Goal: Task Accomplishment & Management: Manage account settings

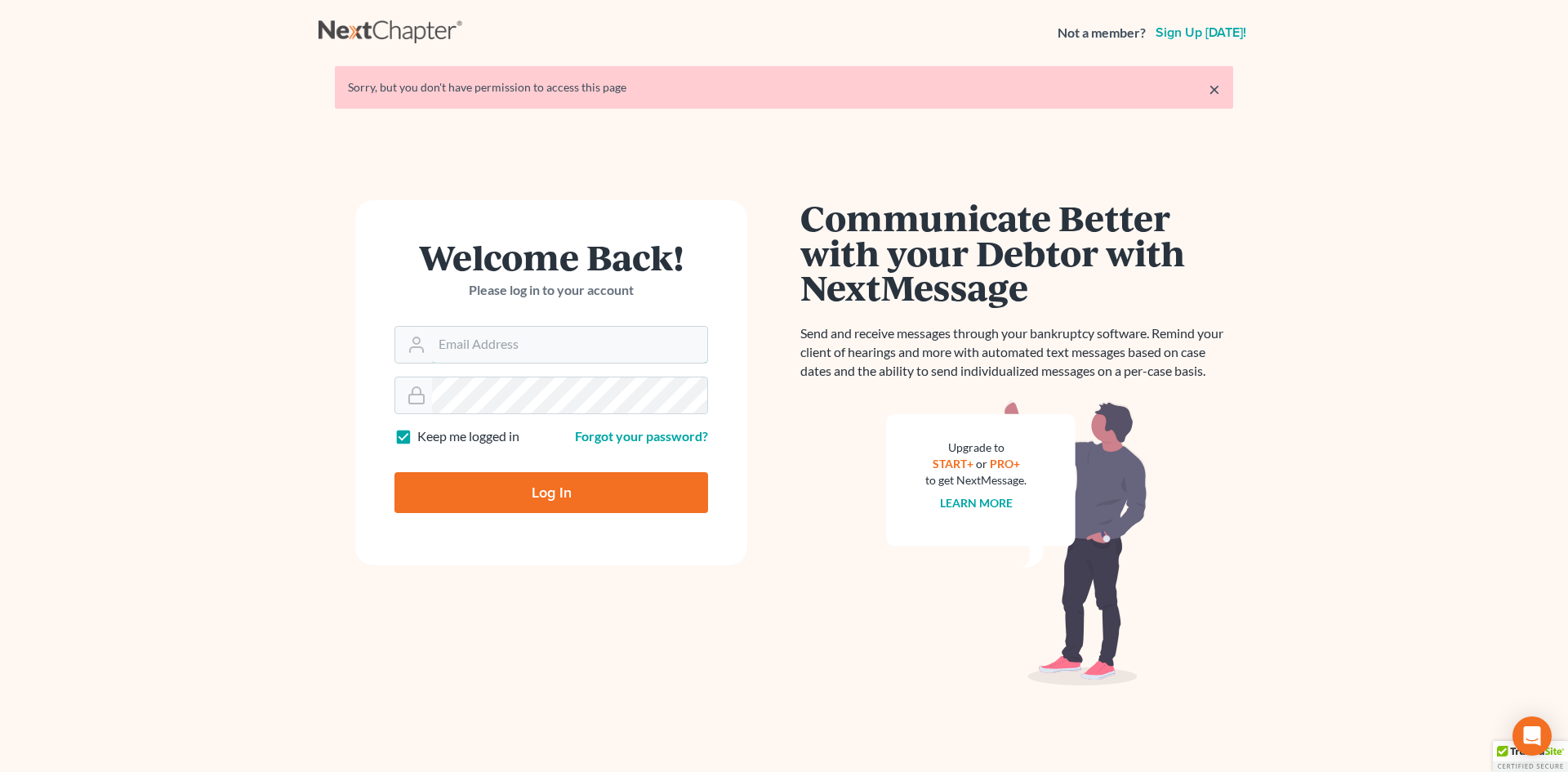
type input "[EMAIL_ADDRESS][DOMAIN_NAME]"
click at [590, 491] on input "Log In" at bounding box center [551, 492] width 314 height 41
type input "Thinking..."
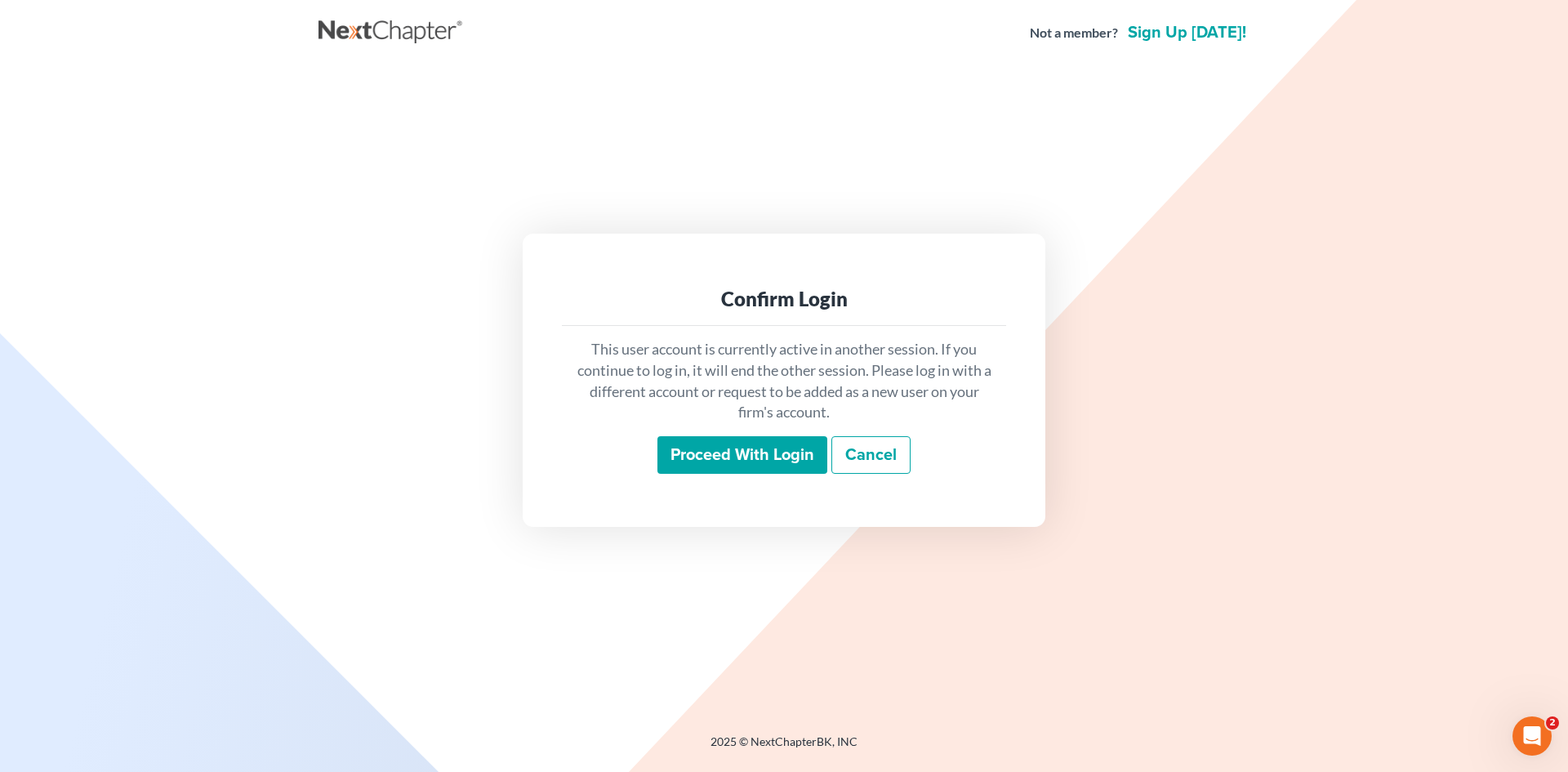
click at [764, 453] on input "Proceed with login" at bounding box center [742, 454] width 170 height 37
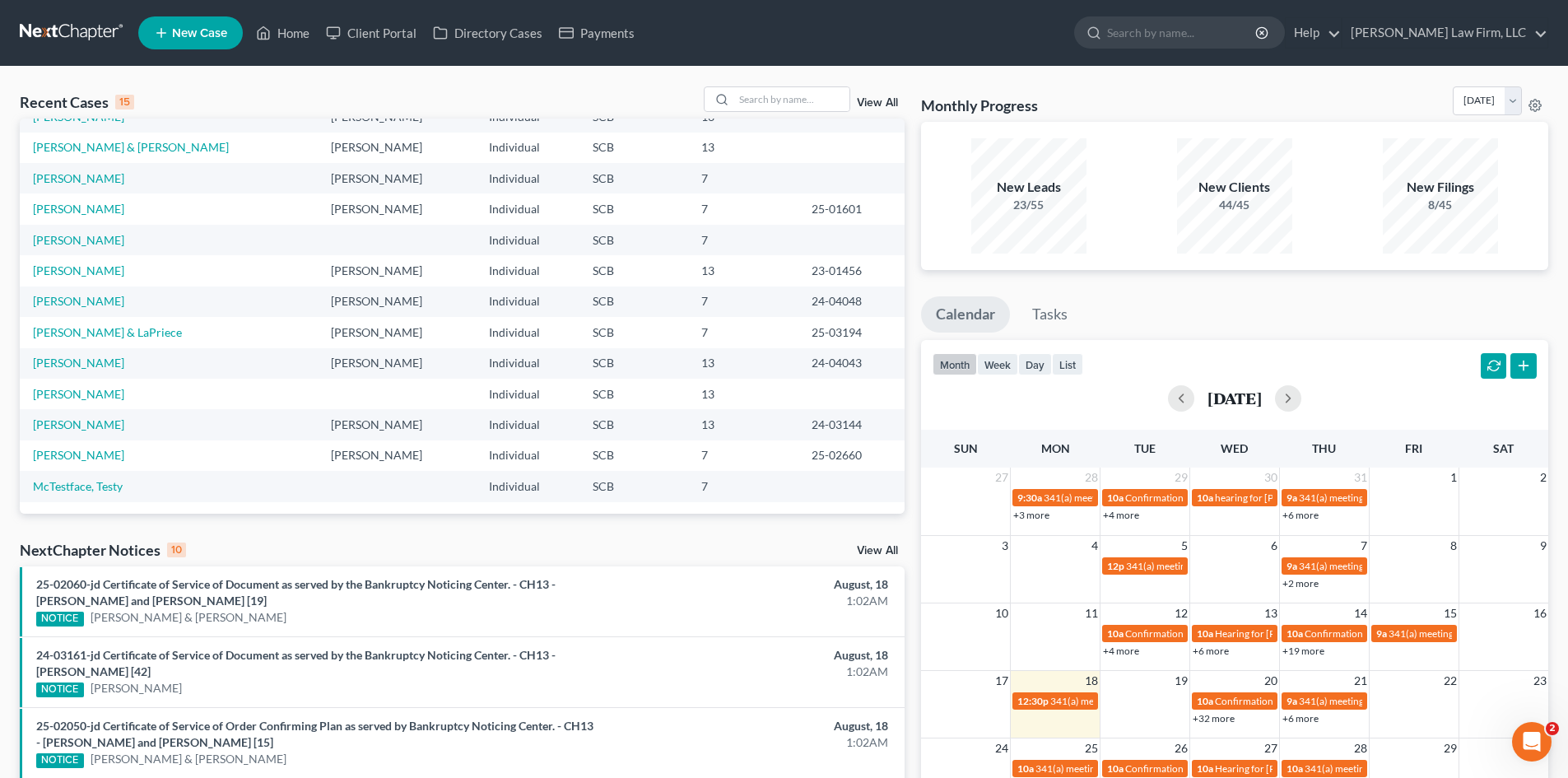
scroll to position [113, 0]
click at [84, 339] on td "[PERSON_NAME] & LaPriece" at bounding box center [169, 331] width 298 height 30
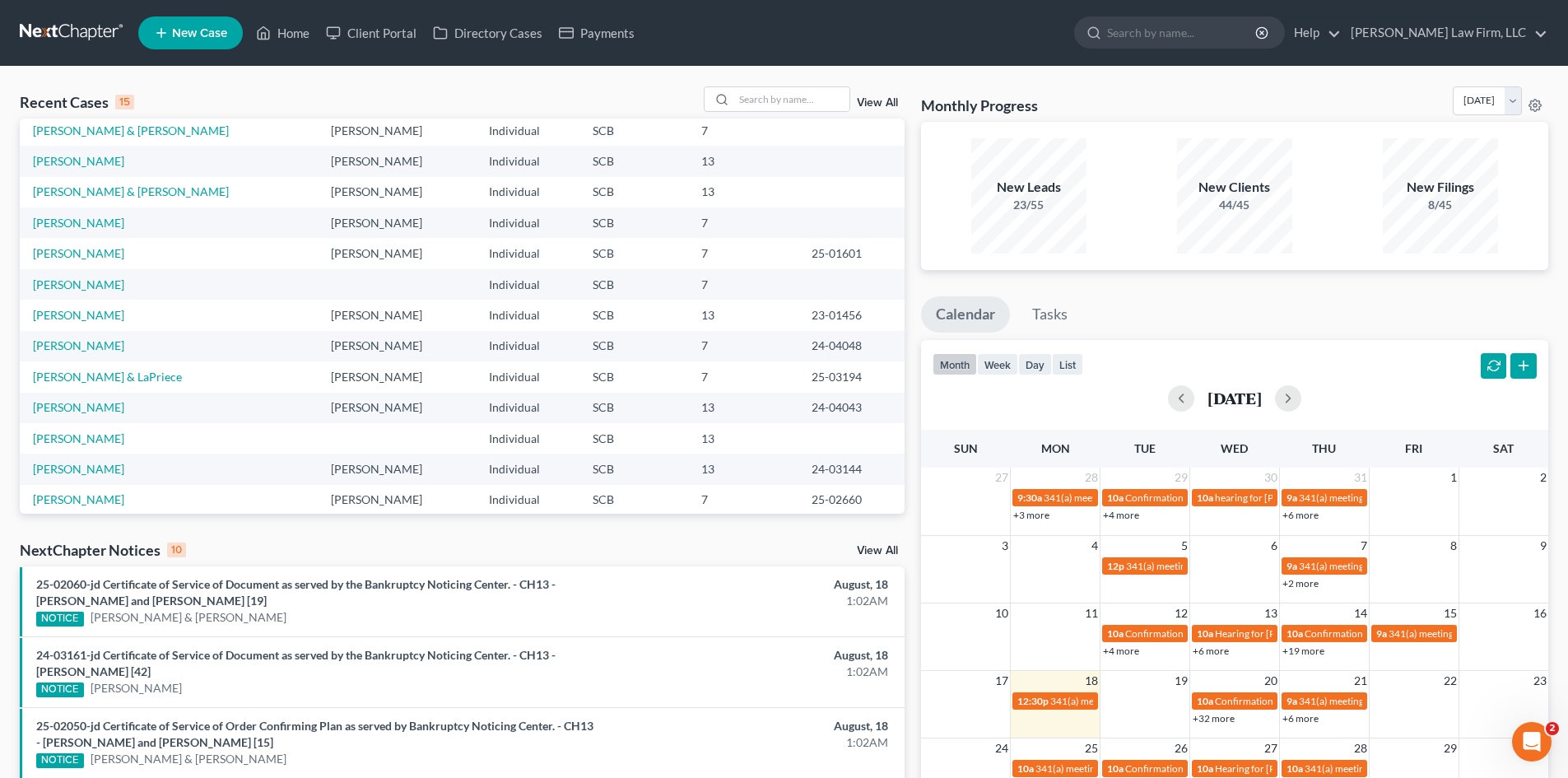
scroll to position [30, 0]
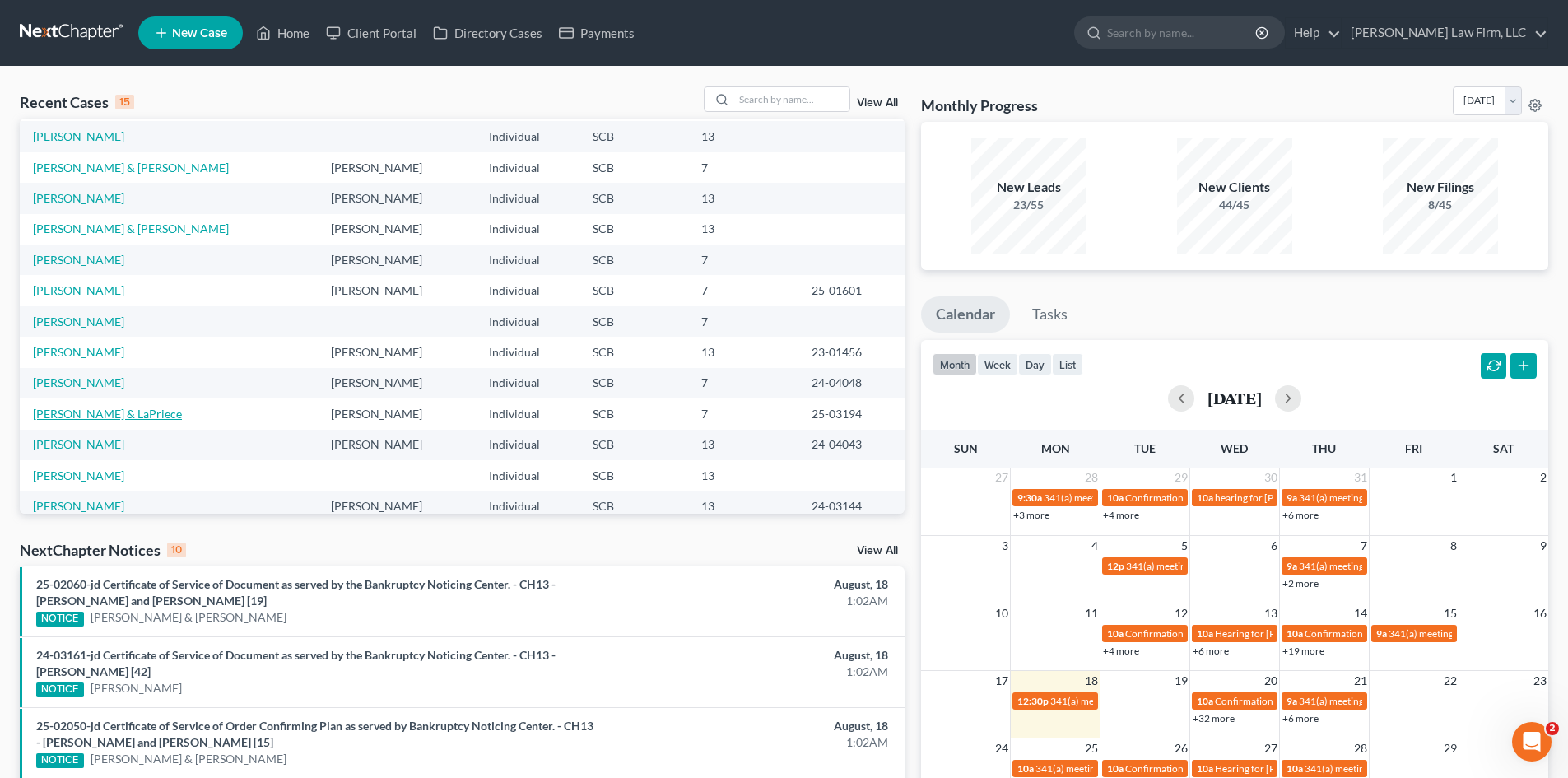
click at [142, 408] on link "[PERSON_NAME] & LaPriece" at bounding box center [107, 413] width 149 height 14
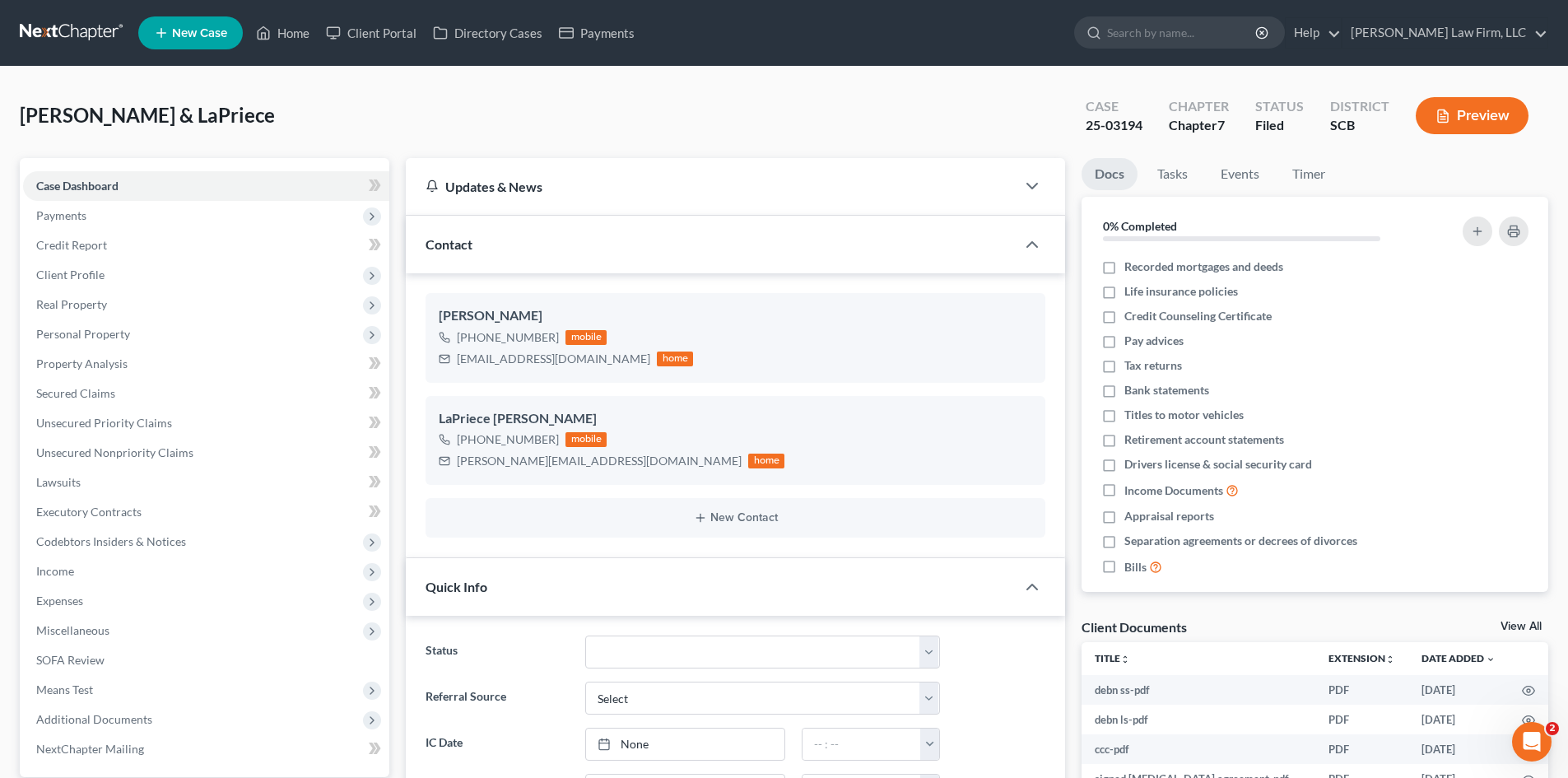
select select "0"
drag, startPoint x: 106, startPoint y: 392, endPoint x: 306, endPoint y: 271, distance: 233.8
click at [106, 392] on span "Secured Claims" at bounding box center [75, 392] width 79 height 14
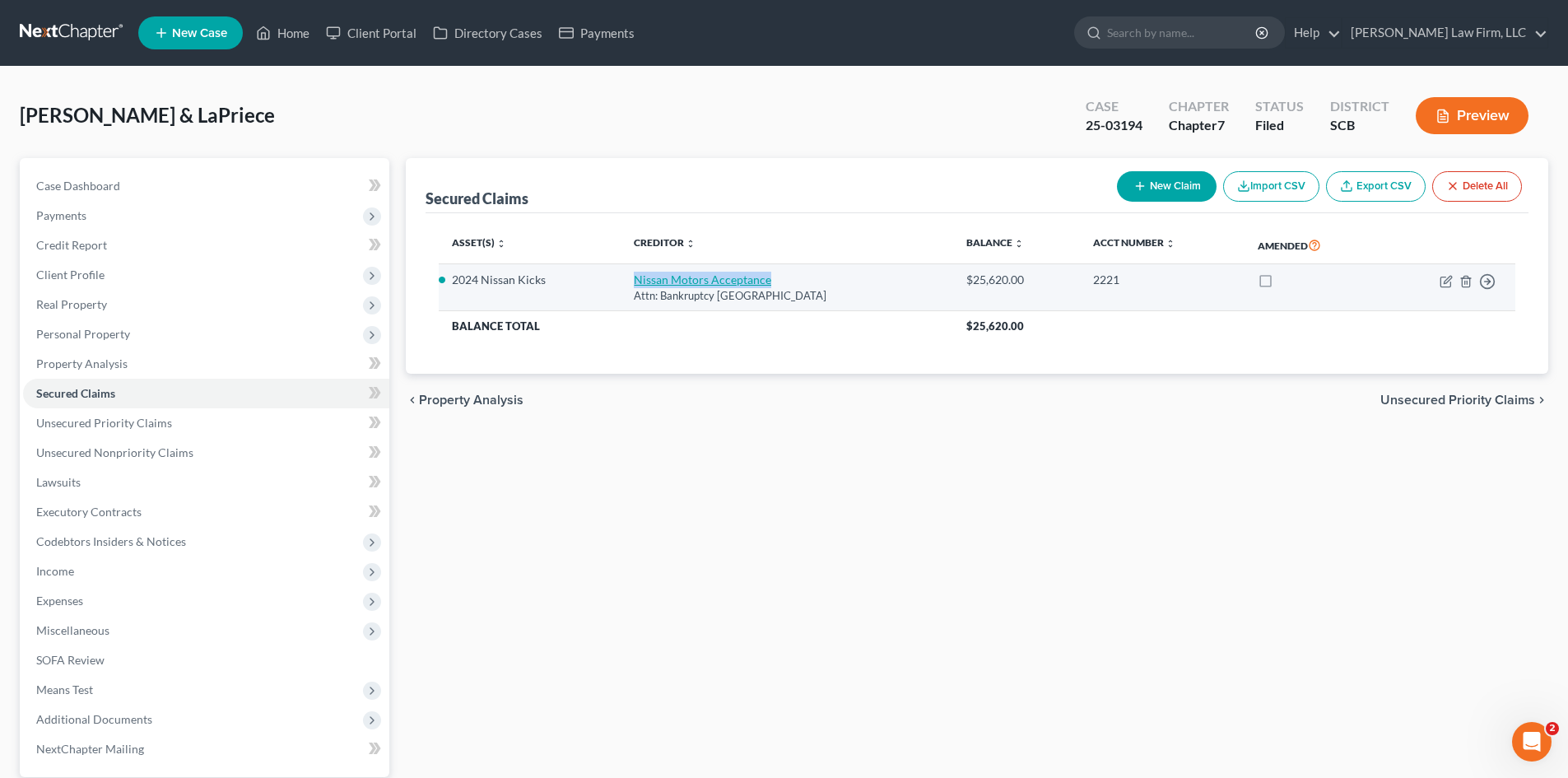
drag, startPoint x: 596, startPoint y: 284, endPoint x: 753, endPoint y: 282, distance: 157.0
click at [753, 282] on tr "2024 Nissan Kicks Nissan Motors Acceptance Attn: Bankruptcy [GEOGRAPHIC_DATA] $…" at bounding box center [976, 288] width 1076 height 47
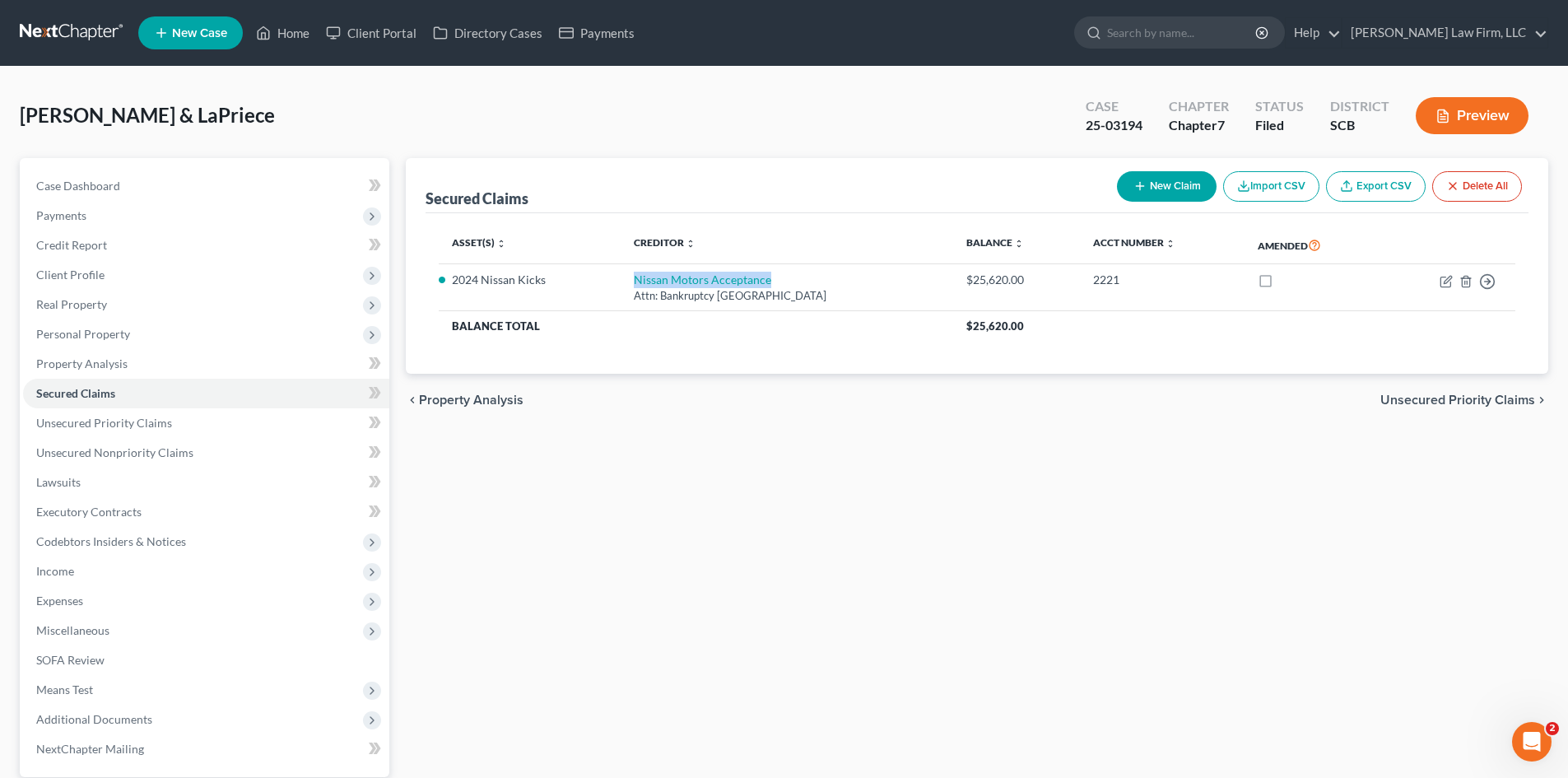
copy tr "Nissan Motors Acceptance"
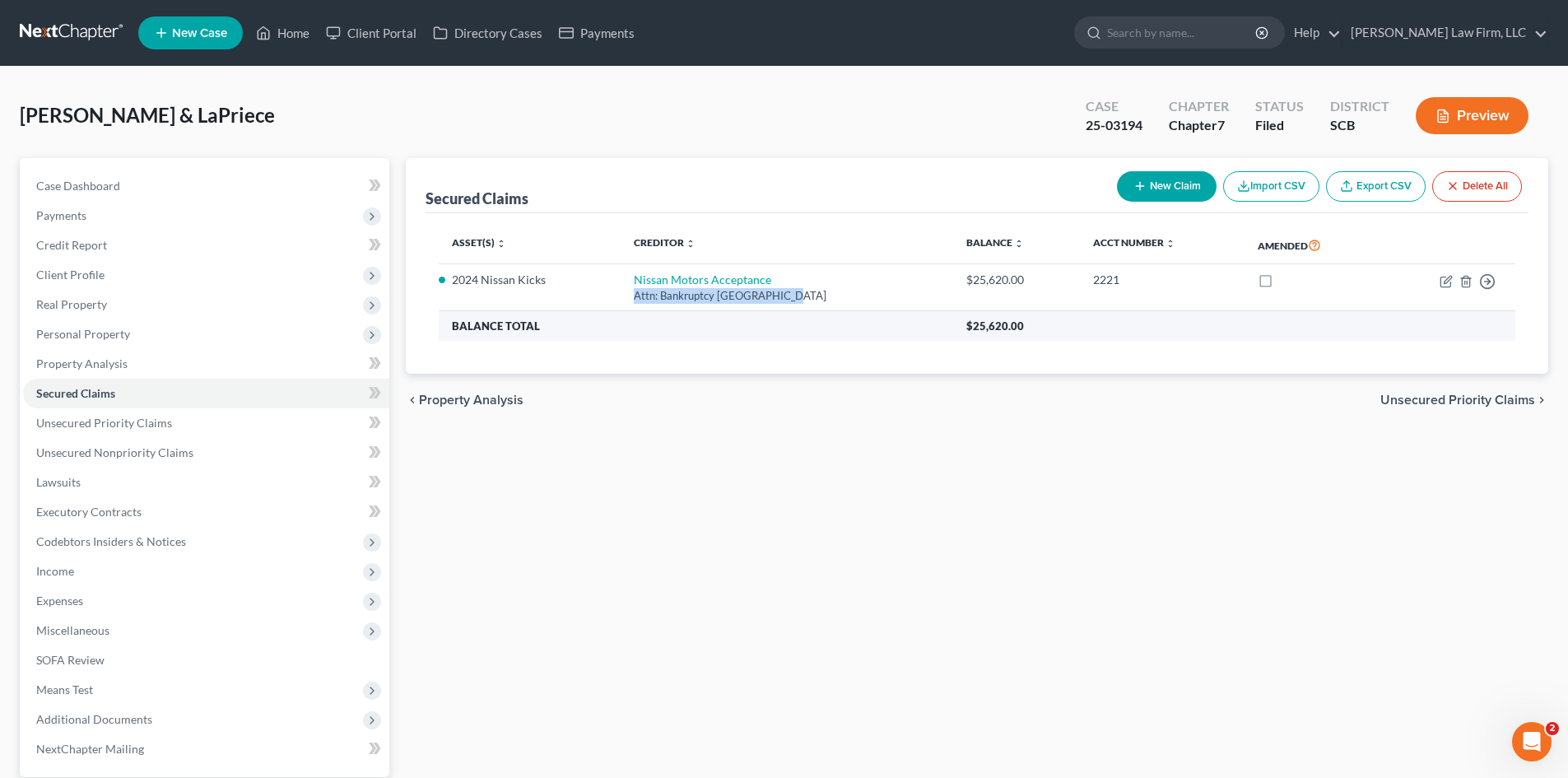
drag, startPoint x: 621, startPoint y: 297, endPoint x: 792, endPoint y: 317, distance: 172.2
click at [776, 298] on div "Attn: Bankruptcy [GEOGRAPHIC_DATA]" at bounding box center [786, 295] width 305 height 16
copy div "Attn: Bankruptcy PO Box 660366"
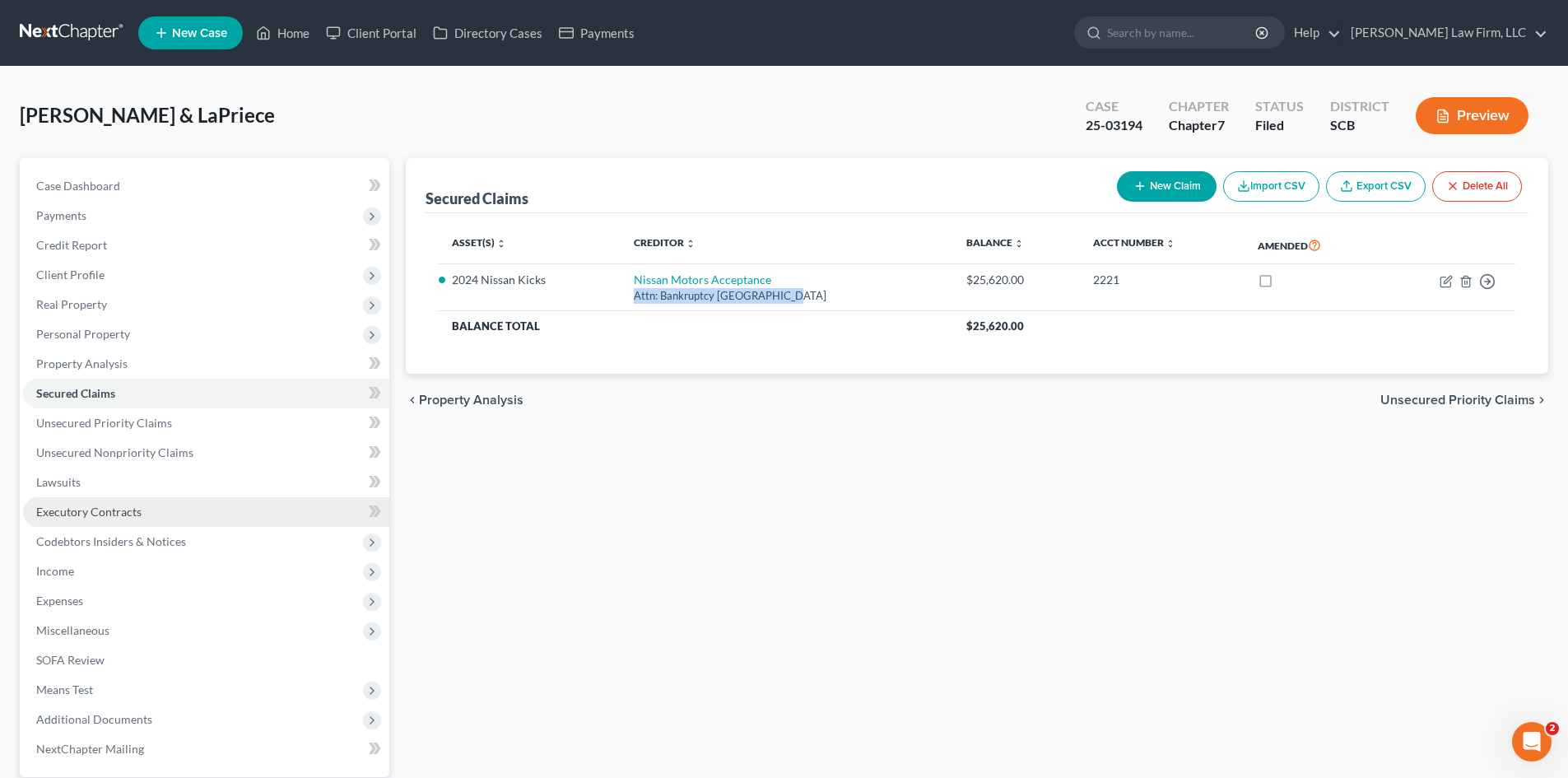
click at [120, 507] on span "Executory Contracts" at bounding box center [89, 511] width 105 height 14
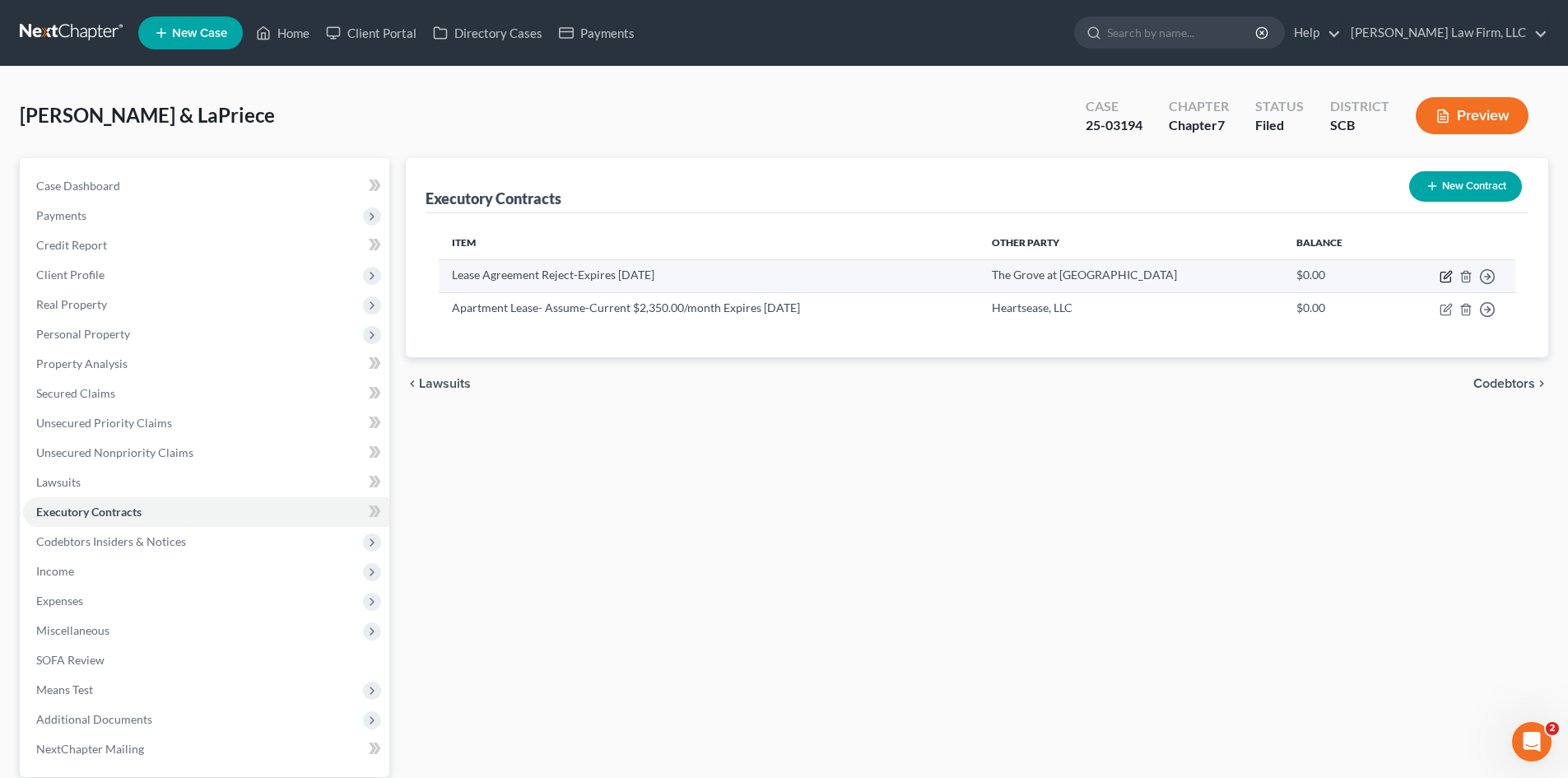
click at [1440, 276] on icon "button" at bounding box center [1445, 278] width 10 height 10
select select "3"
select select "42"
select select "2"
select select "0"
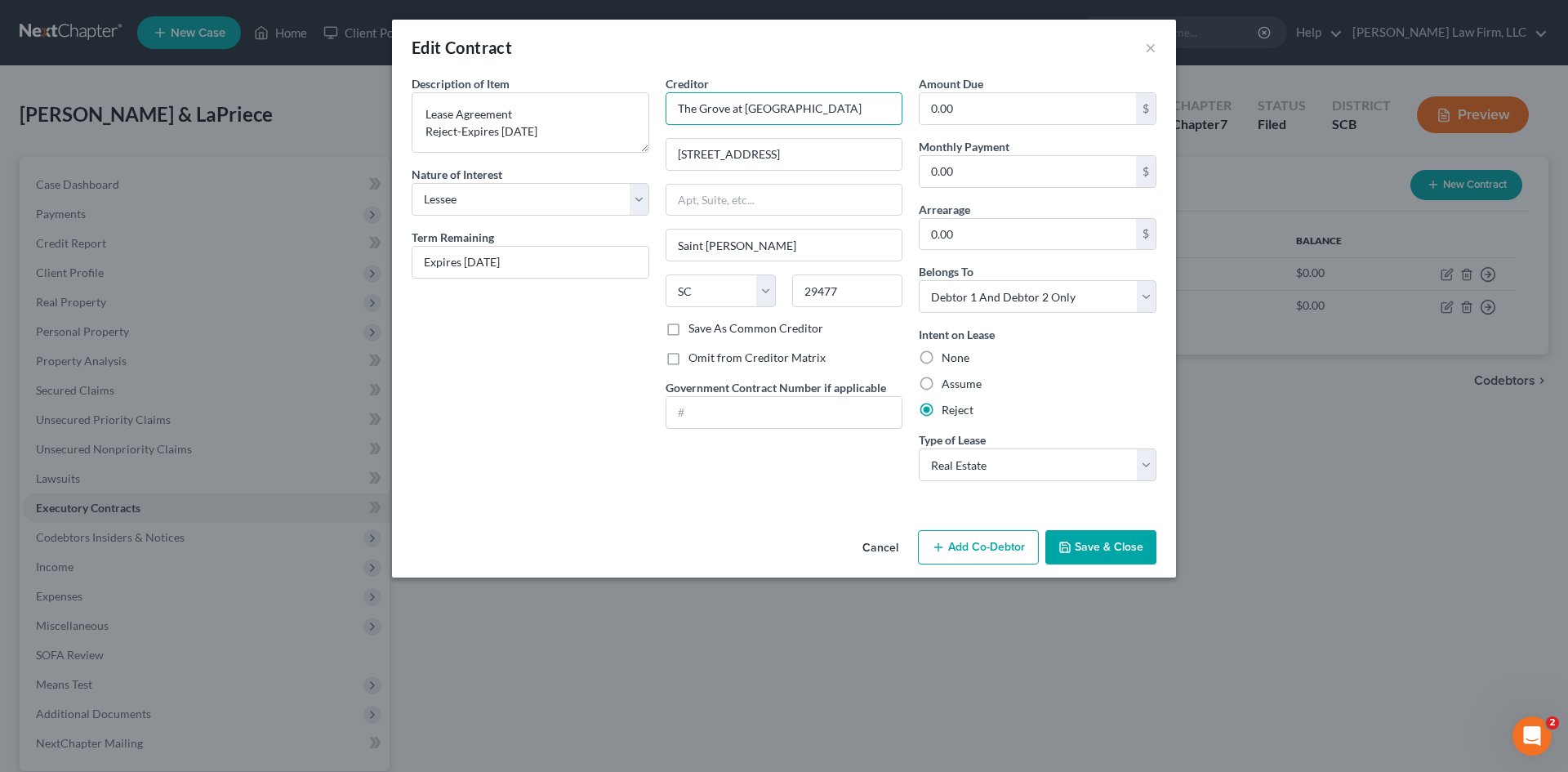
drag, startPoint x: 833, startPoint y: 109, endPoint x: 670, endPoint y: 122, distance: 163.5
click at [670, 122] on input "The Grove at [GEOGRAPHIC_DATA]" at bounding box center [784, 108] width 237 height 32
drag, startPoint x: 718, startPoint y: 164, endPoint x: 664, endPoint y: 164, distance: 54.0
click at [663, 164] on div "Creditor * The Grove at [GEOGRAPHIC_DATA][STREET_ADDRESS][PERSON_NAME] [US_STAT…" at bounding box center [784, 285] width 254 height 419
click at [1108, 553] on button "Save & Close" at bounding box center [1102, 547] width 111 height 34
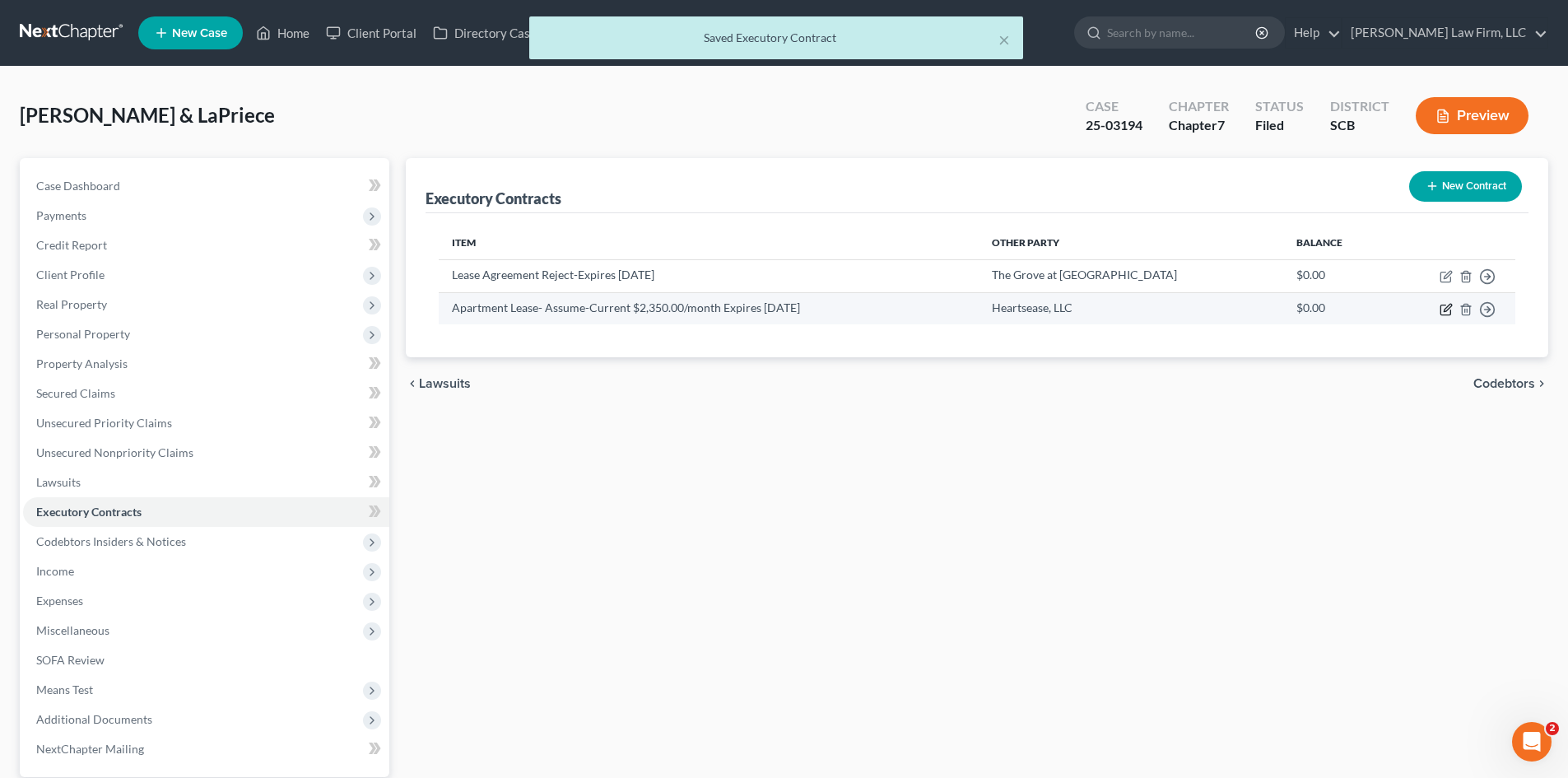
click at [1443, 310] on icon "button" at bounding box center [1446, 310] width 13 height 13
select select "3"
select select "28"
select select "2"
select select "0"
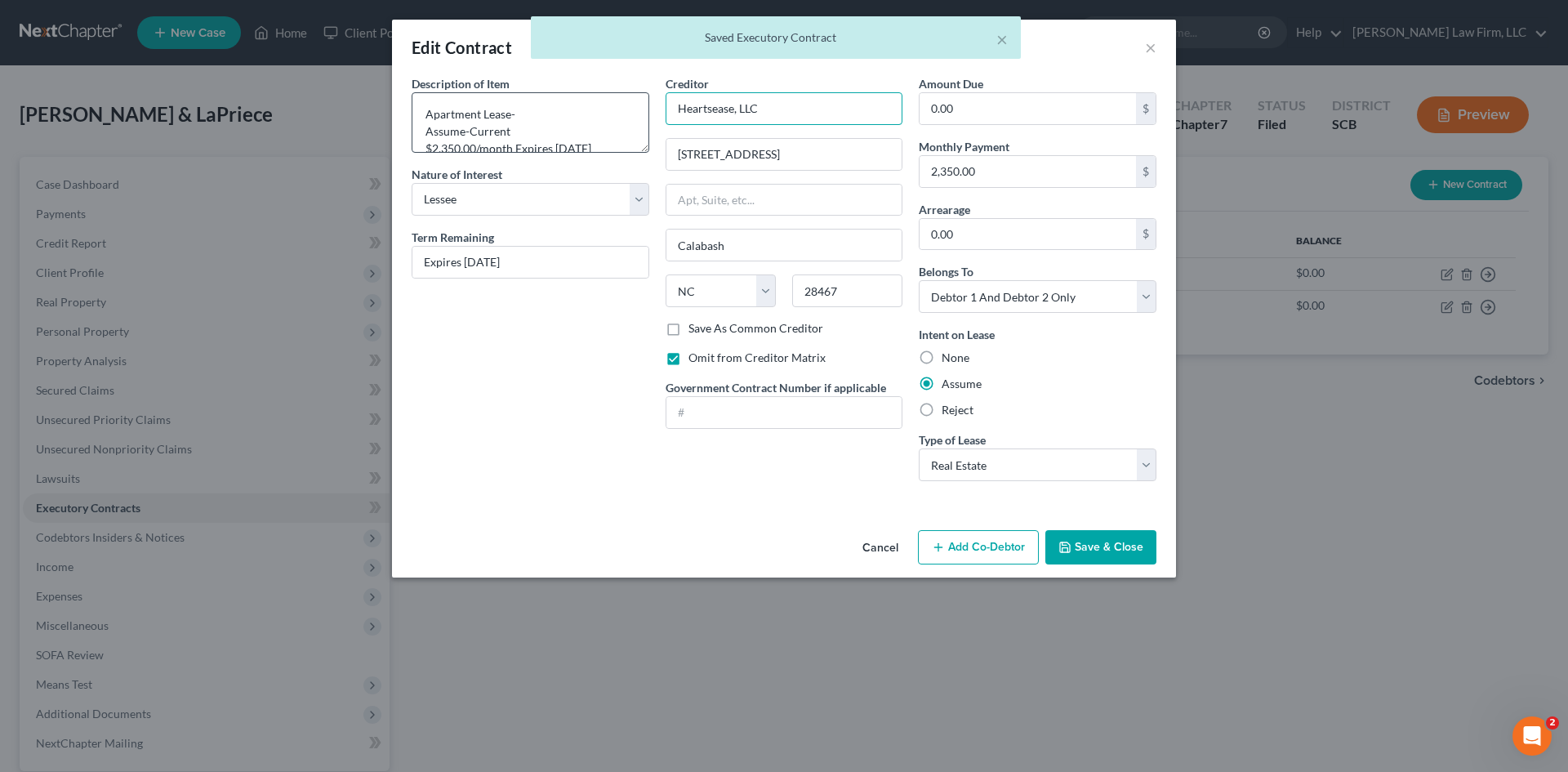
drag, startPoint x: 638, startPoint y: 125, endPoint x: 570, endPoint y: 133, distance: 68.5
click at [569, 133] on div "Description of non-residential real property * Description of Item * Apartment …" at bounding box center [784, 285] width 761 height 419
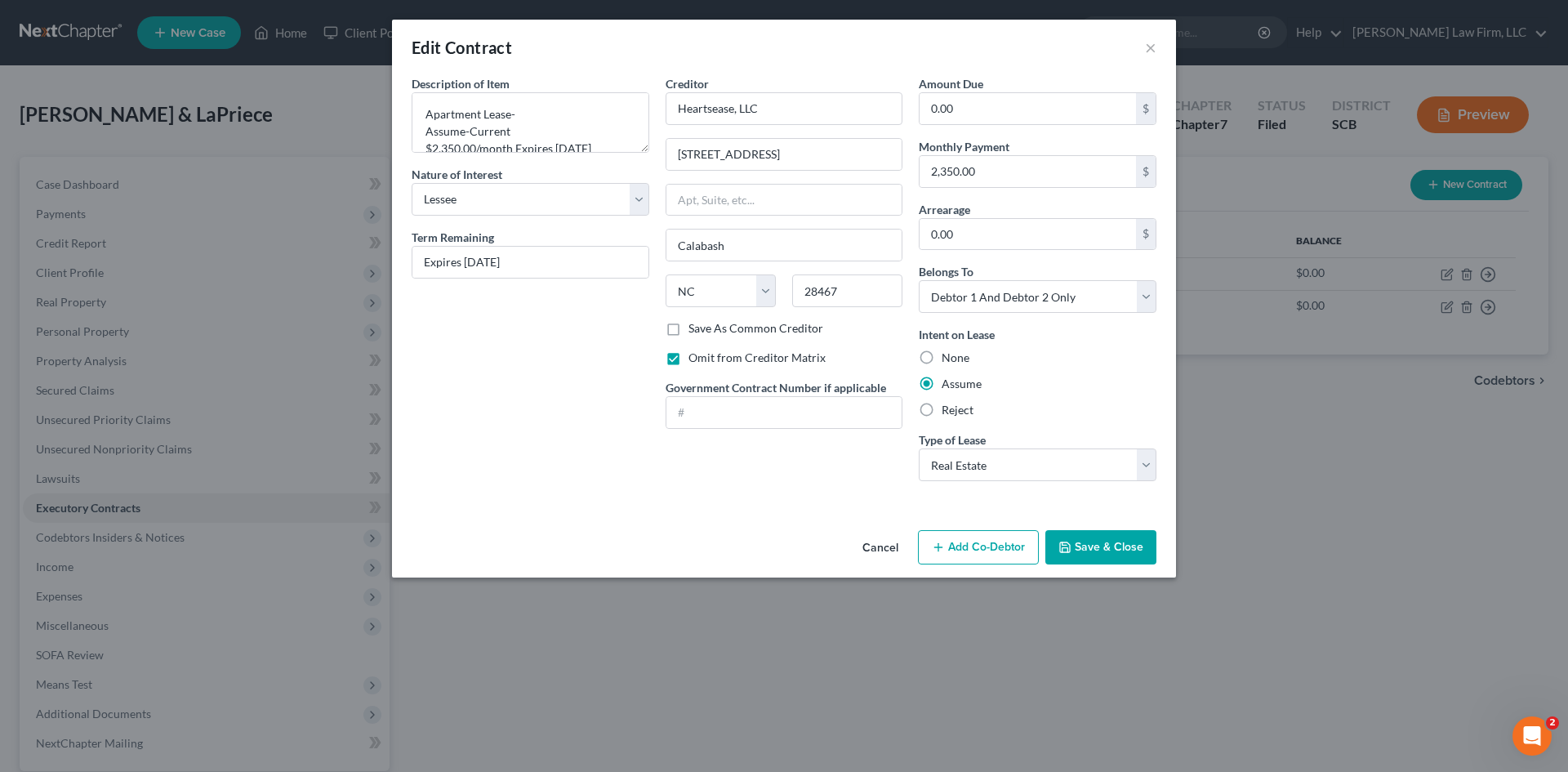
click at [1113, 555] on button "Save & Close" at bounding box center [1102, 547] width 111 height 34
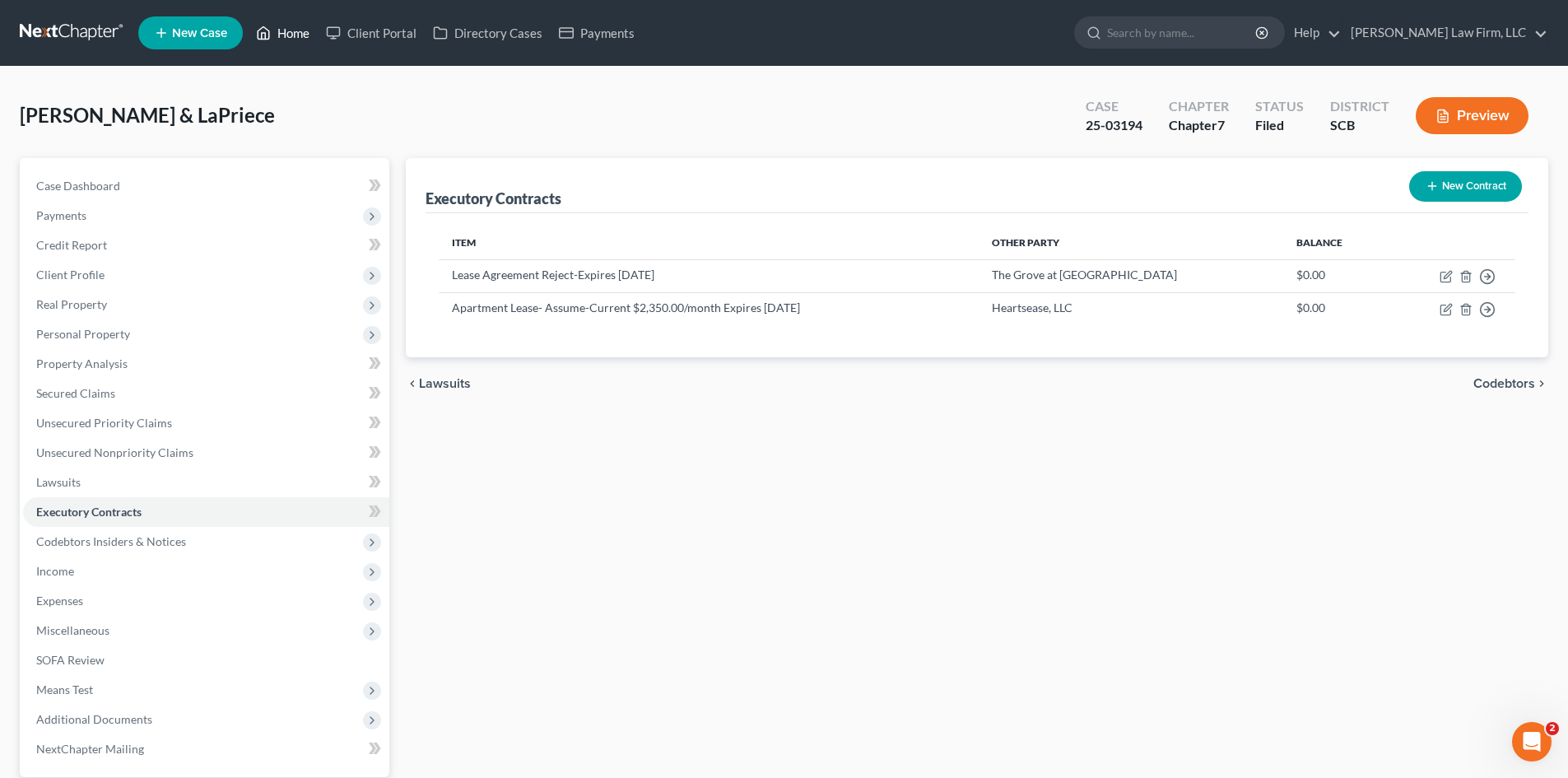
click at [293, 39] on link "Home" at bounding box center [283, 33] width 70 height 29
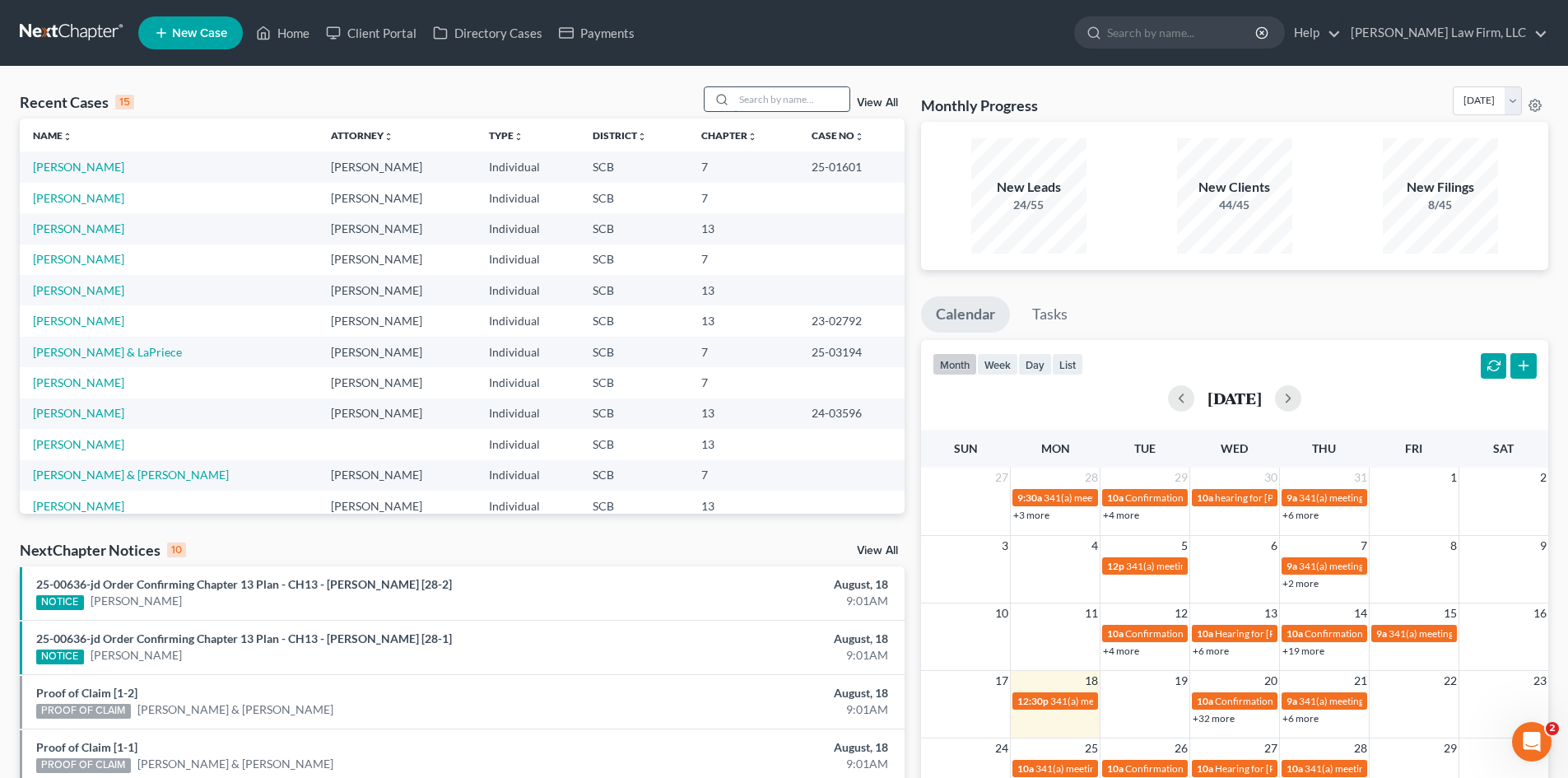
click at [810, 93] on input "search" at bounding box center [792, 99] width 115 height 24
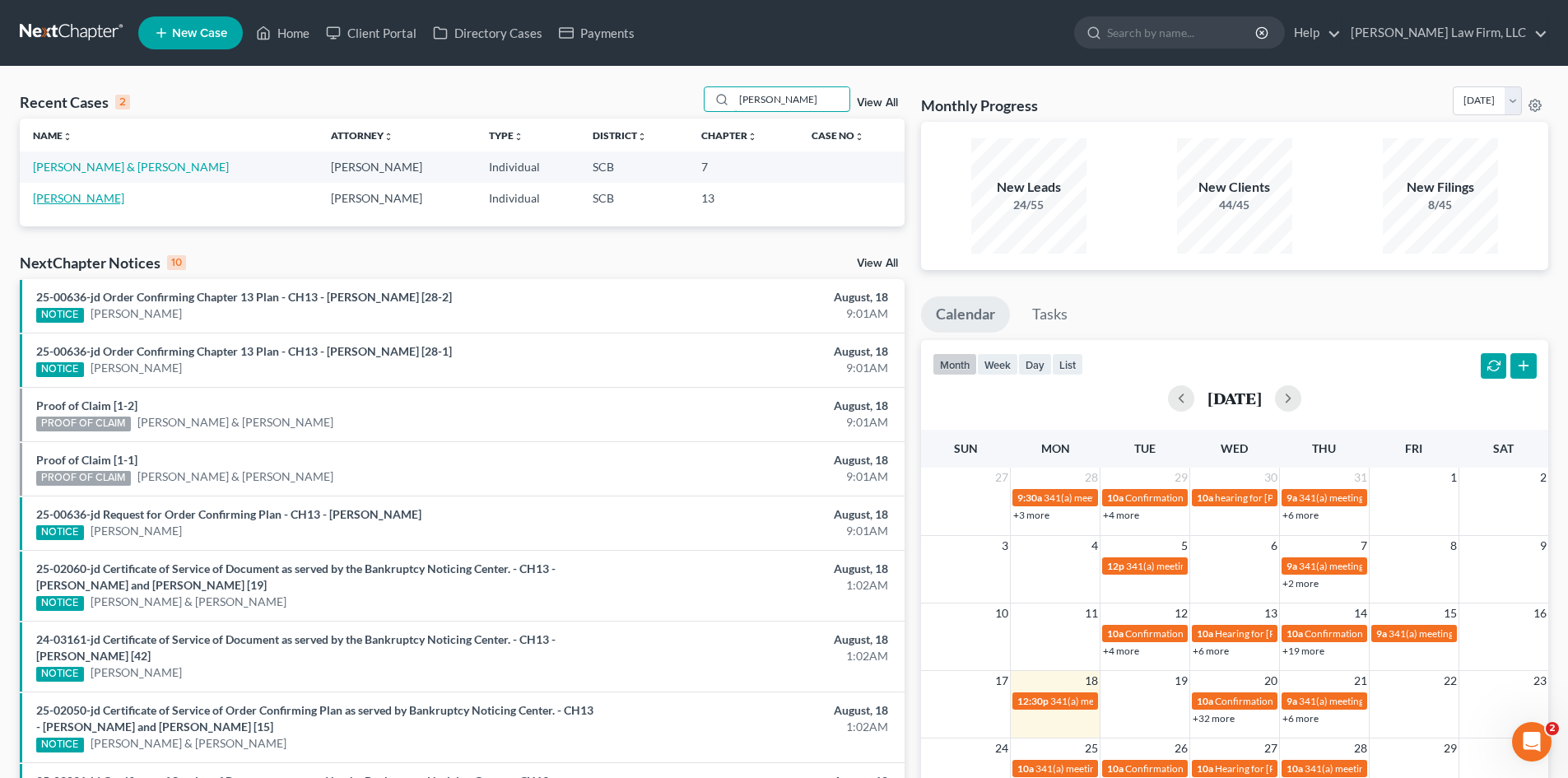
type input "[PERSON_NAME]"
click at [130, 205] on td "[PERSON_NAME]" at bounding box center [169, 197] width 298 height 30
click at [120, 201] on link "[PERSON_NAME]" at bounding box center [78, 197] width 91 height 14
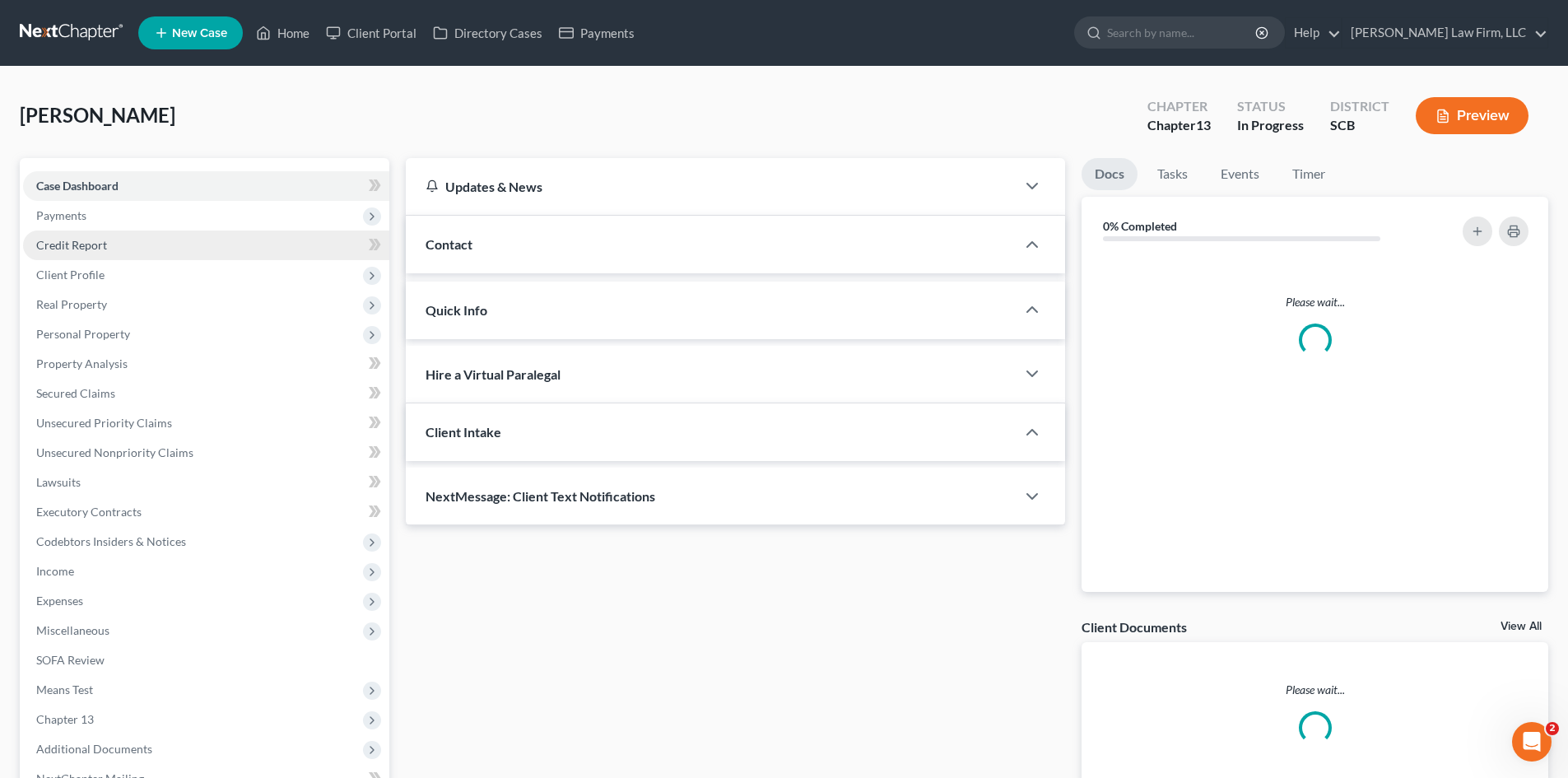
select select "0"
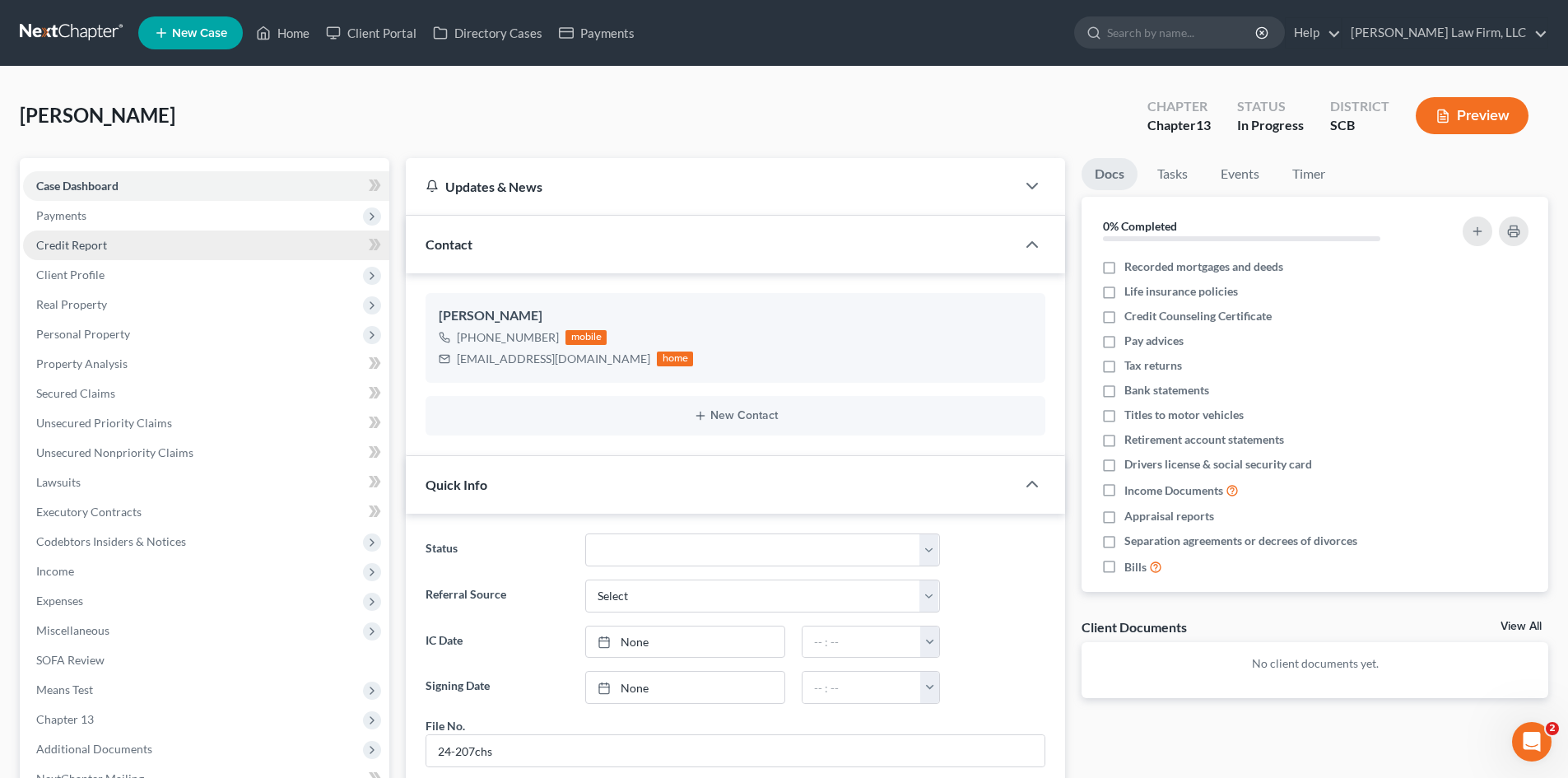
scroll to position [1626, 0]
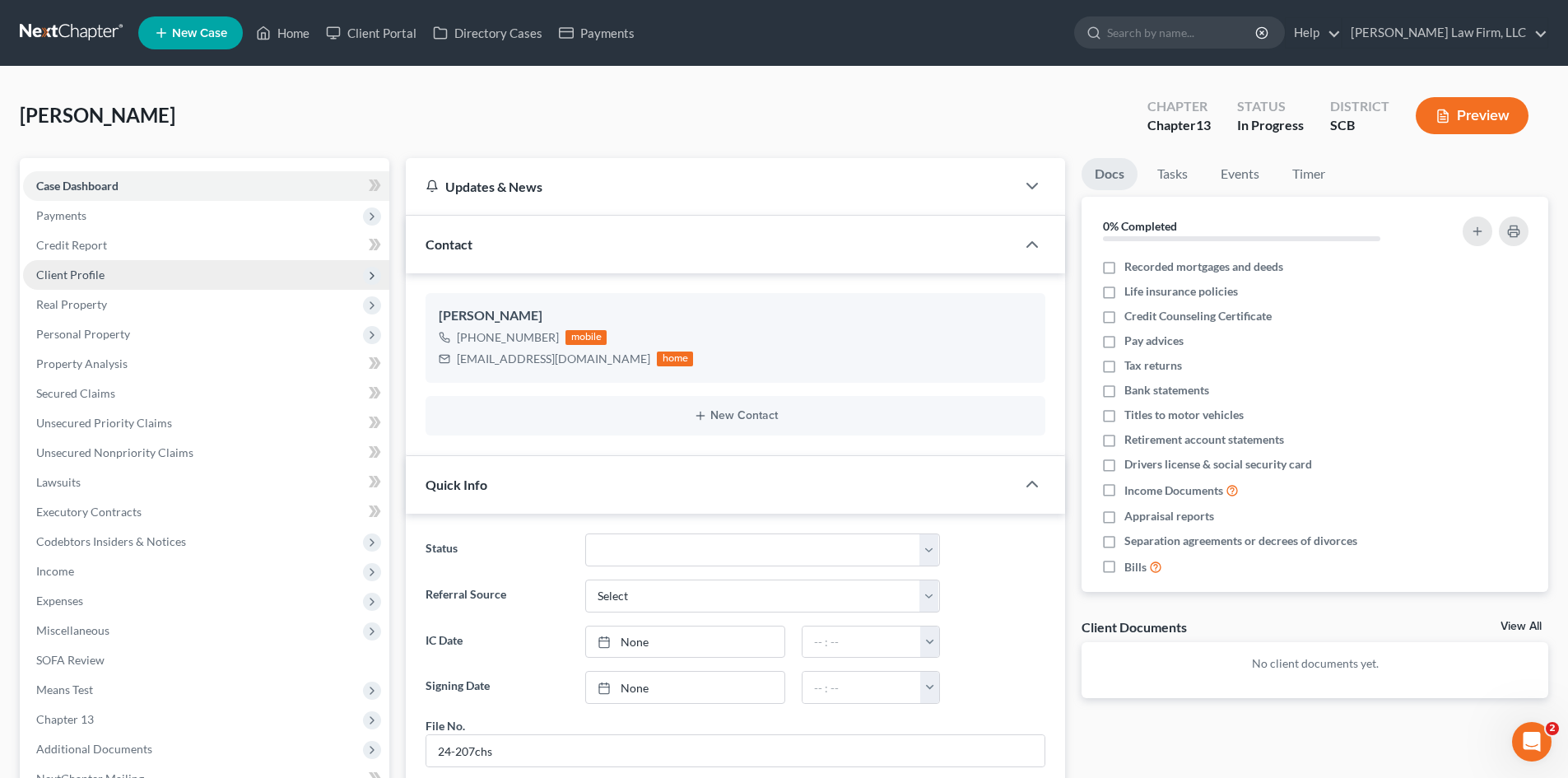
click at [80, 266] on span "Client Profile" at bounding box center [207, 274] width 366 height 29
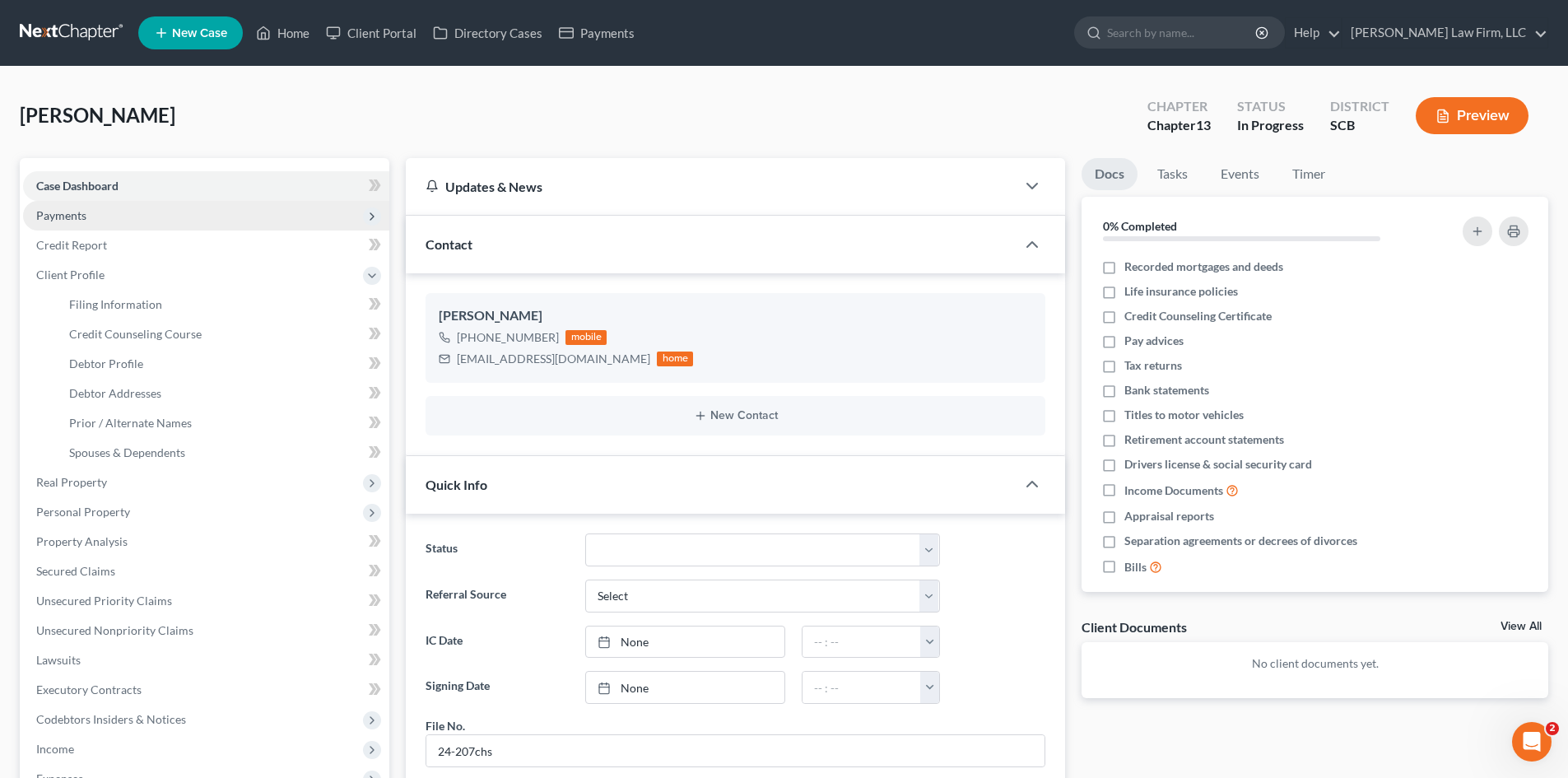
click at [71, 216] on span "Payments" at bounding box center [61, 215] width 50 height 14
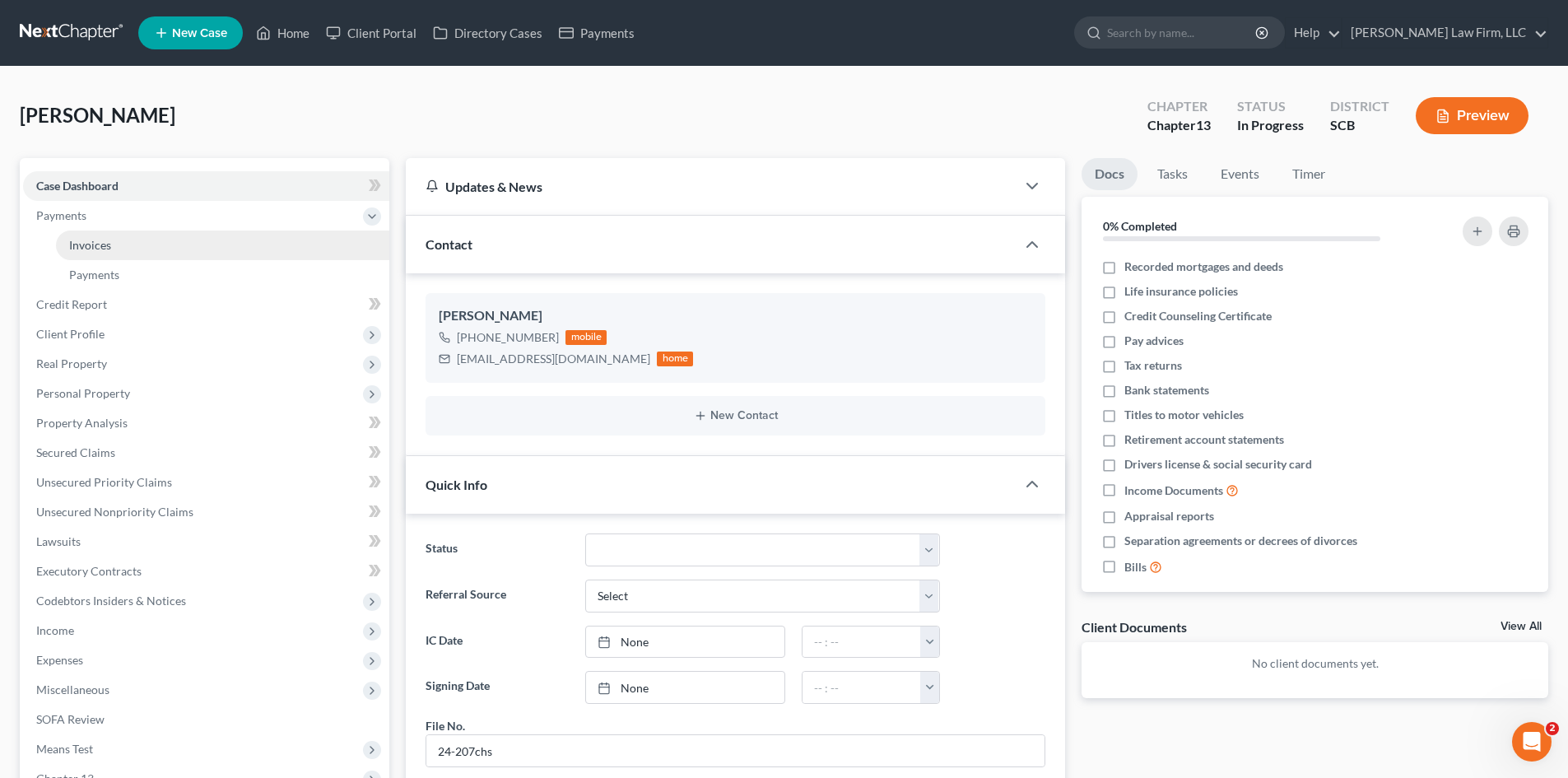
click at [82, 238] on span "Invoices" at bounding box center [90, 244] width 42 height 14
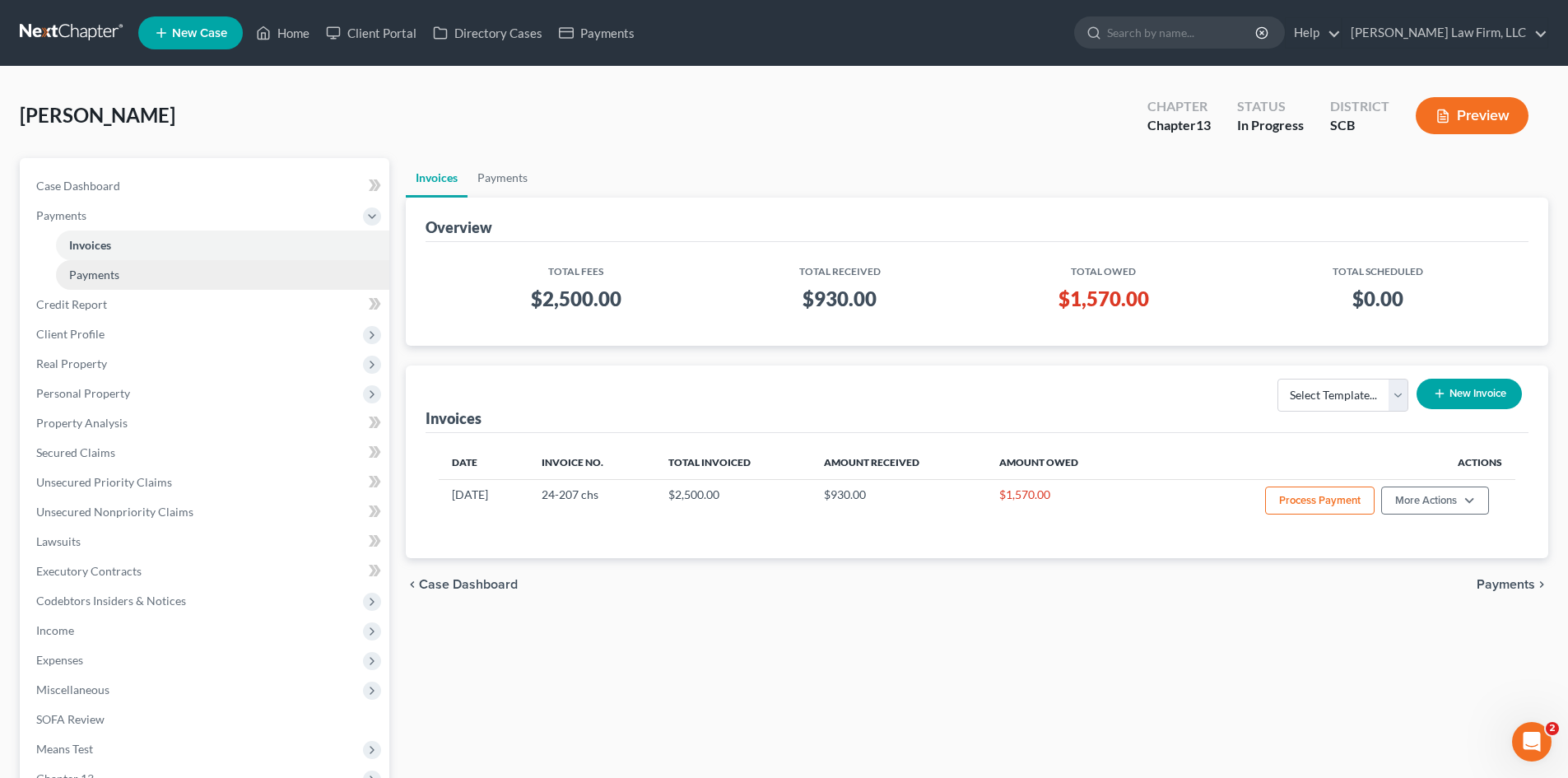
click at [87, 274] on span "Payments" at bounding box center [94, 274] width 50 height 14
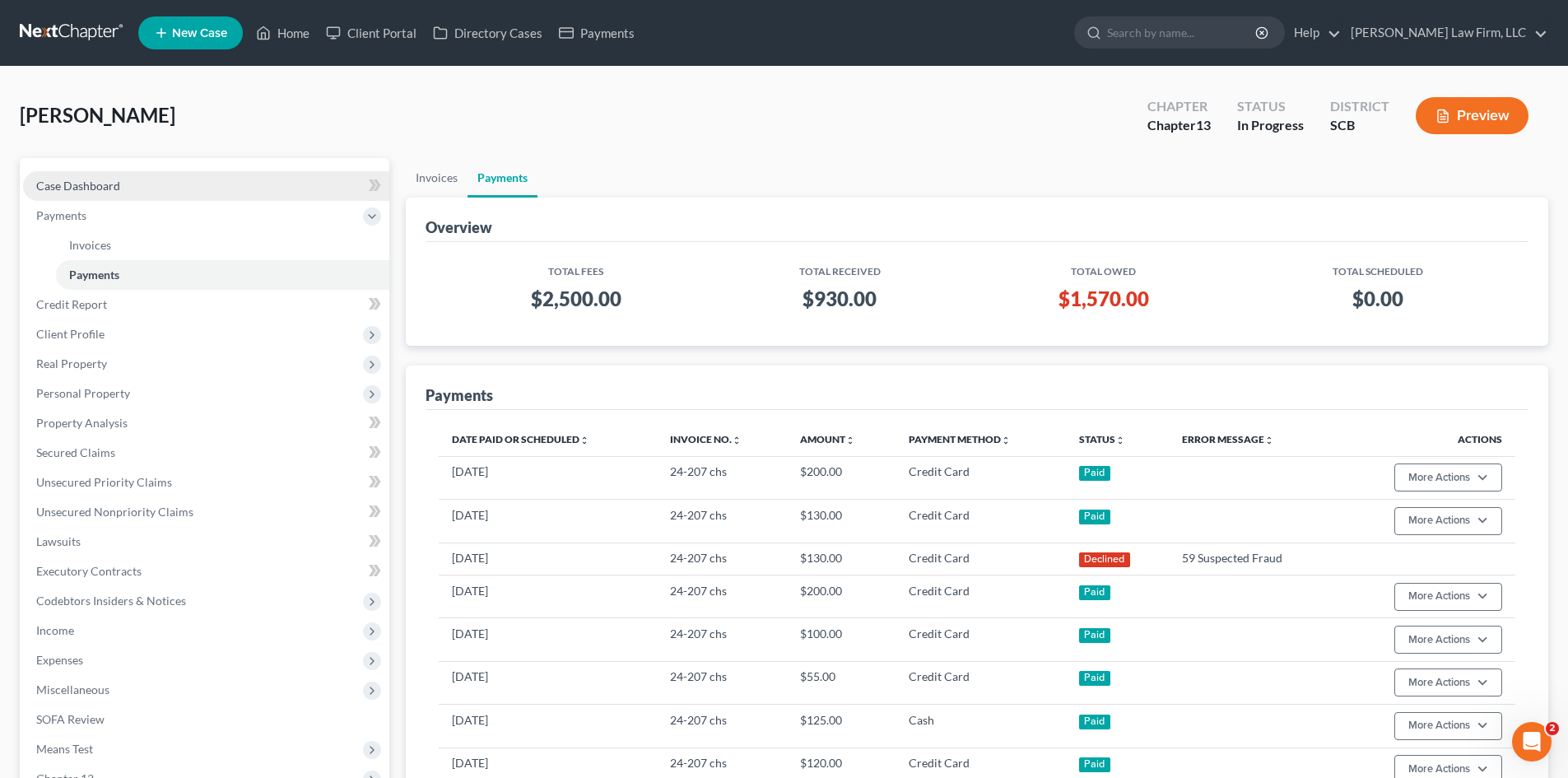
click at [84, 191] on span "Case Dashboard" at bounding box center [78, 186] width 84 height 14
select select "0"
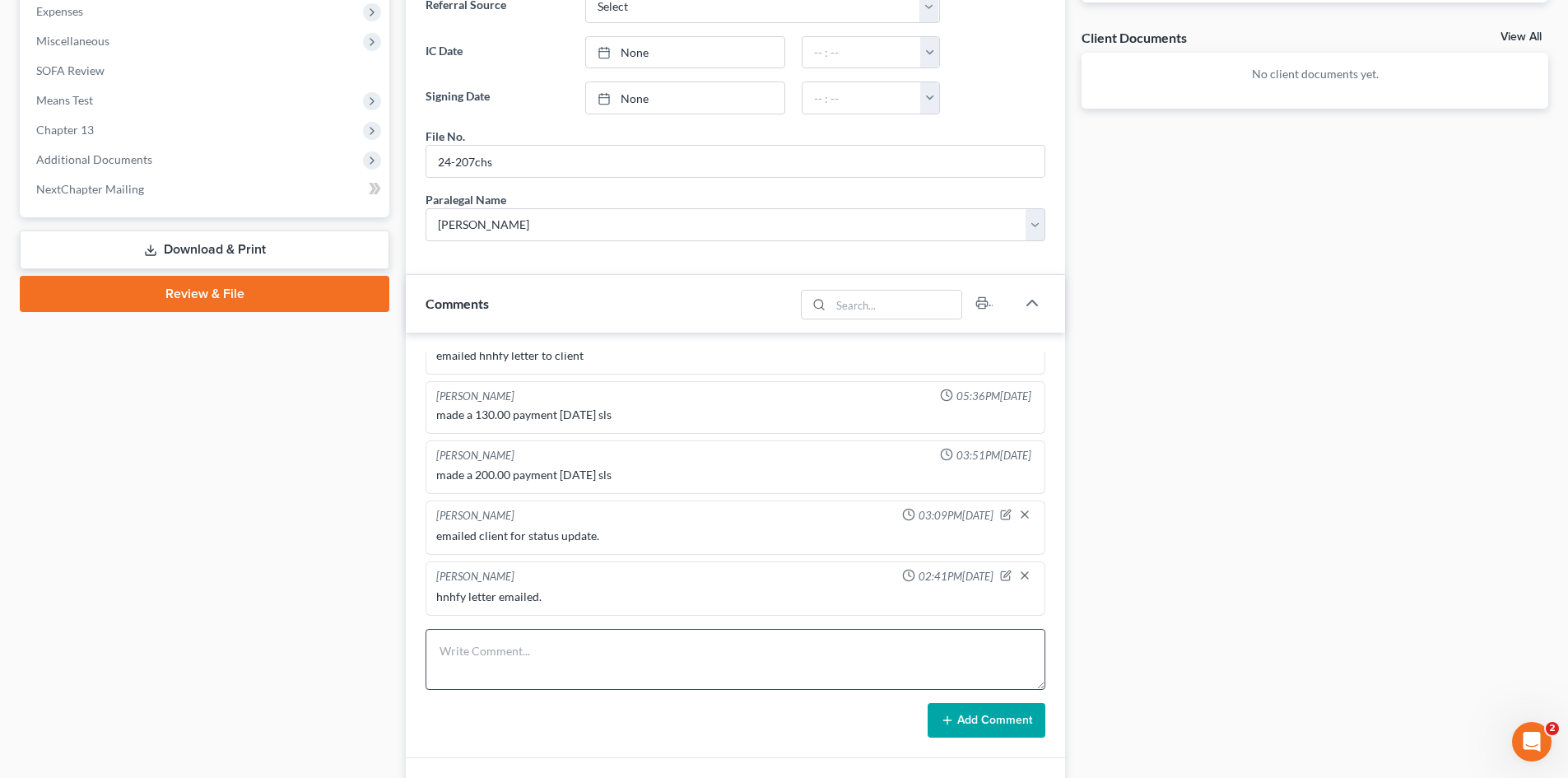
scroll to position [658, 0]
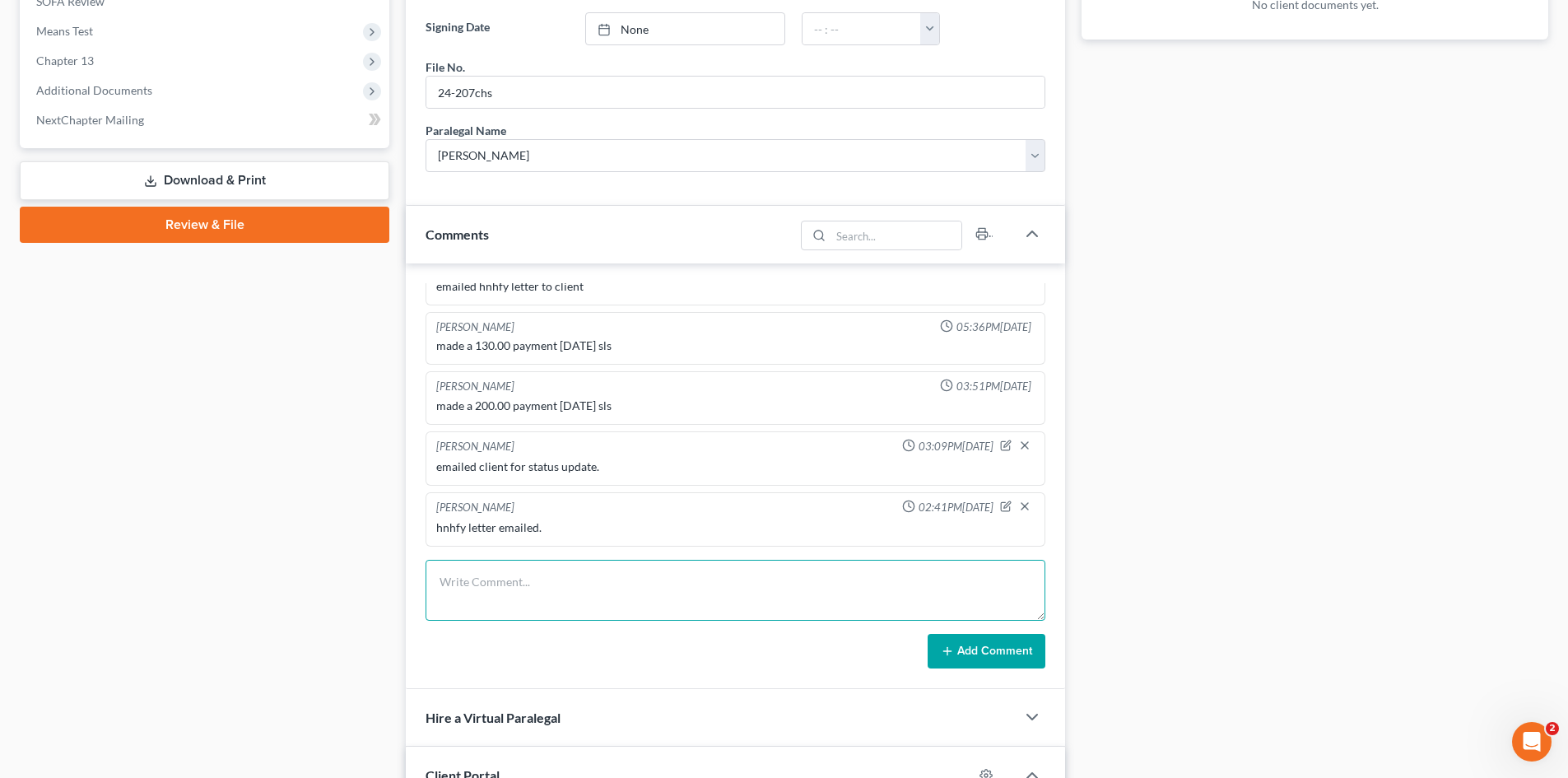
click at [544, 591] on textarea at bounding box center [735, 590] width 620 height 61
type textarea "EMAIL TO CLIENT TO MAKE A PAYMENT."
click at [1004, 650] on button "Add Comment" at bounding box center [986, 651] width 118 height 34
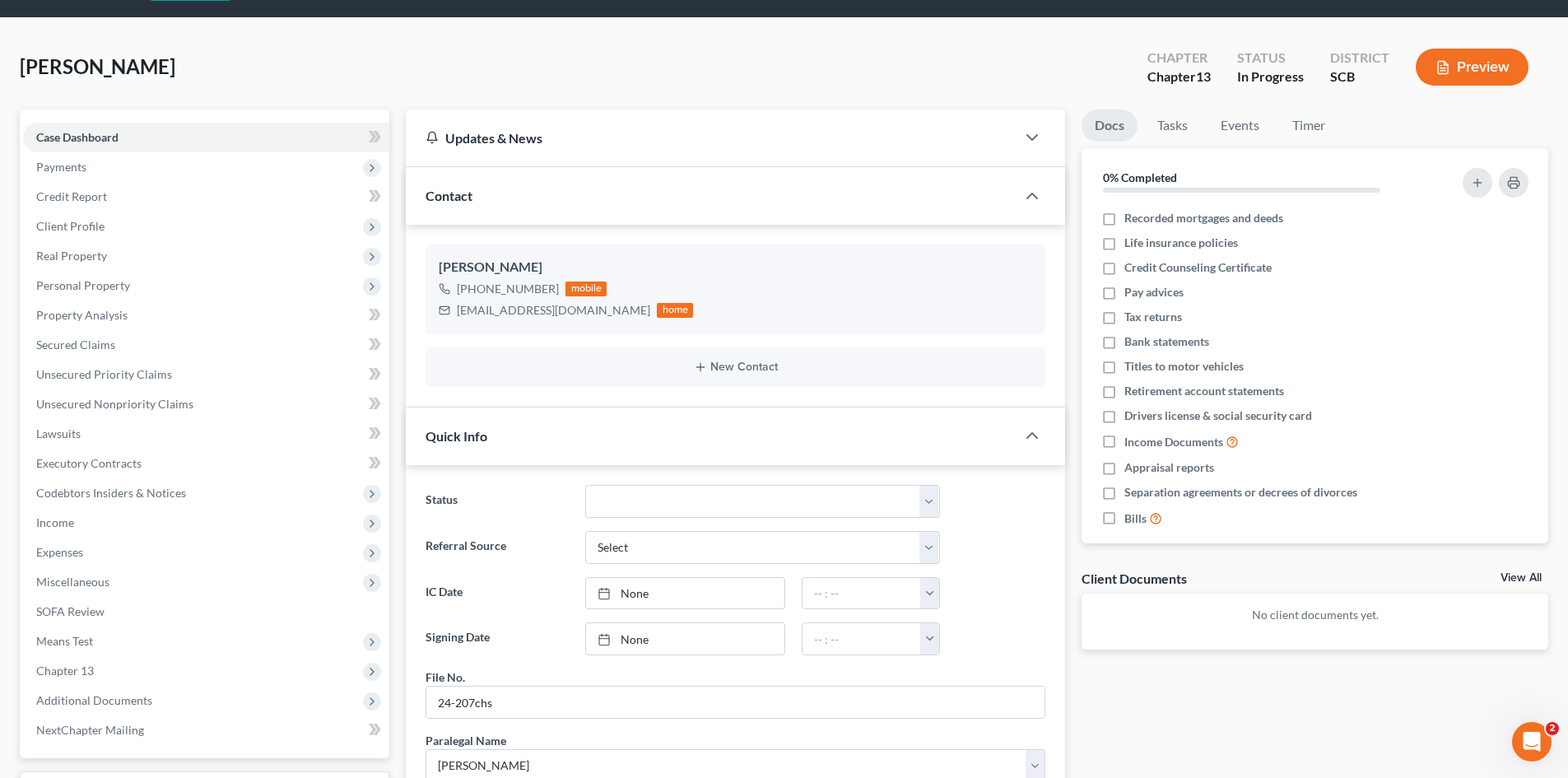
scroll to position [0, 0]
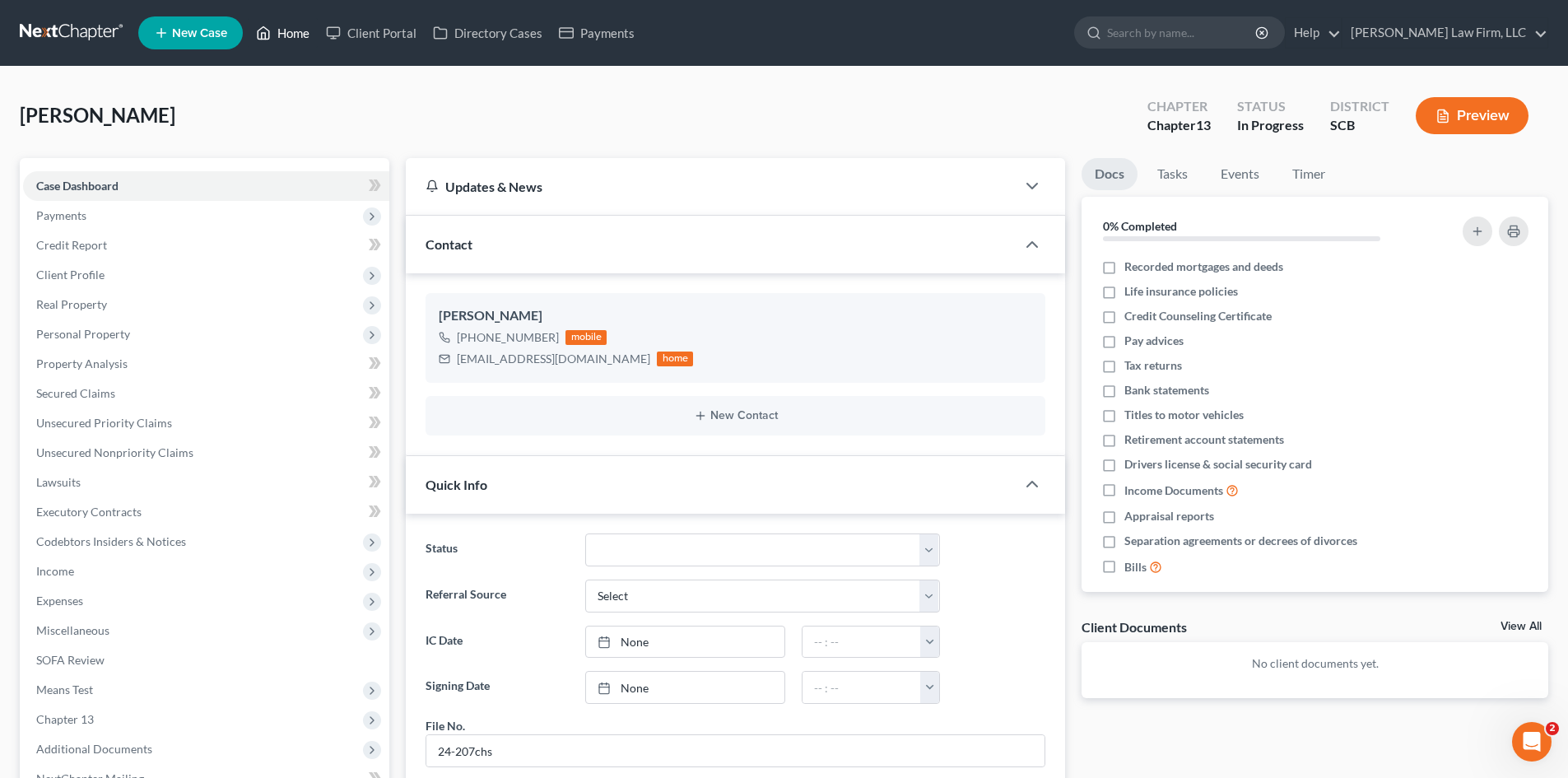
click at [284, 33] on link "Home" at bounding box center [283, 33] width 70 height 29
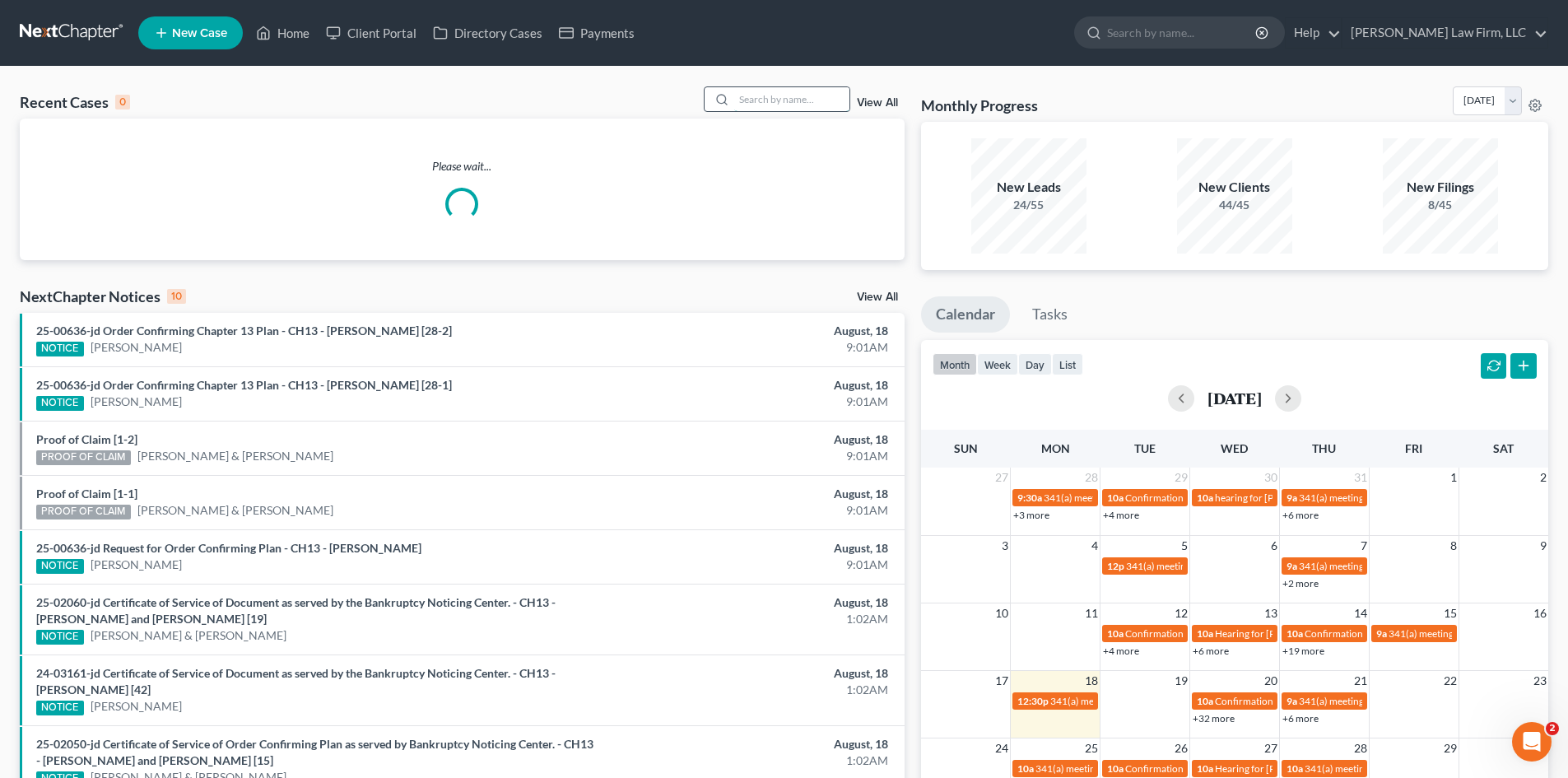
click at [800, 104] on input "search" at bounding box center [792, 99] width 115 height 24
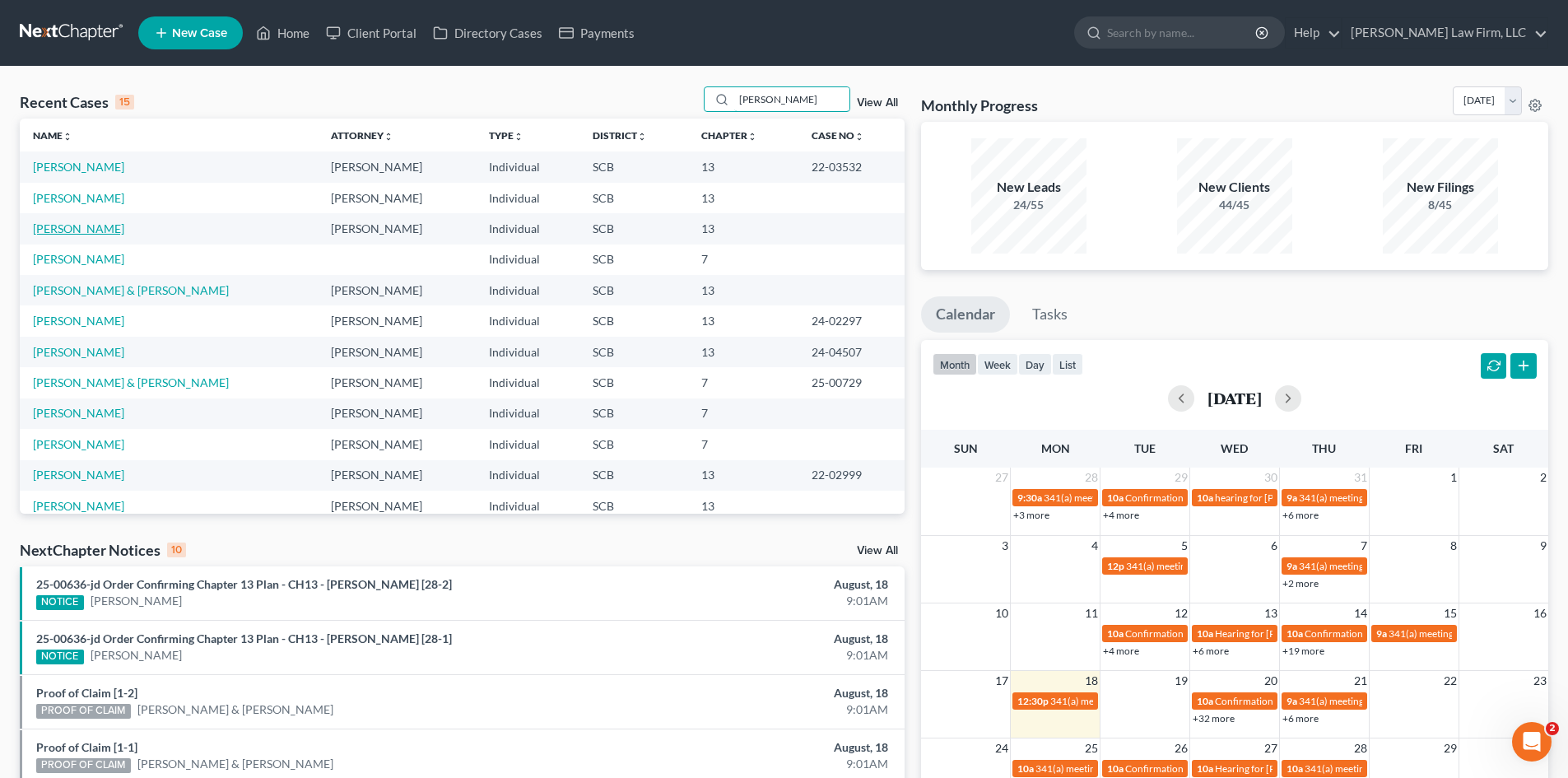
type input "[PERSON_NAME]"
click at [103, 228] on link "[PERSON_NAME]" at bounding box center [78, 228] width 91 height 14
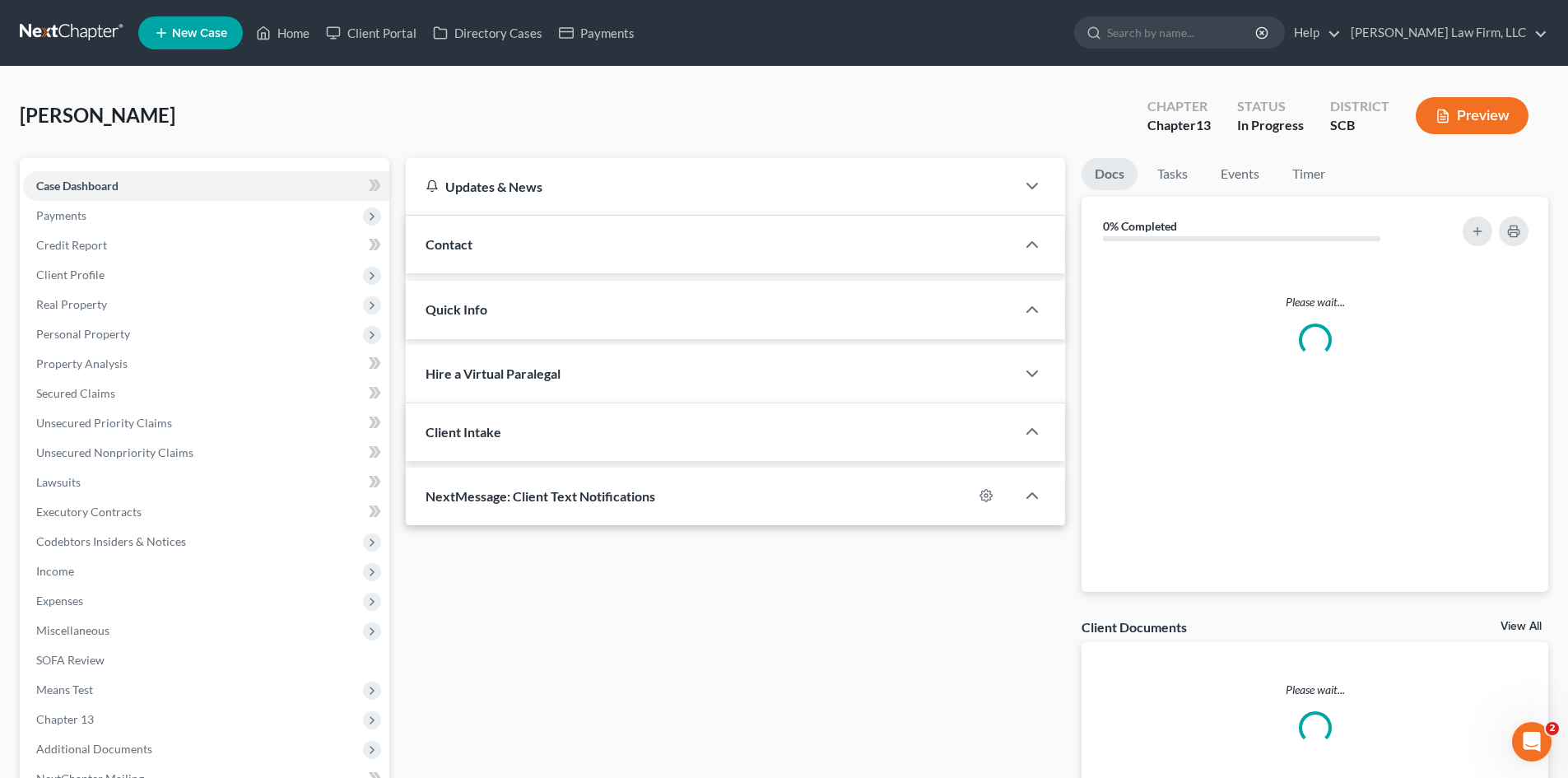
select select "0"
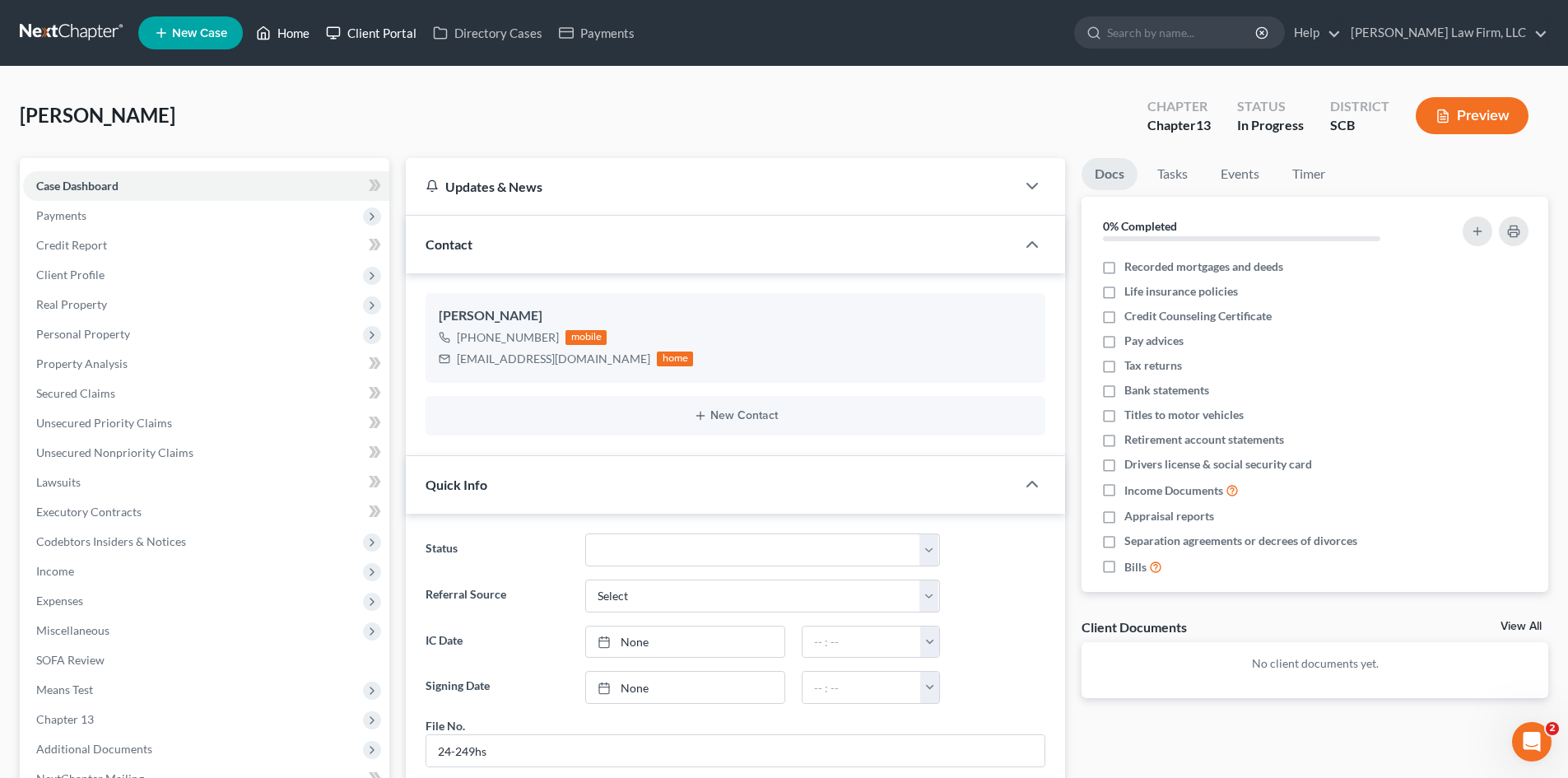
drag, startPoint x: 295, startPoint y: 34, endPoint x: 338, endPoint y: 37, distance: 43.1
click at [295, 34] on link "Home" at bounding box center [283, 33] width 70 height 29
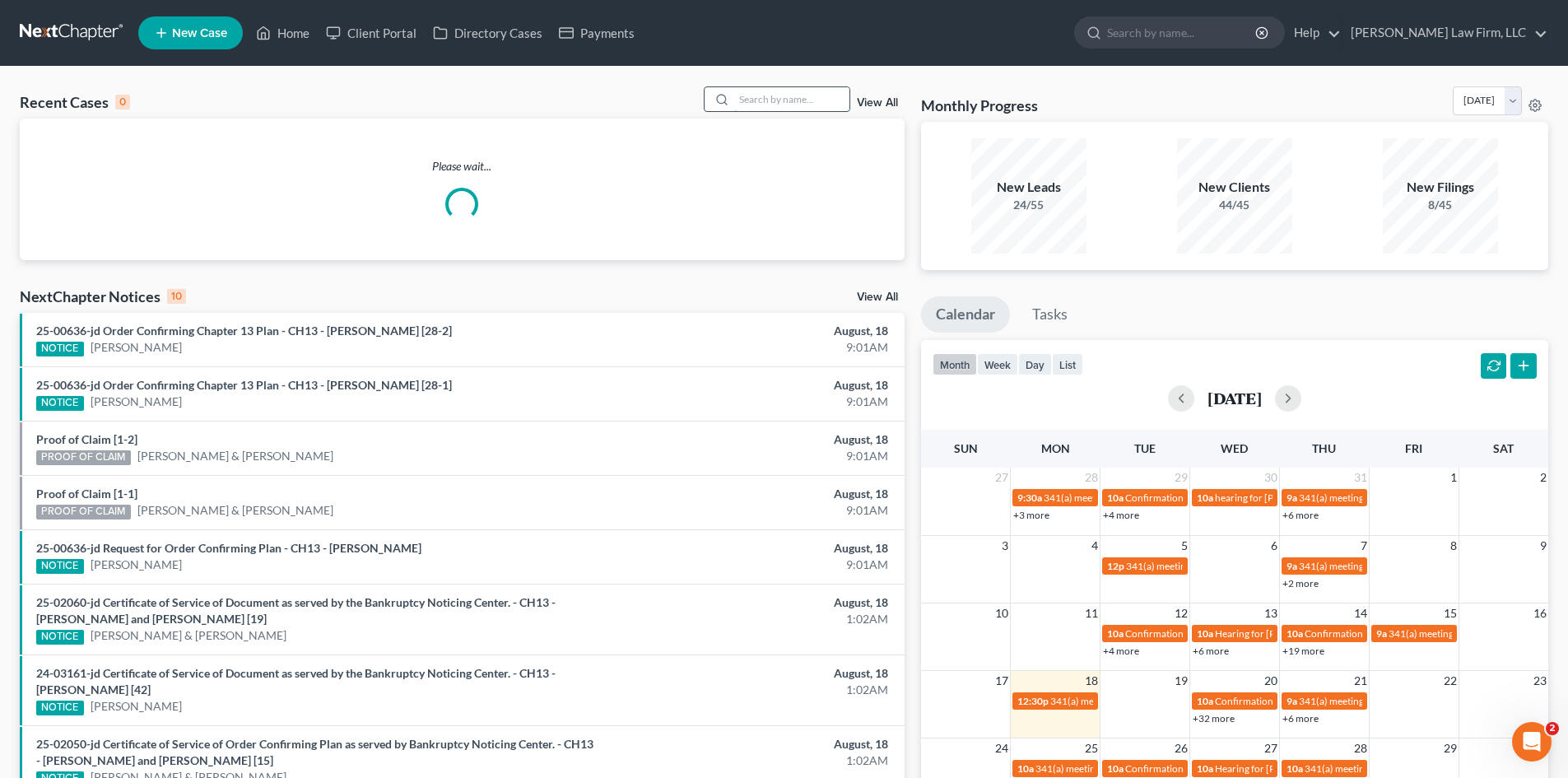
click at [752, 105] on input "search" at bounding box center [792, 99] width 115 height 24
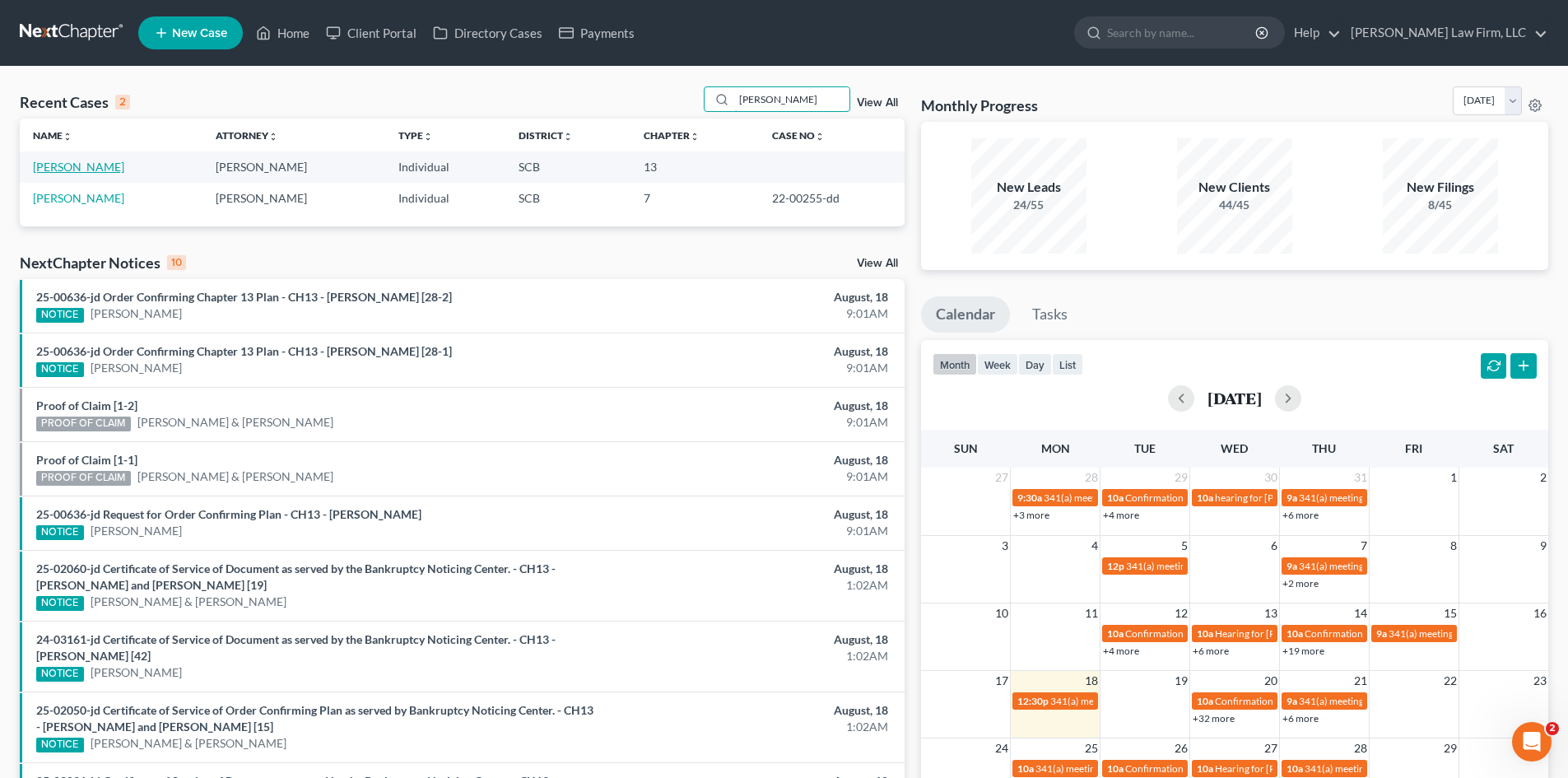
type input "[PERSON_NAME]"
click at [86, 171] on link "[PERSON_NAME]" at bounding box center [78, 166] width 91 height 14
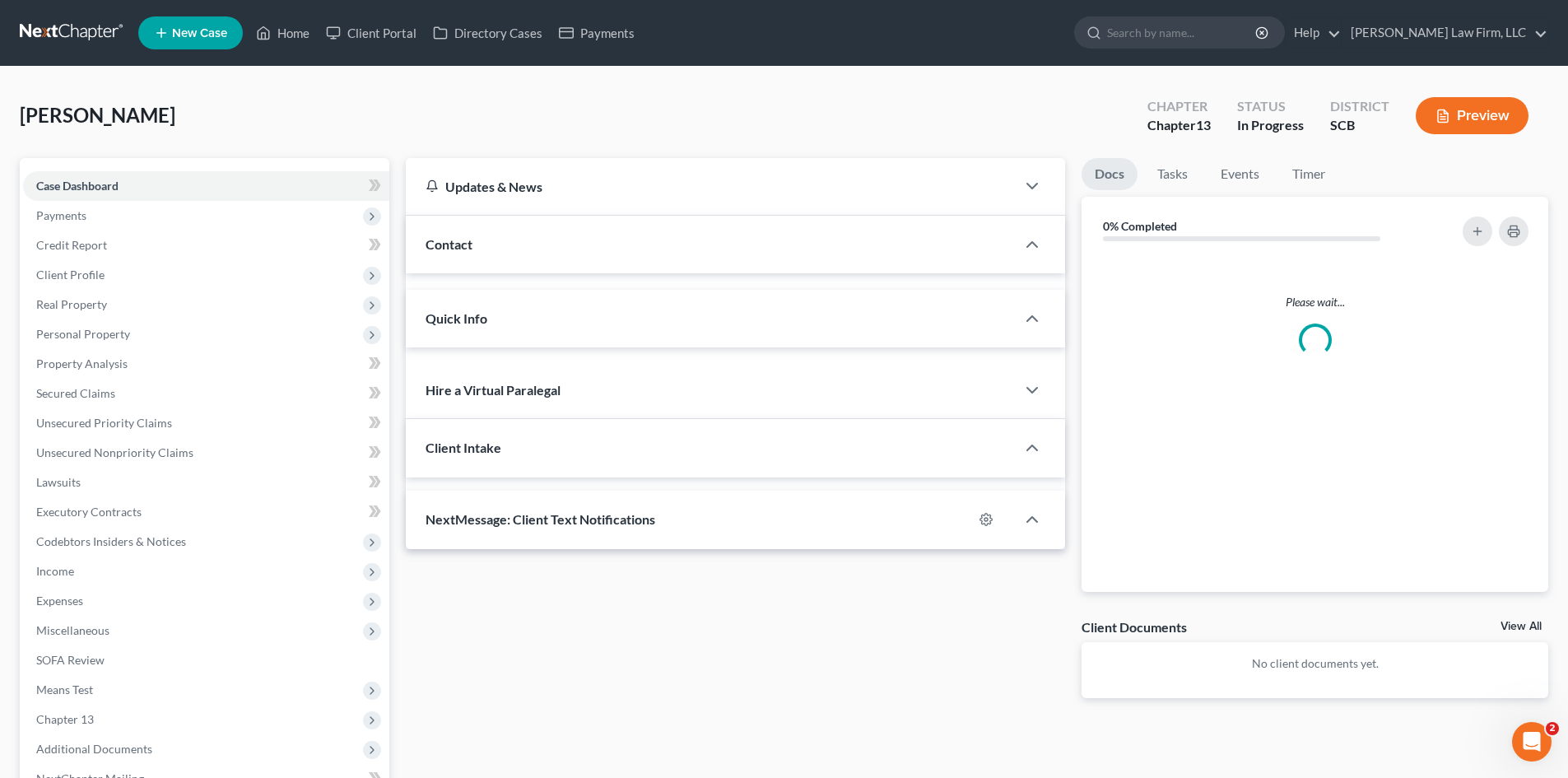
select select "0"
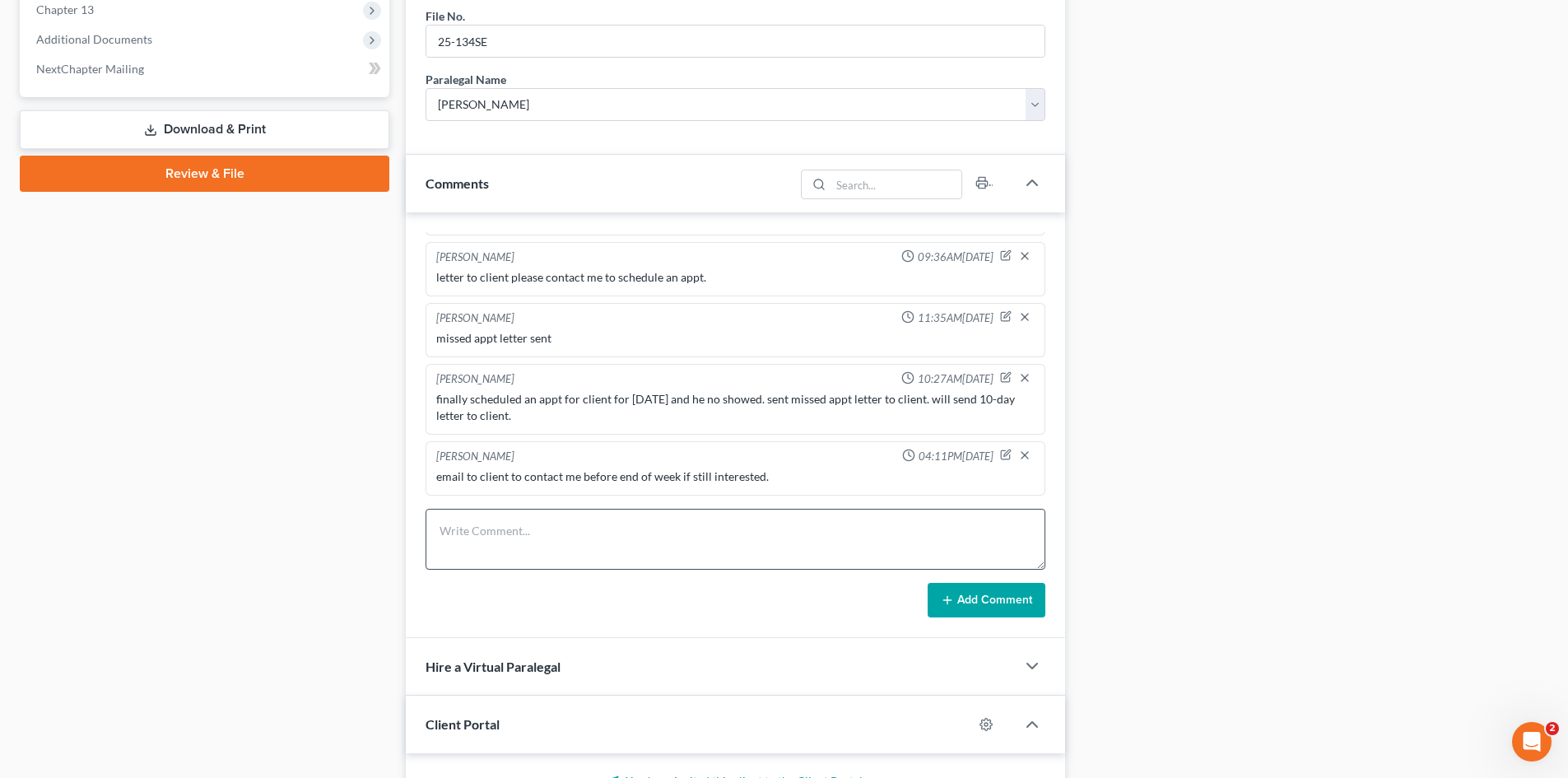
scroll to position [741, 0]
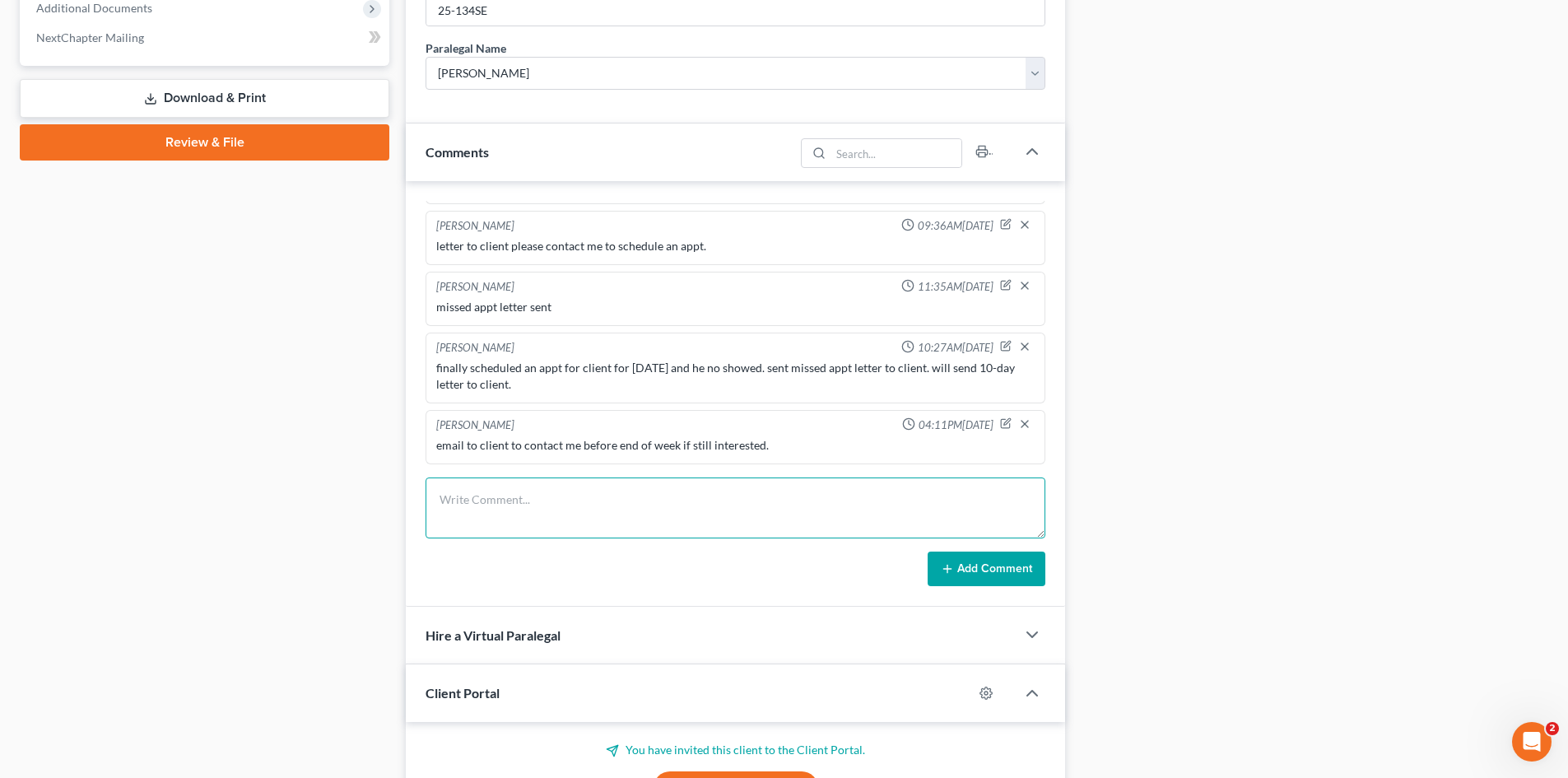
click at [579, 511] on textarea at bounding box center [735, 508] width 620 height 61
type textarea "10-DAY LETTER SCHEDULE AND ATTEND"
click at [1007, 573] on button "Add Comment" at bounding box center [986, 568] width 118 height 34
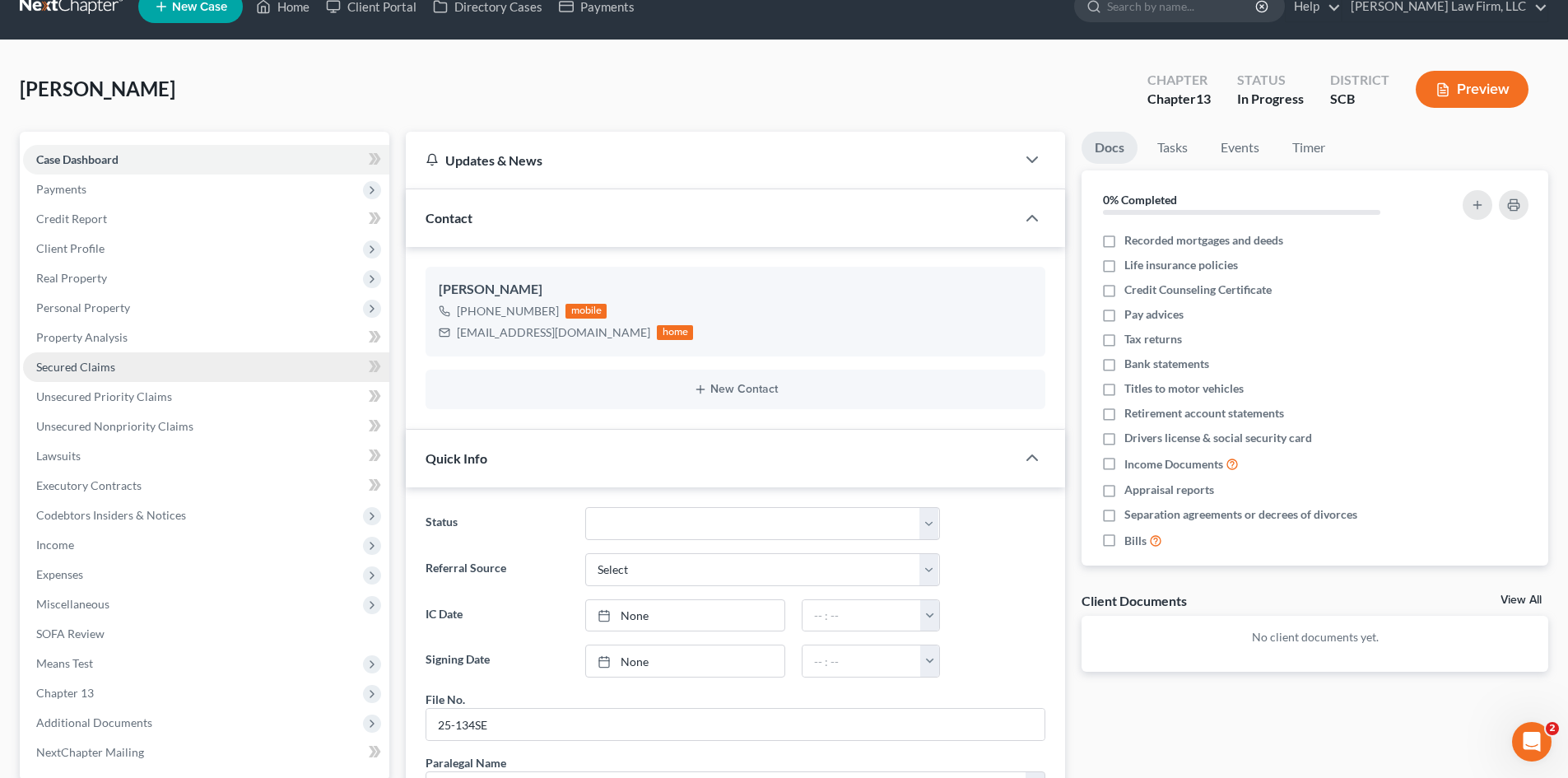
scroll to position [0, 0]
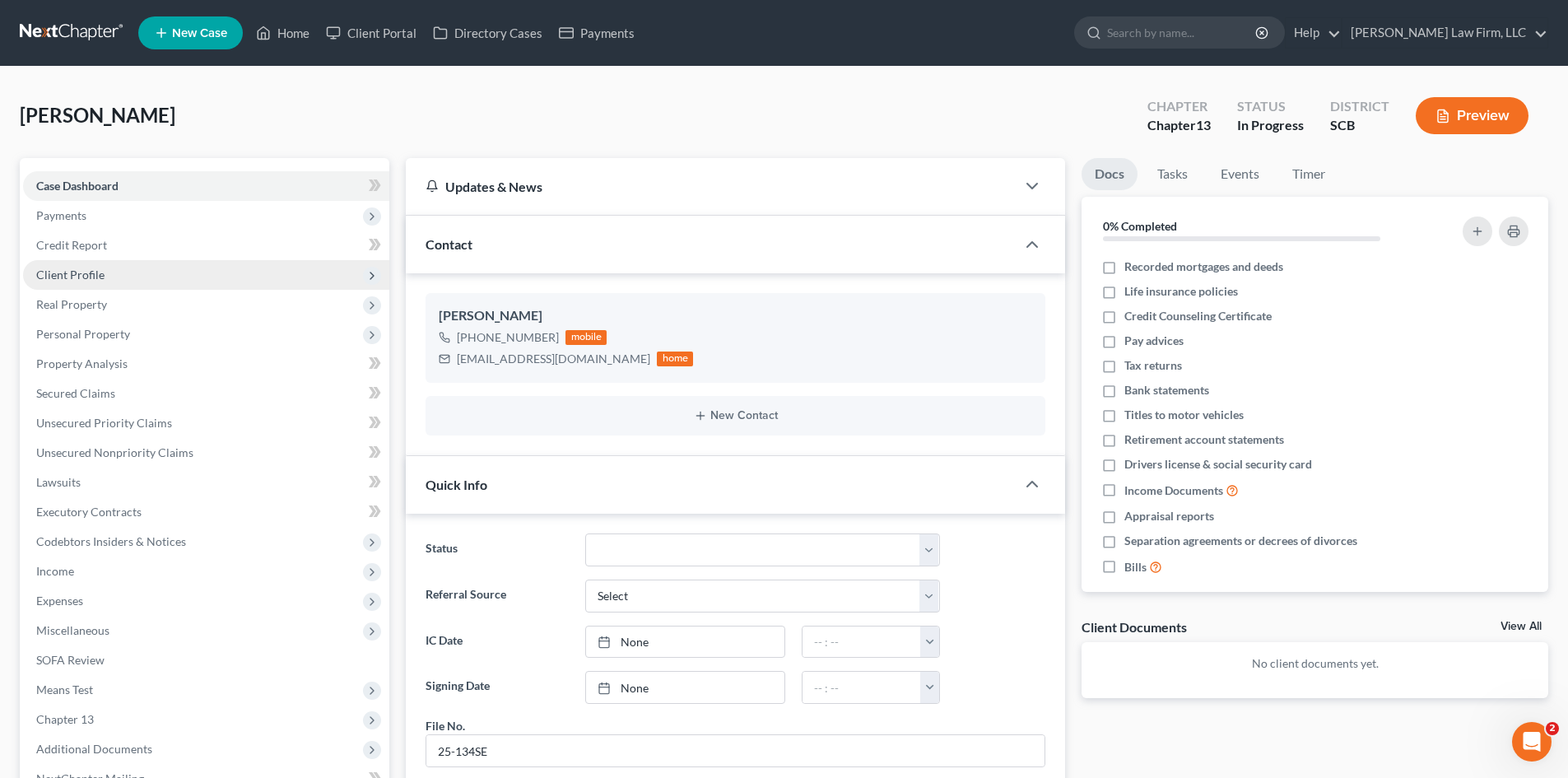
click at [74, 277] on span "Client Profile" at bounding box center [70, 274] width 69 height 14
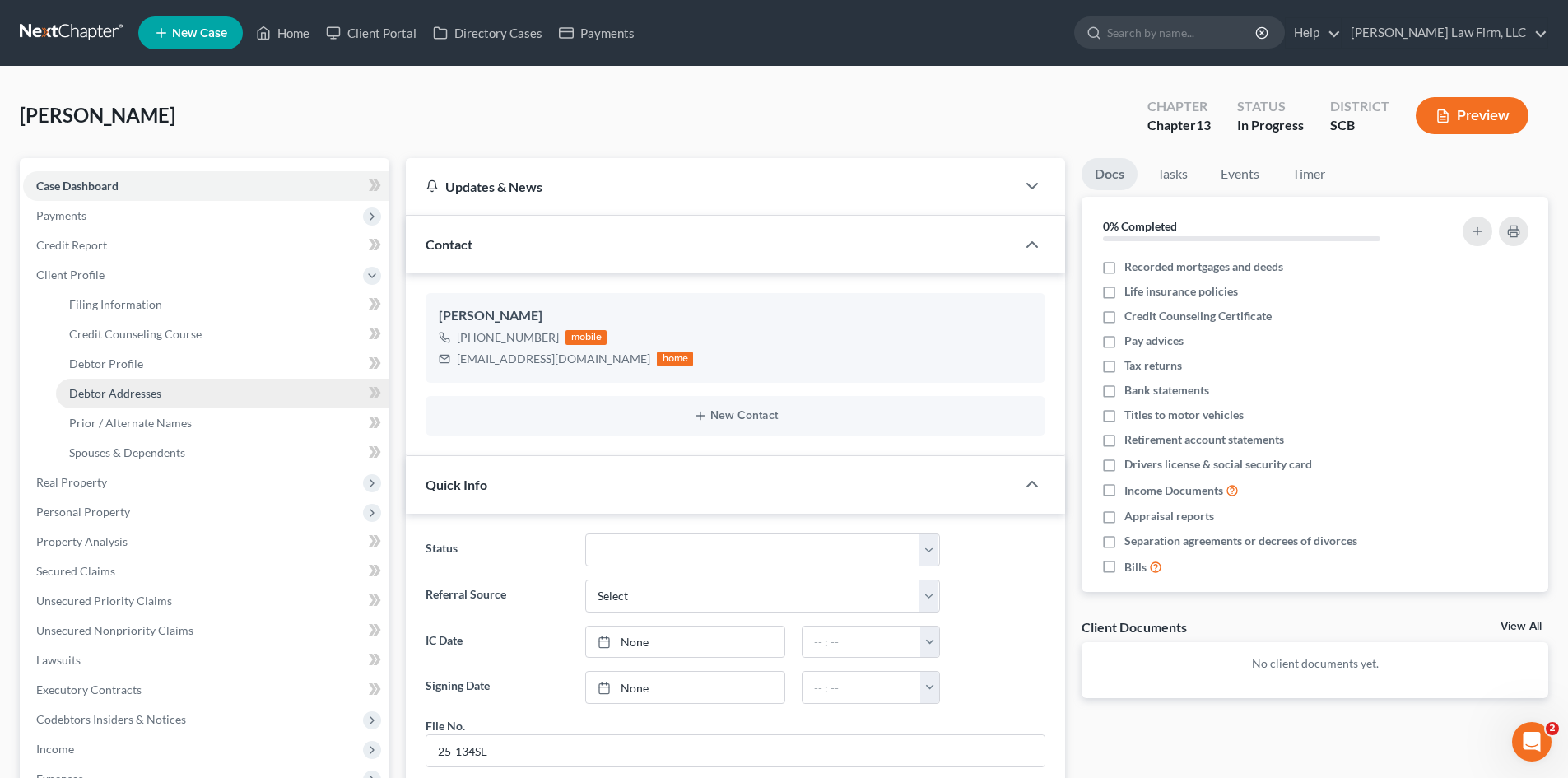
click at [132, 387] on span "Debtor Addresses" at bounding box center [115, 392] width 92 height 14
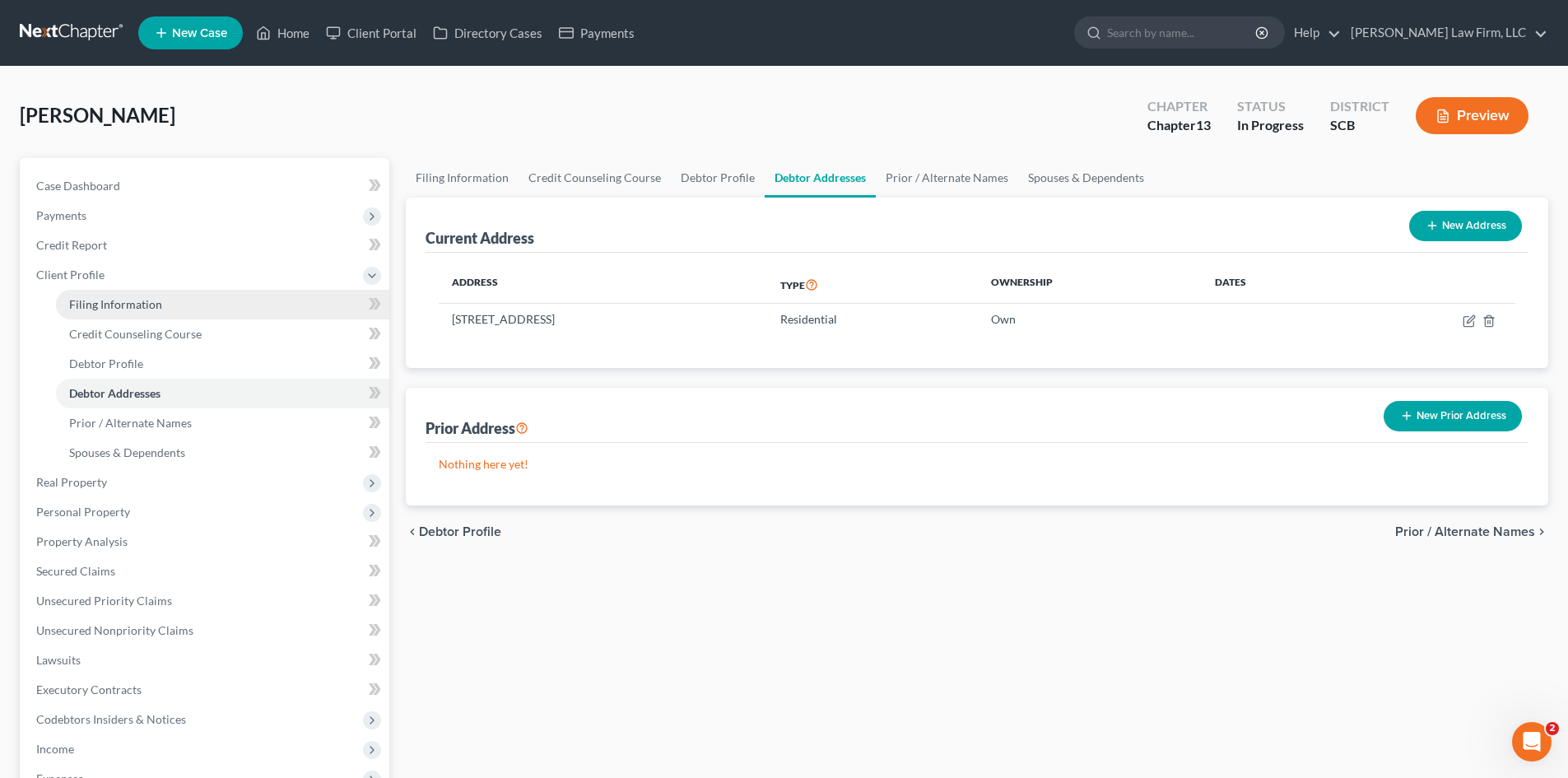
click at [90, 304] on span "Filing Information" at bounding box center [115, 304] width 93 height 14
select select "1"
select select "0"
select select "3"
select select "42"
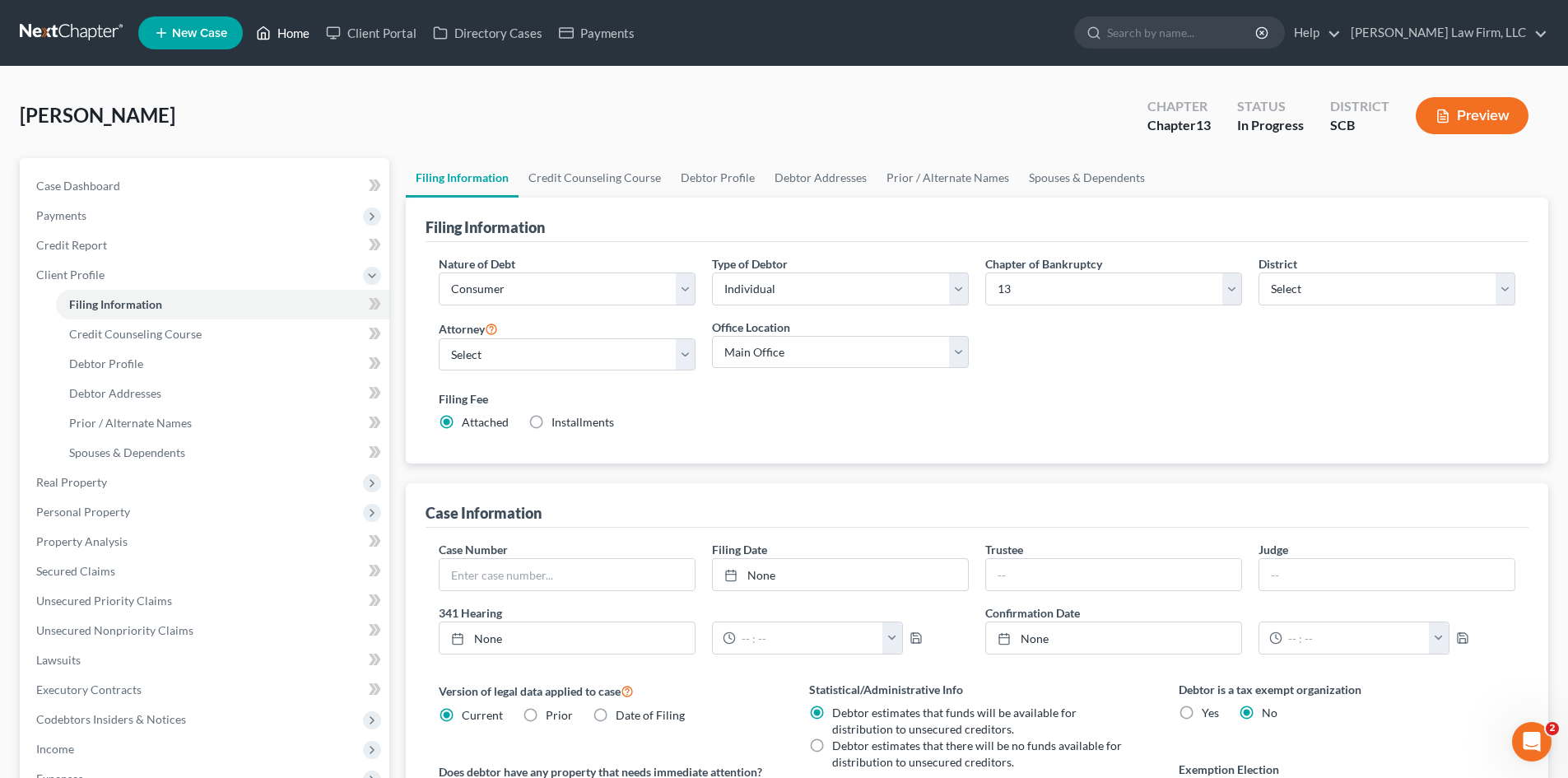
click at [281, 28] on link "Home" at bounding box center [283, 33] width 70 height 29
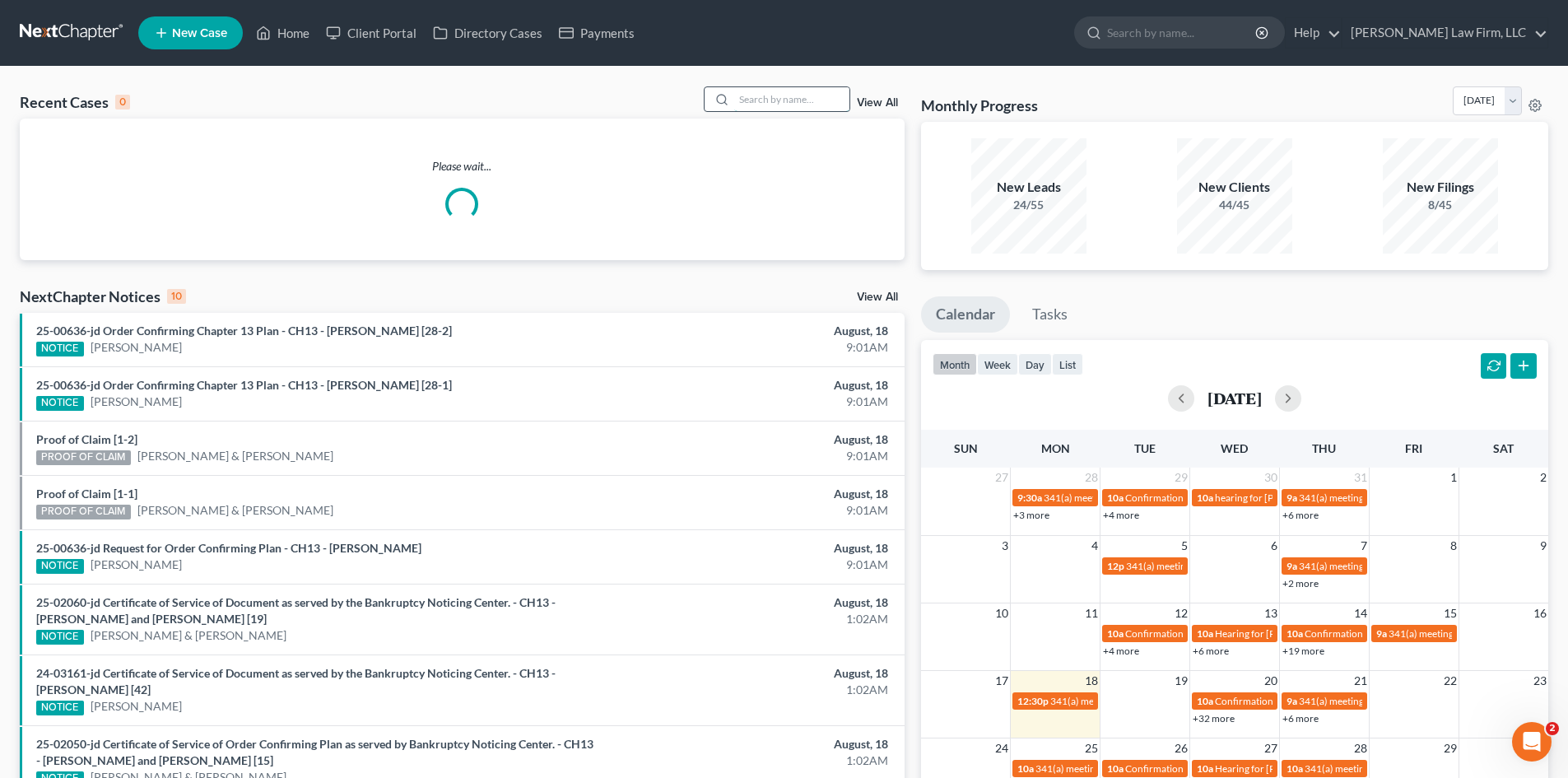
click at [751, 100] on input "search" at bounding box center [792, 99] width 115 height 24
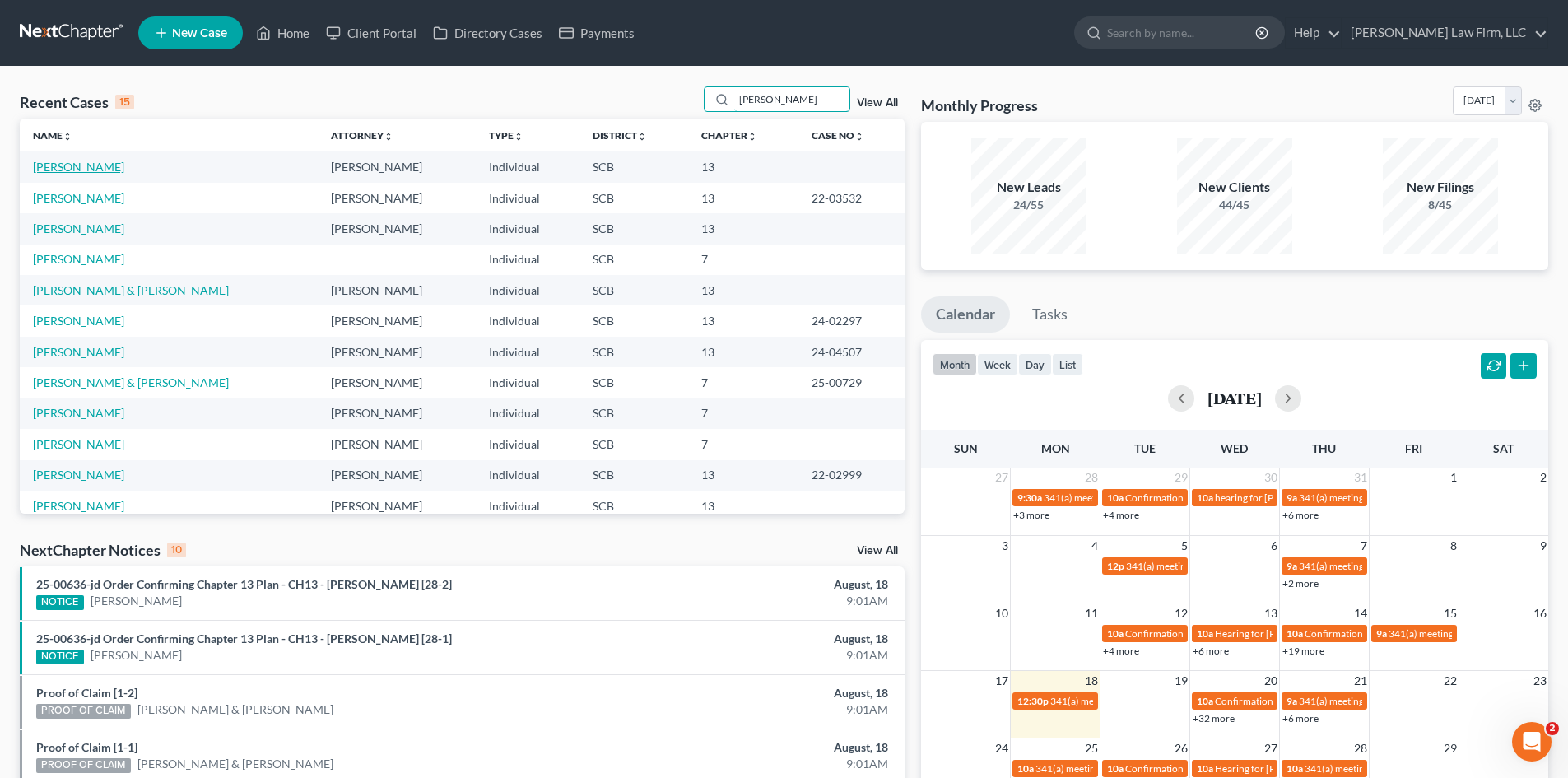
type input "[PERSON_NAME]"
click at [94, 171] on link "[PERSON_NAME]" at bounding box center [78, 166] width 91 height 14
select select "0"
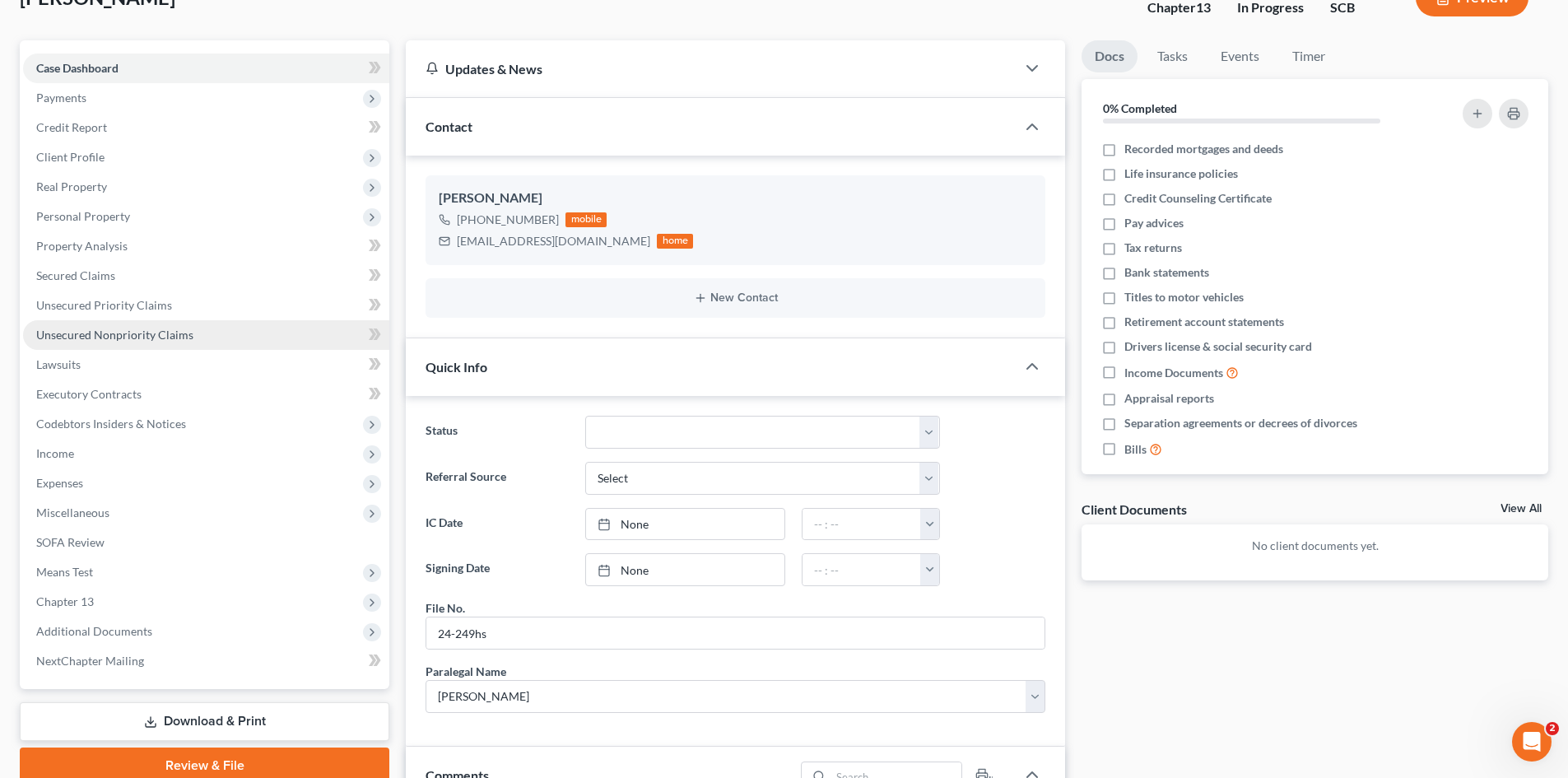
scroll to position [82, 0]
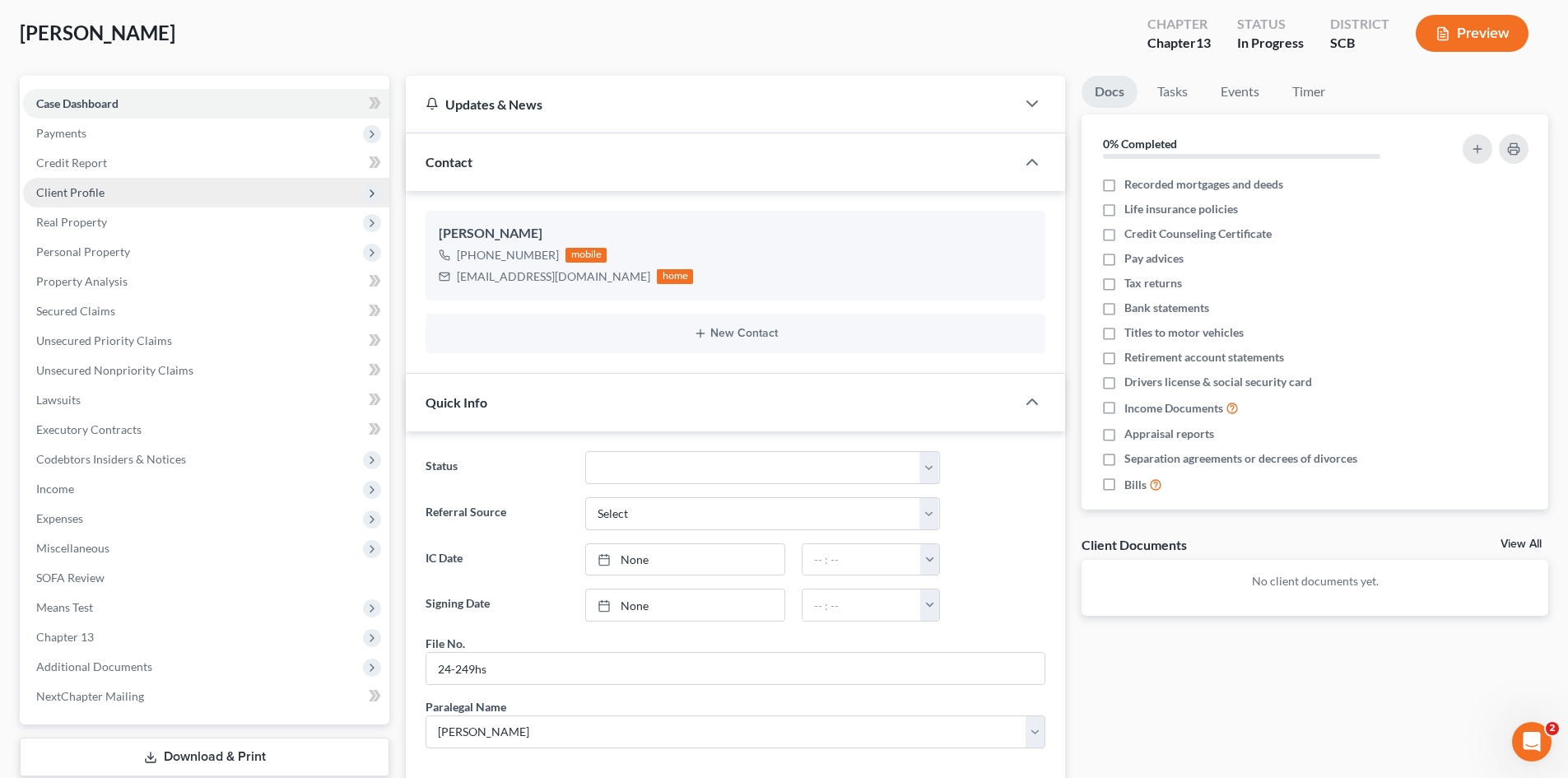
click at [79, 188] on span "Client Profile" at bounding box center [70, 192] width 69 height 14
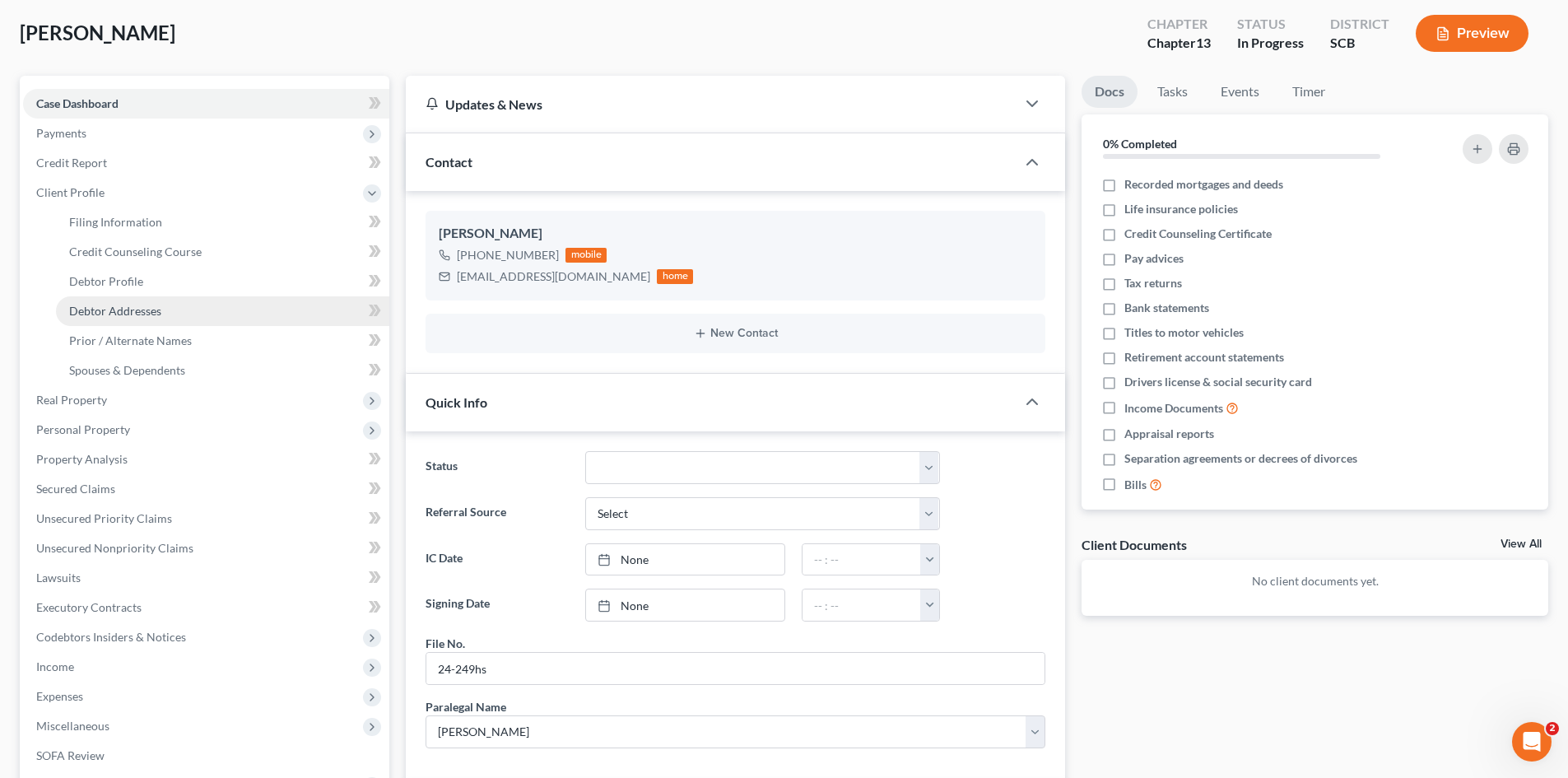
click at [132, 312] on span "Debtor Addresses" at bounding box center [115, 310] width 92 height 14
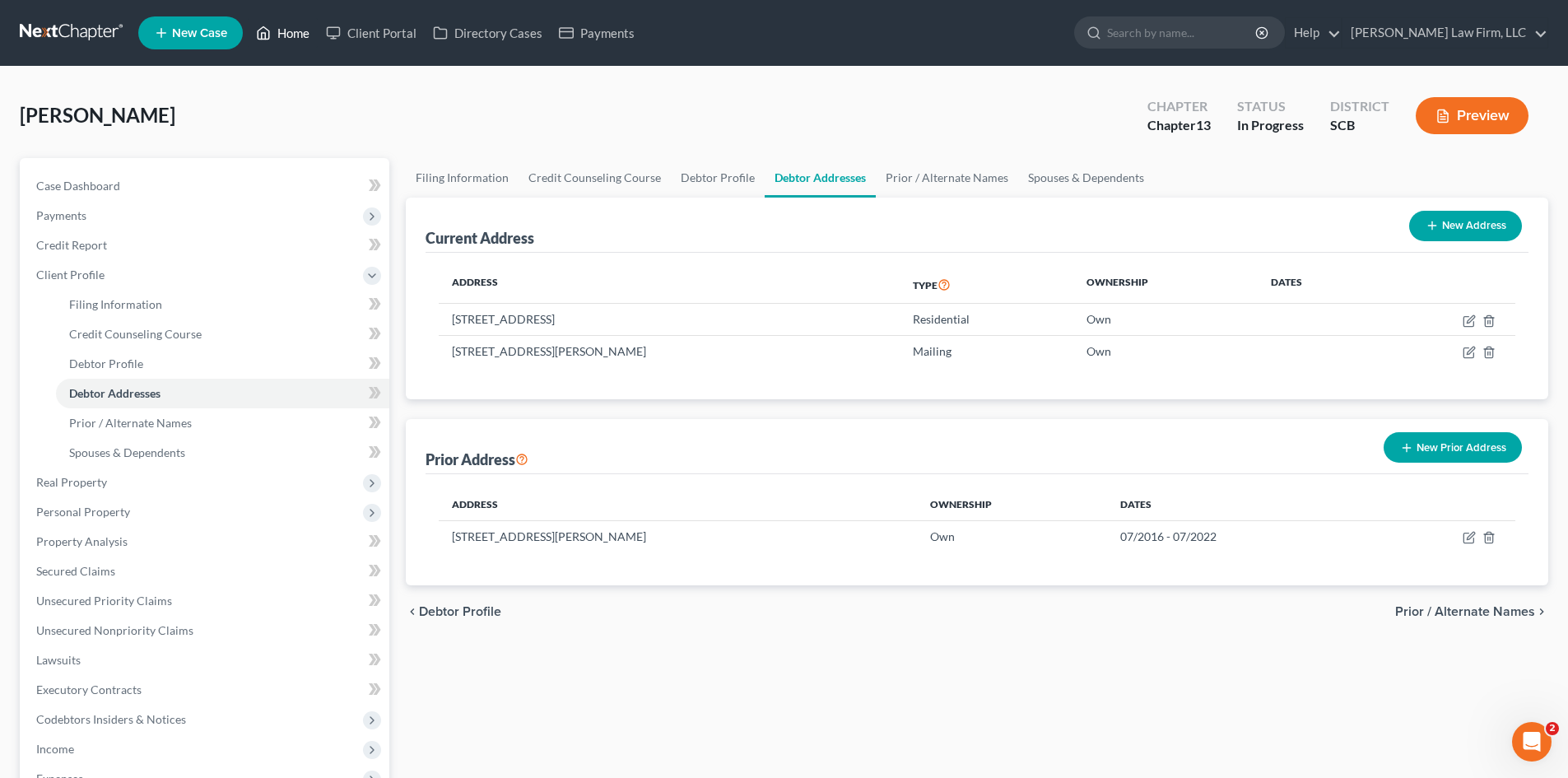
click at [286, 29] on link "Home" at bounding box center [283, 33] width 70 height 29
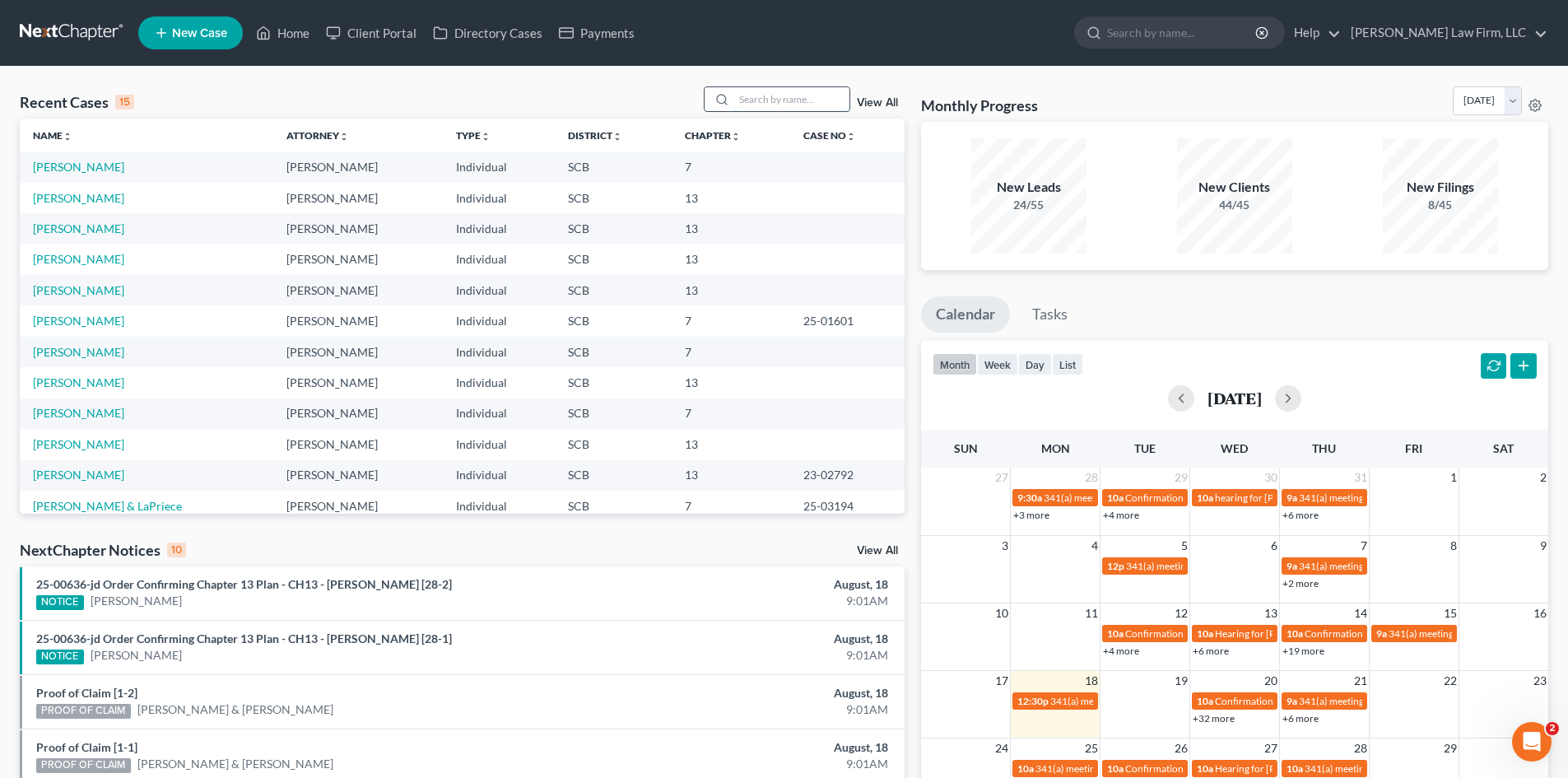
click at [794, 100] on input "search" at bounding box center [792, 99] width 115 height 24
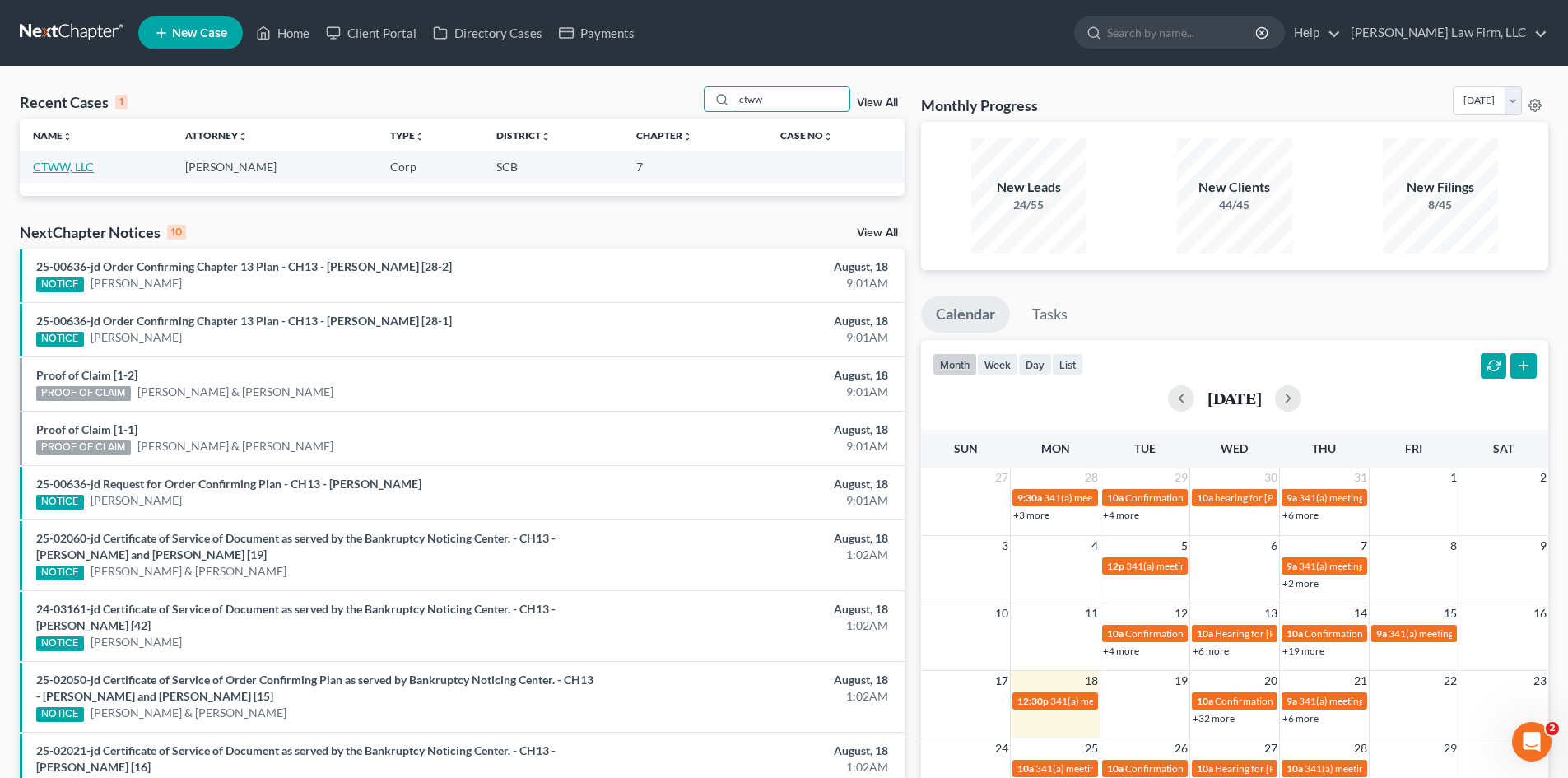
type input "ctww"
click at [84, 170] on link "CTWW, LLC" at bounding box center [63, 166] width 61 height 14
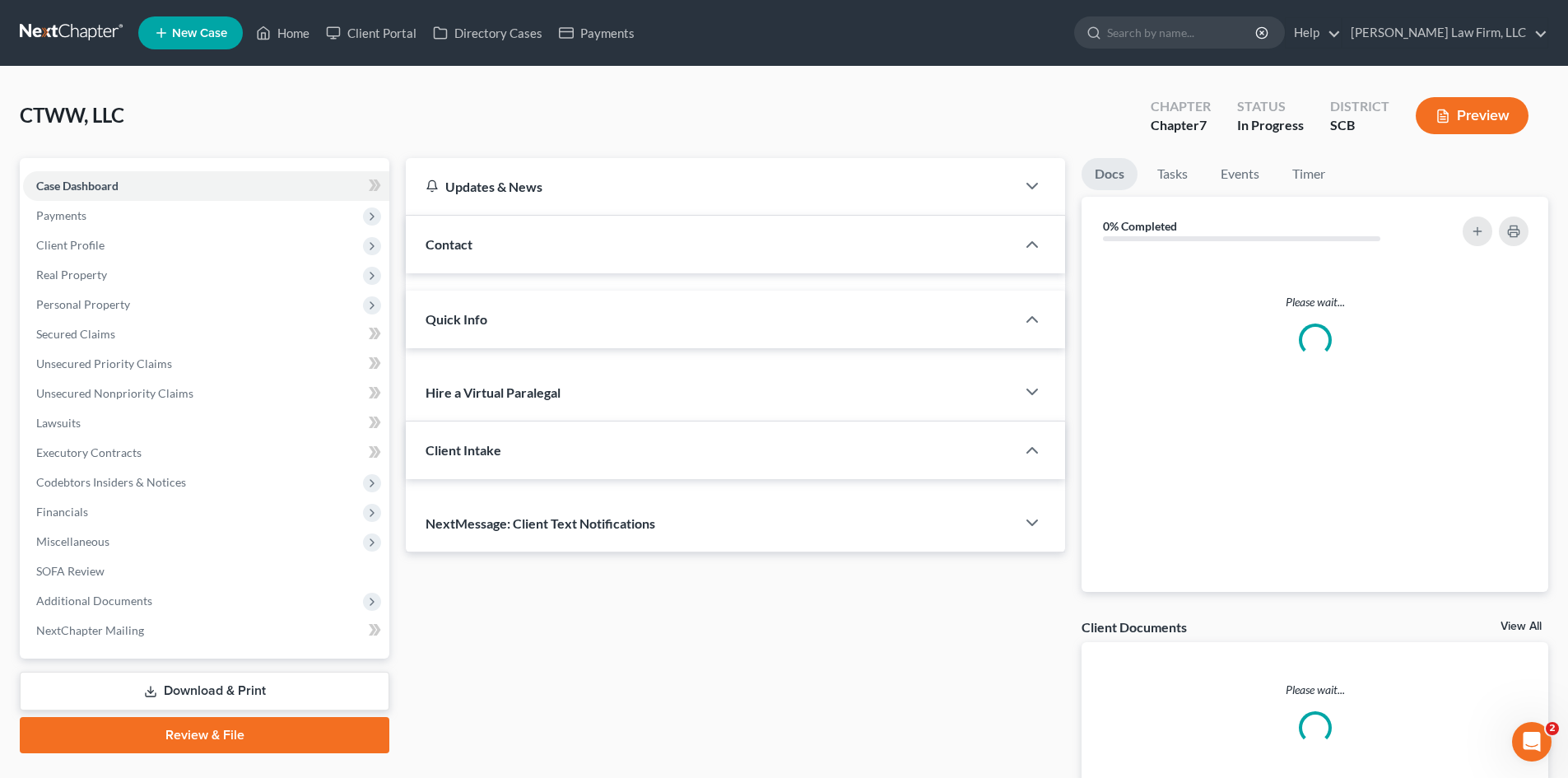
select select "0"
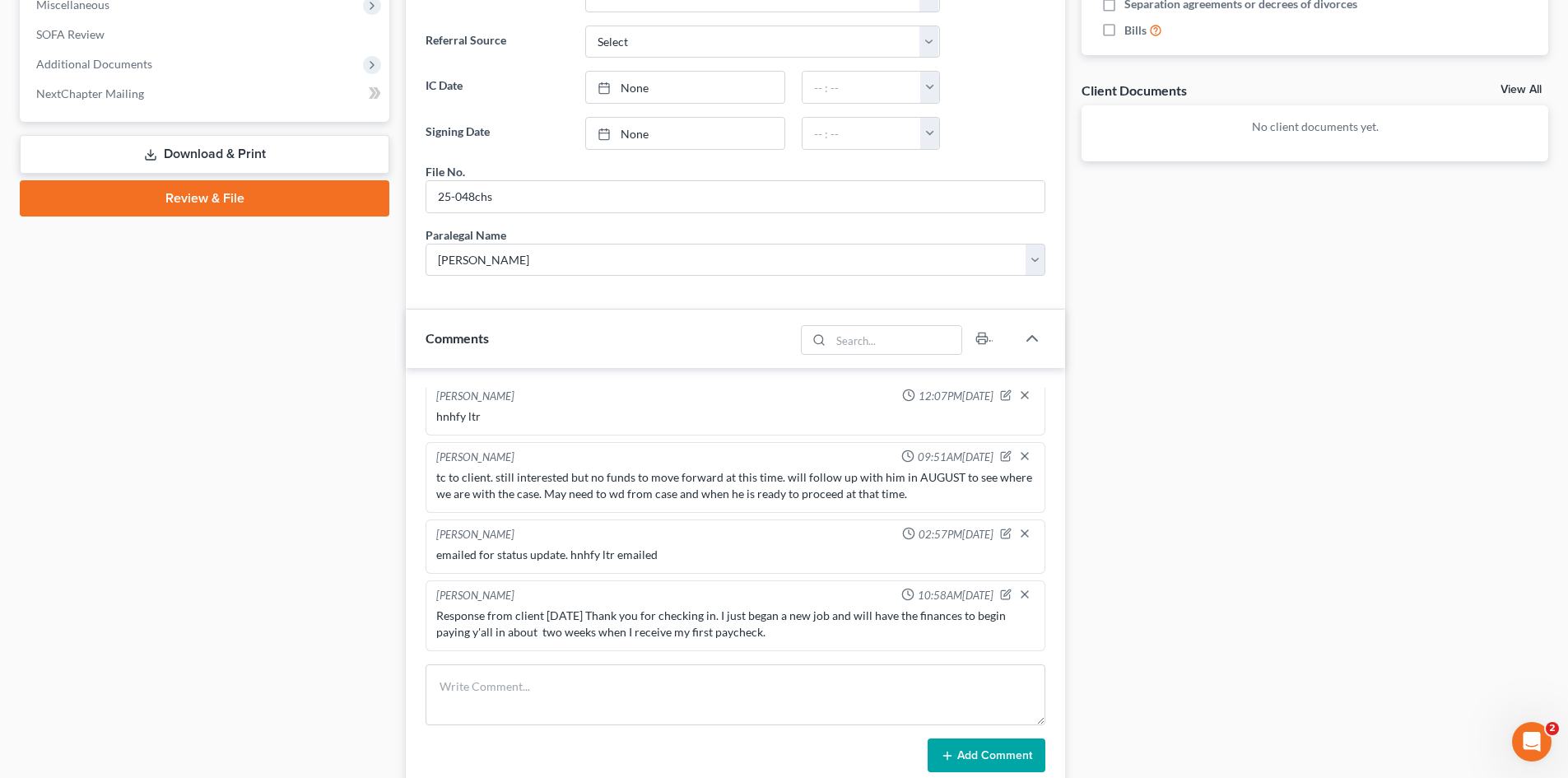
scroll to position [576, 0]
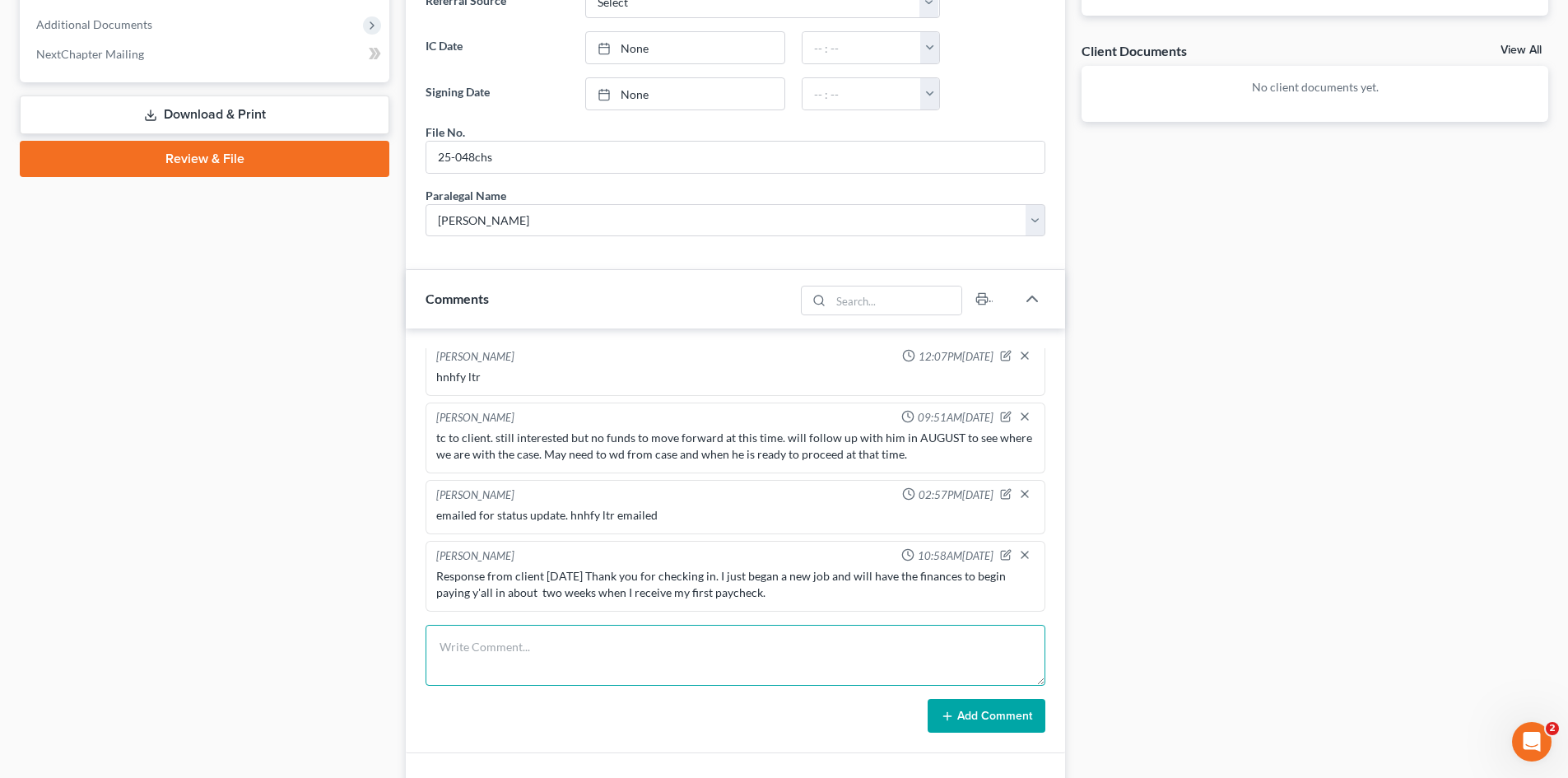
click at [717, 643] on textarea at bounding box center [735, 655] width 620 height 61
type textarea "Follow up in September"
click at [988, 699] on button "Add Comment" at bounding box center [986, 715] width 118 height 34
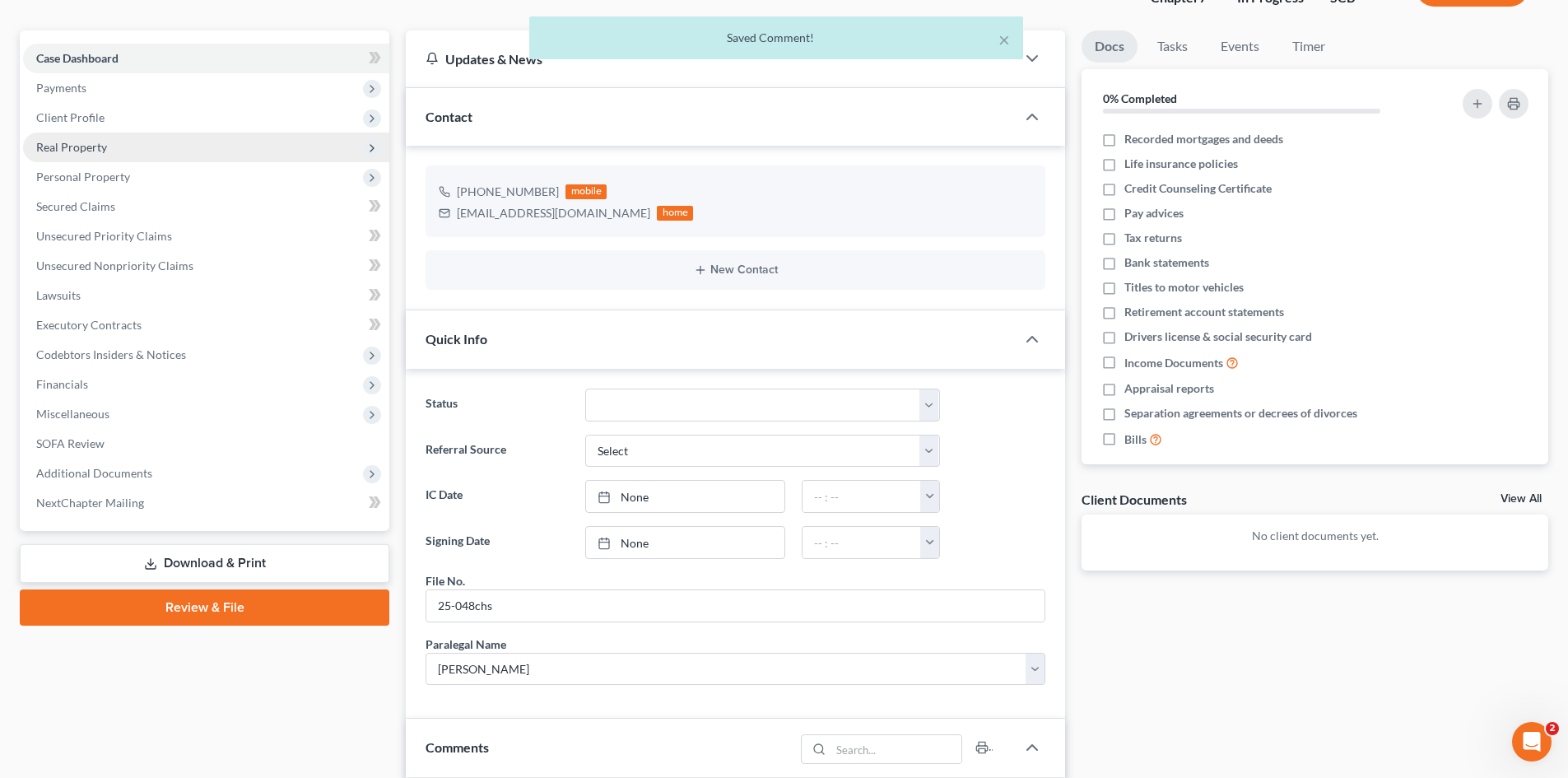
scroll to position [0, 0]
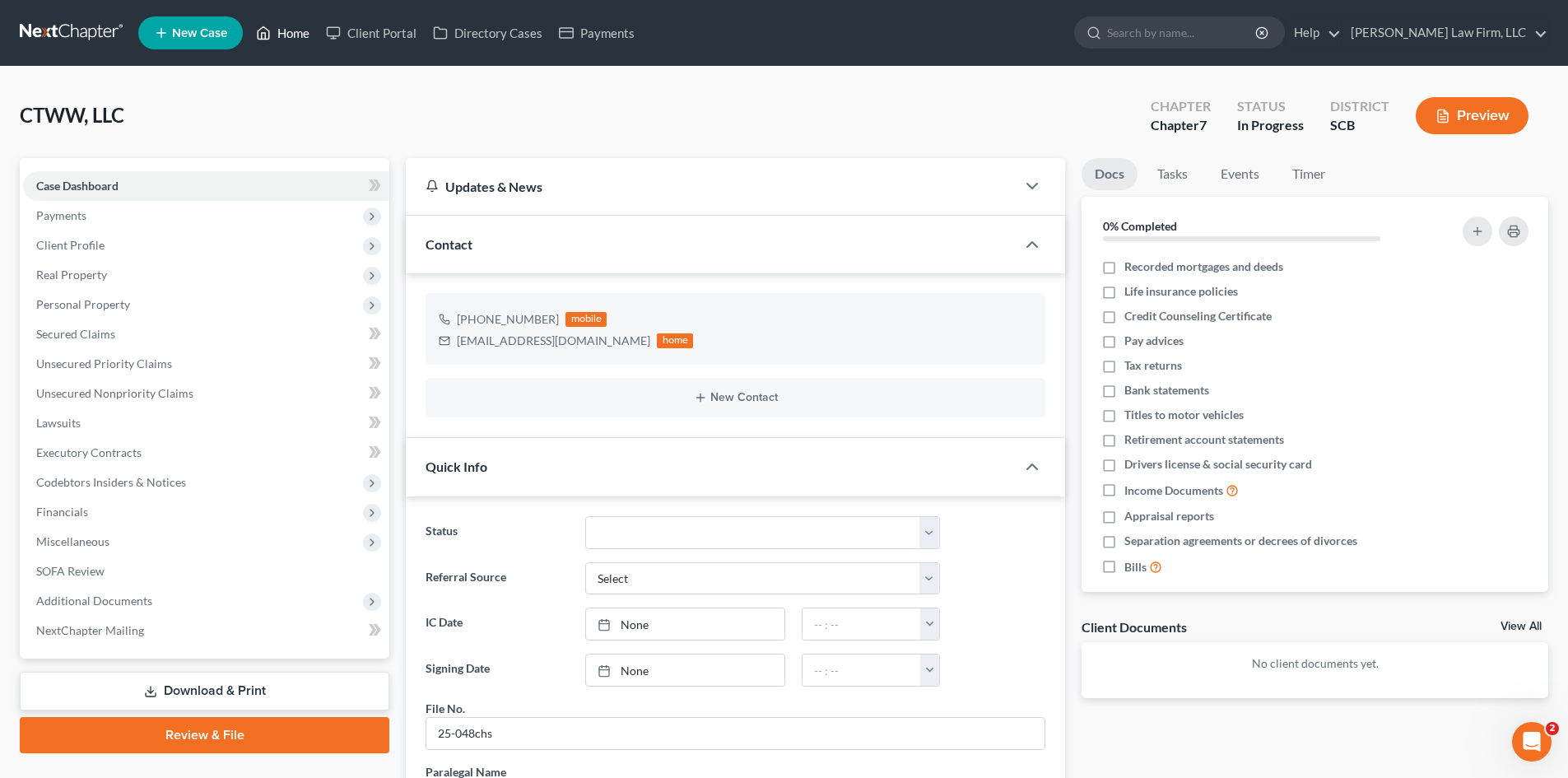
click at [304, 28] on link "Home" at bounding box center [283, 33] width 70 height 29
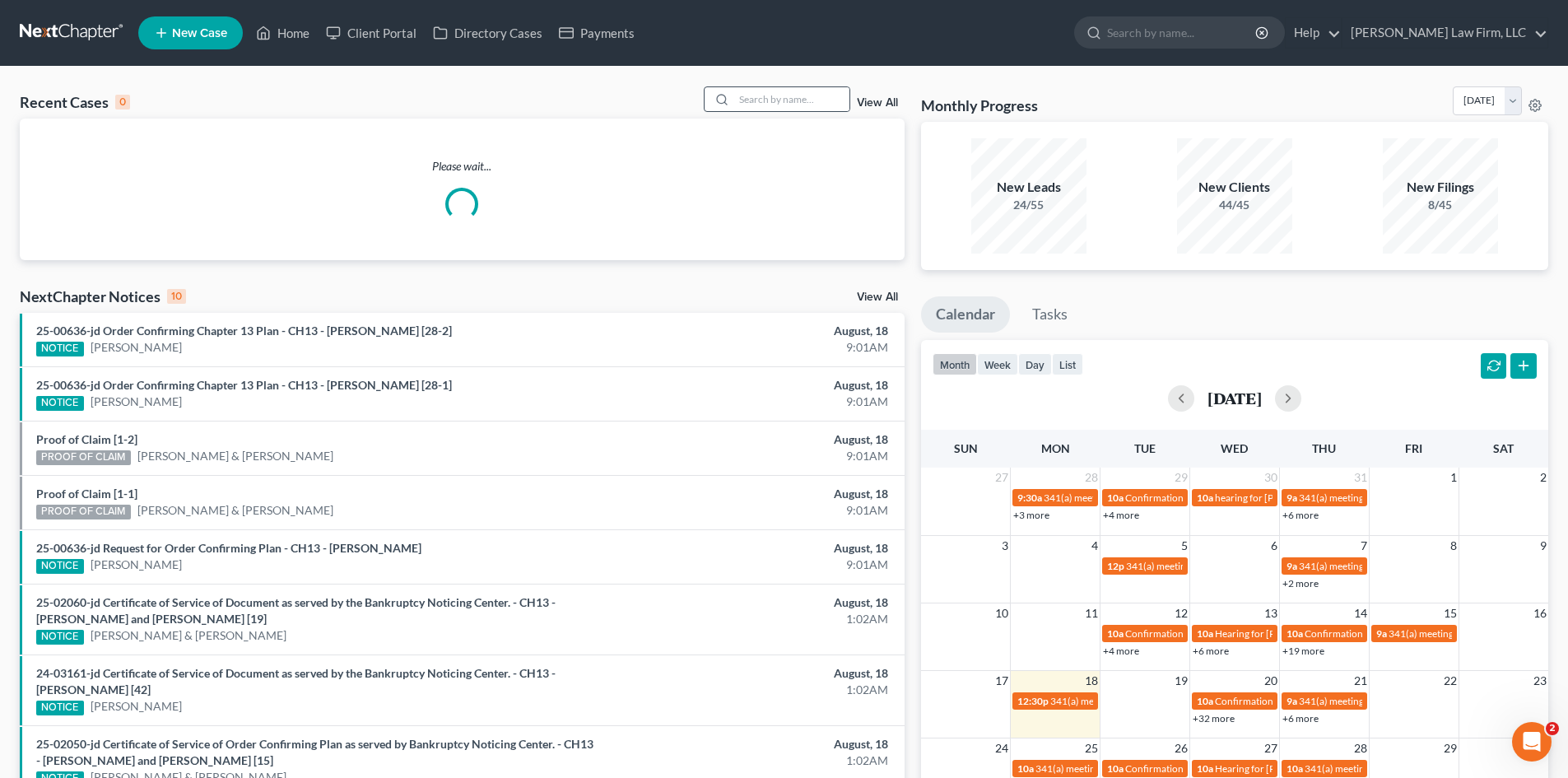
click at [779, 85] on div "Recent Cases 0 View All Please wait... NextChapter Notices 10 View All 25-00636…" at bounding box center [784, 525] width 1568 height 917
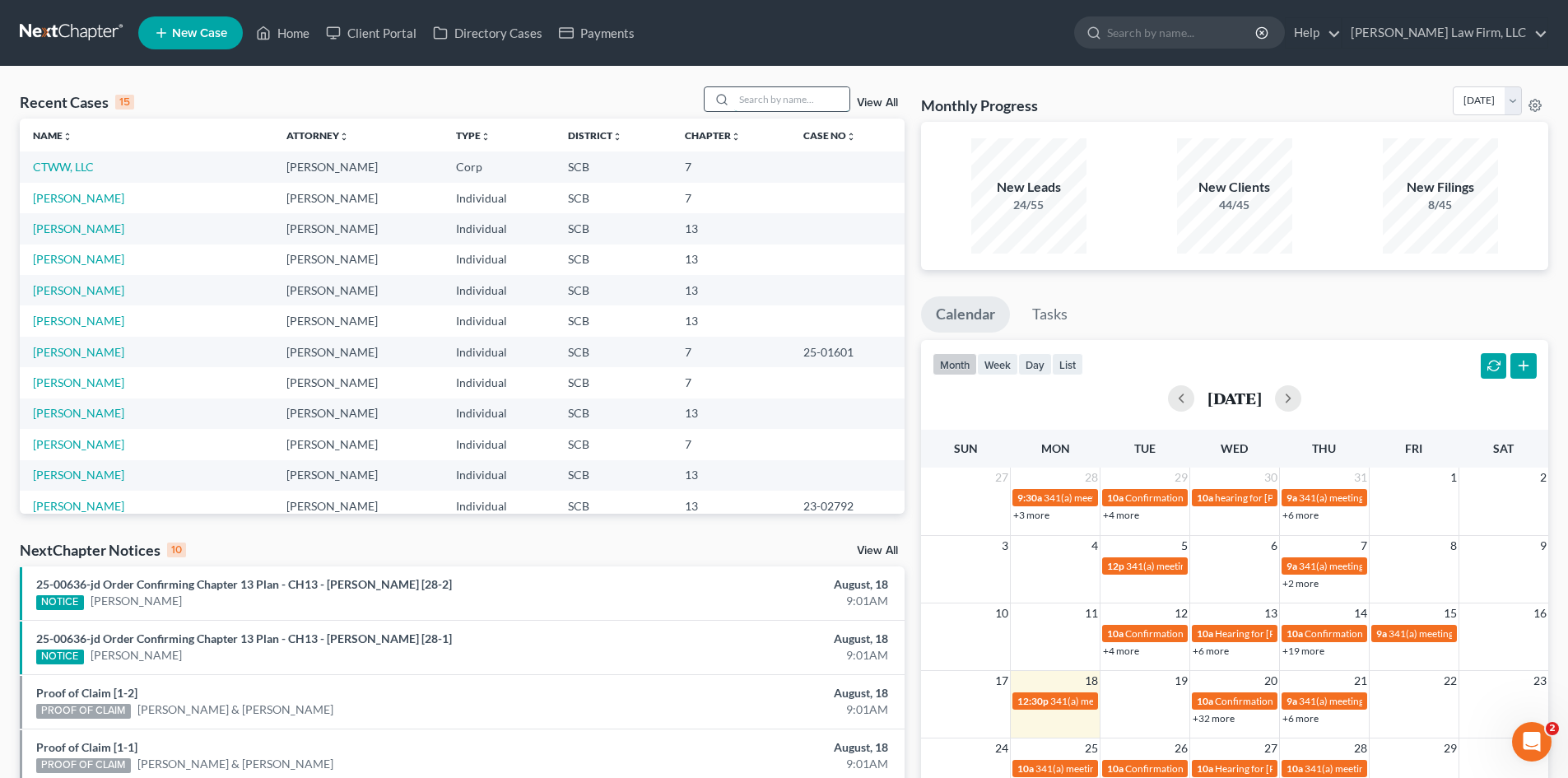
click at [792, 105] on input "search" at bounding box center [792, 99] width 115 height 24
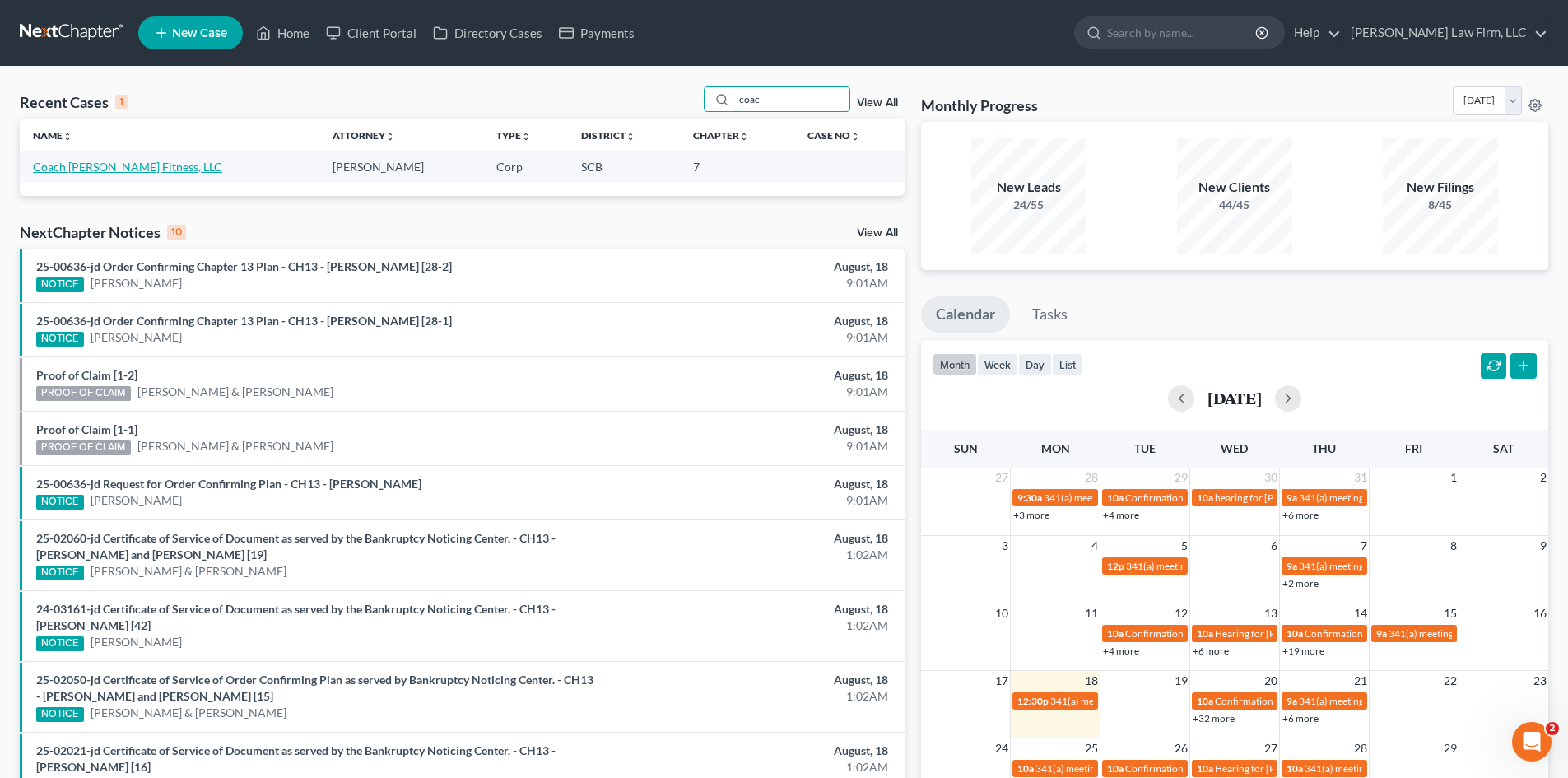
type input "coac"
click at [159, 172] on link "Coach [PERSON_NAME] Fitness, LLC" at bounding box center [127, 166] width 189 height 14
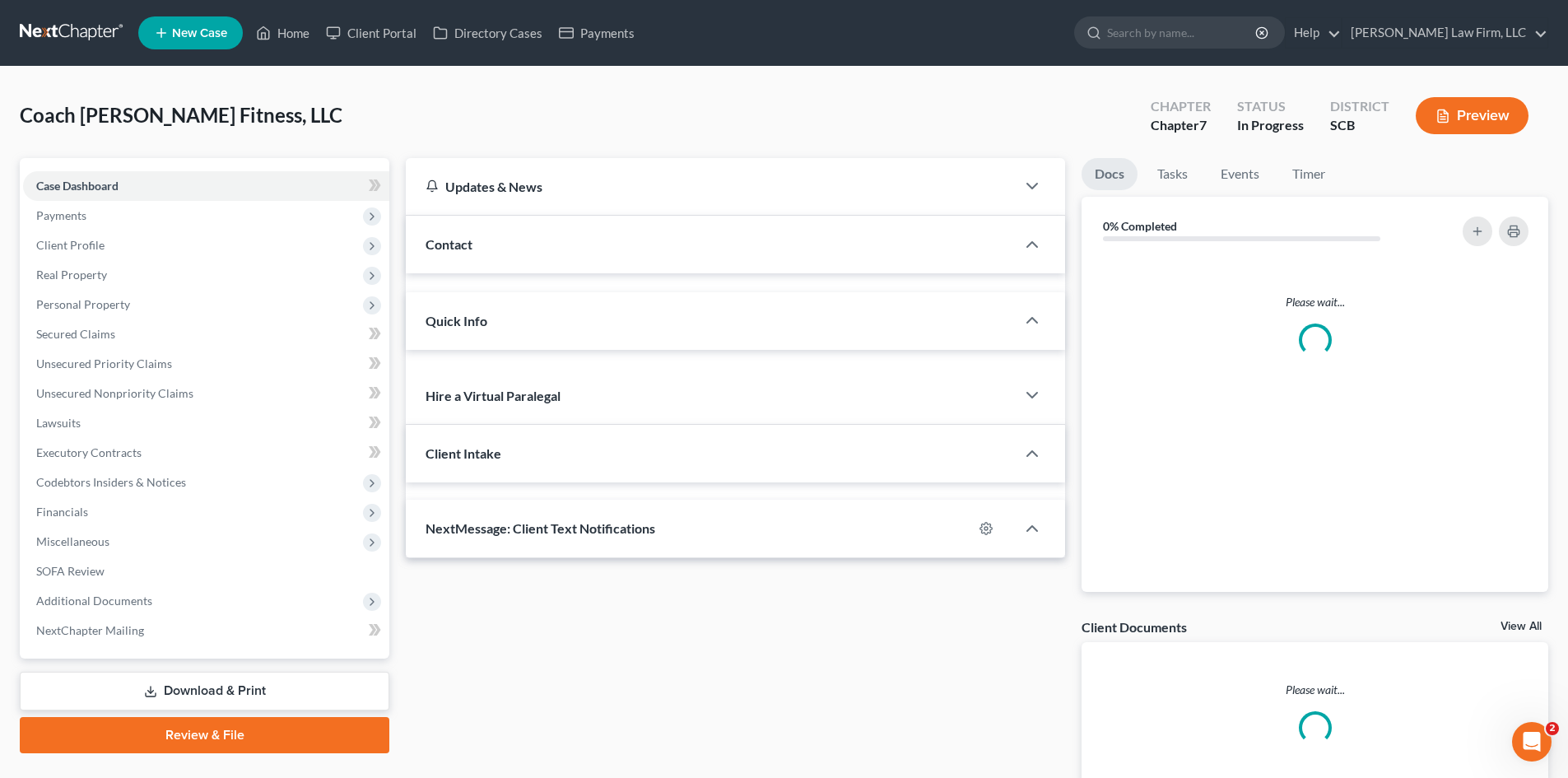
select select "0"
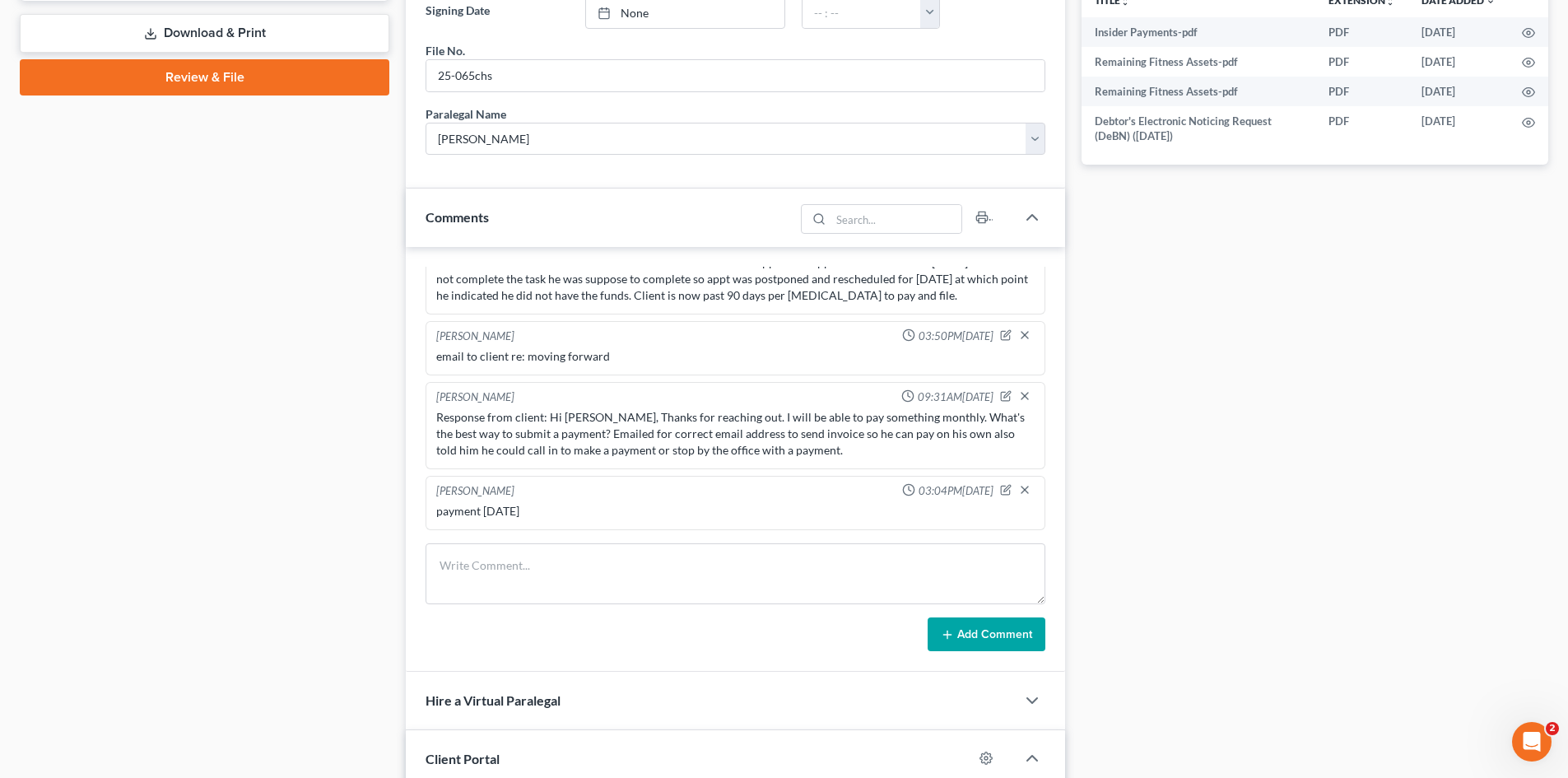
scroll to position [658, 0]
drag, startPoint x: 549, startPoint y: 591, endPoint x: 564, endPoint y: 579, distance: 19.2
click at [552, 588] on textarea at bounding box center [735, 572] width 620 height 61
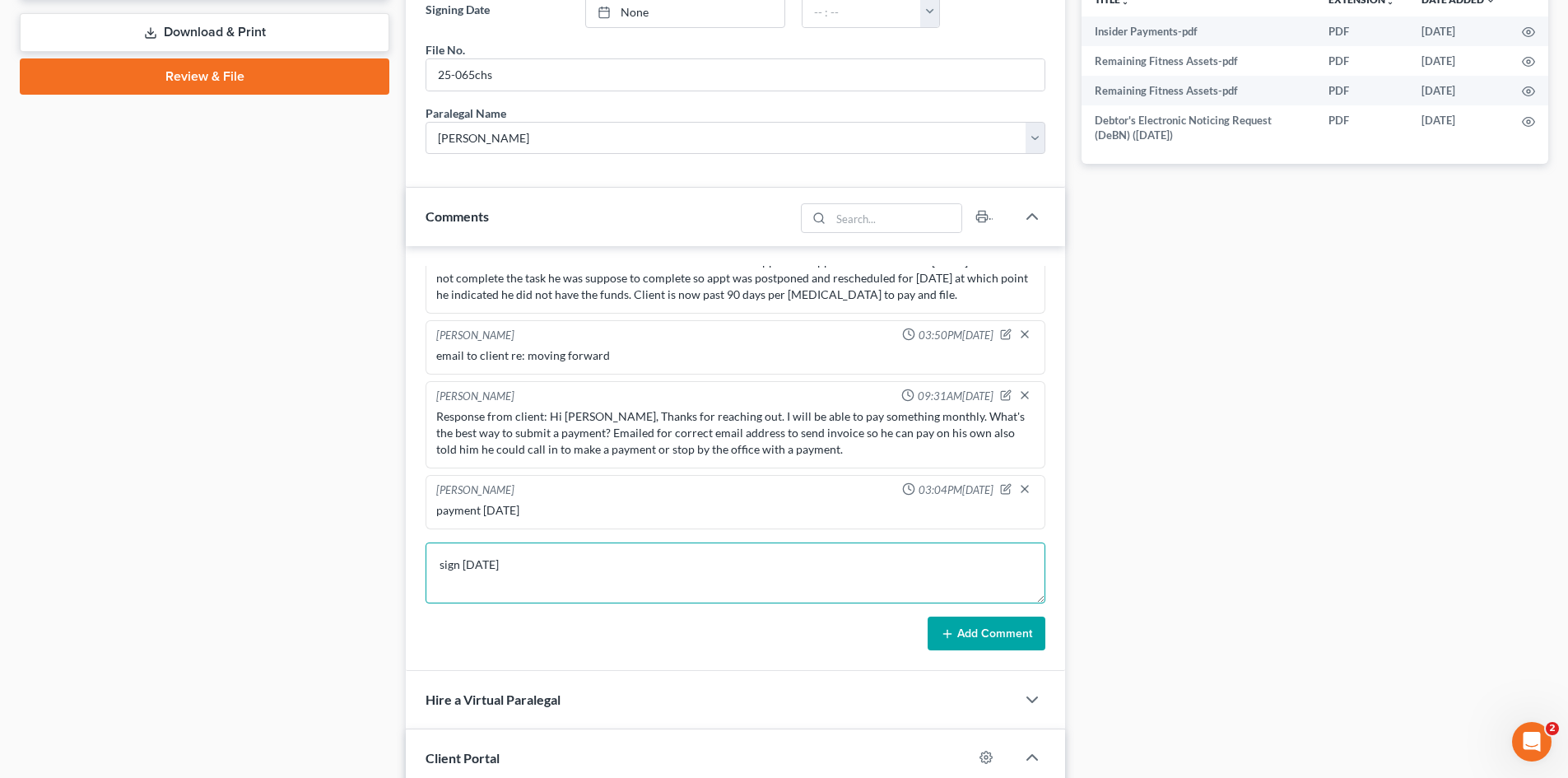
type textarea "sign [DATE]"
click at [953, 620] on button "Add Comment" at bounding box center [986, 633] width 118 height 34
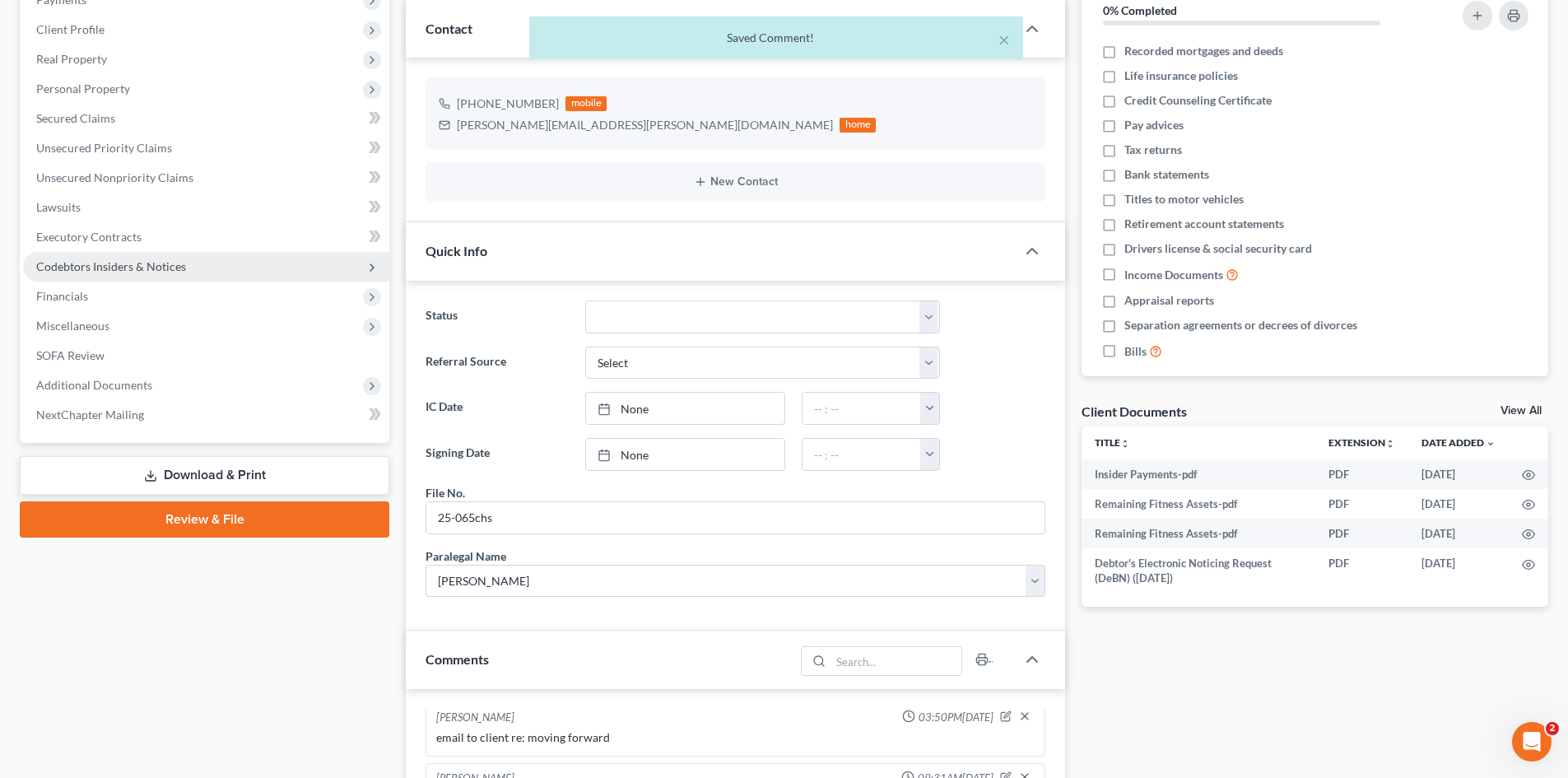
scroll to position [0, 0]
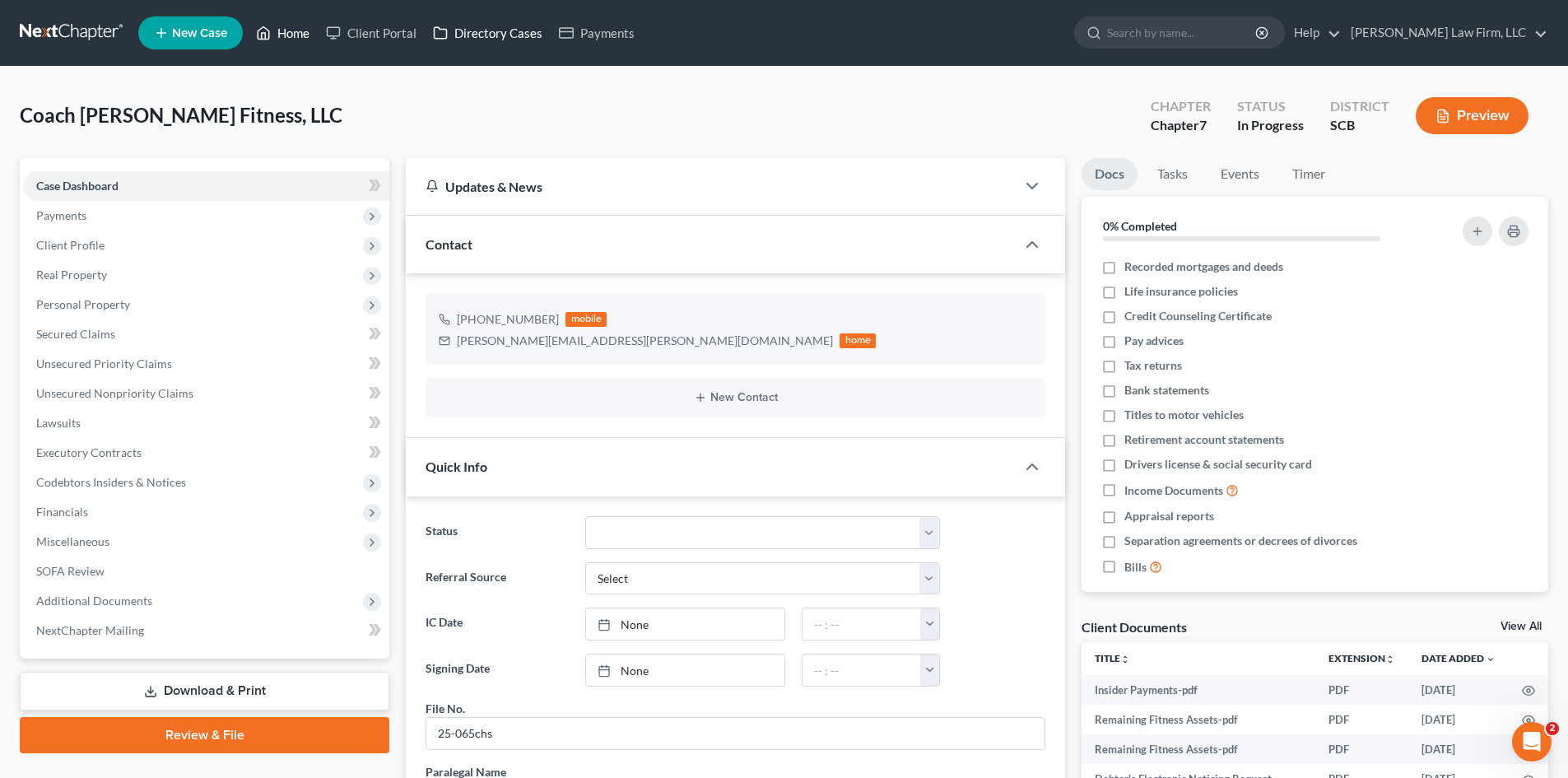
drag, startPoint x: 299, startPoint y: 31, endPoint x: 534, endPoint y: 44, distance: 235.4
click at [299, 31] on link "Home" at bounding box center [283, 33] width 70 height 29
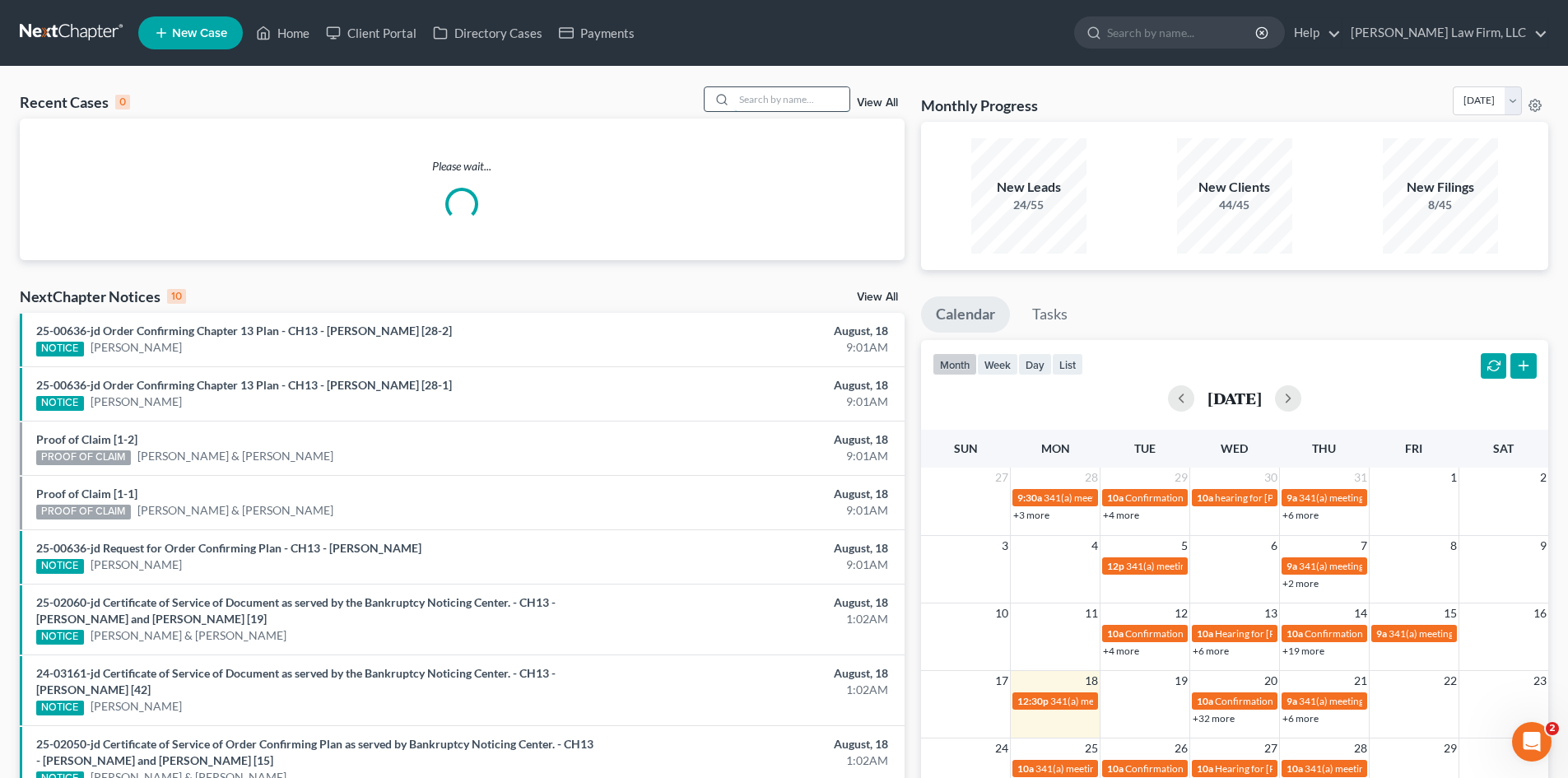
click at [792, 99] on input "search" at bounding box center [792, 99] width 115 height 24
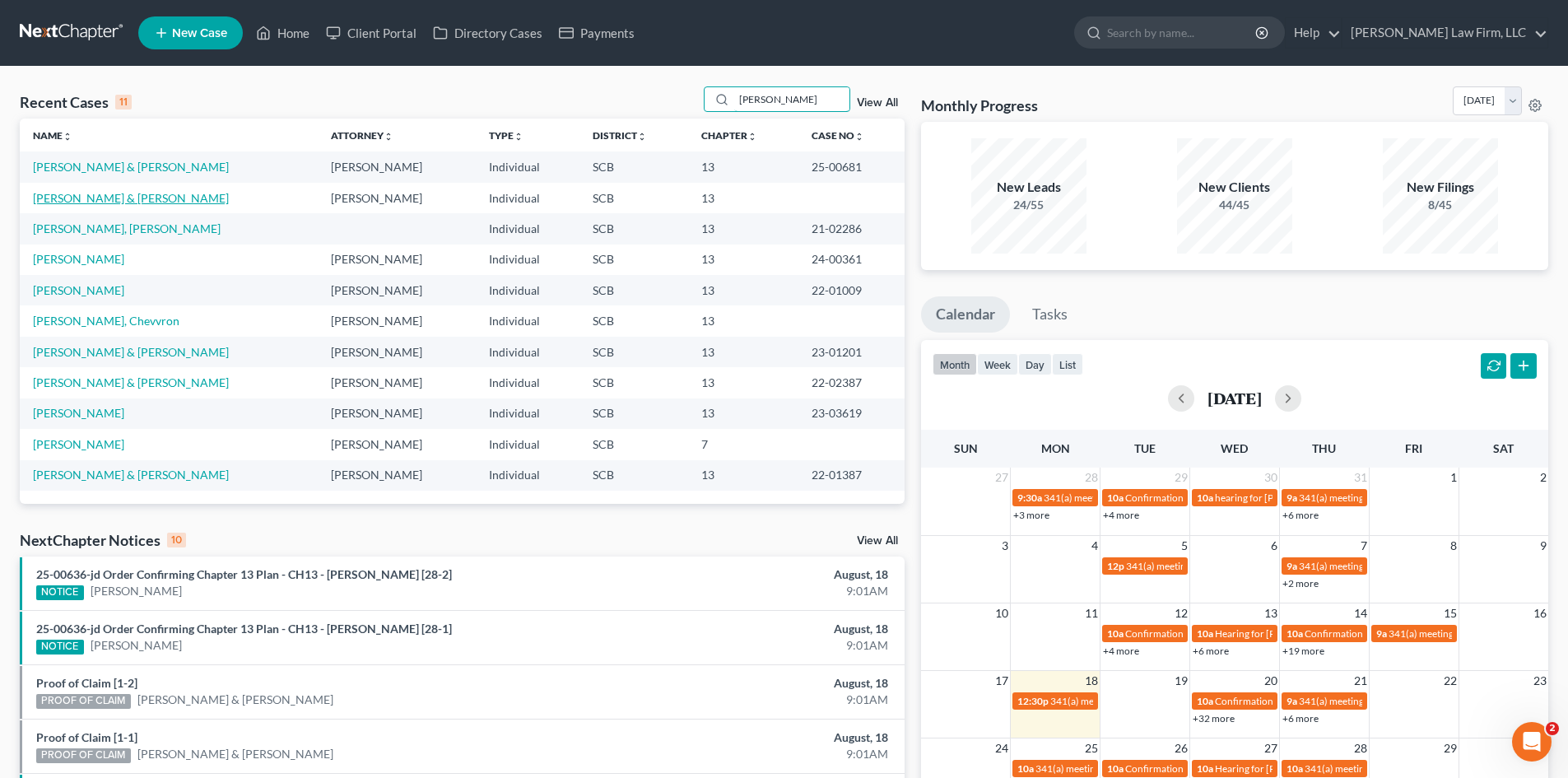
type input "[PERSON_NAME]"
click at [133, 191] on link "[PERSON_NAME] & [PERSON_NAME]" at bounding box center [130, 197] width 196 height 14
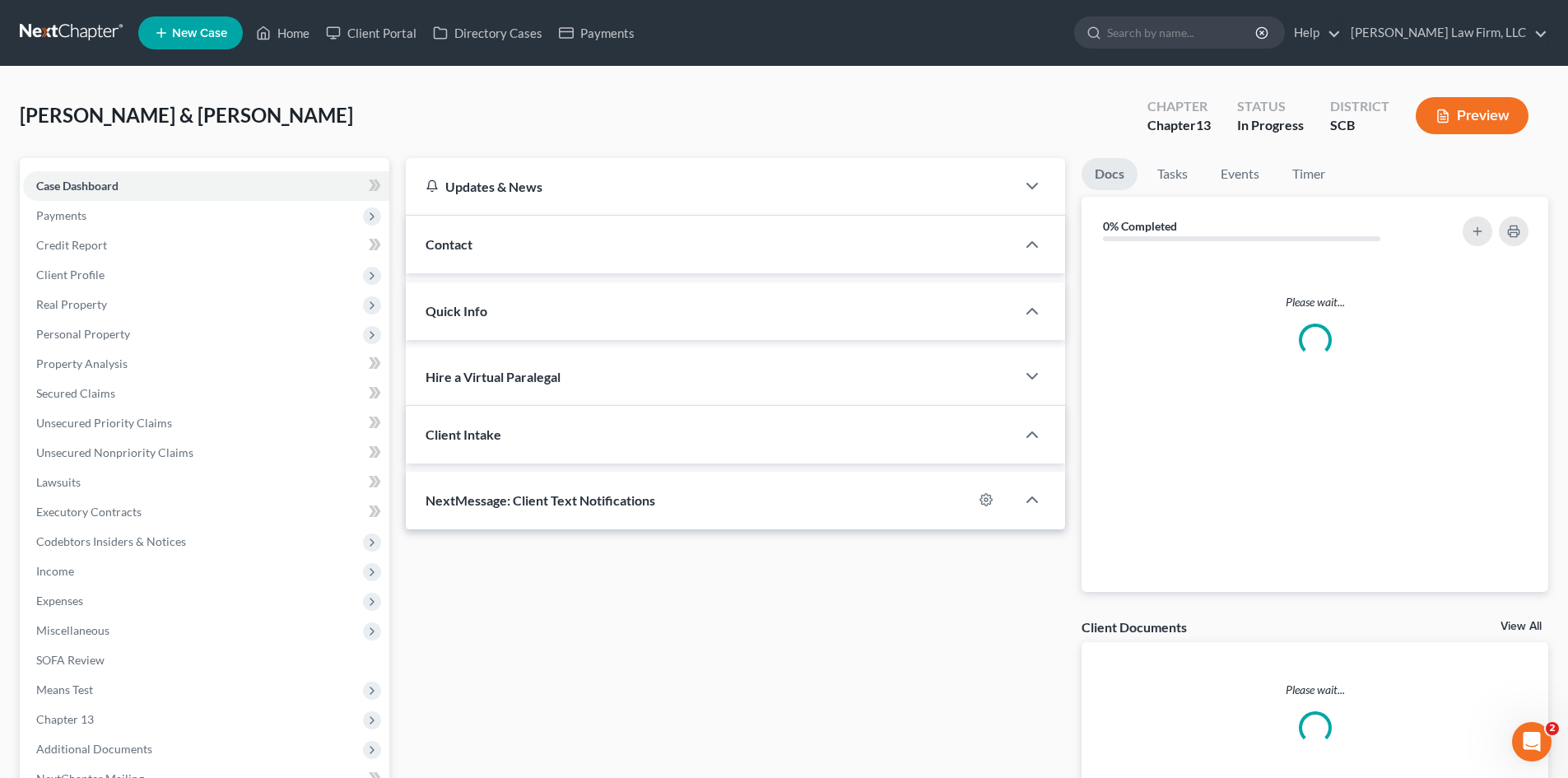
select select "0"
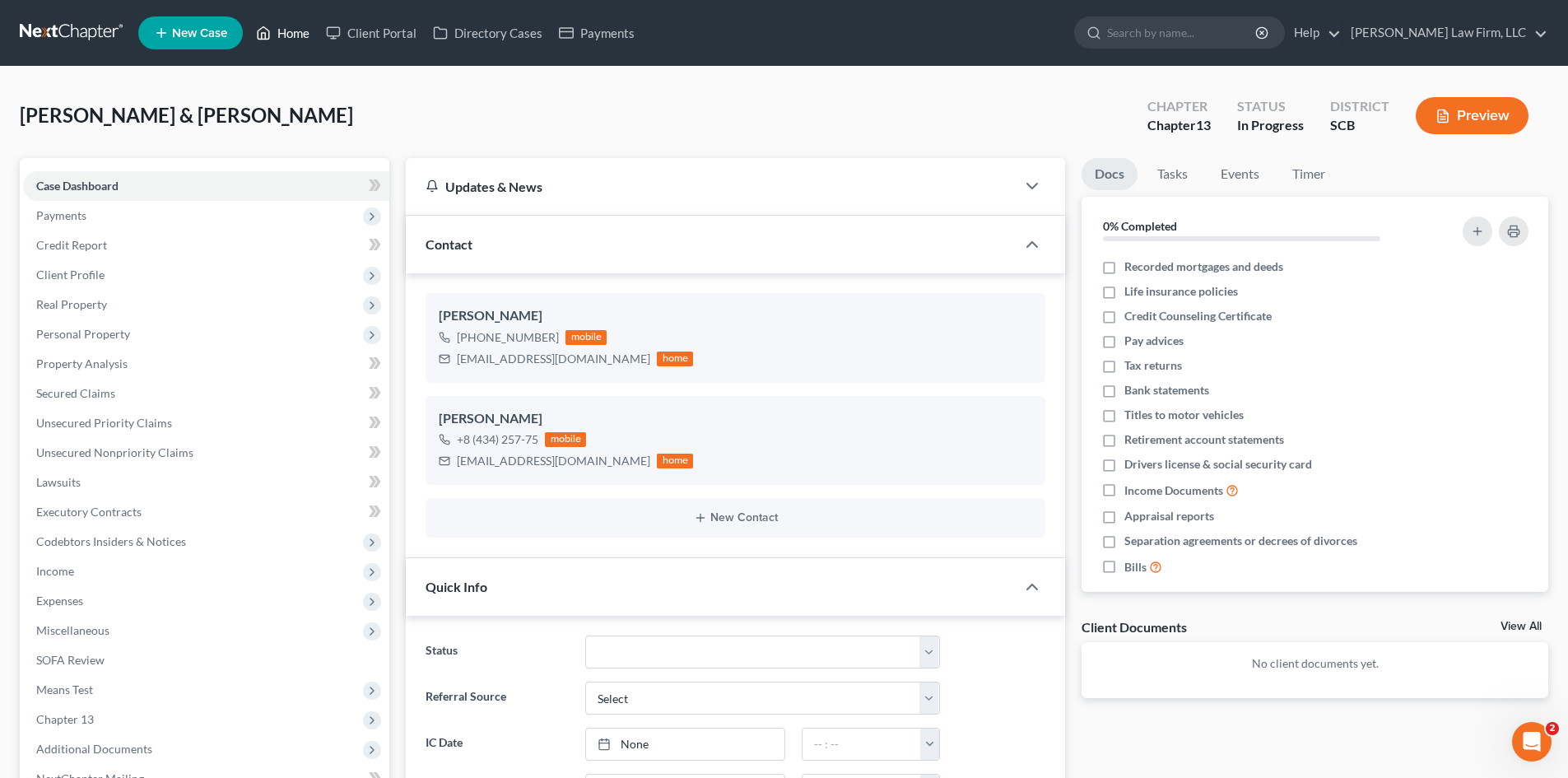
click at [298, 36] on link "Home" at bounding box center [283, 33] width 70 height 29
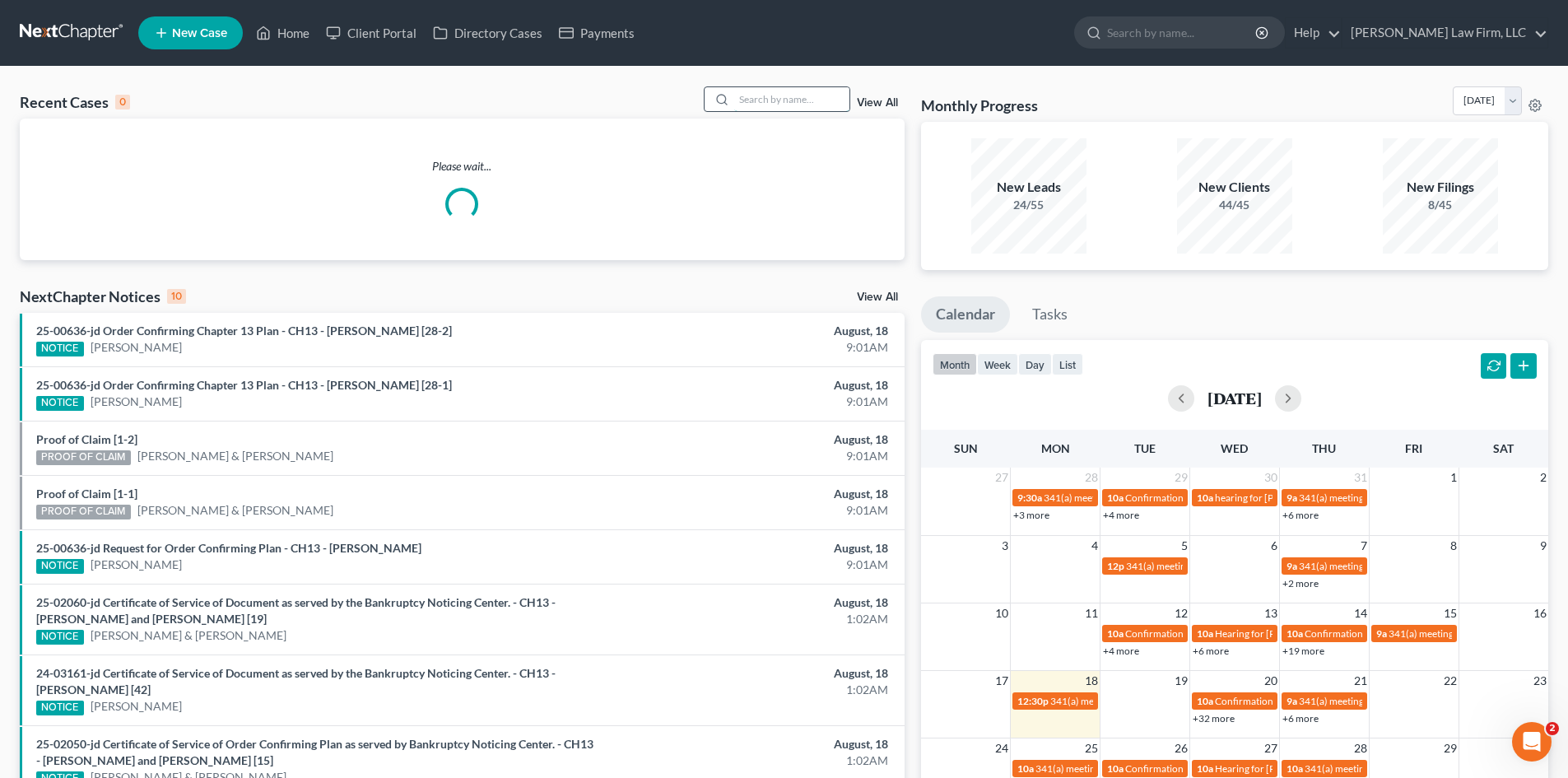
click at [750, 105] on input "search" at bounding box center [792, 99] width 115 height 24
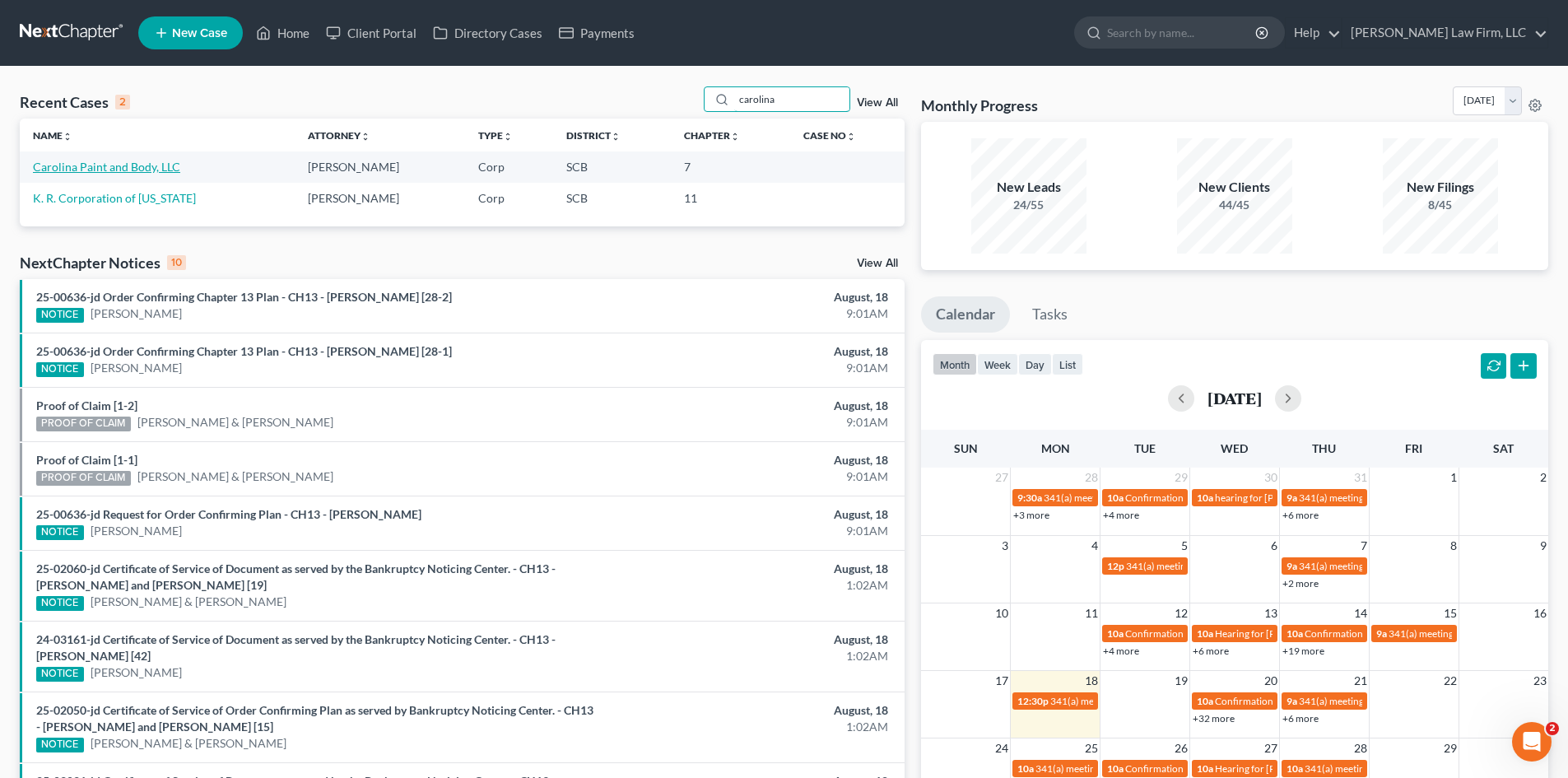
type input "carolina"
click at [106, 161] on link "Carolina Paint and Body, LLC" at bounding box center [106, 166] width 147 height 14
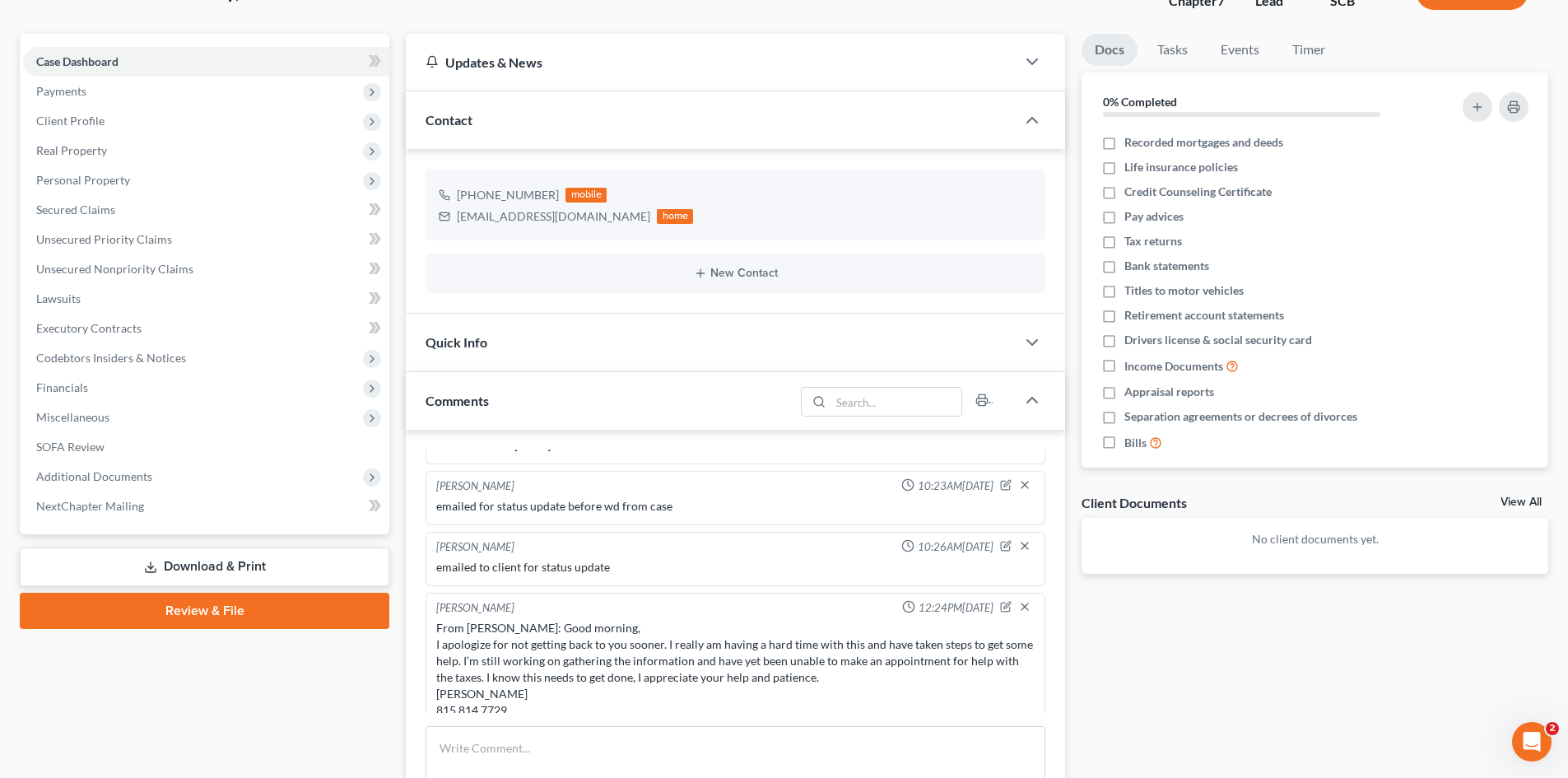
scroll to position [165, 0]
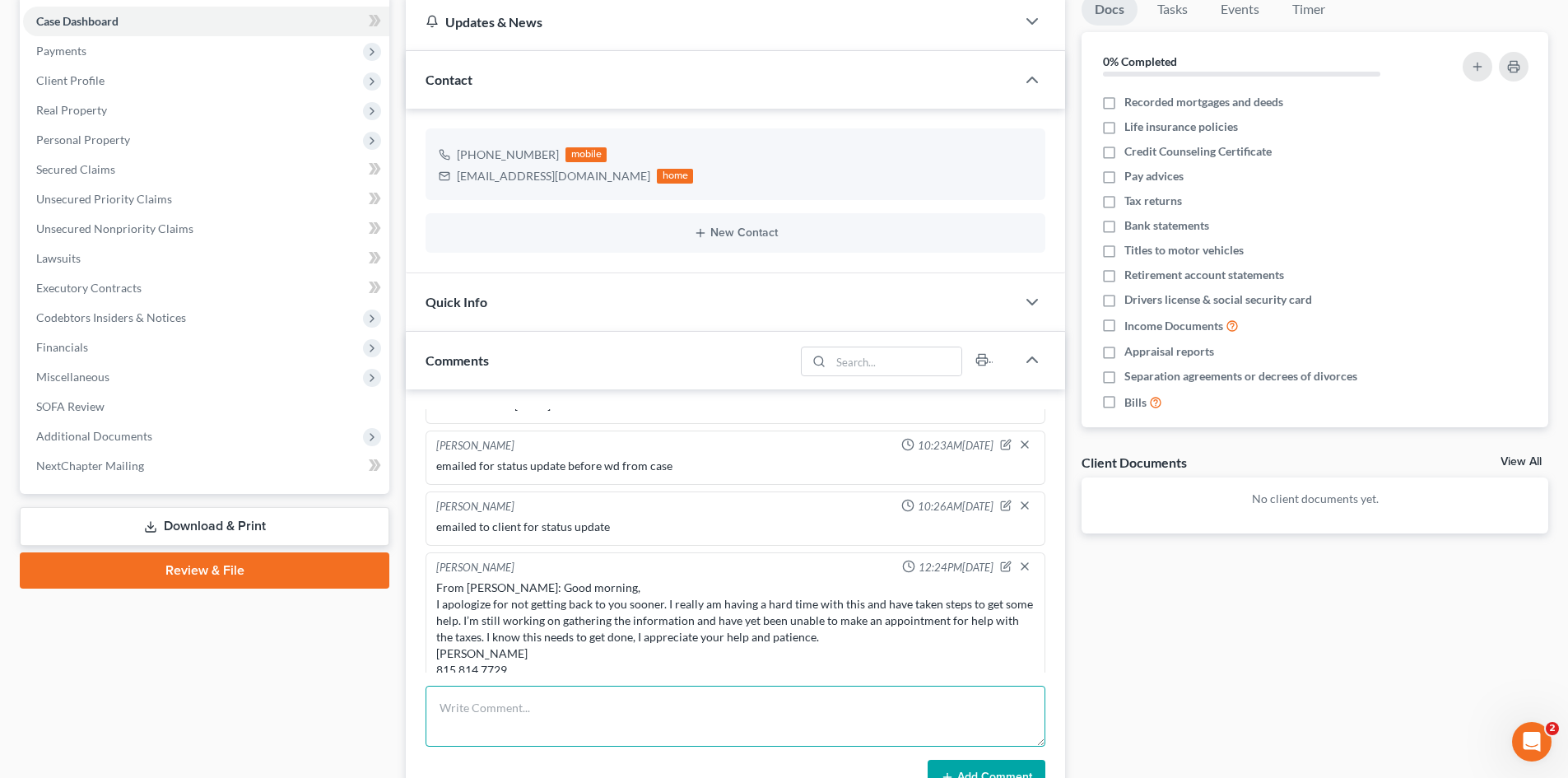
click at [658, 726] on textarea at bounding box center [735, 716] width 620 height 61
type textarea "follow up in sept if no response"
click at [89, 52] on span "Payments" at bounding box center [207, 50] width 366 height 29
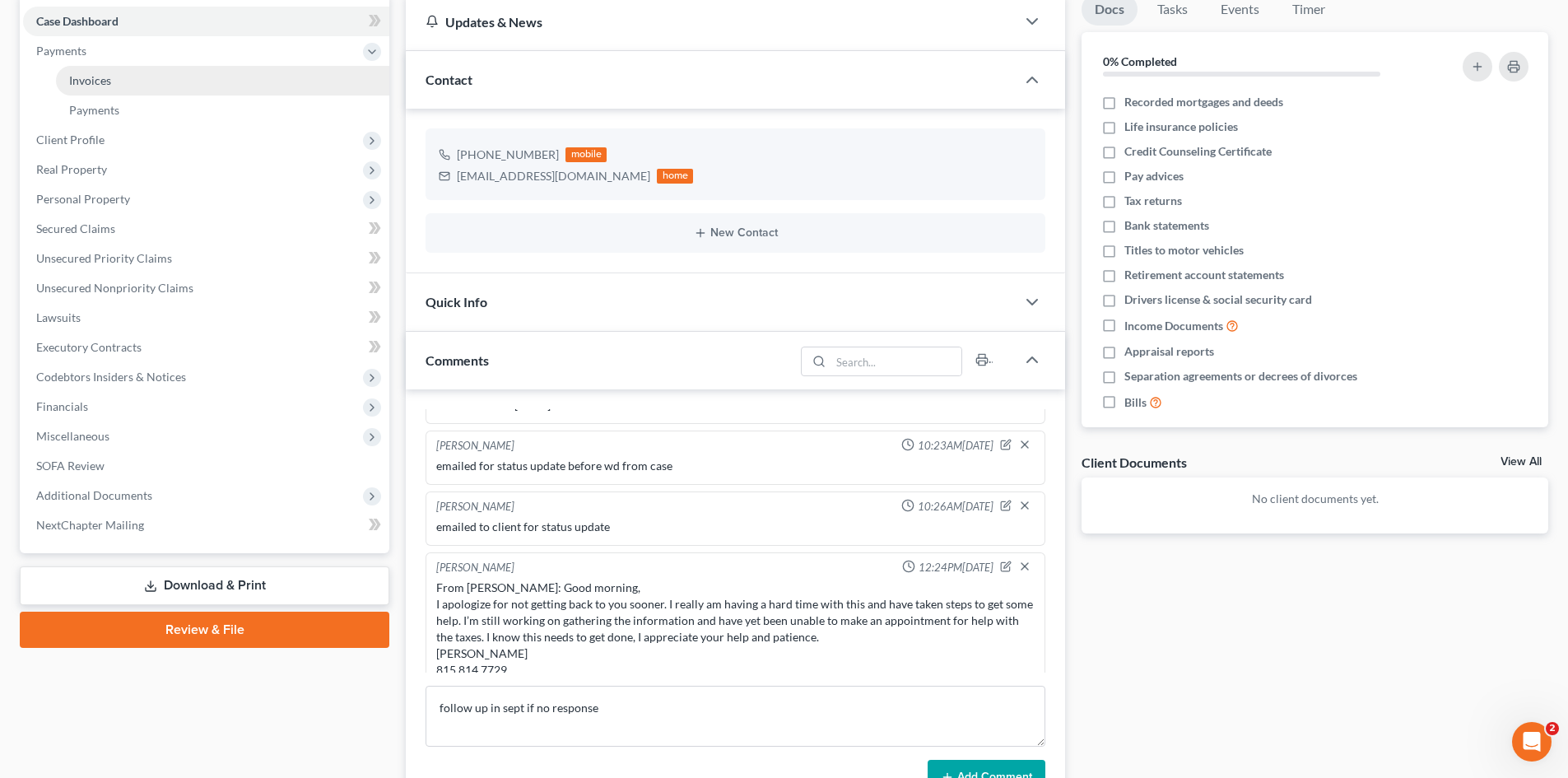
click at [99, 79] on span "Invoices" at bounding box center [90, 80] width 42 height 14
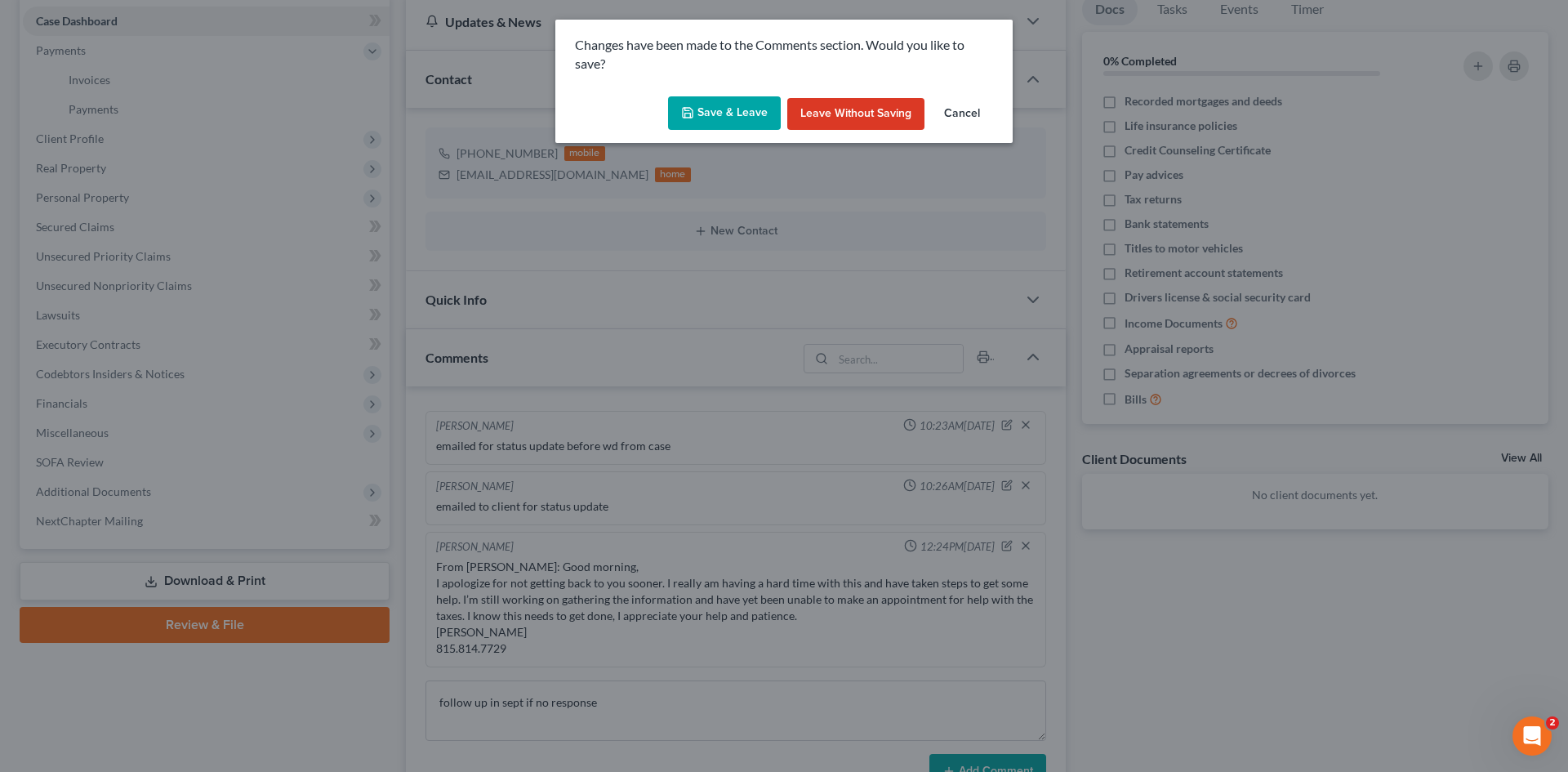
click at [745, 107] on button "Save & Leave" at bounding box center [725, 113] width 113 height 34
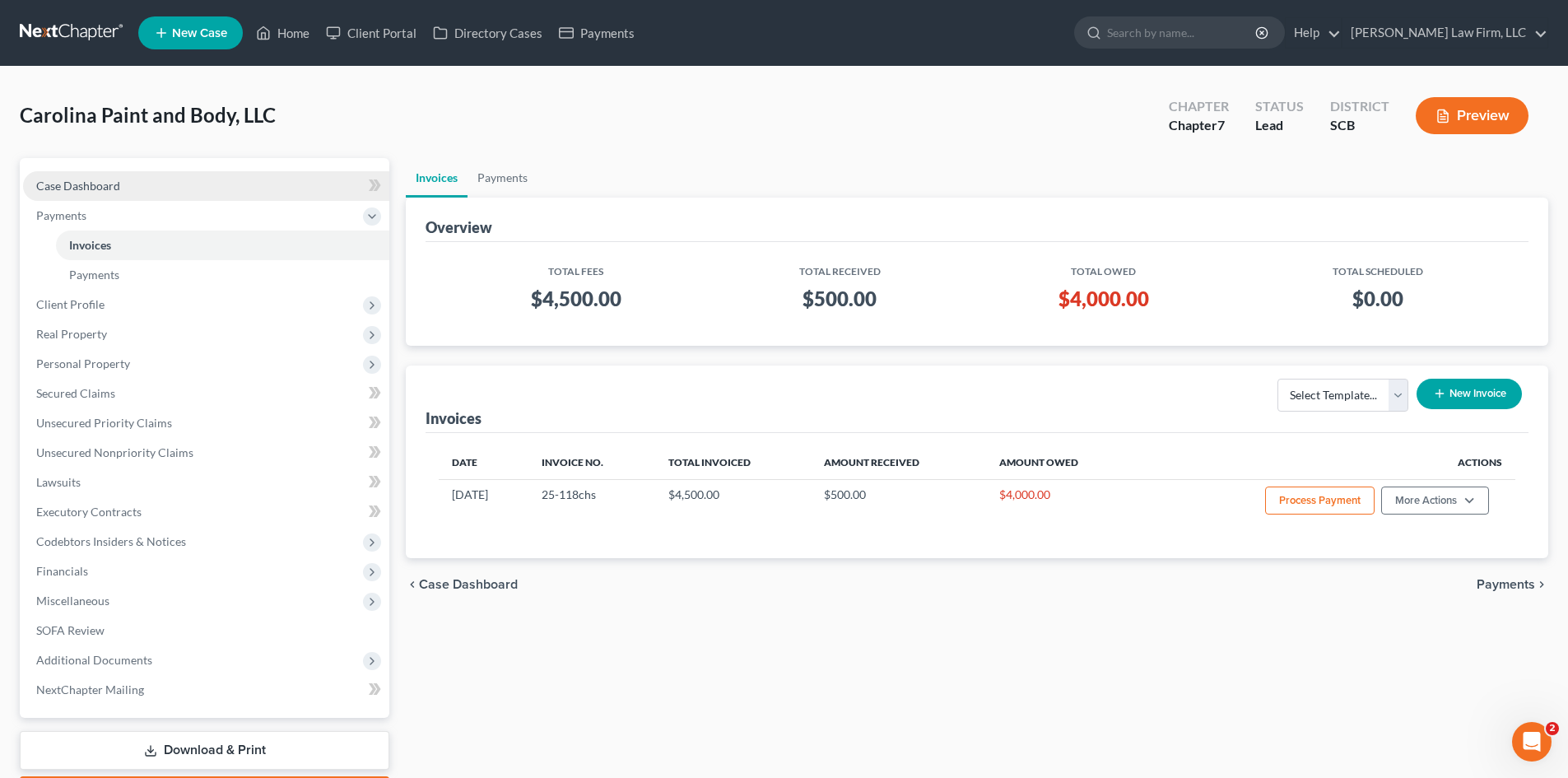
click at [93, 190] on span "Case Dashboard" at bounding box center [78, 186] width 84 height 14
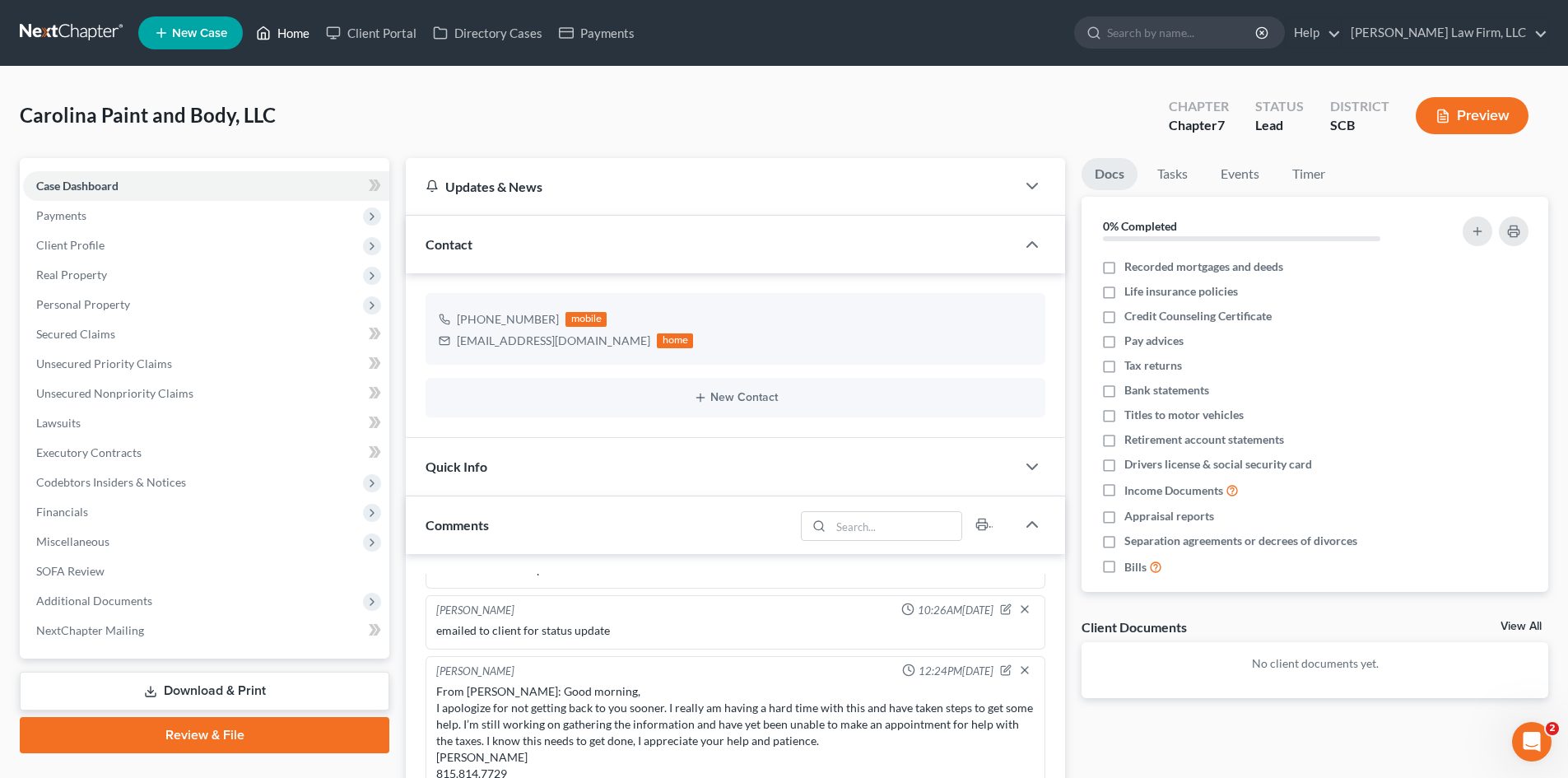
click at [287, 36] on link "Home" at bounding box center [283, 33] width 70 height 29
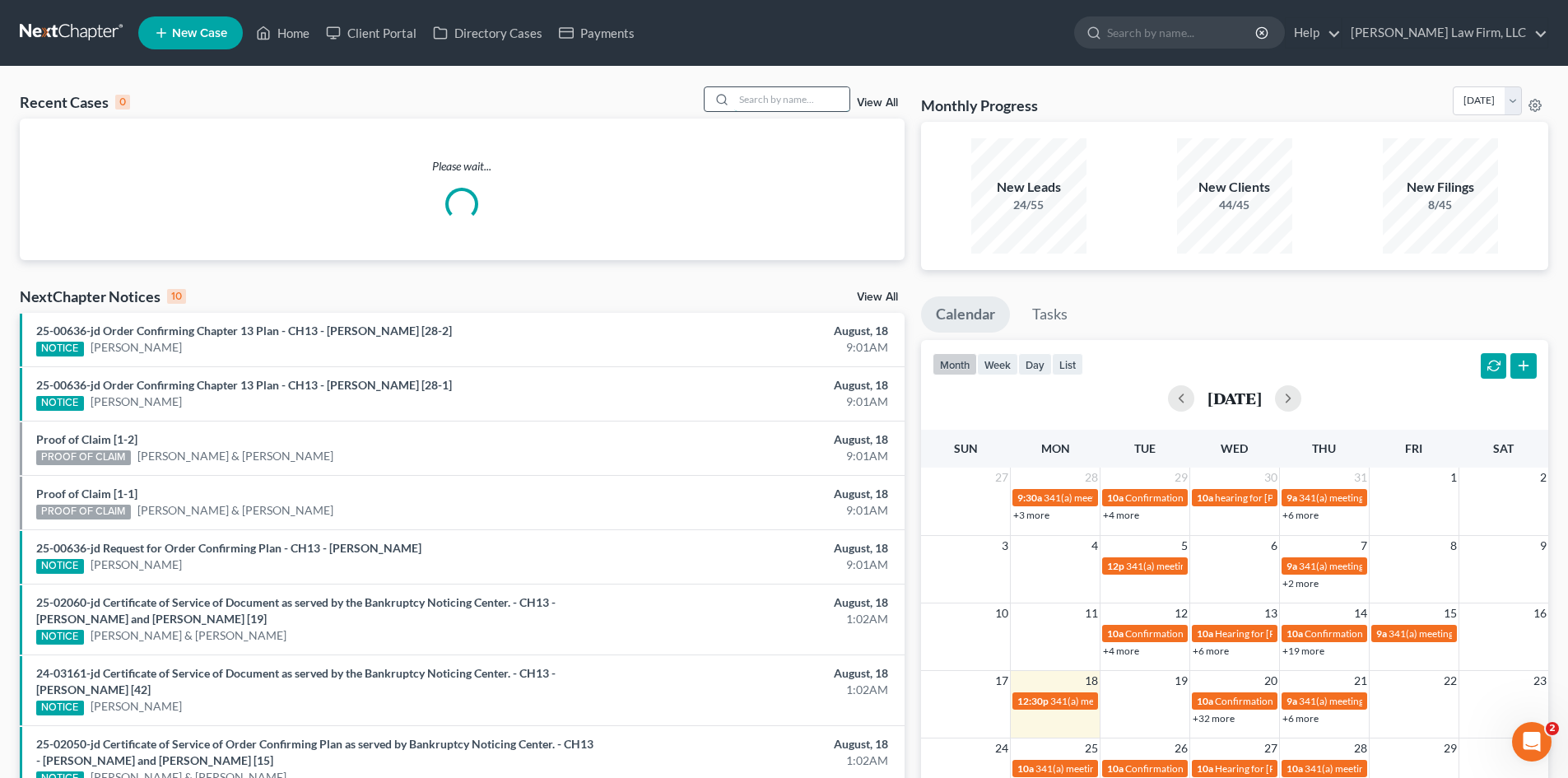
click at [740, 96] on input "search" at bounding box center [792, 99] width 115 height 24
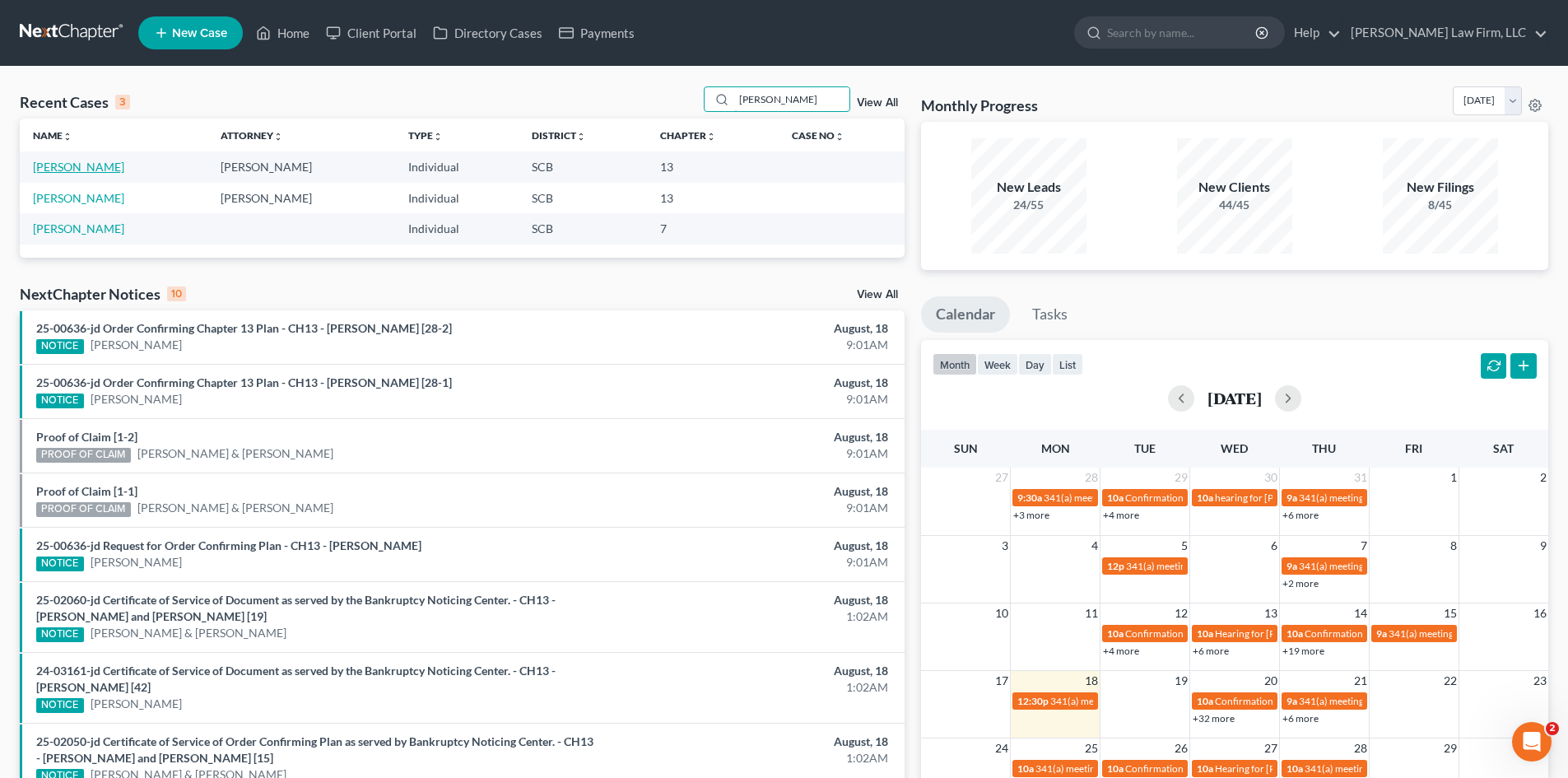
type input "[PERSON_NAME]"
click at [55, 172] on link "[PERSON_NAME]" at bounding box center [78, 166] width 91 height 14
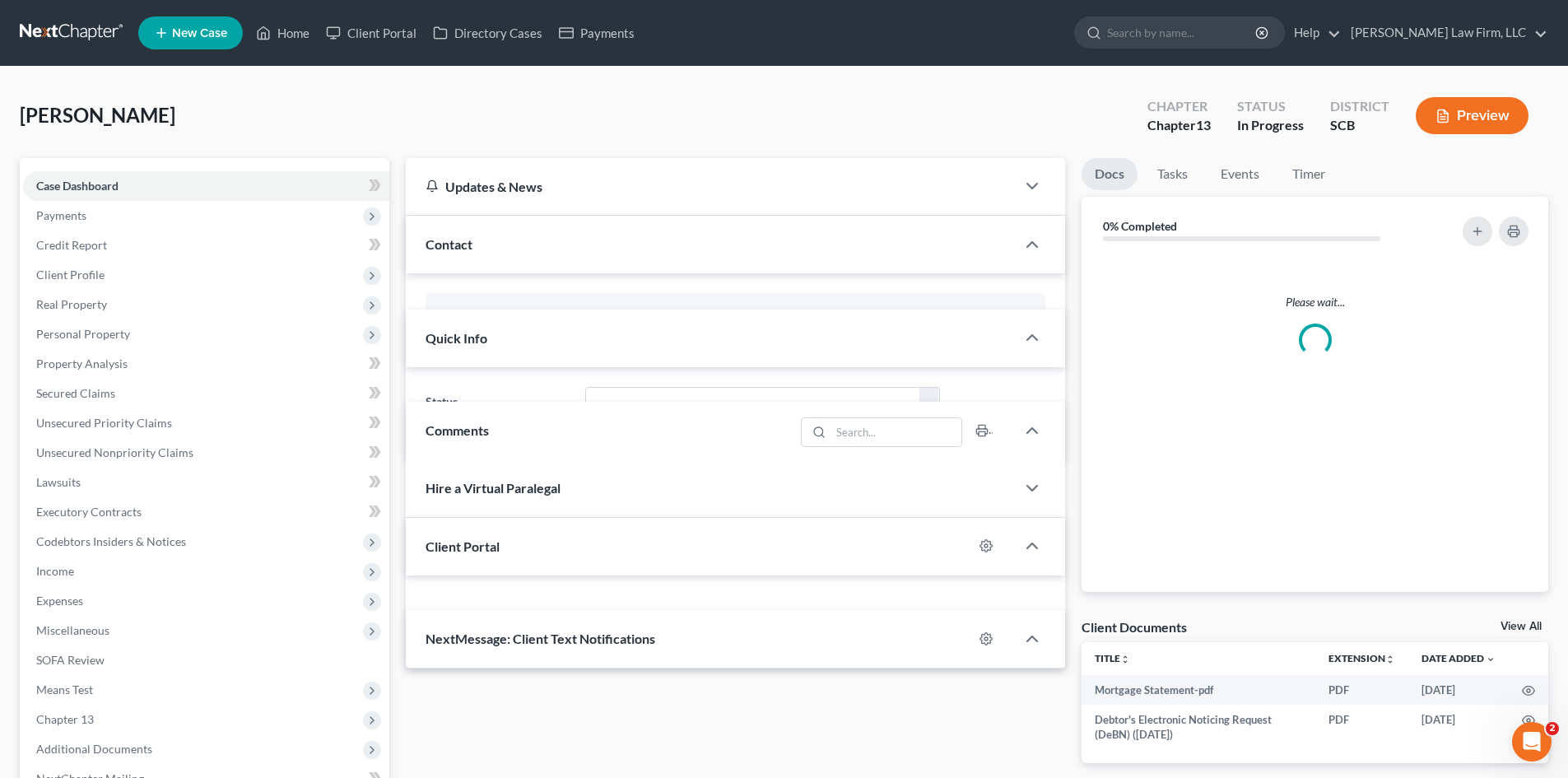
select select "0"
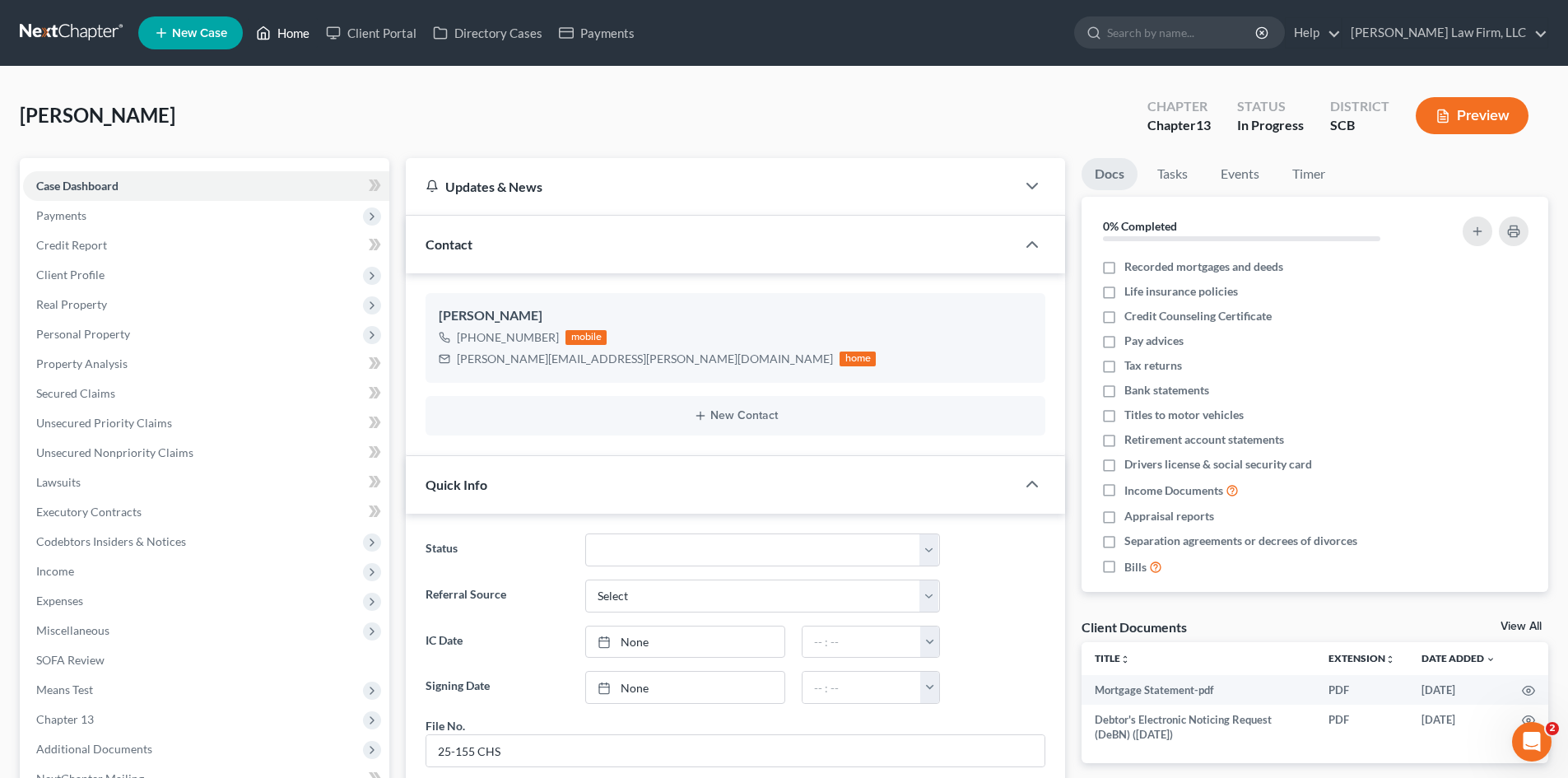
click at [303, 35] on link "Home" at bounding box center [283, 33] width 70 height 29
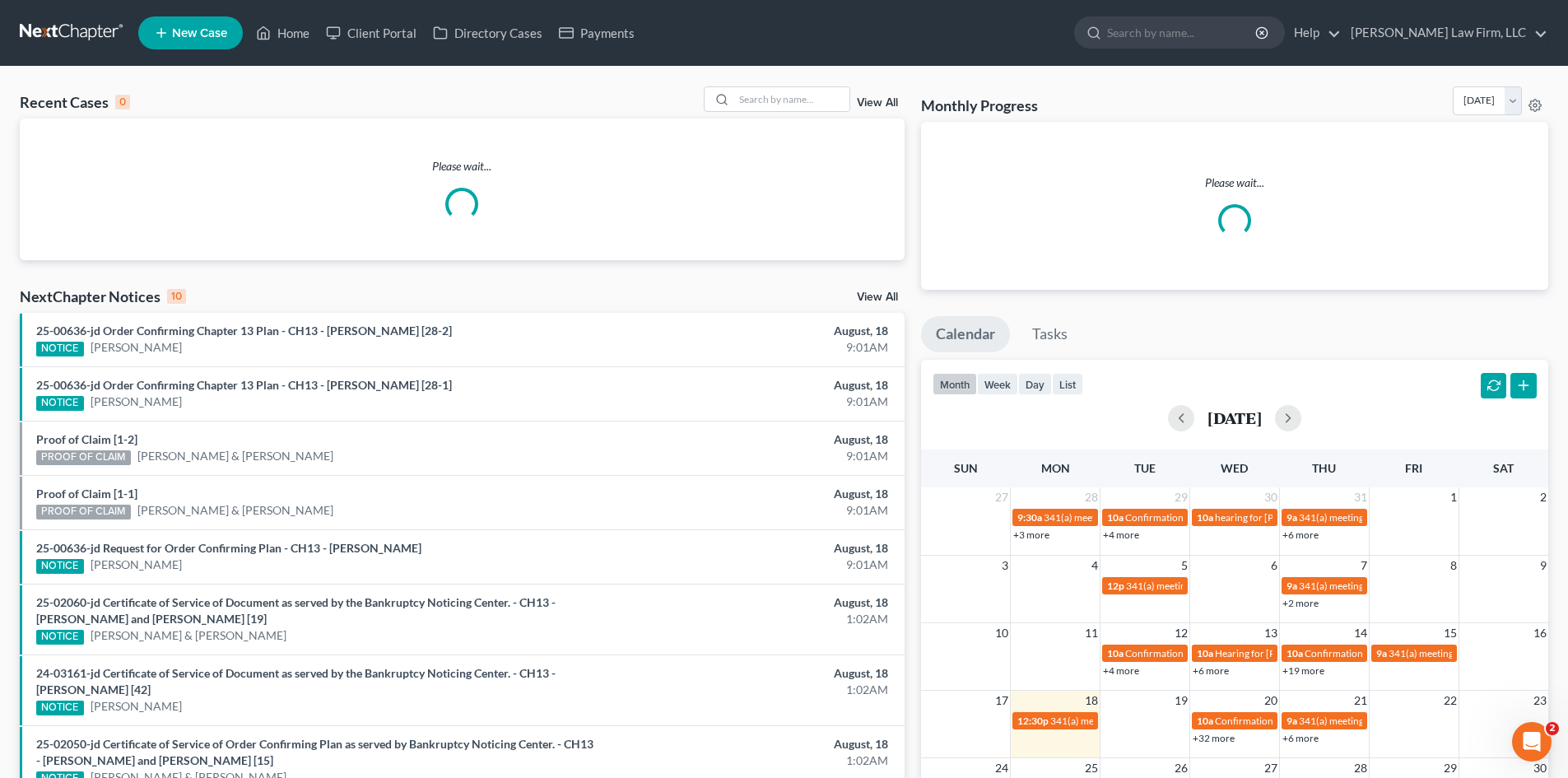
click at [799, 84] on div "Recent Cases 0 View All Please wait... NextChapter Notices 10 View All 25-00636…" at bounding box center [784, 525] width 1568 height 917
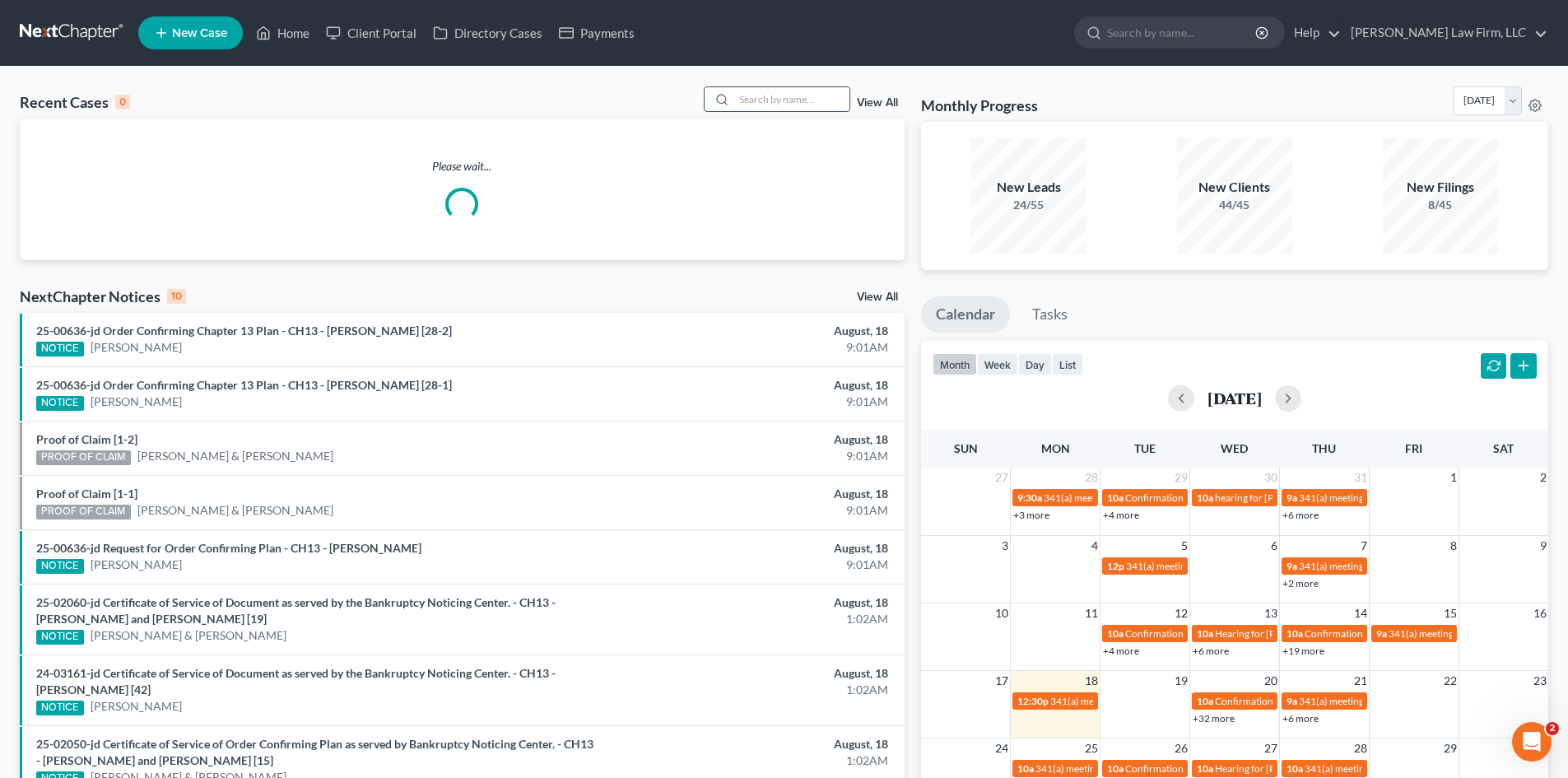
click at [799, 98] on input "search" at bounding box center [792, 99] width 115 height 24
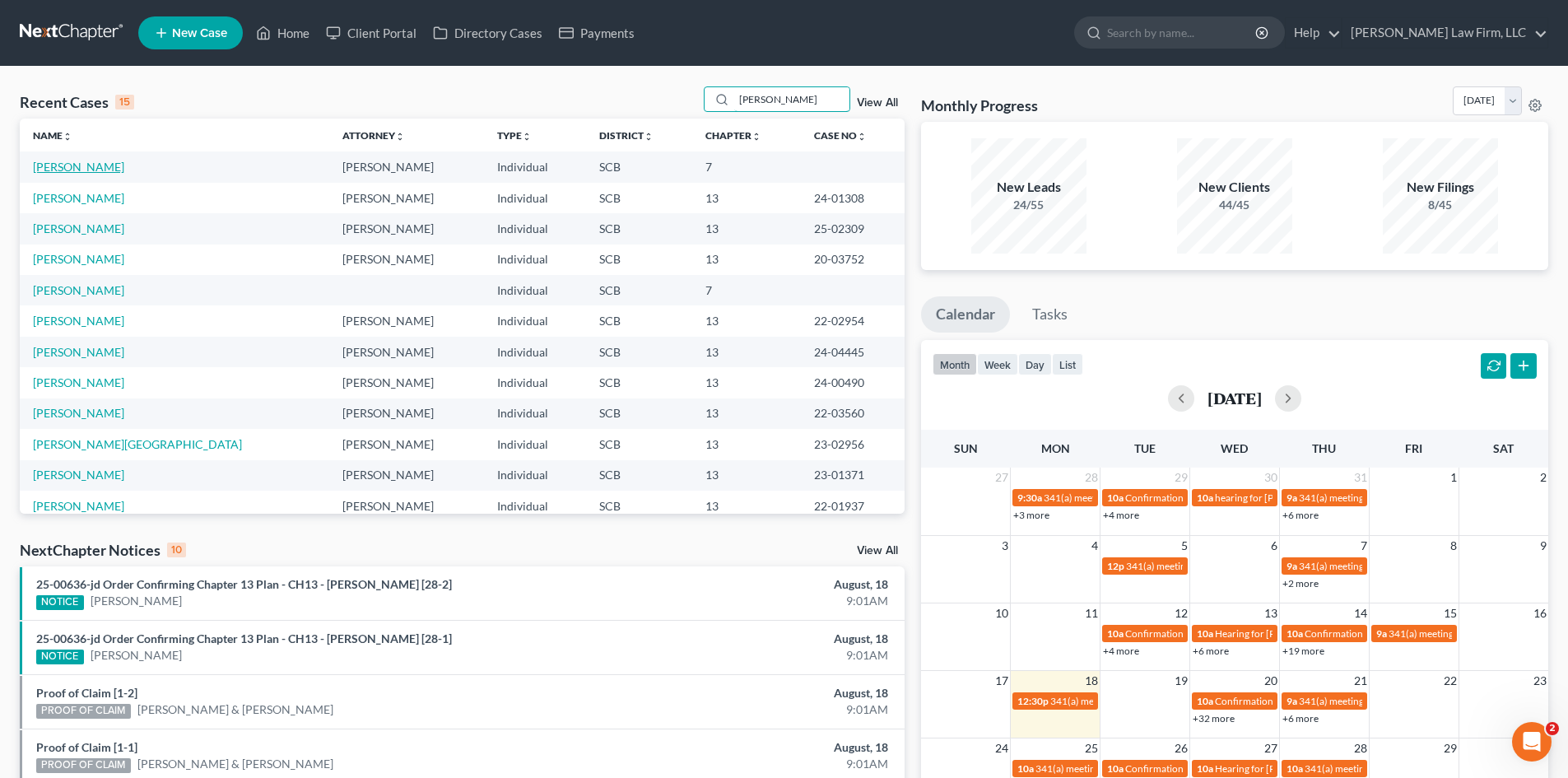
type input "[PERSON_NAME]"
click at [87, 172] on link "[PERSON_NAME]" at bounding box center [78, 166] width 91 height 14
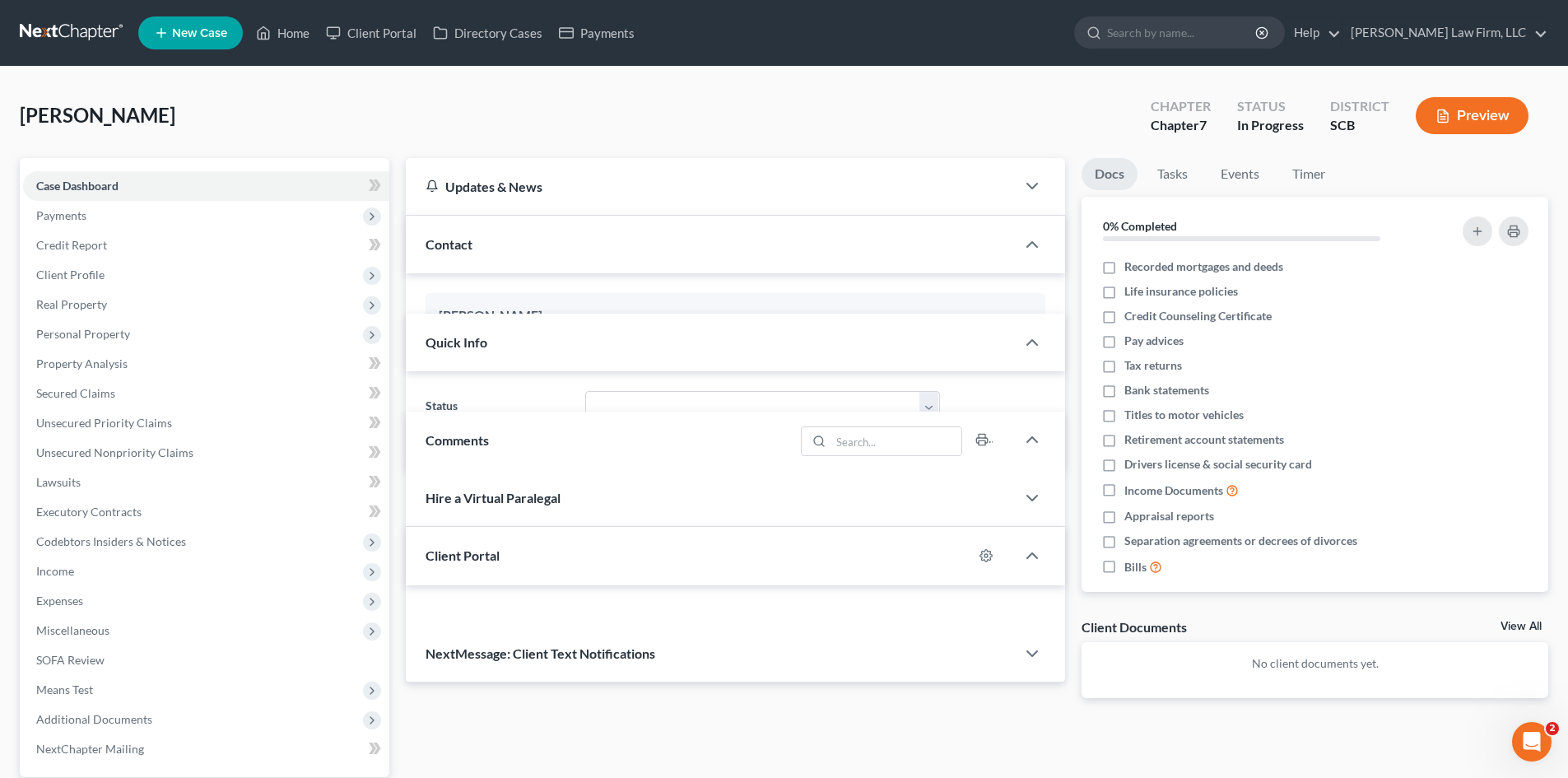
select select "0"
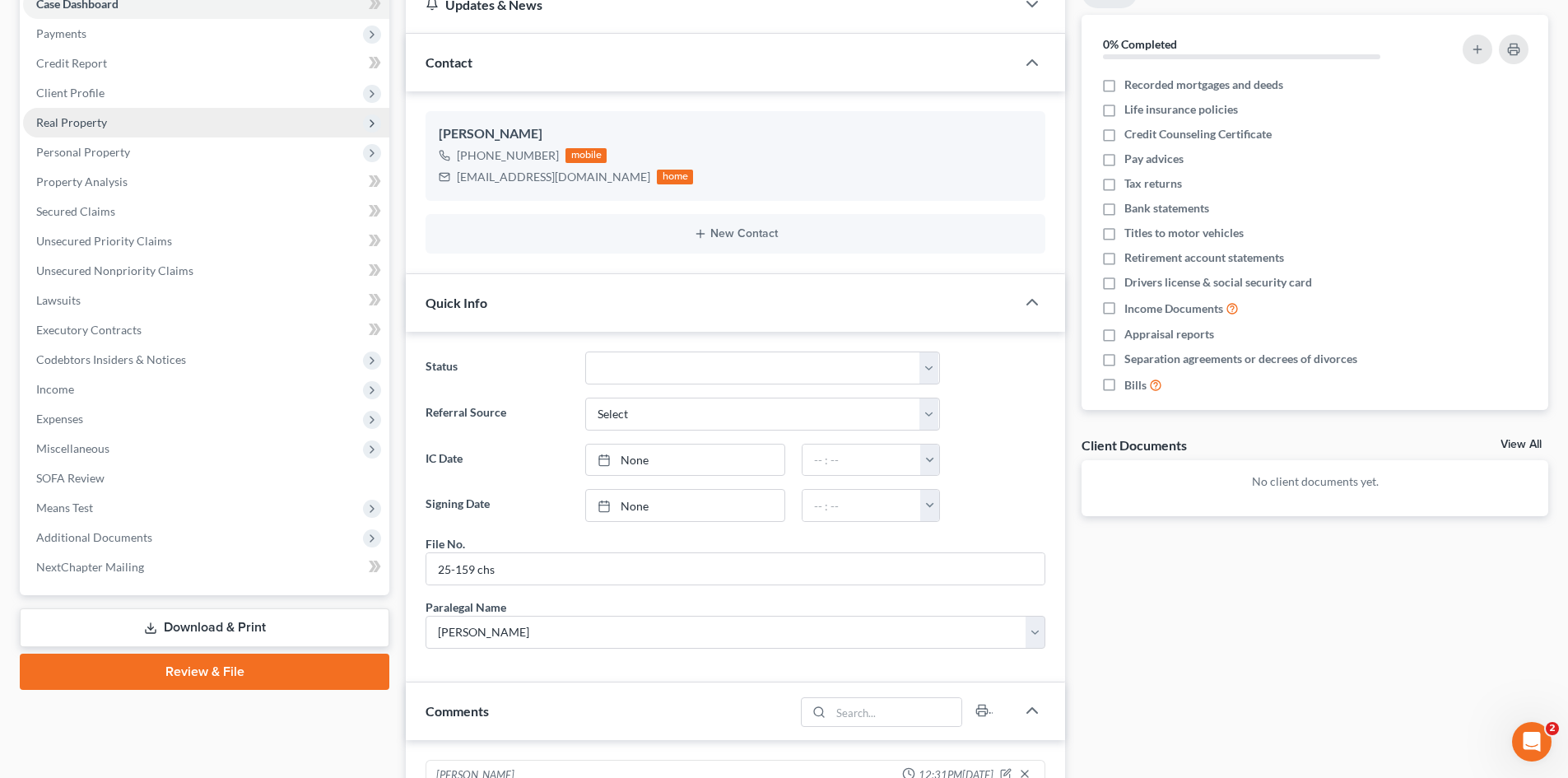
scroll to position [82, 0]
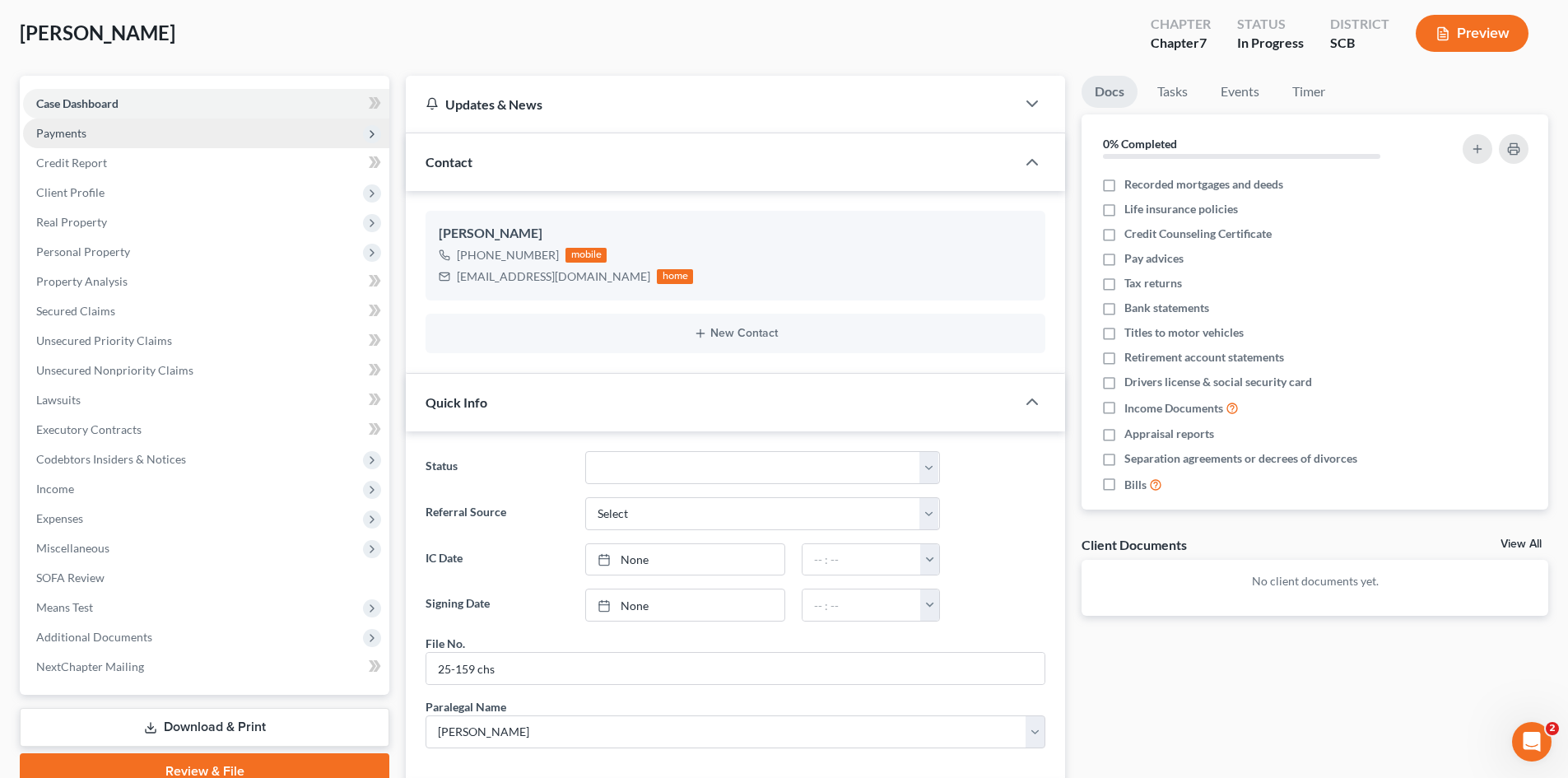
click at [74, 135] on span "Payments" at bounding box center [61, 133] width 50 height 14
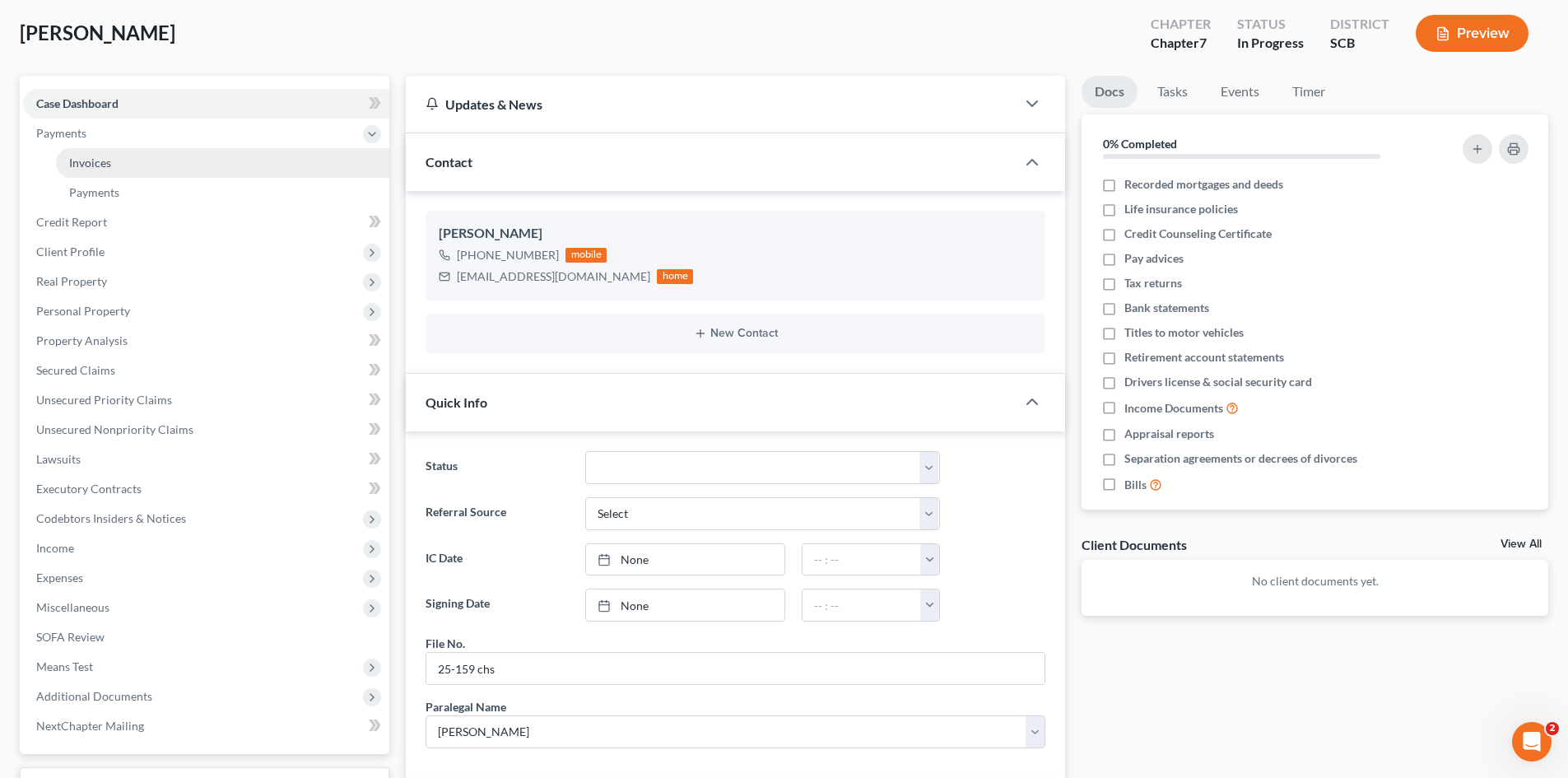
click at [77, 157] on span "Invoices" at bounding box center [90, 162] width 42 height 14
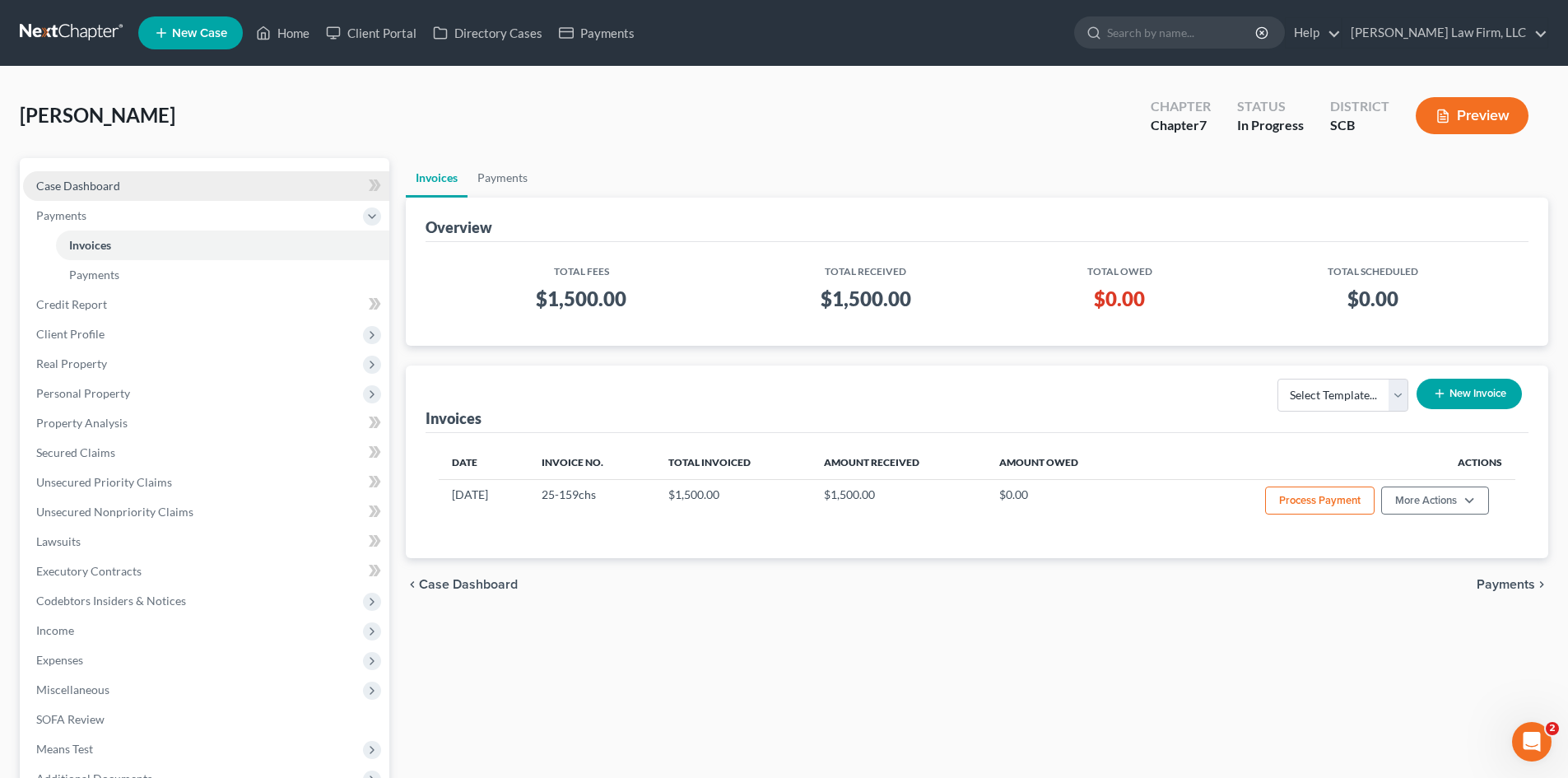
click at [80, 180] on span "Case Dashboard" at bounding box center [78, 186] width 84 height 14
select select "0"
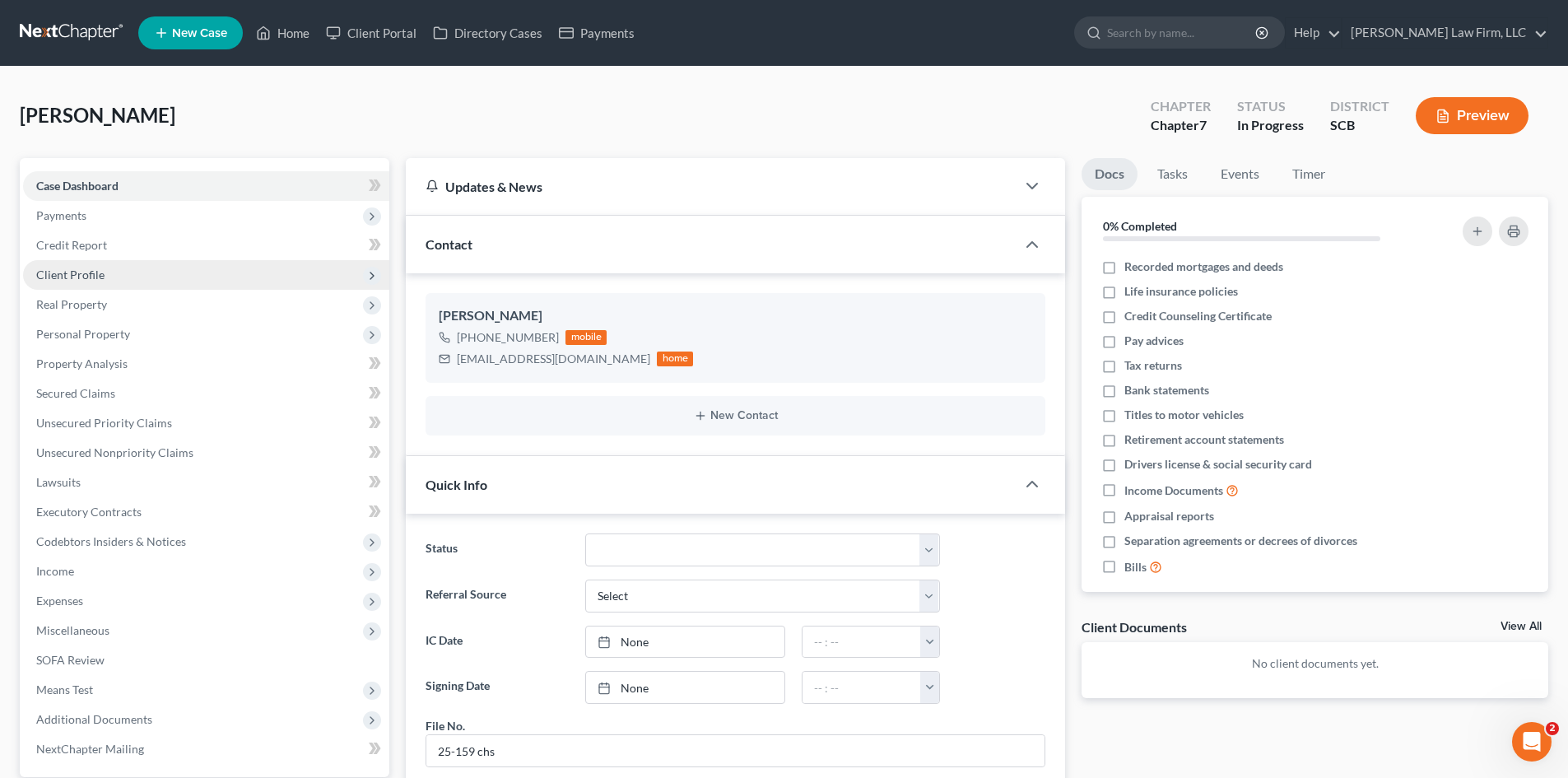
click at [80, 280] on span "Client Profile" at bounding box center [70, 274] width 69 height 14
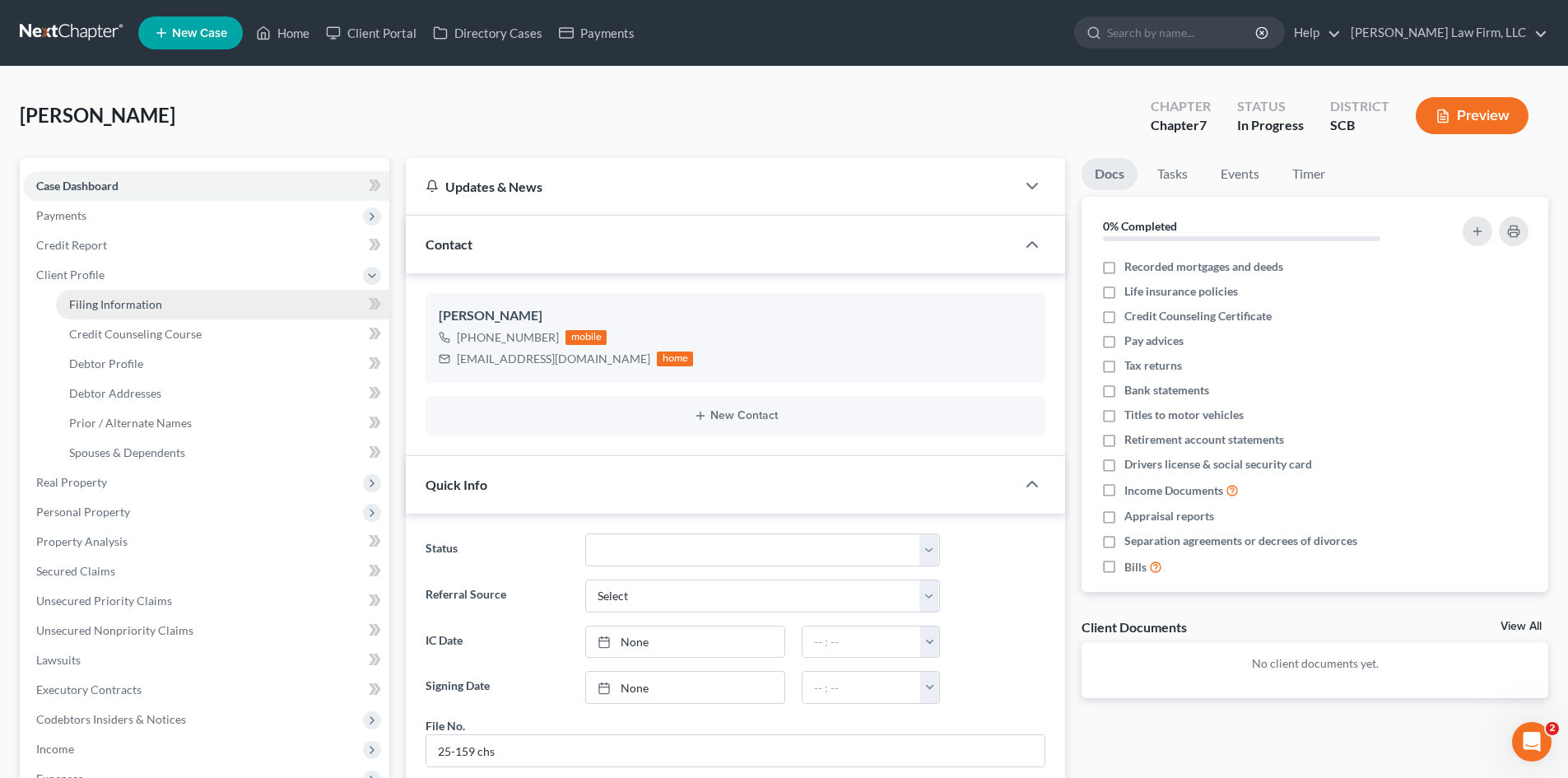
click at [113, 308] on span "Filing Information" at bounding box center [115, 304] width 93 height 14
select select "1"
select select "0"
select select "72"
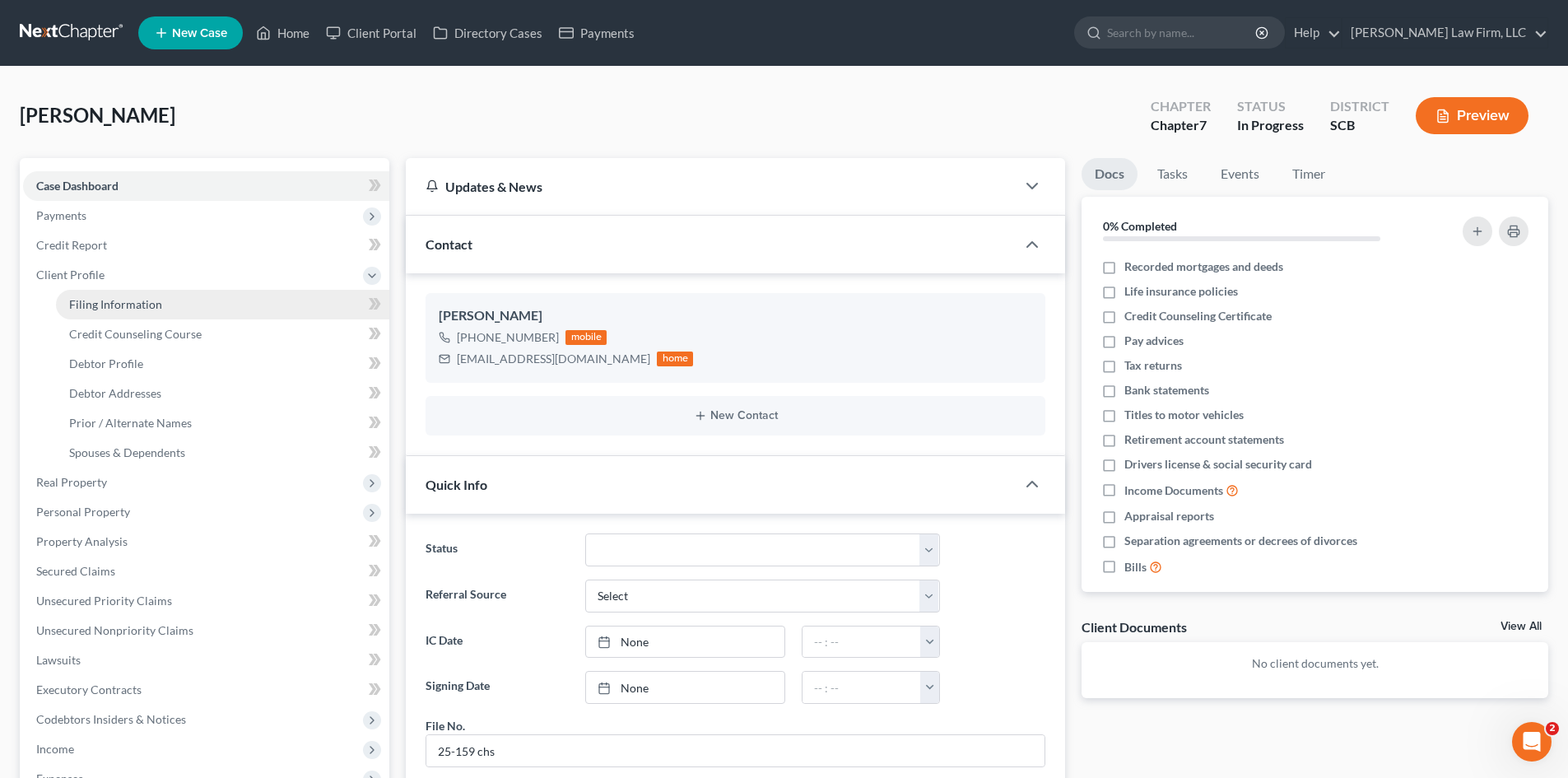
select select "0"
select select "42"
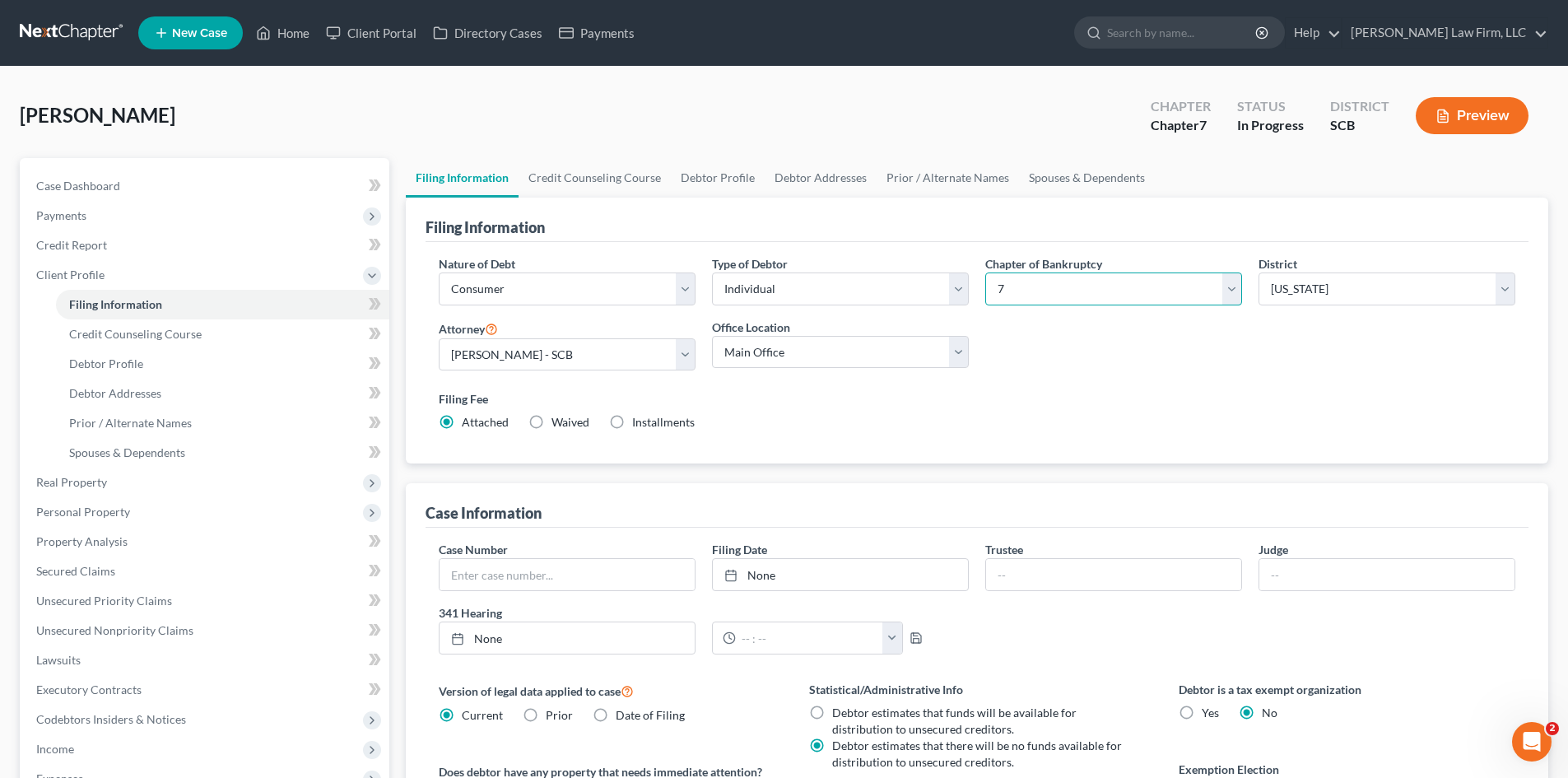
click at [1057, 292] on select "Select 7 11 12 13" at bounding box center [1113, 289] width 257 height 33
select select "3"
click at [985, 273] on select "Select 7 11 12 13" at bounding box center [1113, 289] width 257 height 33
drag, startPoint x: 65, startPoint y: 189, endPoint x: 132, endPoint y: 193, distance: 67.1
click at [65, 190] on span "Case Dashboard" at bounding box center [78, 186] width 84 height 14
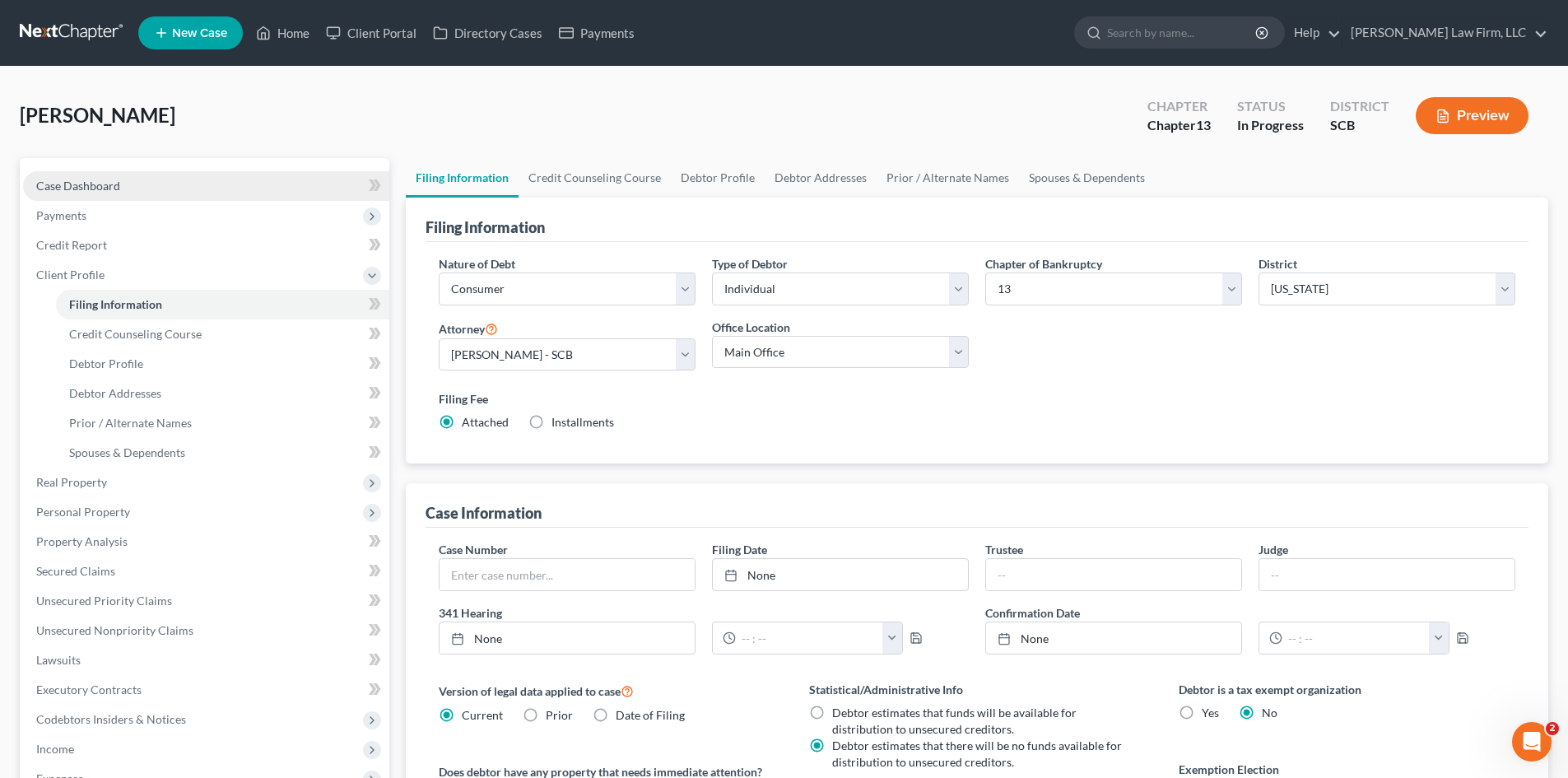
select select "0"
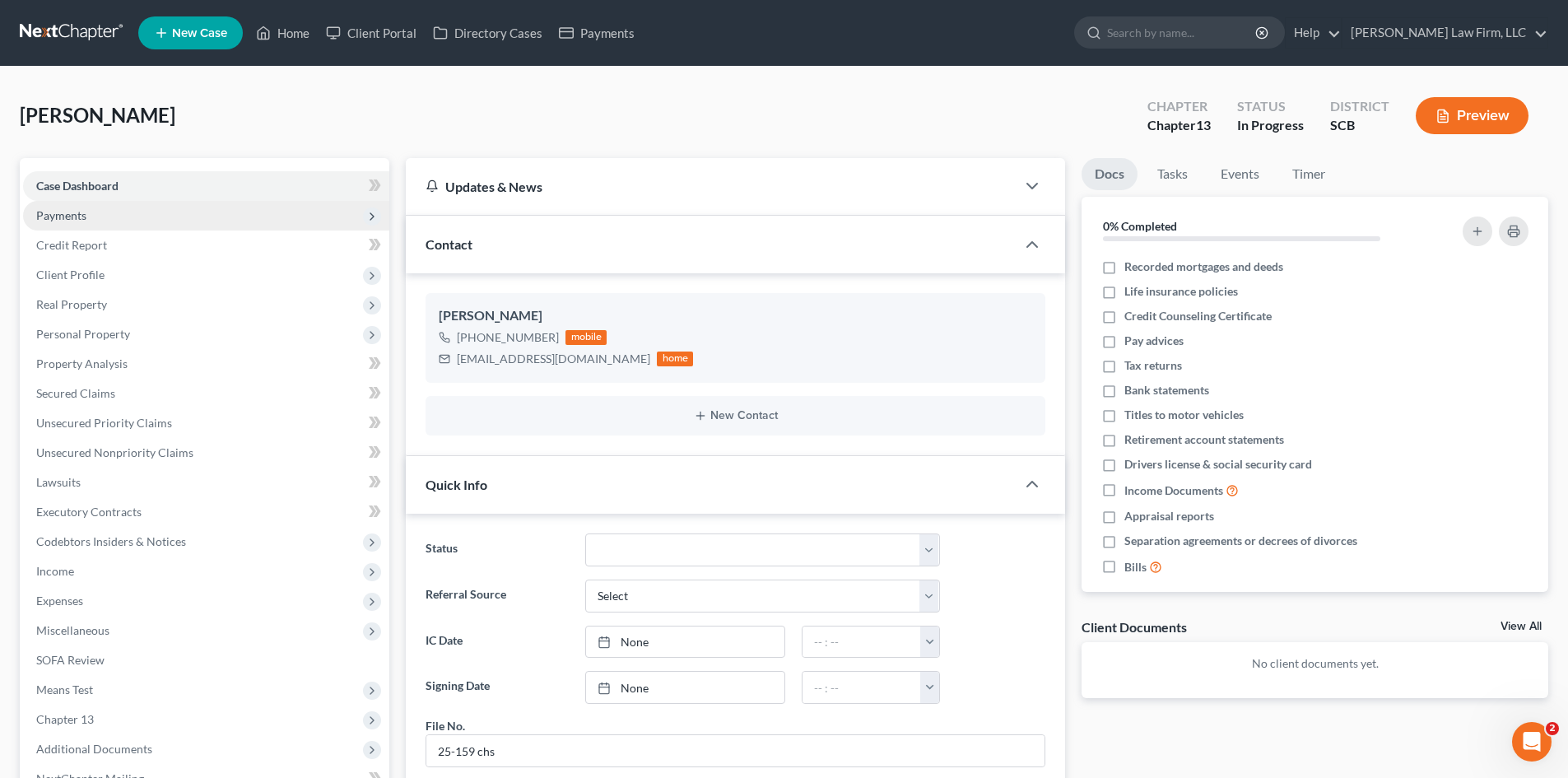
click at [74, 225] on span "Payments" at bounding box center [207, 215] width 366 height 29
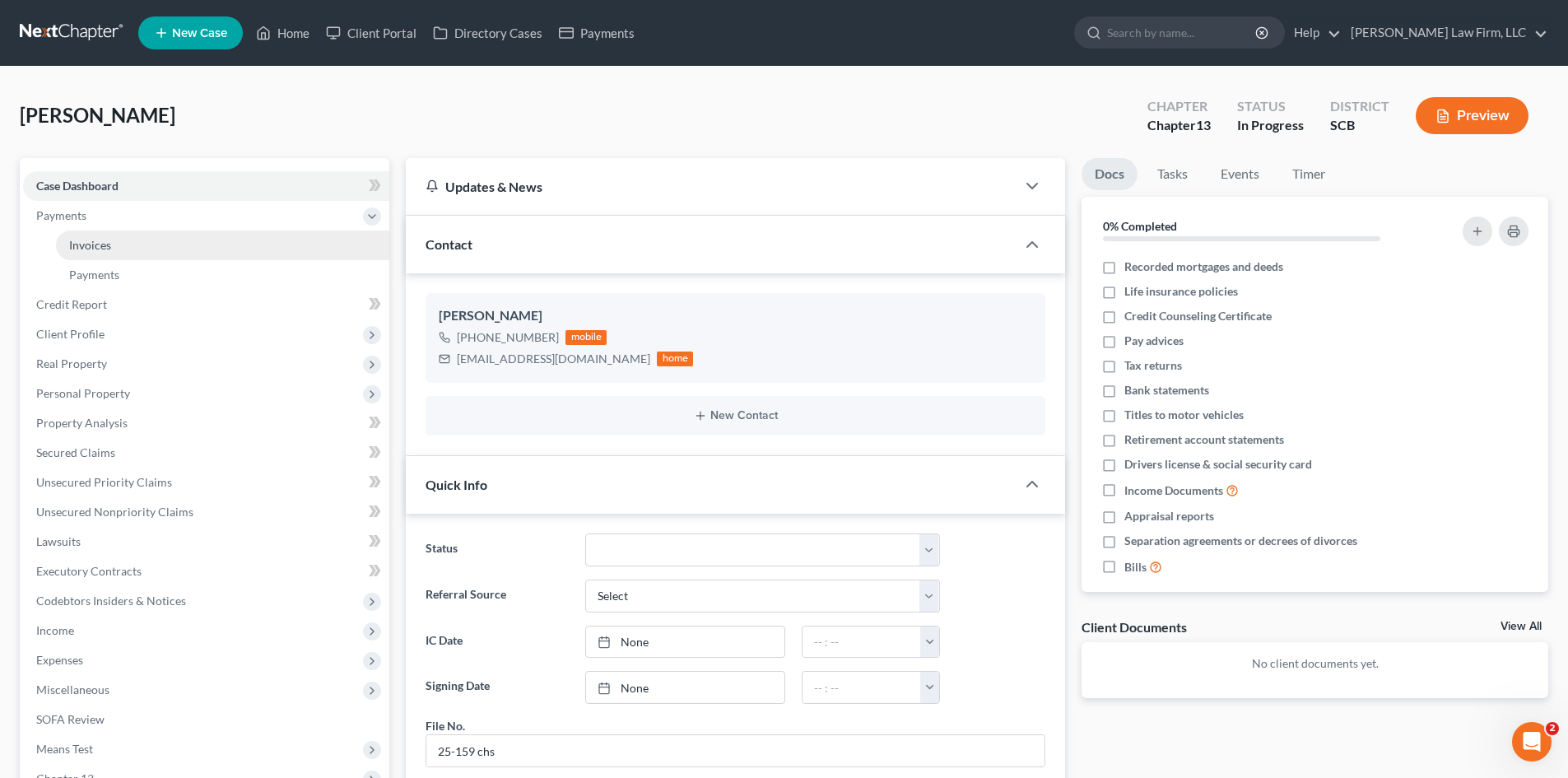
click at [84, 242] on span "Invoices" at bounding box center [90, 244] width 42 height 14
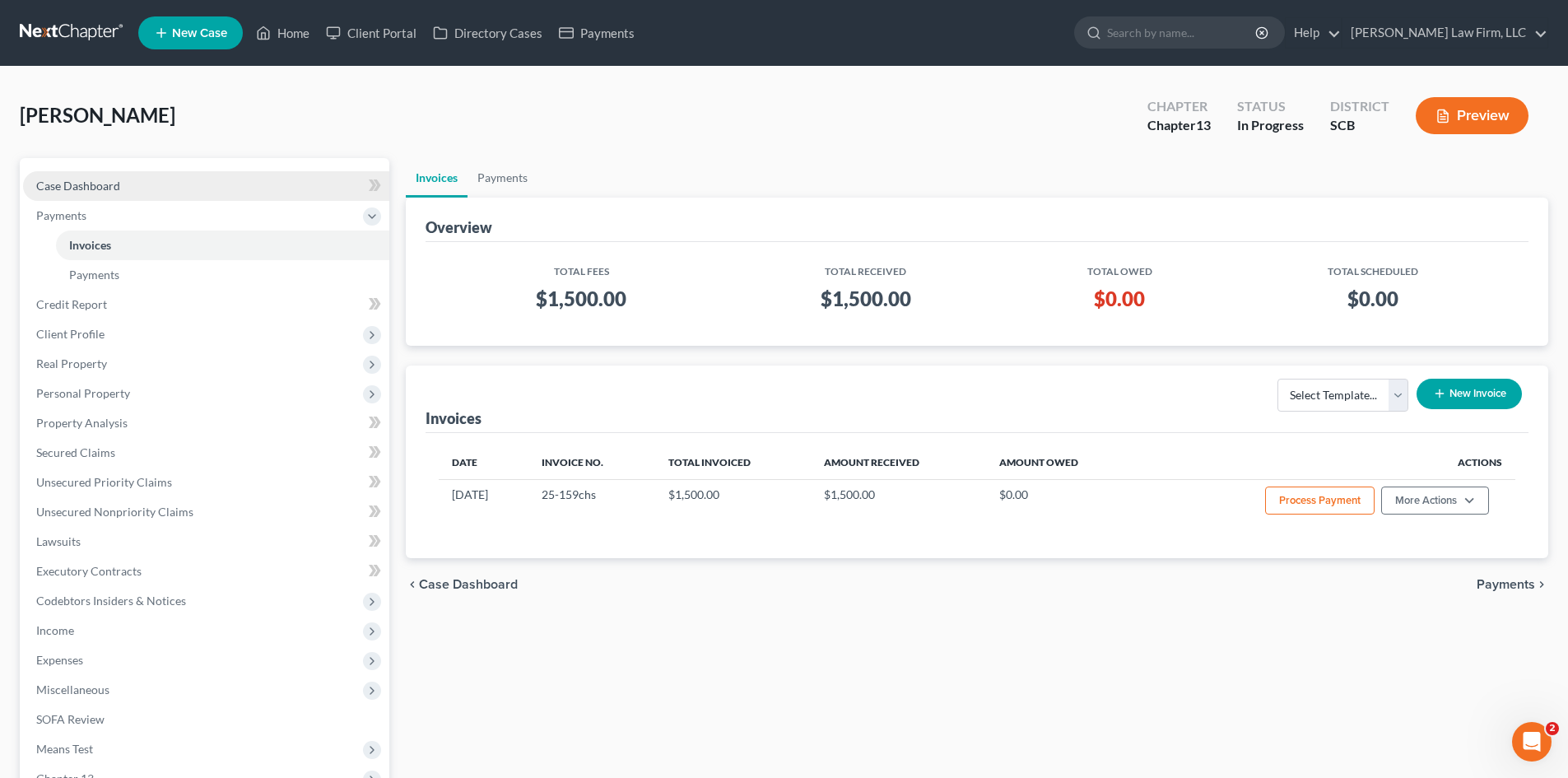
click at [65, 177] on link "Case Dashboard" at bounding box center [207, 186] width 366 height 29
select select "0"
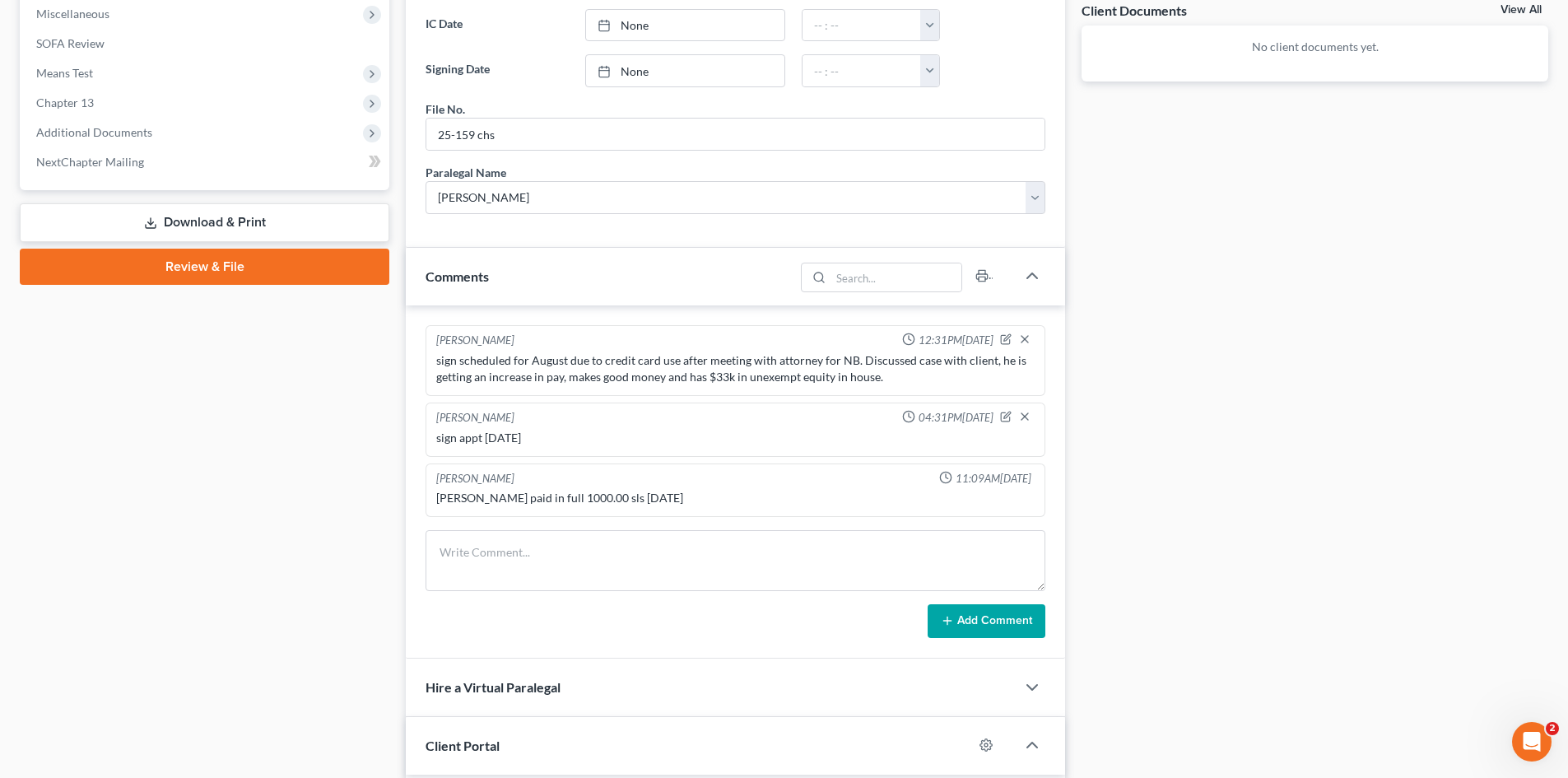
scroll to position [658, 0]
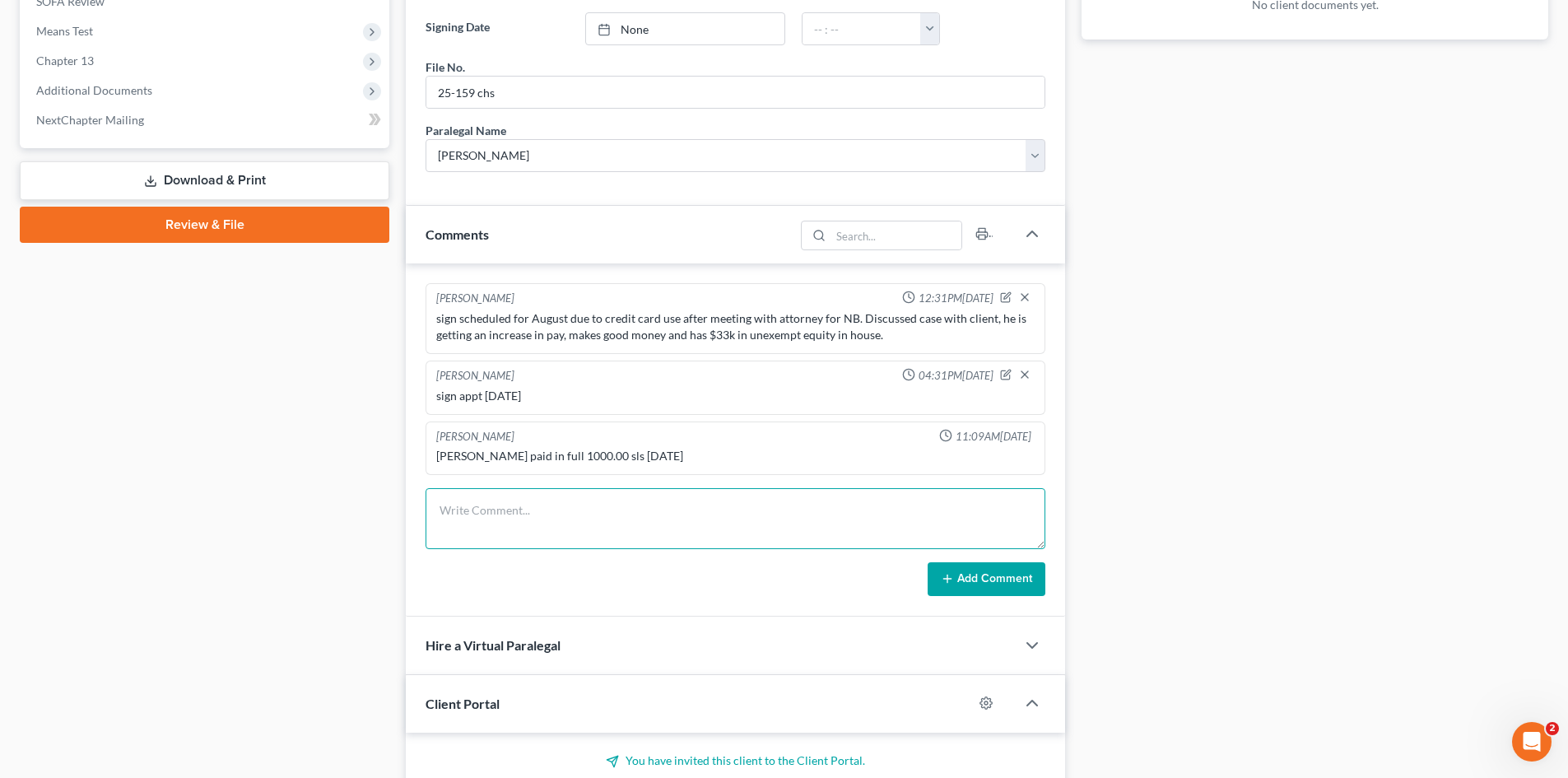
click at [578, 509] on textarea at bounding box center [735, 519] width 620 height 61
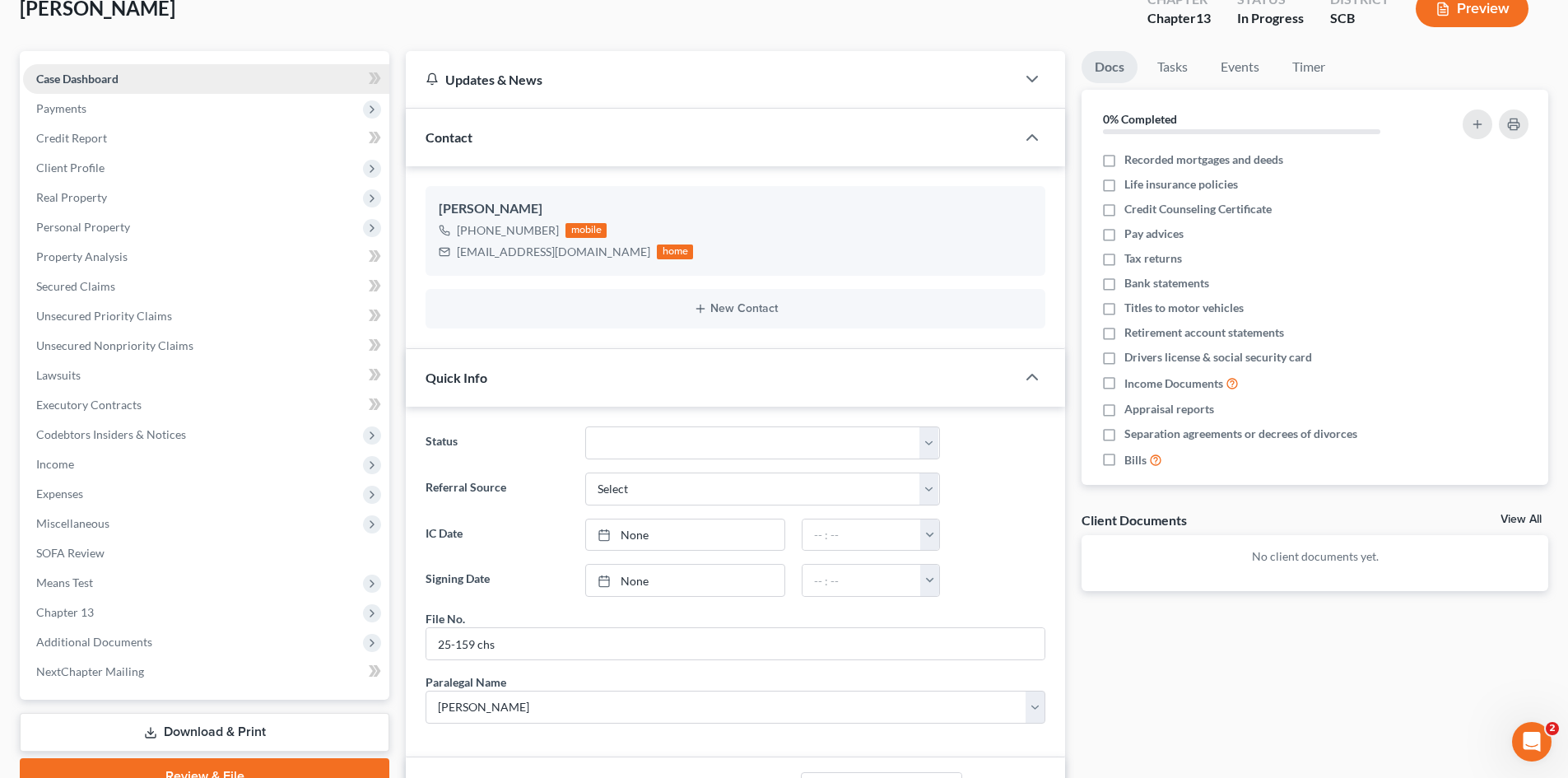
scroll to position [0, 0]
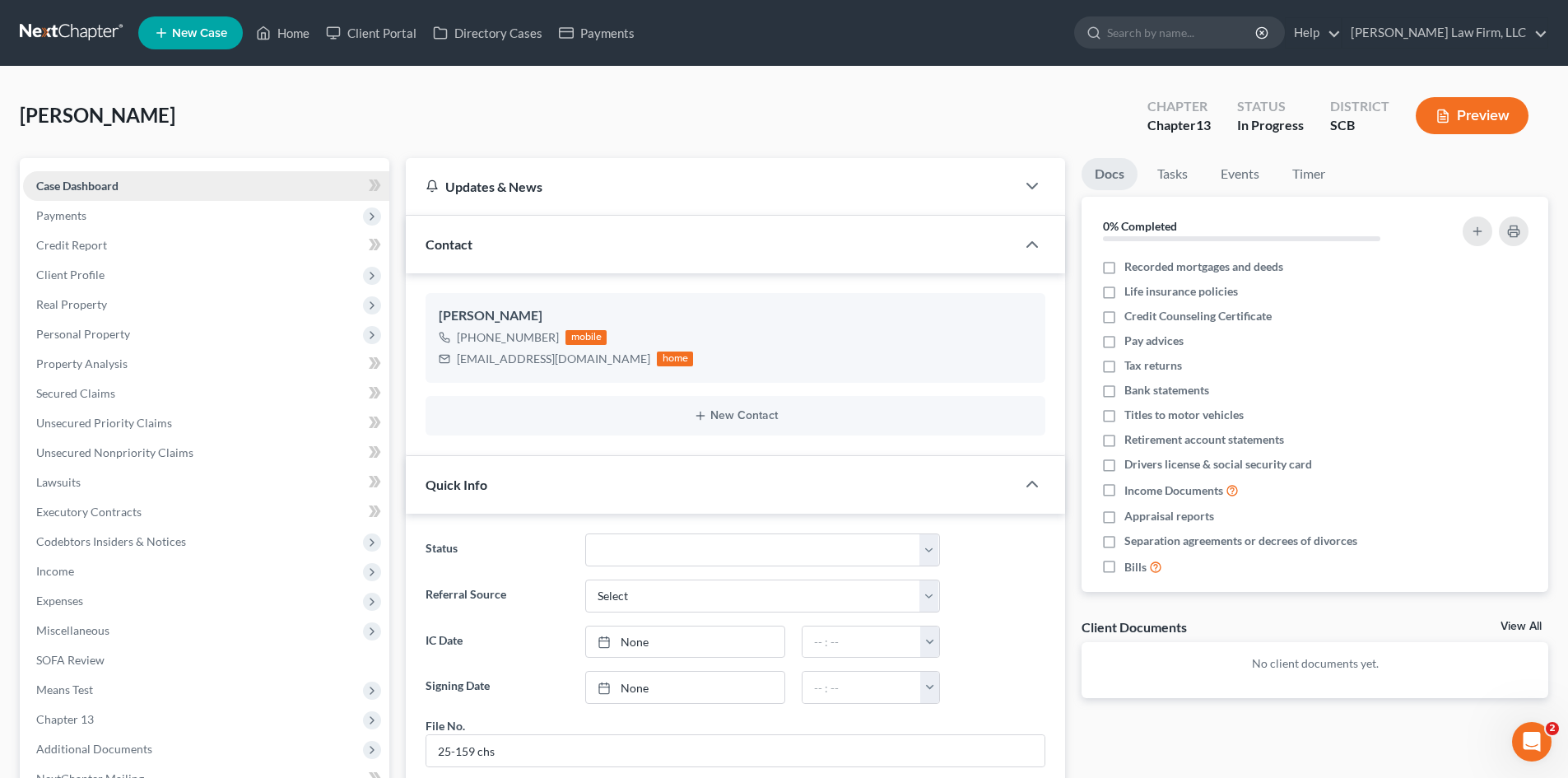
click at [96, 192] on span "Case Dashboard" at bounding box center [77, 186] width 82 height 14
click at [291, 32] on link "Home" at bounding box center [283, 33] width 70 height 29
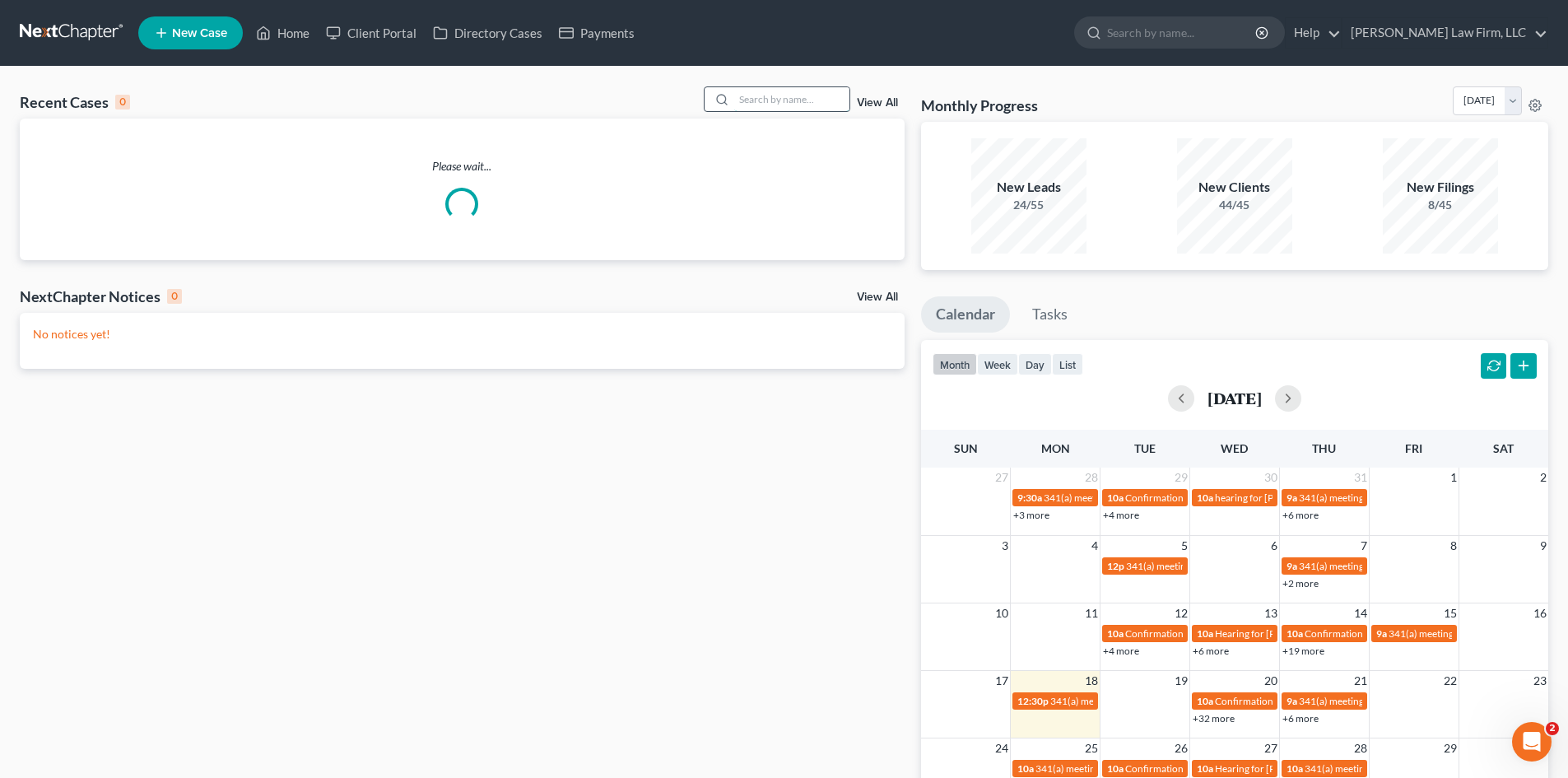
click at [768, 109] on input "search" at bounding box center [792, 99] width 115 height 24
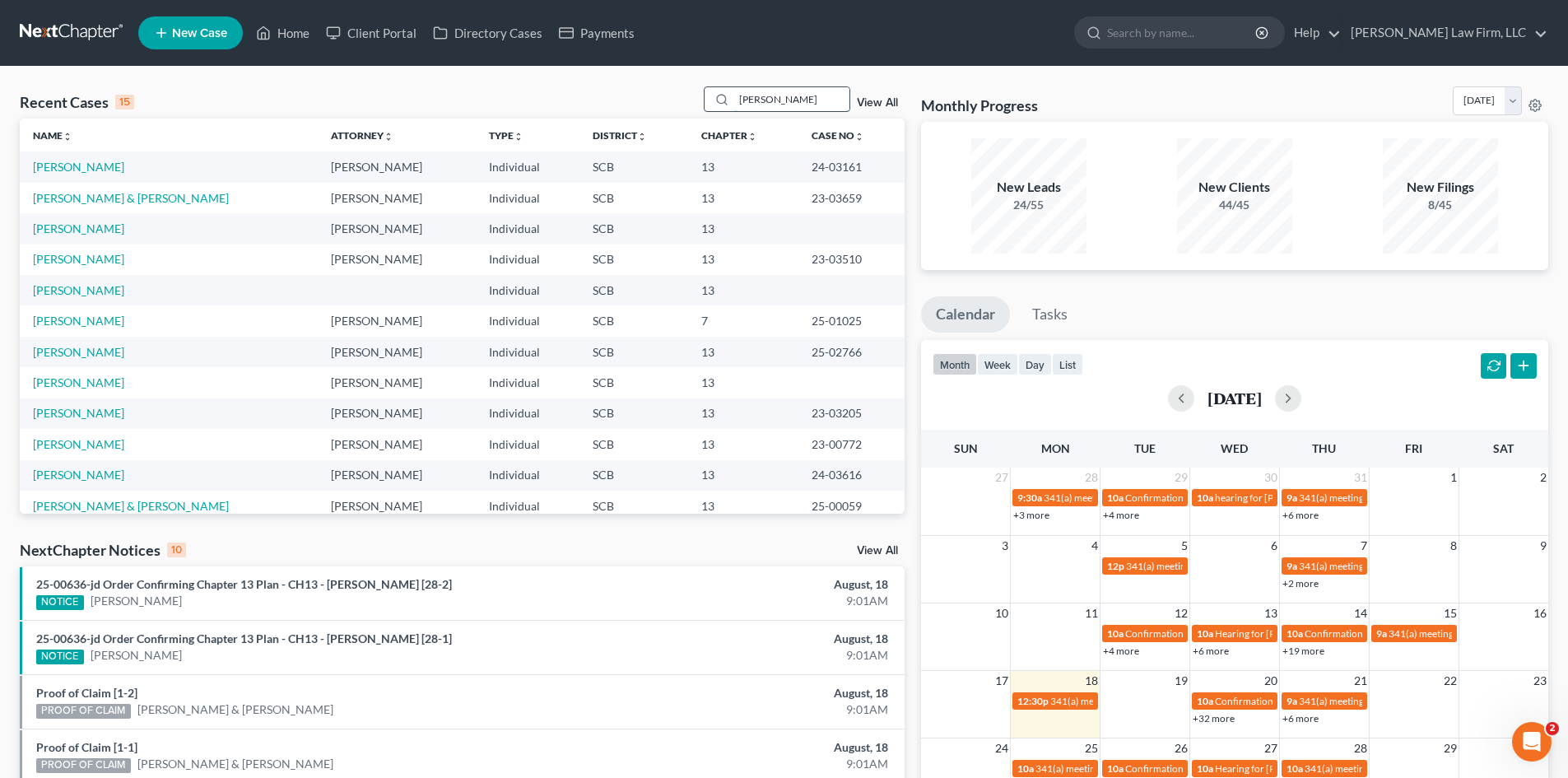
drag, startPoint x: 788, startPoint y: 100, endPoint x: 770, endPoint y: 100, distance: 18.0
click at [770, 100] on input "[PERSON_NAME]" at bounding box center [792, 99] width 115 height 24
drag, startPoint x: 743, startPoint y: 100, endPoint x: 835, endPoint y: 107, distance: 92.3
click at [835, 107] on input "[PERSON_NAME]" at bounding box center [792, 99] width 115 height 24
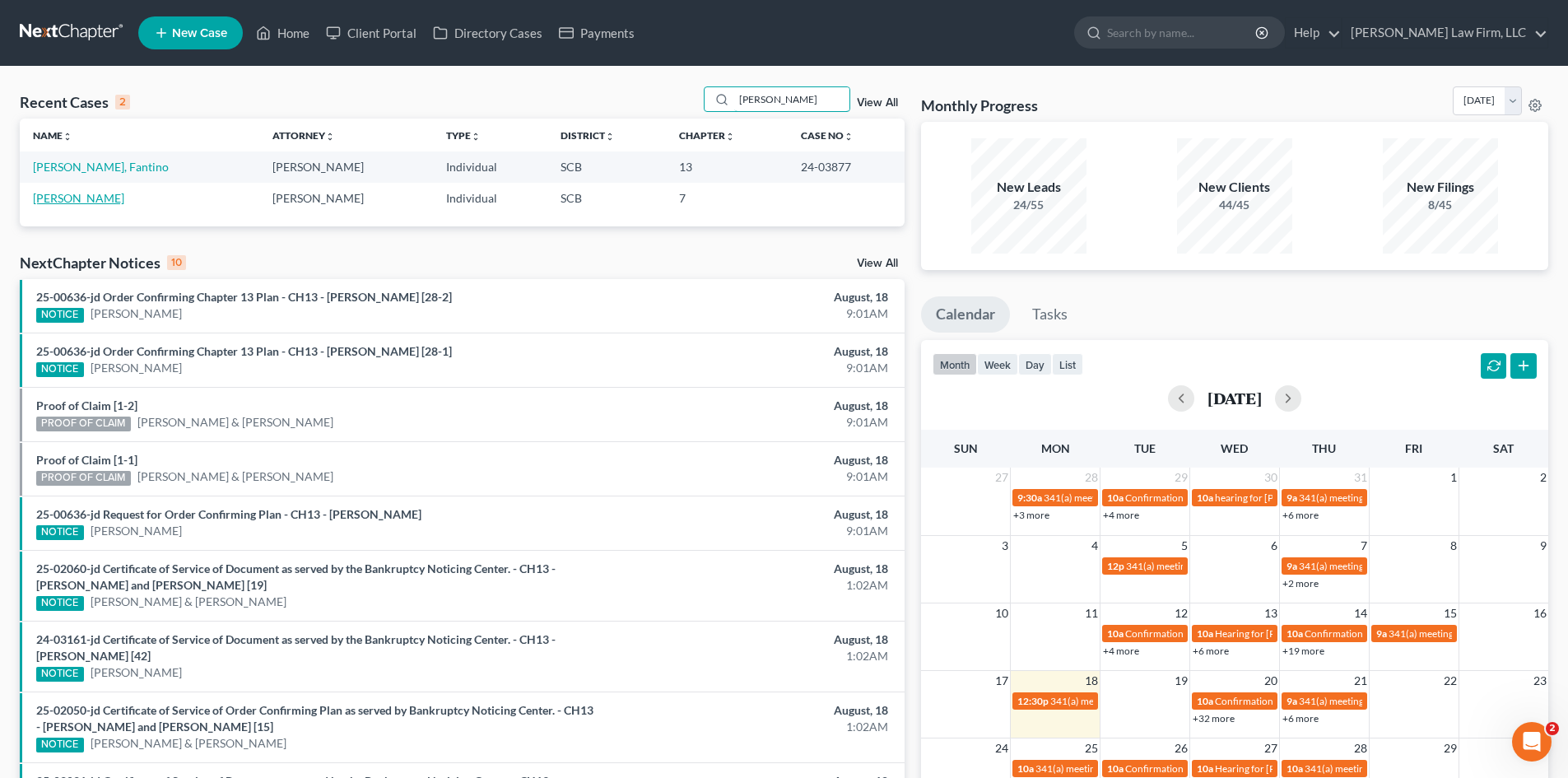
type input "[PERSON_NAME]"
click at [125, 202] on link "[PERSON_NAME]" at bounding box center [78, 197] width 91 height 14
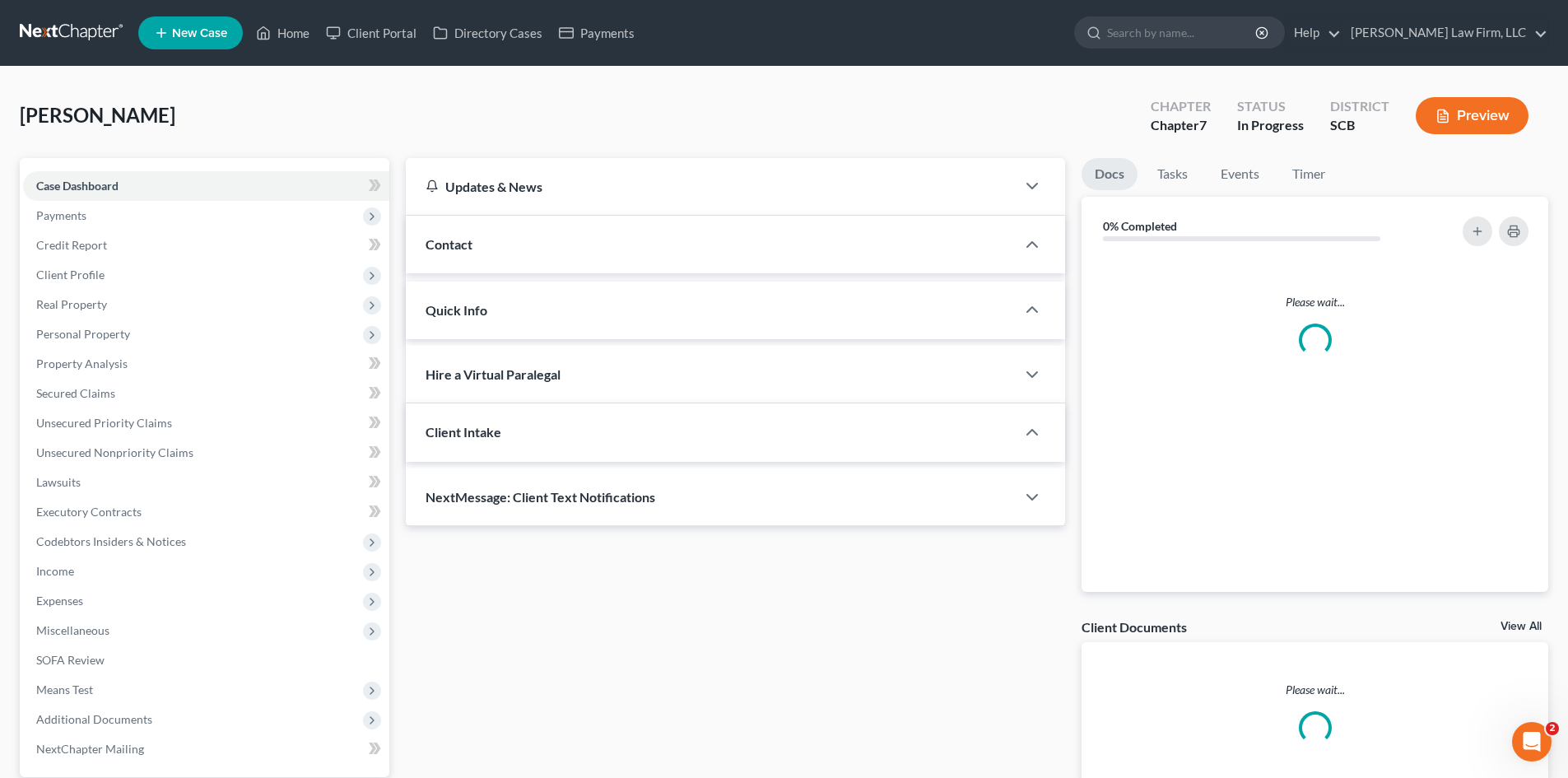
select select "0"
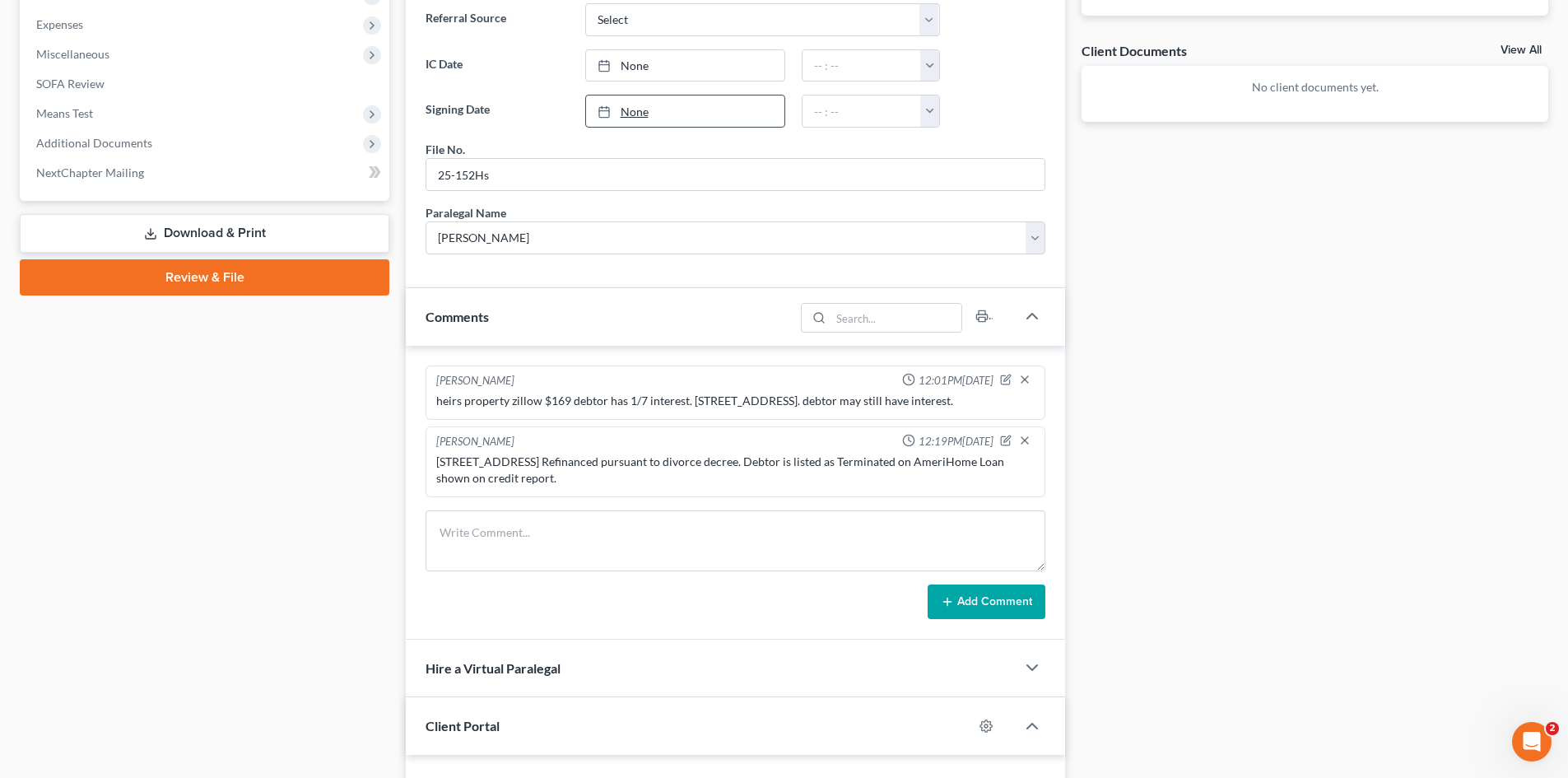
scroll to position [658, 0]
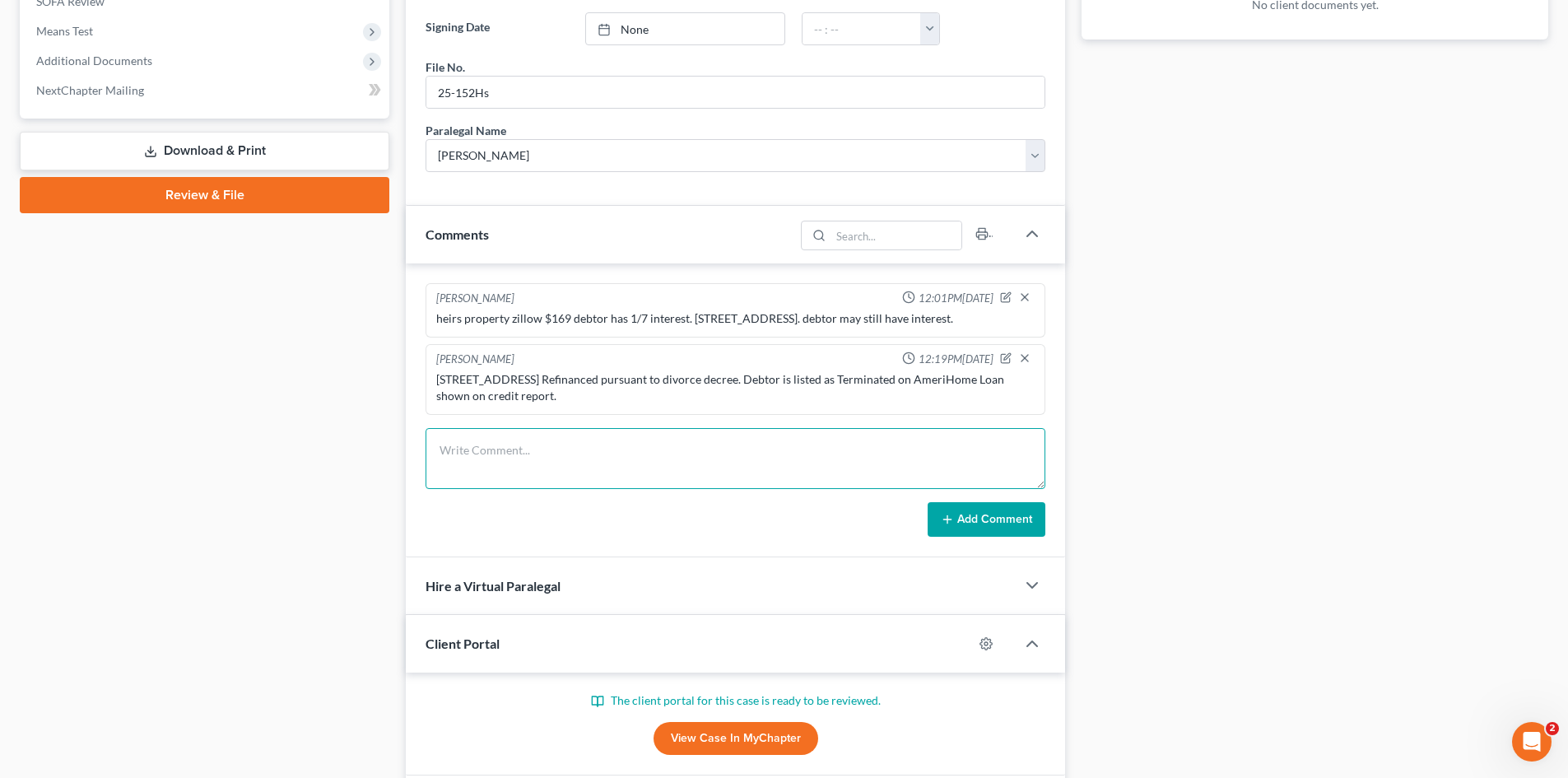
click at [697, 459] on textarea at bounding box center [735, 458] width 620 height 61
type textarea "t/c from client wants to do ch. 13."
click at [1024, 537] on button "Add Comment" at bounding box center [986, 519] width 118 height 34
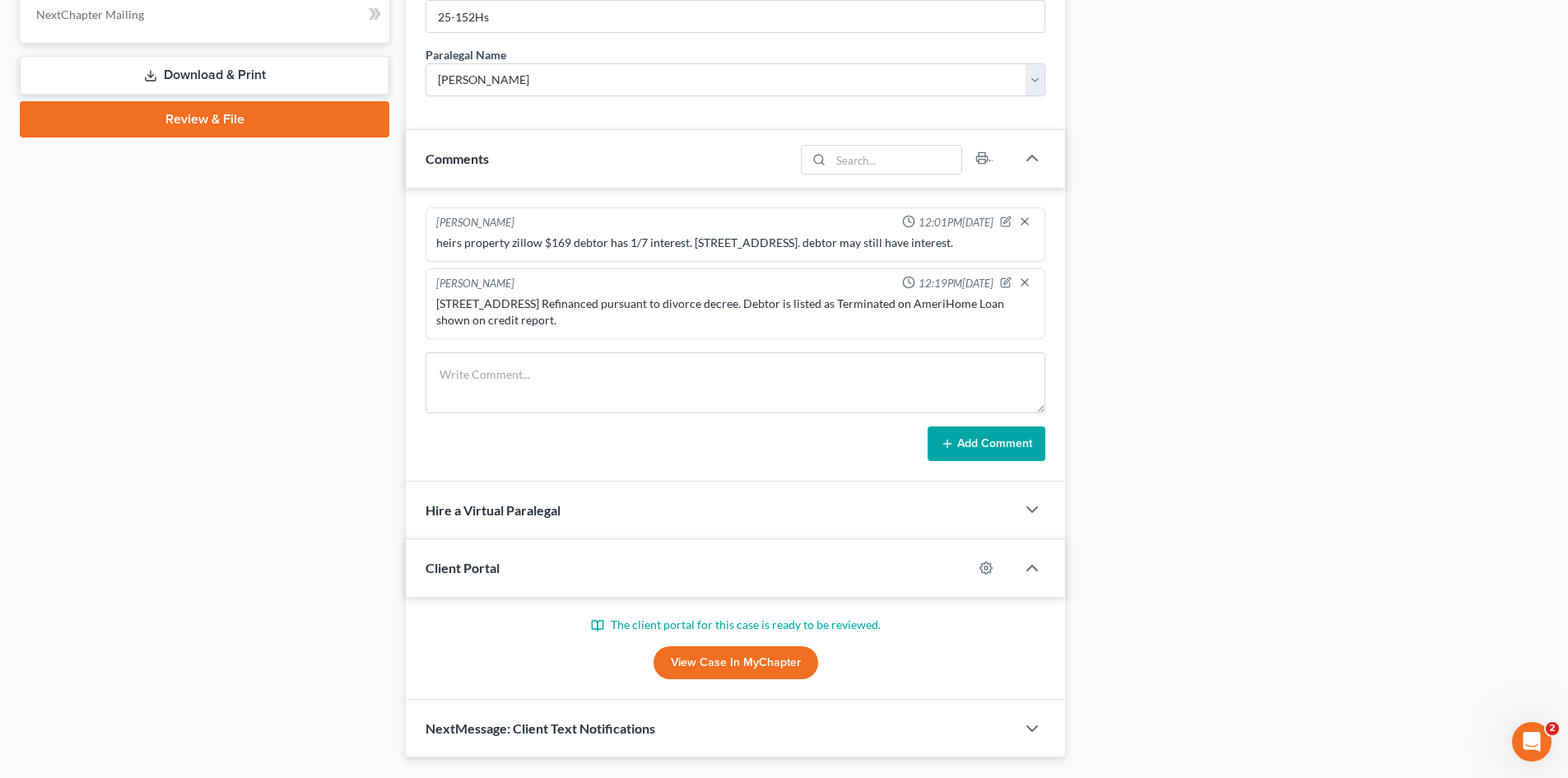
scroll to position [793, 0]
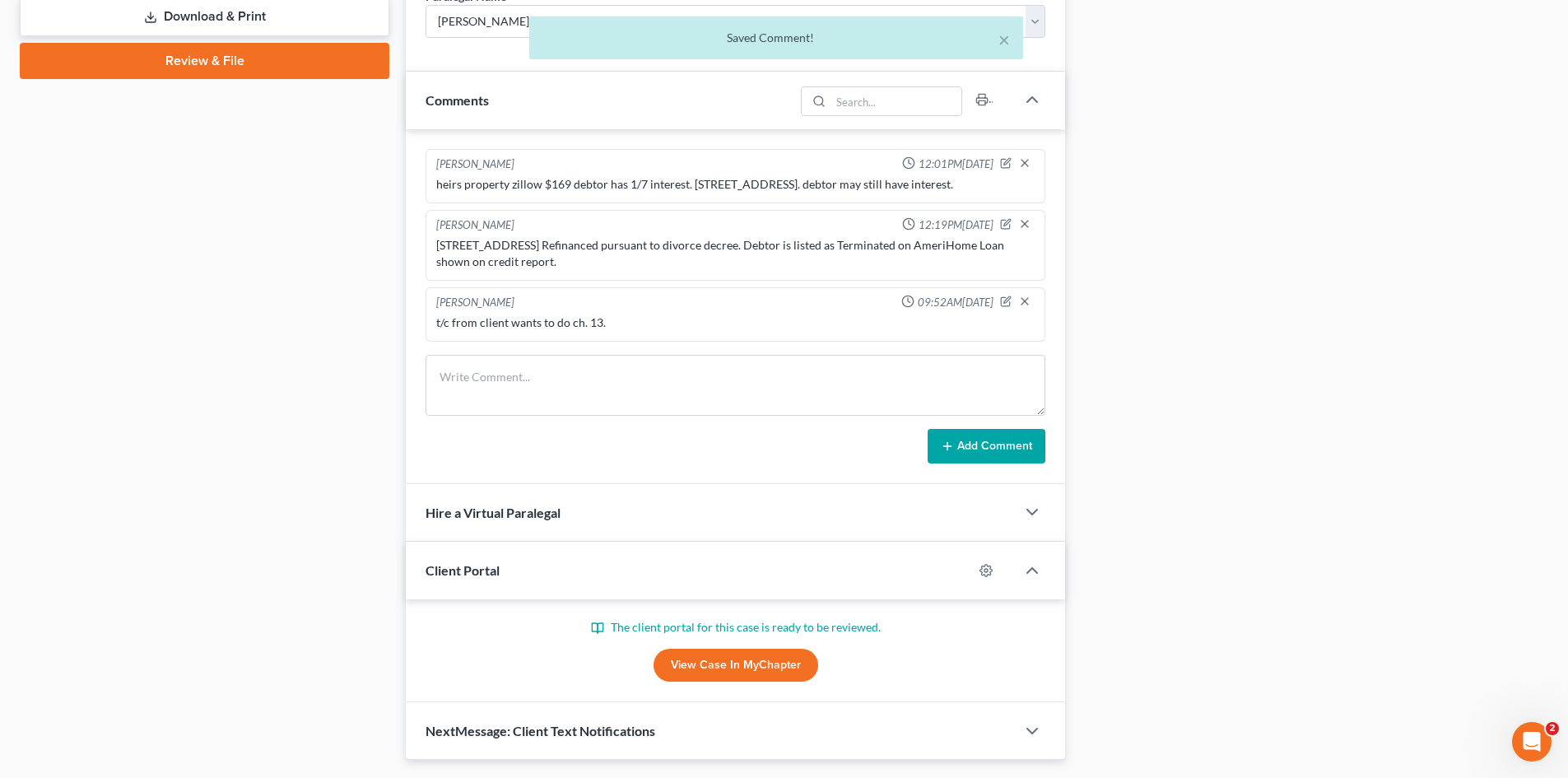
click at [678, 682] on link "View Case in MyChapter" at bounding box center [735, 664] width 165 height 33
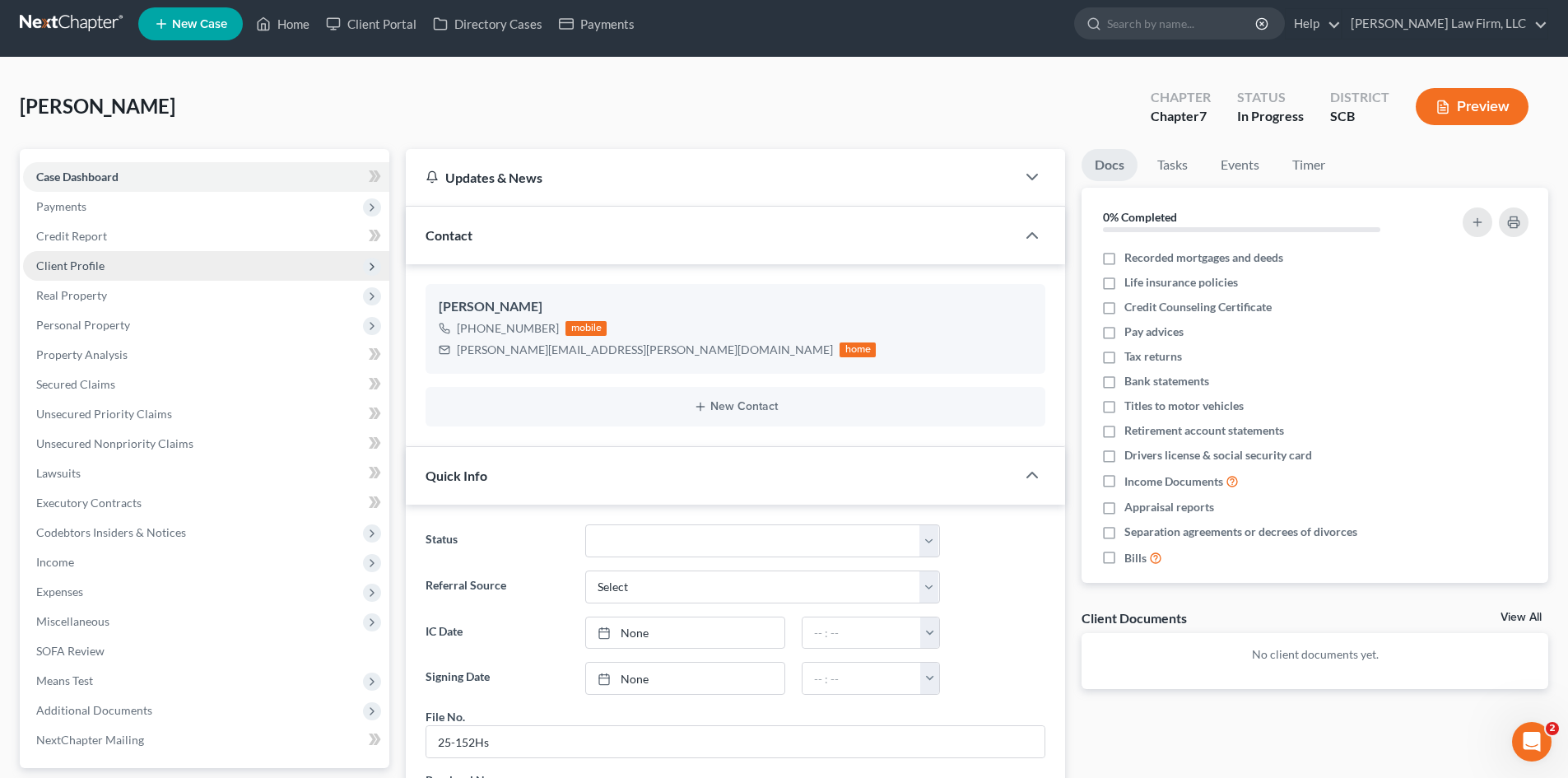
scroll to position [0, 0]
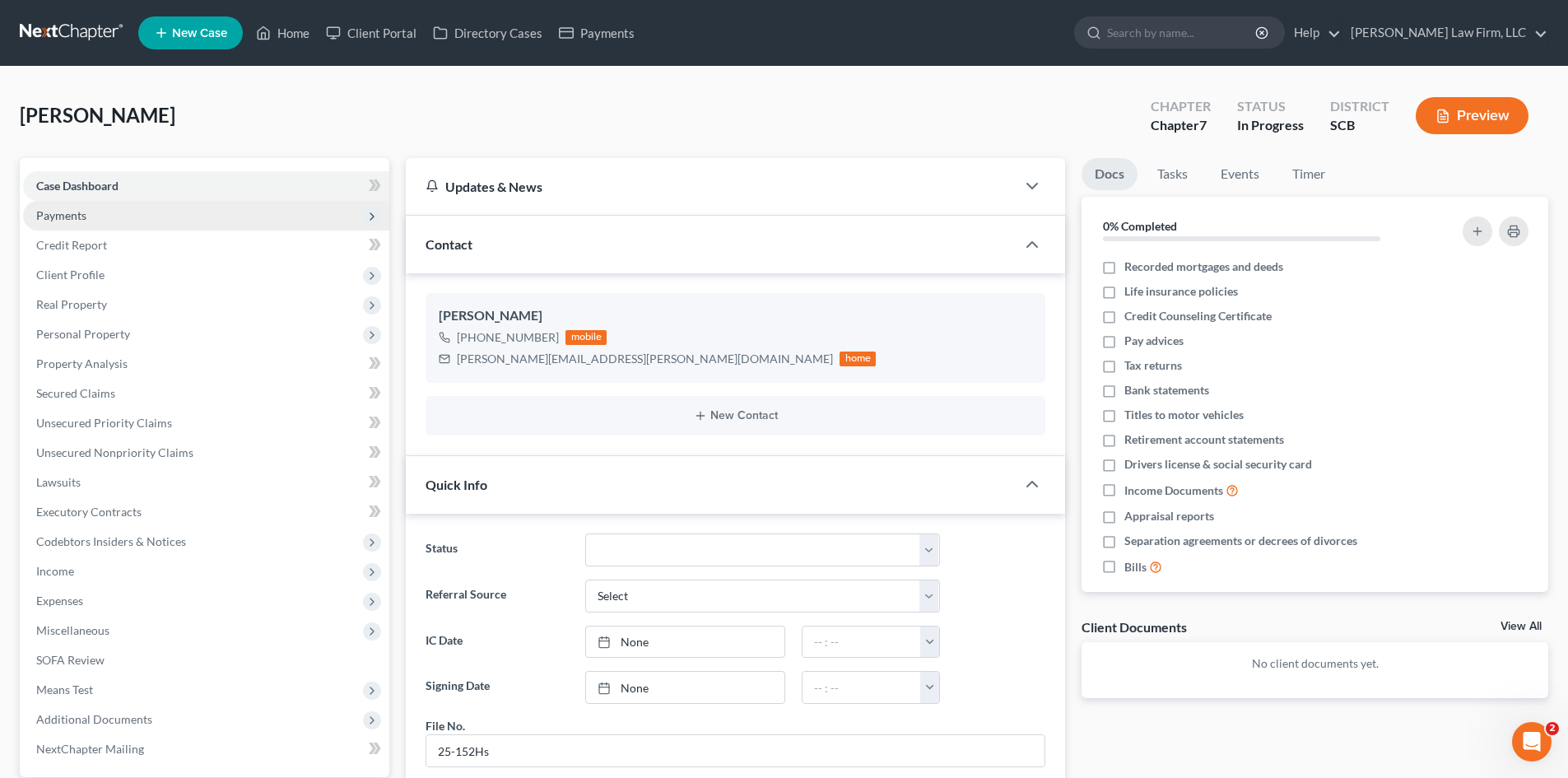
click at [85, 209] on span "Payments" at bounding box center [61, 215] width 50 height 14
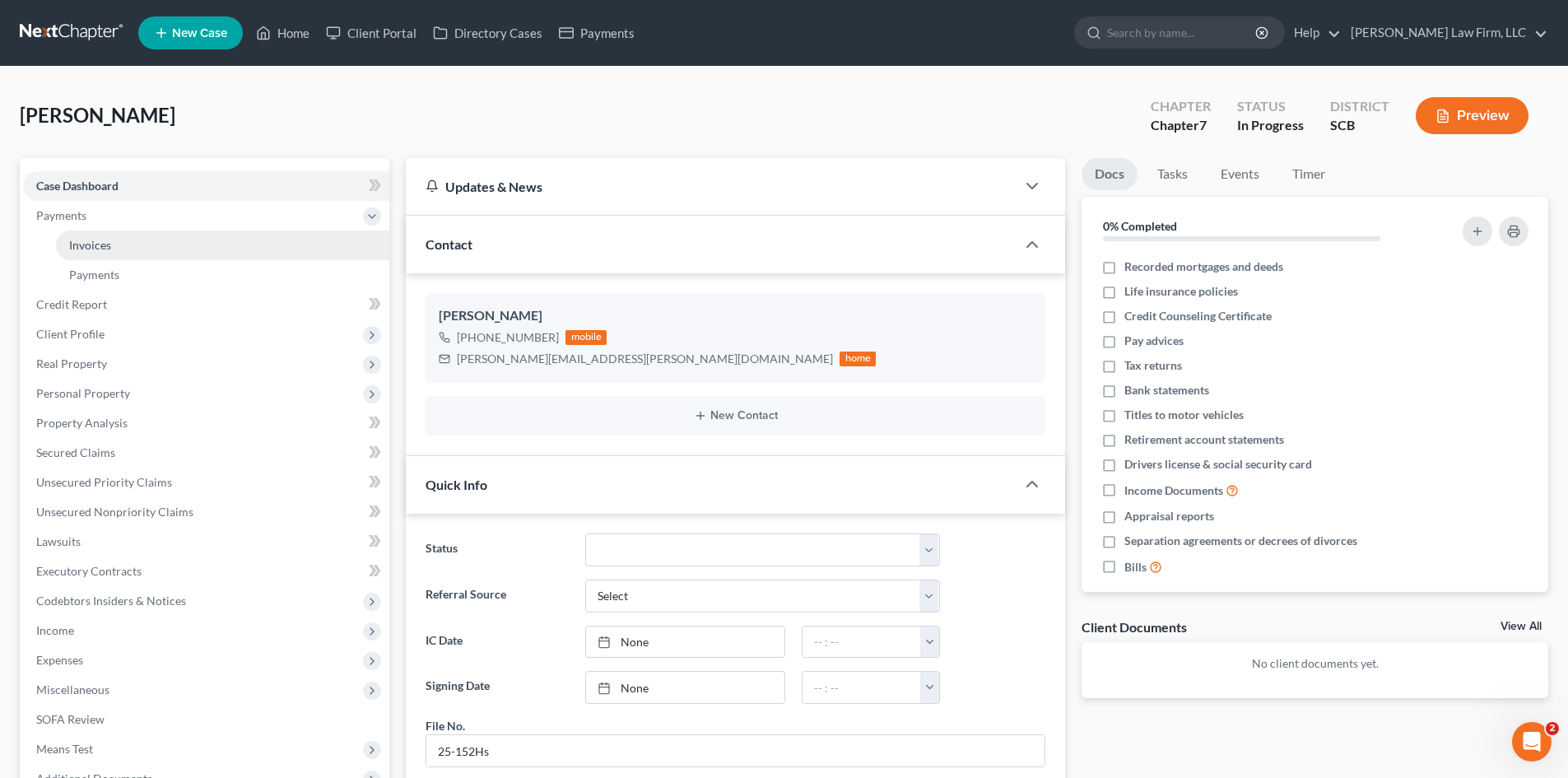
click at [102, 242] on span "Invoices" at bounding box center [90, 244] width 42 height 14
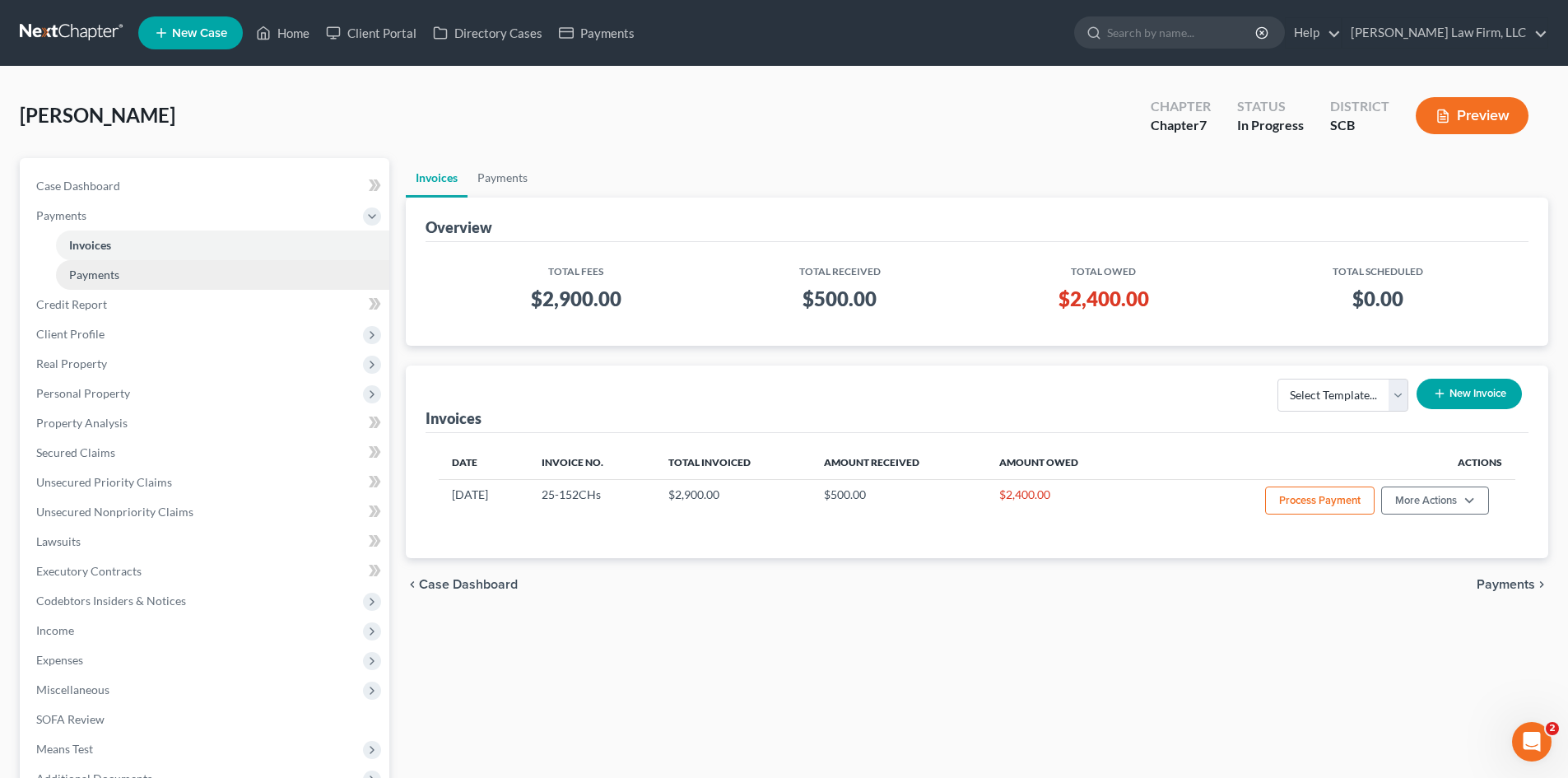
click at [115, 274] on span "Payments" at bounding box center [94, 274] width 50 height 14
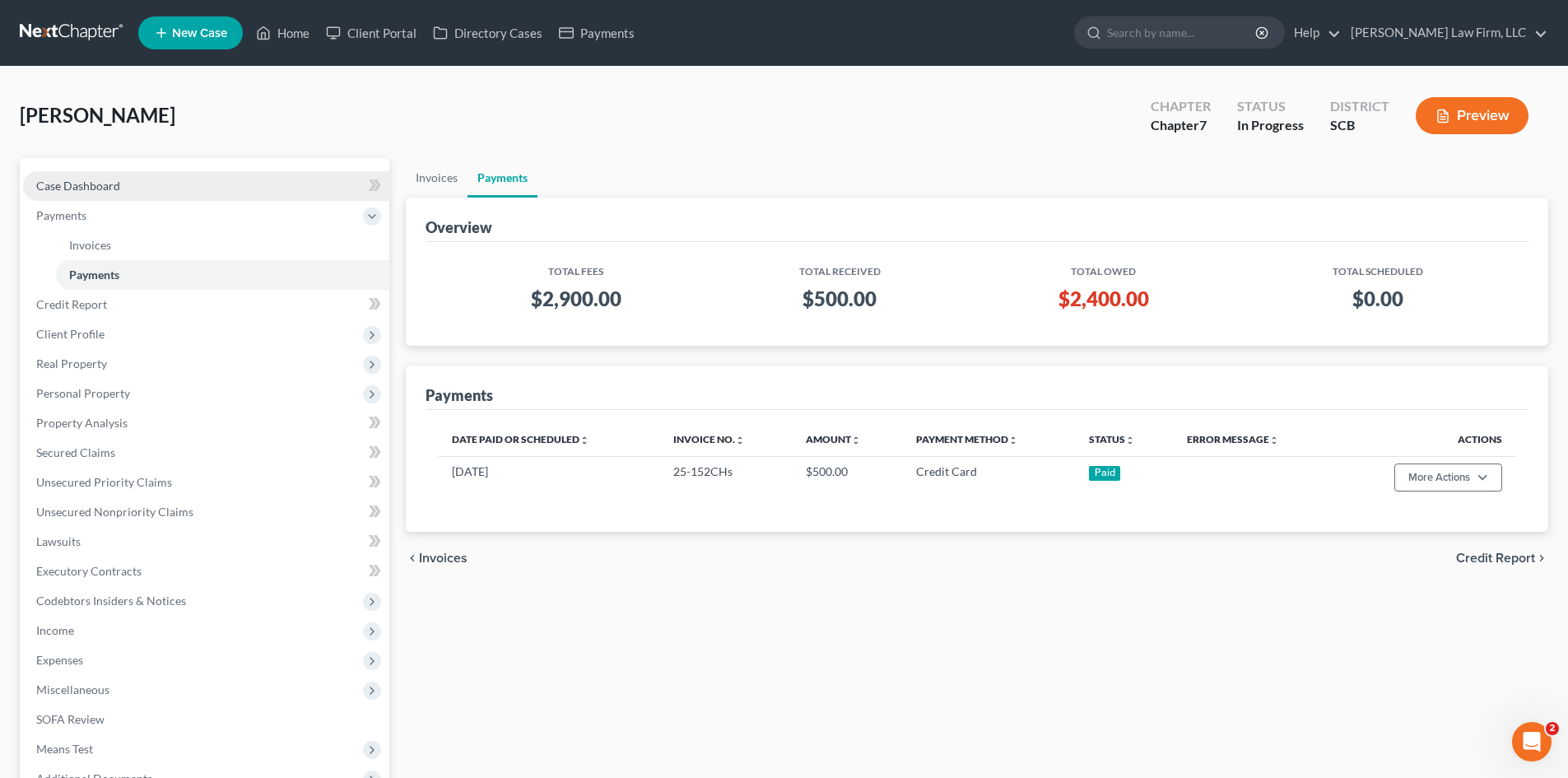
click at [100, 180] on span "Case Dashboard" at bounding box center [78, 186] width 84 height 14
select select "0"
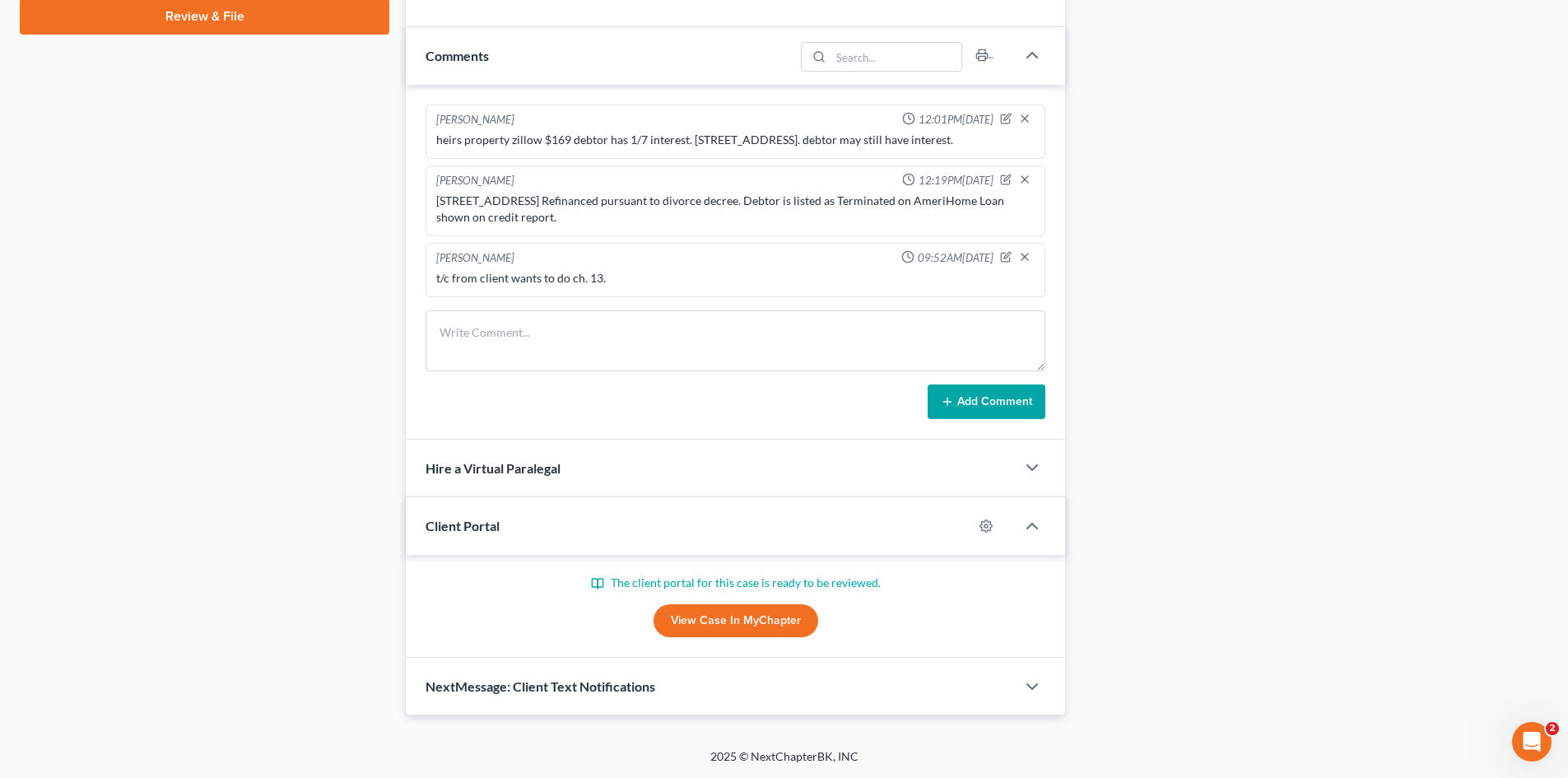
scroll to position [853, 0]
click at [751, 613] on link "View Case in MyChapter" at bounding box center [735, 620] width 165 height 33
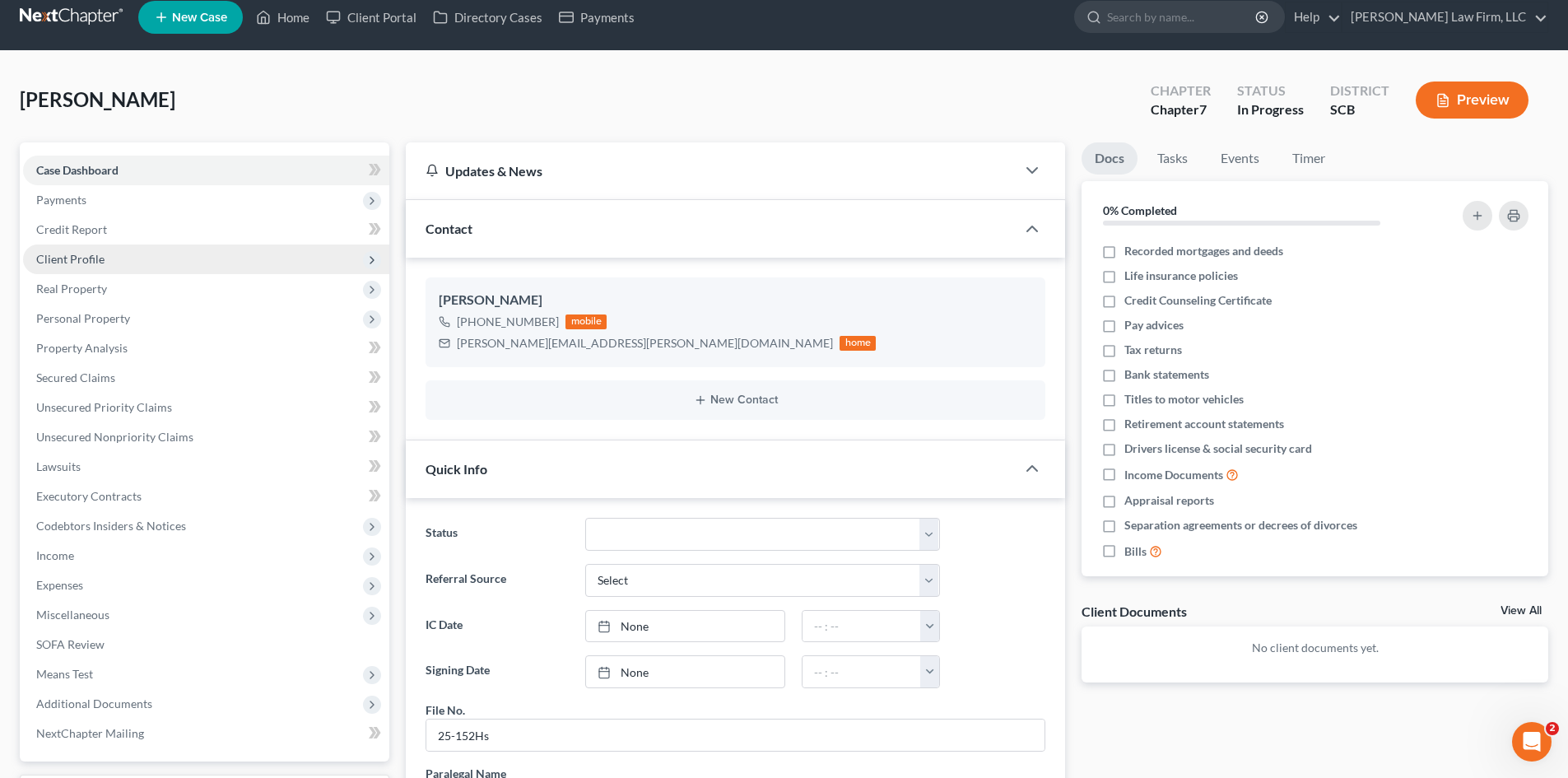
scroll to position [0, 0]
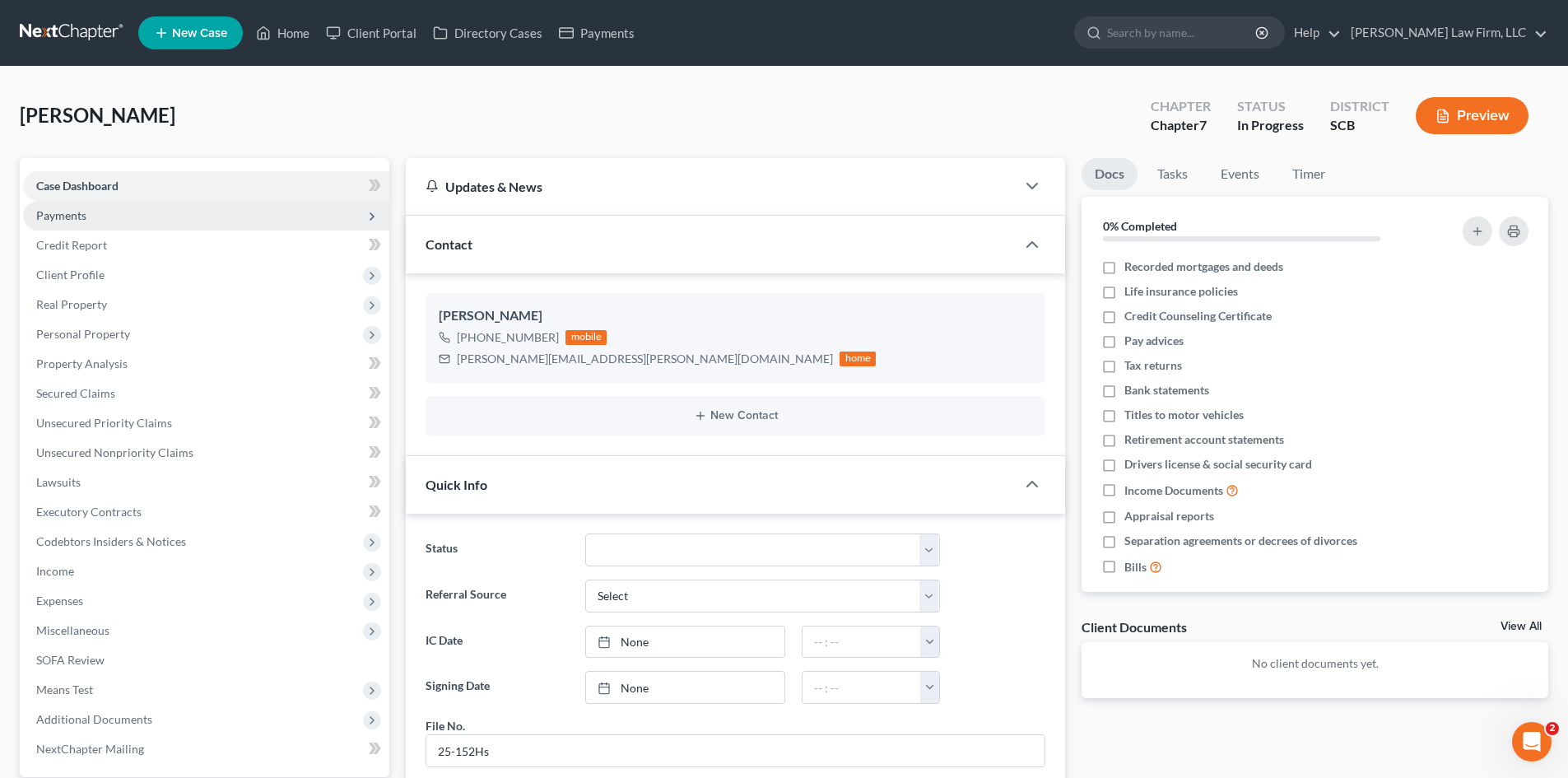
click at [54, 218] on span "Payments" at bounding box center [61, 215] width 50 height 14
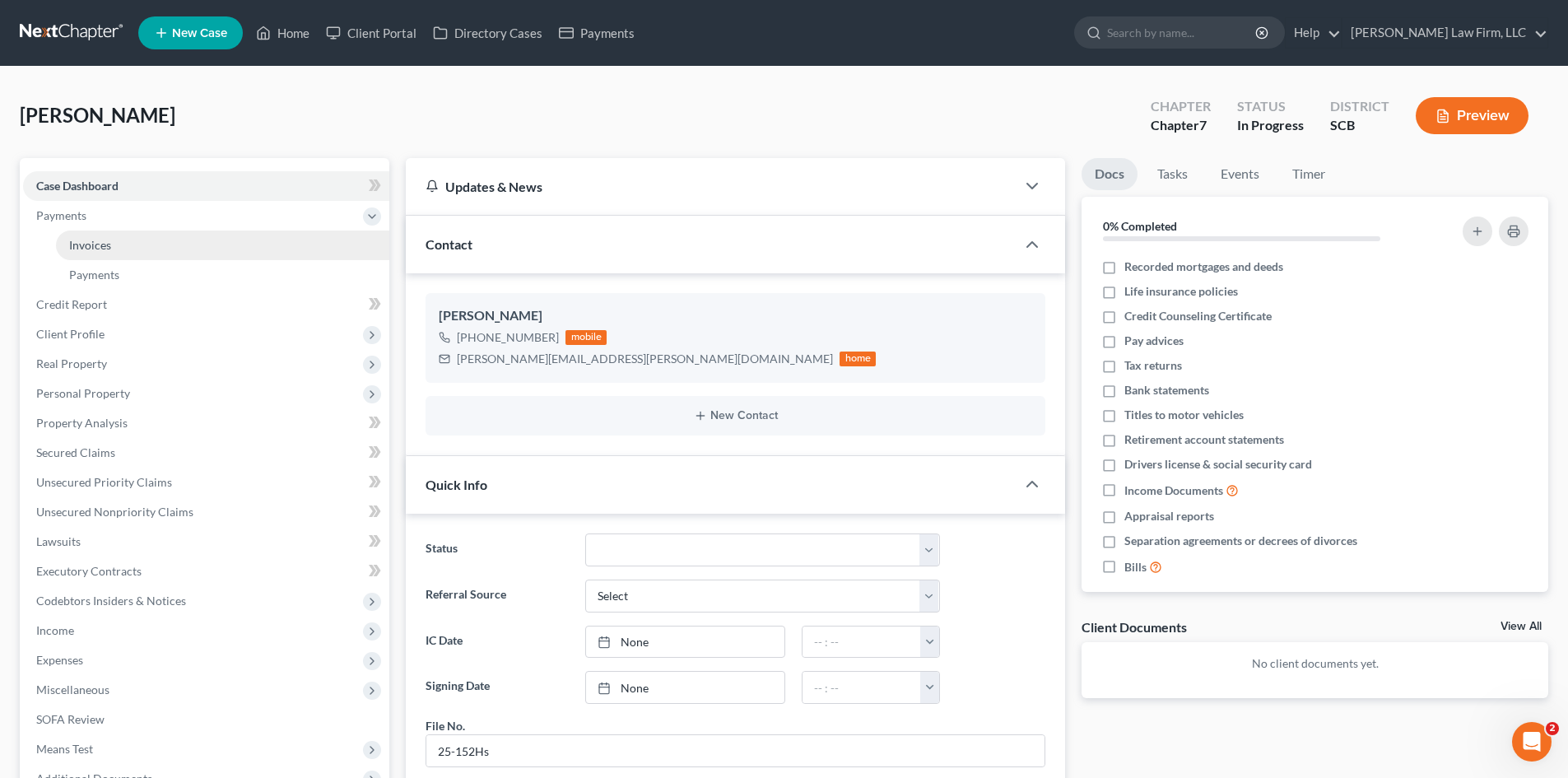
click at [75, 238] on span "Invoices" at bounding box center [90, 244] width 42 height 14
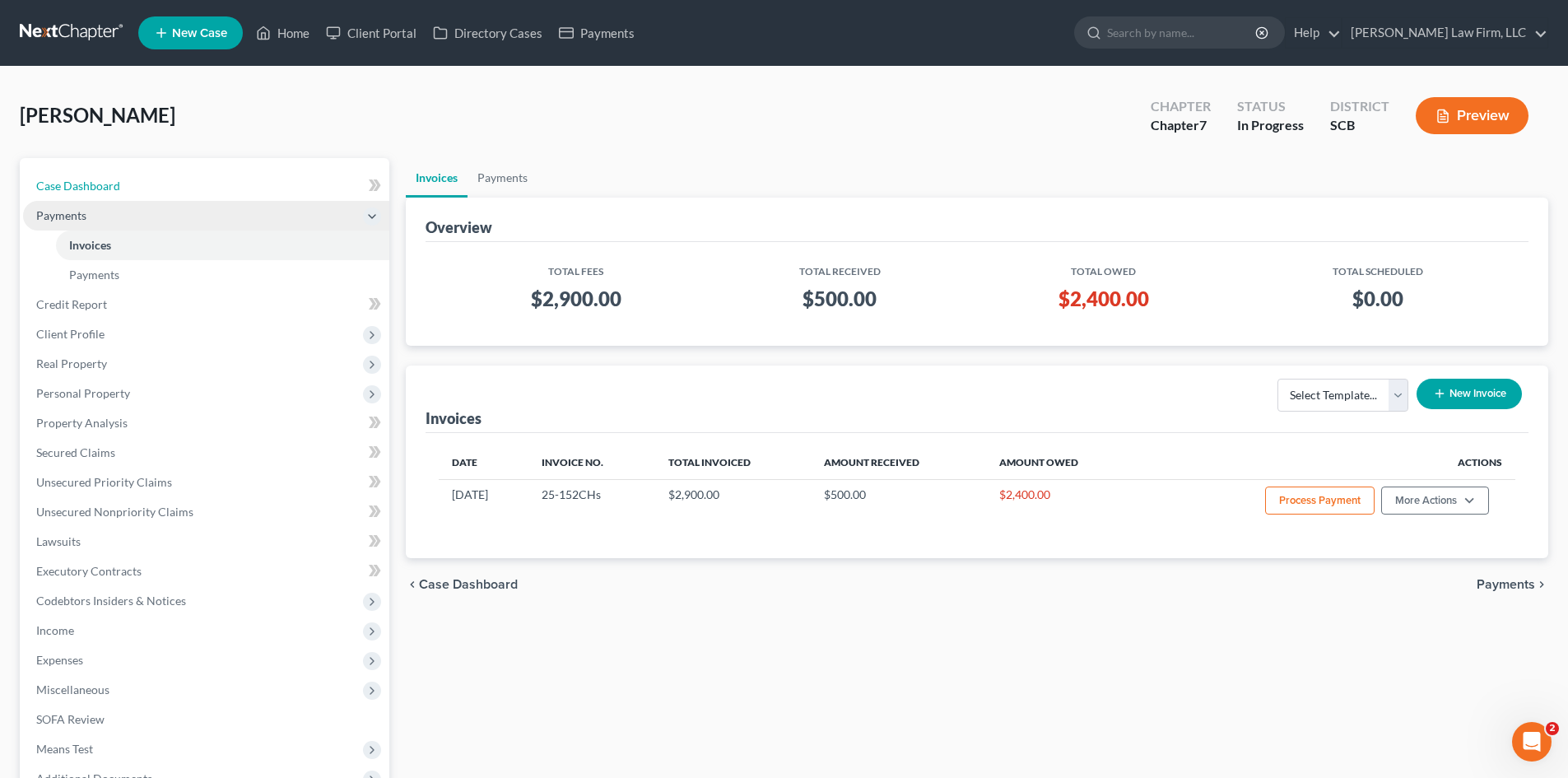
drag, startPoint x: 120, startPoint y: 187, endPoint x: 181, endPoint y: 207, distance: 64.2
click at [119, 187] on link "Case Dashboard" at bounding box center [207, 186] width 366 height 29
select select "0"
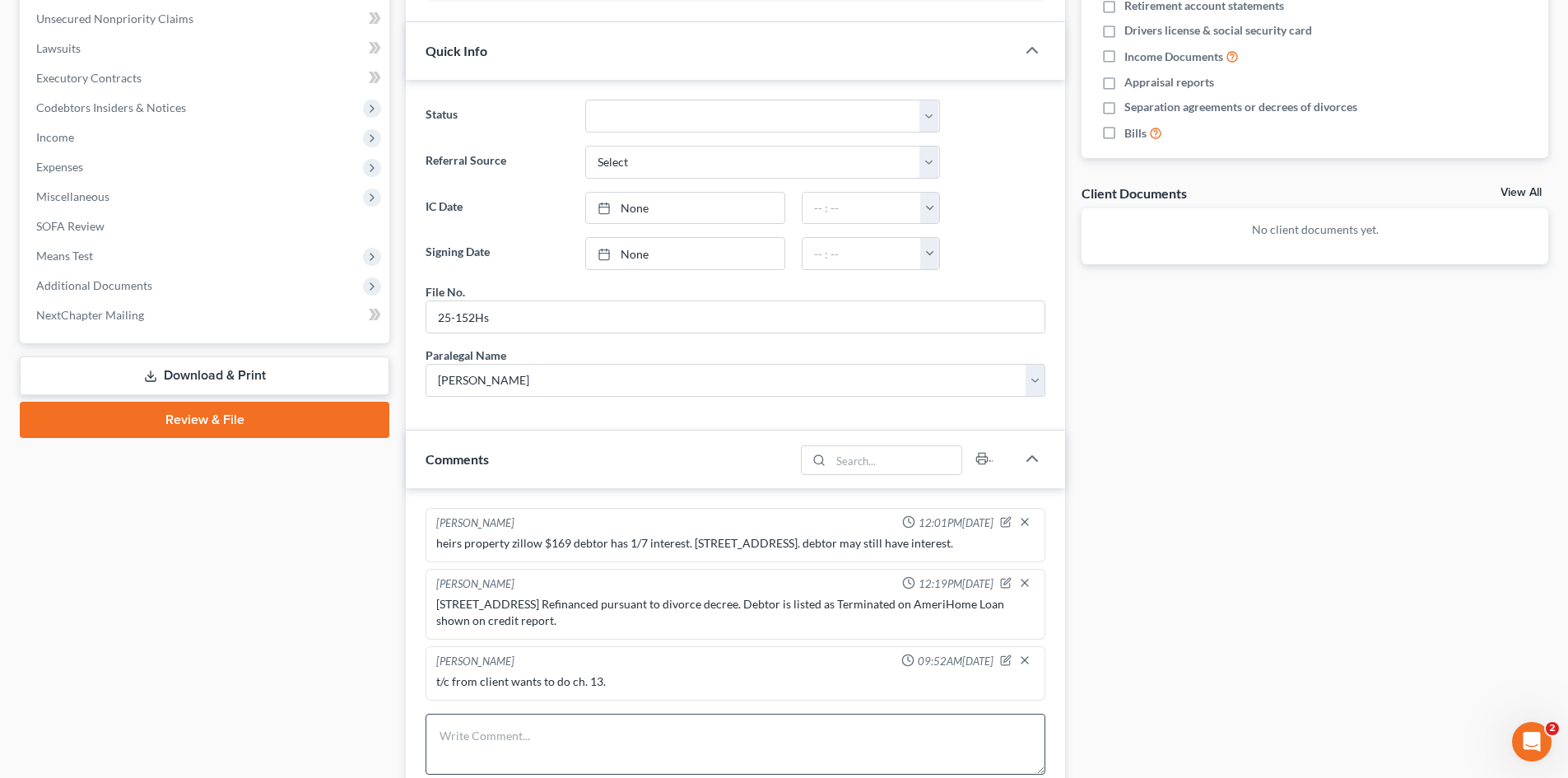
scroll to position [576, 0]
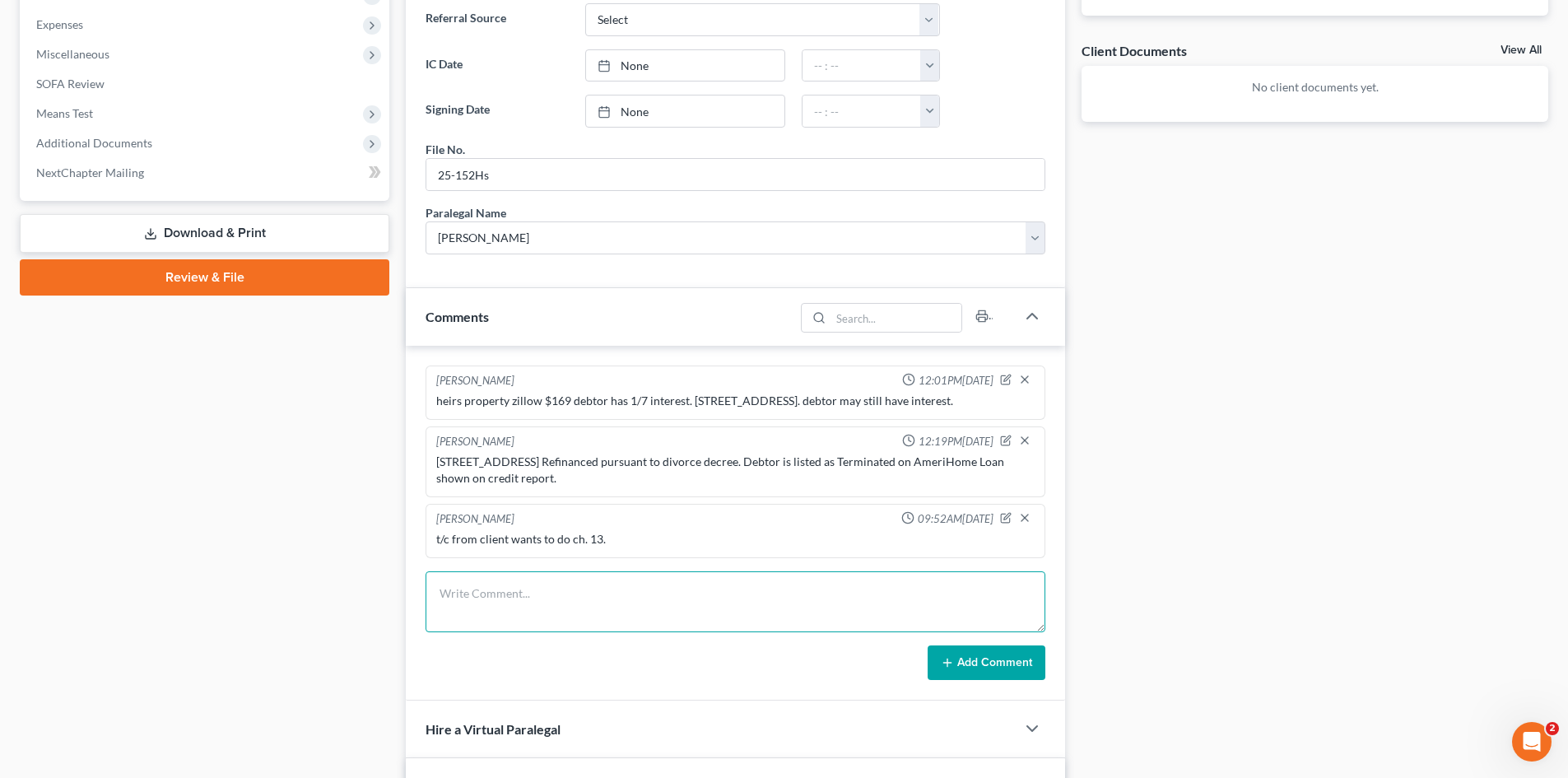
click at [549, 612] on textarea at bounding box center [735, 601] width 620 height 61
type textarea "tc to client lvm"
click at [1008, 680] on button "Add Comment" at bounding box center [986, 662] width 118 height 34
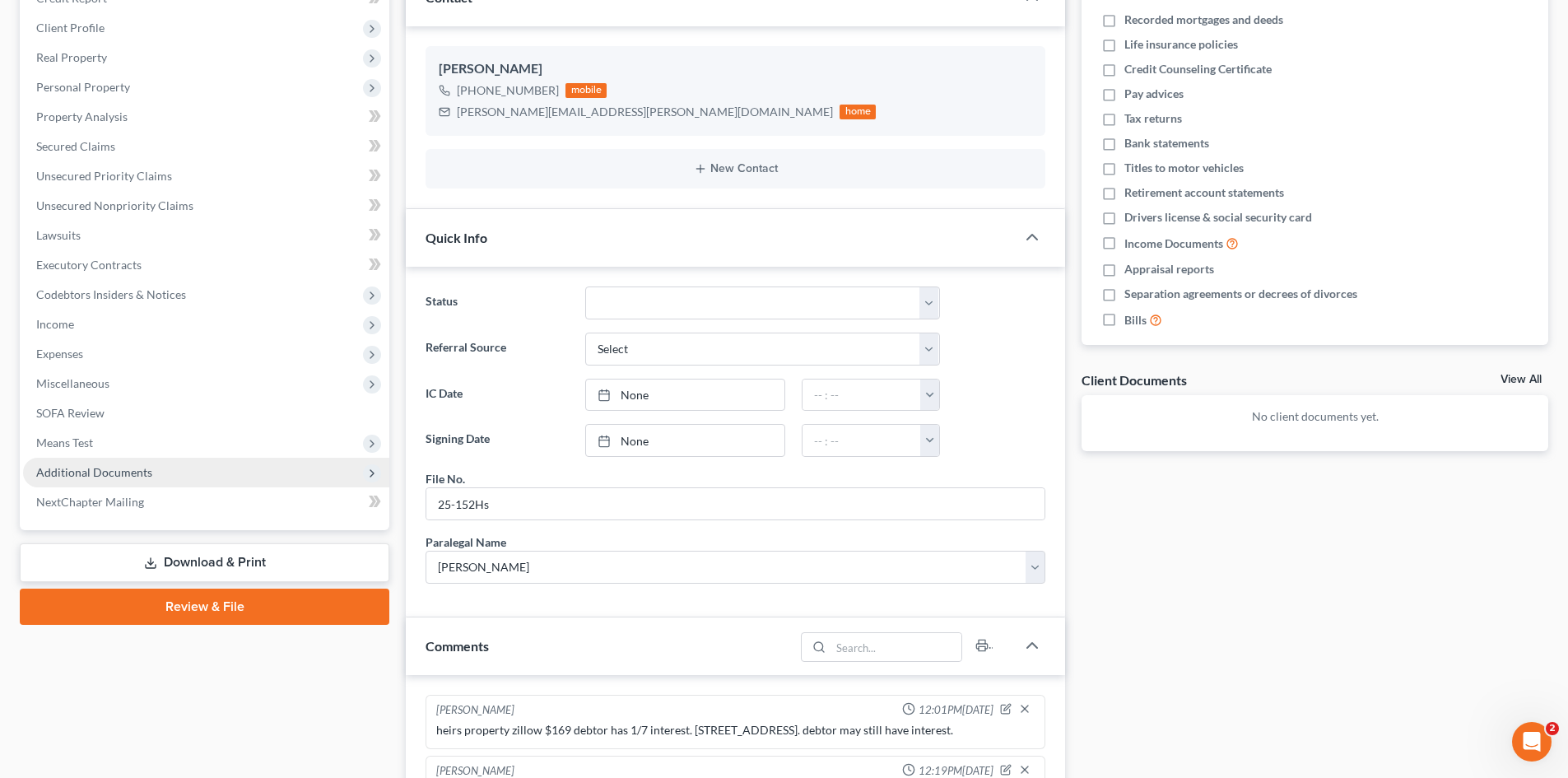
scroll to position [0, 0]
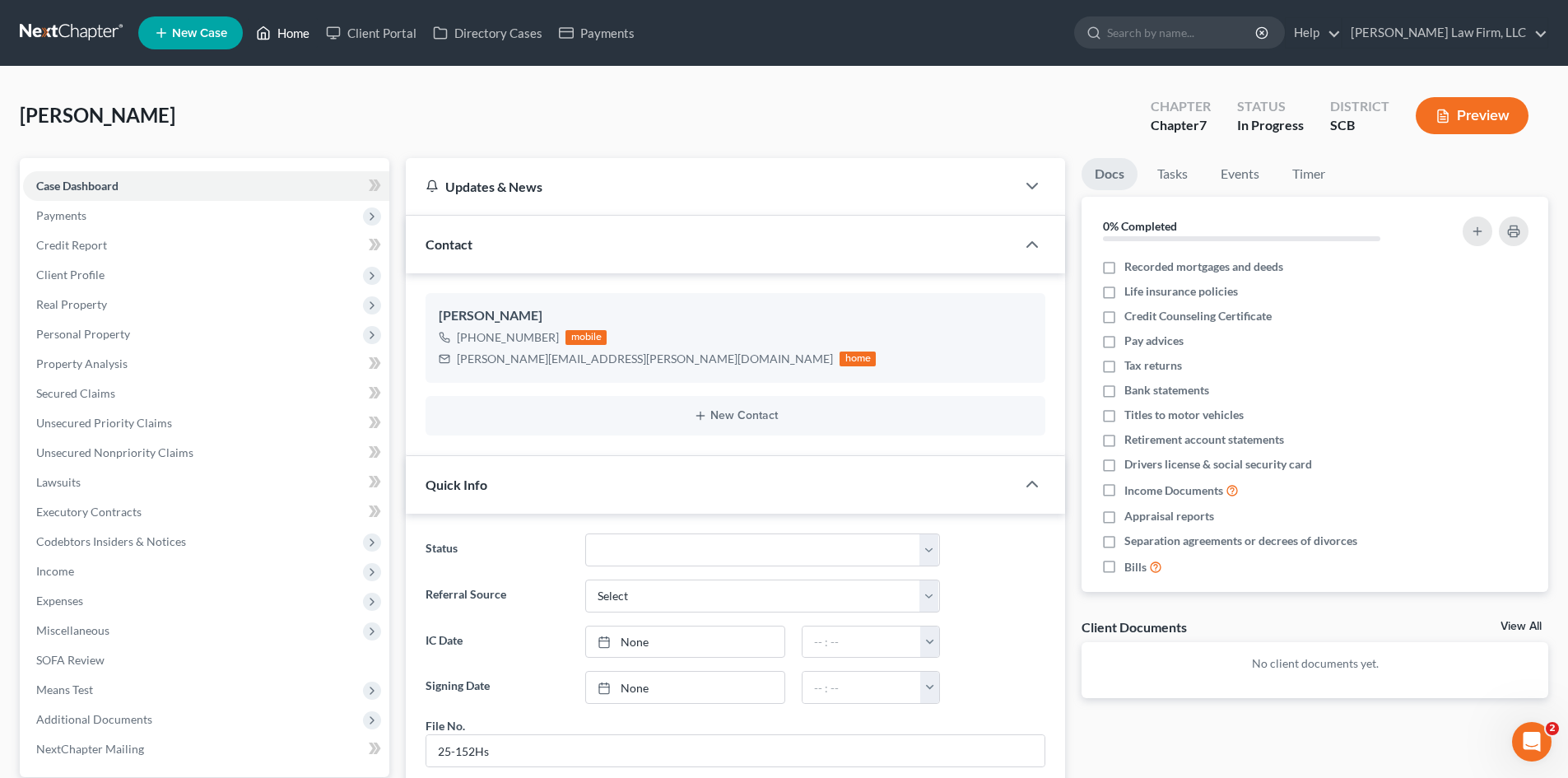
drag, startPoint x: 279, startPoint y: 33, endPoint x: 757, endPoint y: 41, distance: 478.1
click at [279, 33] on link "Home" at bounding box center [283, 33] width 70 height 29
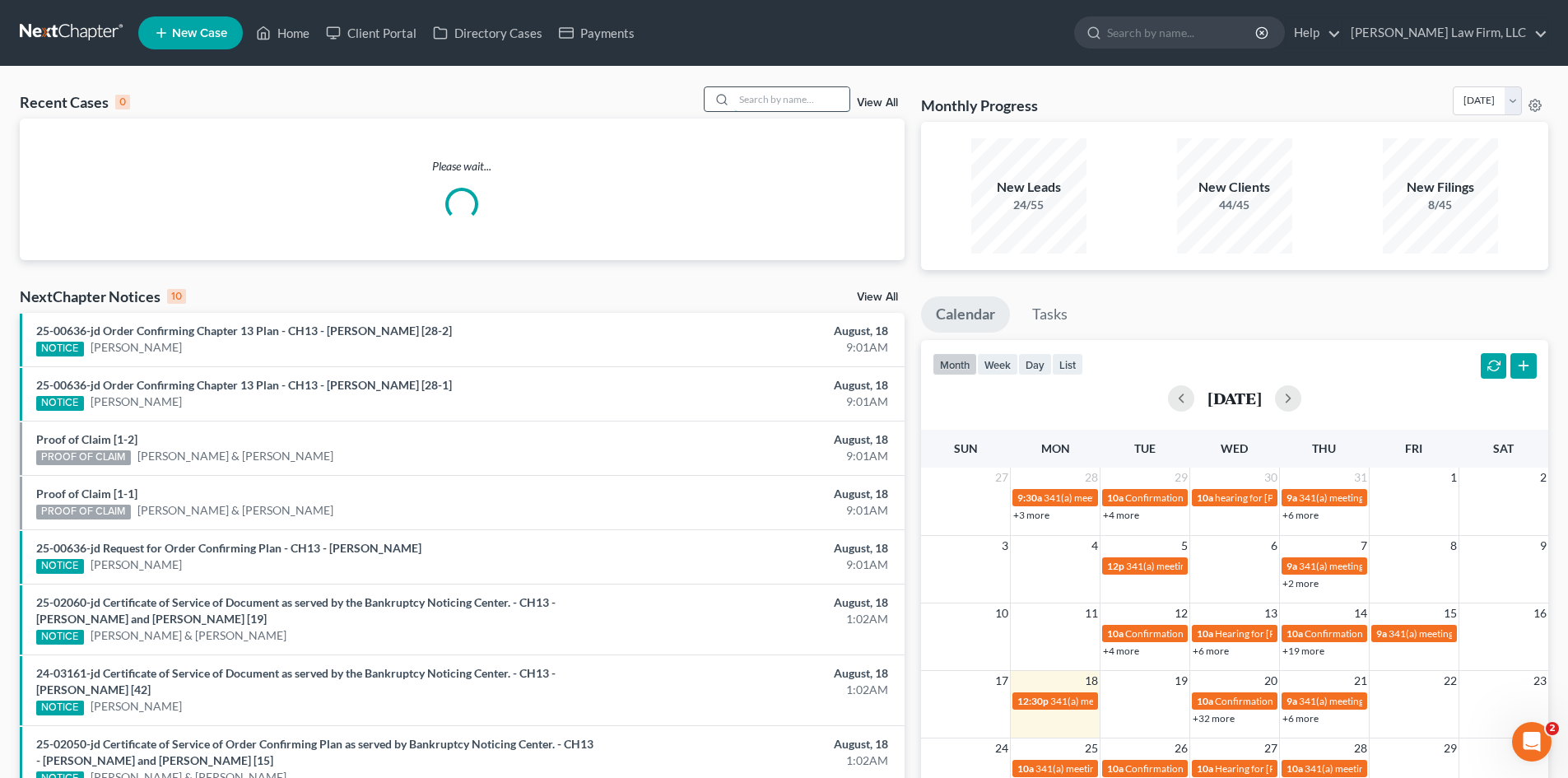
click at [770, 94] on input "search" at bounding box center [792, 99] width 115 height 24
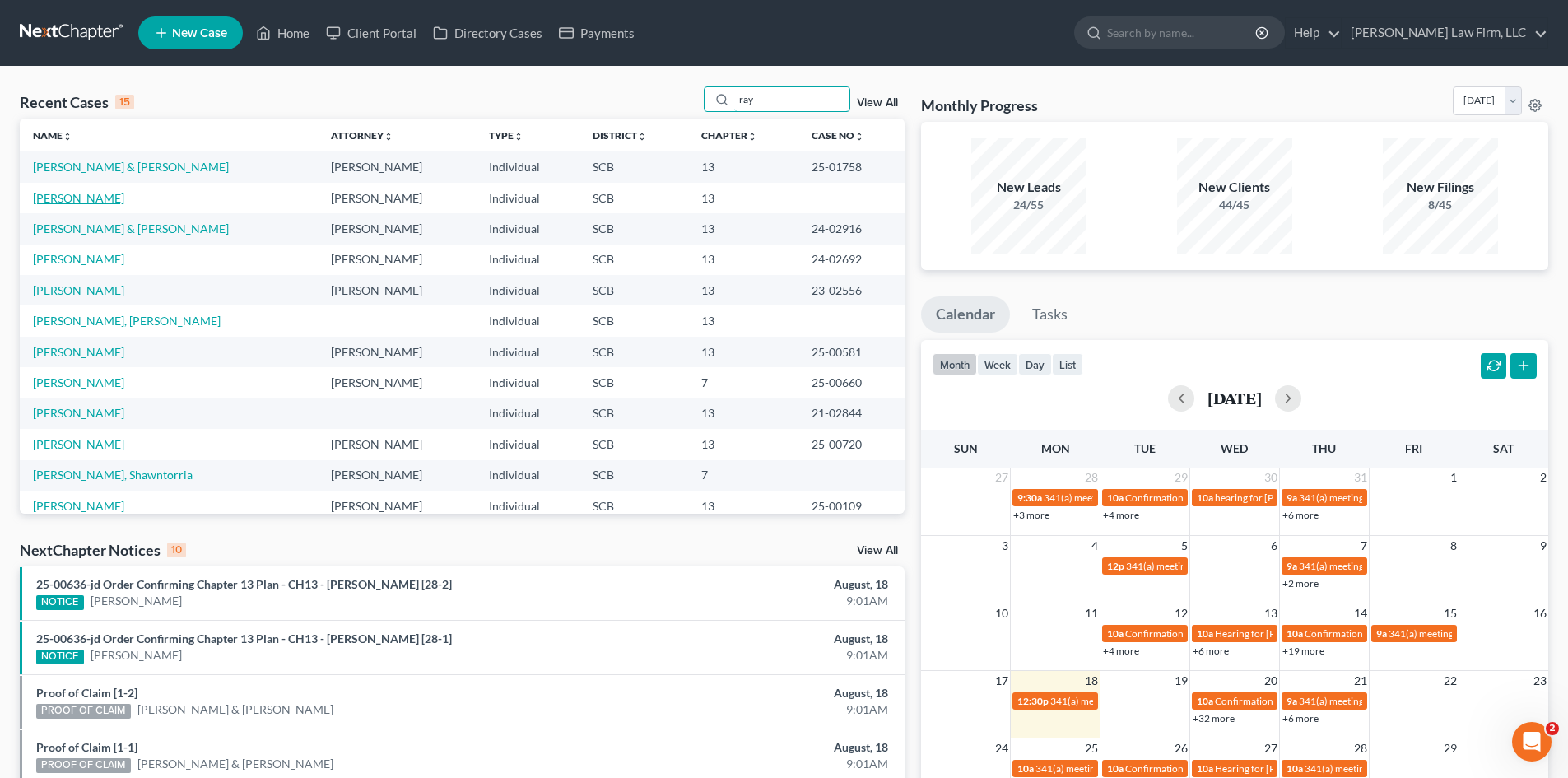
type input "ray"
click at [84, 197] on link "[PERSON_NAME]" at bounding box center [78, 197] width 91 height 14
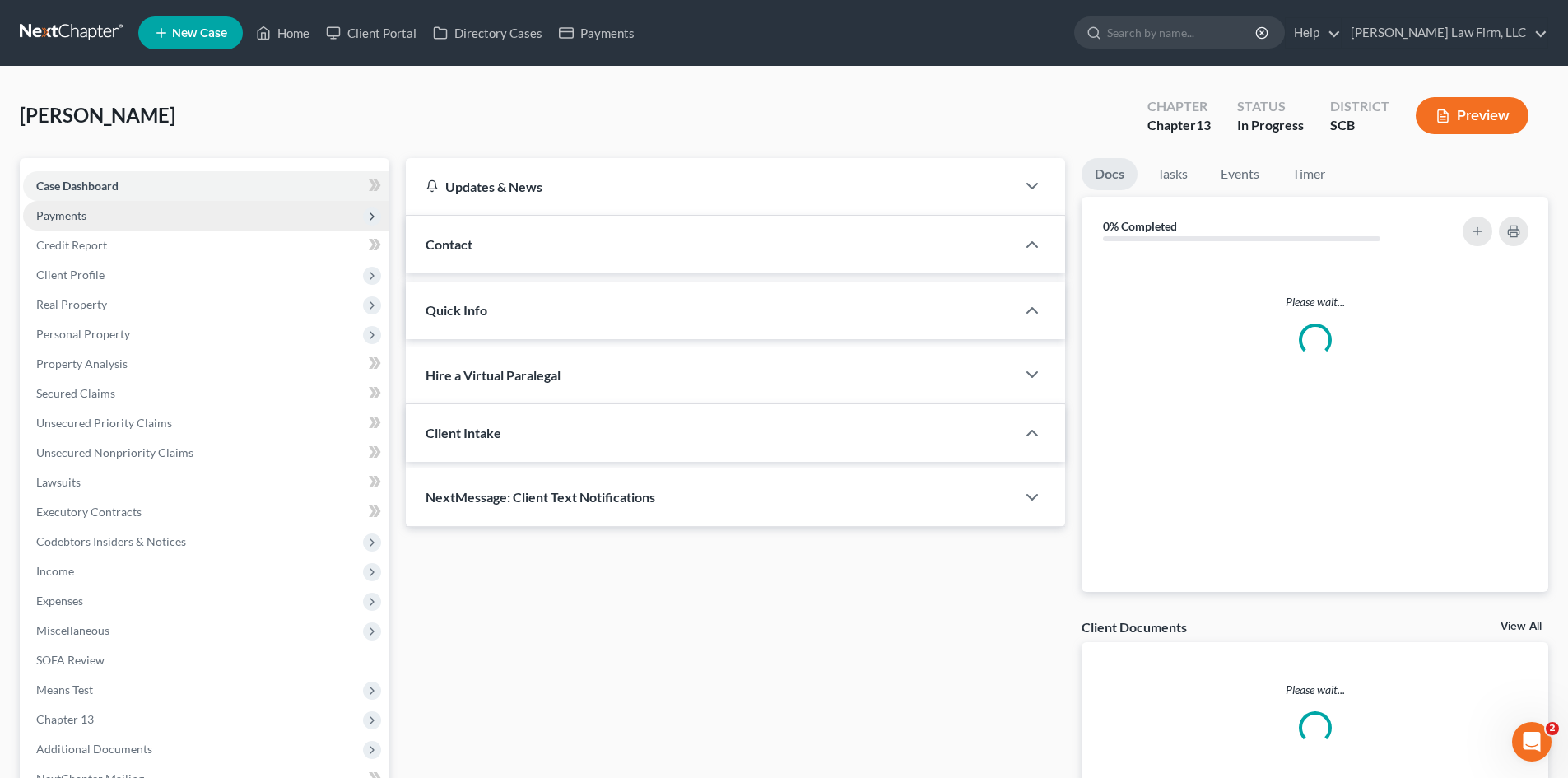
select select "0"
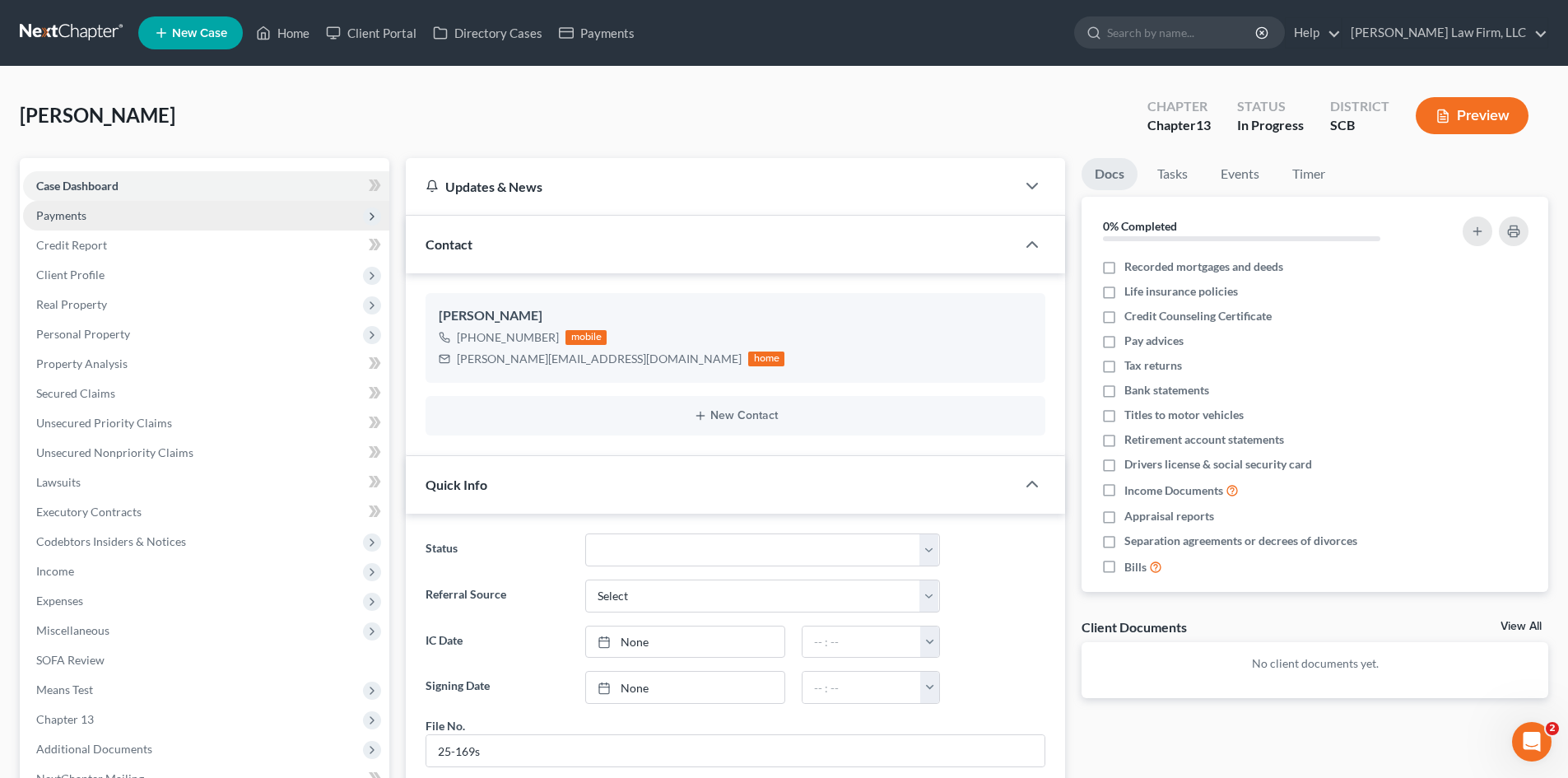
click at [62, 217] on span "Payments" at bounding box center [61, 215] width 50 height 14
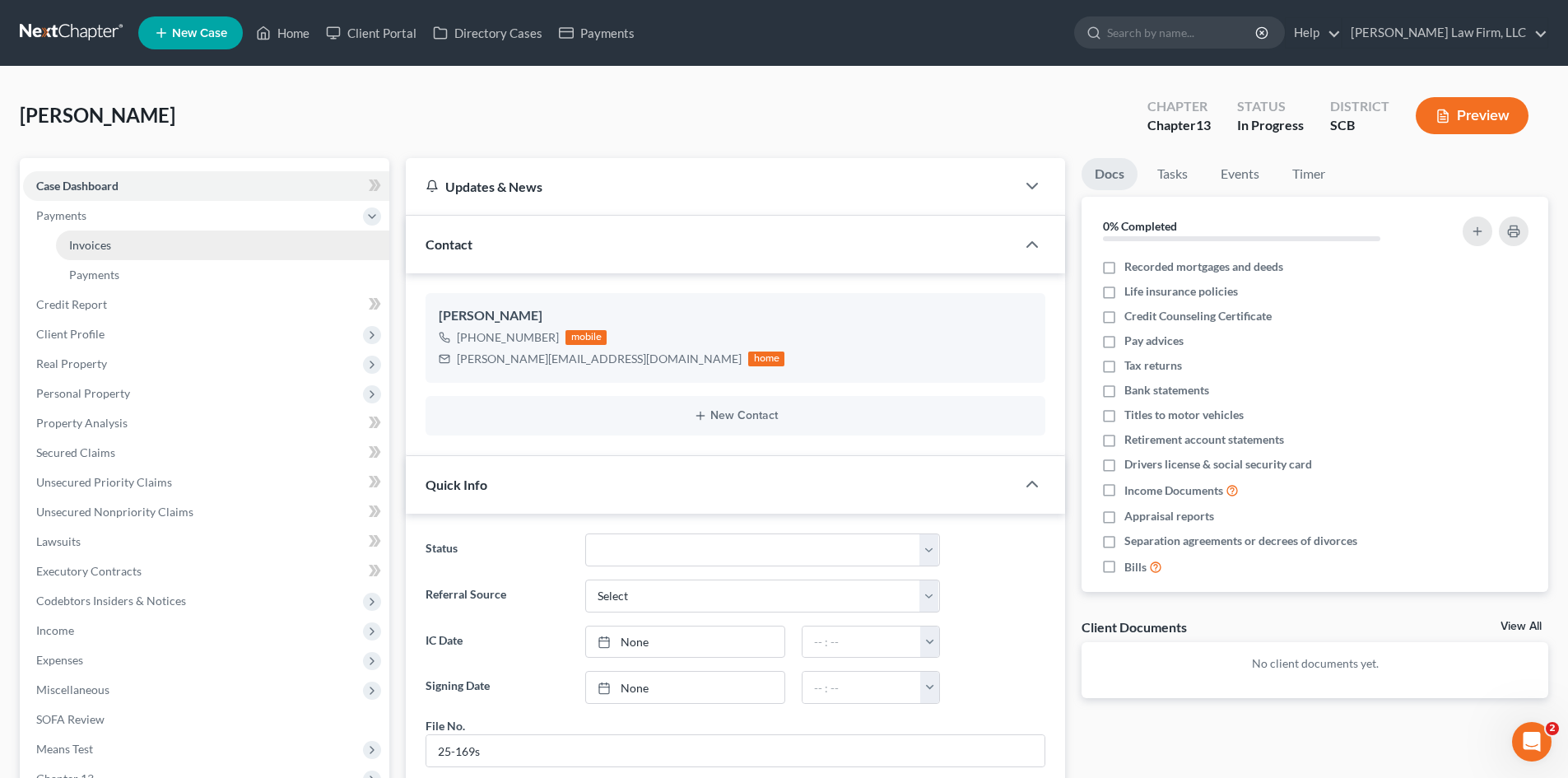
click at [125, 248] on link "Invoices" at bounding box center [222, 245] width 334 height 29
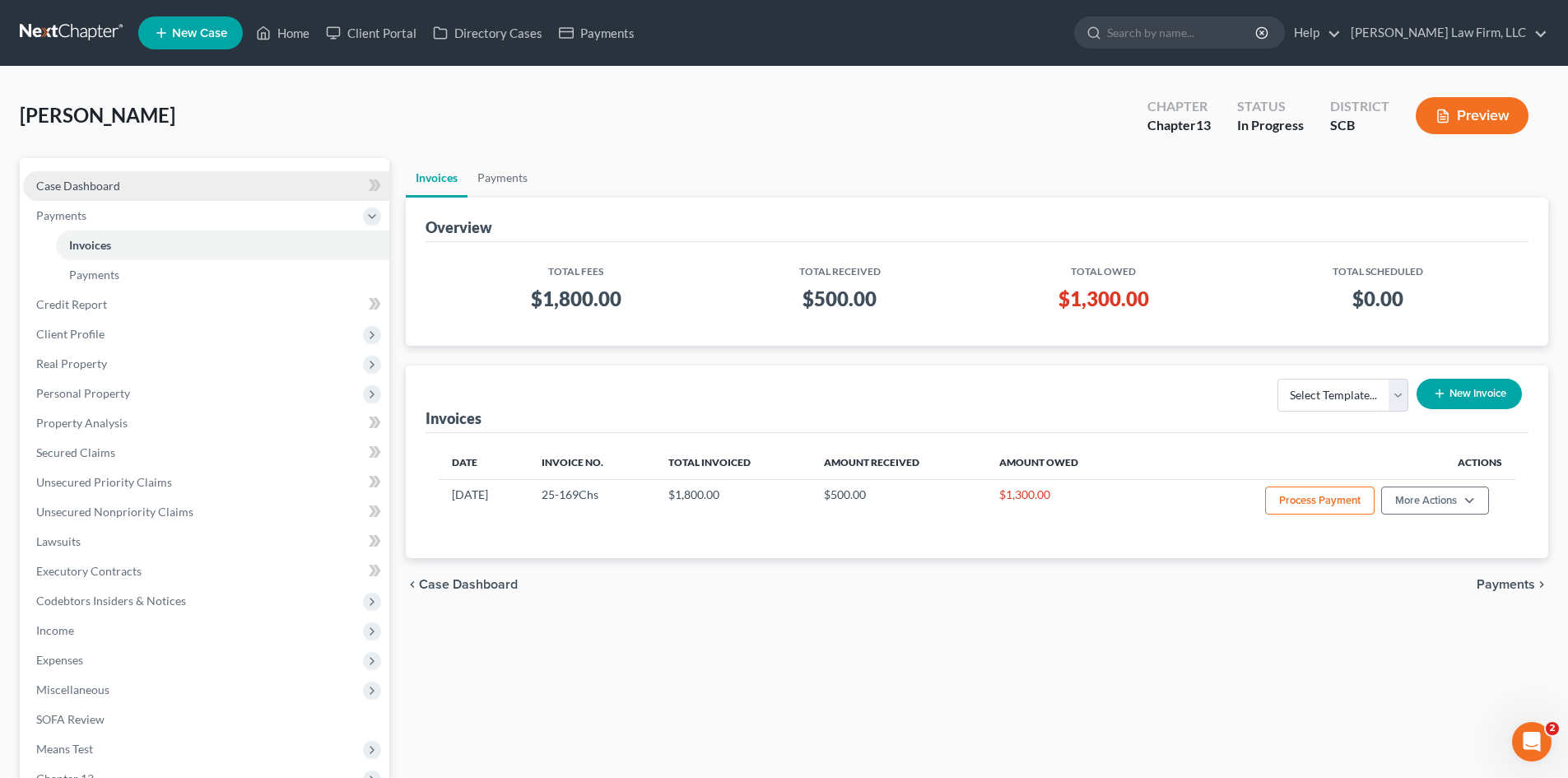
click at [97, 188] on span "Case Dashboard" at bounding box center [78, 186] width 84 height 14
select select "0"
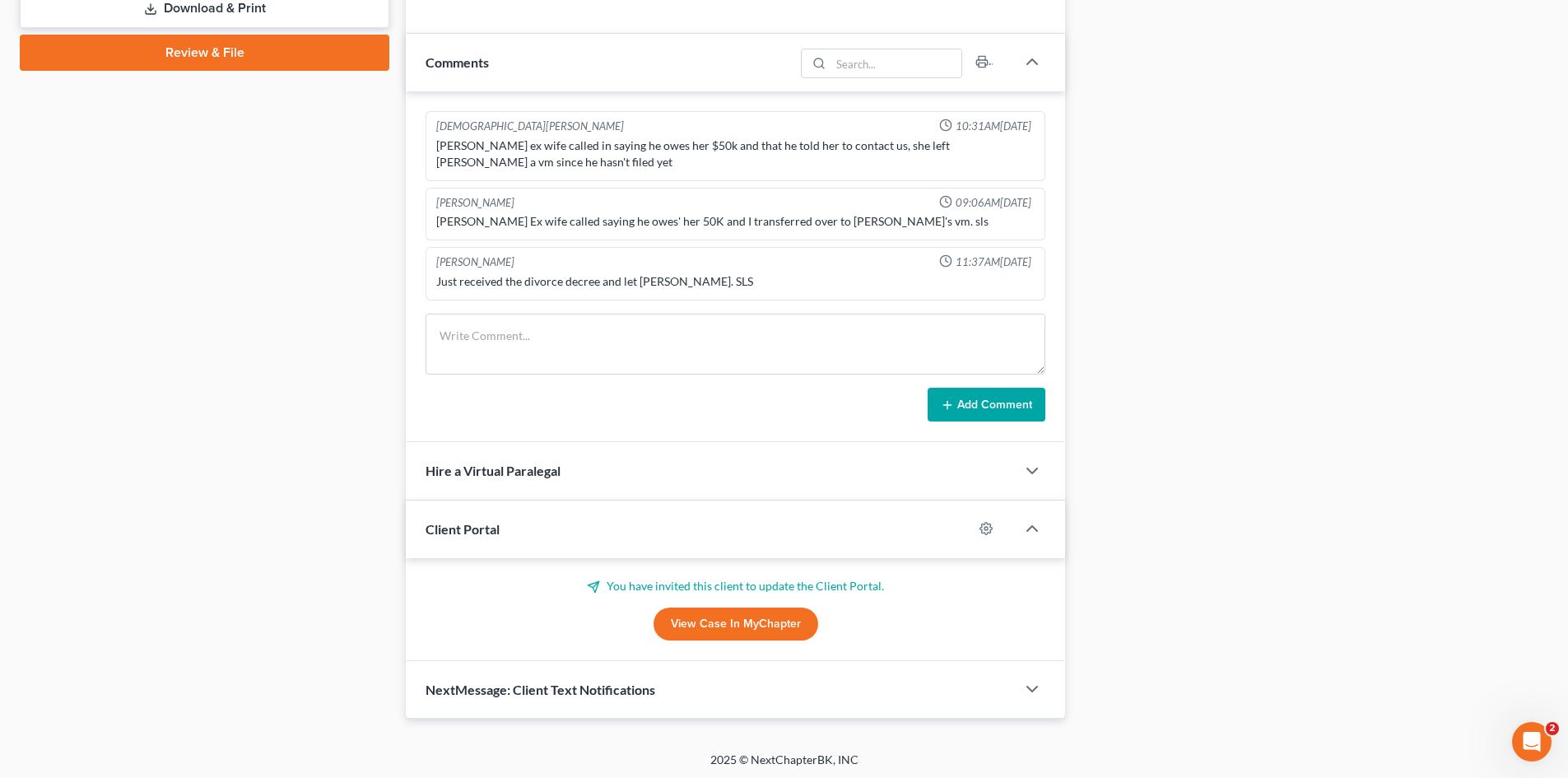
scroll to position [834, 0]
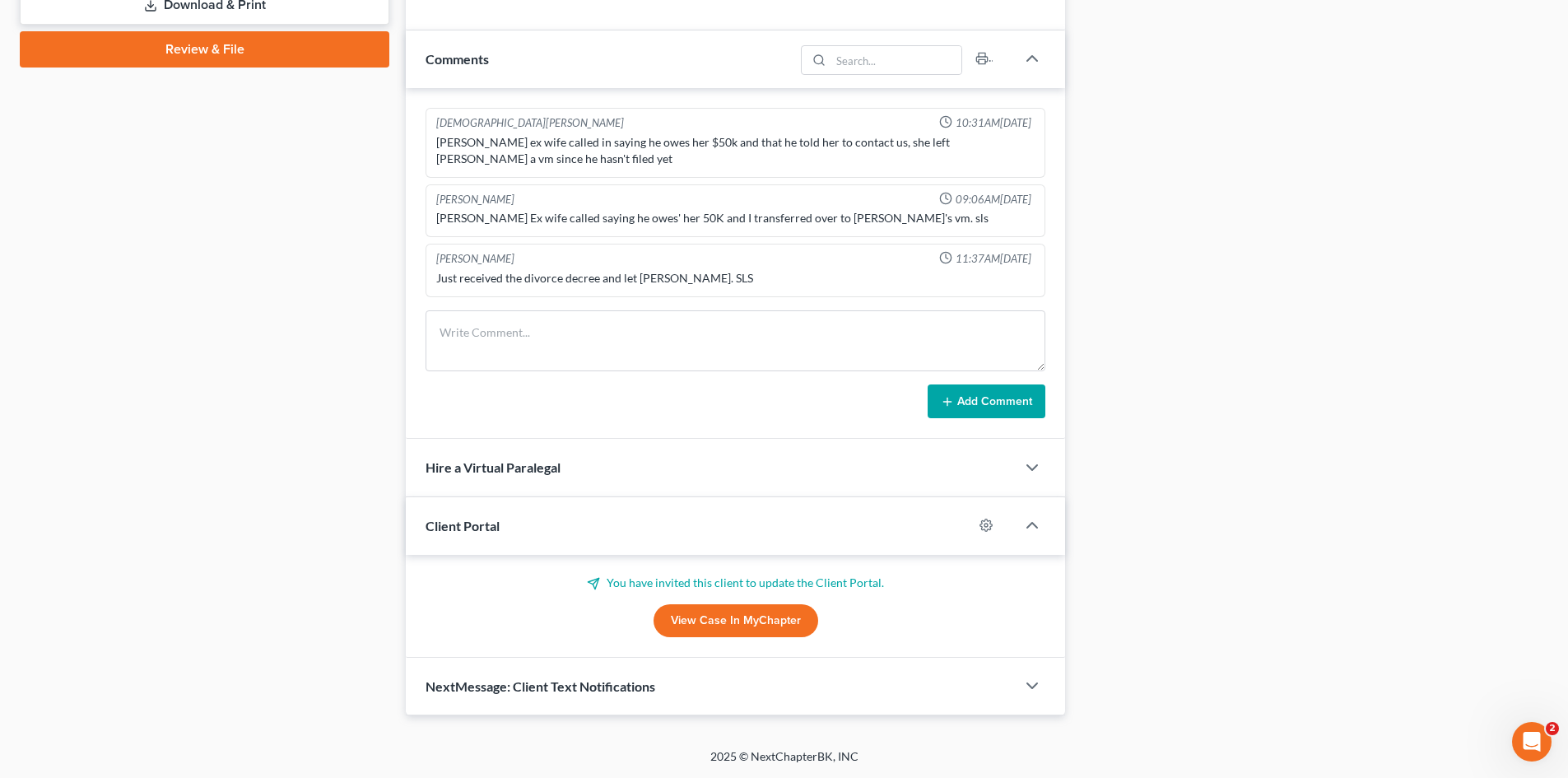
click at [794, 622] on link "View Case in MyChapter" at bounding box center [735, 620] width 165 height 33
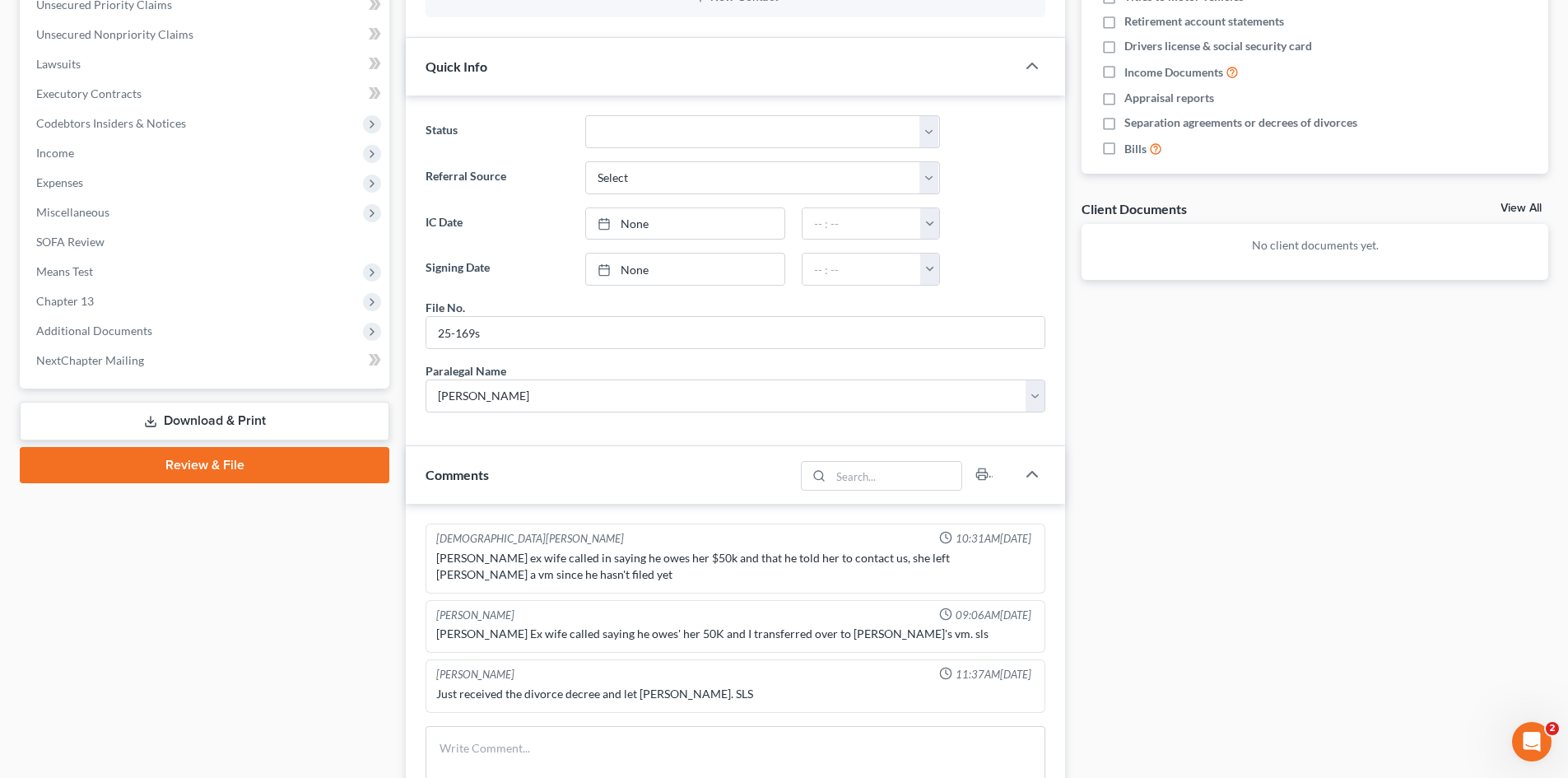
scroll to position [741, 0]
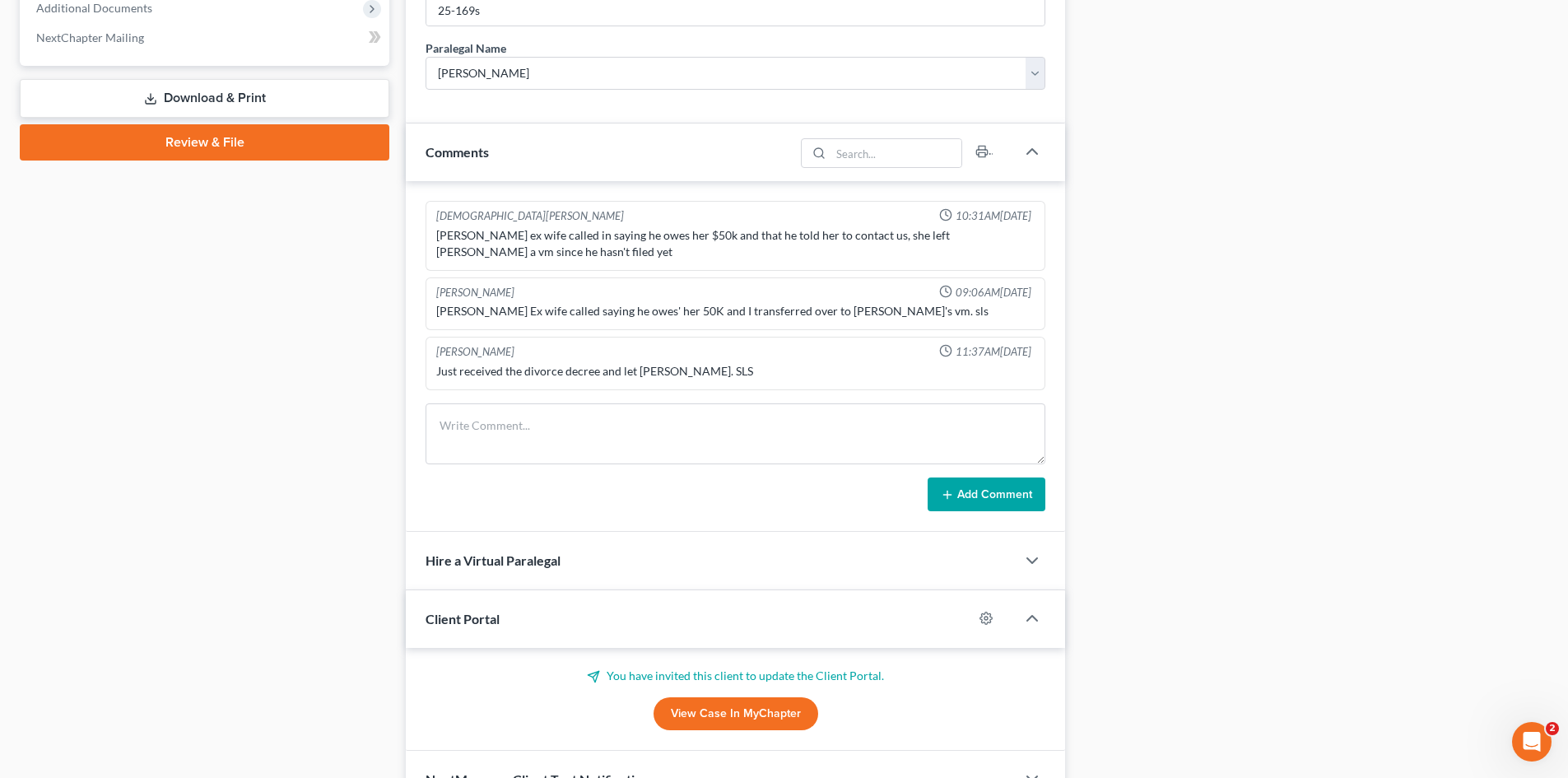
drag, startPoint x: 714, startPoint y: 714, endPoint x: 838, endPoint y: 628, distance: 150.9
click at [715, 714] on link "View Case in MyChapter" at bounding box center [735, 713] width 165 height 33
click at [684, 412] on textarea at bounding box center [735, 433] width 620 height 61
type textarea "emailed for status update."
click at [1028, 484] on button "Add Comment" at bounding box center [986, 494] width 118 height 34
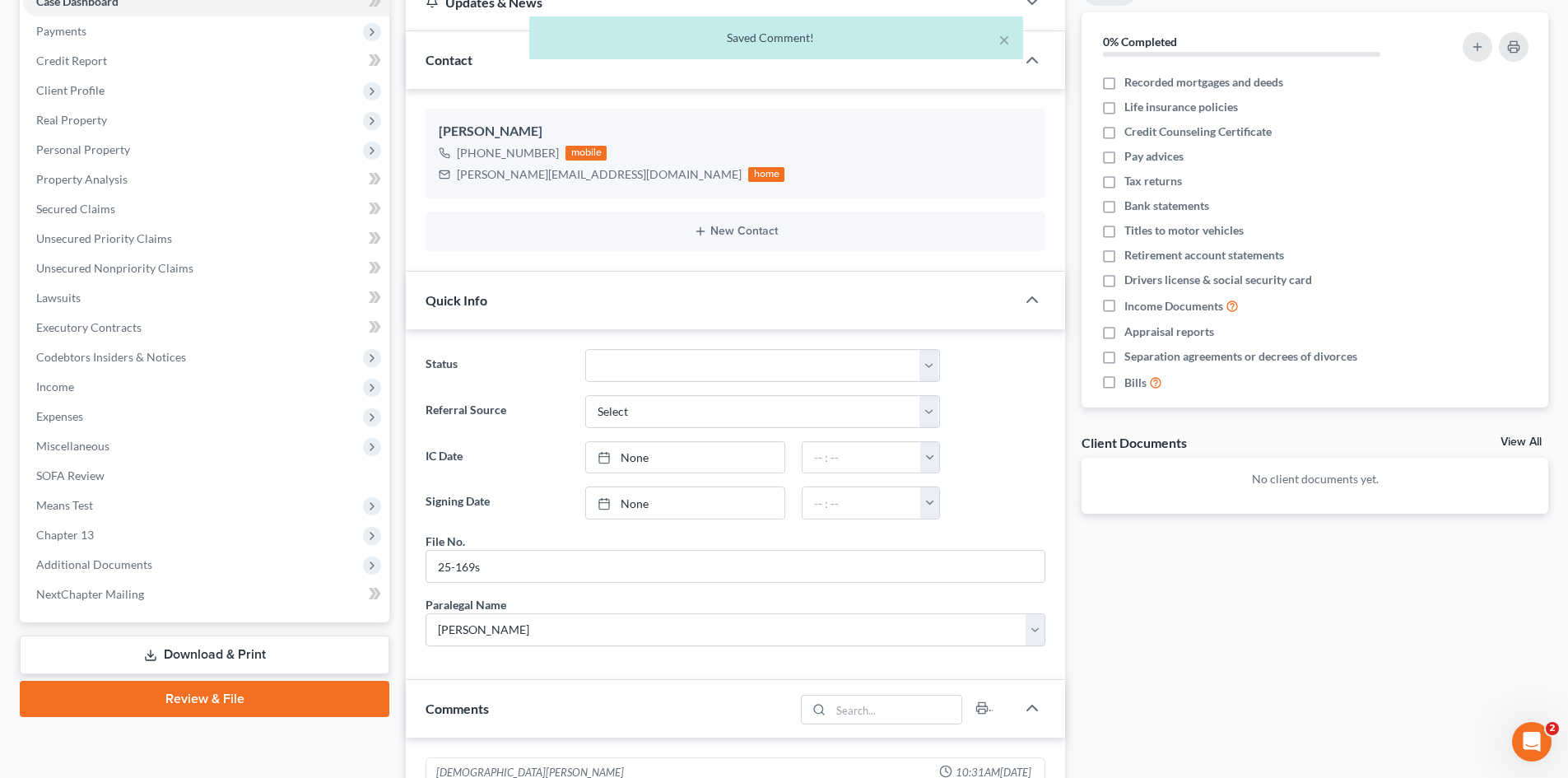
scroll to position [0, 0]
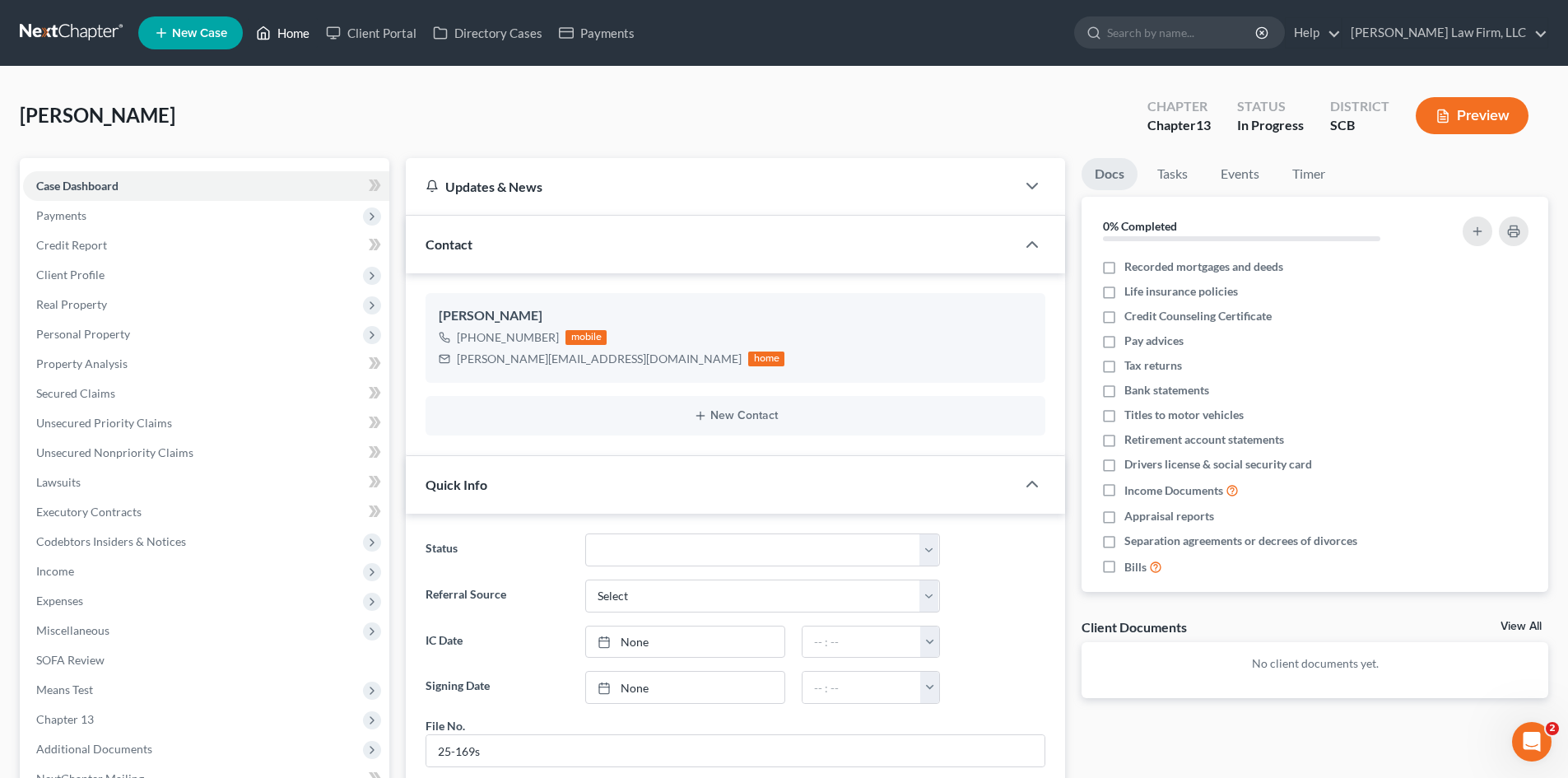
click at [299, 35] on link "Home" at bounding box center [283, 33] width 70 height 29
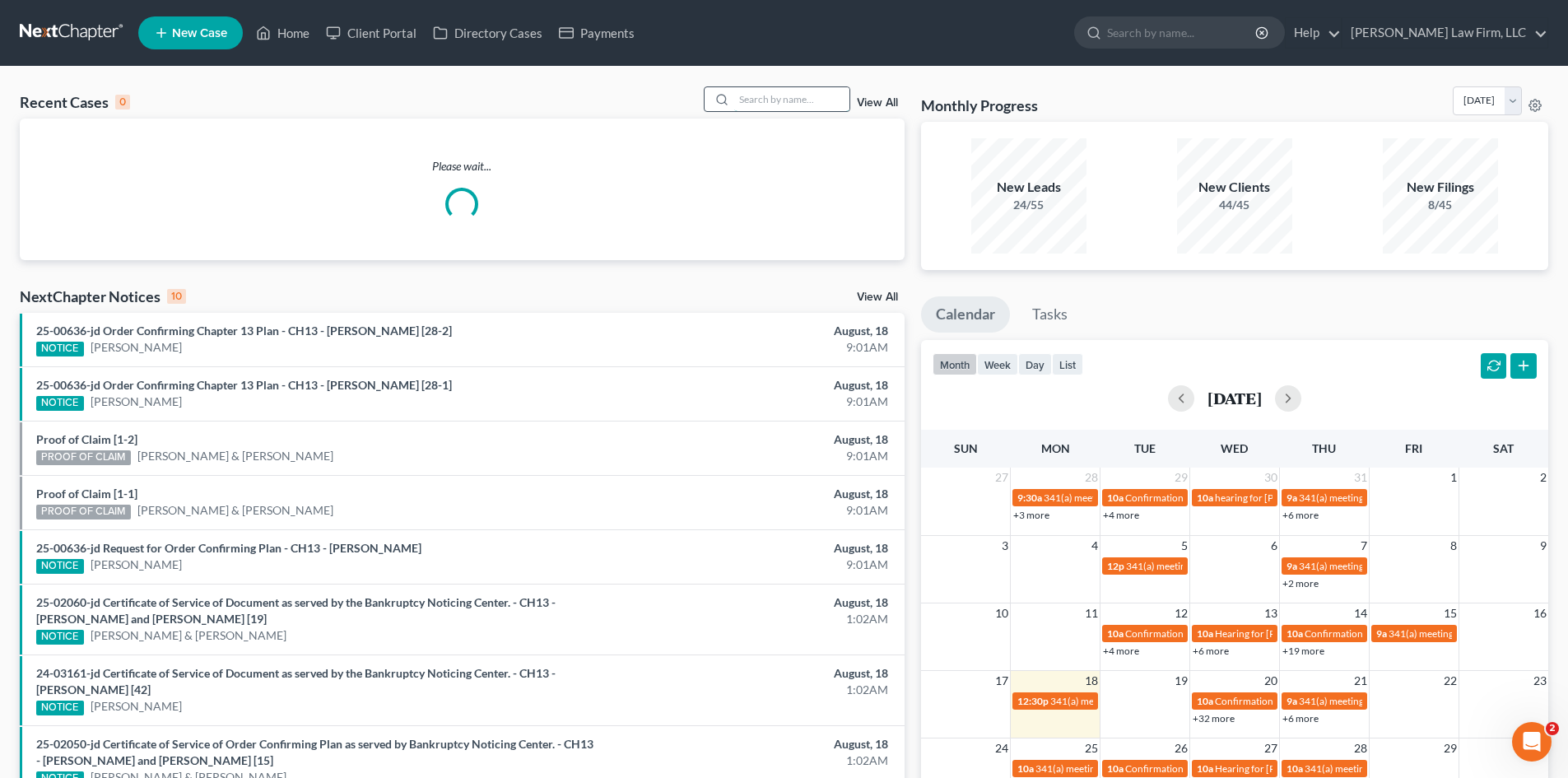
click at [784, 101] on input "search" at bounding box center [792, 99] width 115 height 24
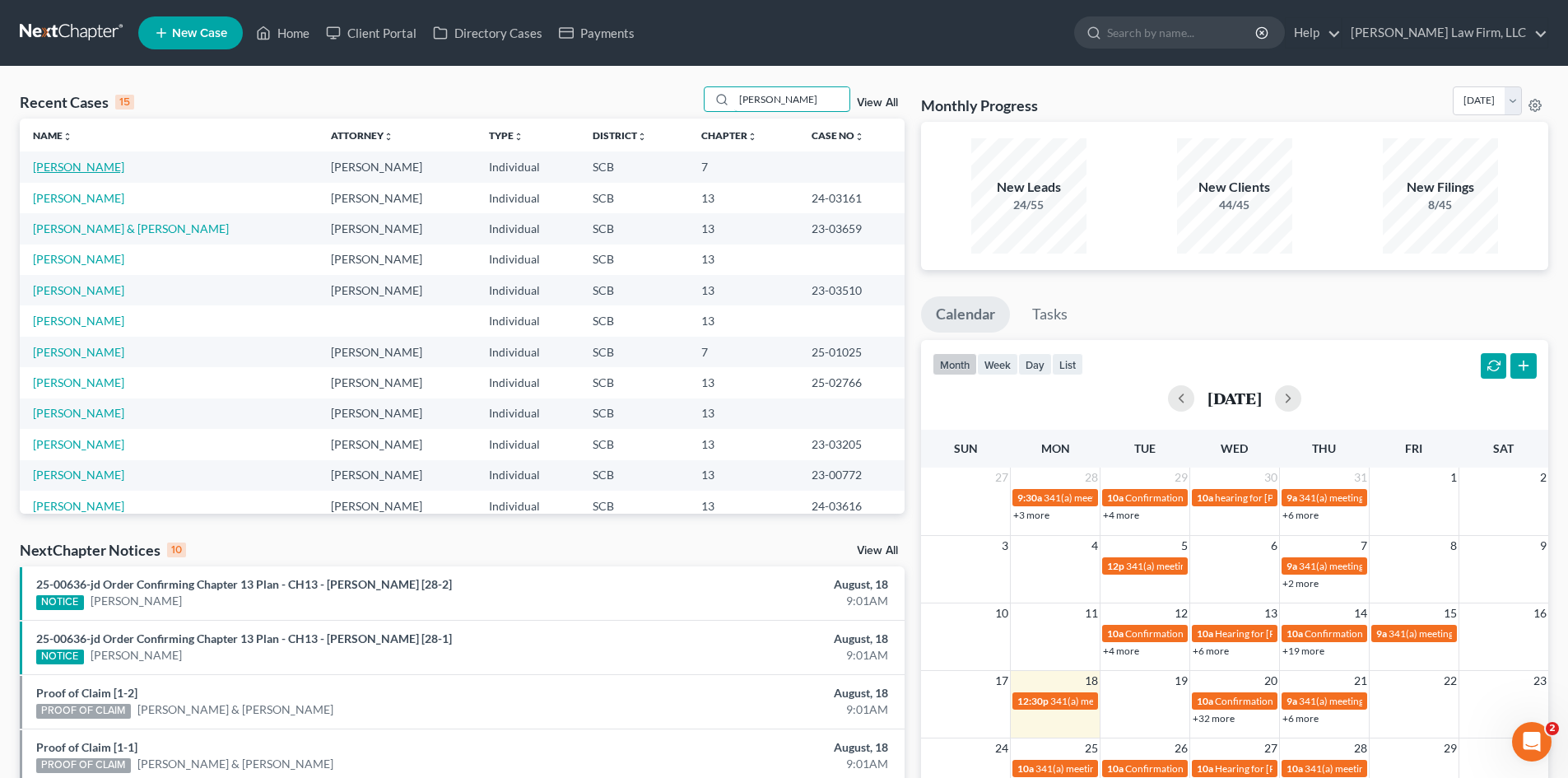
type input "[PERSON_NAME]"
click at [125, 169] on link "[PERSON_NAME]" at bounding box center [78, 166] width 91 height 14
select select "3"
select select "0"
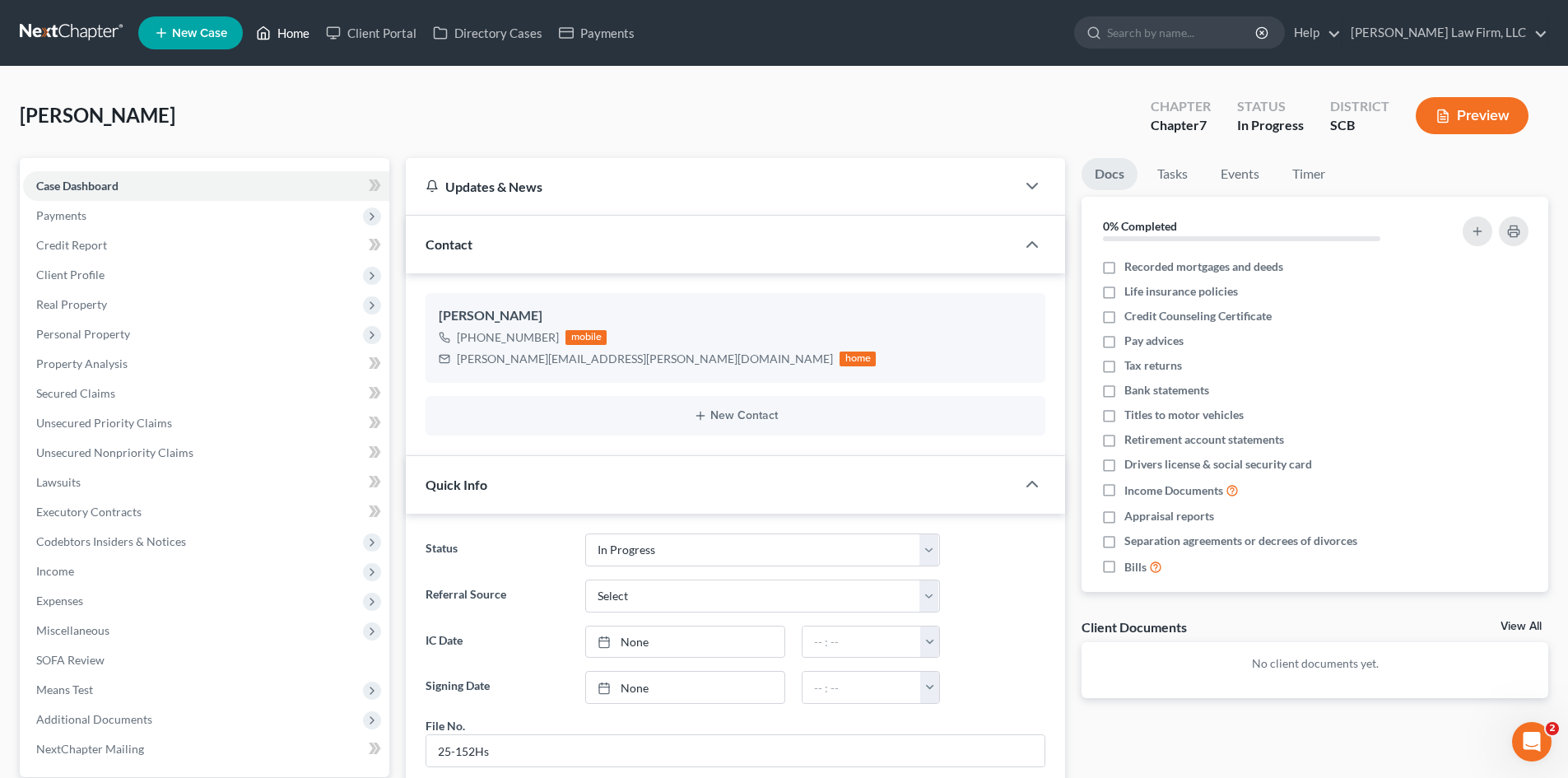
click at [297, 37] on link "Home" at bounding box center [283, 33] width 70 height 29
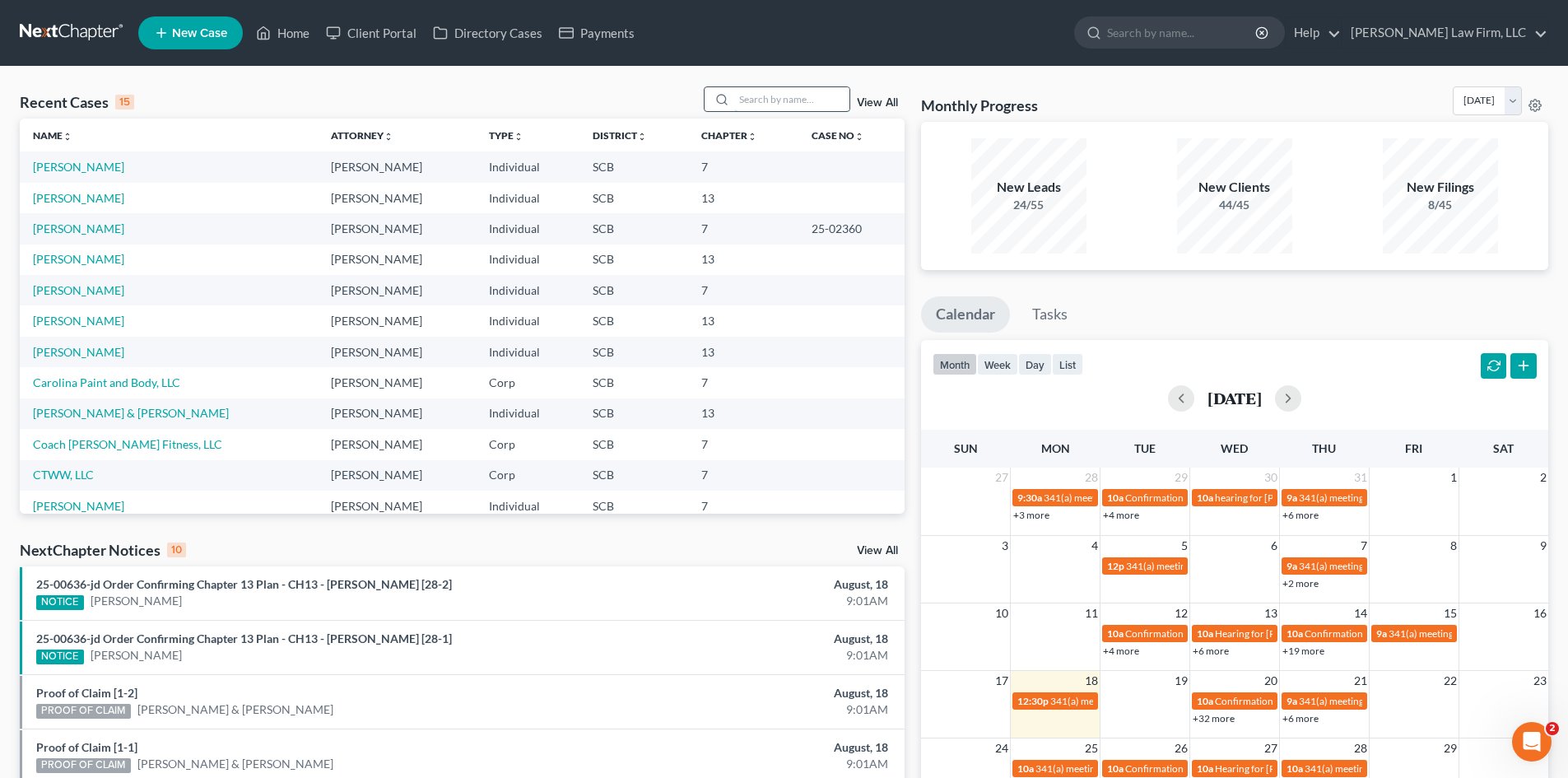
click at [785, 101] on input "search" at bounding box center [792, 99] width 115 height 24
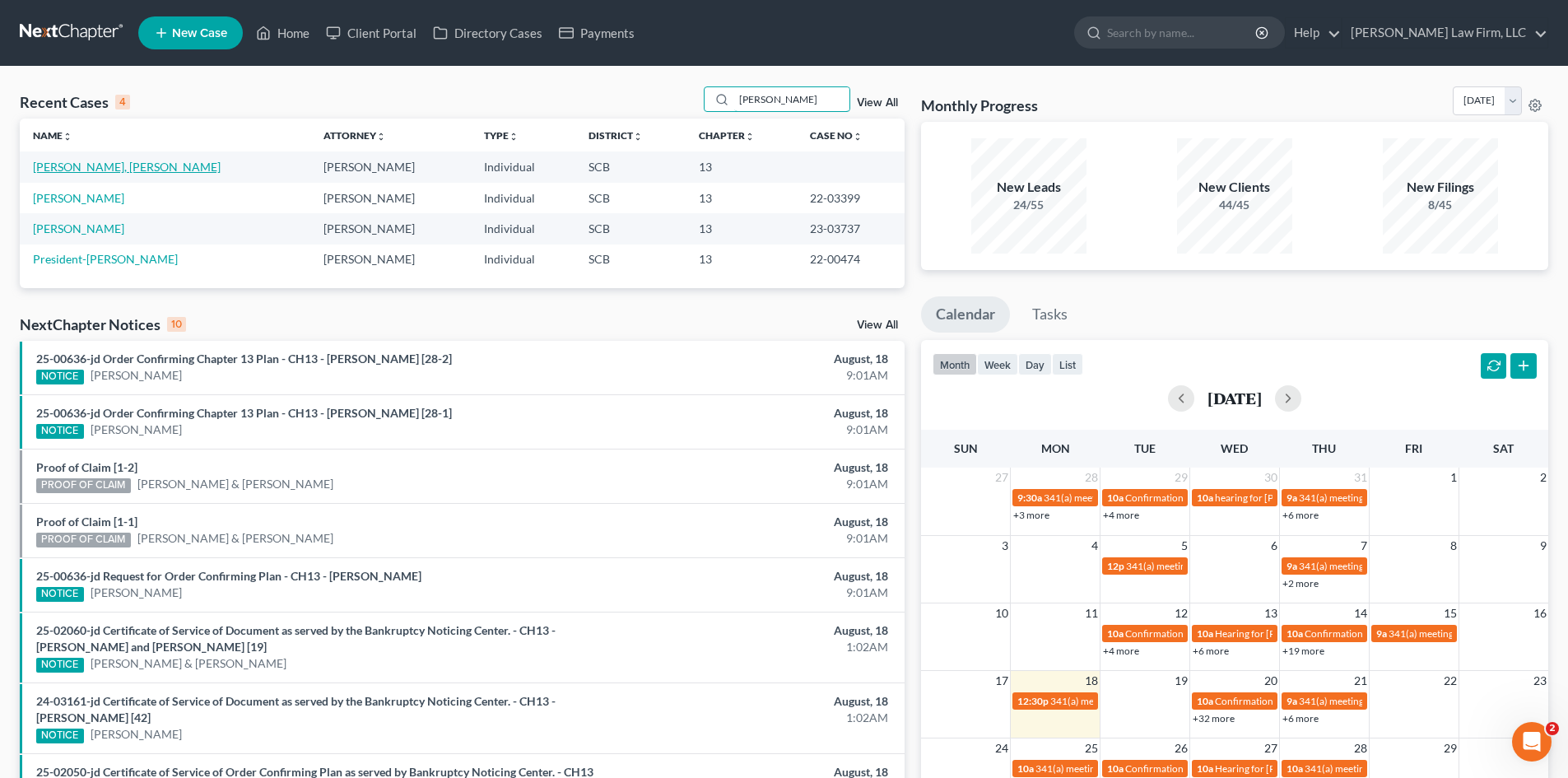
type input "[PERSON_NAME]"
click at [88, 172] on link "[PERSON_NAME], [PERSON_NAME]" at bounding box center [126, 166] width 187 height 14
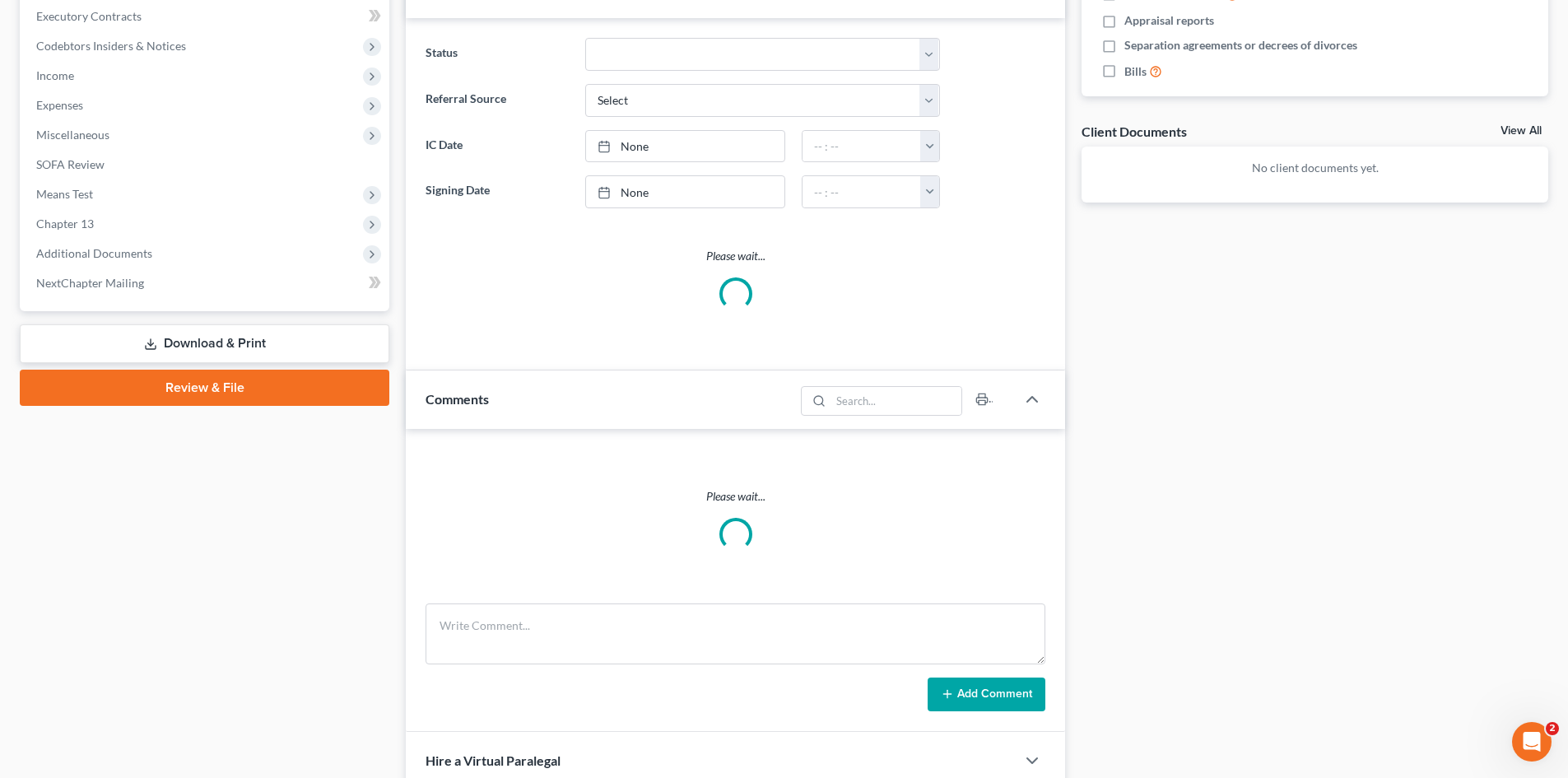
select select "0"
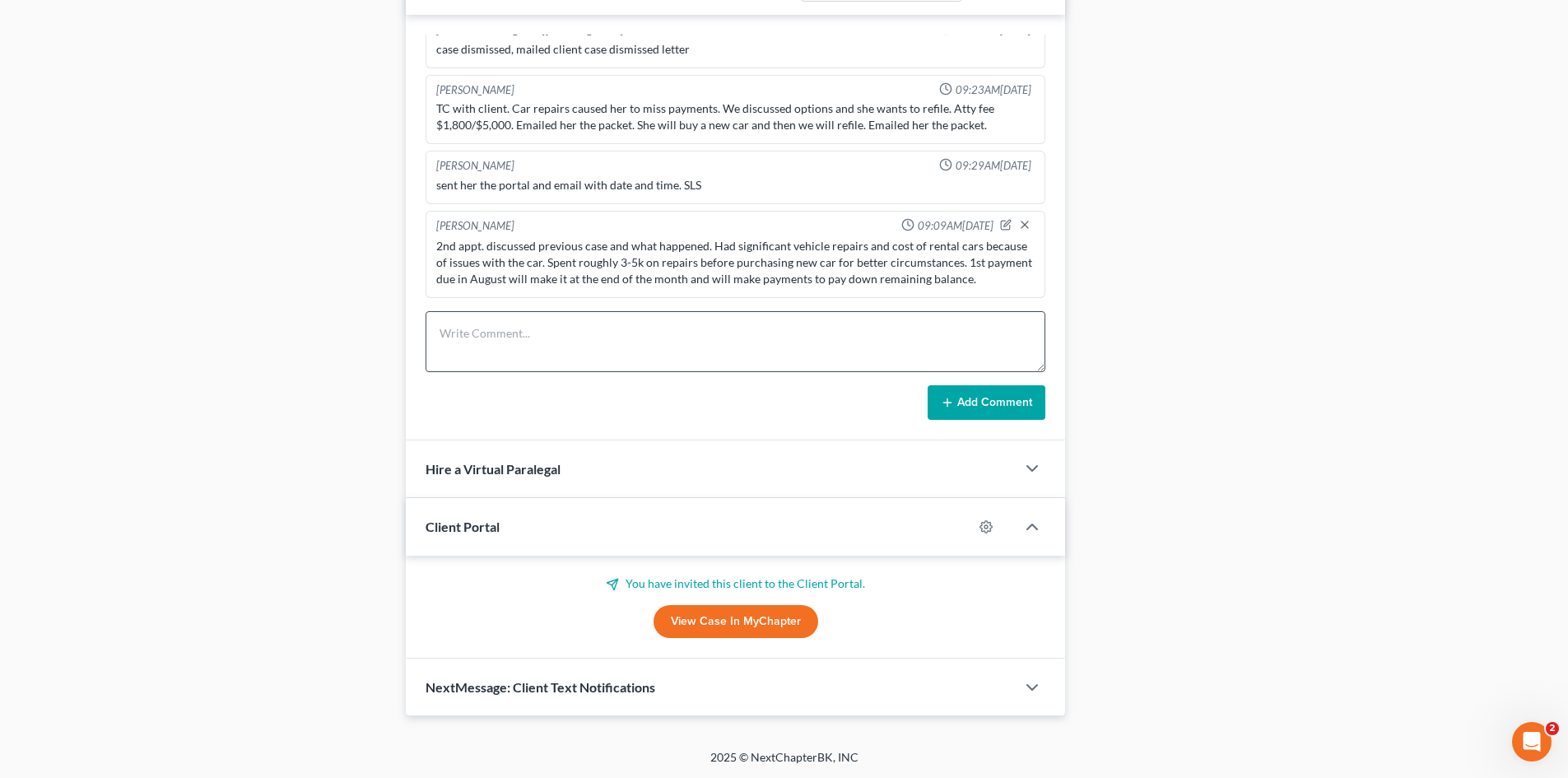
scroll to position [908, 0]
click at [733, 326] on textarea at bounding box center [735, 340] width 620 height 61
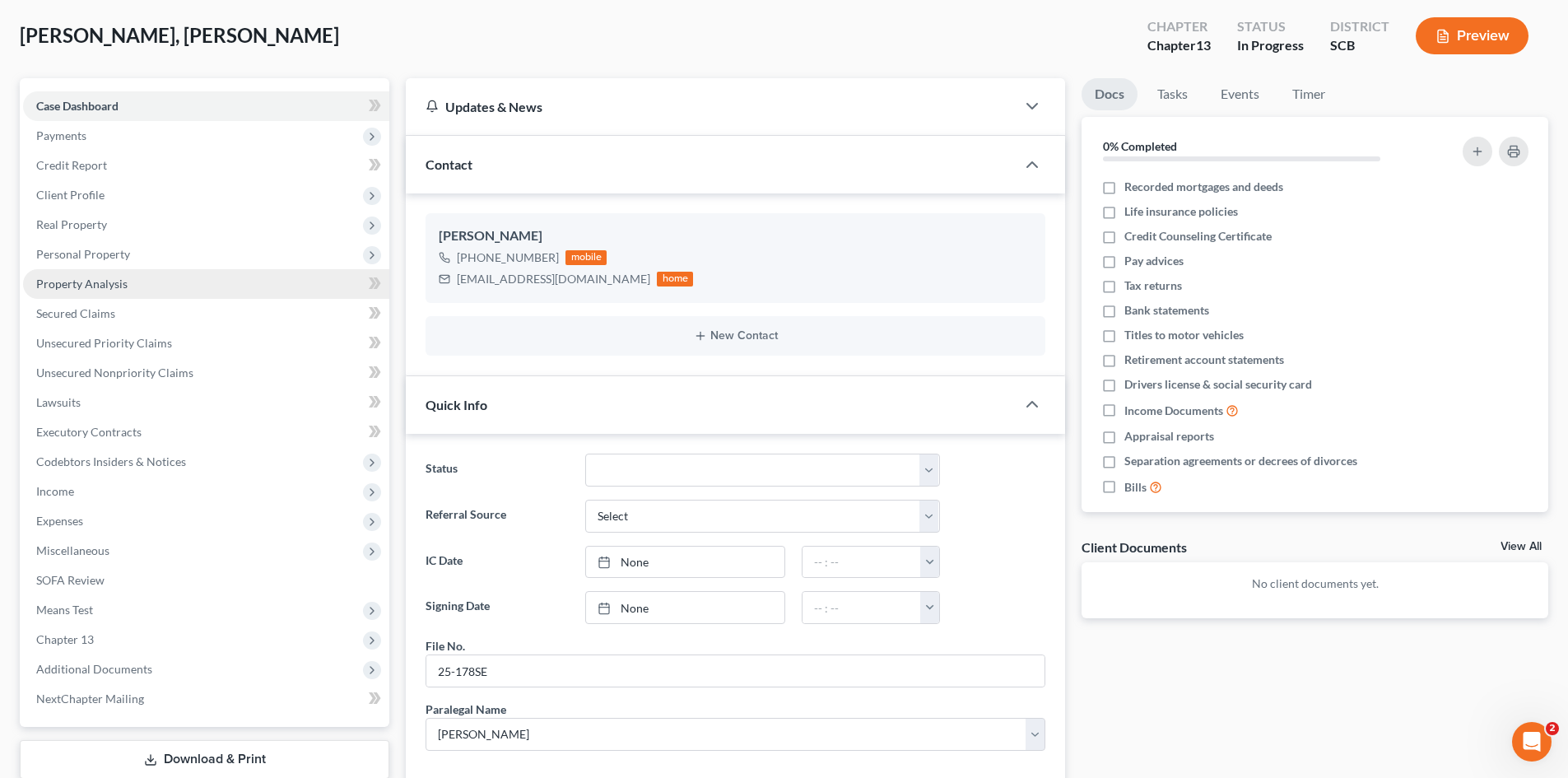
scroll to position [0, 0]
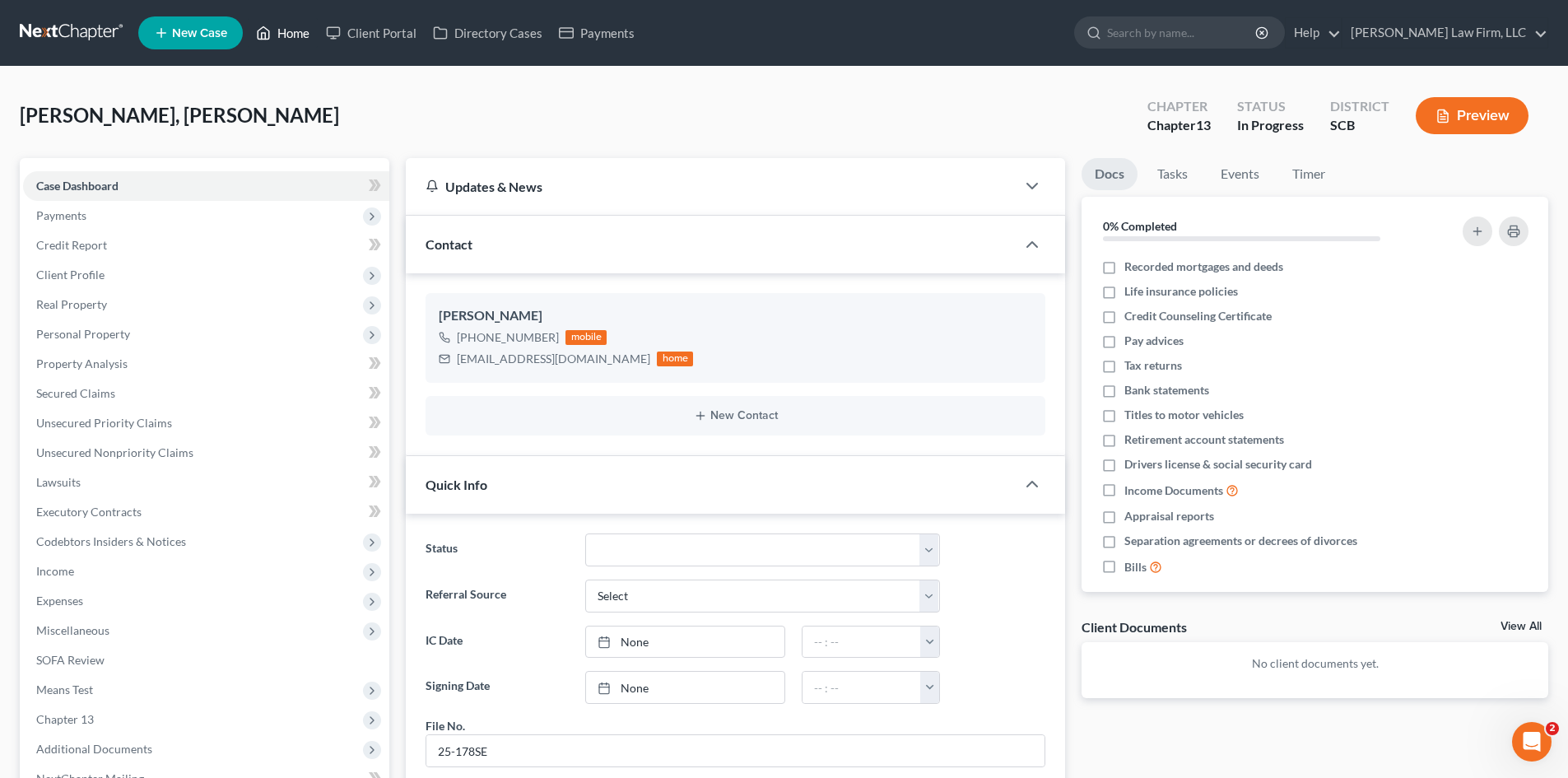
type textarea "email from client foreclosure started. still info to proceed with case"
click at [301, 33] on link "Home" at bounding box center [283, 33] width 70 height 29
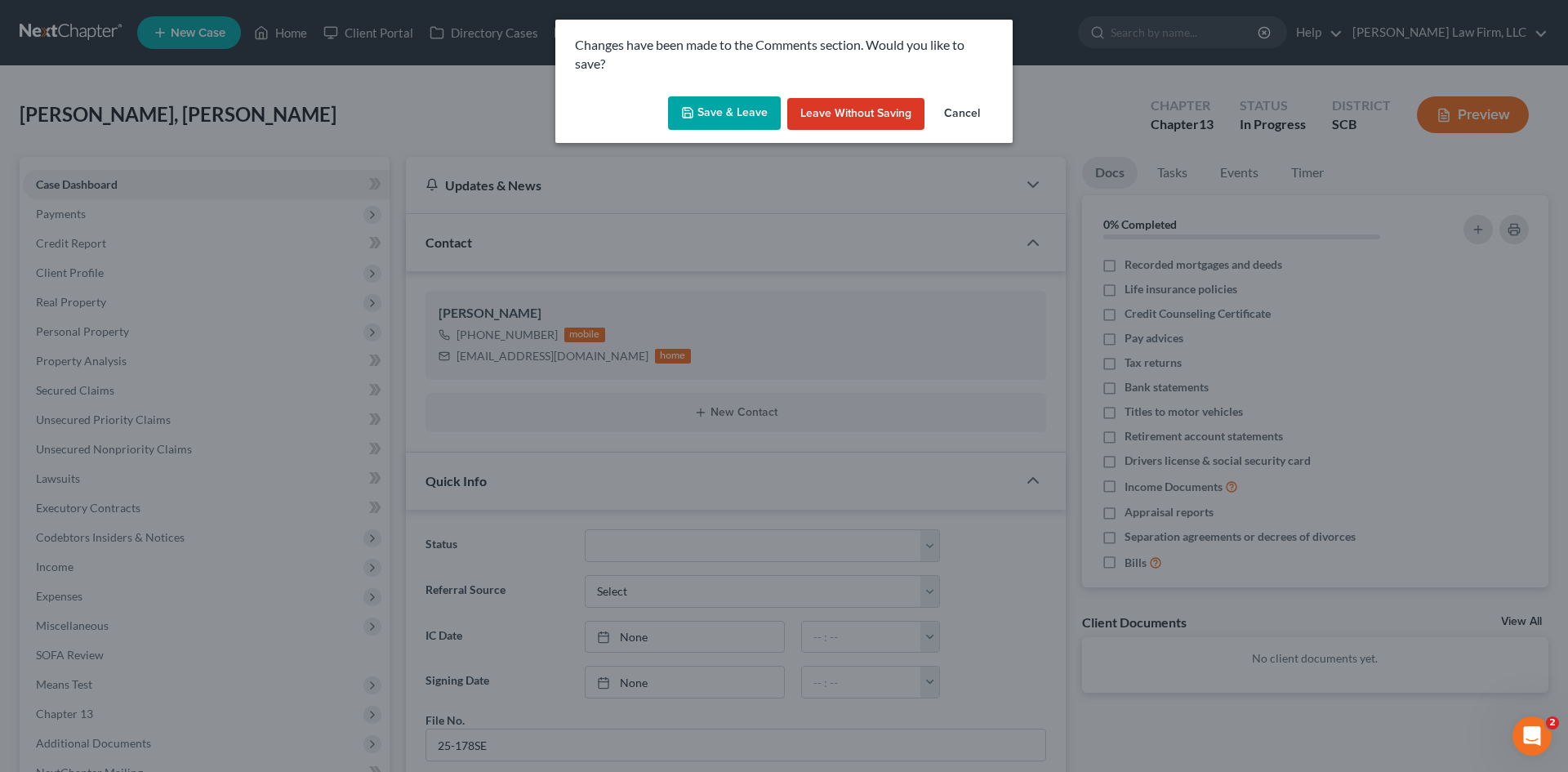
click at [714, 116] on button "Save & Leave" at bounding box center [725, 113] width 113 height 34
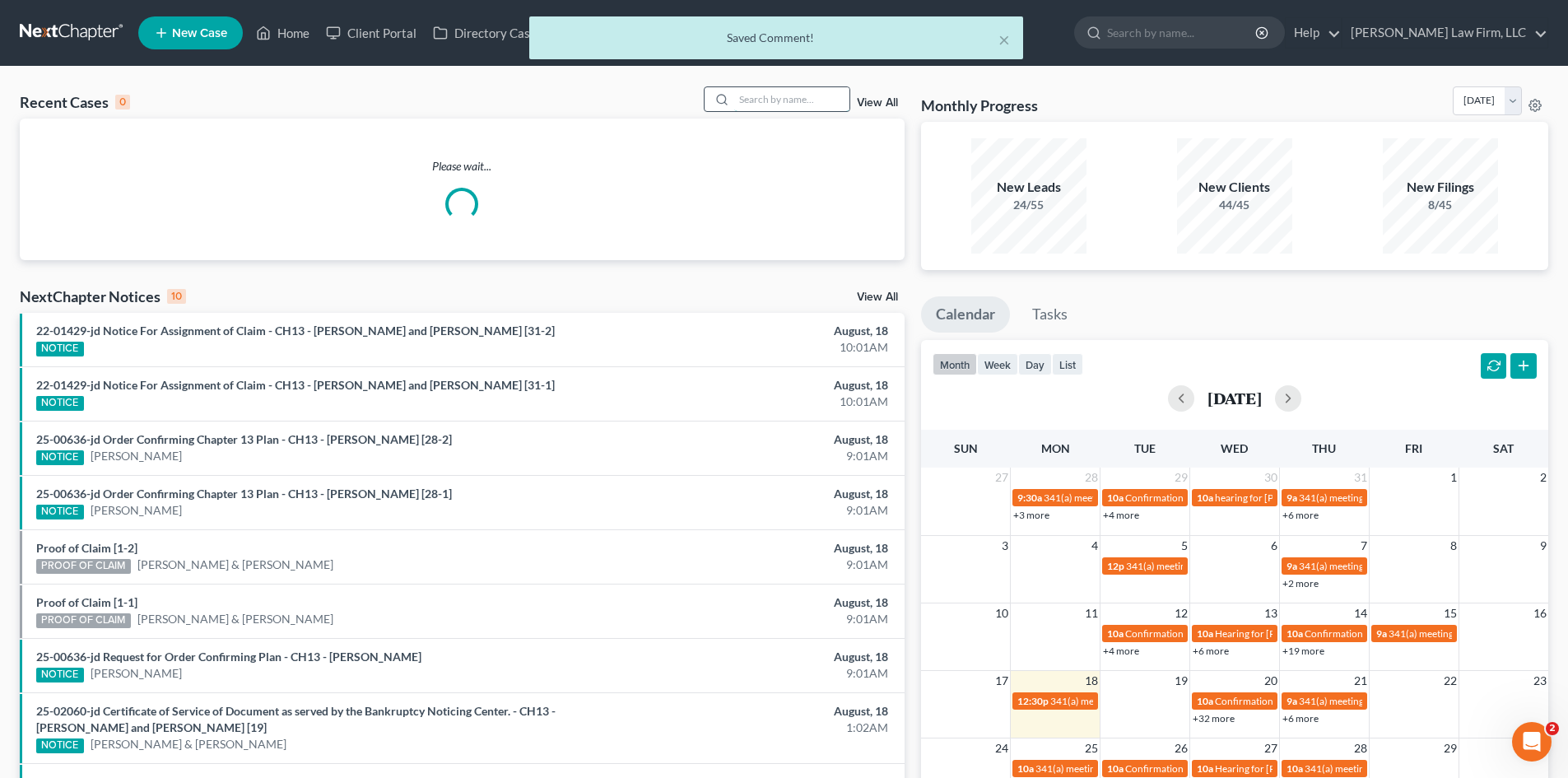
click at [767, 102] on input "search" at bounding box center [792, 99] width 115 height 24
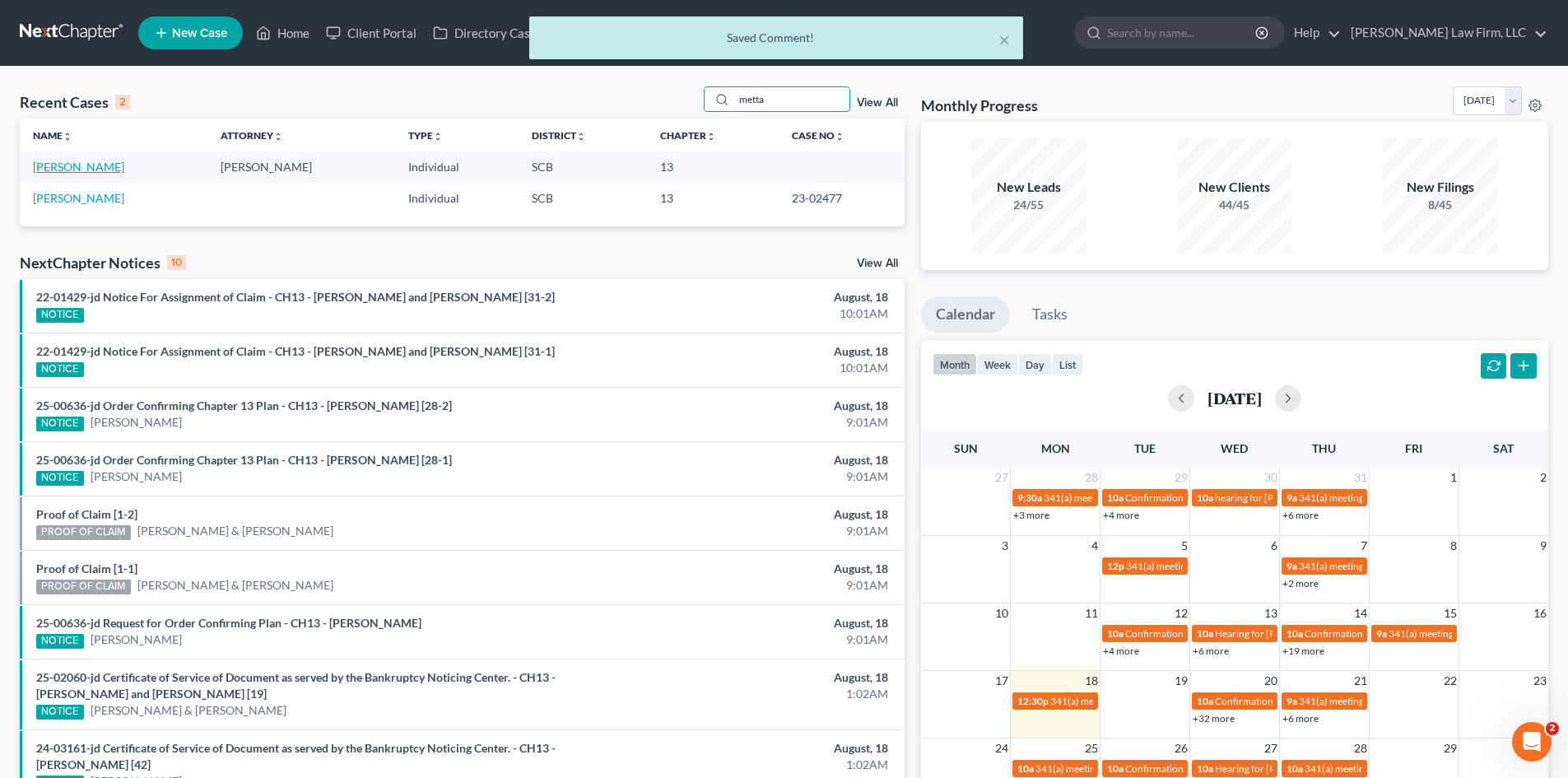
type input "metta"
click at [59, 173] on link "[PERSON_NAME]" at bounding box center [78, 166] width 91 height 14
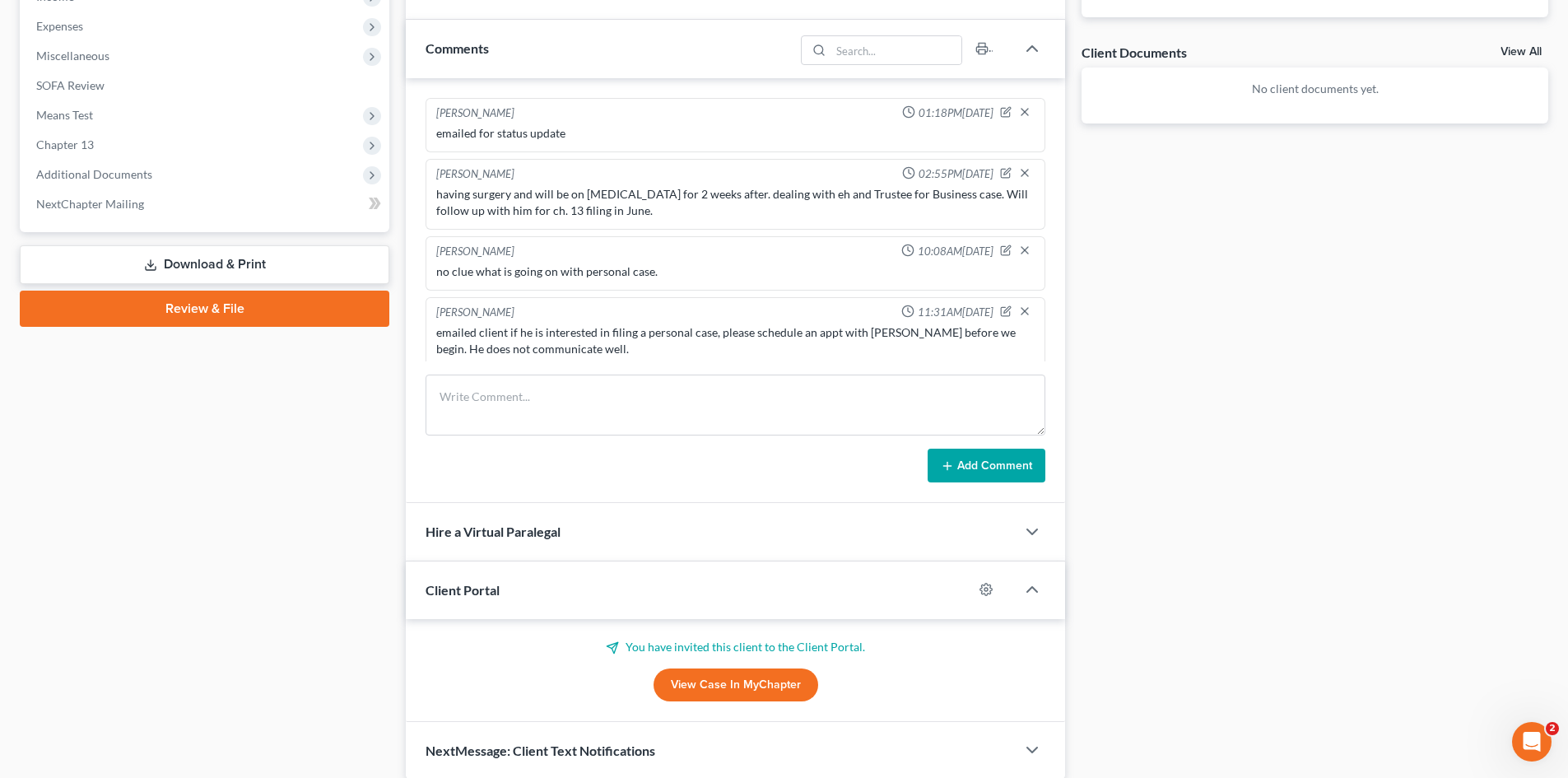
scroll to position [249, 0]
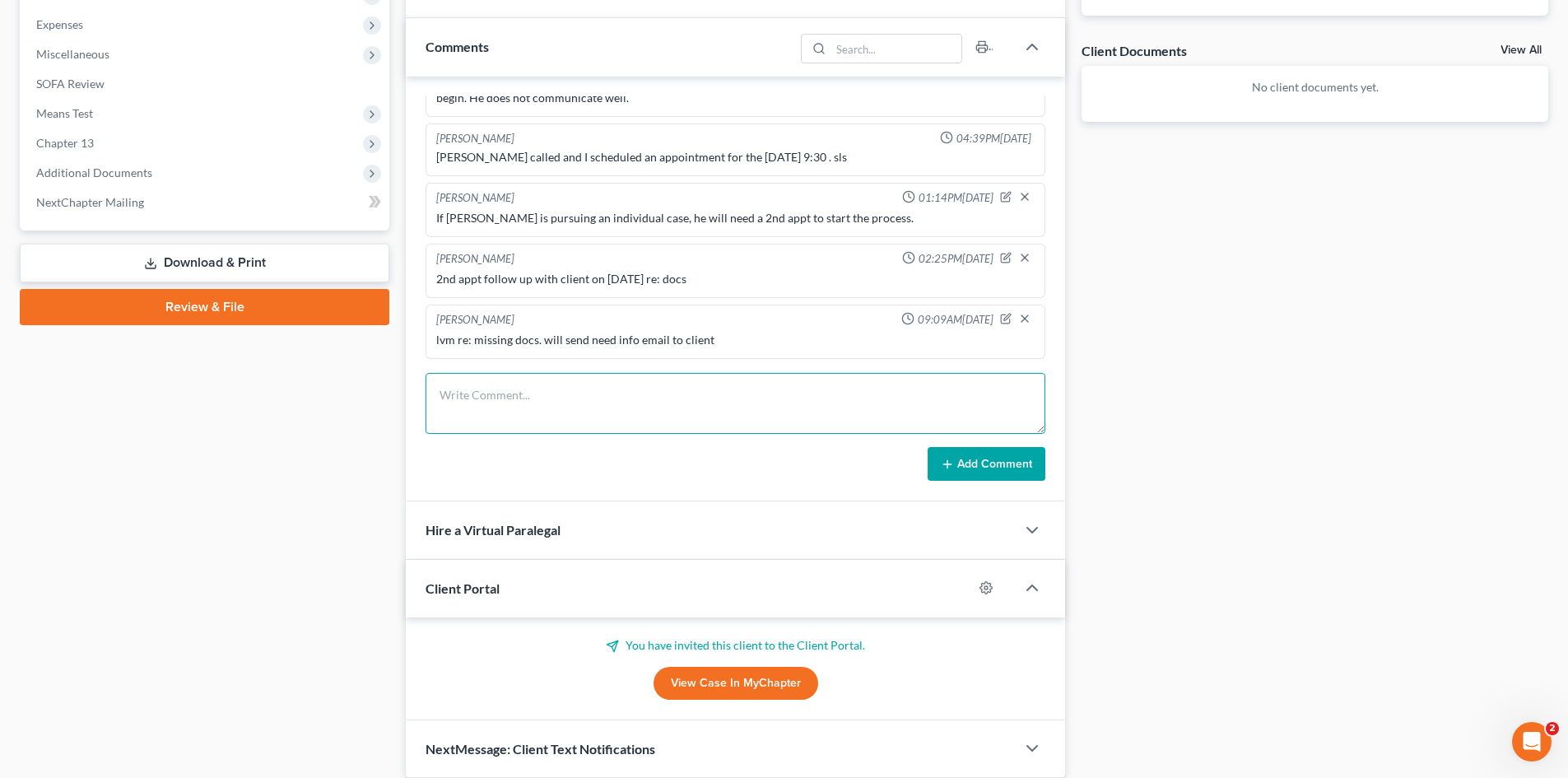
click at [744, 394] on textarea at bounding box center [735, 403] width 620 height 61
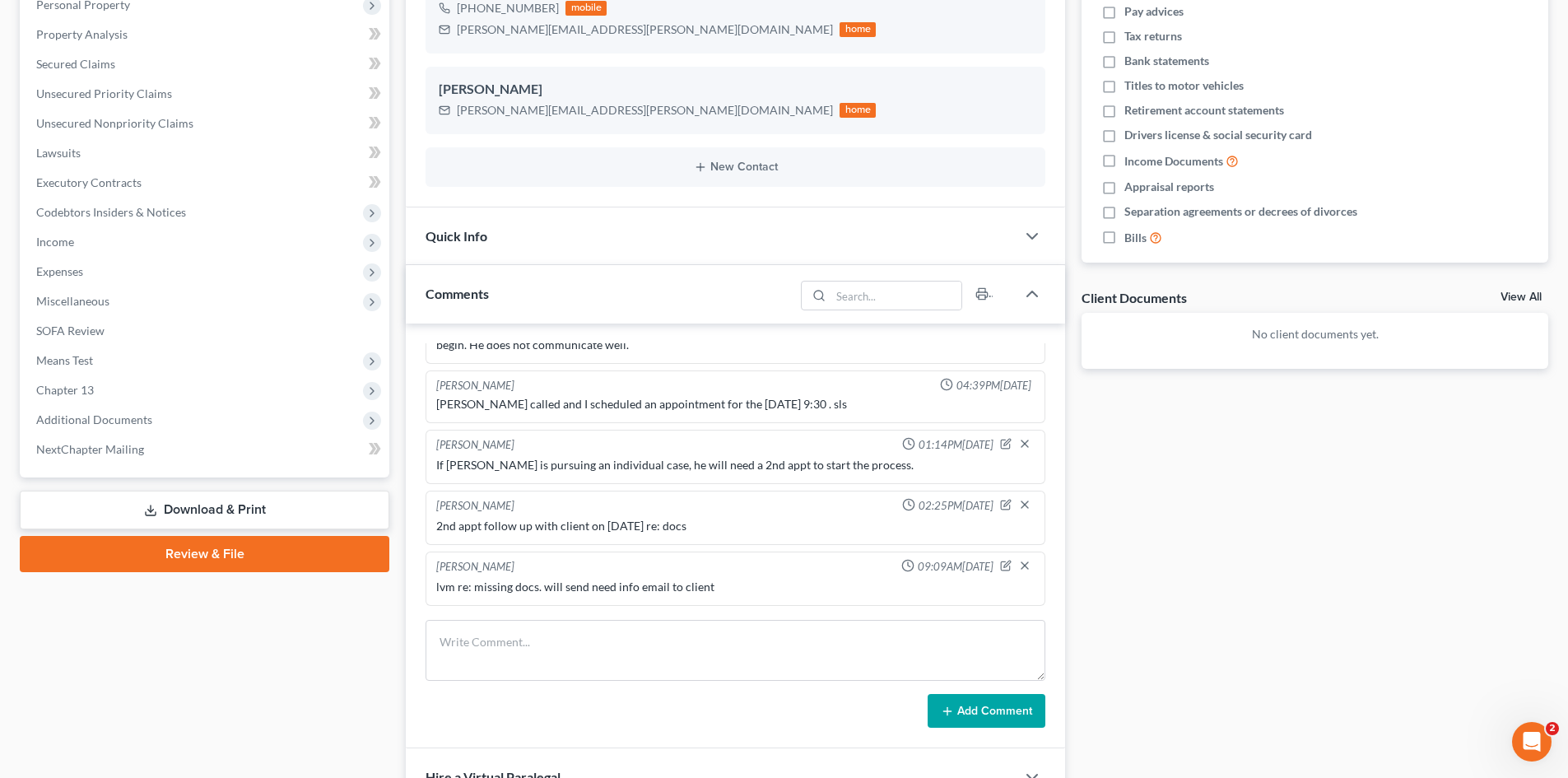
scroll to position [248, 0]
click at [675, 657] on textarea at bounding box center [735, 650] width 620 height 61
type textarea "[DATE] email from wife asking if they can sell home to her and pay off his debt…"
click at [1018, 722] on button "Add Comment" at bounding box center [986, 711] width 118 height 34
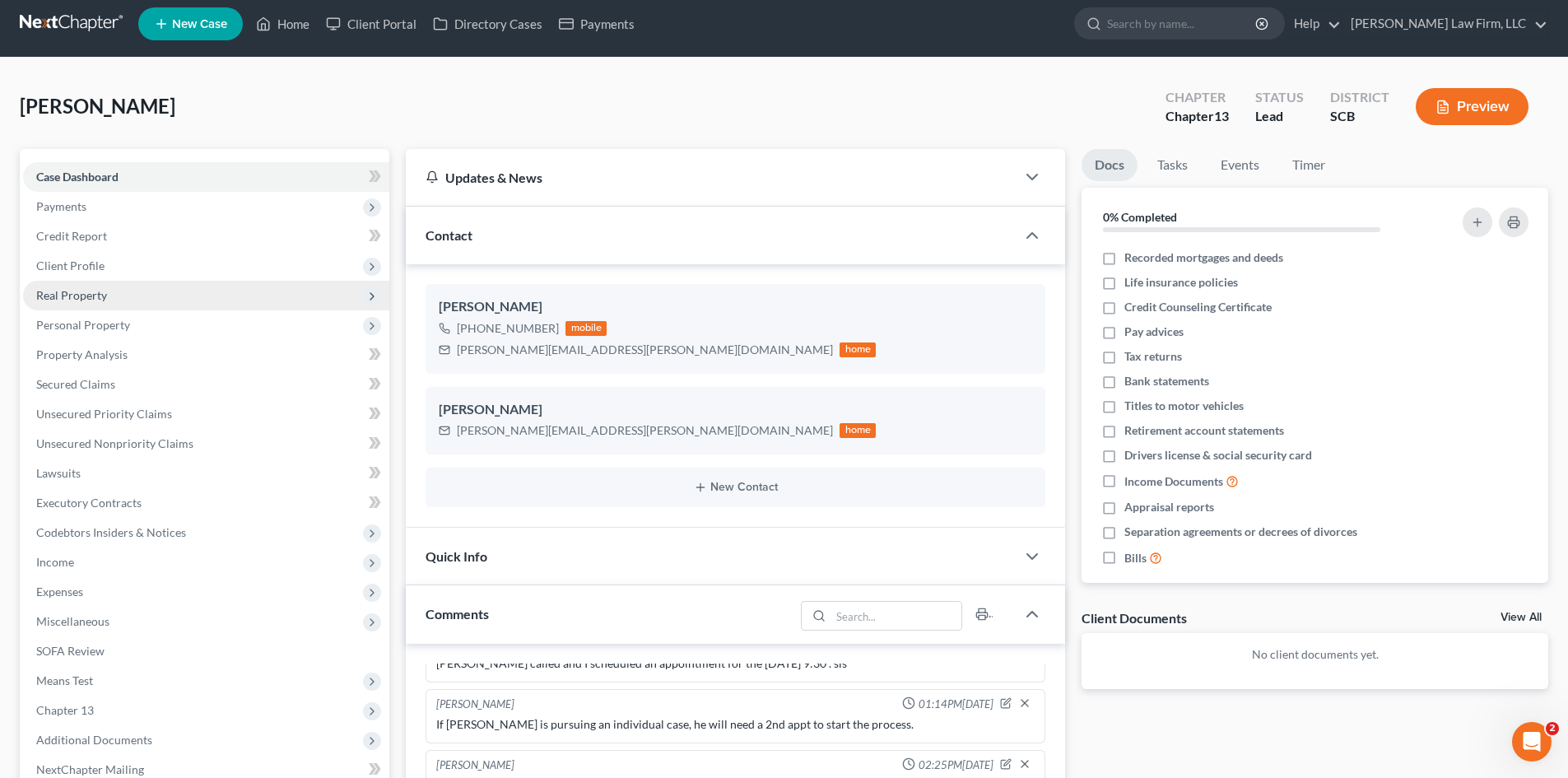
scroll to position [0, 0]
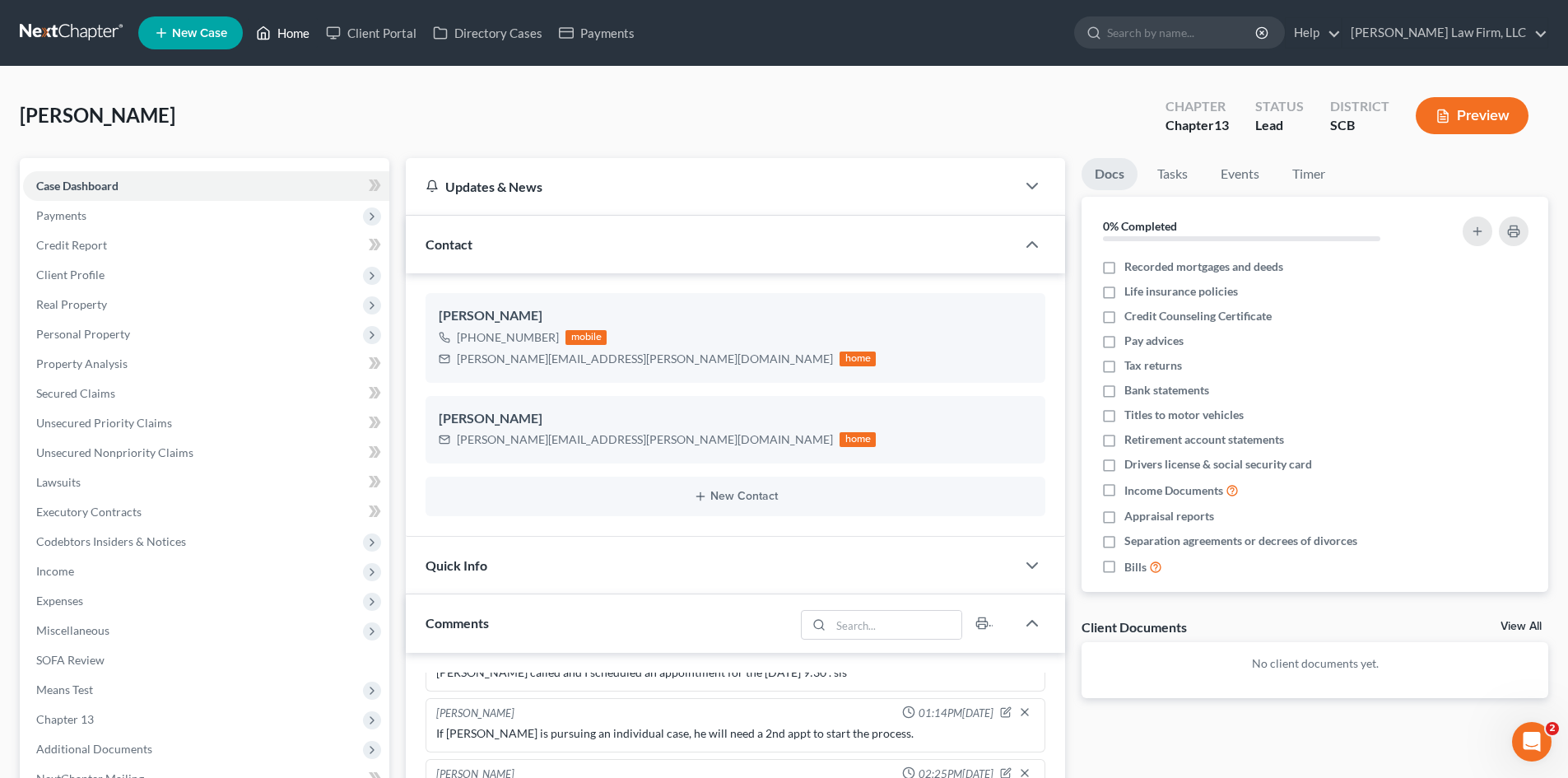
click at [294, 27] on link "Home" at bounding box center [283, 33] width 70 height 29
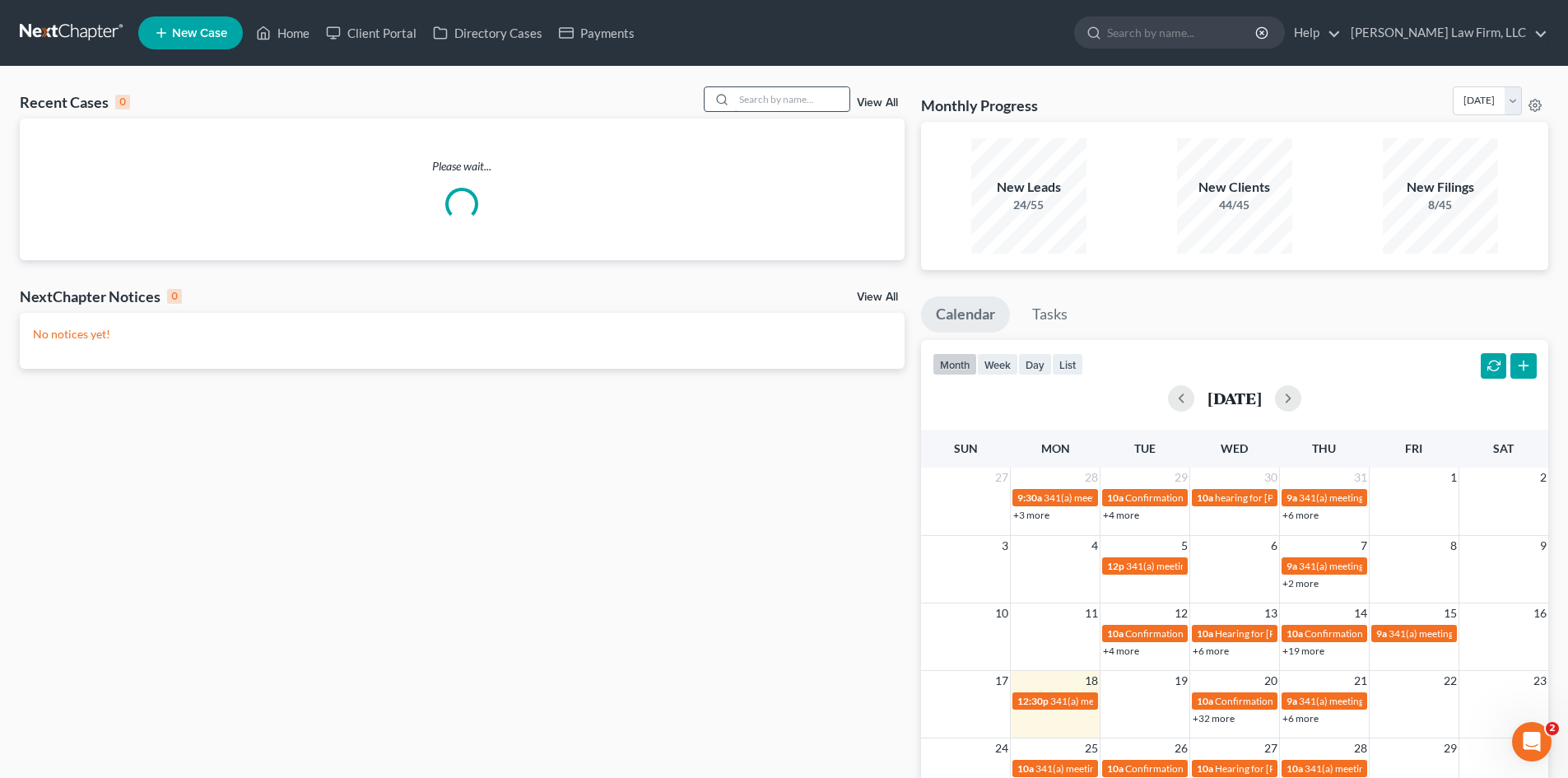
click at [747, 104] on input "search" at bounding box center [792, 99] width 115 height 24
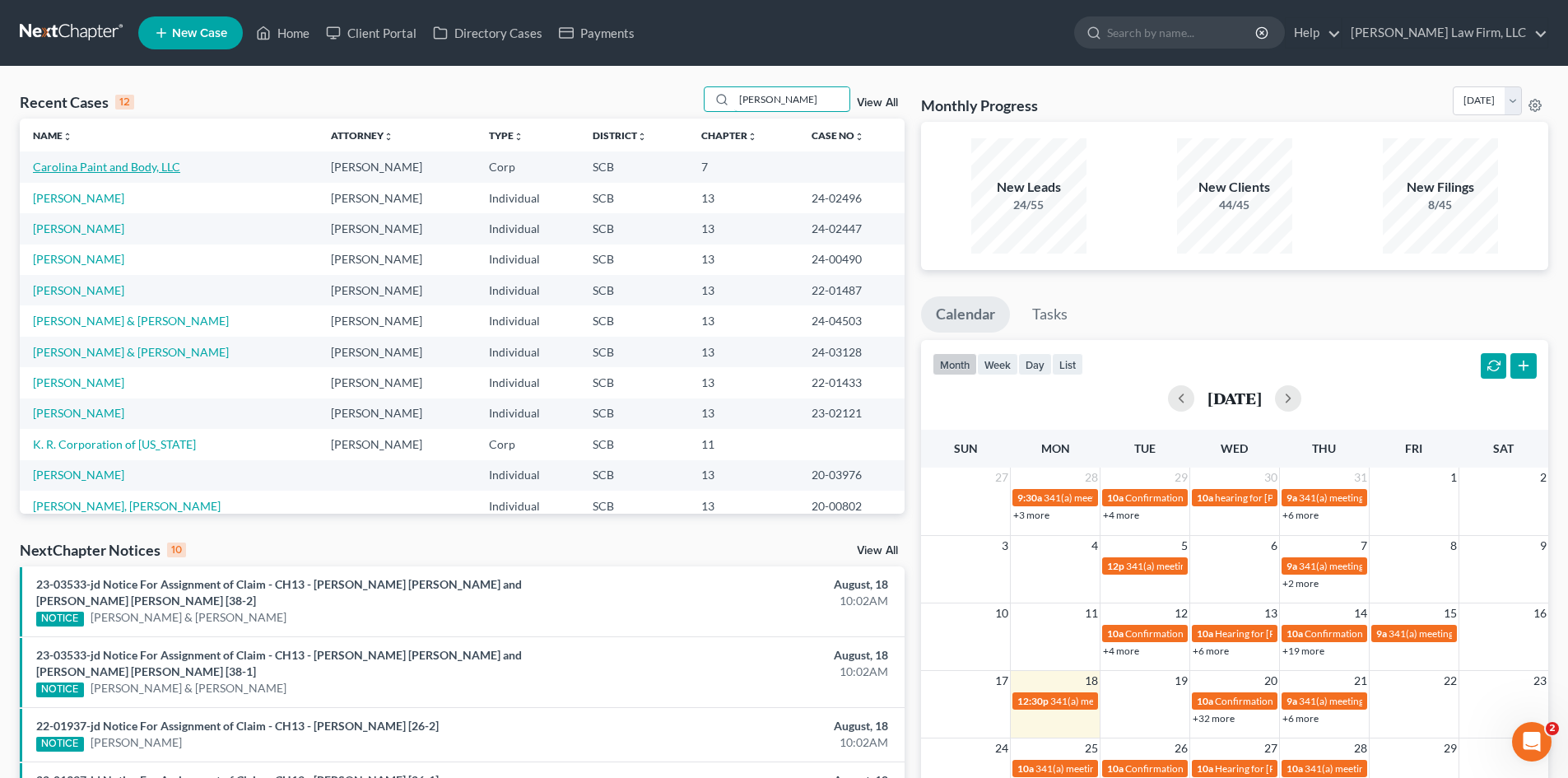
type input "[PERSON_NAME]"
click at [153, 168] on link "Carolina Paint and Body, LLC" at bounding box center [106, 166] width 147 height 14
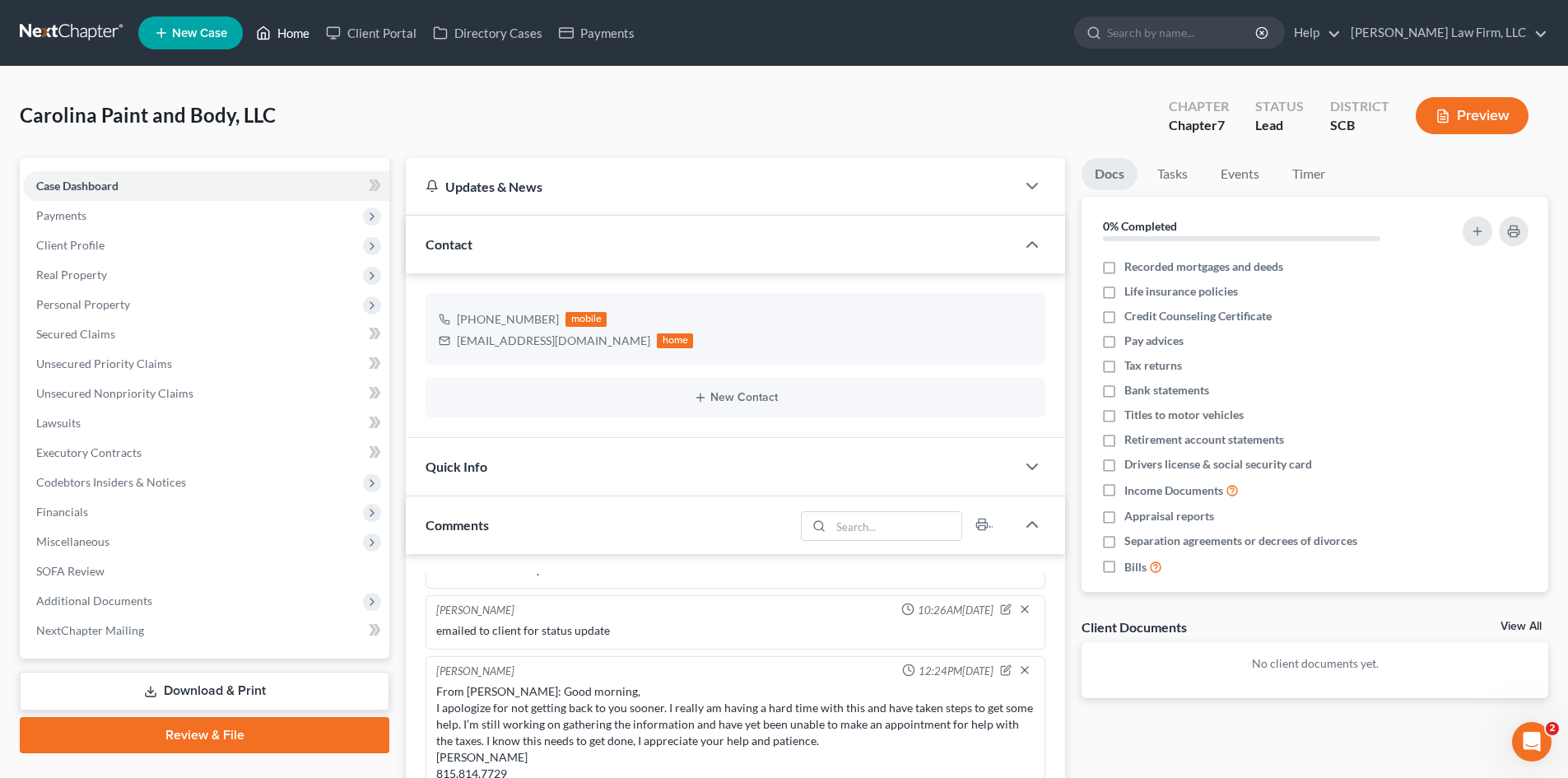
click at [296, 29] on link "Home" at bounding box center [283, 33] width 70 height 29
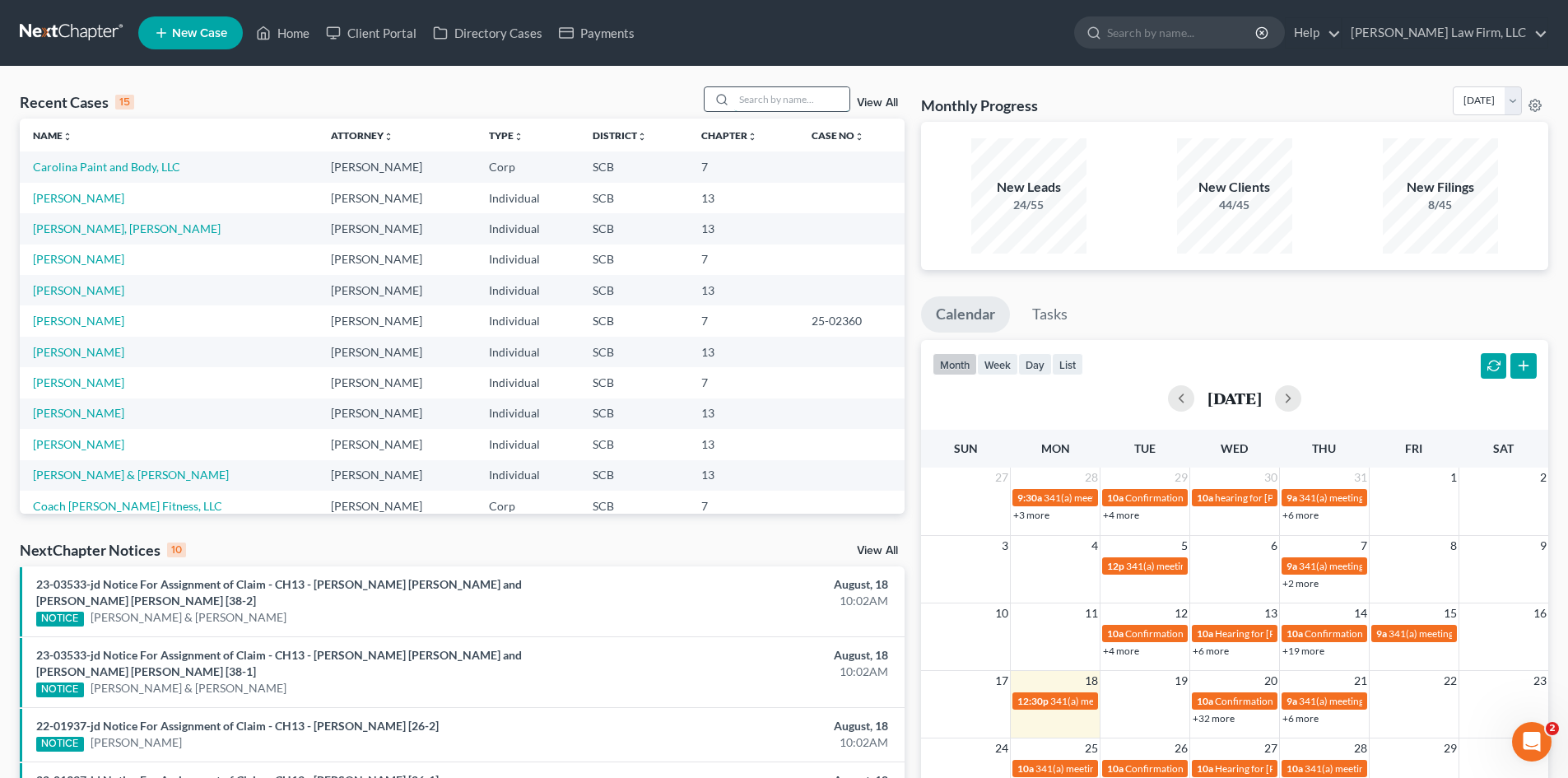
click at [765, 99] on input "search" at bounding box center [792, 99] width 115 height 24
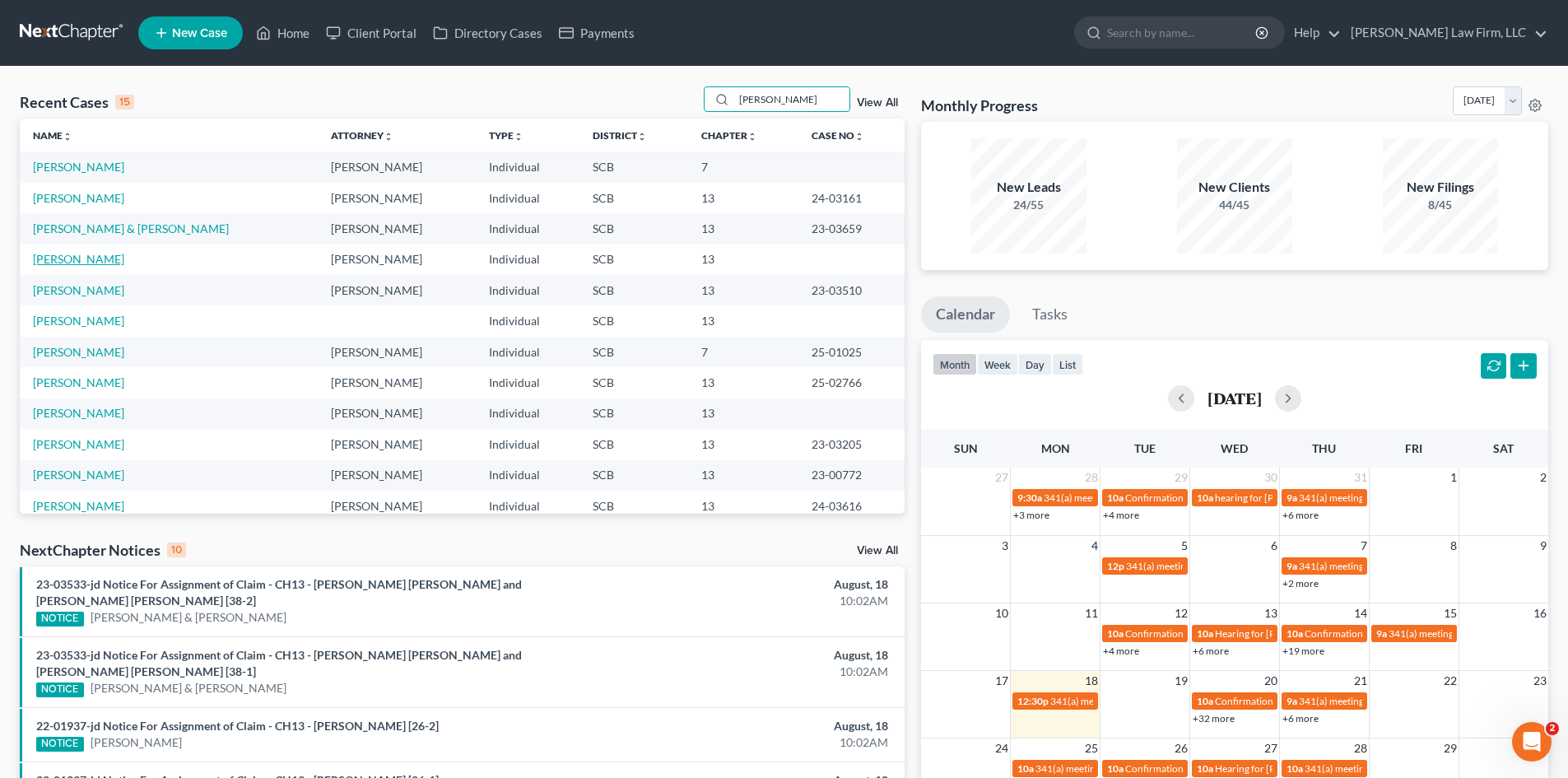
type input "[PERSON_NAME]"
click at [94, 256] on link "[PERSON_NAME]" at bounding box center [78, 258] width 91 height 14
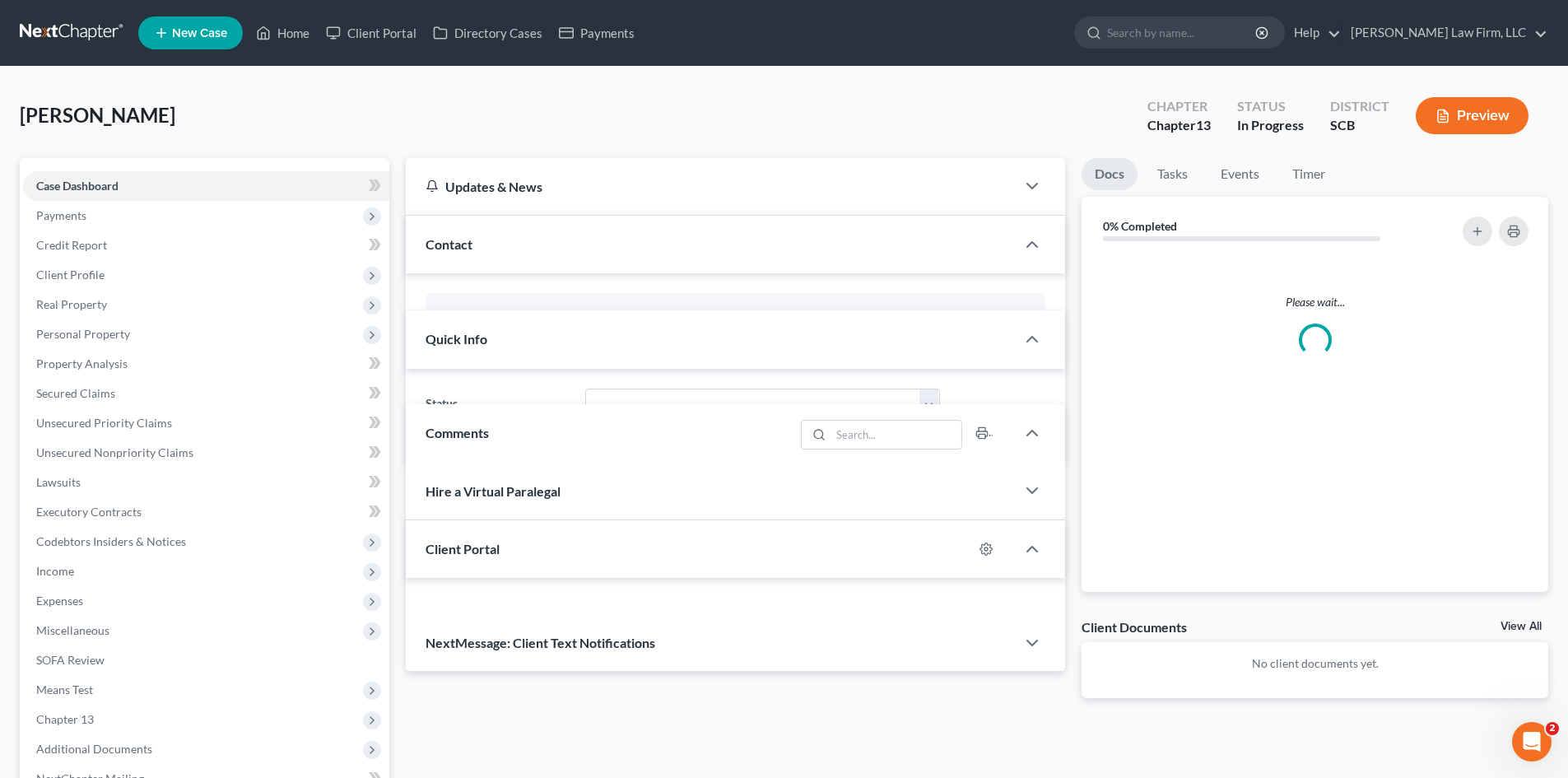
select select "0"
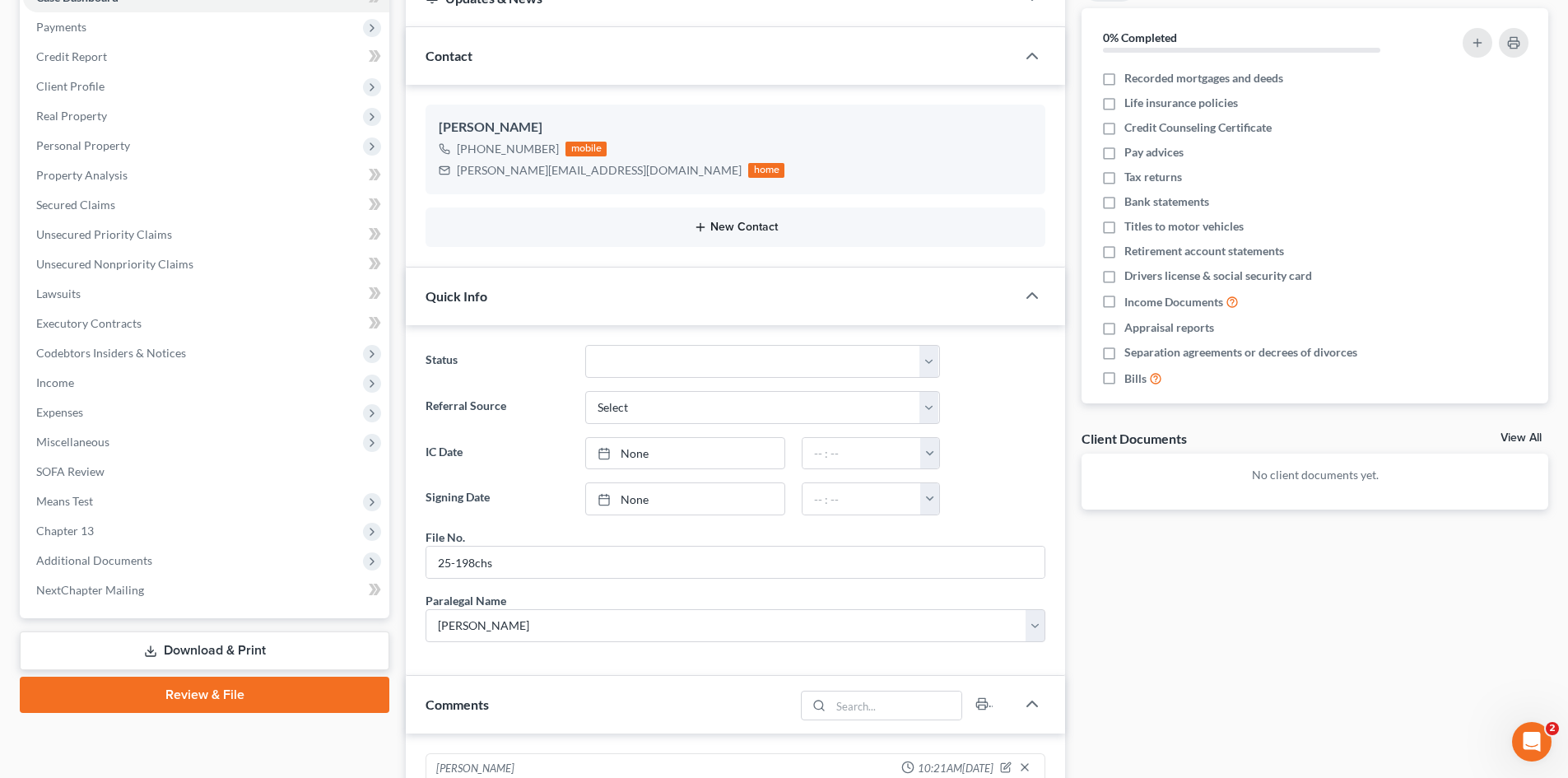
scroll to position [165, 0]
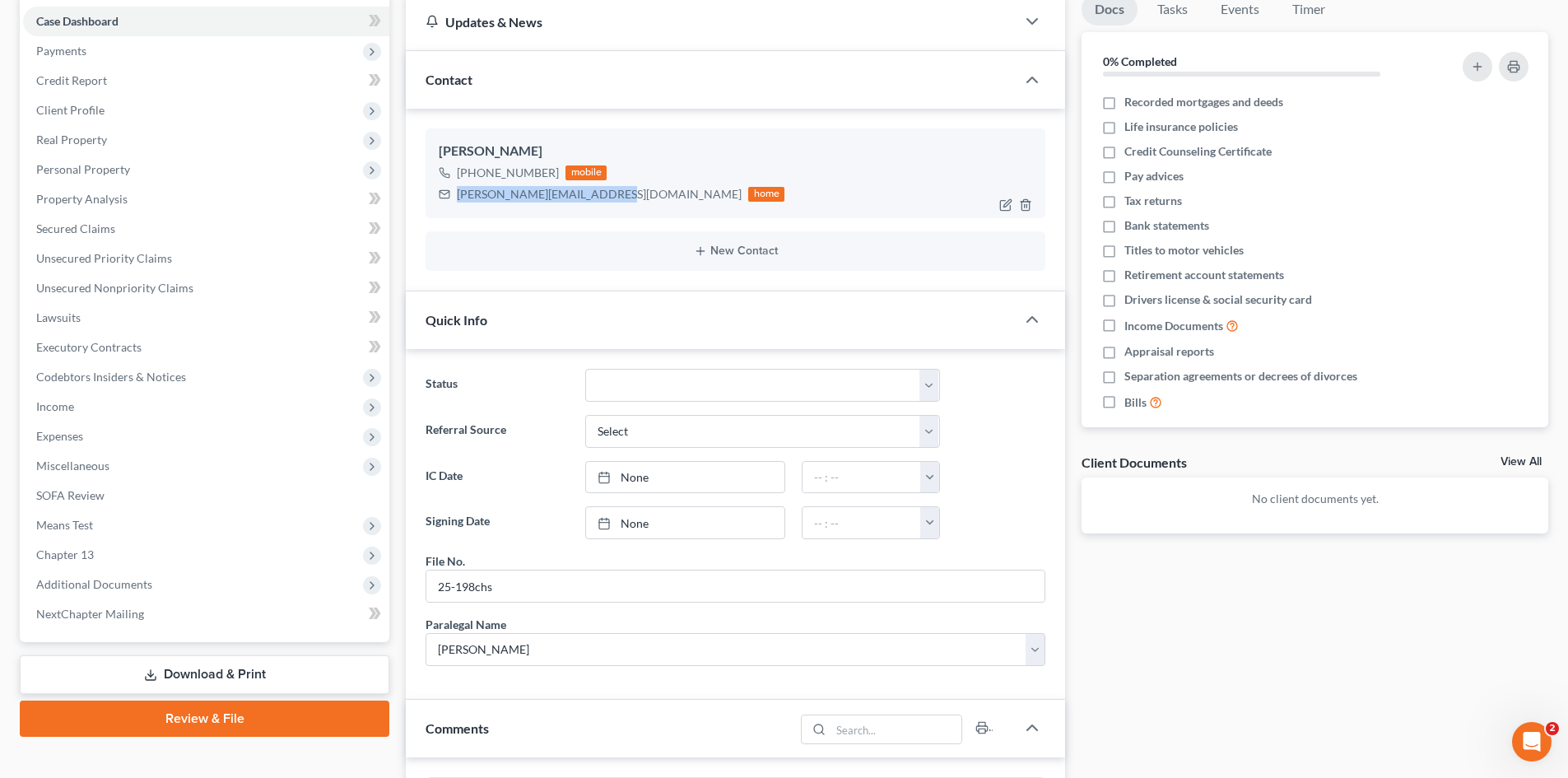
drag, startPoint x: 457, startPoint y: 195, endPoint x: 596, endPoint y: 197, distance: 139.0
click at [596, 197] on div "[PERSON_NAME][EMAIL_ADDRESS][DOMAIN_NAME]" at bounding box center [599, 194] width 284 height 17
copy div "[PERSON_NAME][EMAIL_ADDRESS][DOMAIN_NAME]"
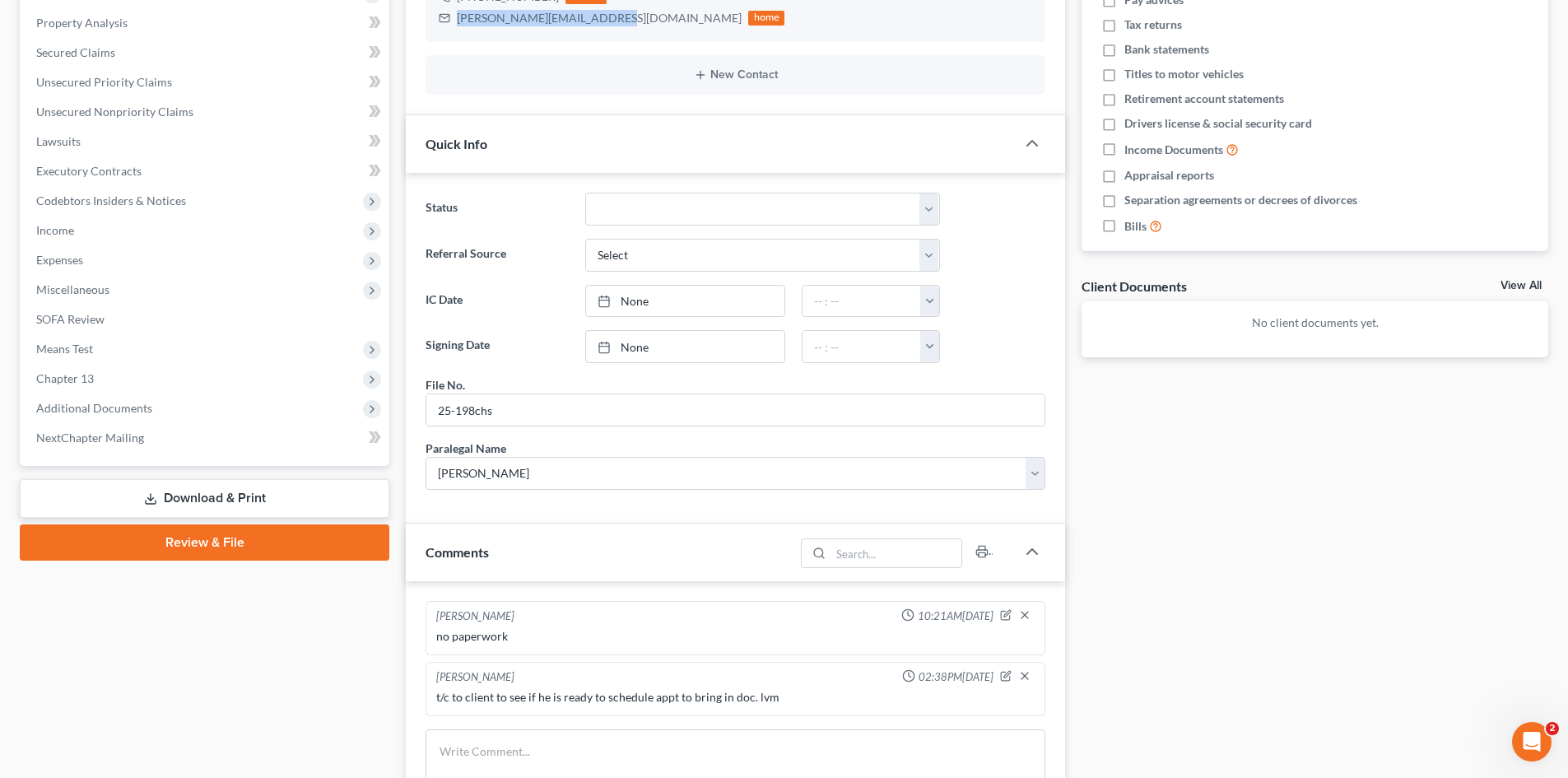
scroll to position [576, 0]
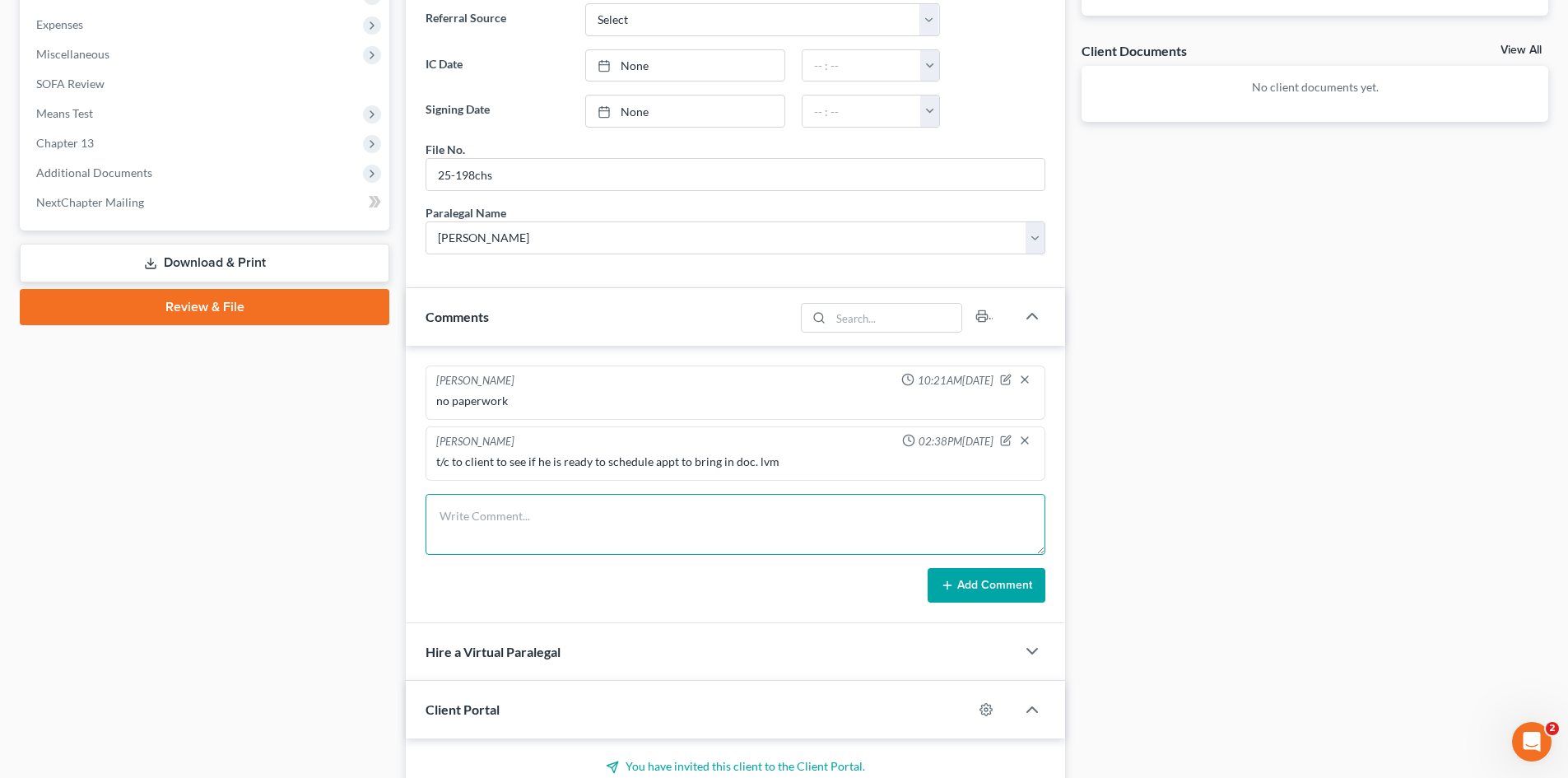
click at [608, 531] on textarea at bounding box center [735, 524] width 620 height 61
type textarea "email to client for next appt"
click at [1023, 579] on button "Add Comment" at bounding box center [986, 585] width 118 height 34
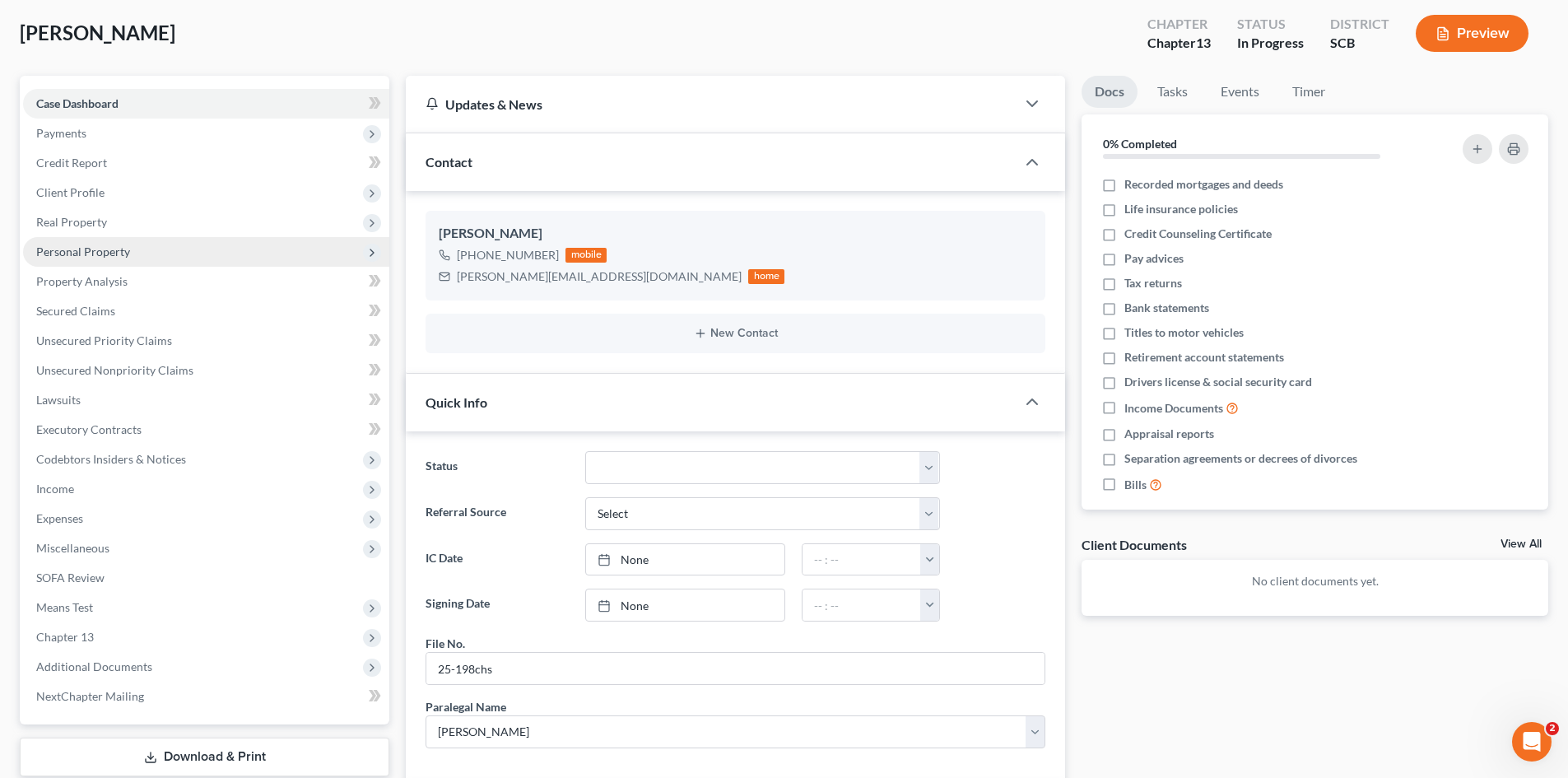
scroll to position [0, 0]
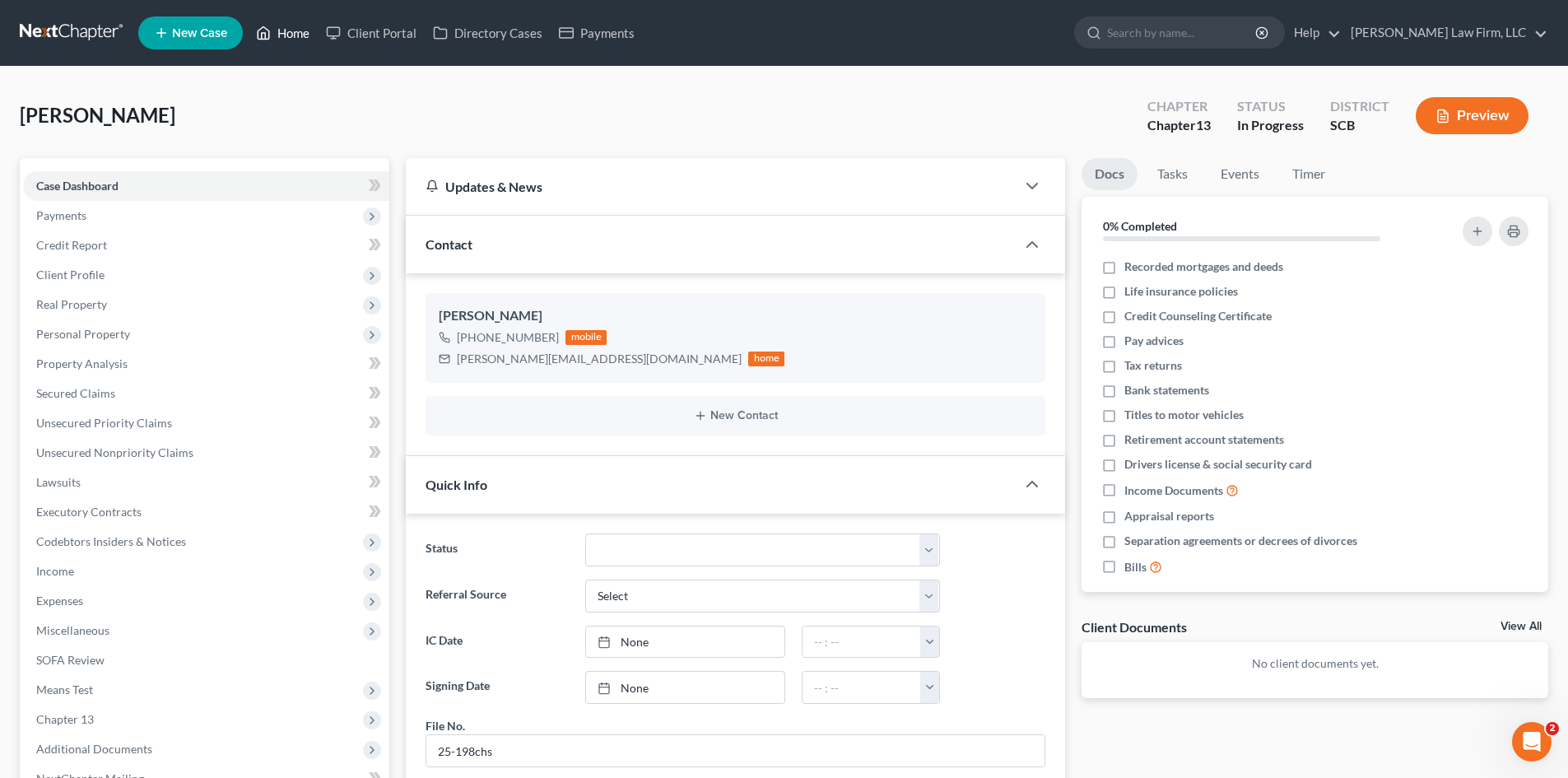
click at [281, 40] on link "Home" at bounding box center [283, 33] width 70 height 29
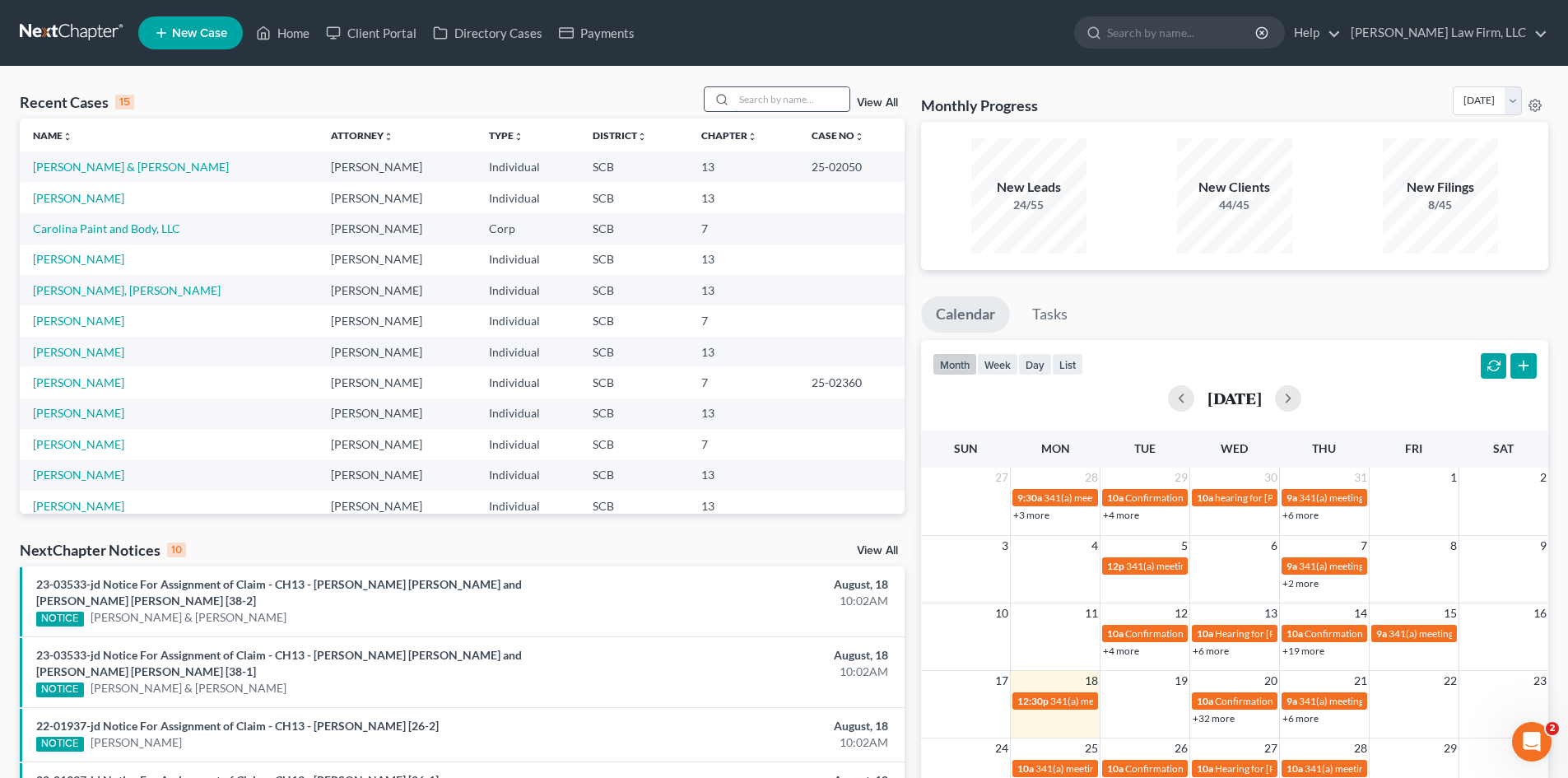
click at [786, 105] on input "search" at bounding box center [792, 99] width 115 height 24
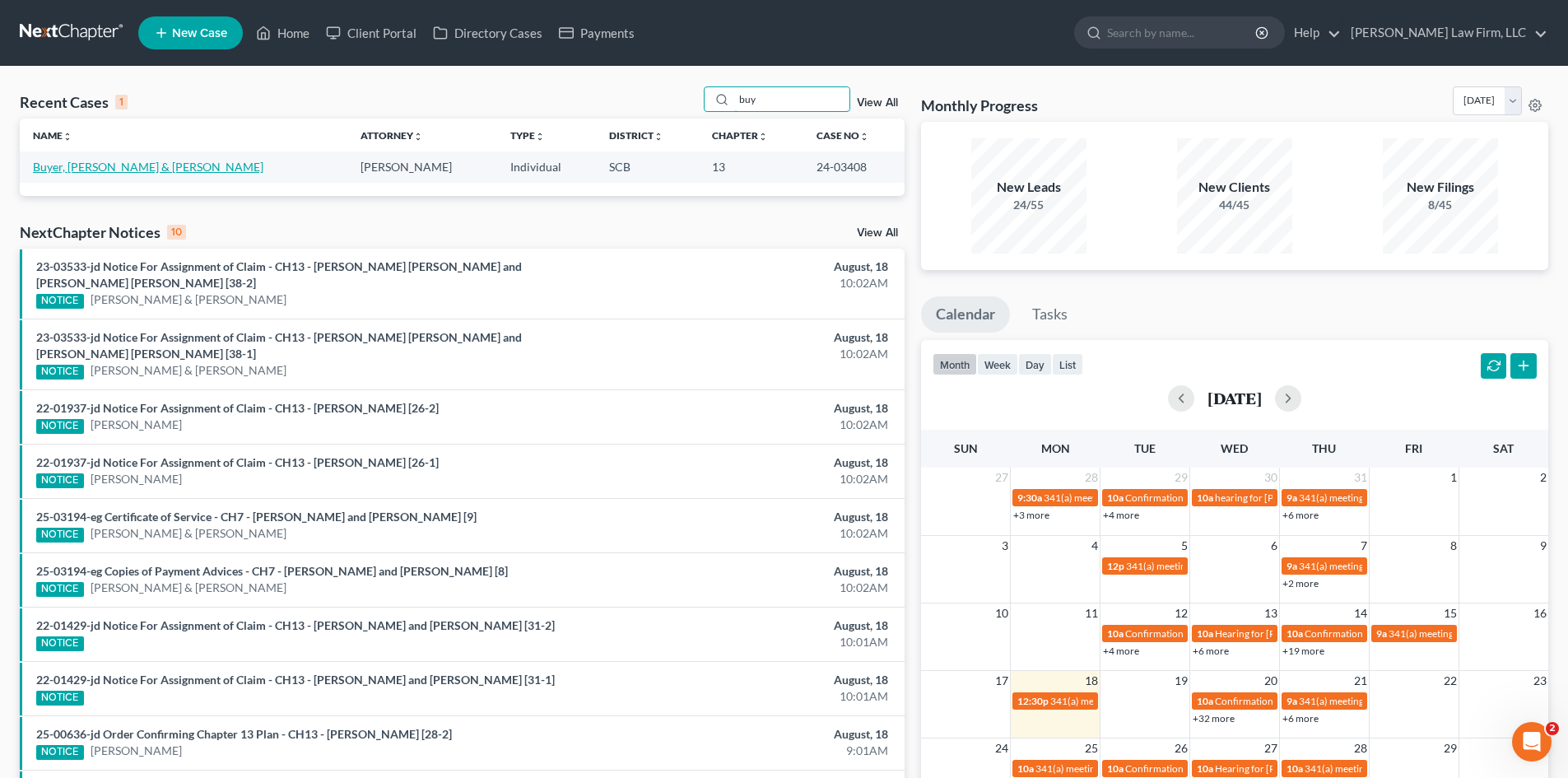
type input "buy"
click at [93, 171] on link "Buyer, [PERSON_NAME] & [PERSON_NAME]" at bounding box center [148, 166] width 231 height 14
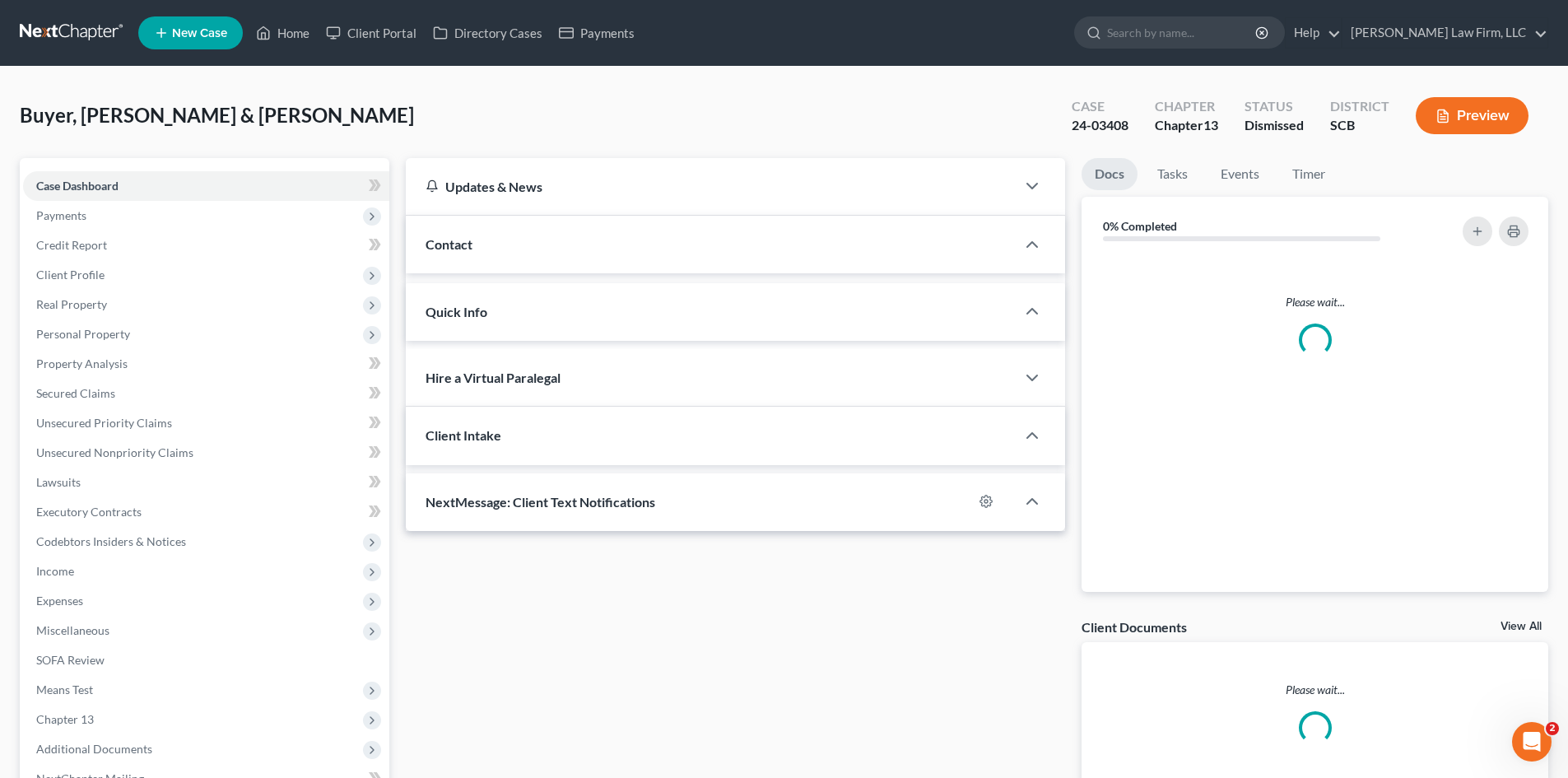
select select "0"
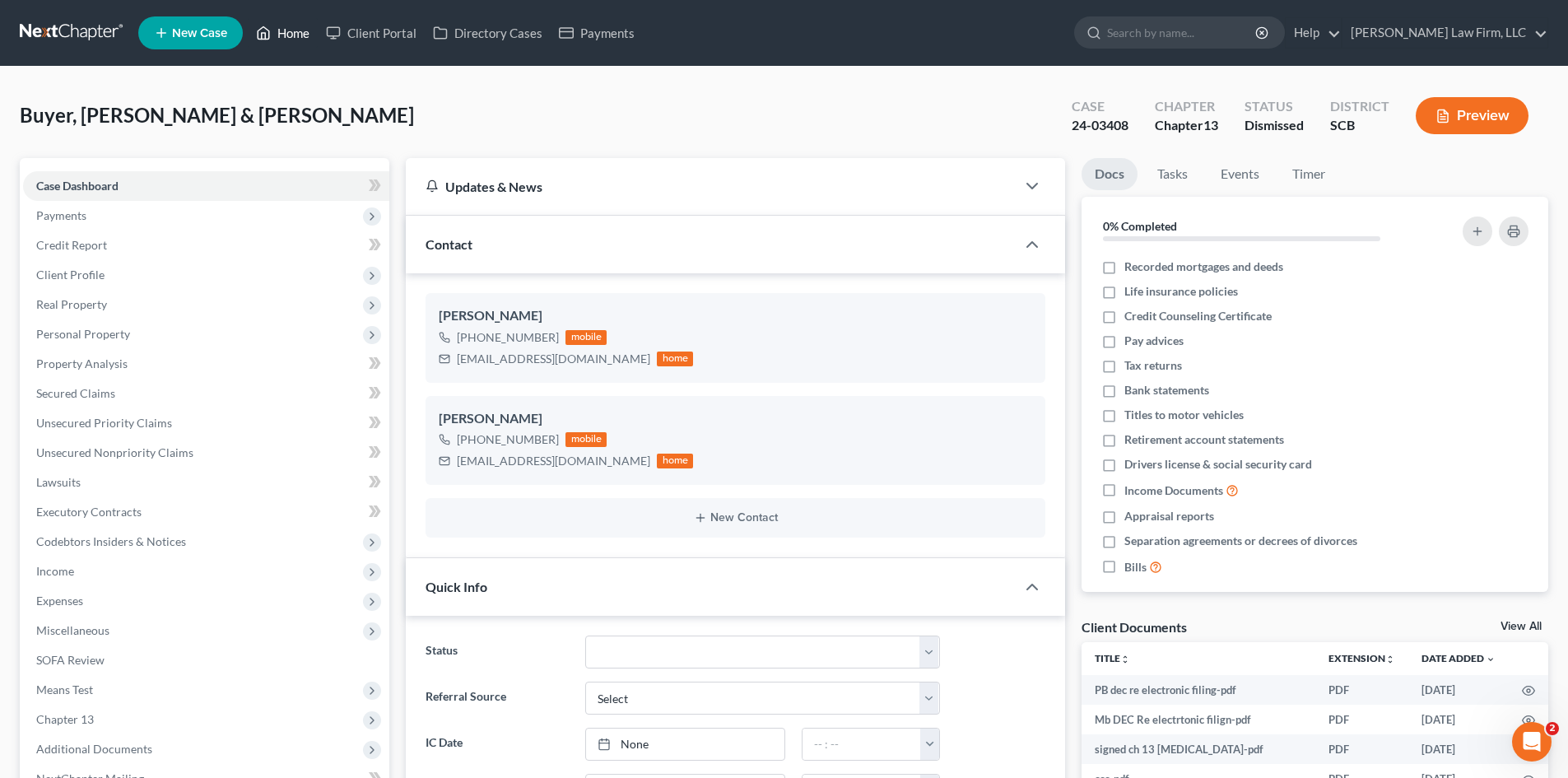
drag, startPoint x: 297, startPoint y: 38, endPoint x: 1005, endPoint y: 776, distance: 1022.7
click at [297, 38] on link "Home" at bounding box center [283, 33] width 70 height 29
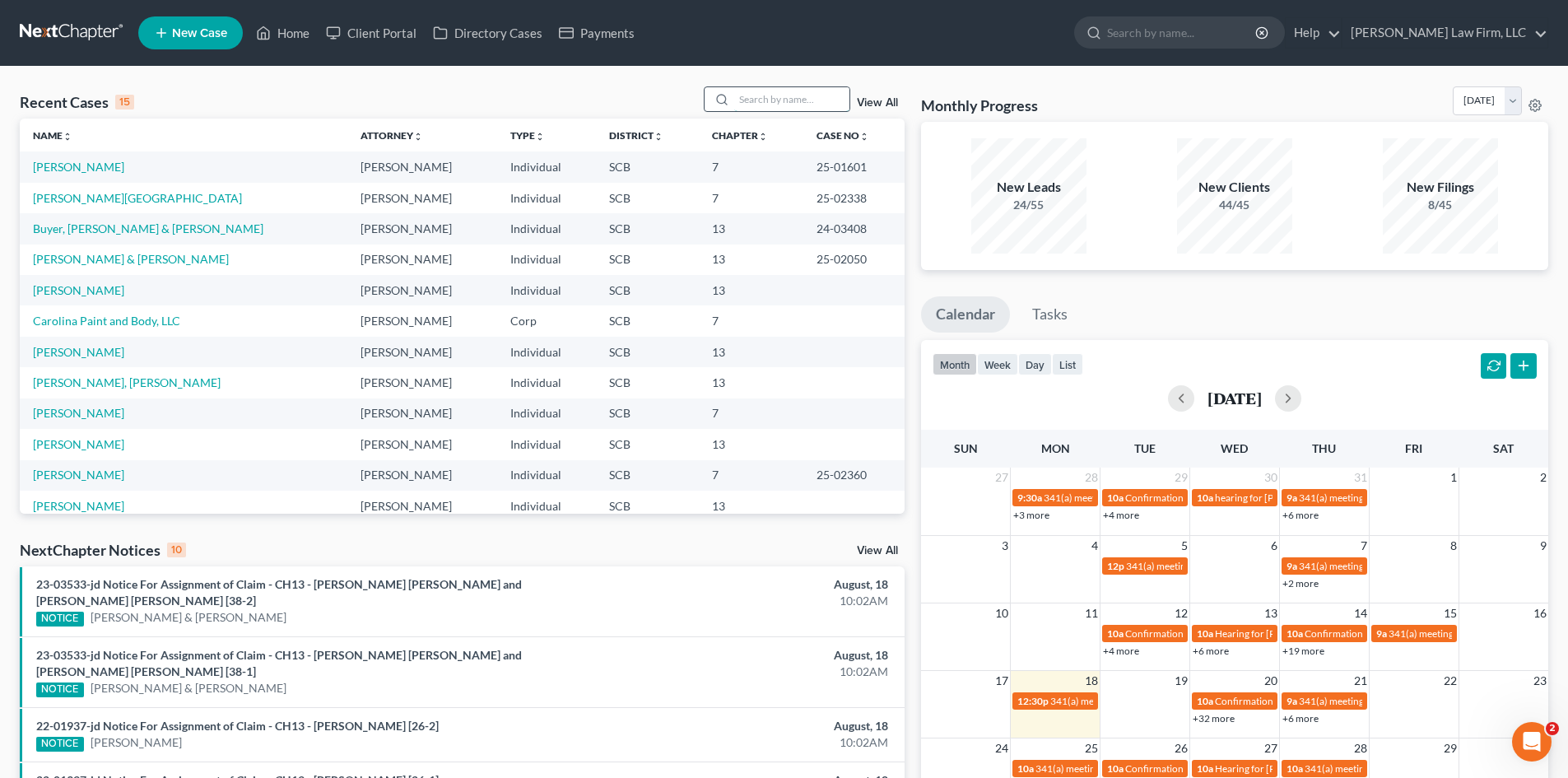
click at [774, 104] on input "search" at bounding box center [792, 99] width 115 height 24
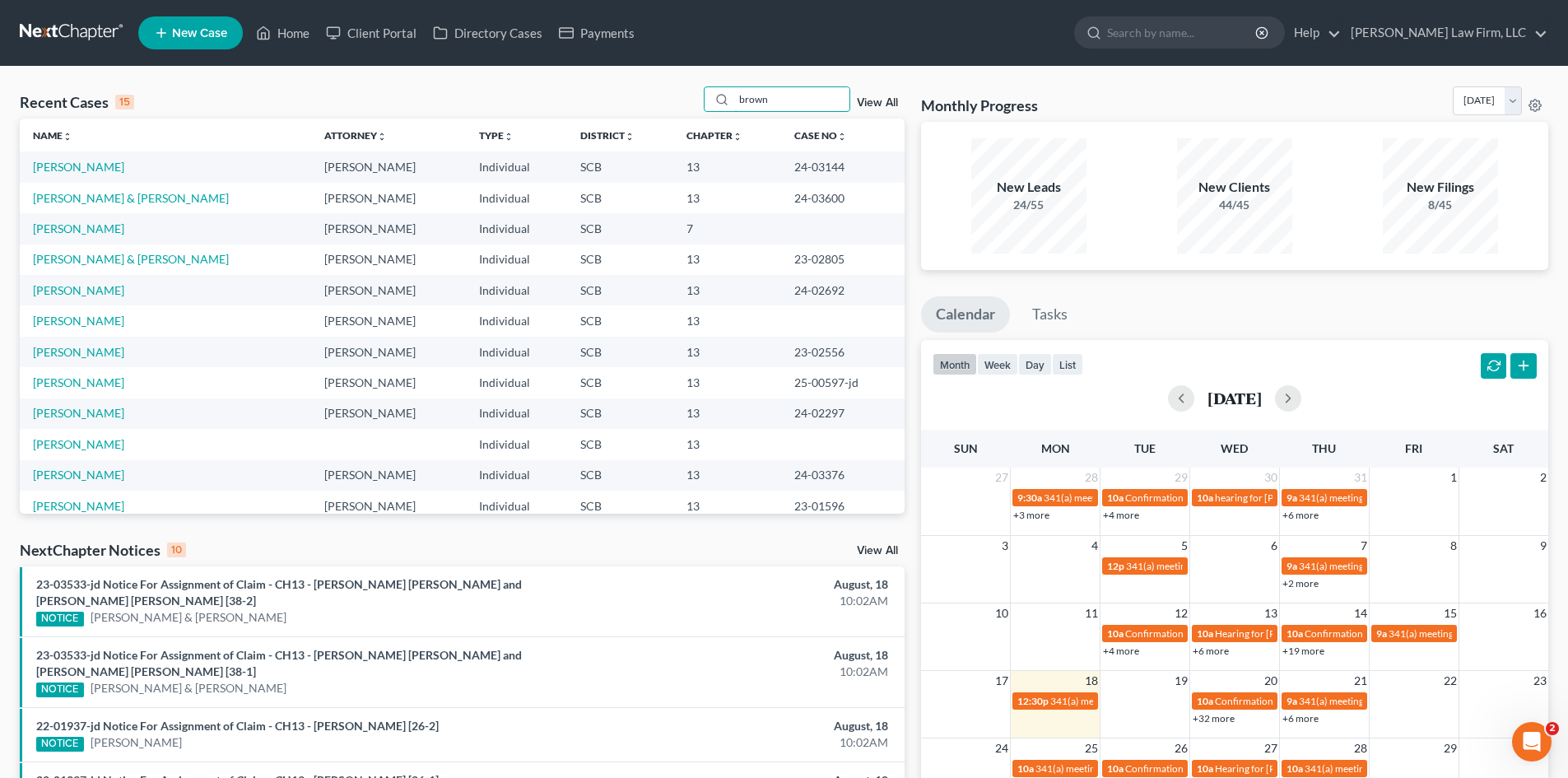
type input "brown"
click at [70, 269] on td "[PERSON_NAME] & [PERSON_NAME]" at bounding box center [166, 259] width 291 height 30
click at [74, 261] on link "[PERSON_NAME] & [PERSON_NAME]" at bounding box center [130, 258] width 196 height 14
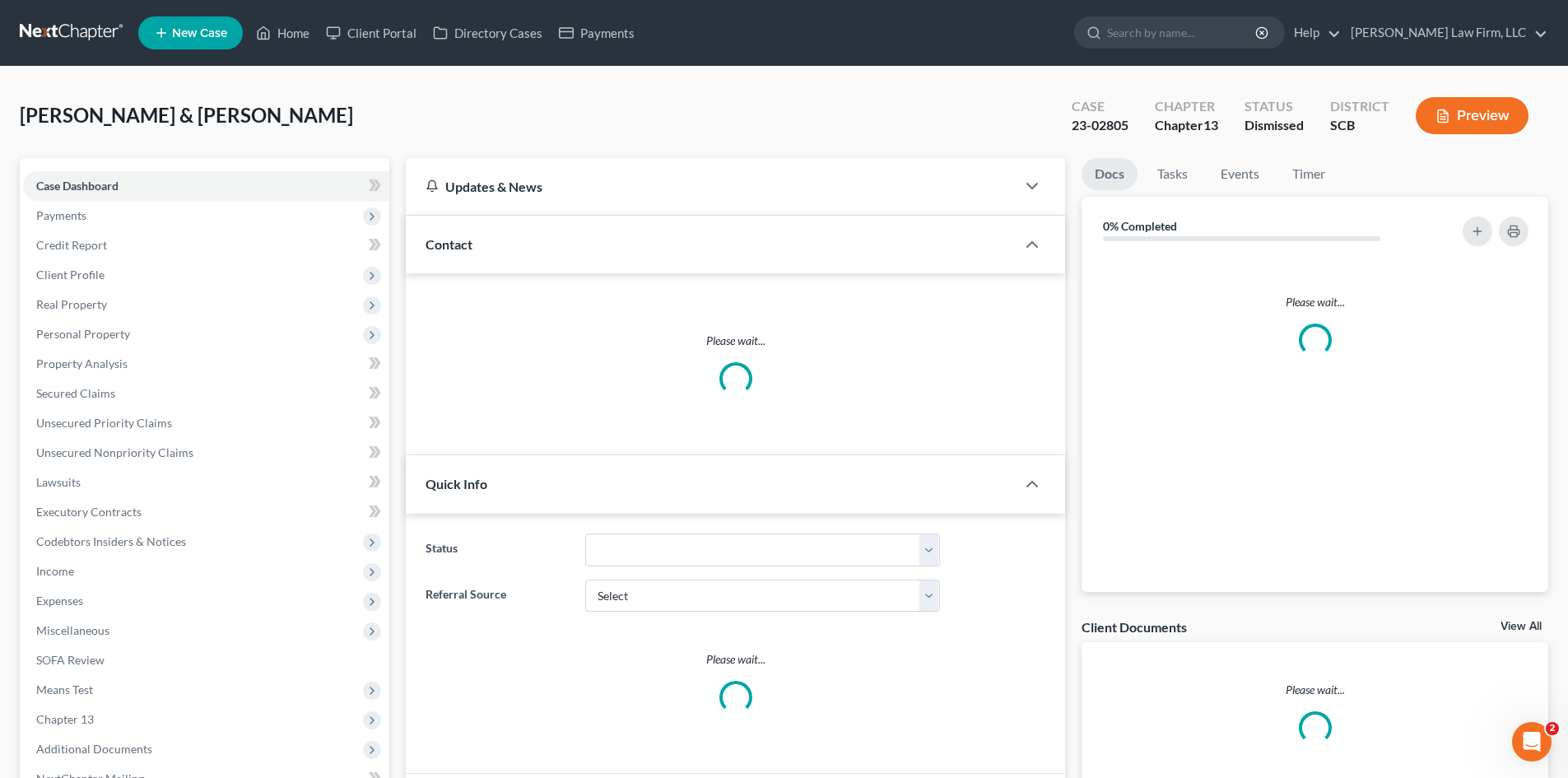
select select "0"
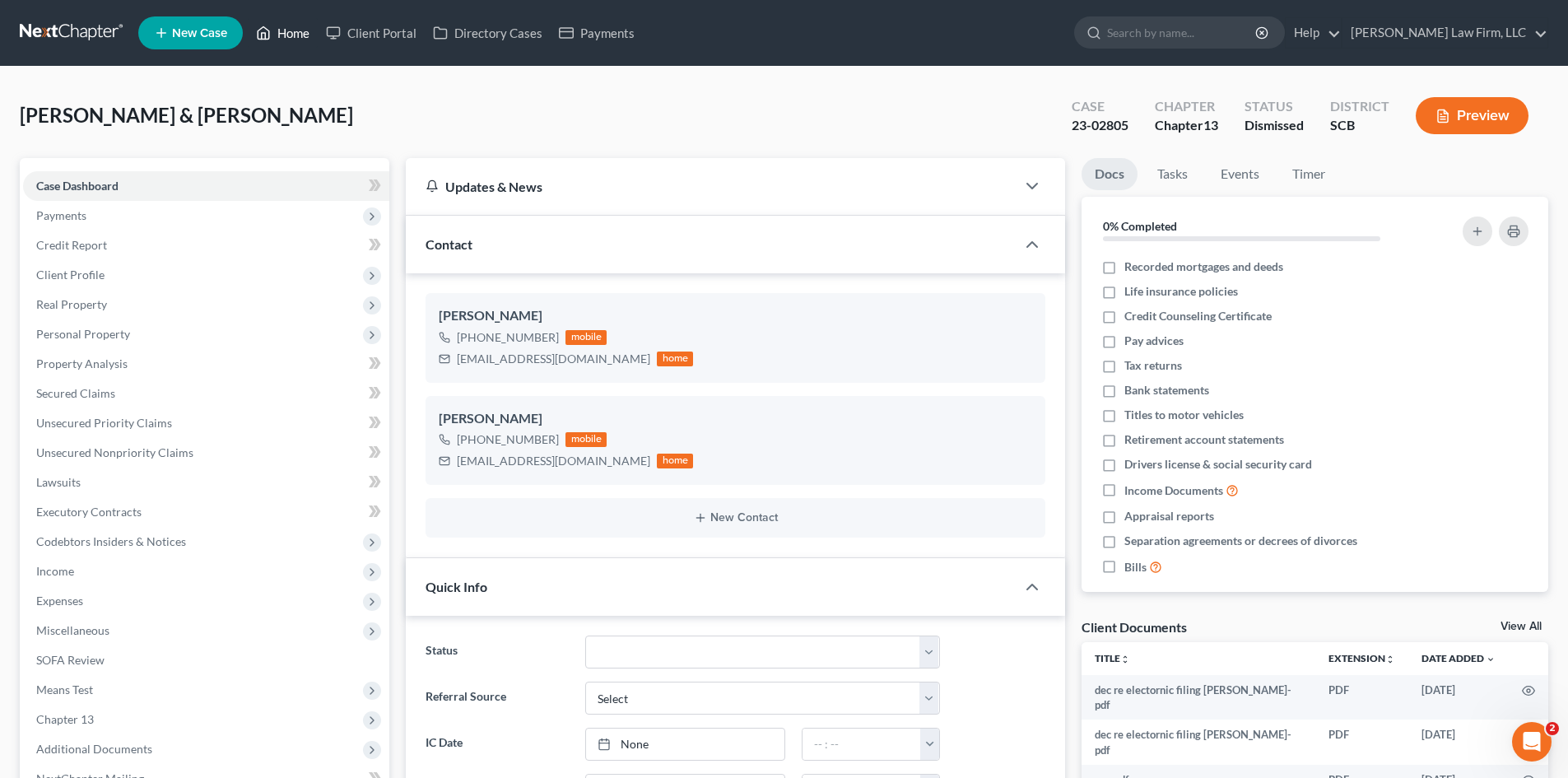
drag, startPoint x: 297, startPoint y: 45, endPoint x: 864, endPoint y: 56, distance: 567.1
click at [297, 45] on link "Home" at bounding box center [283, 33] width 70 height 29
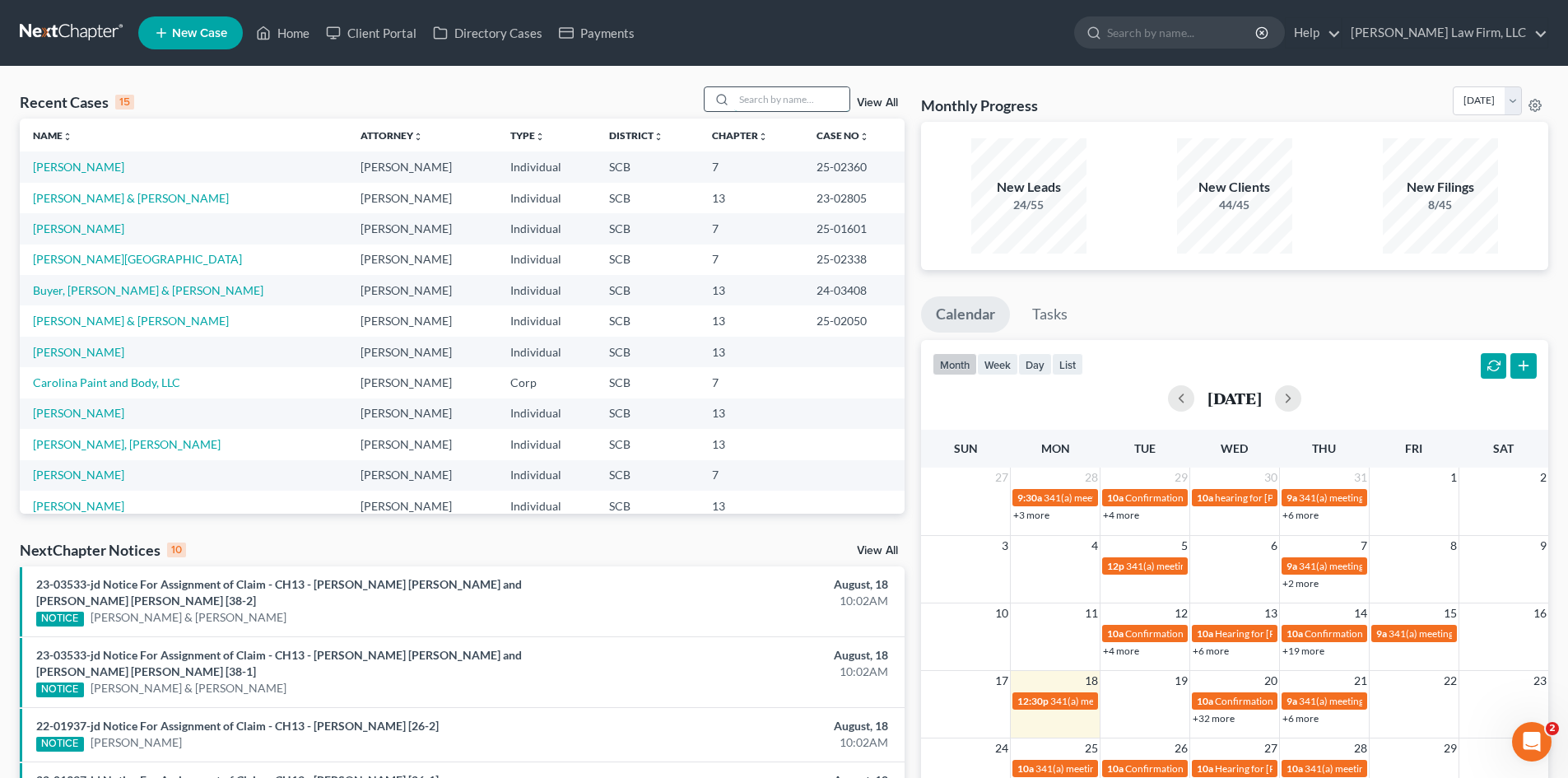
click at [749, 105] on input "search" at bounding box center [792, 99] width 115 height 24
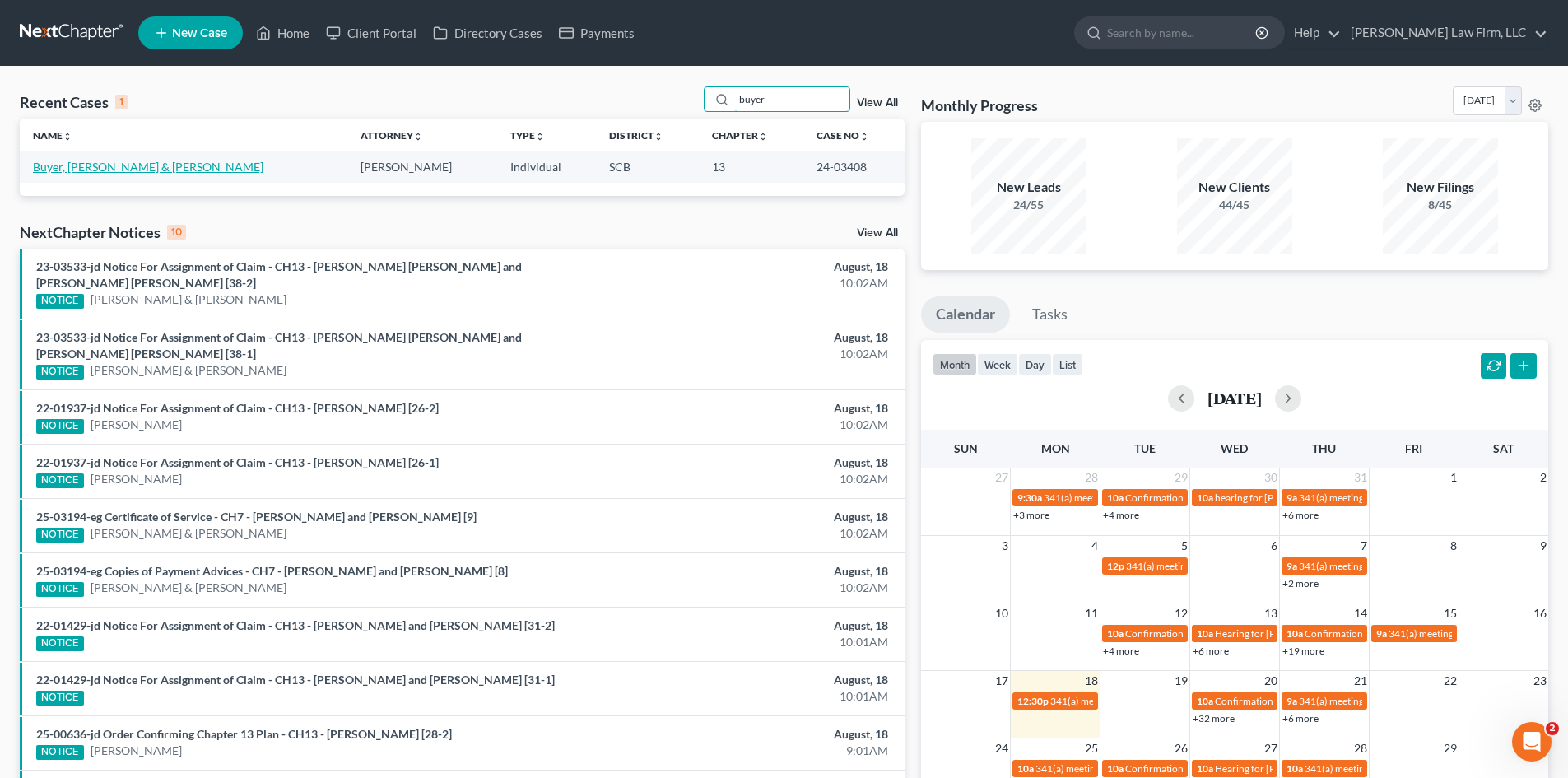
type input "buyer"
click at [95, 163] on link "Buyer, [PERSON_NAME] & [PERSON_NAME]" at bounding box center [148, 166] width 231 height 14
select select "0"
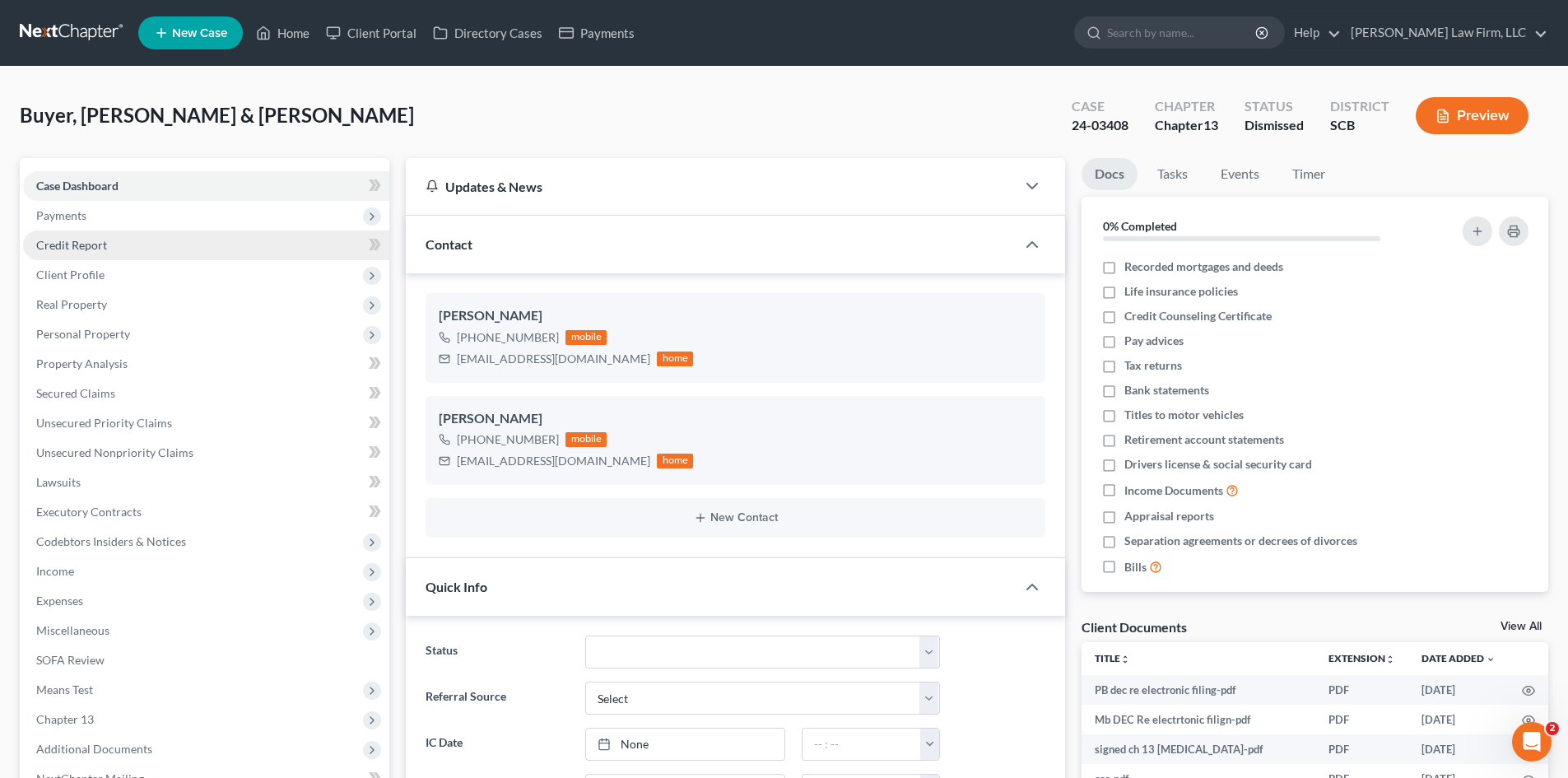
scroll to position [512, 0]
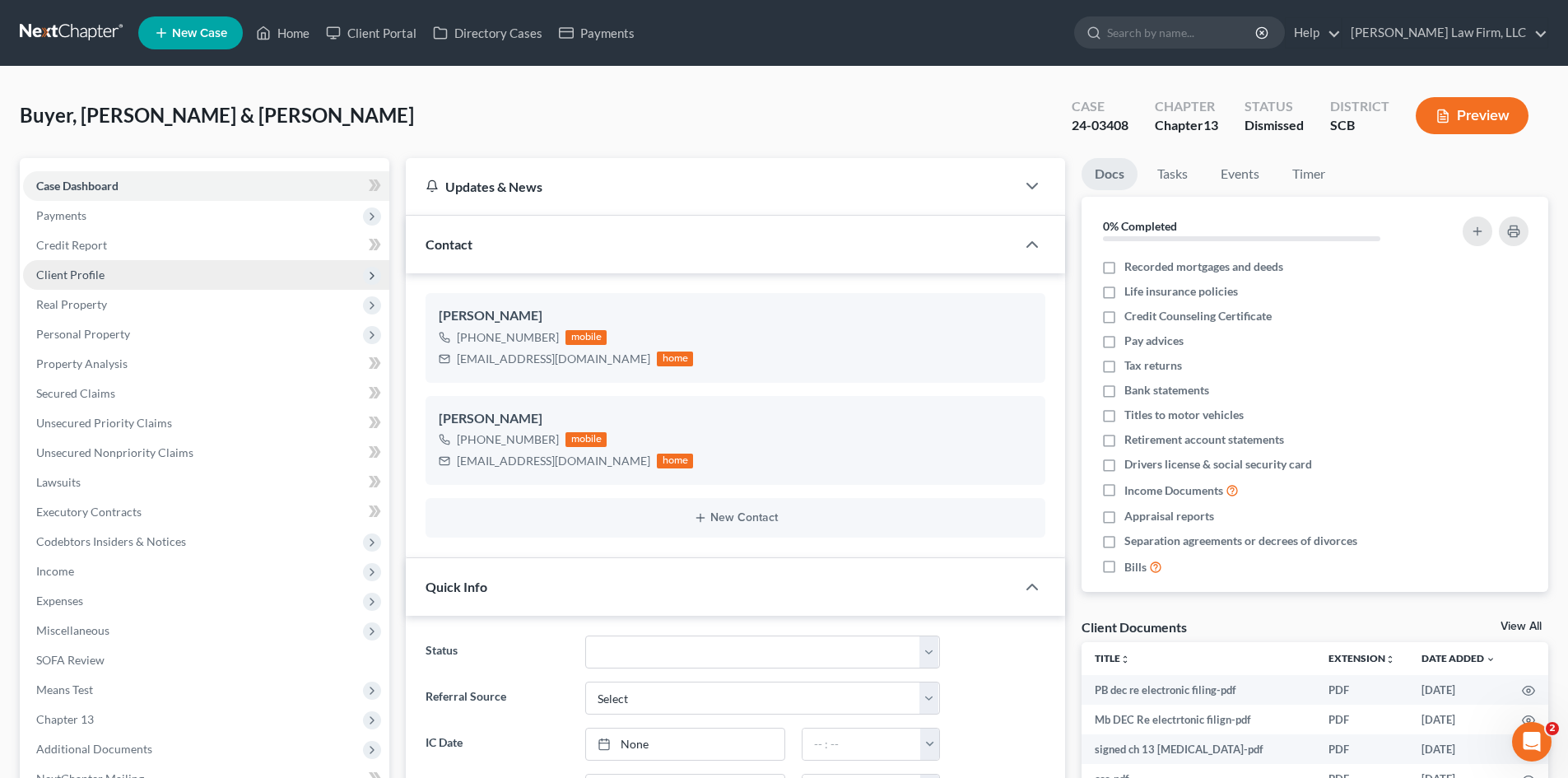
click at [65, 269] on span "Client Profile" at bounding box center [70, 274] width 69 height 14
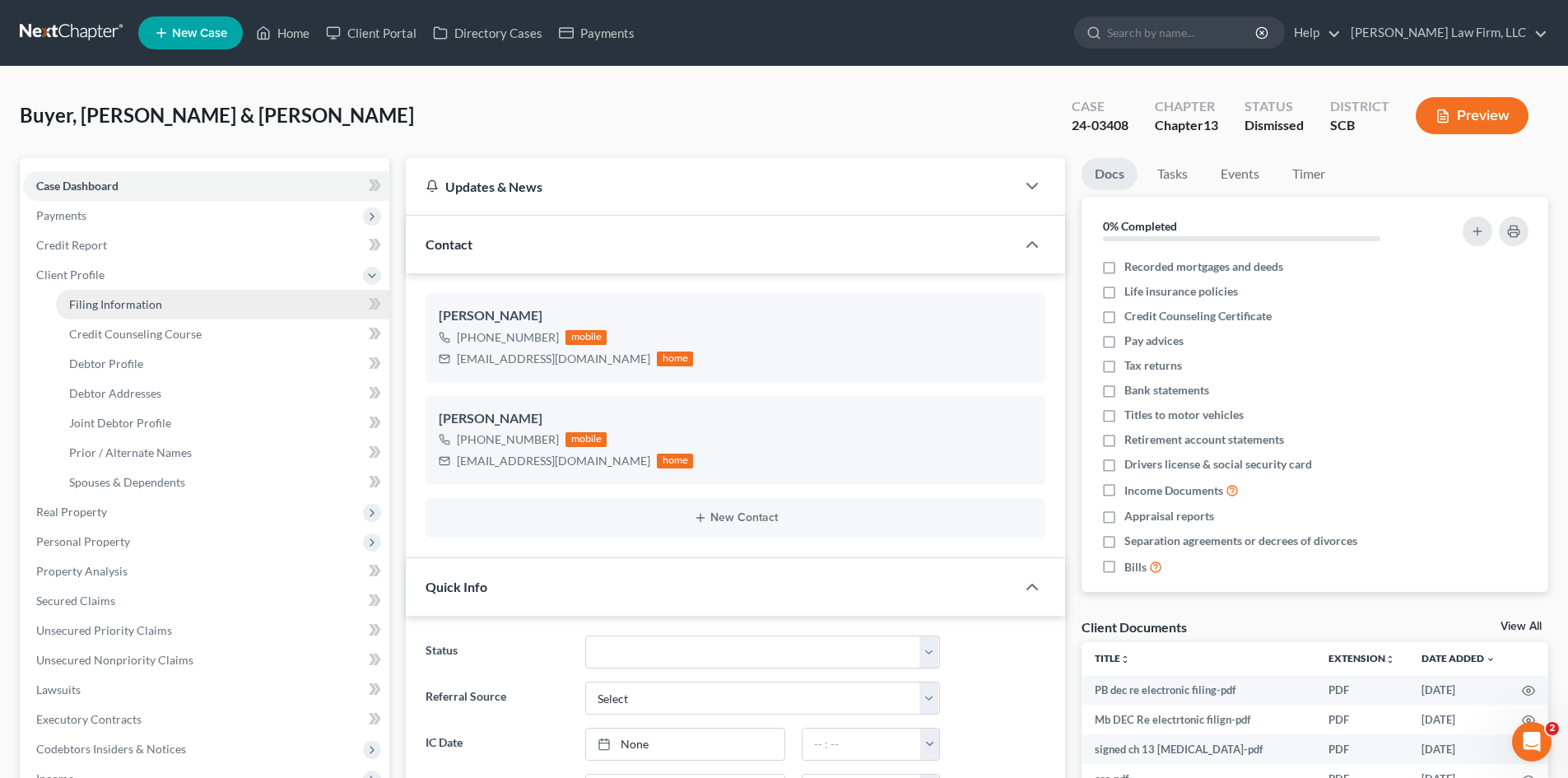
click at [77, 297] on span "Filing Information" at bounding box center [115, 304] width 93 height 14
select select "1"
select select "3"
select select "72"
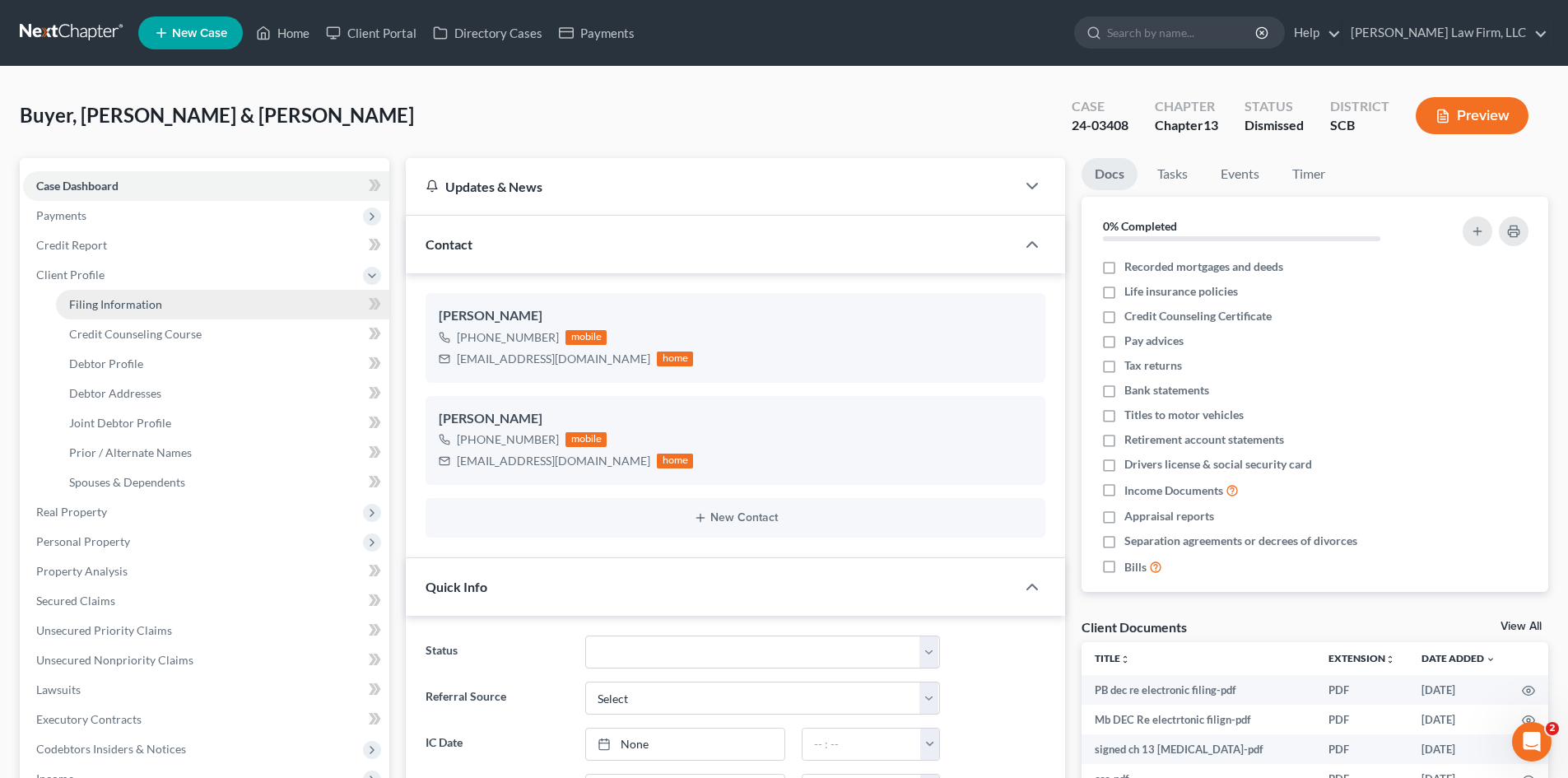
select select "0"
select select "42"
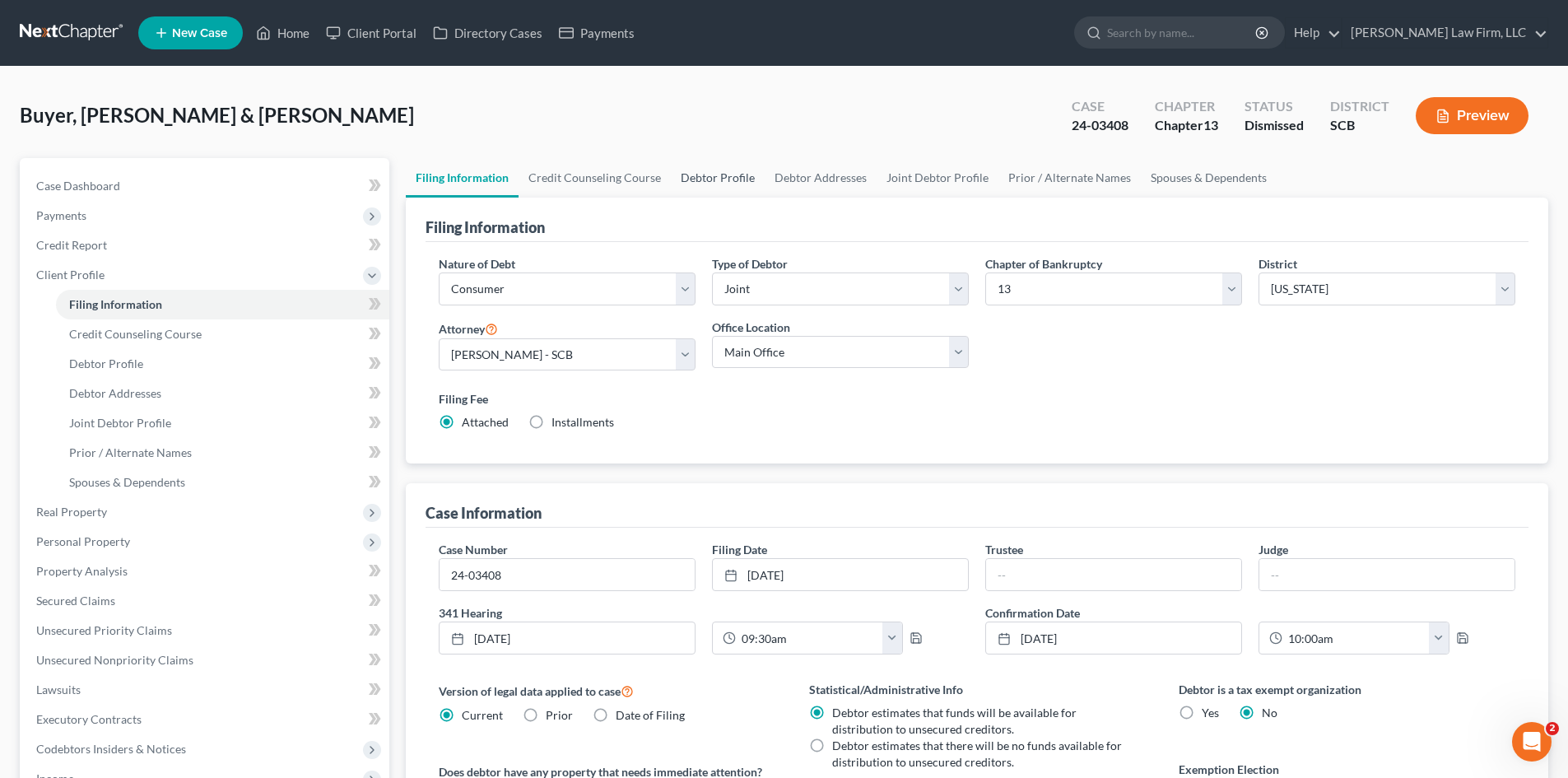
click at [711, 177] on link "Debtor Profile" at bounding box center [718, 177] width 94 height 39
select select "1"
select select "3"
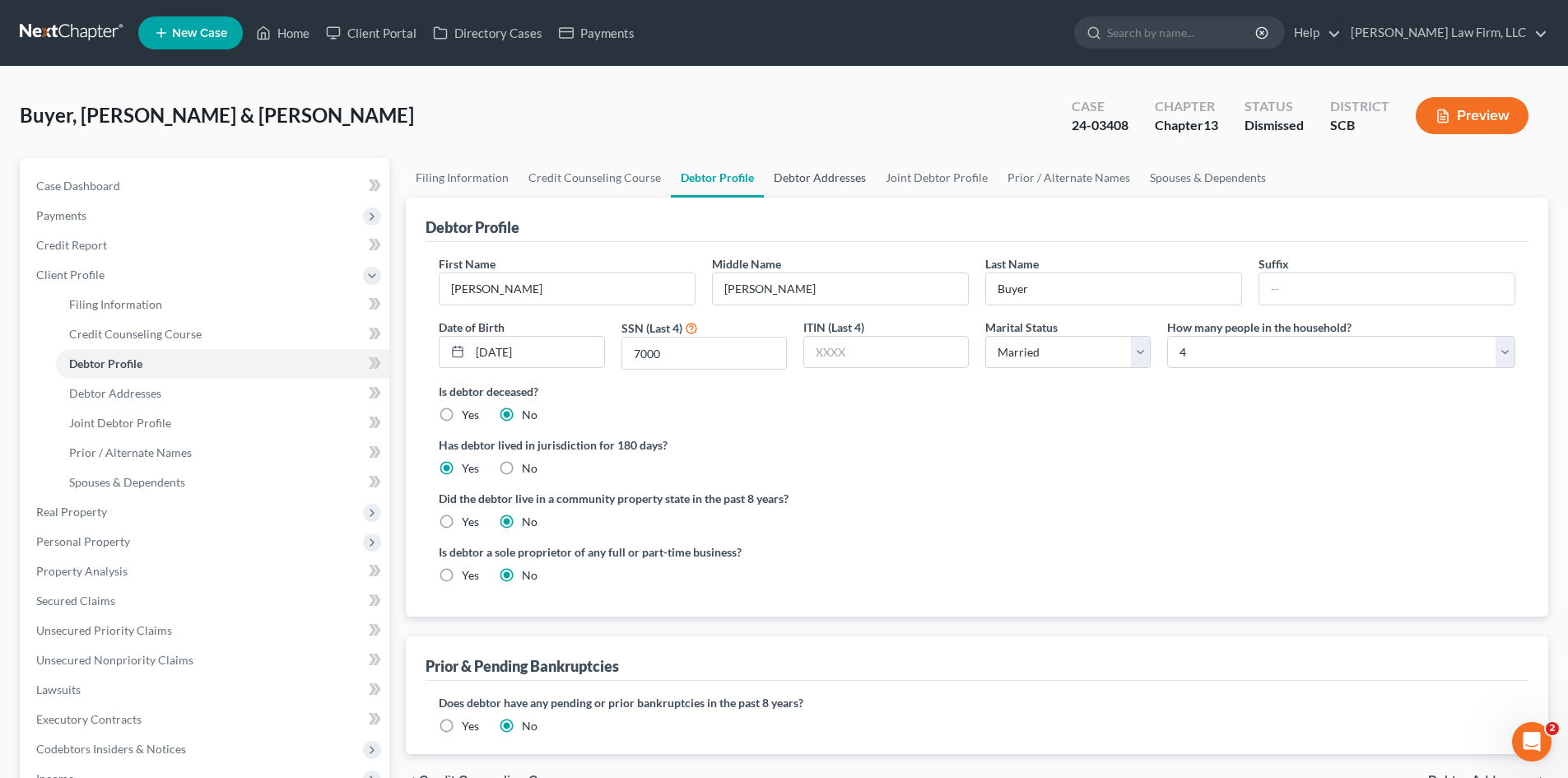
click at [824, 180] on link "Debtor Addresses" at bounding box center [820, 177] width 112 height 39
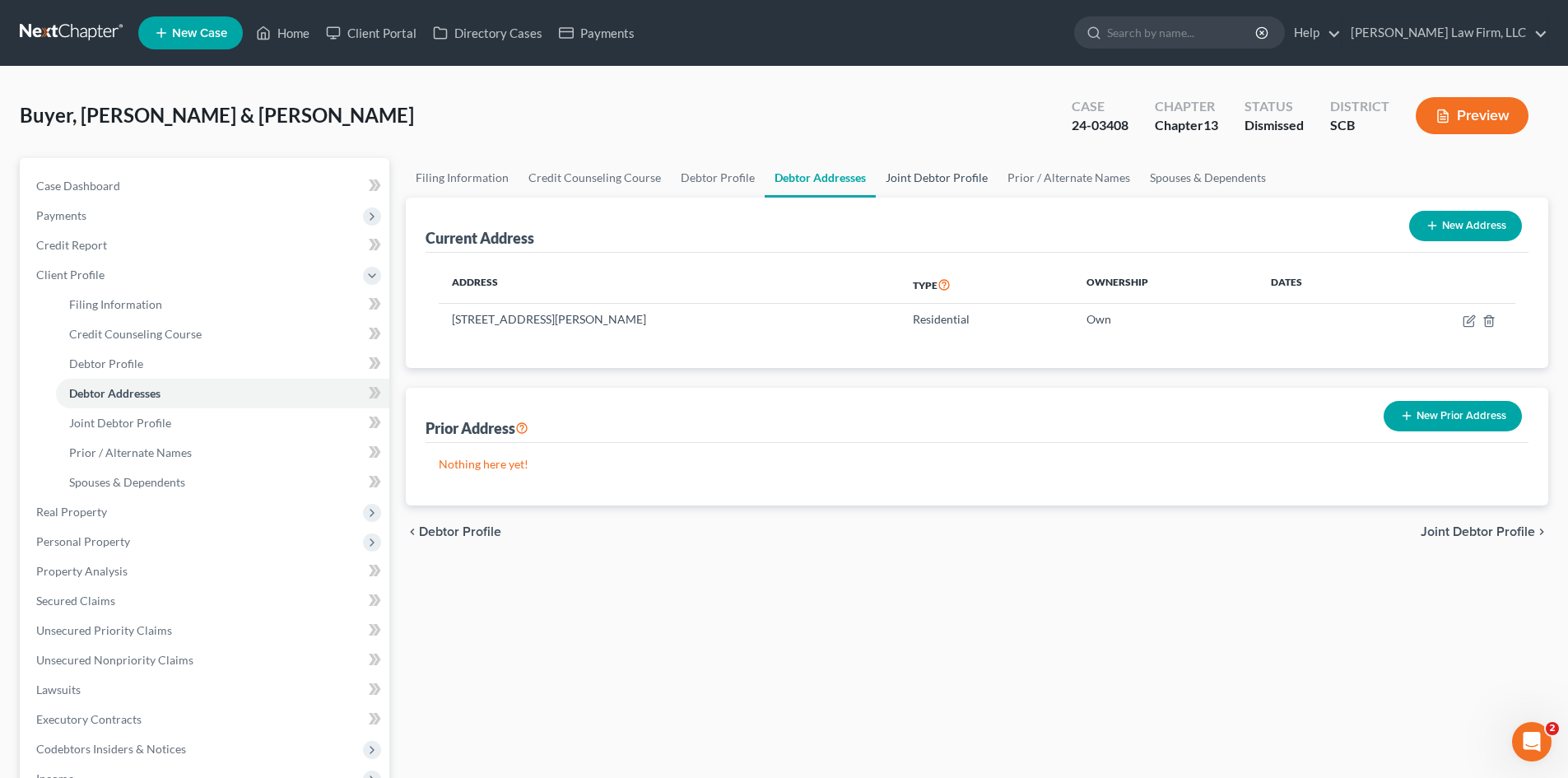
click at [927, 186] on link "Joint Debtor Profile" at bounding box center [937, 177] width 122 height 39
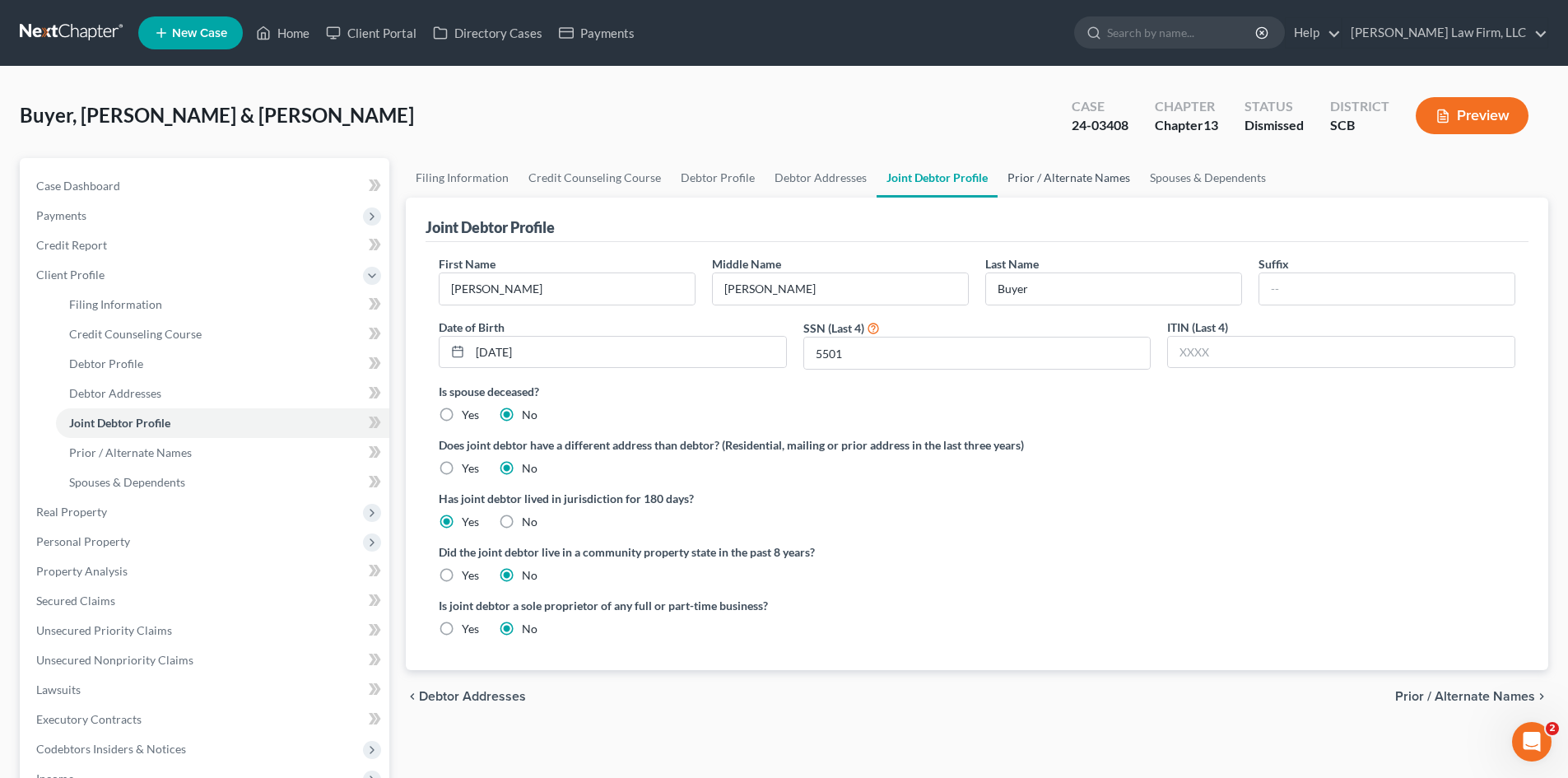
click at [1016, 182] on link "Prior / Alternate Names" at bounding box center [1069, 177] width 142 height 39
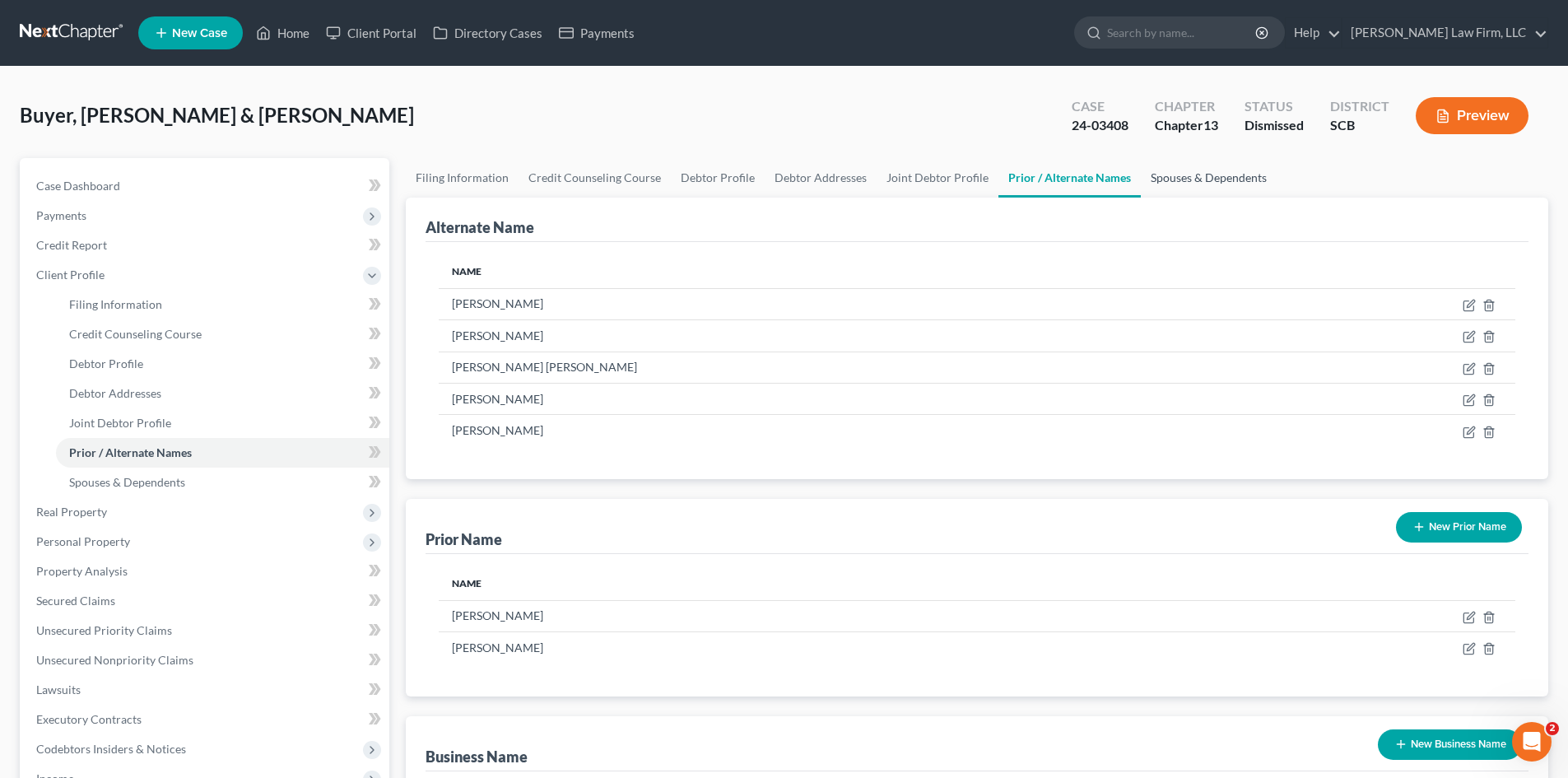
click at [1181, 184] on link "Spouses & Dependents" at bounding box center [1208, 177] width 135 height 39
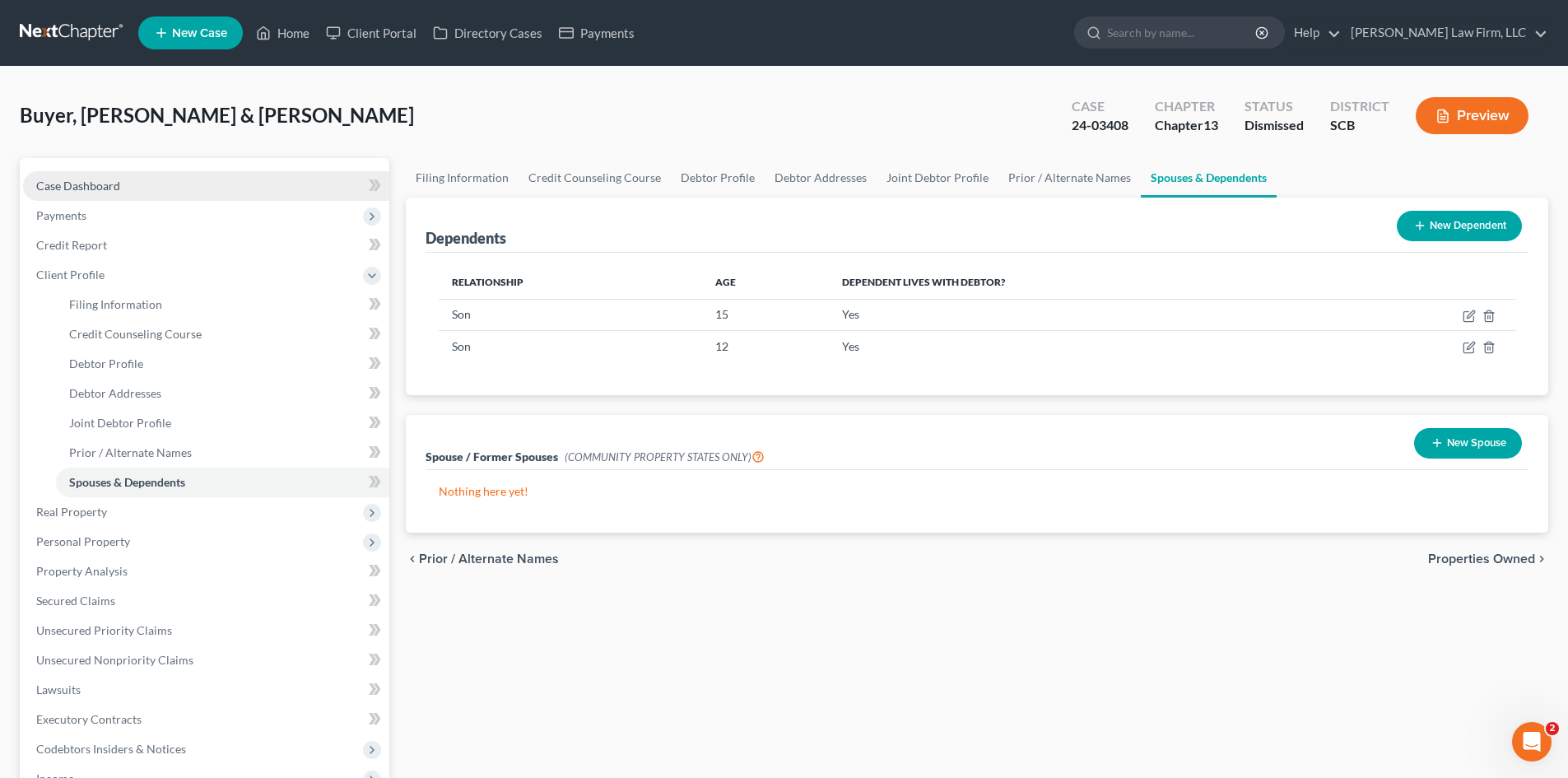
click at [89, 192] on span "Case Dashboard" at bounding box center [78, 186] width 84 height 14
select select "0"
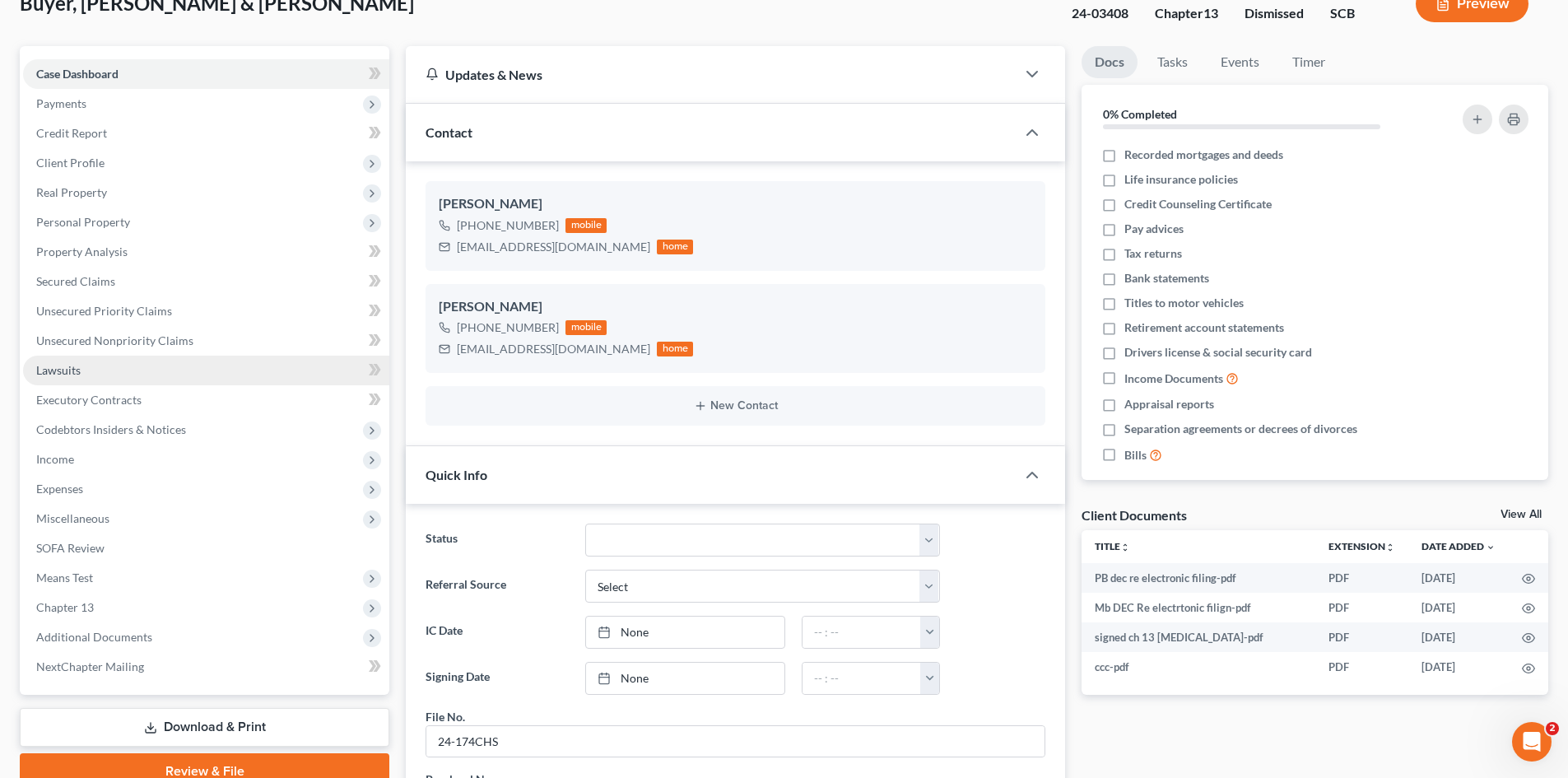
scroll to position [82, 0]
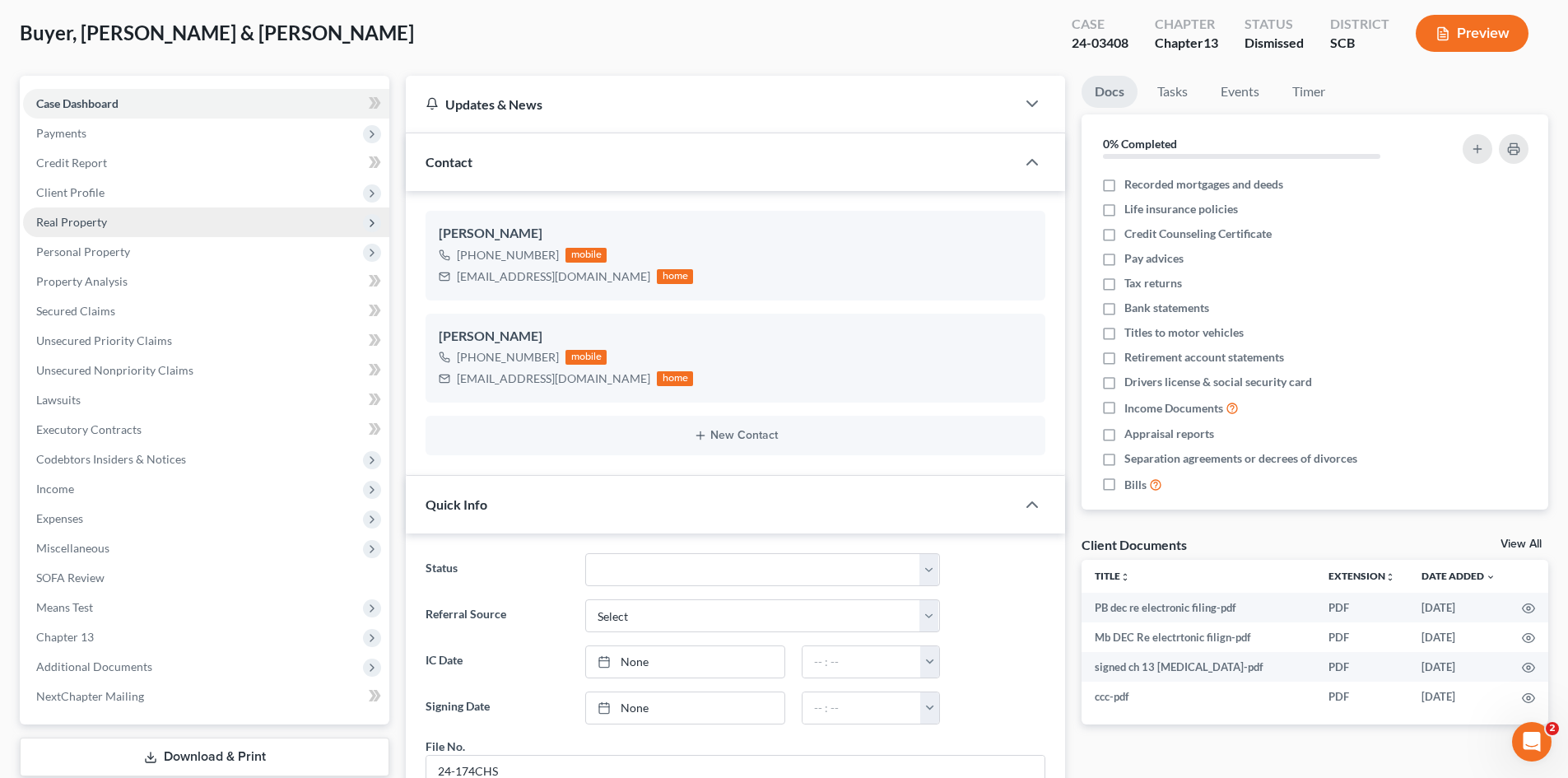
click at [63, 192] on span "Client Profile" at bounding box center [70, 192] width 69 height 14
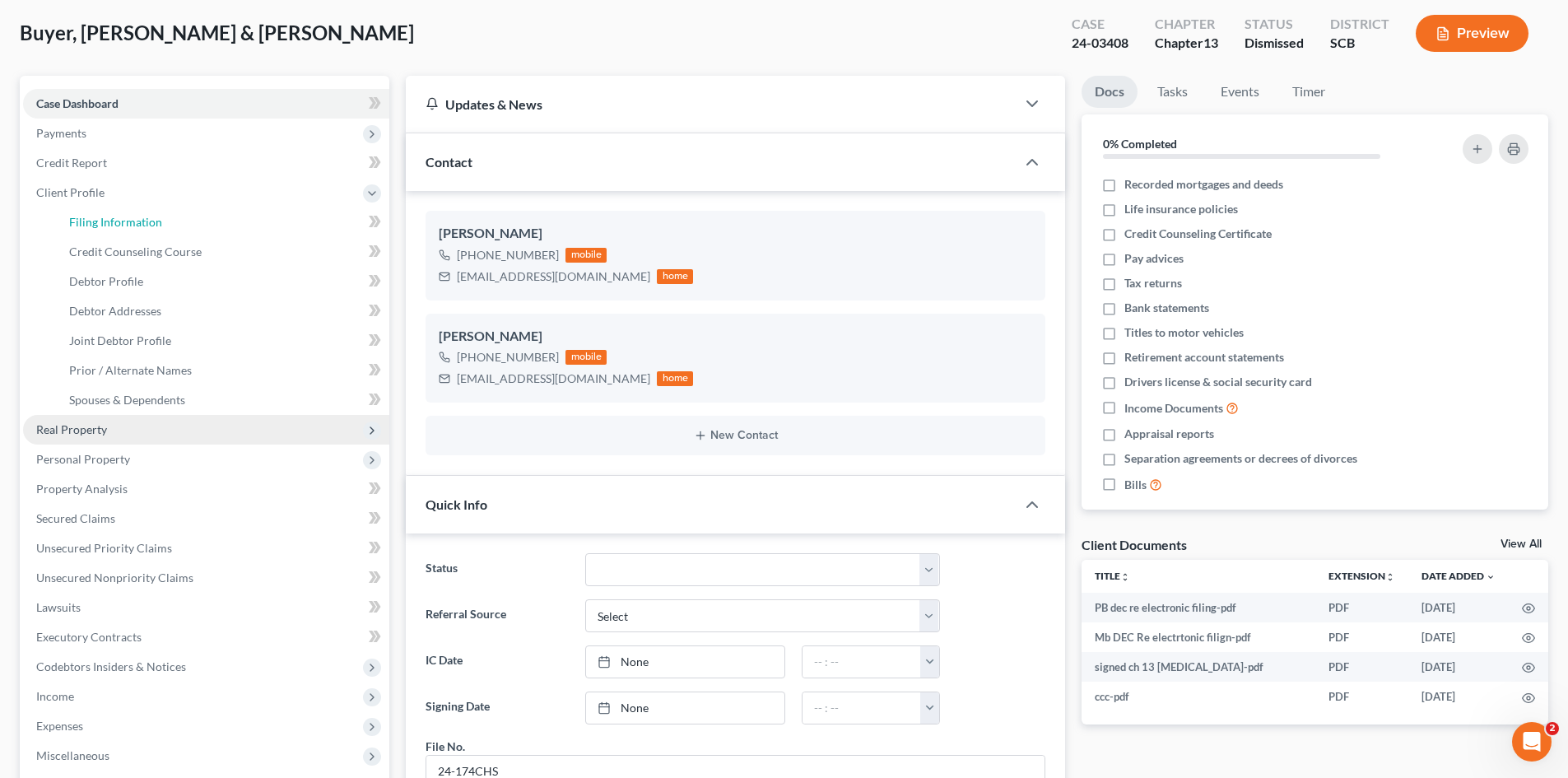
click at [100, 221] on span "Filing Information" at bounding box center [115, 222] width 93 height 14
select select "1"
select select "3"
select select "72"
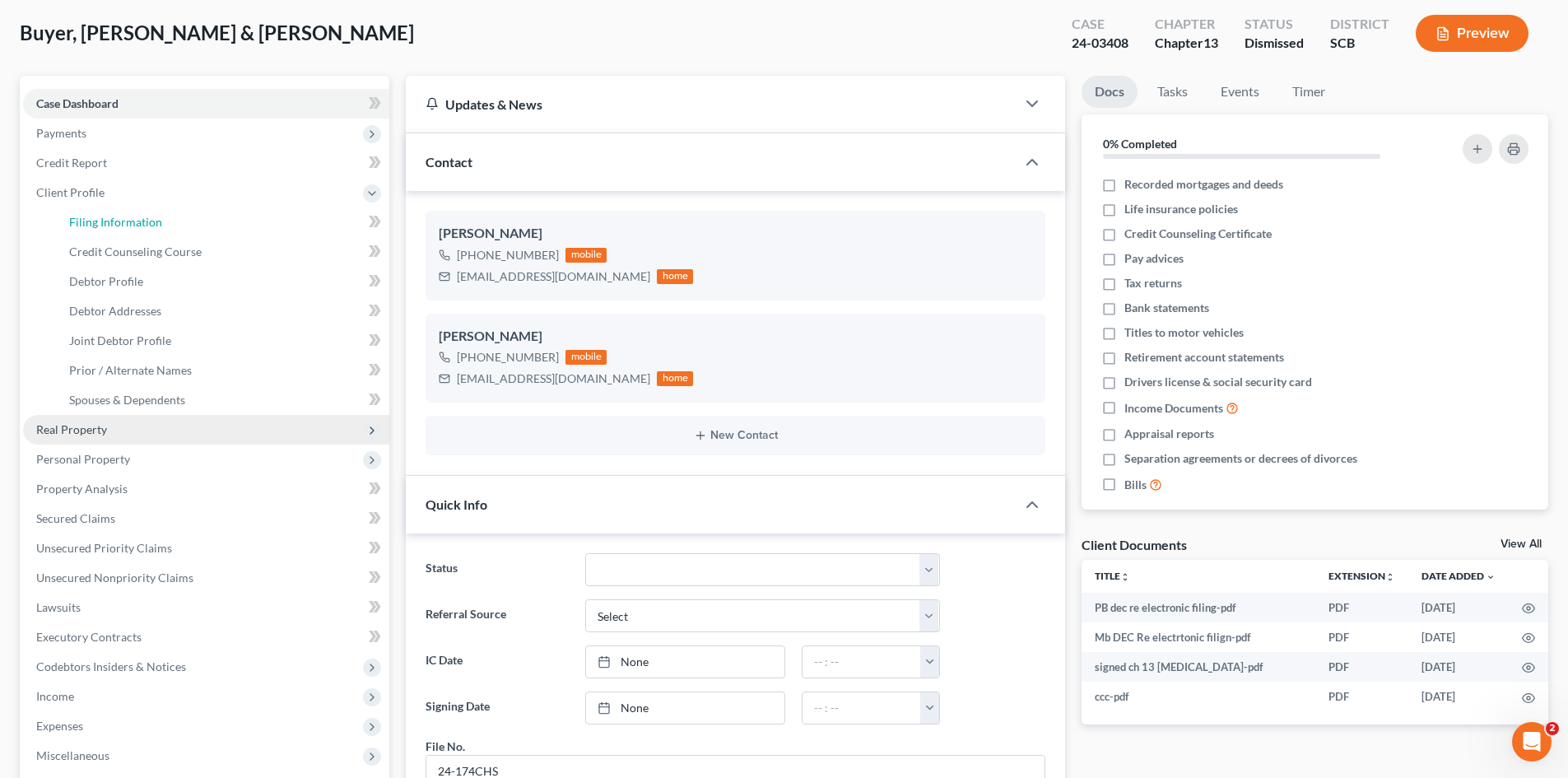
select select "0"
select select "42"
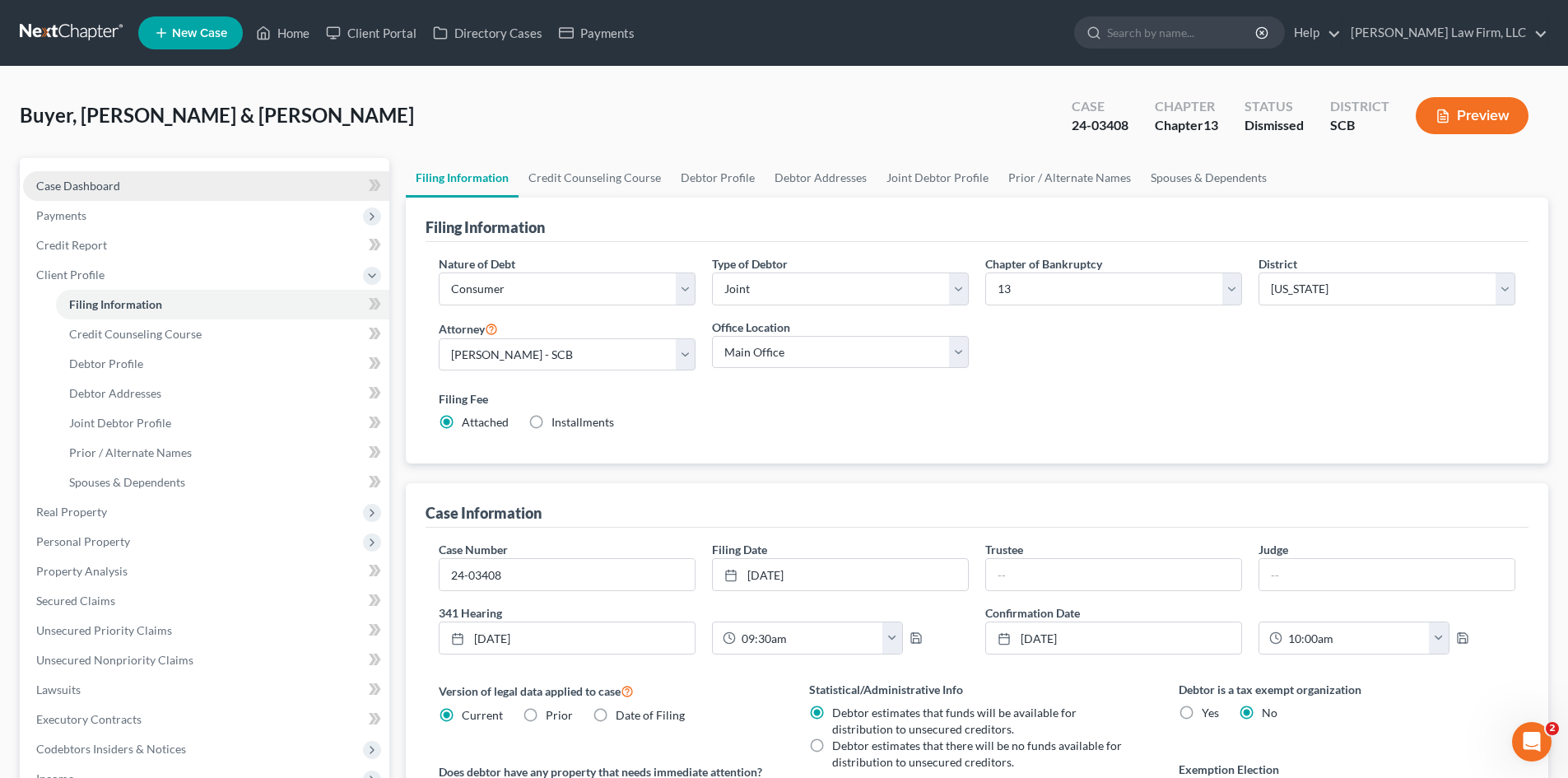
drag, startPoint x: 100, startPoint y: 179, endPoint x: 173, endPoint y: 192, distance: 74.1
click at [100, 179] on span "Case Dashboard" at bounding box center [78, 186] width 84 height 14
select select "0"
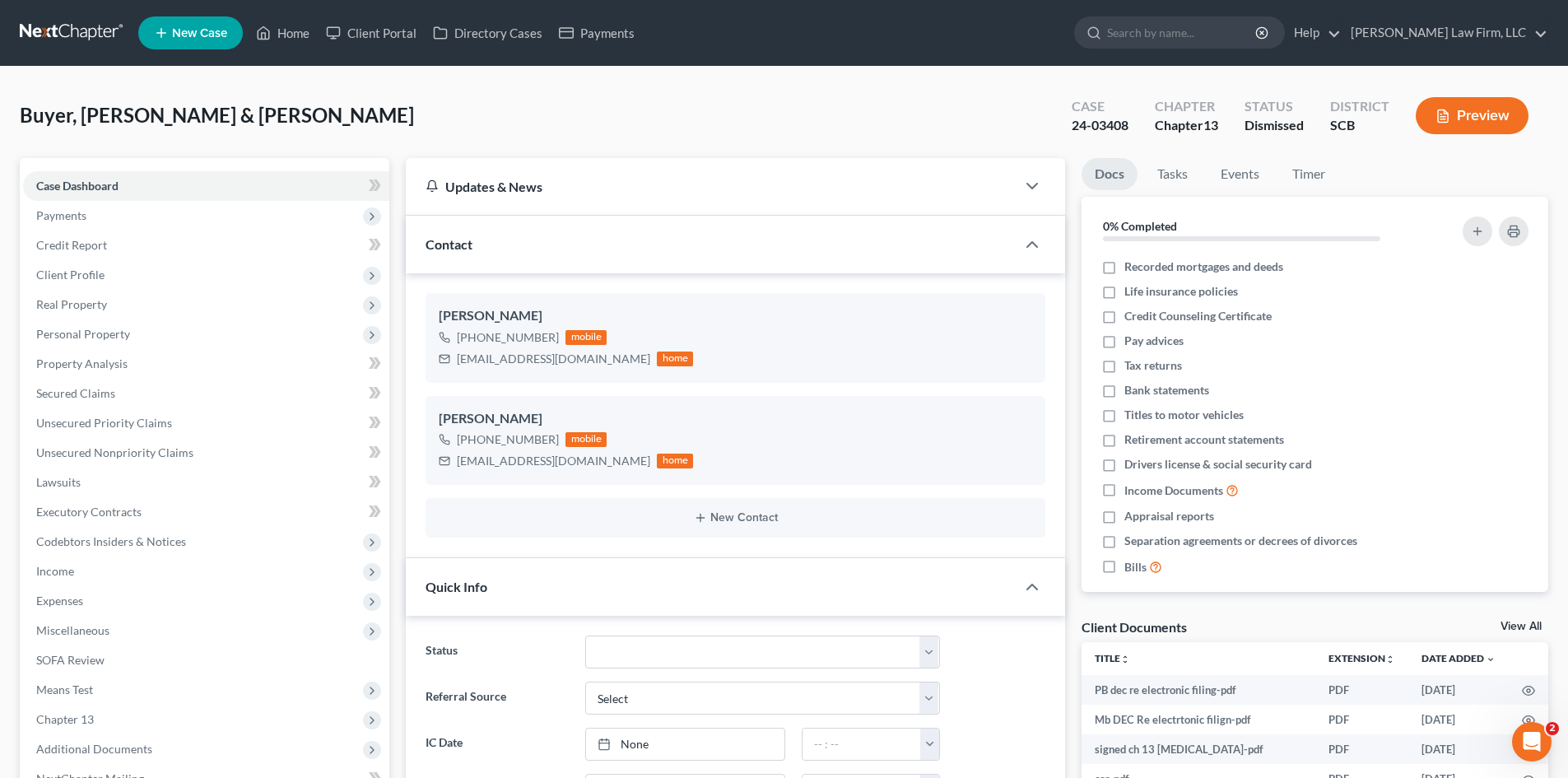
scroll to position [512, 0]
click at [122, 306] on span "Real Property" at bounding box center [207, 304] width 366 height 29
click at [136, 330] on span "Properties Owned" at bounding box center [116, 334] width 94 height 14
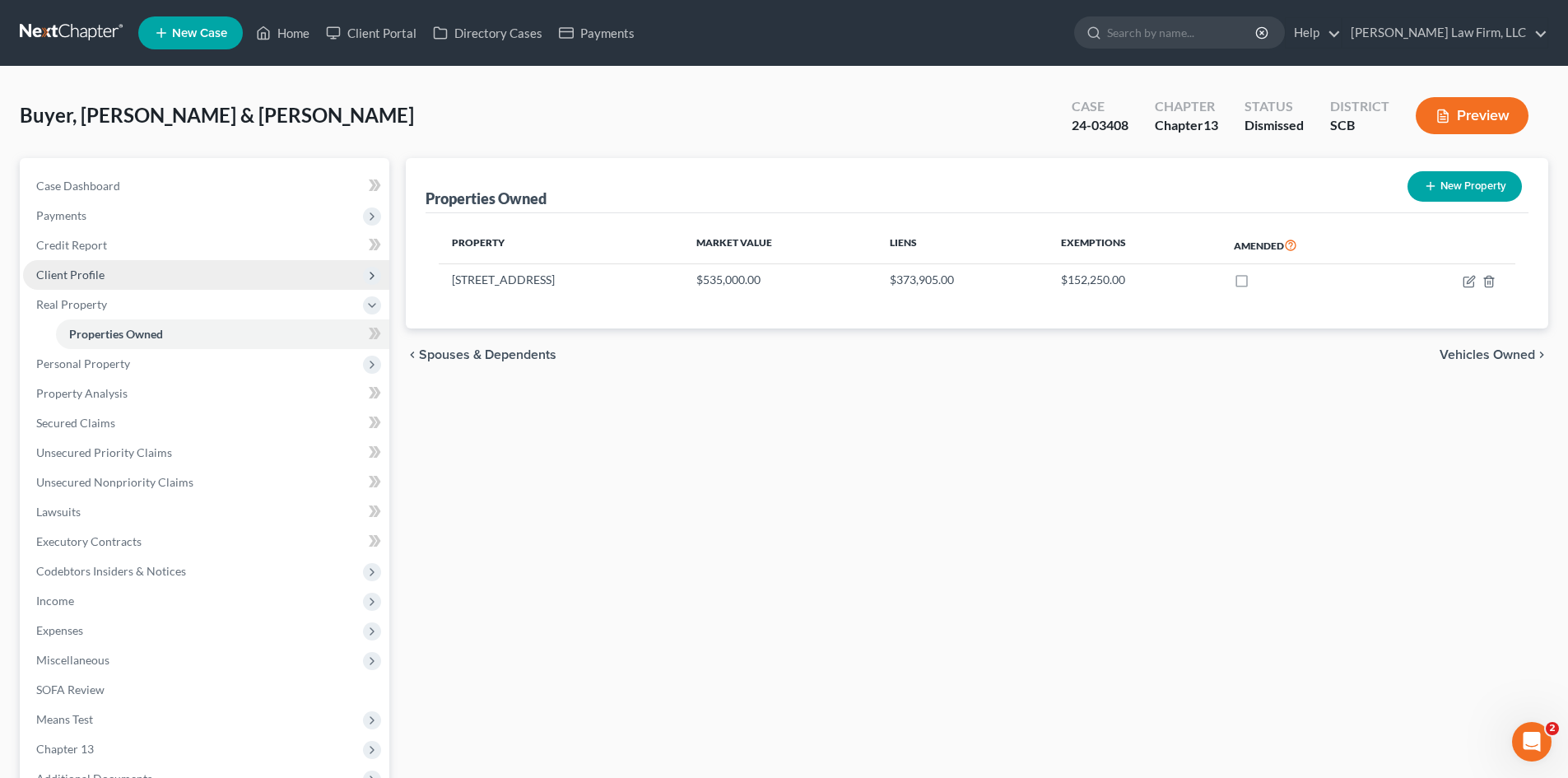
click at [86, 274] on span "Client Profile" at bounding box center [70, 274] width 69 height 14
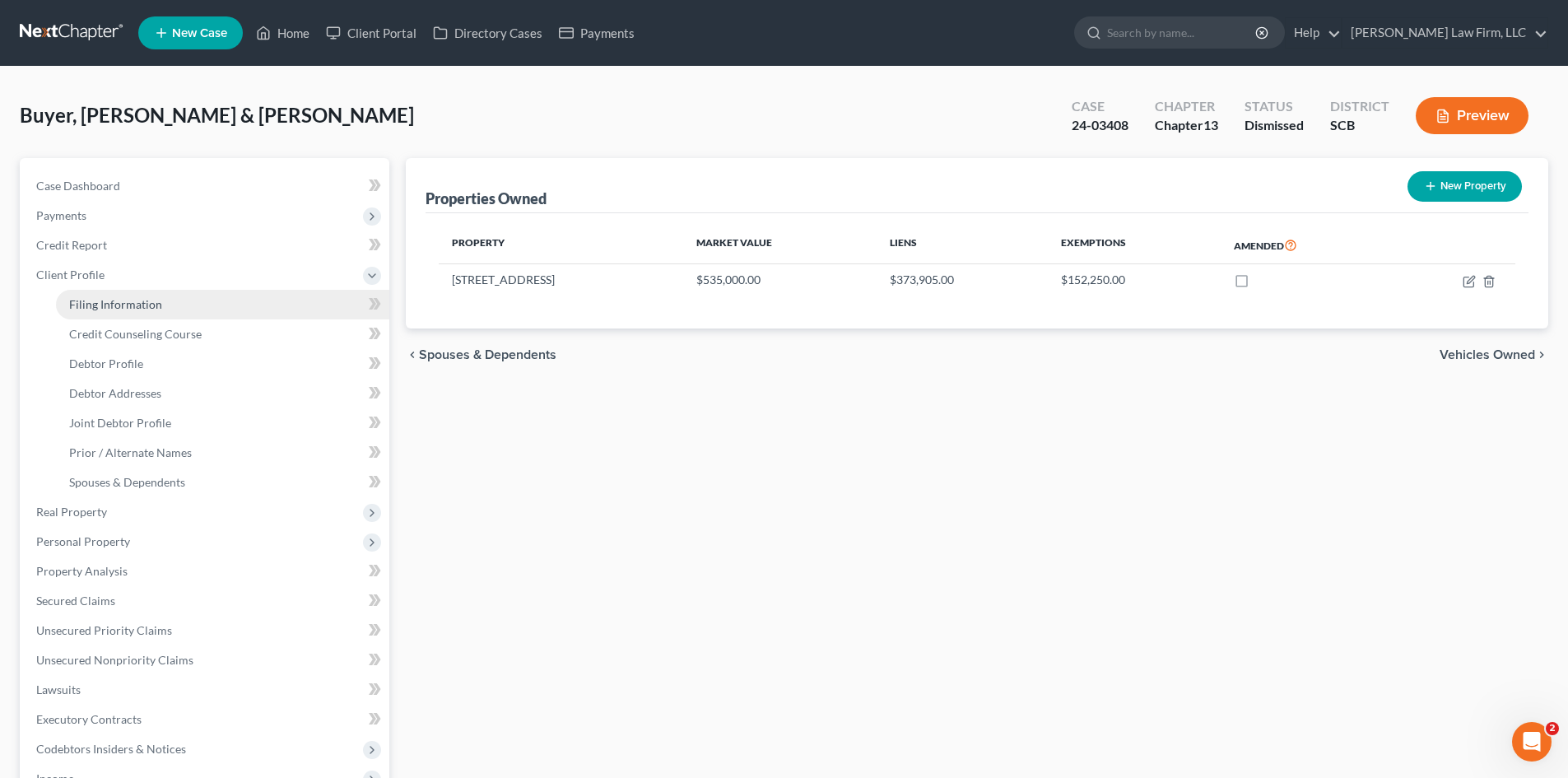
click at [87, 301] on span "Filing Information" at bounding box center [115, 304] width 93 height 14
select select "1"
select select "3"
select select "72"
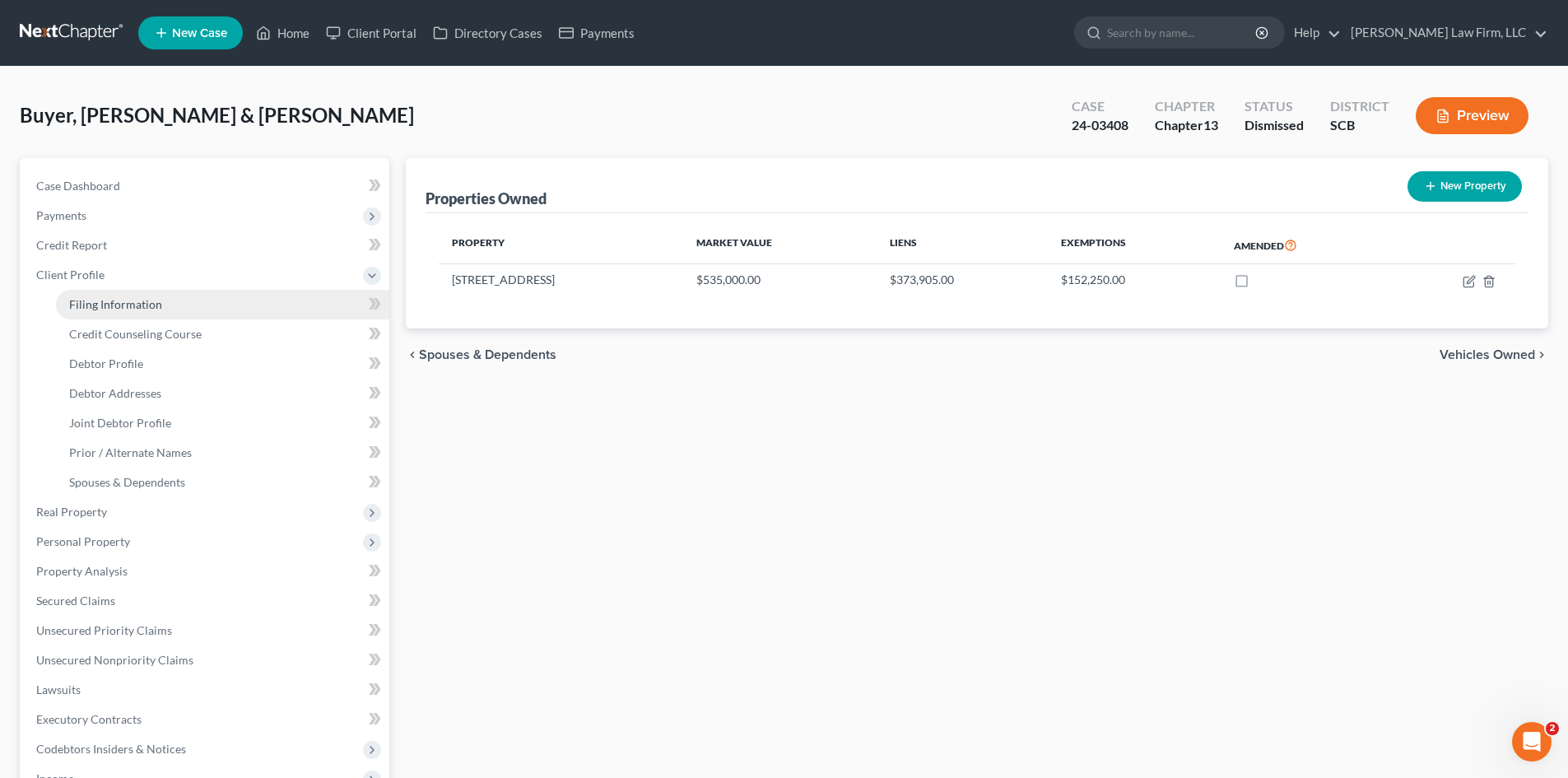
select select "0"
select select "42"
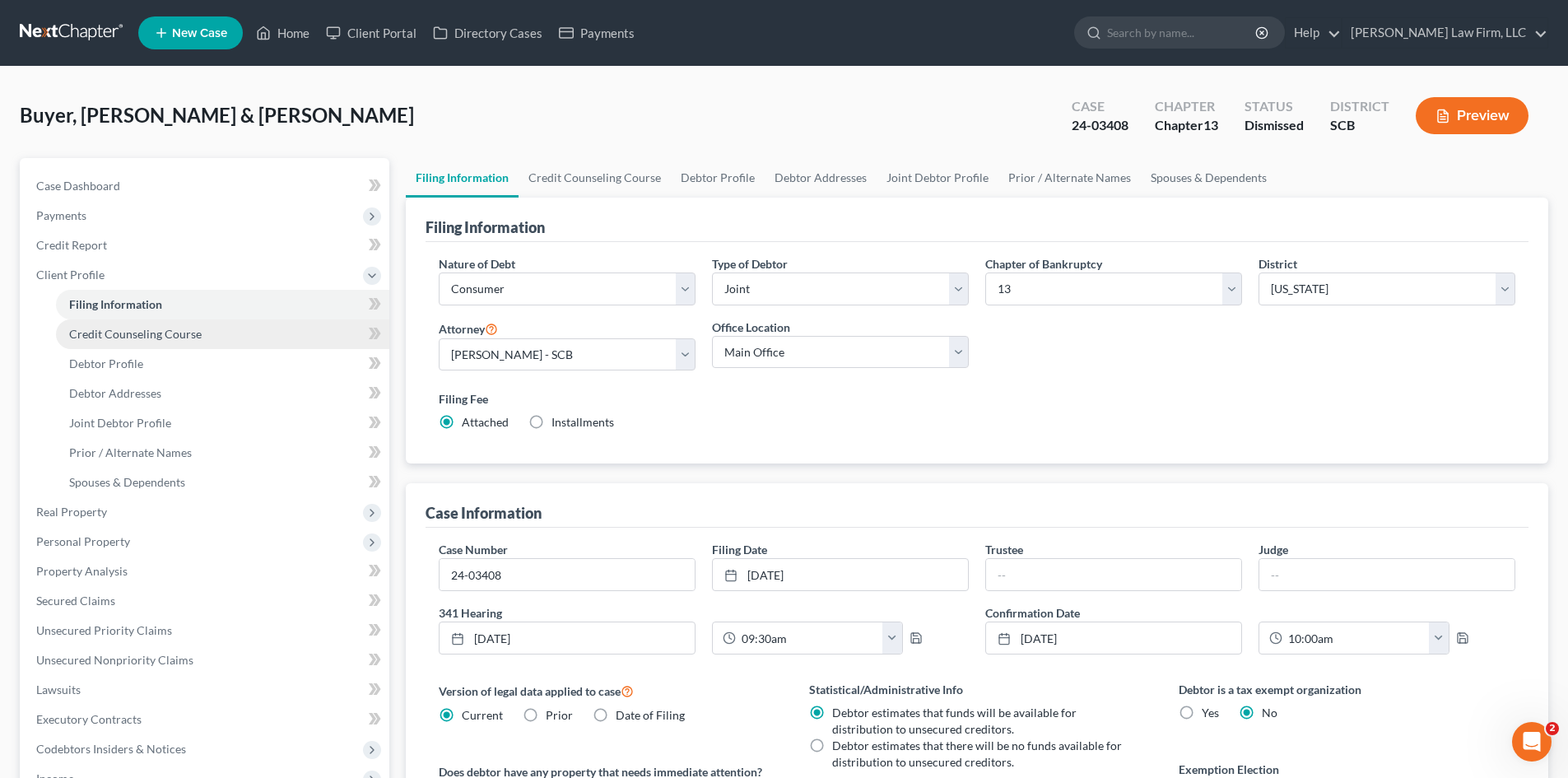
click at [185, 335] on span "Credit Counseling Course" at bounding box center [135, 334] width 132 height 14
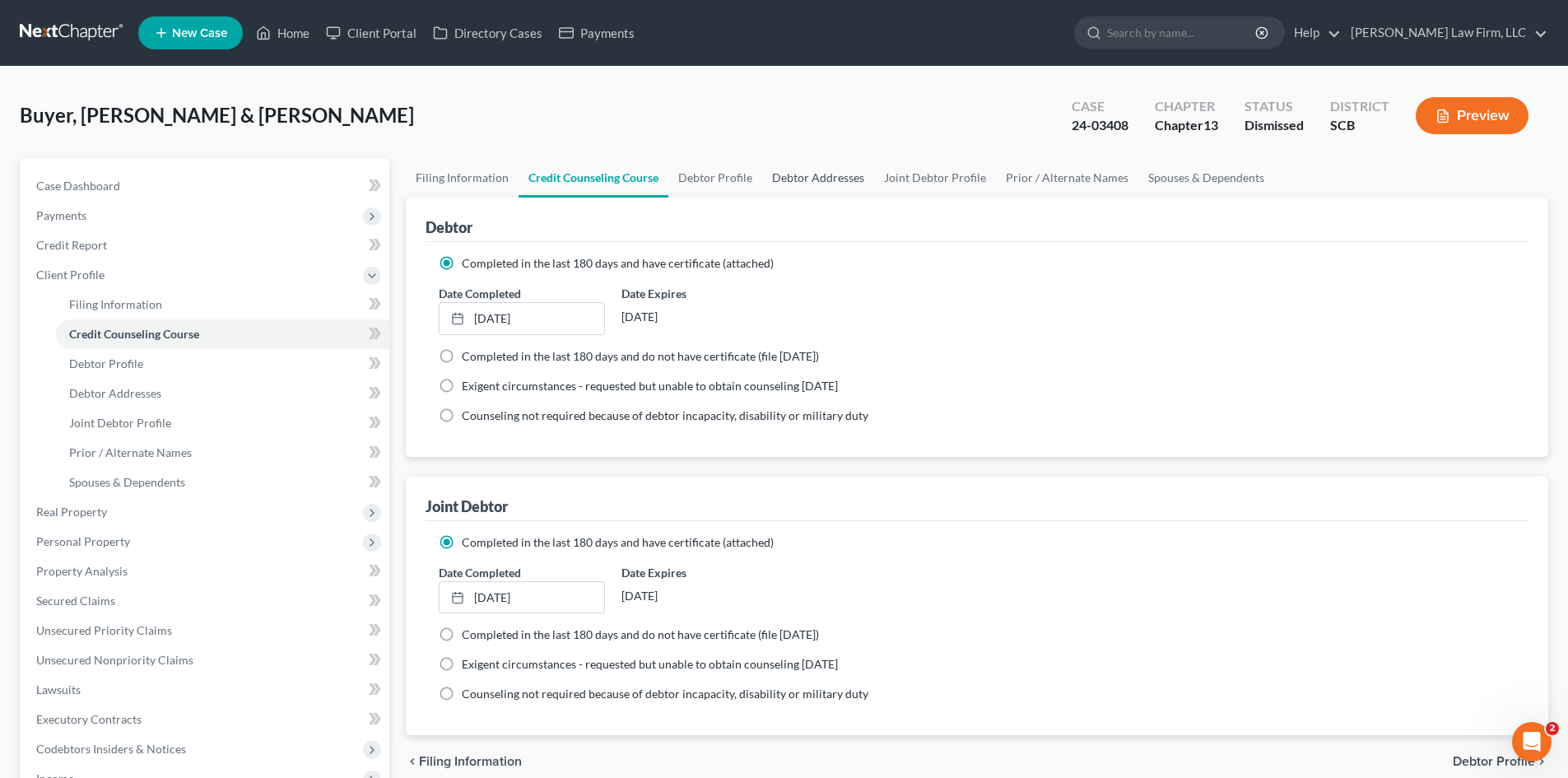
click at [804, 182] on link "Debtor Addresses" at bounding box center [818, 177] width 112 height 39
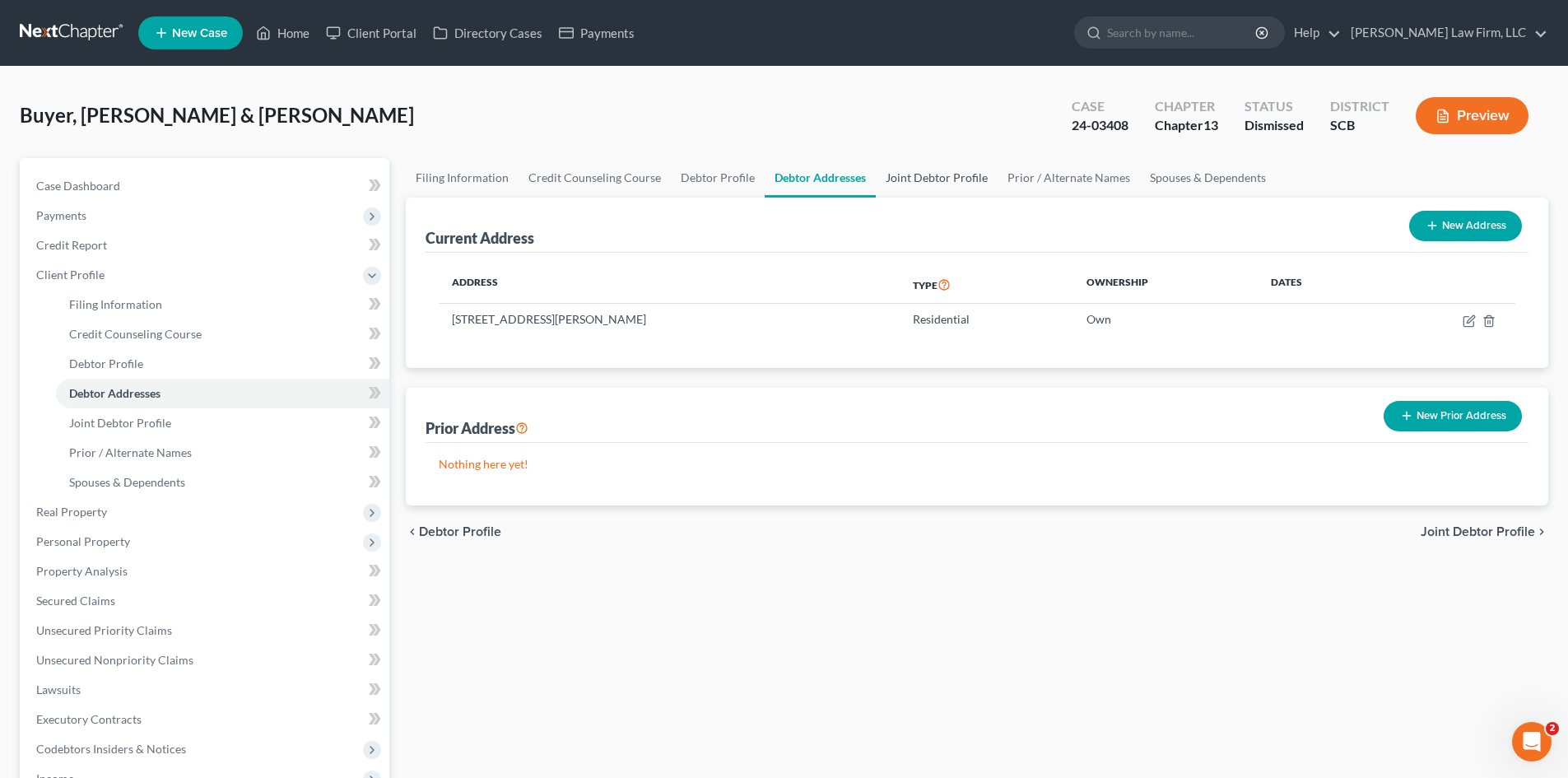
click at [903, 180] on link "Joint Debtor Profile" at bounding box center [937, 177] width 122 height 39
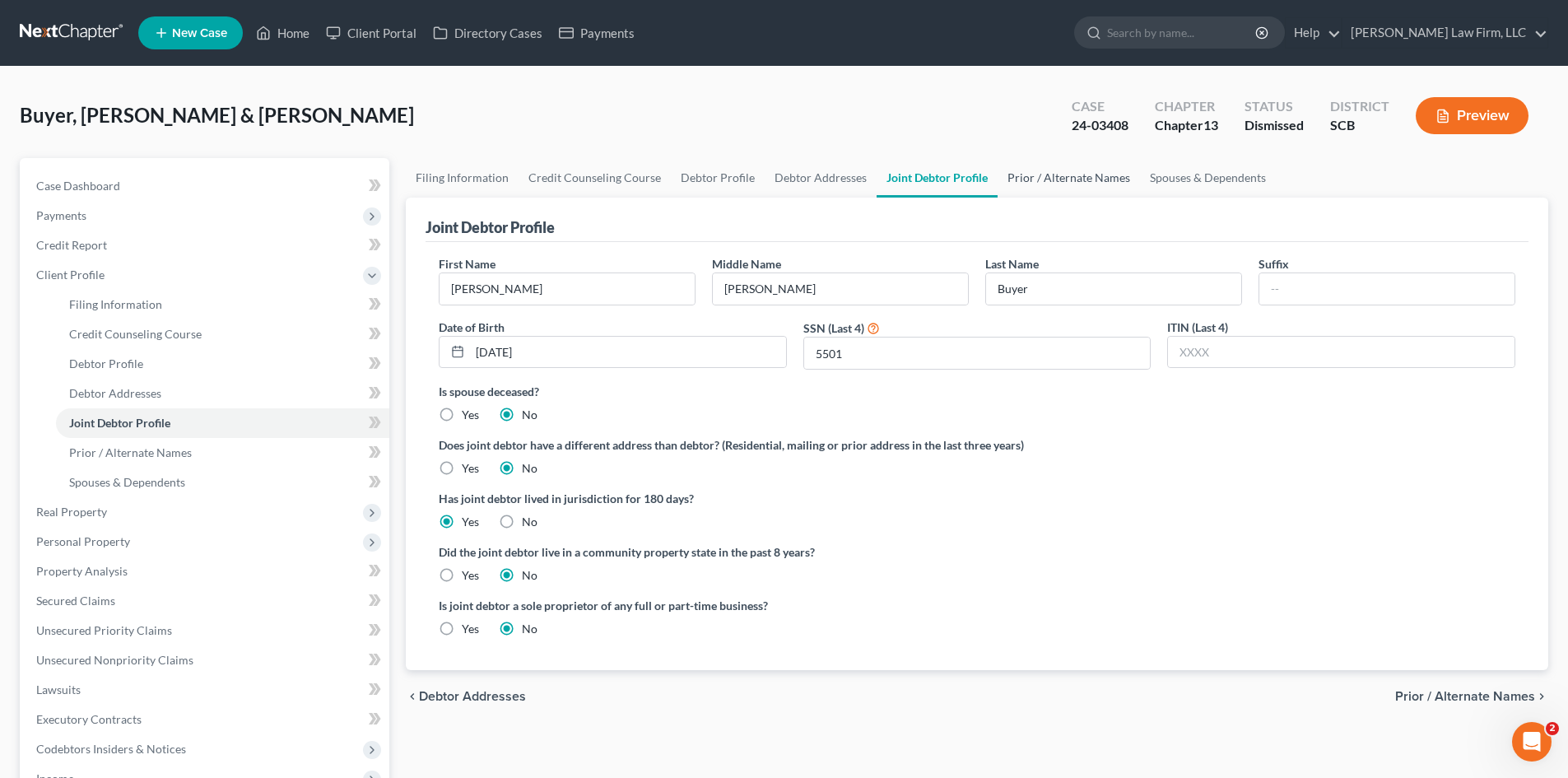
click at [1013, 179] on link "Prior / Alternate Names" at bounding box center [1069, 177] width 142 height 39
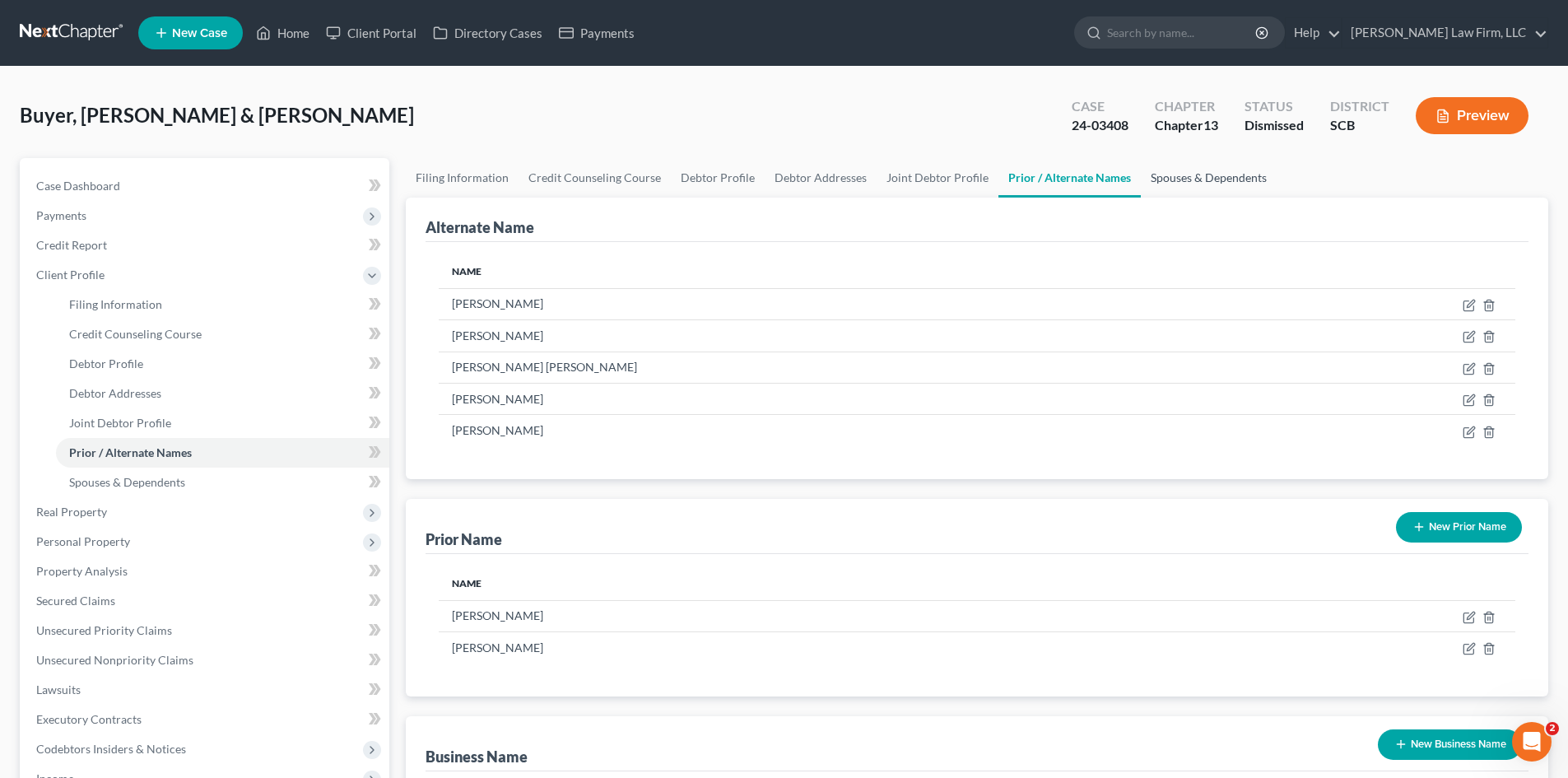
click at [1182, 180] on link "Spouses & Dependents" at bounding box center [1208, 177] width 135 height 39
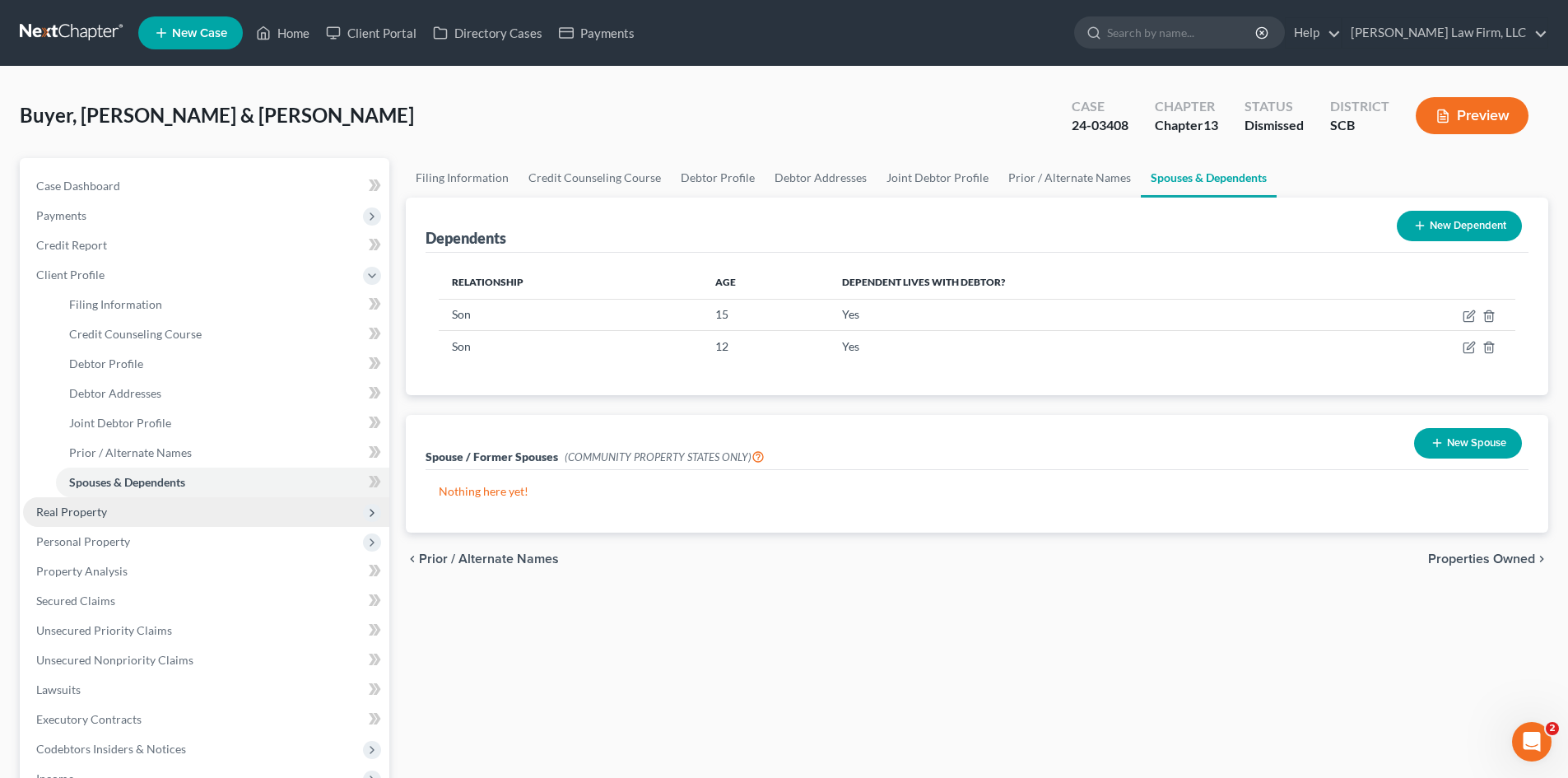
click at [61, 510] on span "Real Property" at bounding box center [71, 511] width 71 height 14
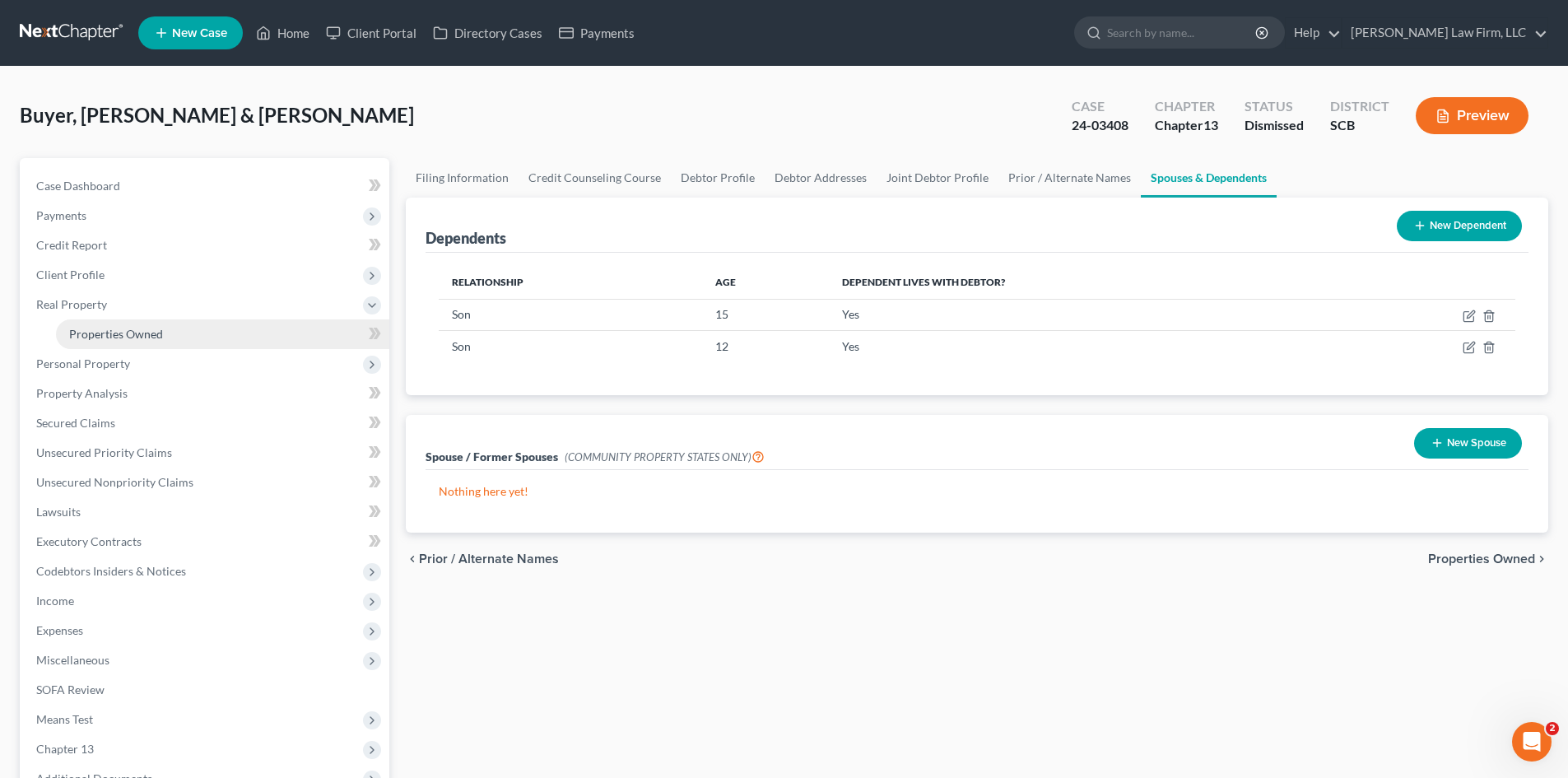
click at [124, 335] on span "Properties Owned" at bounding box center [116, 334] width 94 height 14
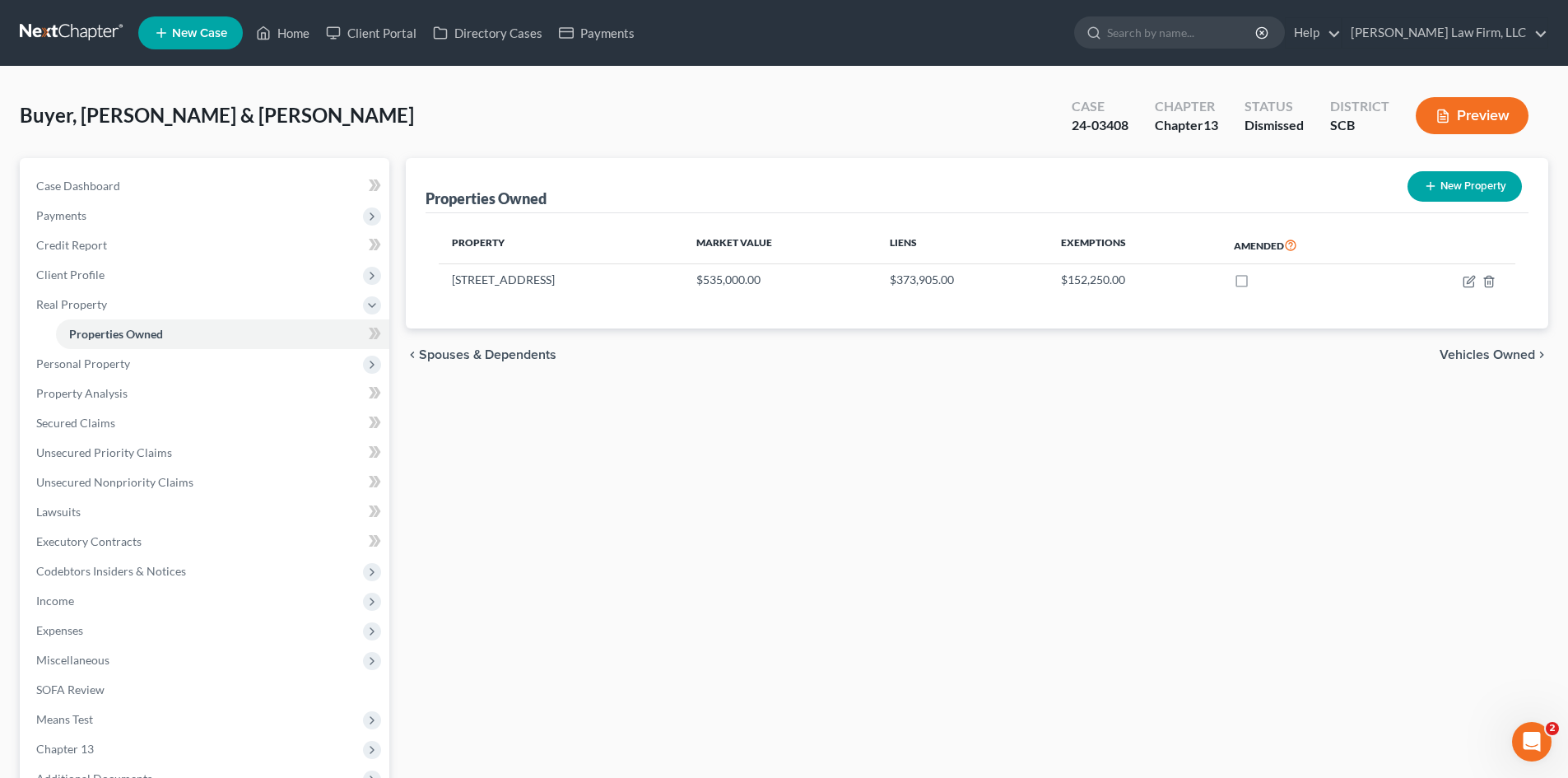
click at [1468, 352] on span "Vehicles Owned" at bounding box center [1487, 355] width 95 height 13
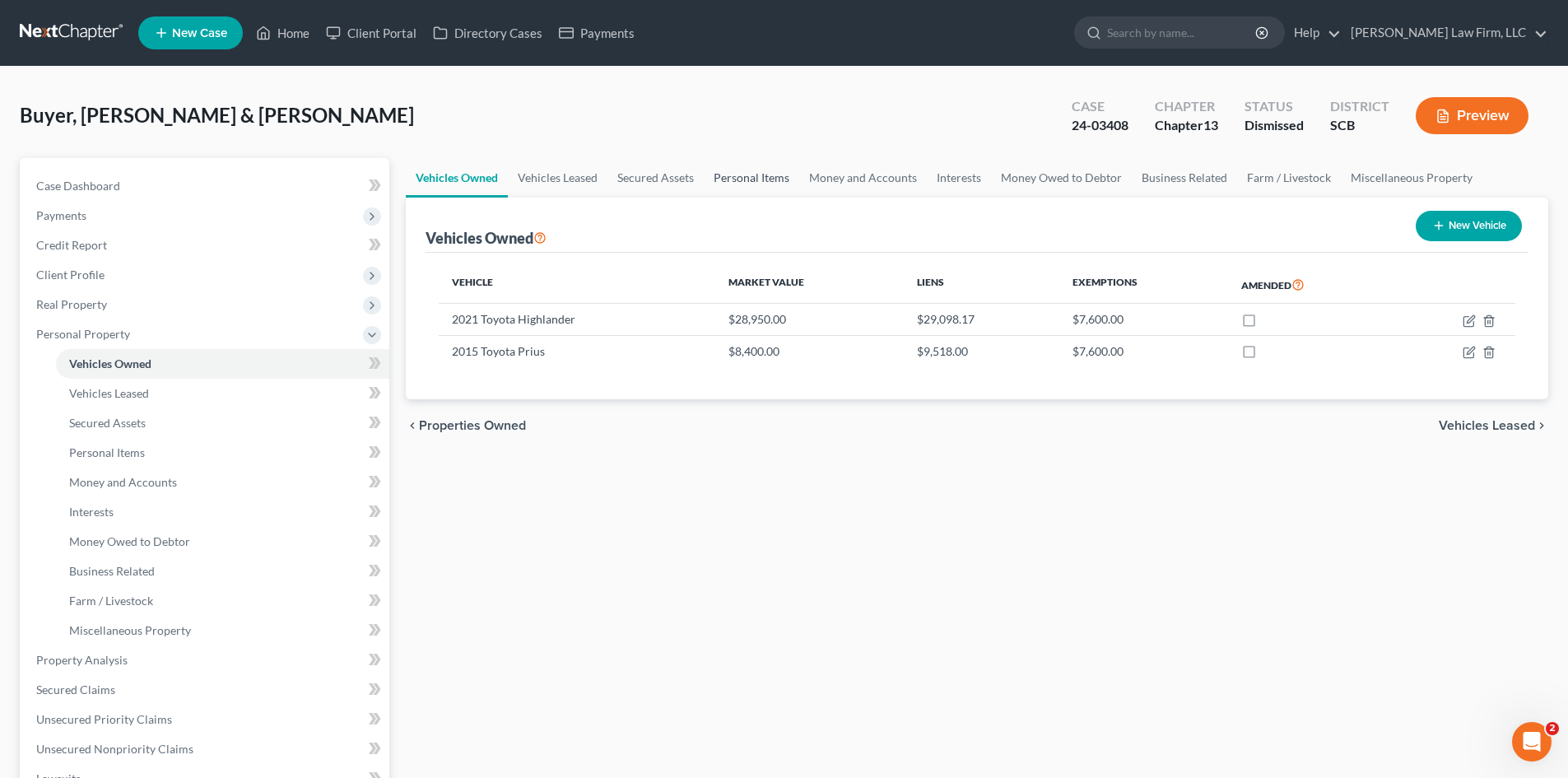
click at [735, 184] on link "Personal Items" at bounding box center [751, 177] width 95 height 39
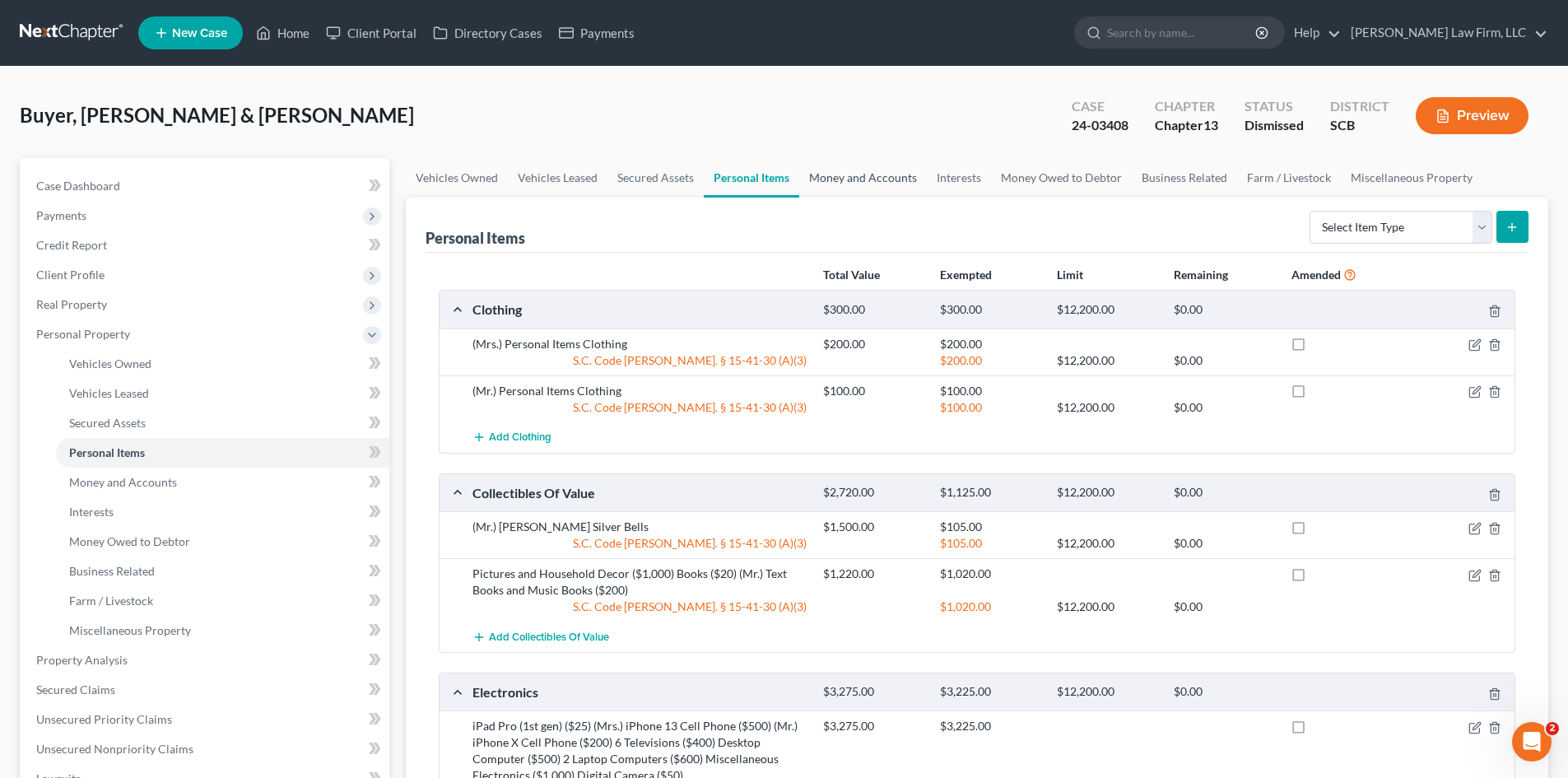
click at [861, 174] on link "Money and Accounts" at bounding box center [862, 177] width 128 height 39
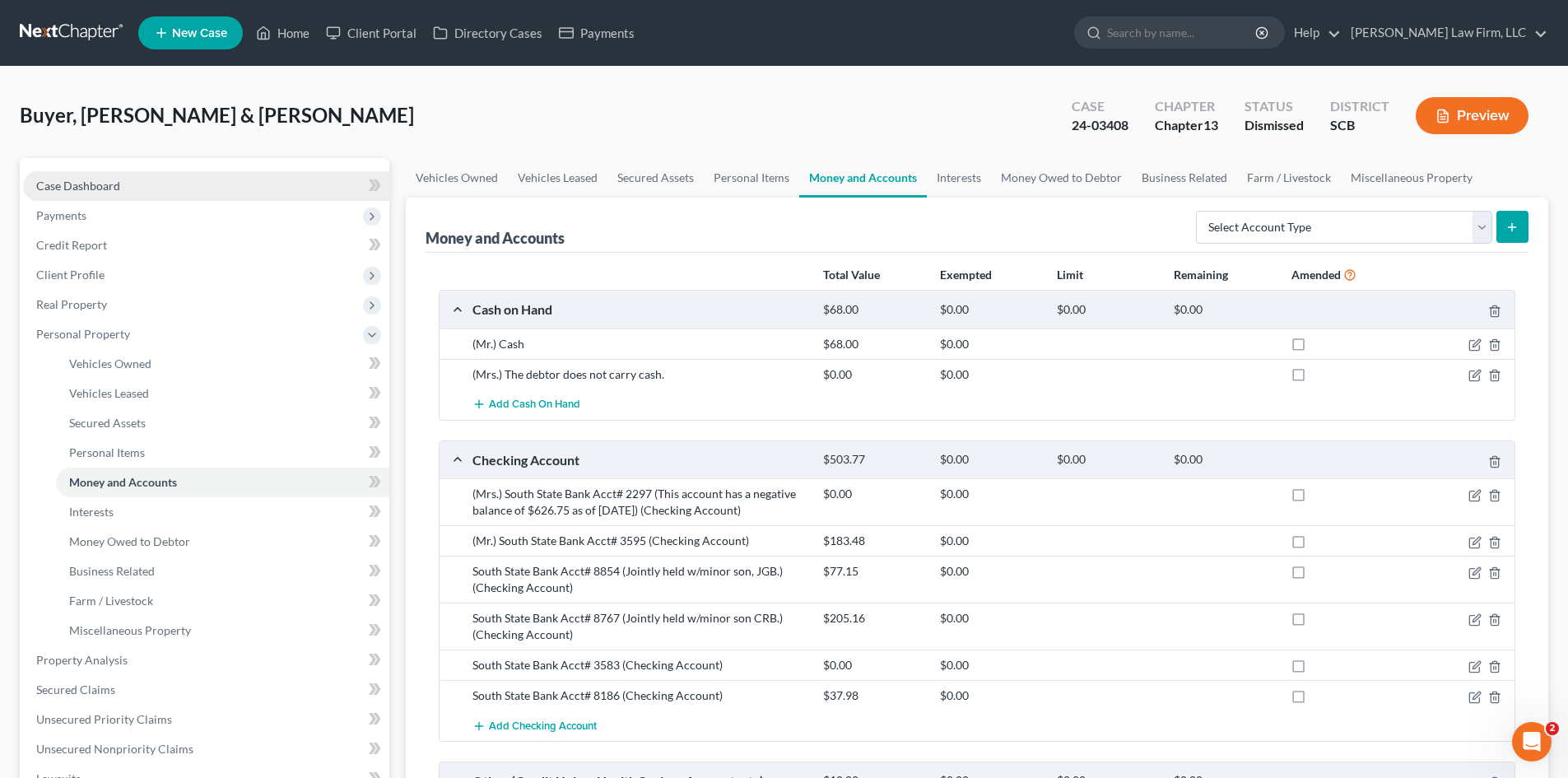
click at [81, 199] on link "Case Dashboard" at bounding box center [207, 186] width 366 height 29
select select "0"
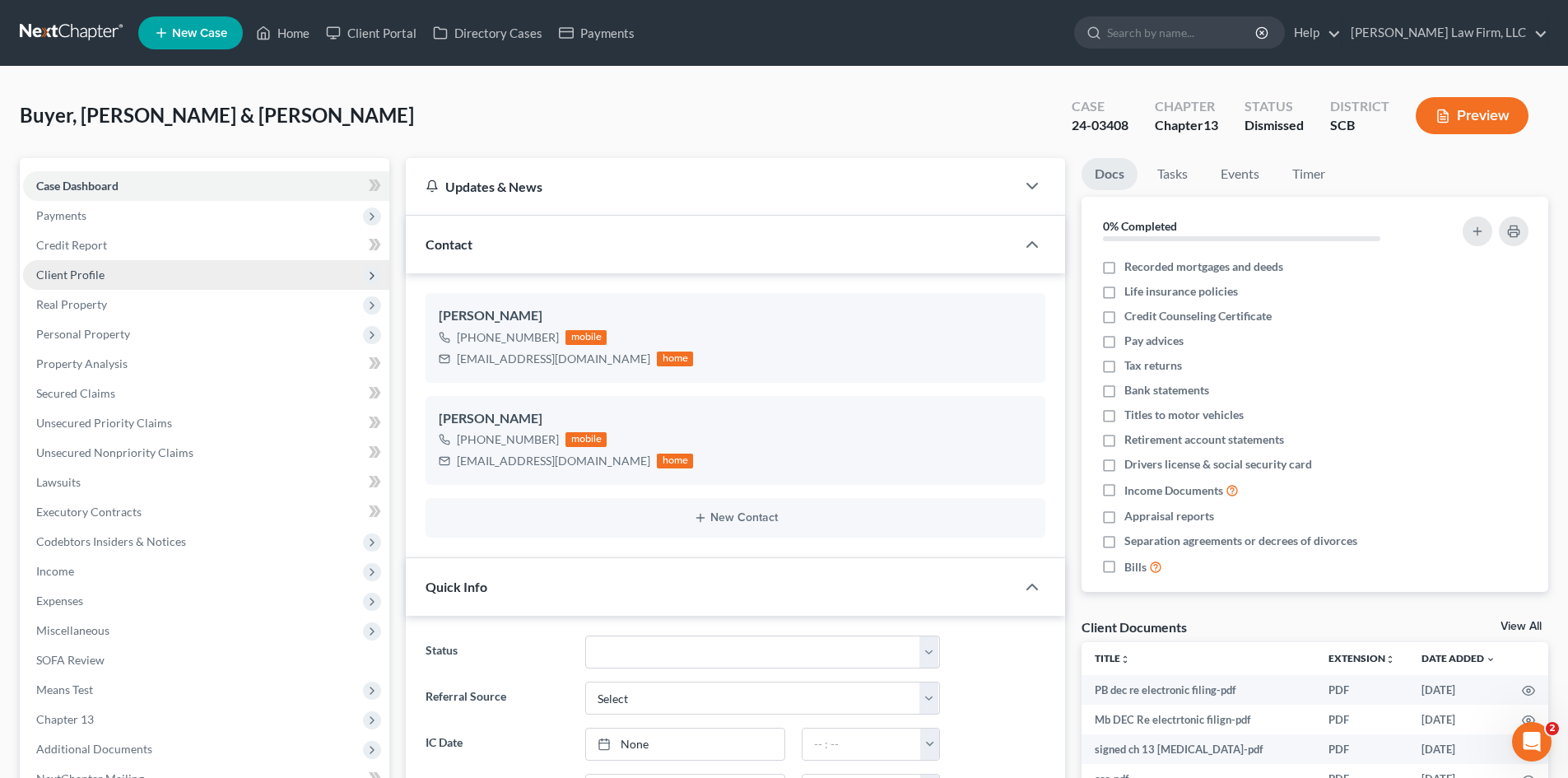
click at [81, 278] on span "Client Profile" at bounding box center [70, 274] width 69 height 14
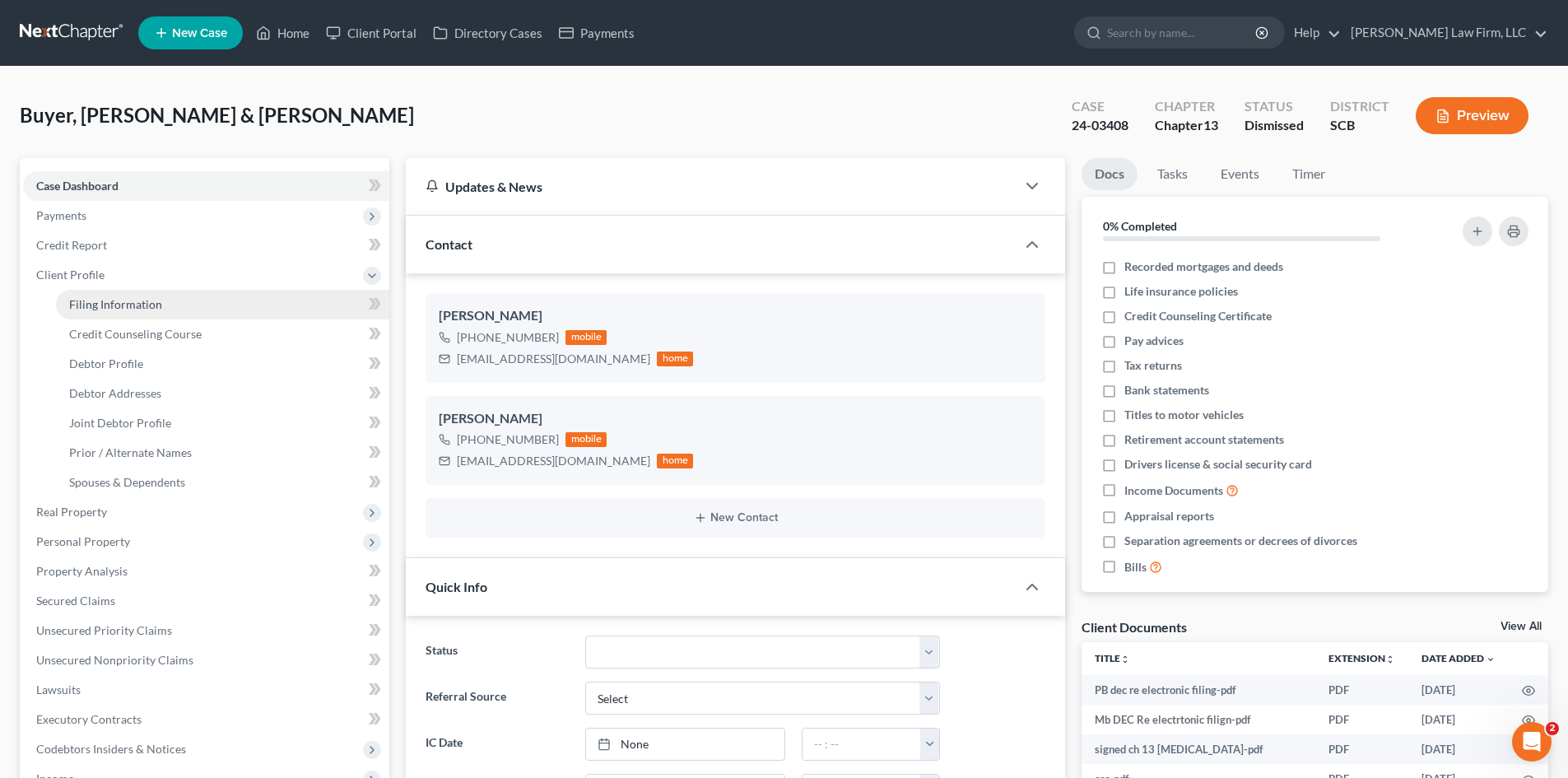
click at [100, 309] on span "Filing Information" at bounding box center [115, 304] width 93 height 14
select select "1"
select select "3"
select select "72"
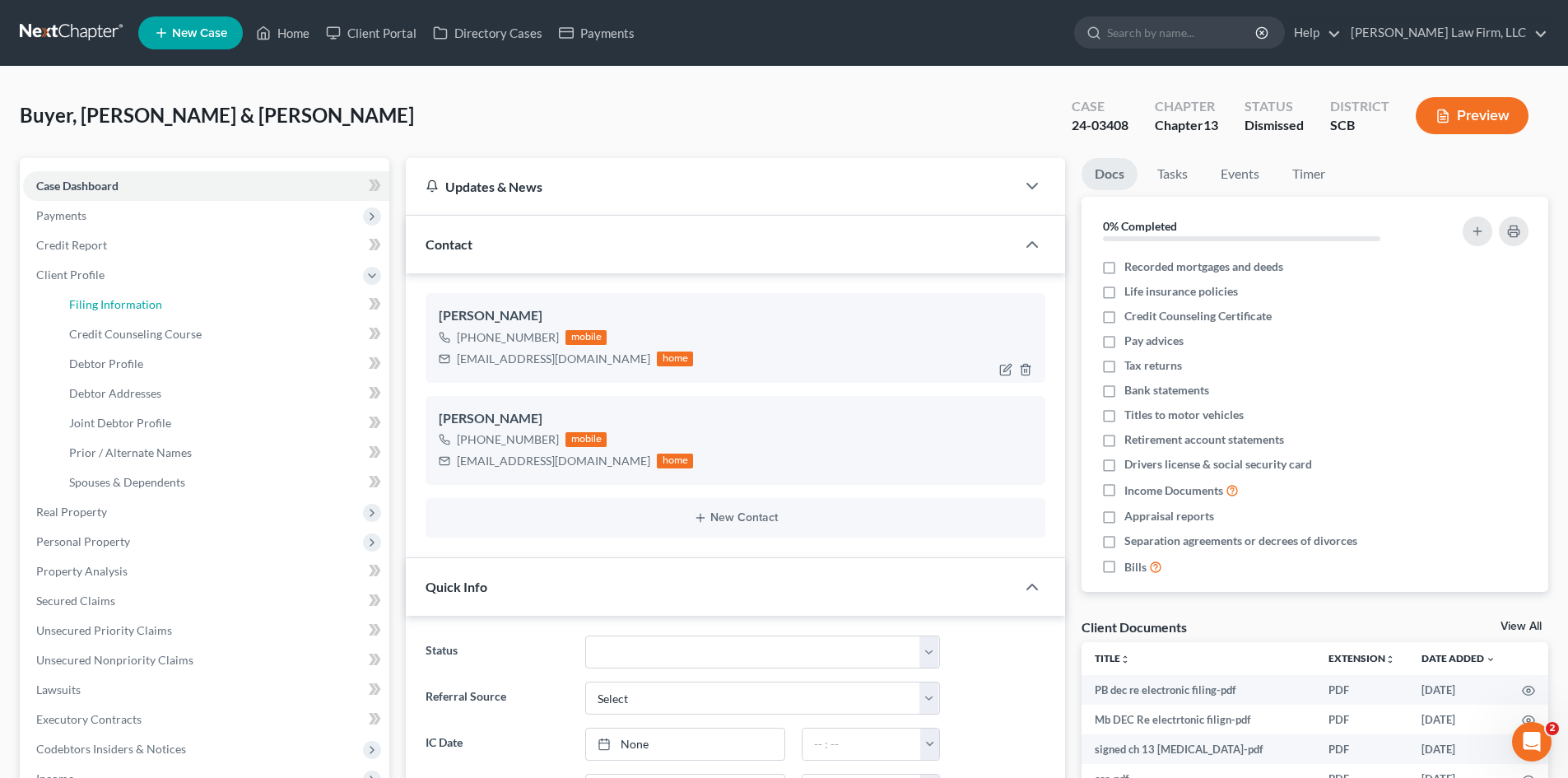
select select "0"
select select "42"
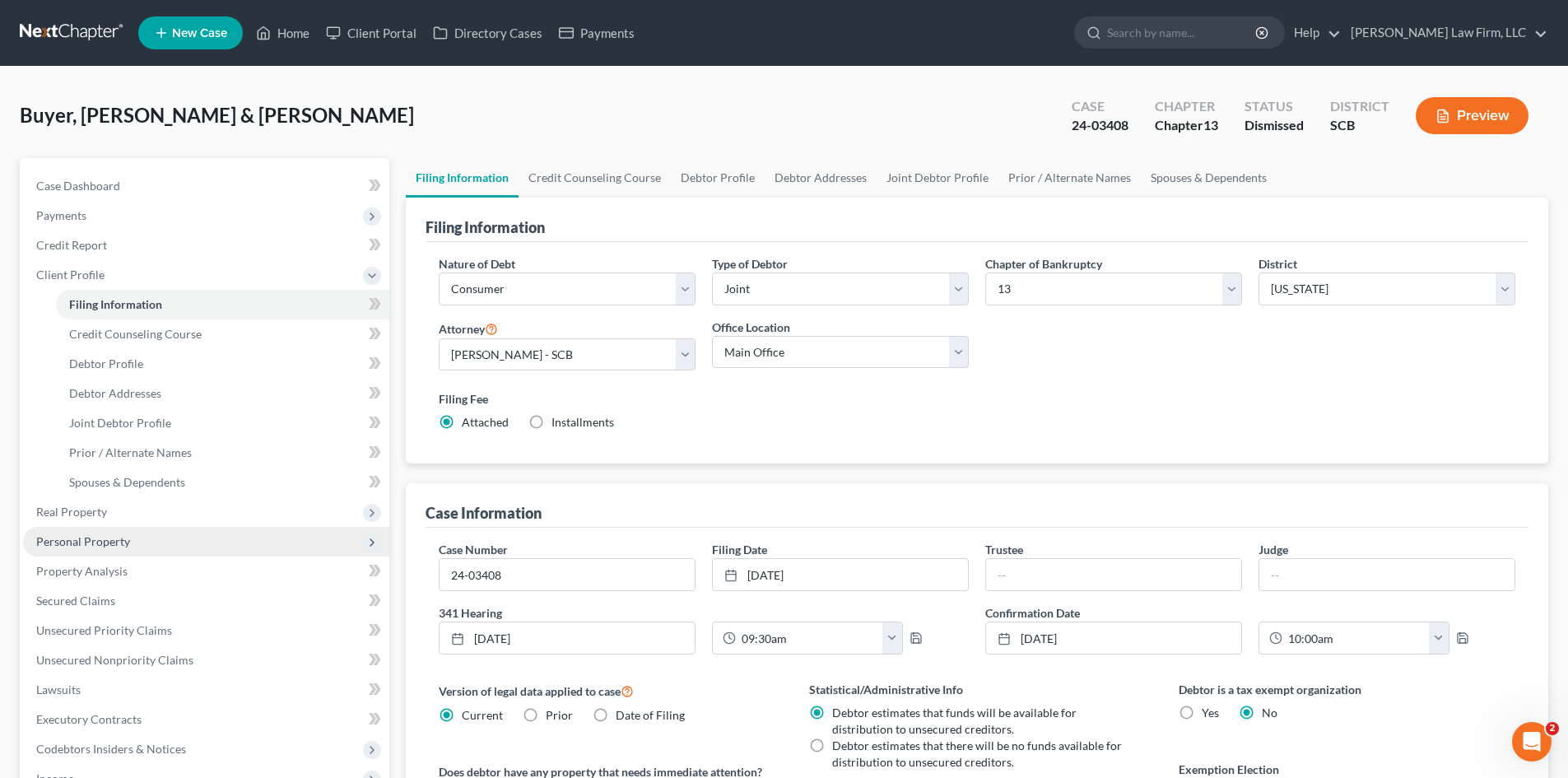
click at [47, 543] on span "Personal Property" at bounding box center [83, 541] width 94 height 14
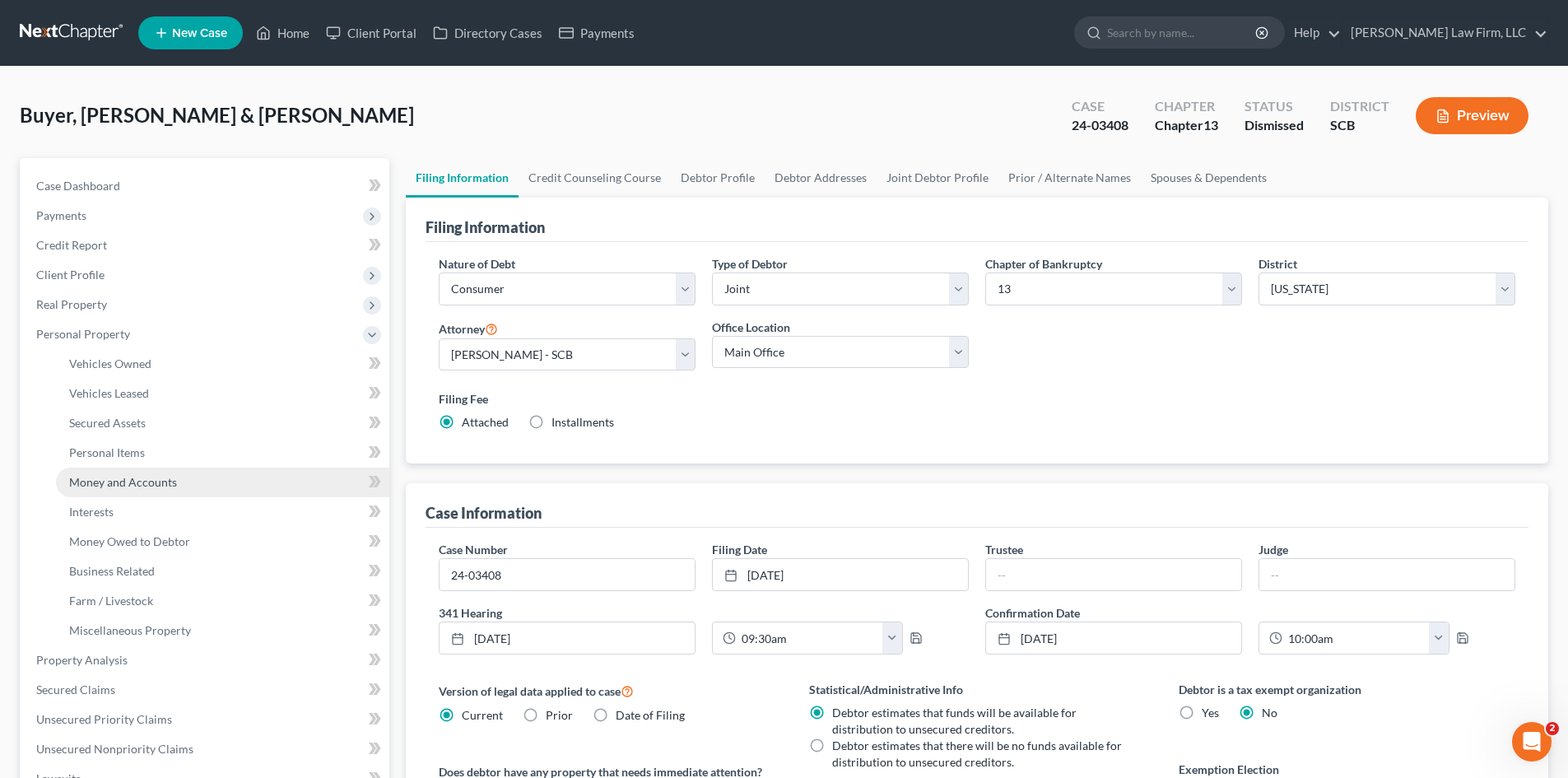
click at [112, 478] on span "Money and Accounts" at bounding box center [123, 482] width 108 height 14
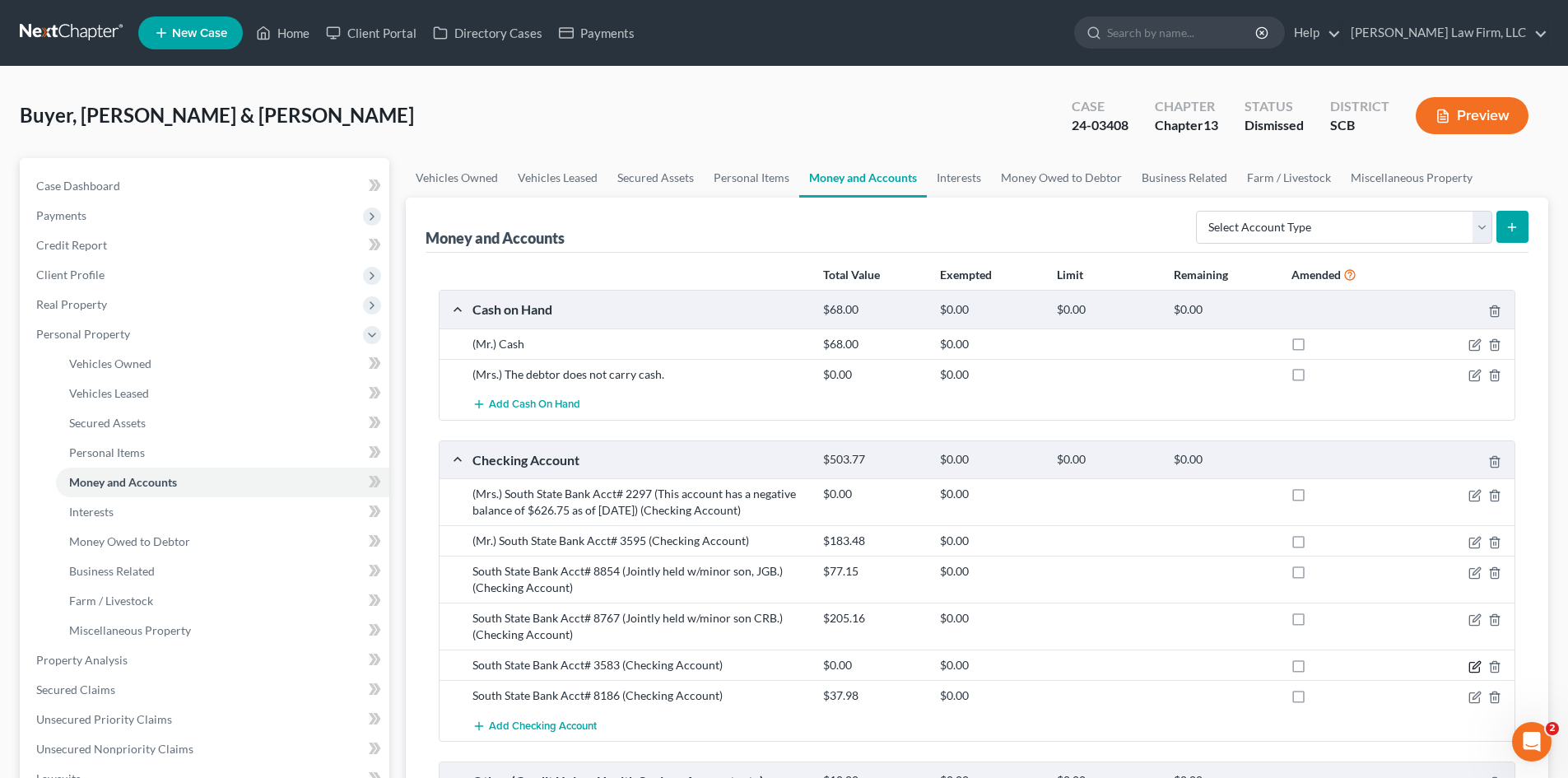
click at [1472, 668] on icon "button" at bounding box center [1475, 664] width 8 height 8
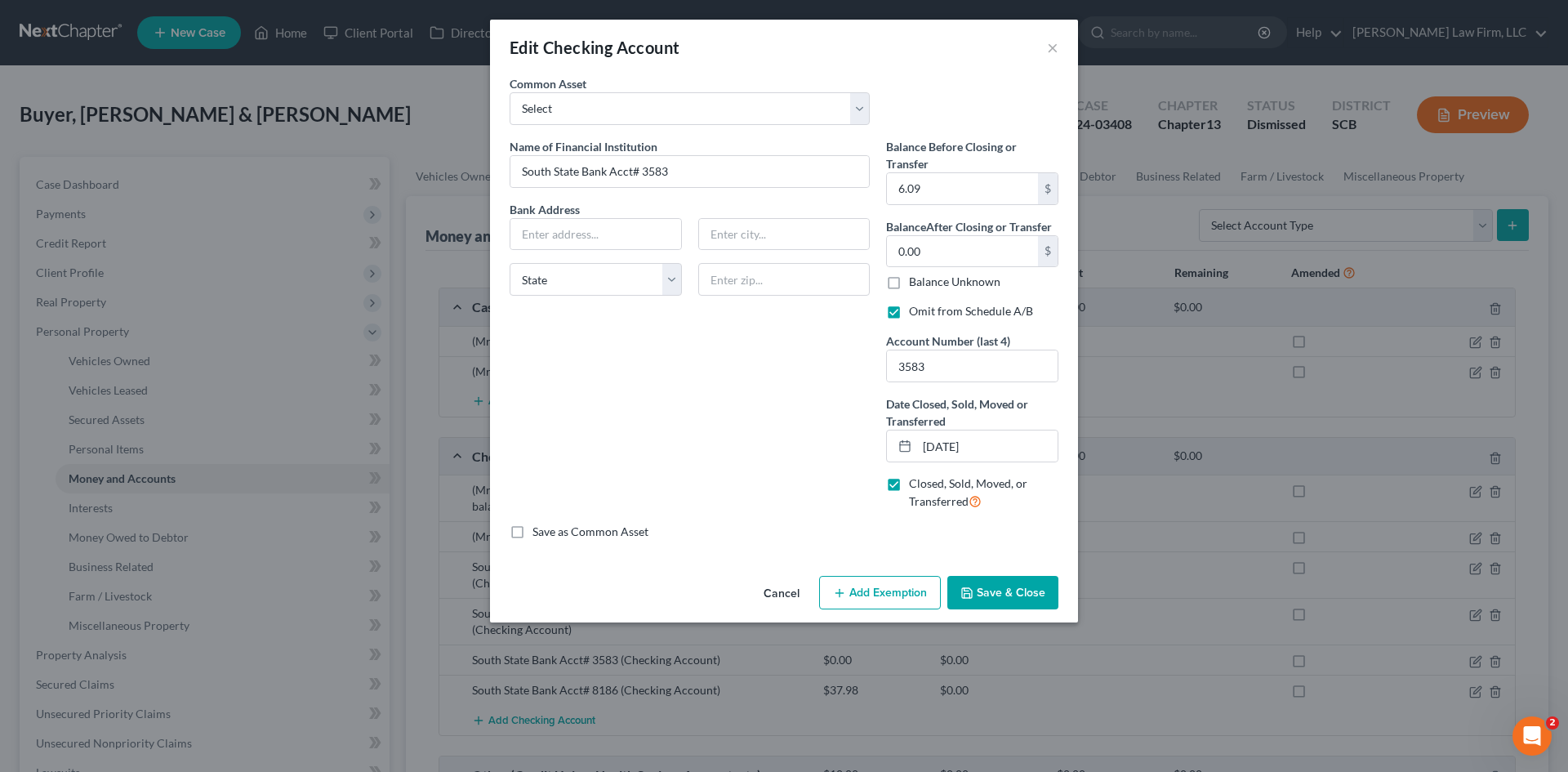
click at [1008, 588] on button "Save & Close" at bounding box center [1003, 593] width 111 height 34
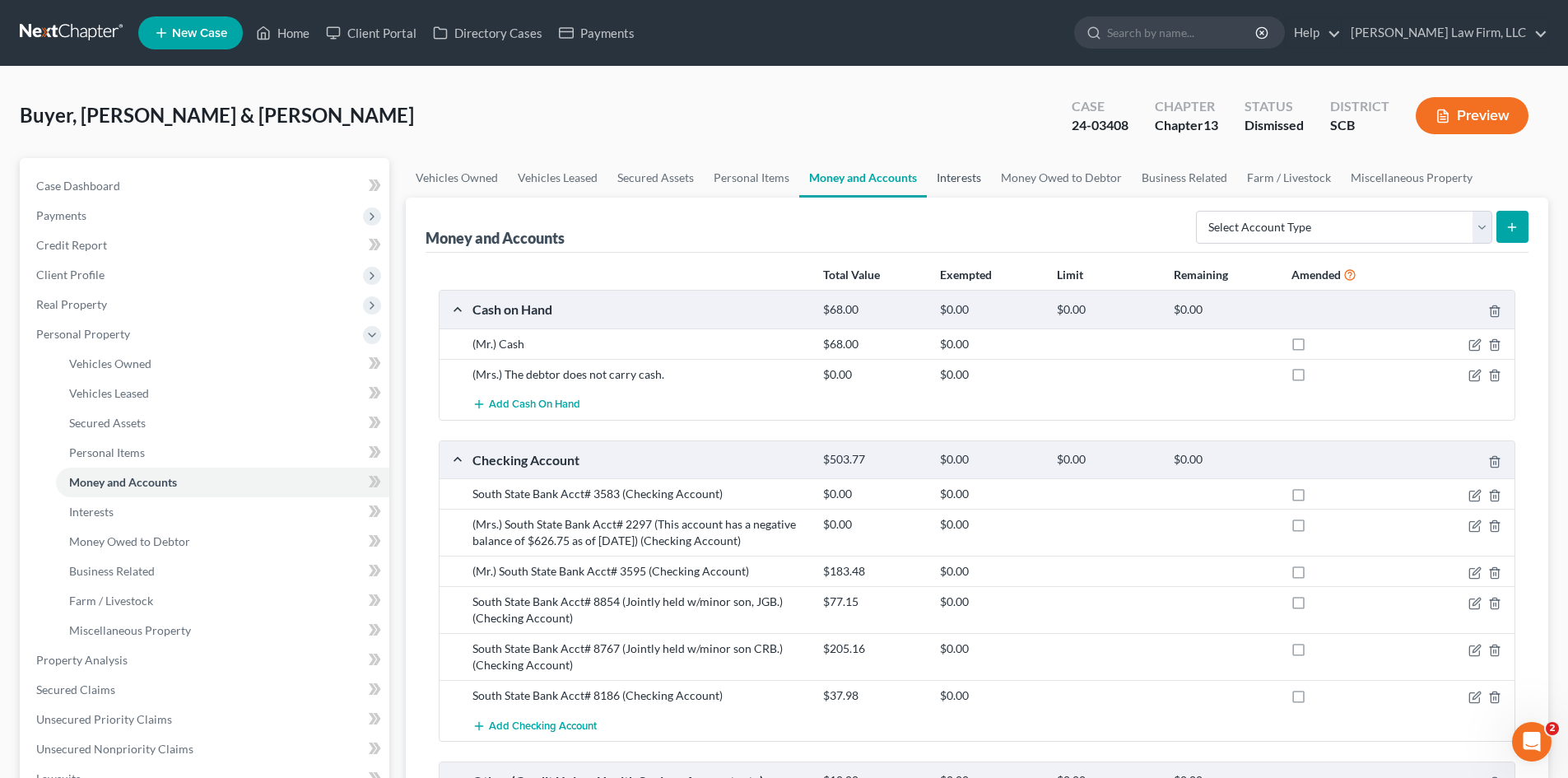
click at [960, 182] on link "Interests" at bounding box center [958, 177] width 64 height 39
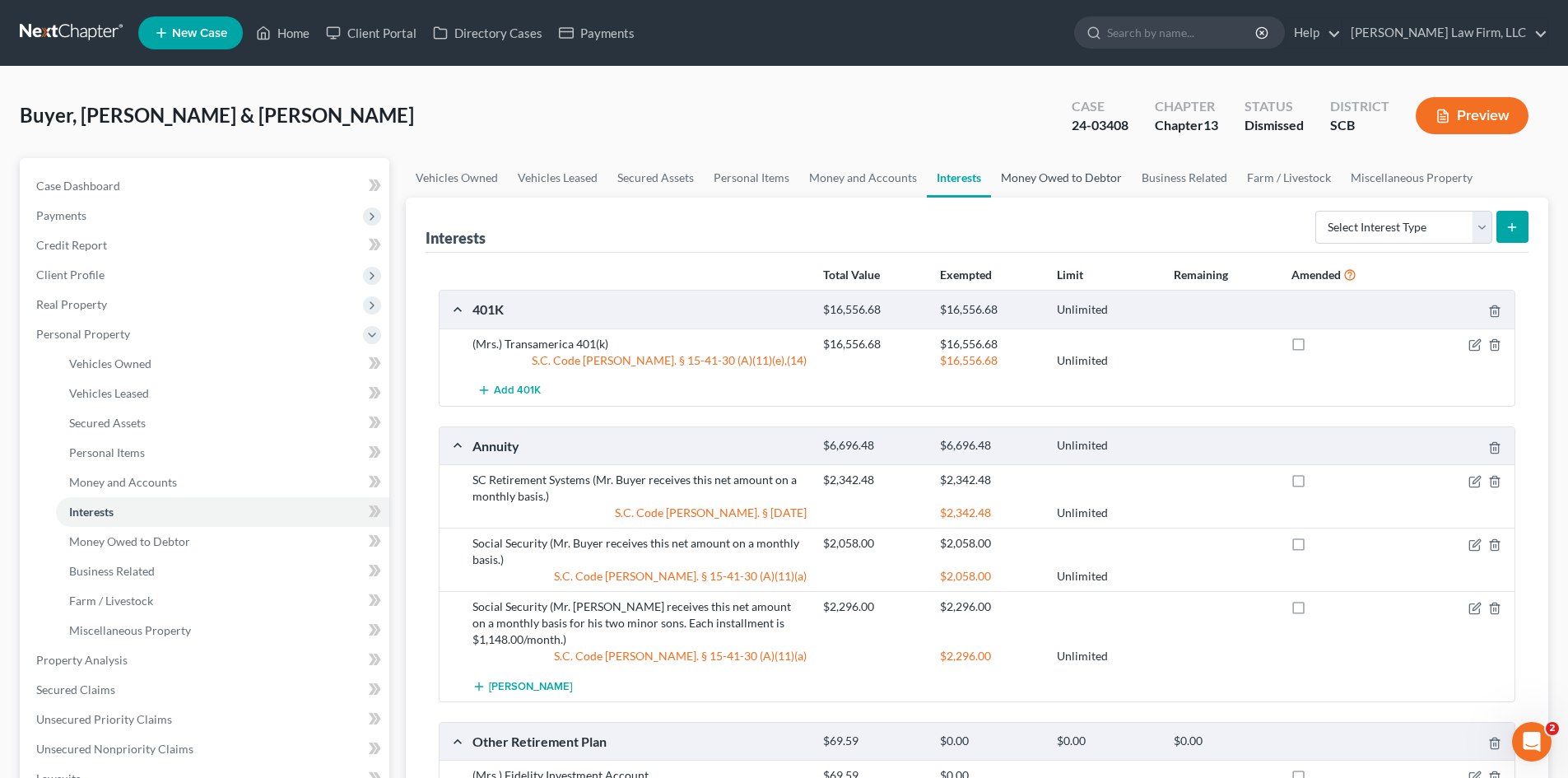
click at [1083, 181] on link "Money Owed to Debtor" at bounding box center [1061, 177] width 140 height 39
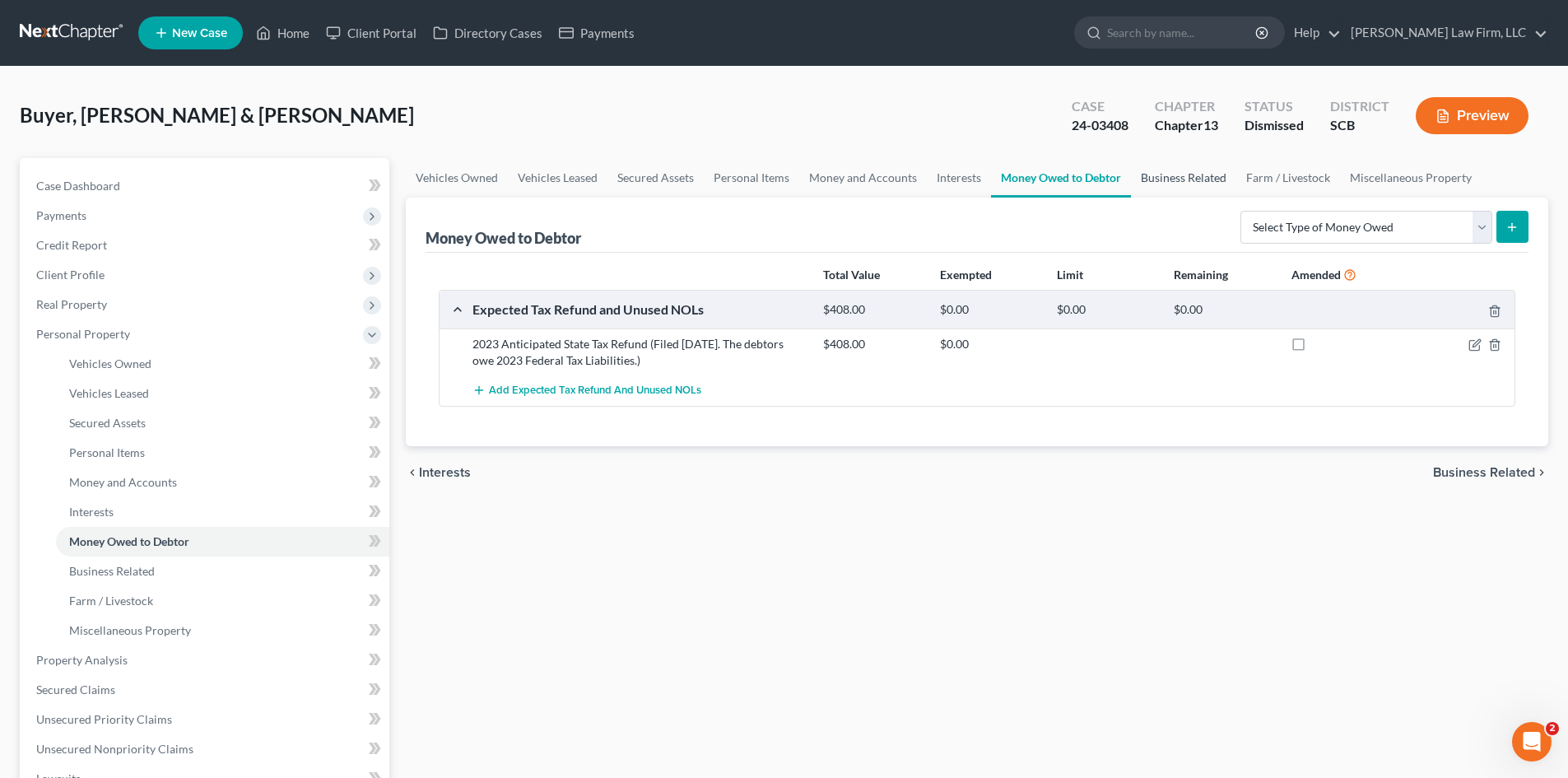
click at [1182, 175] on link "Business Related" at bounding box center [1183, 177] width 105 height 39
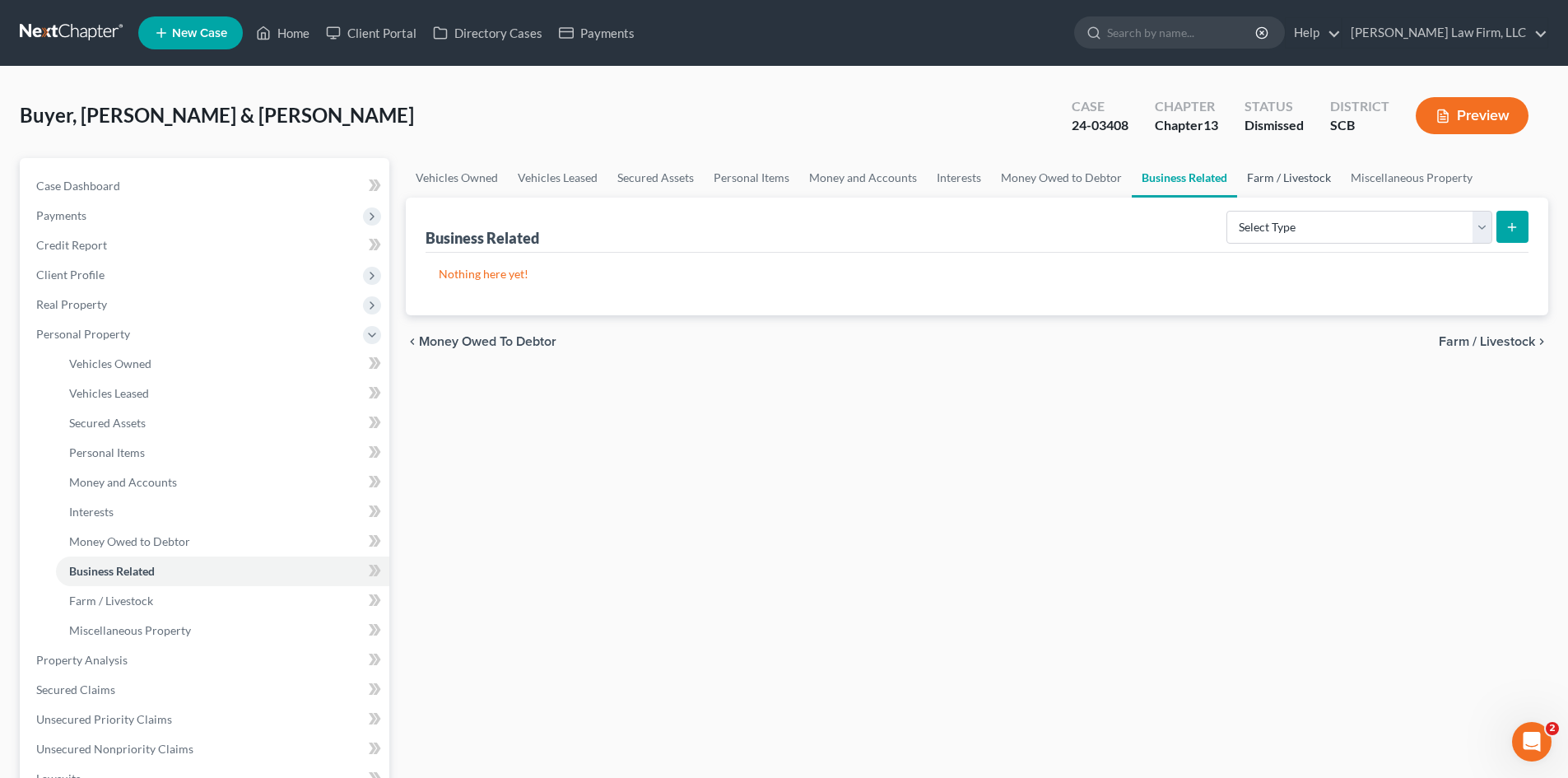
click at [1260, 180] on link "Farm / Livestock" at bounding box center [1289, 177] width 104 height 39
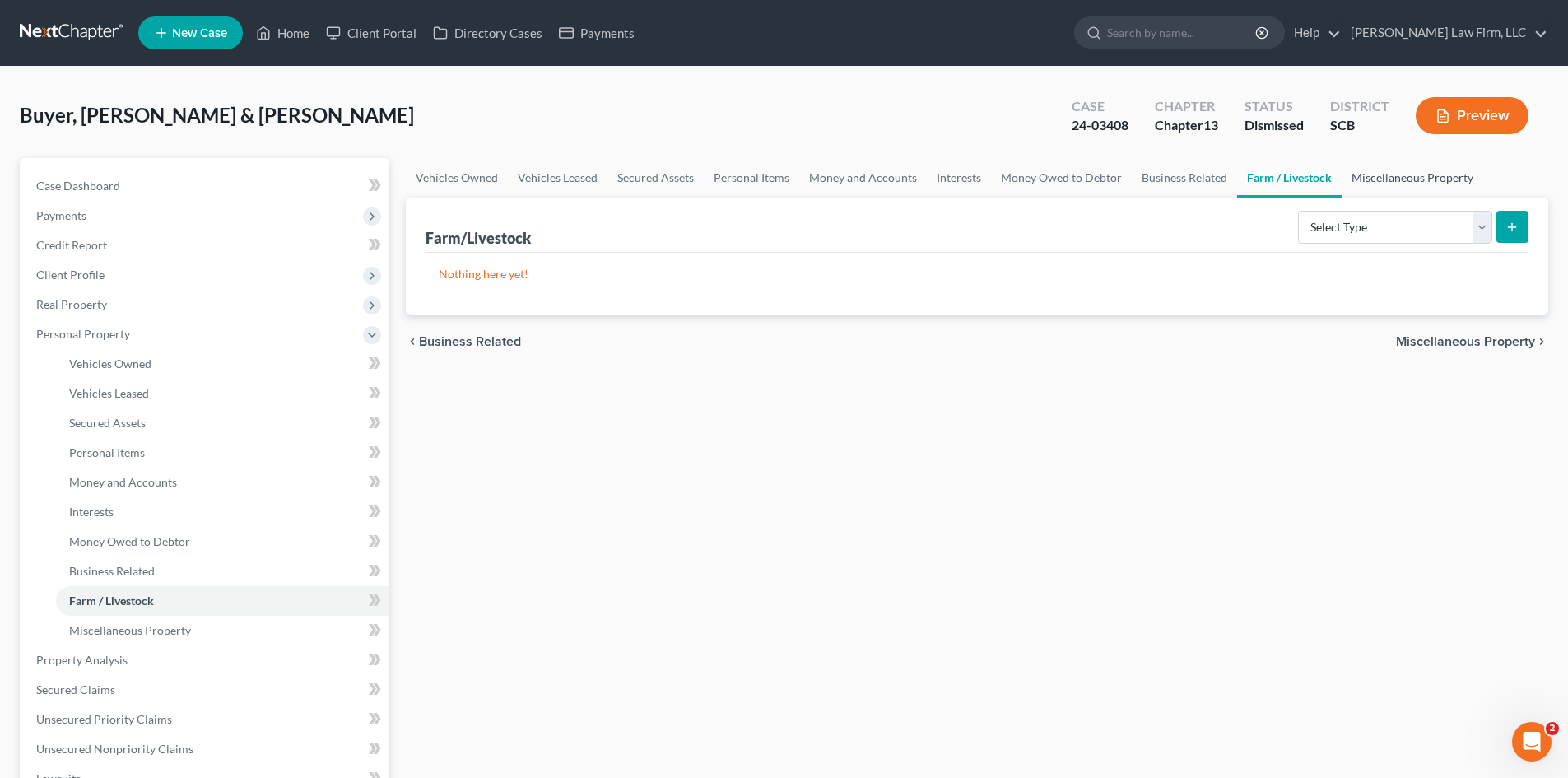
click at [1379, 173] on link "Miscellaneous Property" at bounding box center [1412, 177] width 141 height 39
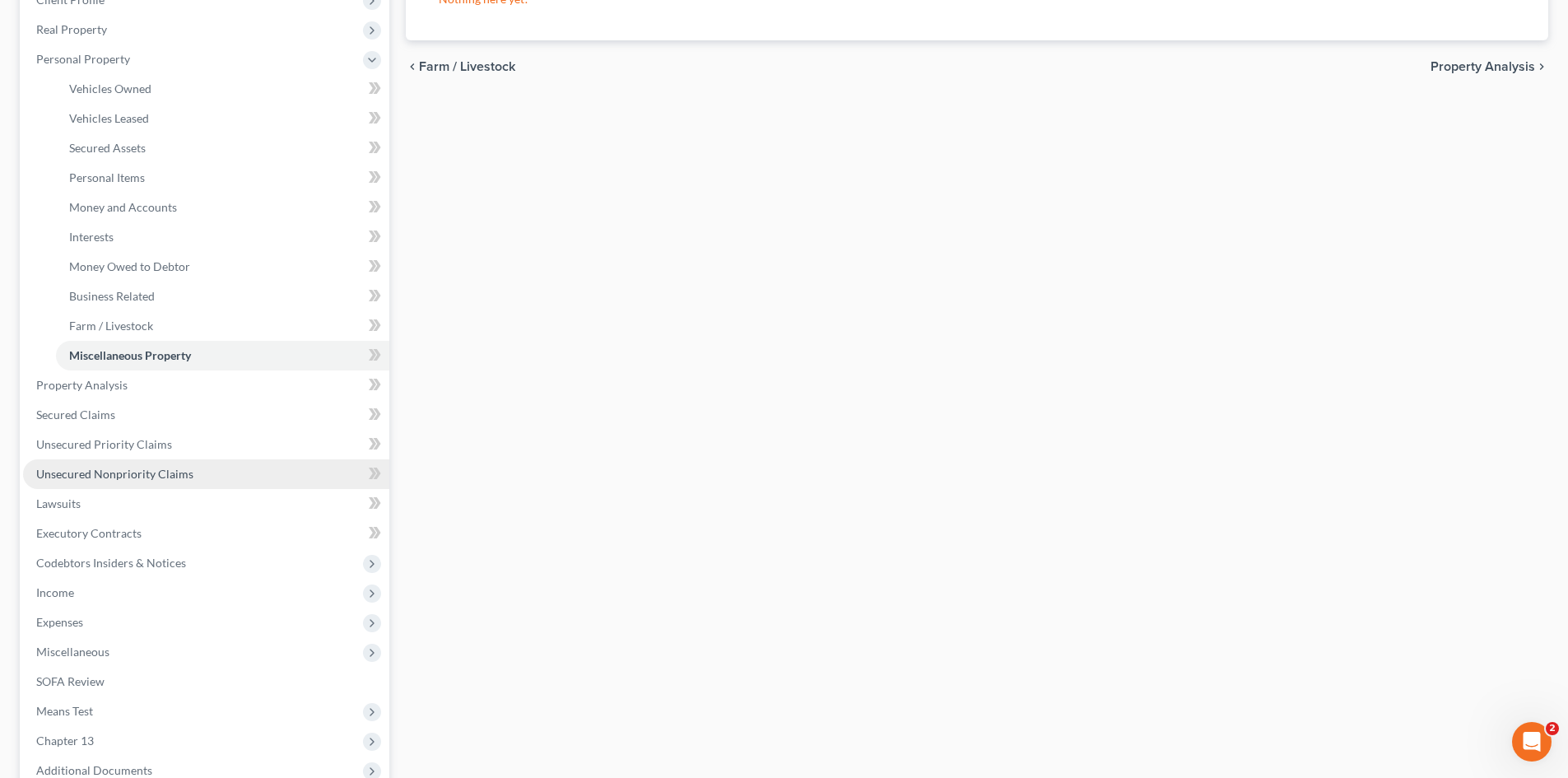
scroll to position [330, 0]
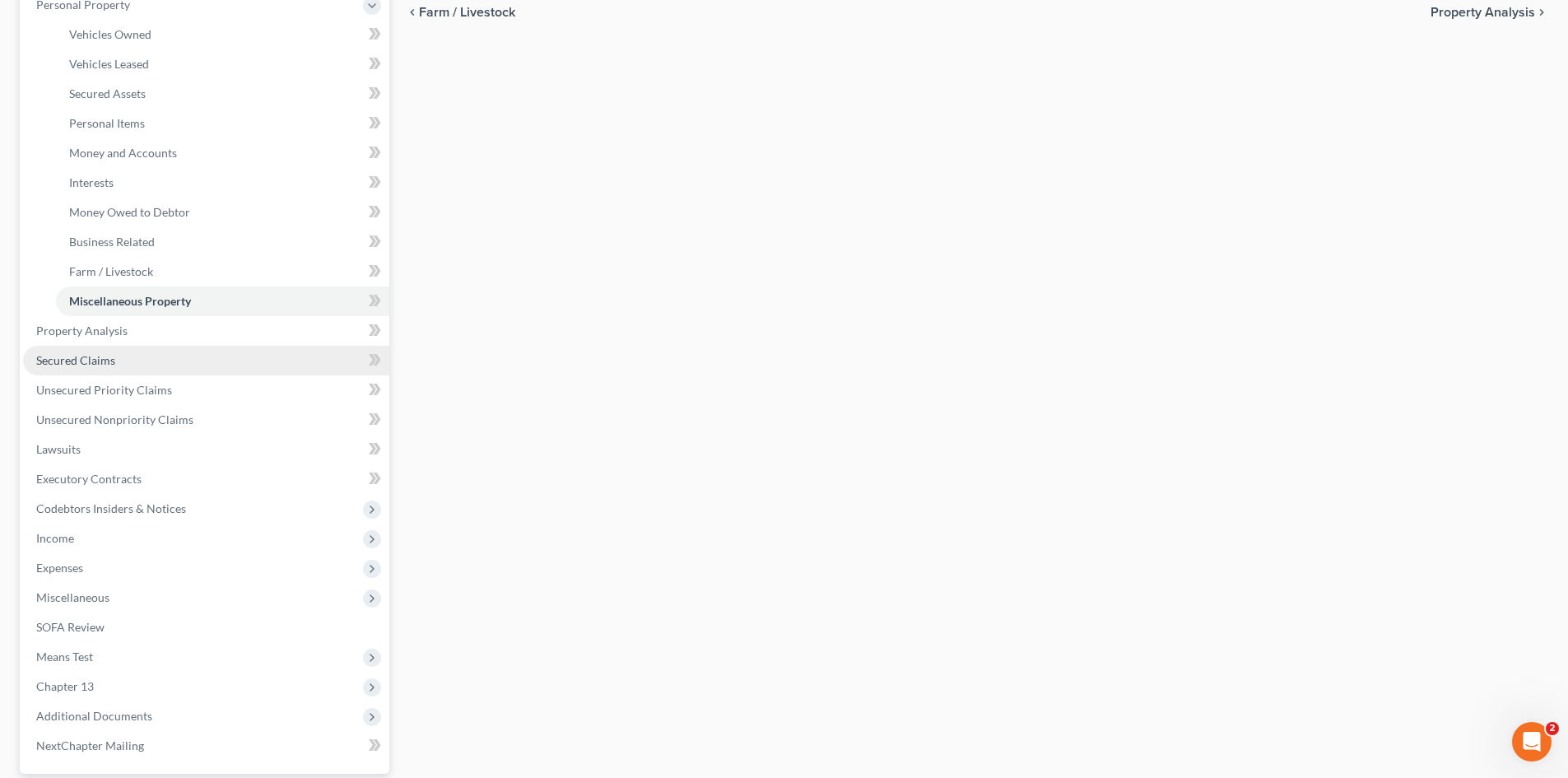
click at [68, 368] on link "Secured Claims" at bounding box center [207, 360] width 366 height 29
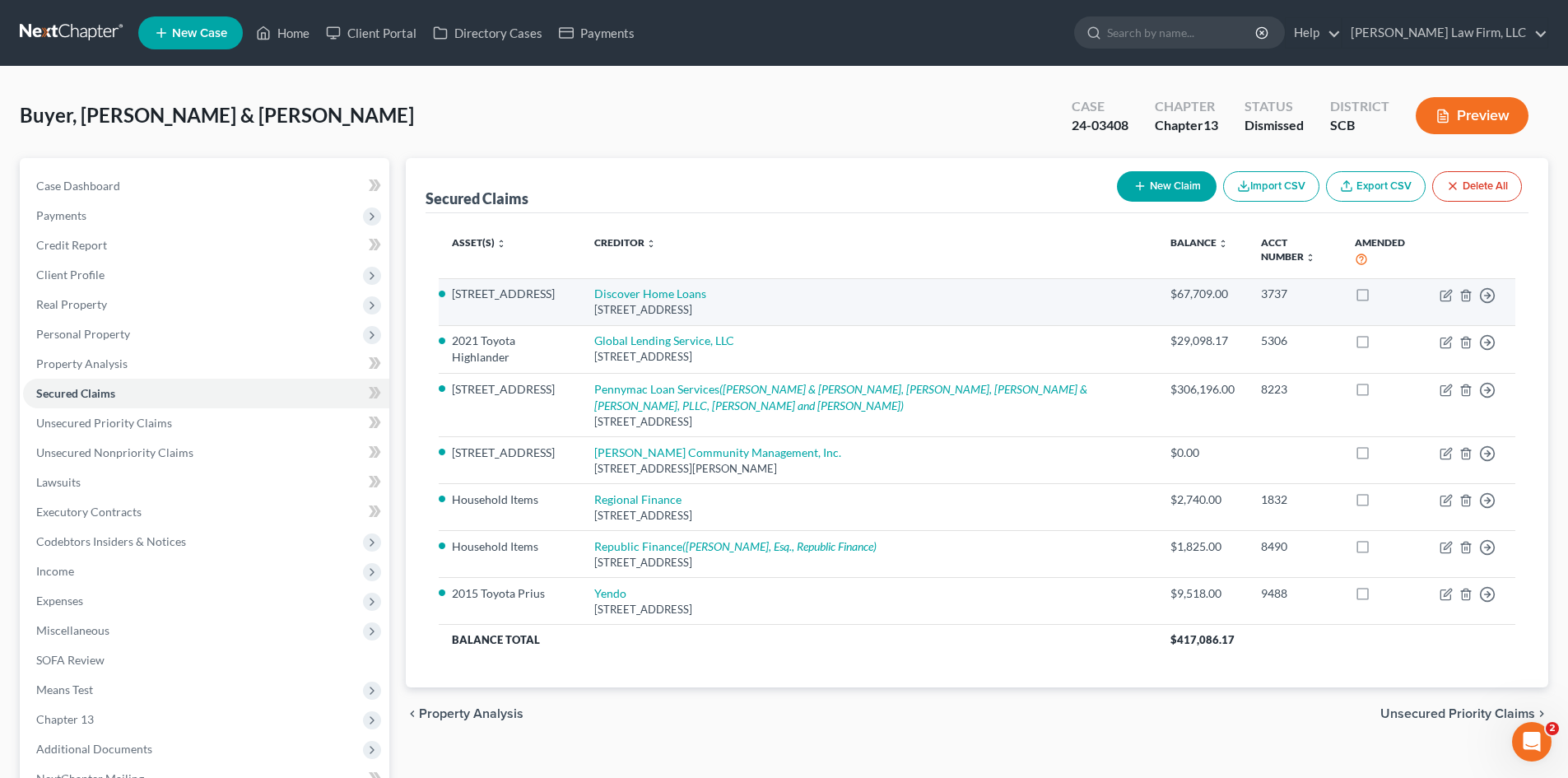
click at [719, 279] on td "Discover Home Loans [STREET_ADDRESS]" at bounding box center [869, 302] width 576 height 47
click at [706, 286] on link "Discover Home Loans" at bounding box center [650, 293] width 112 height 14
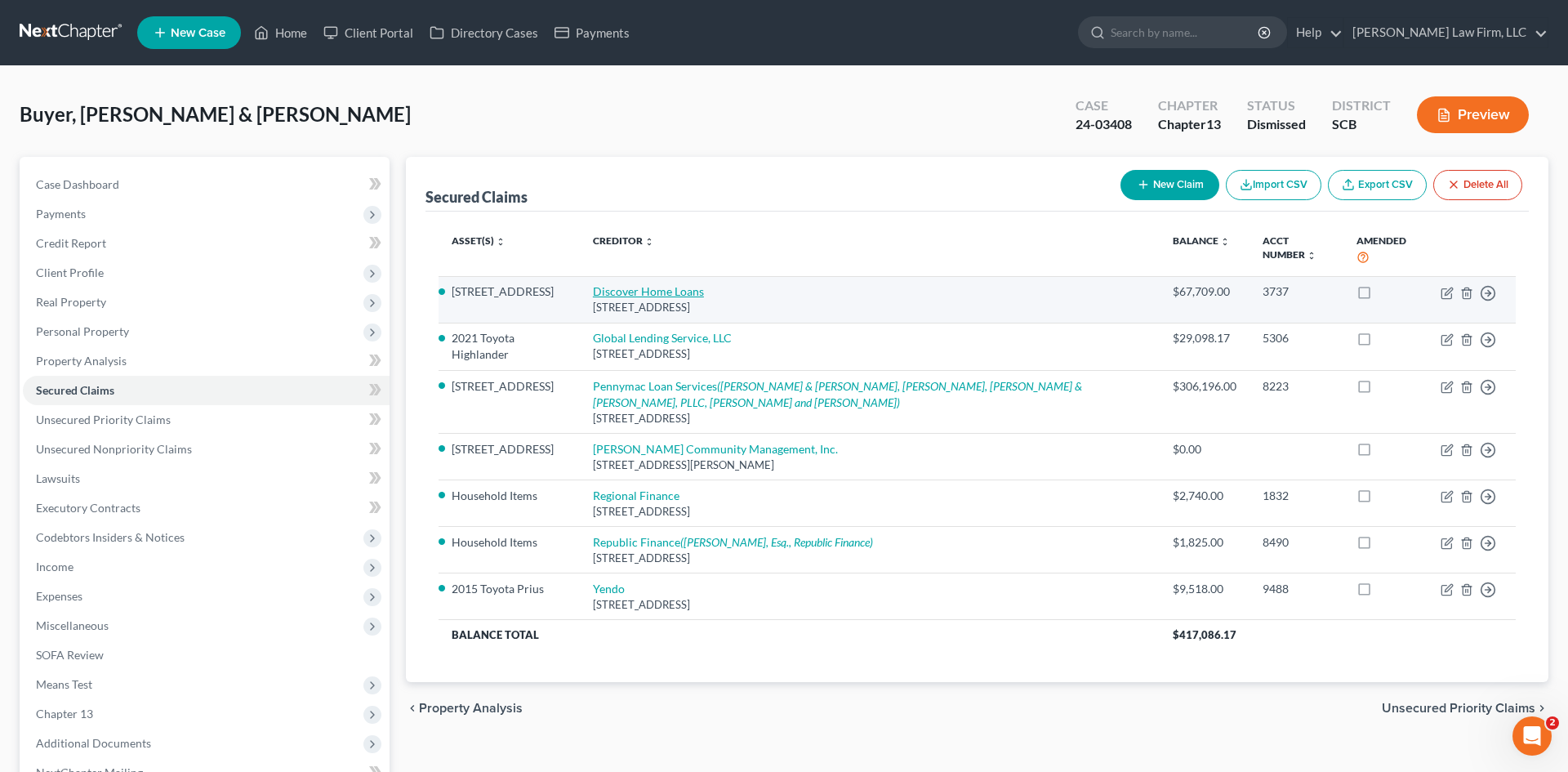
select select "14"
select select "26"
select select "2"
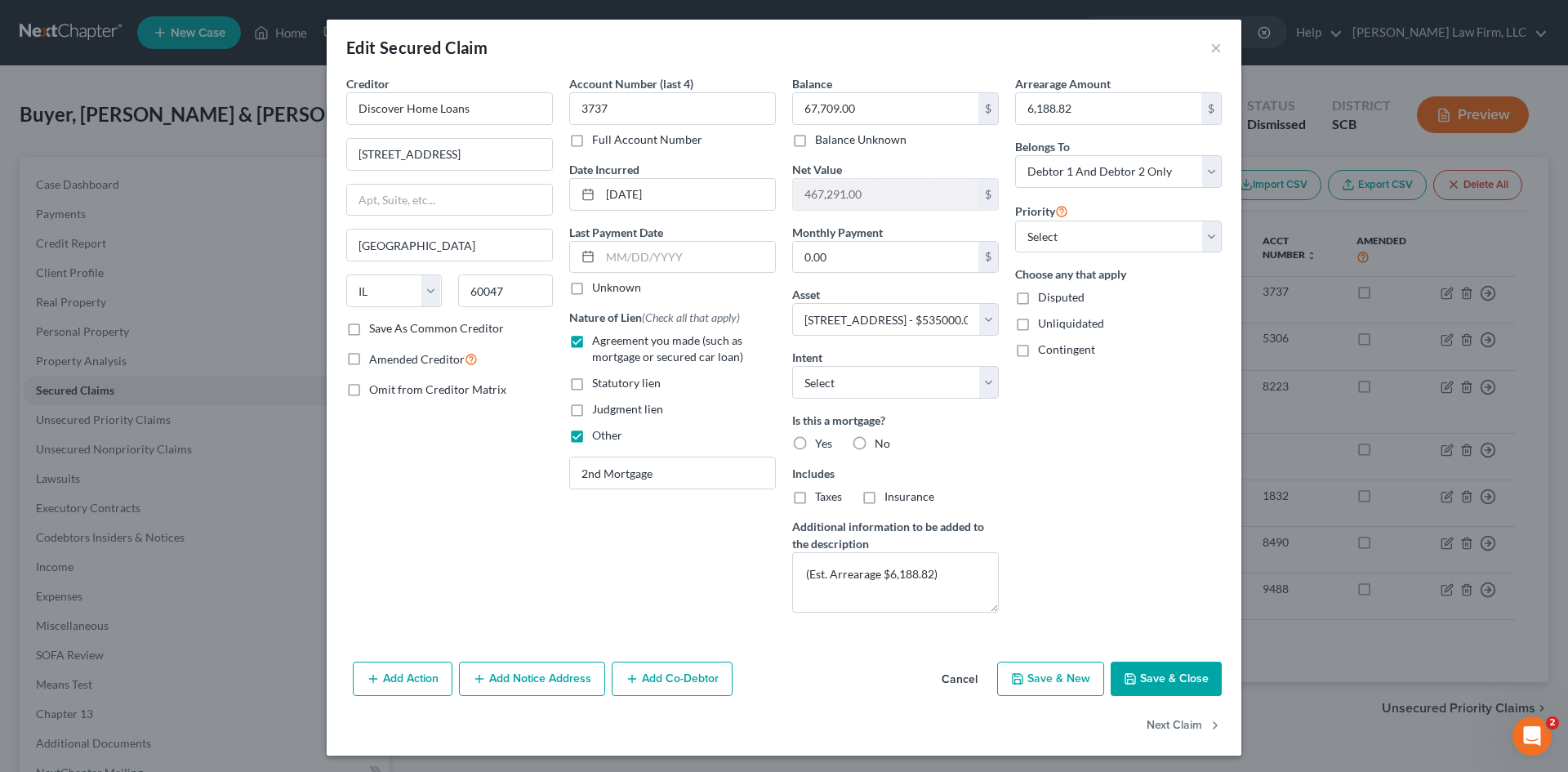
click at [1197, 673] on button "Save & Close" at bounding box center [1166, 678] width 111 height 34
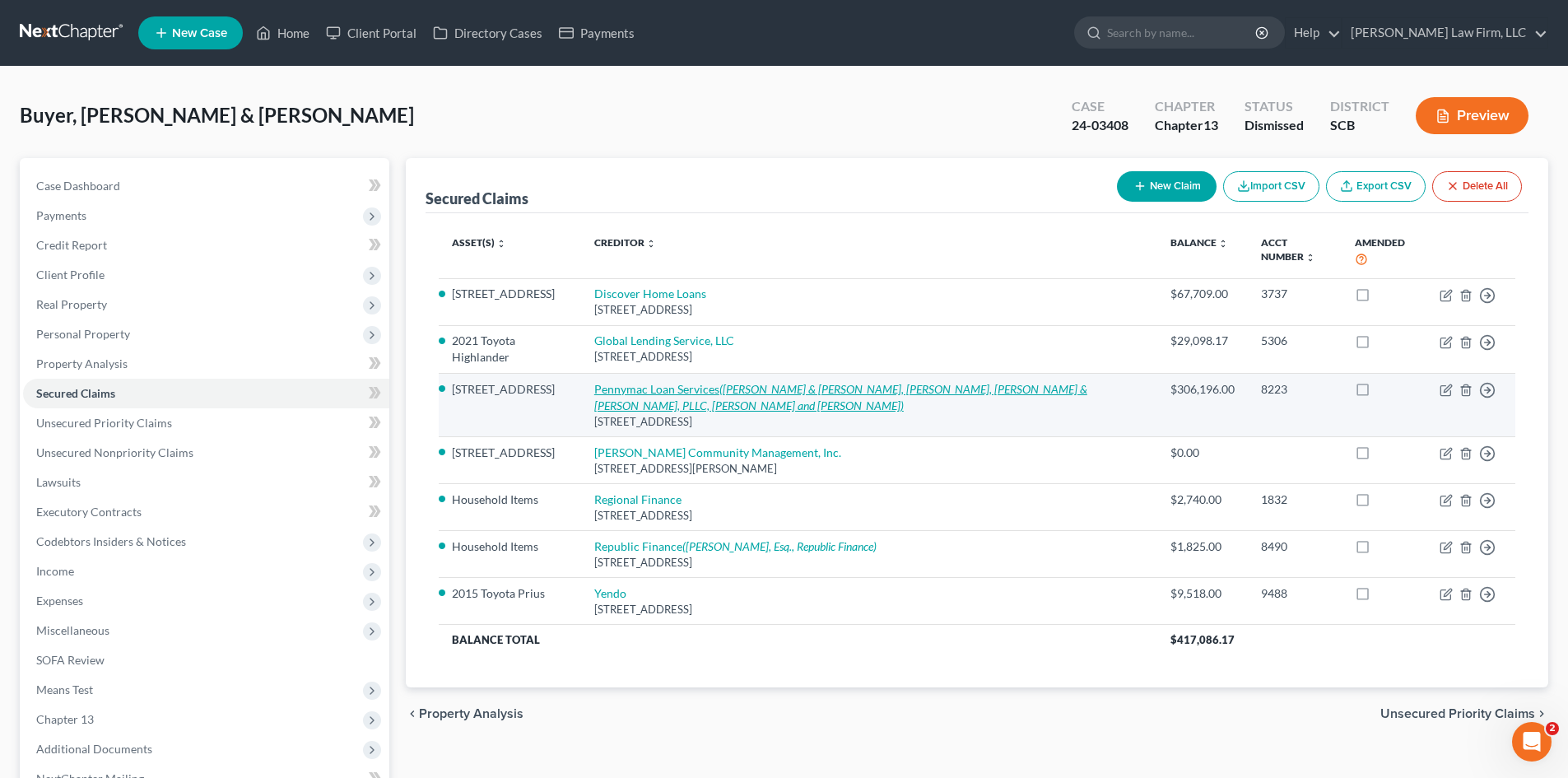
click at [804, 382] on icon "([PERSON_NAME] & [PERSON_NAME], [PERSON_NAME], [PERSON_NAME] & [PERSON_NAME], P…" at bounding box center [840, 397] width 493 height 30
select select "4"
select select "26"
select select "2"
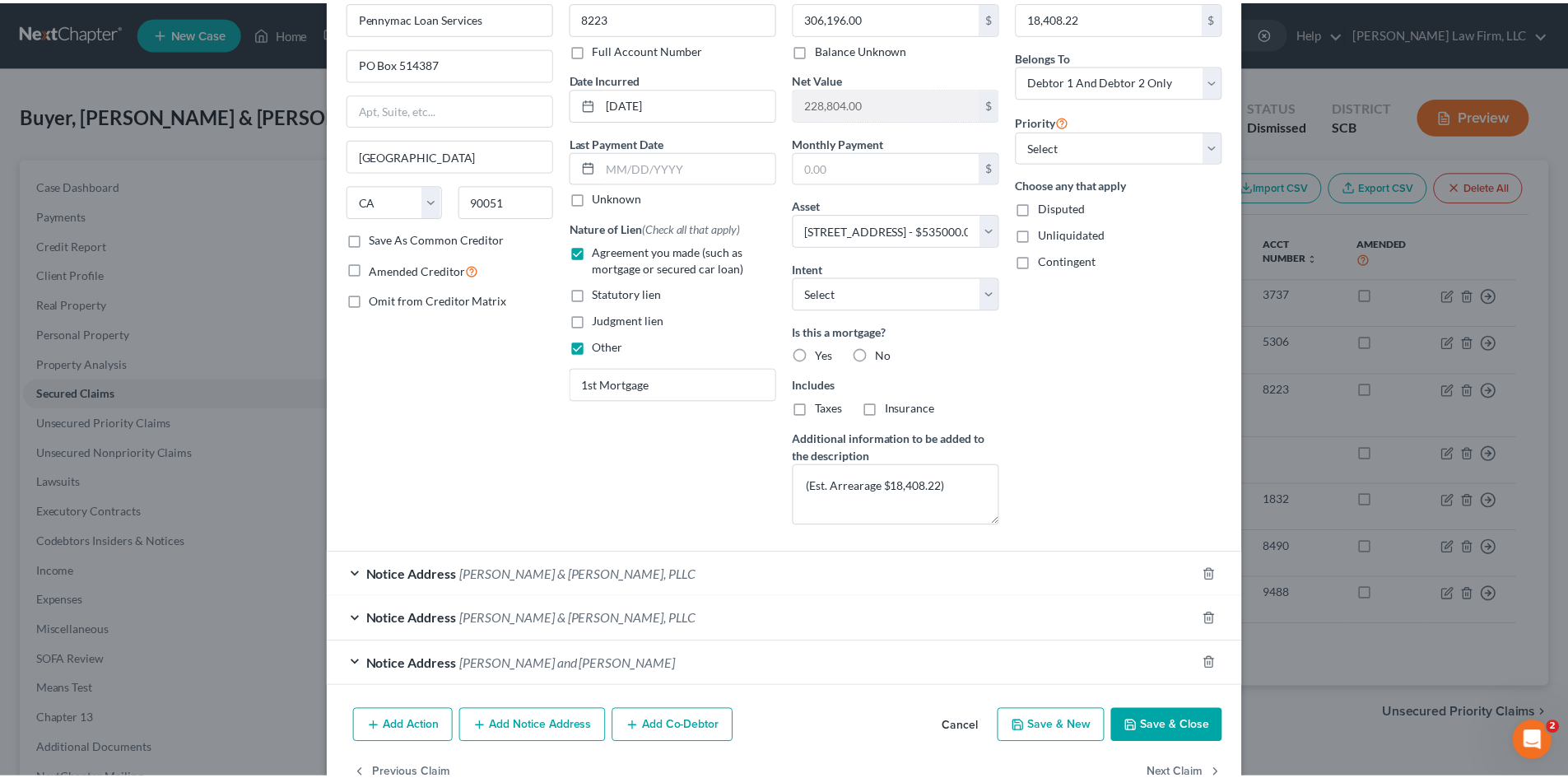
scroll to position [138, 0]
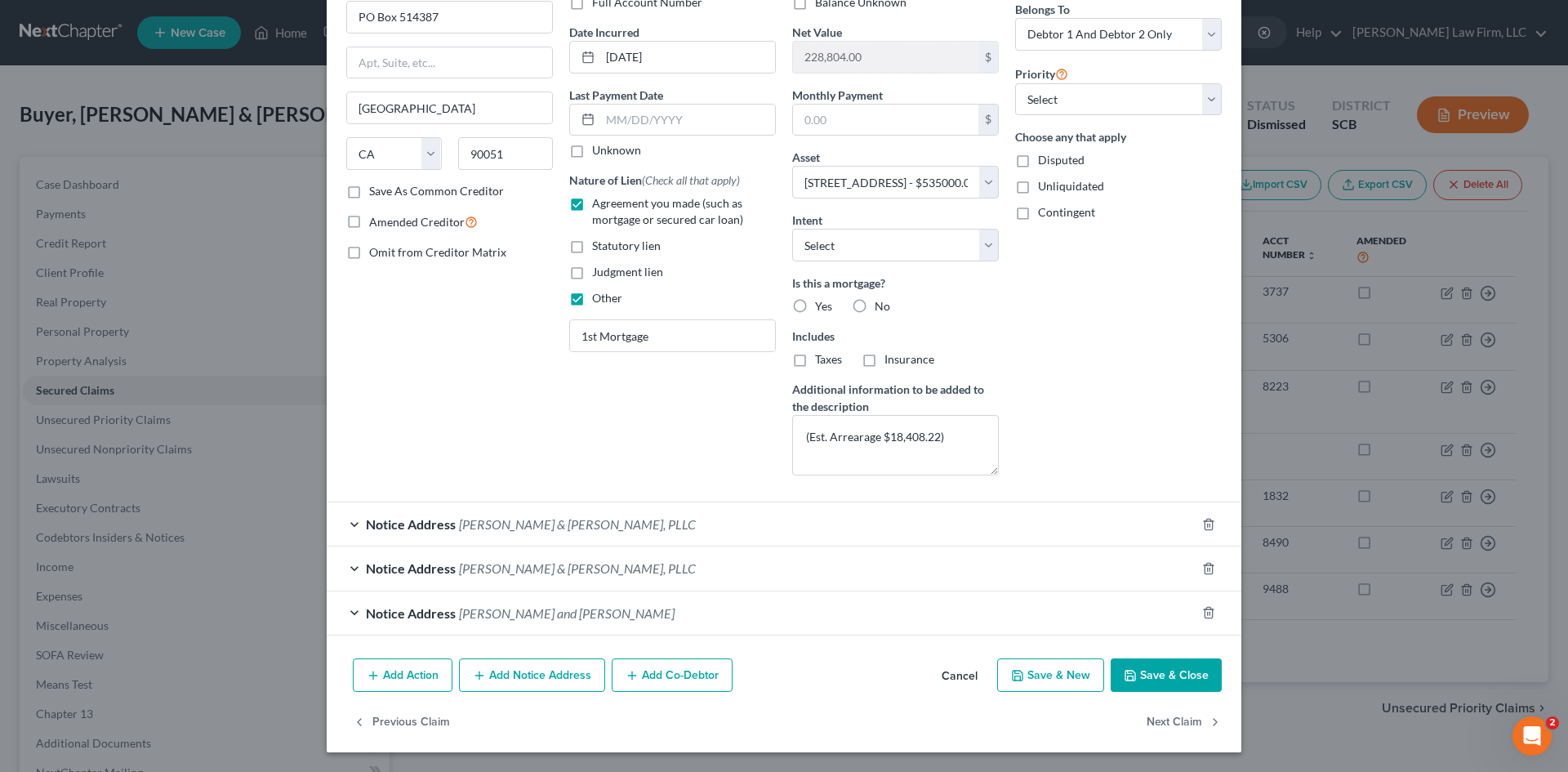
click at [1157, 671] on button "Save & Close" at bounding box center [1166, 675] width 111 height 34
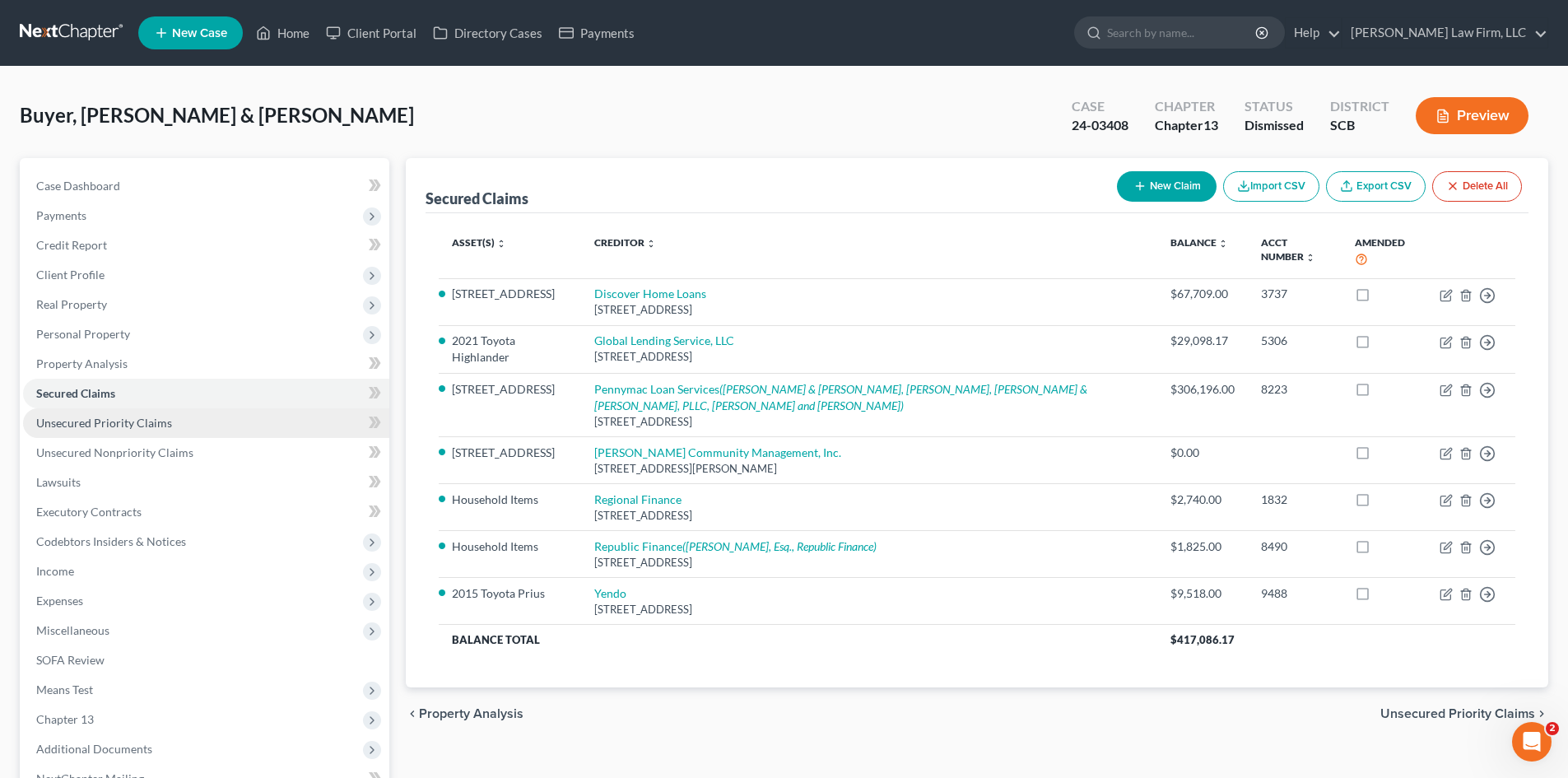
click at [176, 425] on link "Unsecured Priority Claims" at bounding box center [207, 422] width 366 height 29
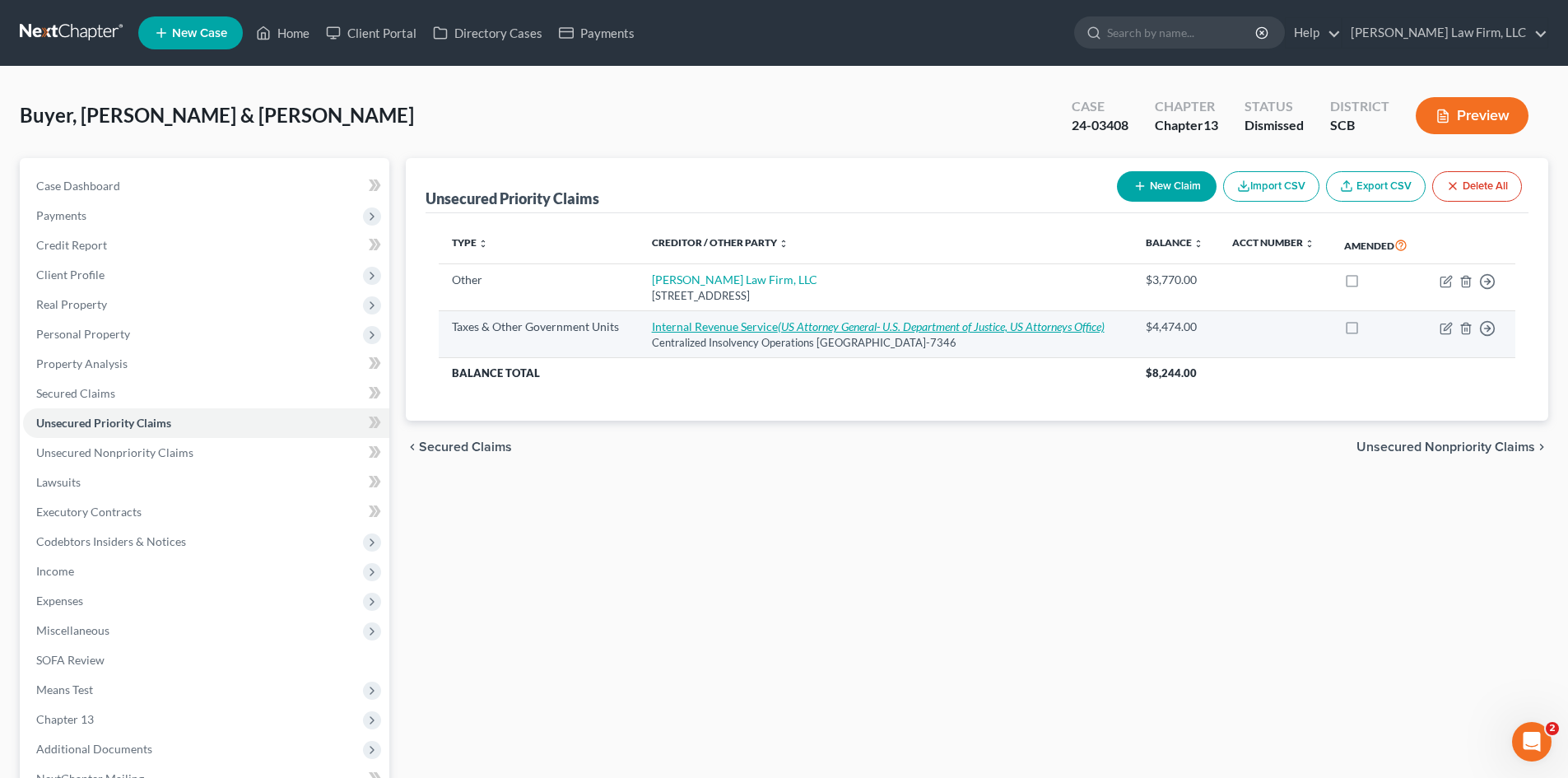
click at [896, 325] on icon "(US Attorney General- U.S. Department of Justice, US Attorneys Office)" at bounding box center [941, 326] width 327 height 14
select select "0"
select select "39"
select select "2"
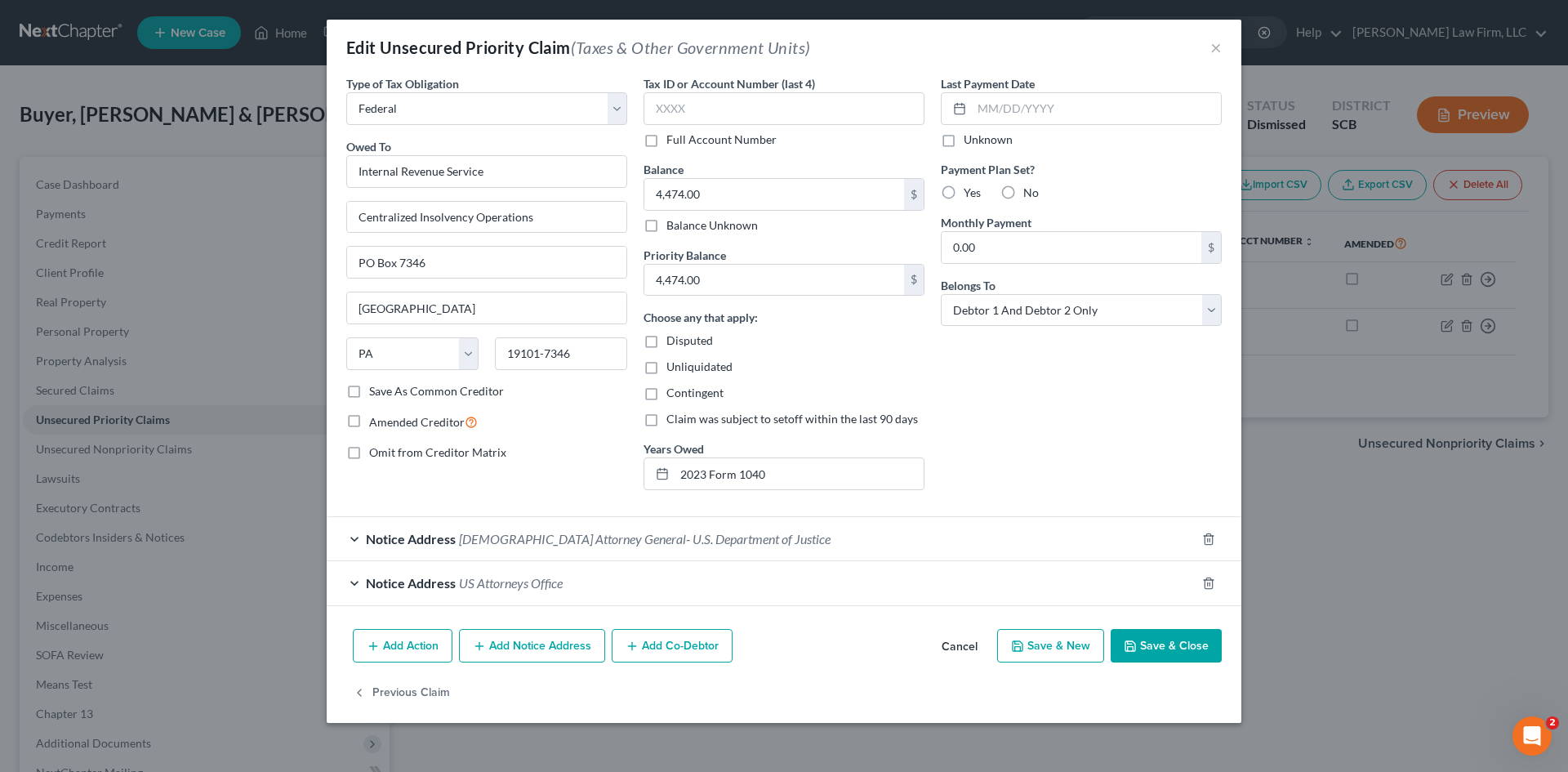
click at [1154, 638] on button "Save & Close" at bounding box center [1166, 646] width 111 height 34
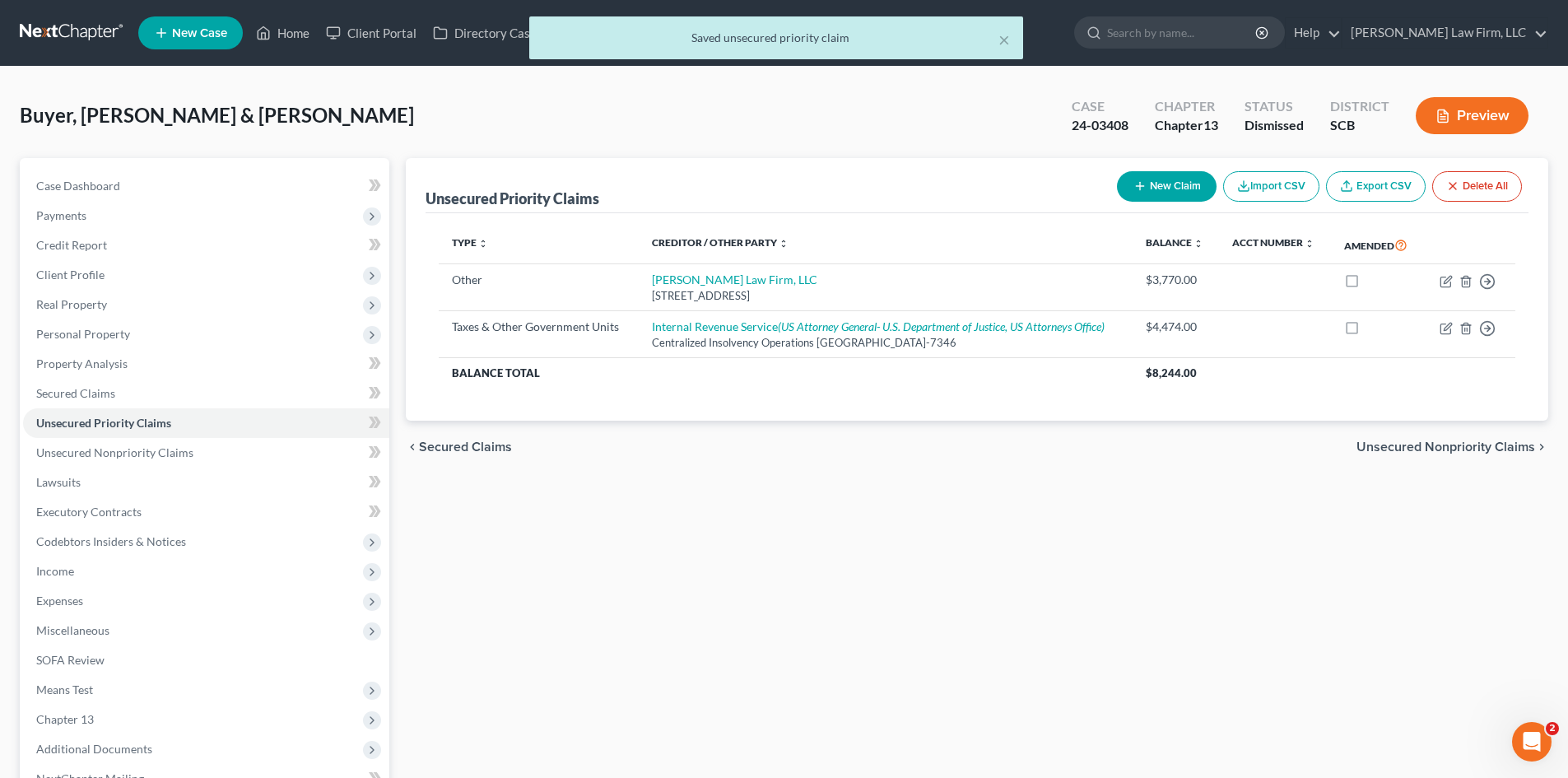
click at [1436, 452] on span "Unsecured Nonpriority Claims" at bounding box center [1446, 447] width 179 height 13
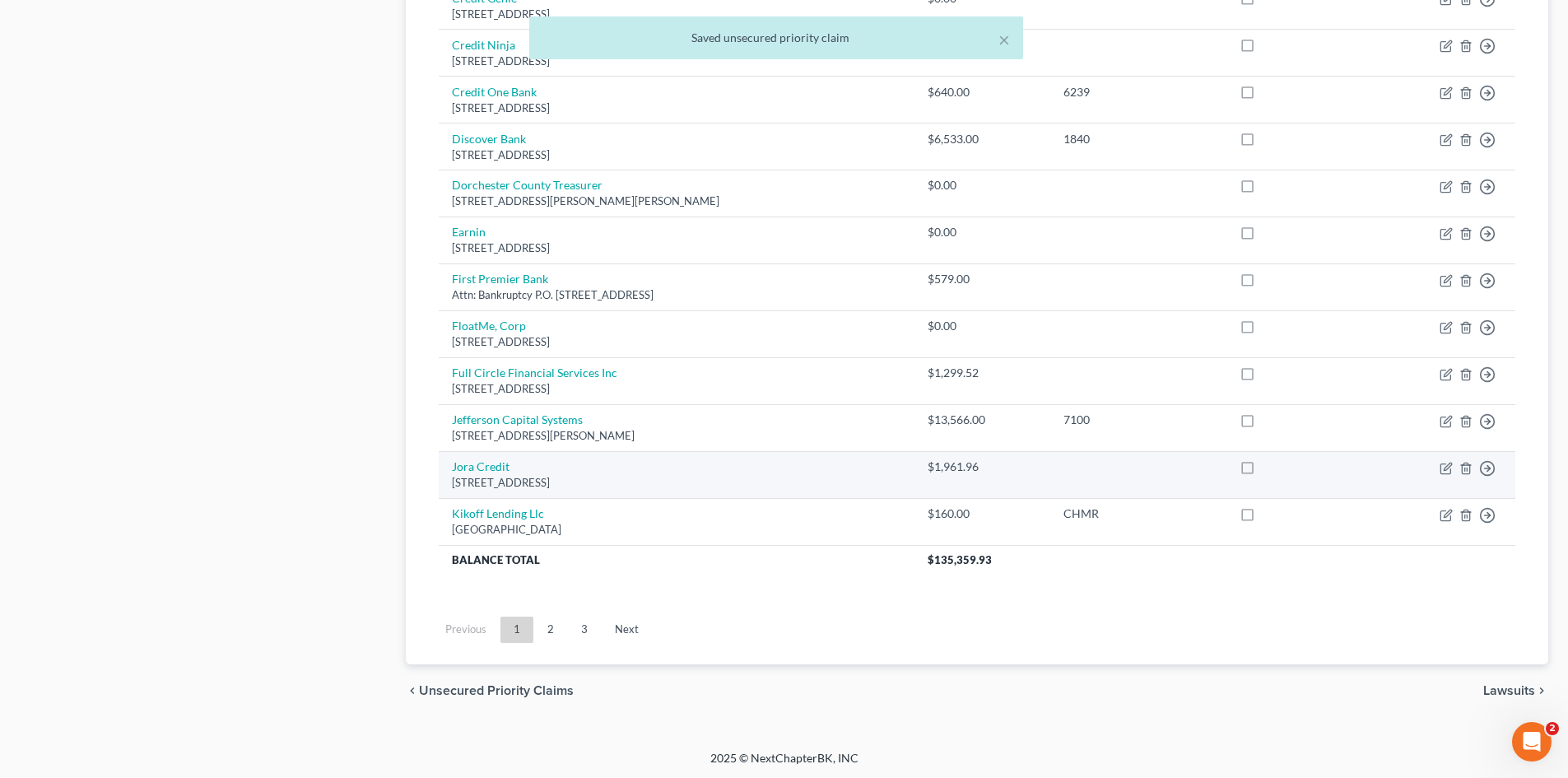
scroll to position [1128, 0]
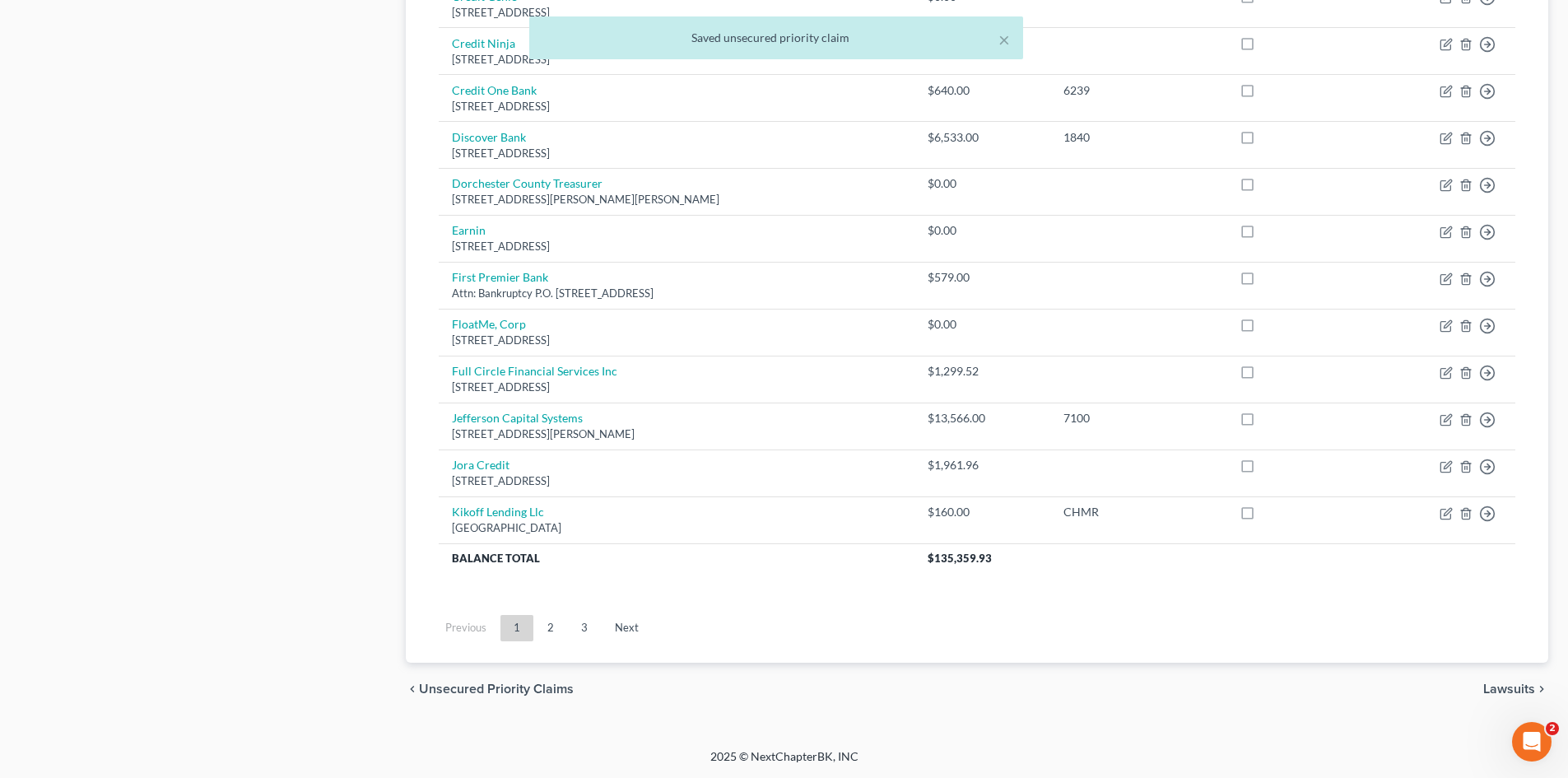
click at [1494, 683] on div "chevron_left Unsecured Priority Claims Lawsuits chevron_right" at bounding box center [977, 688] width 1142 height 53
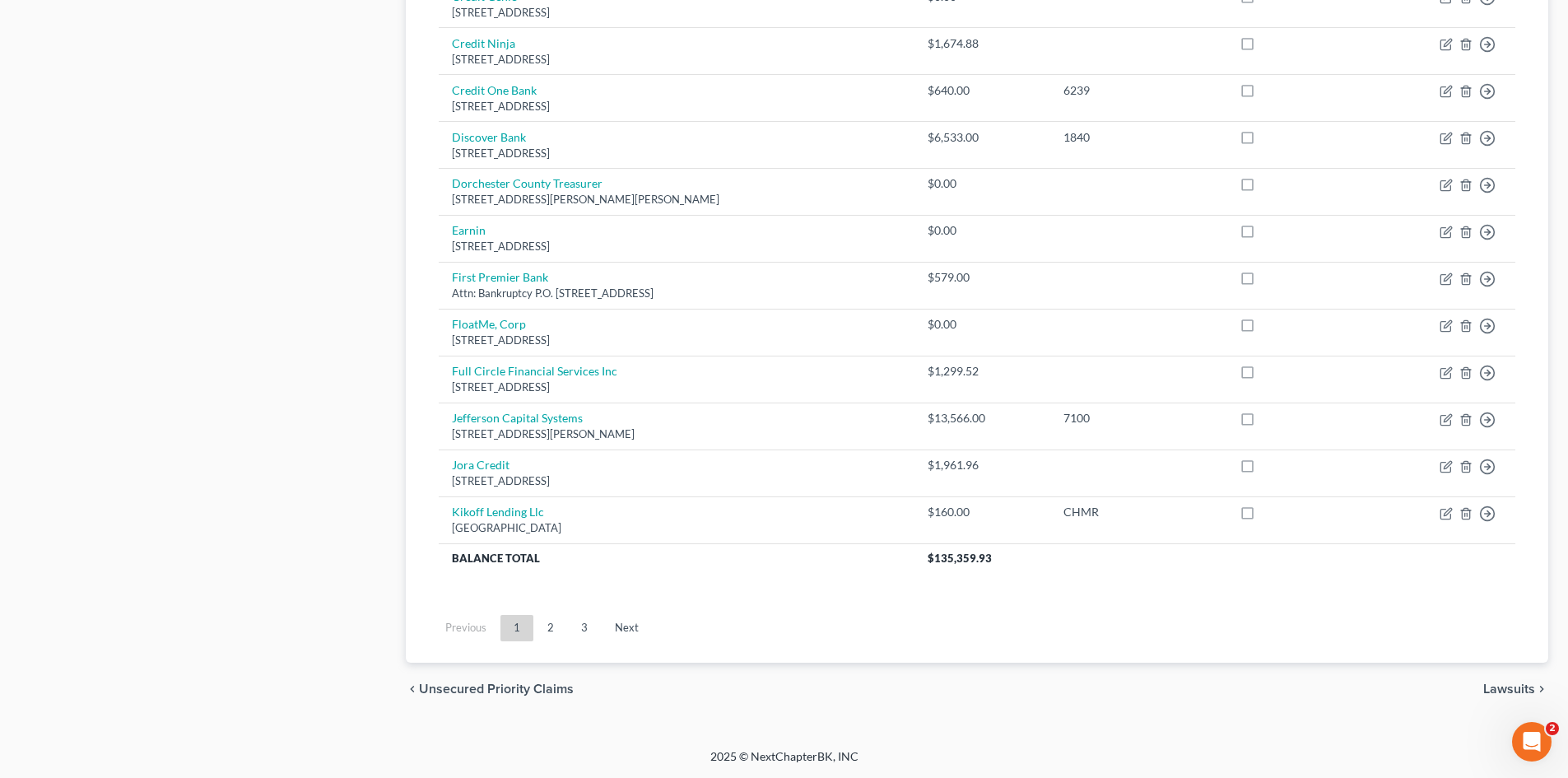
click at [1496, 683] on span "Lawsuits" at bounding box center [1509, 689] width 52 height 13
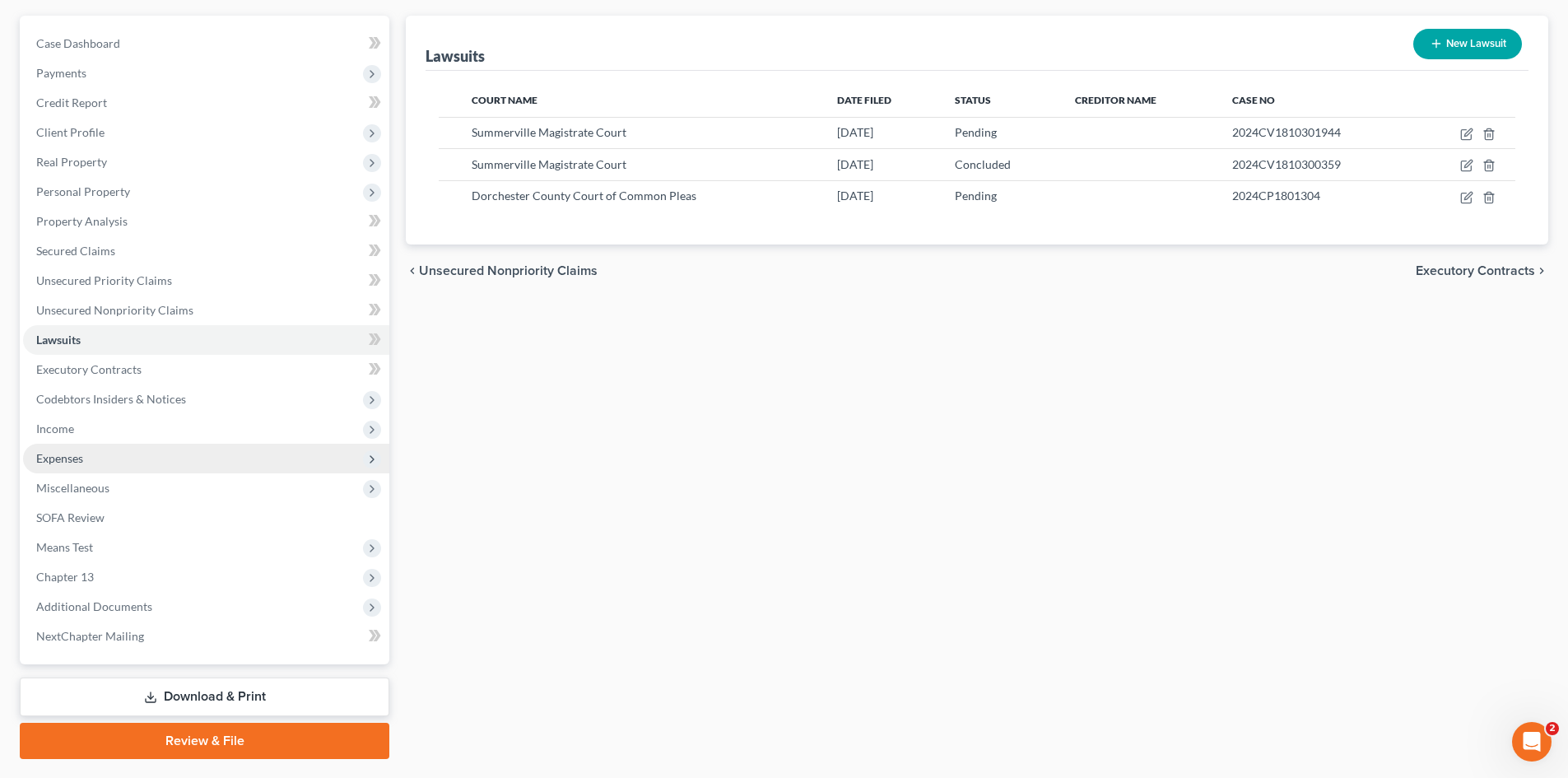
scroll to position [165, 0]
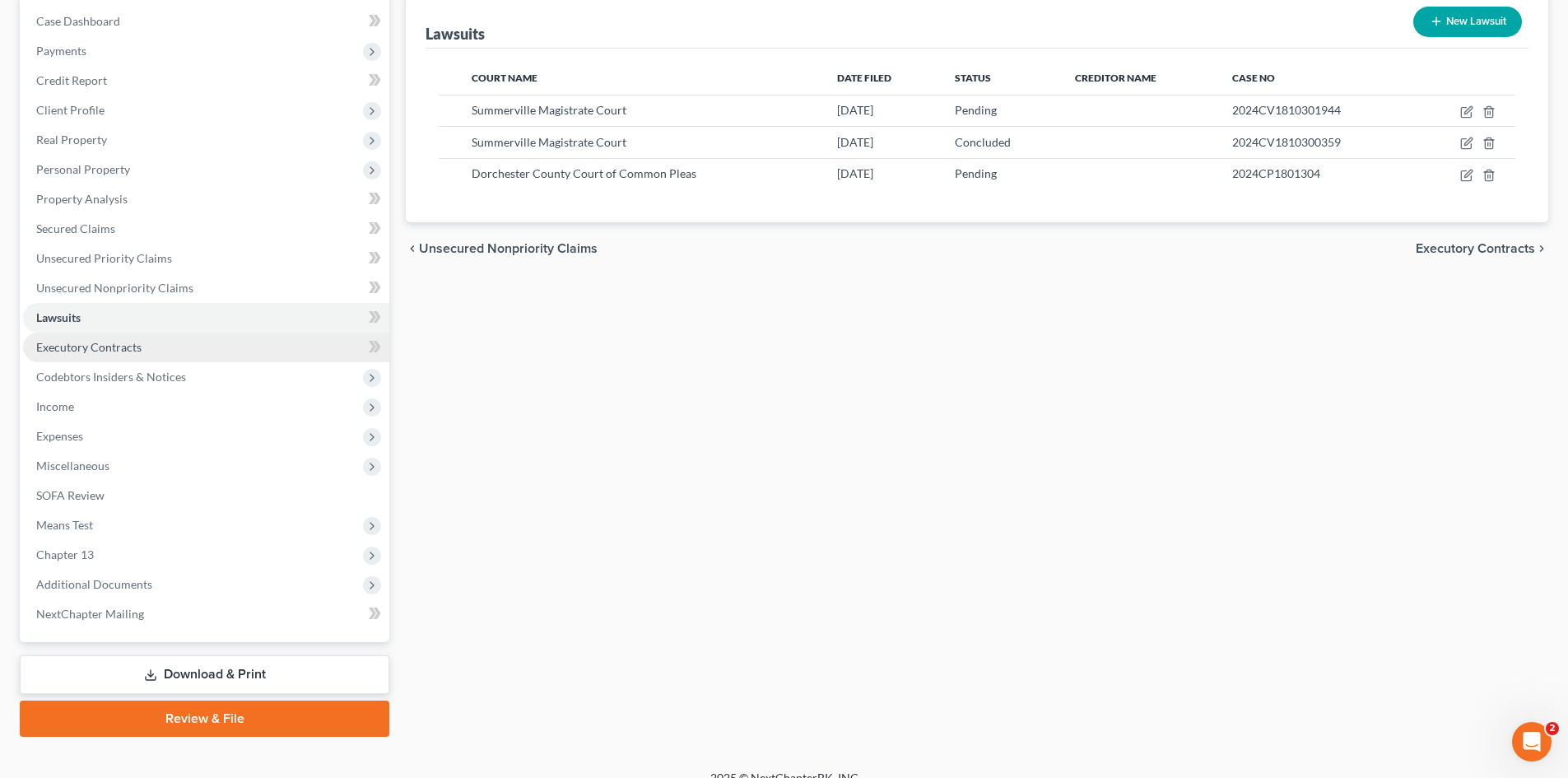
click at [109, 352] on span "Executory Contracts" at bounding box center [89, 346] width 105 height 14
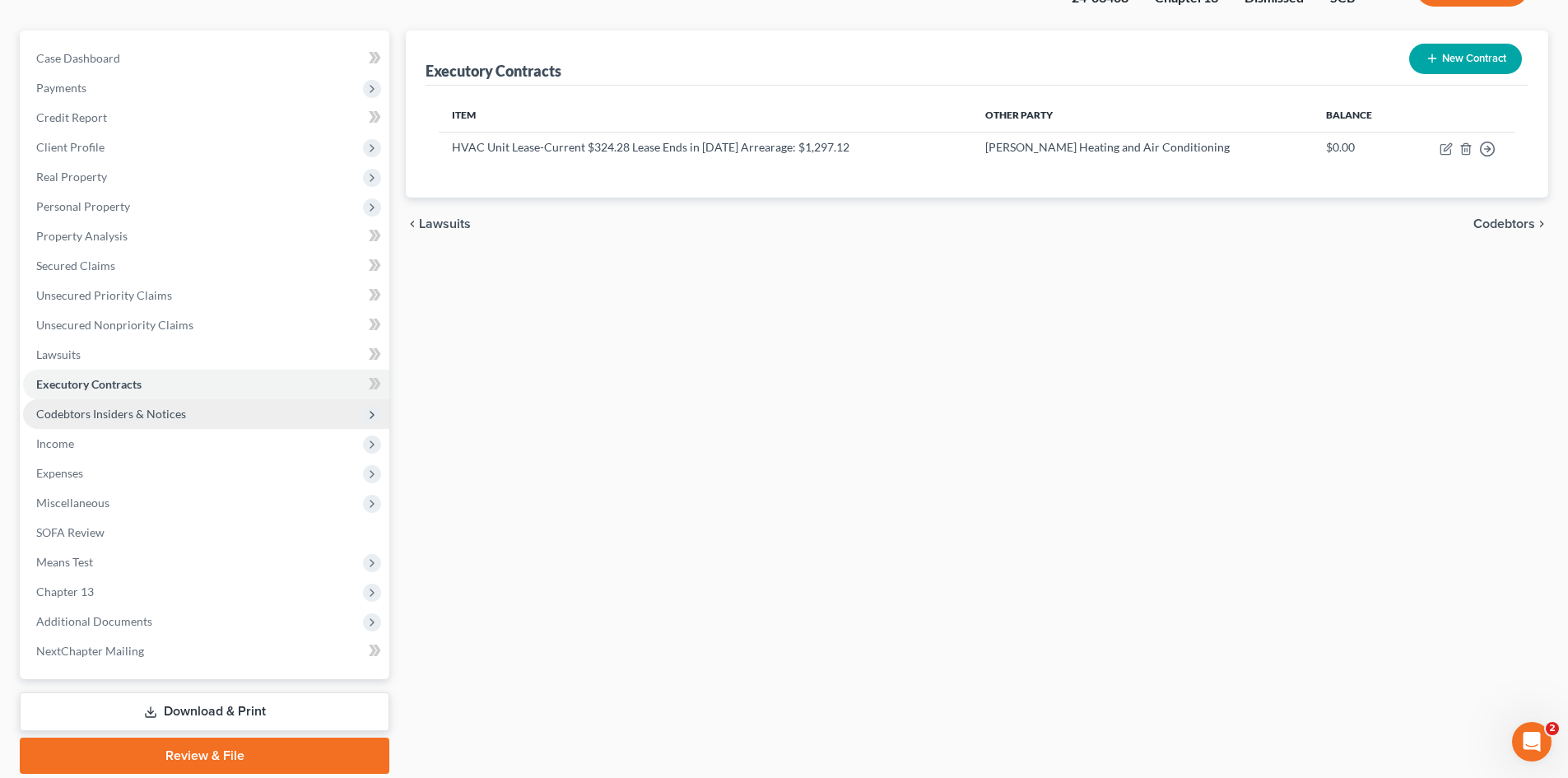
scroll to position [165, 0]
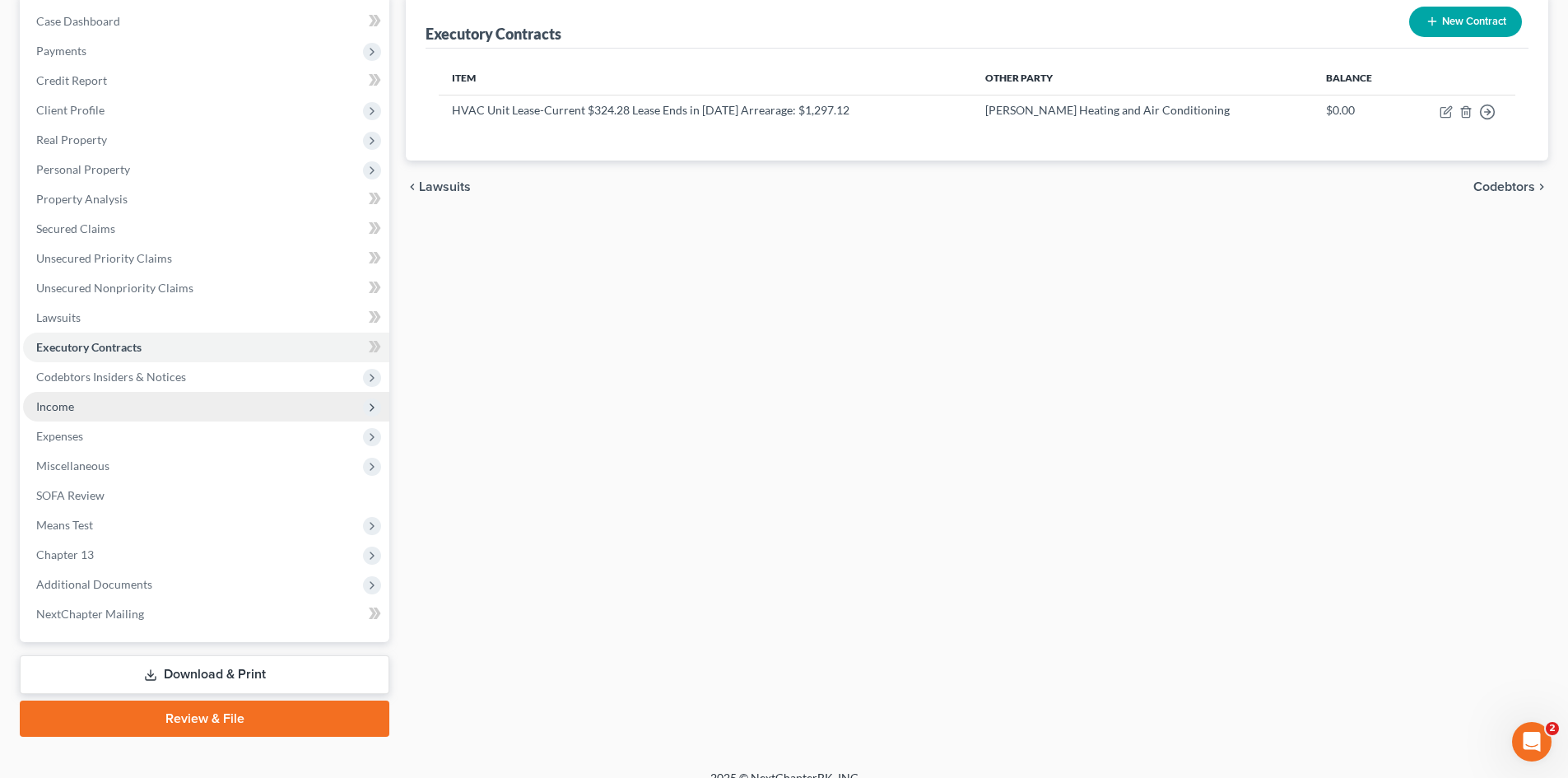
click at [76, 403] on span "Income" at bounding box center [207, 406] width 366 height 29
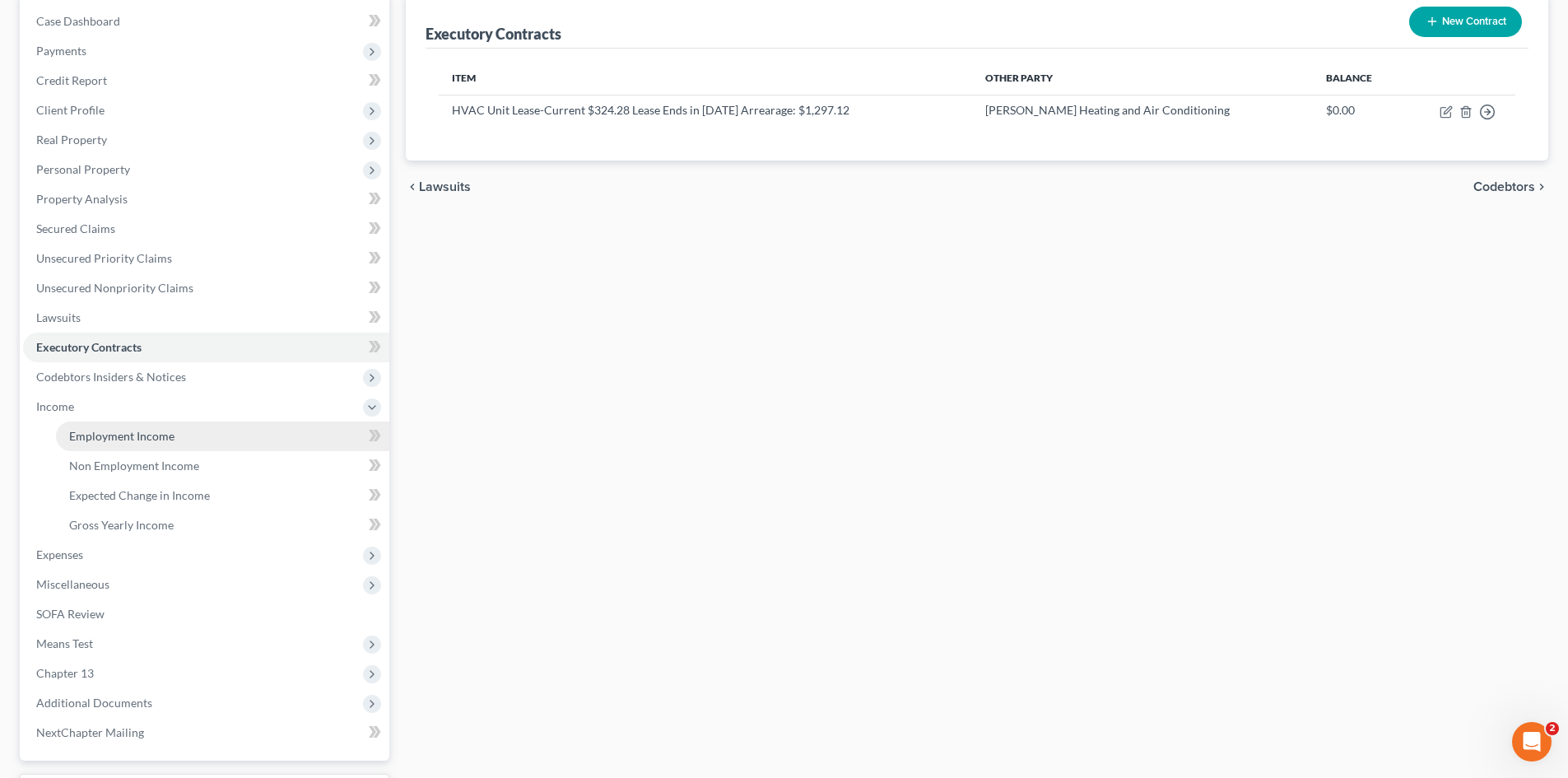
click at [107, 429] on span "Employment Income" at bounding box center [122, 436] width 105 height 14
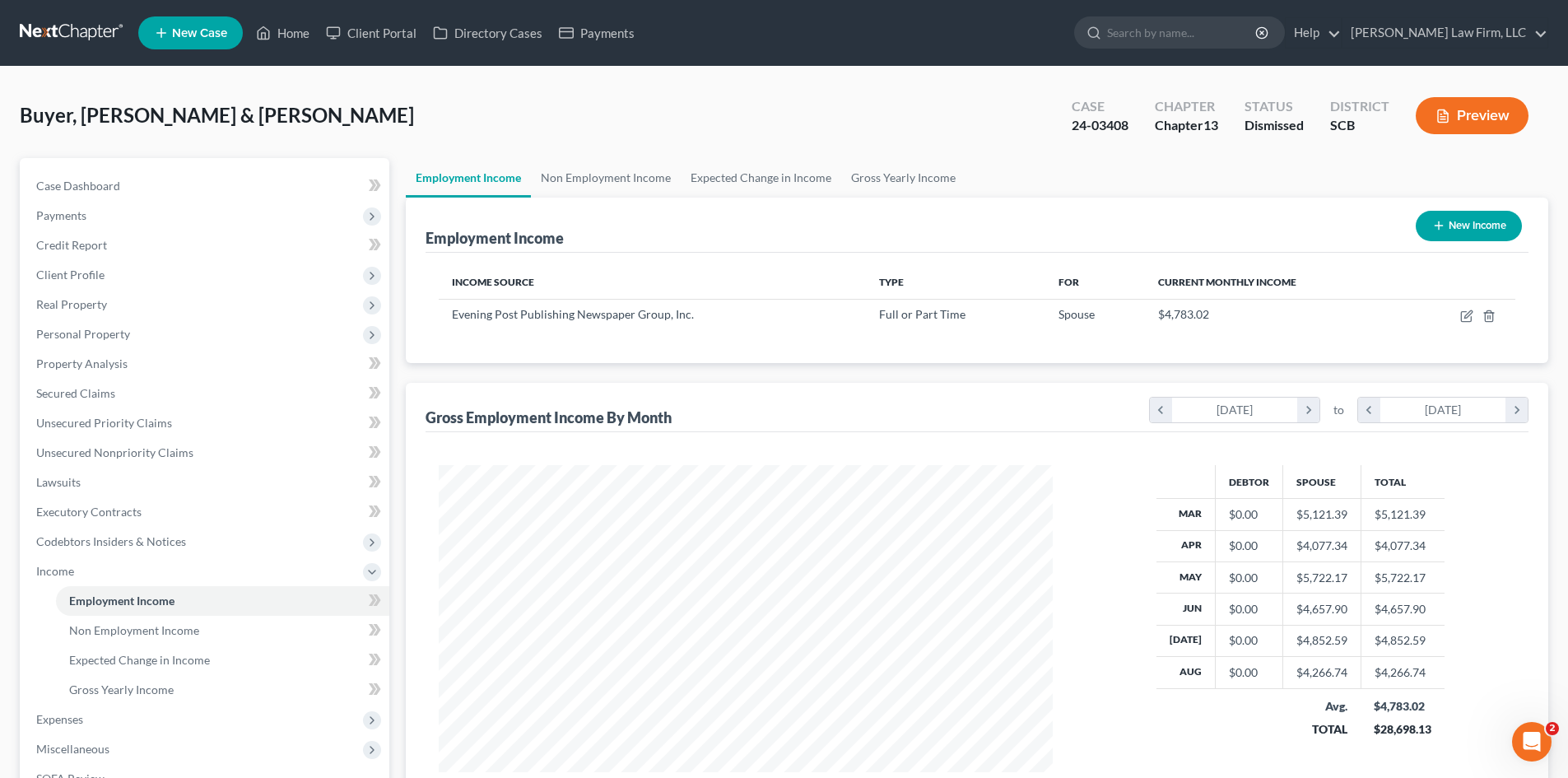
scroll to position [307, 646]
click at [630, 182] on link "Non Employment Income" at bounding box center [605, 177] width 150 height 39
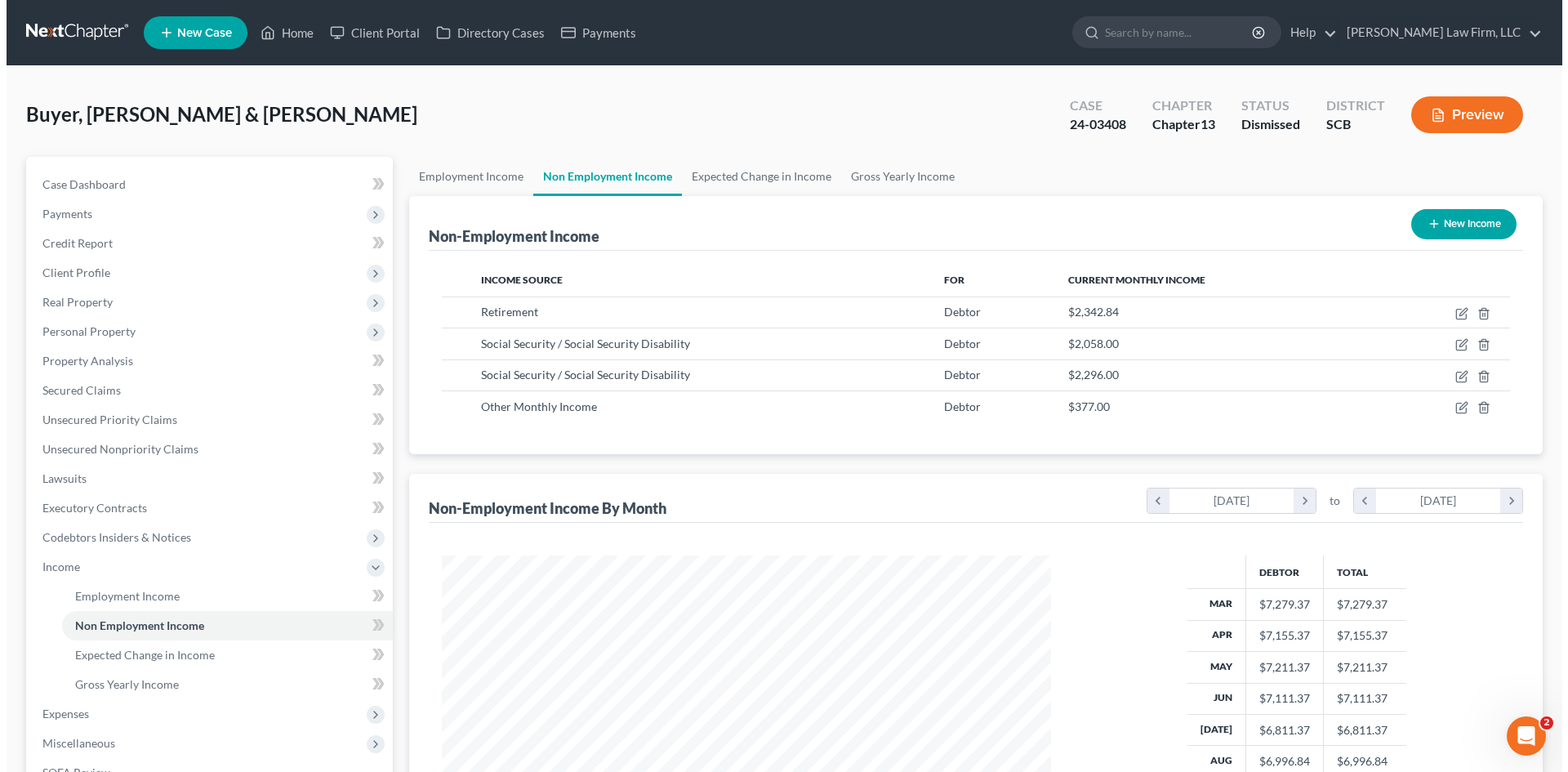
scroll to position [305, 642]
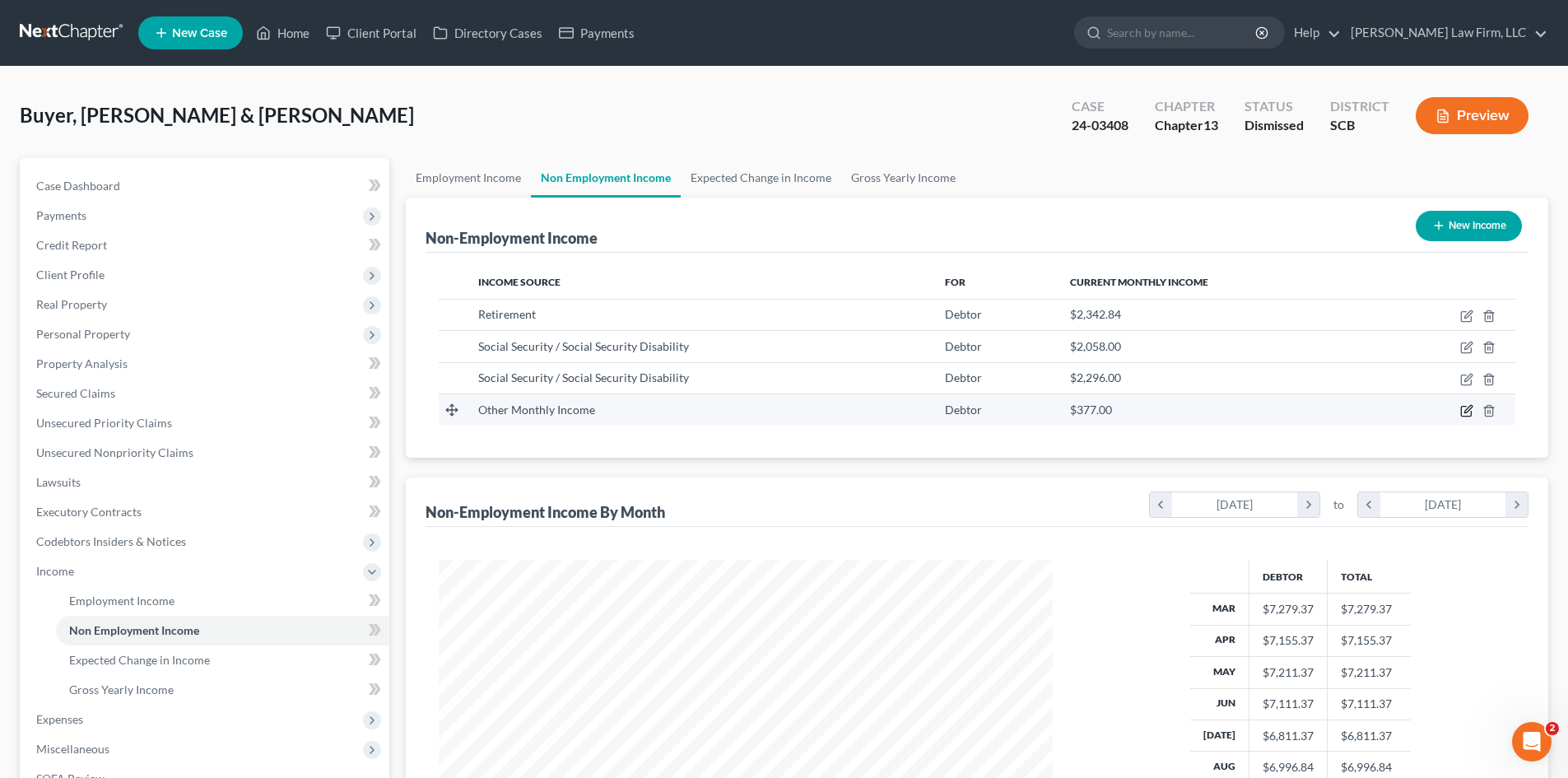
click at [1463, 409] on icon "button" at bounding box center [1467, 411] width 13 height 13
select select "13"
select select "0"
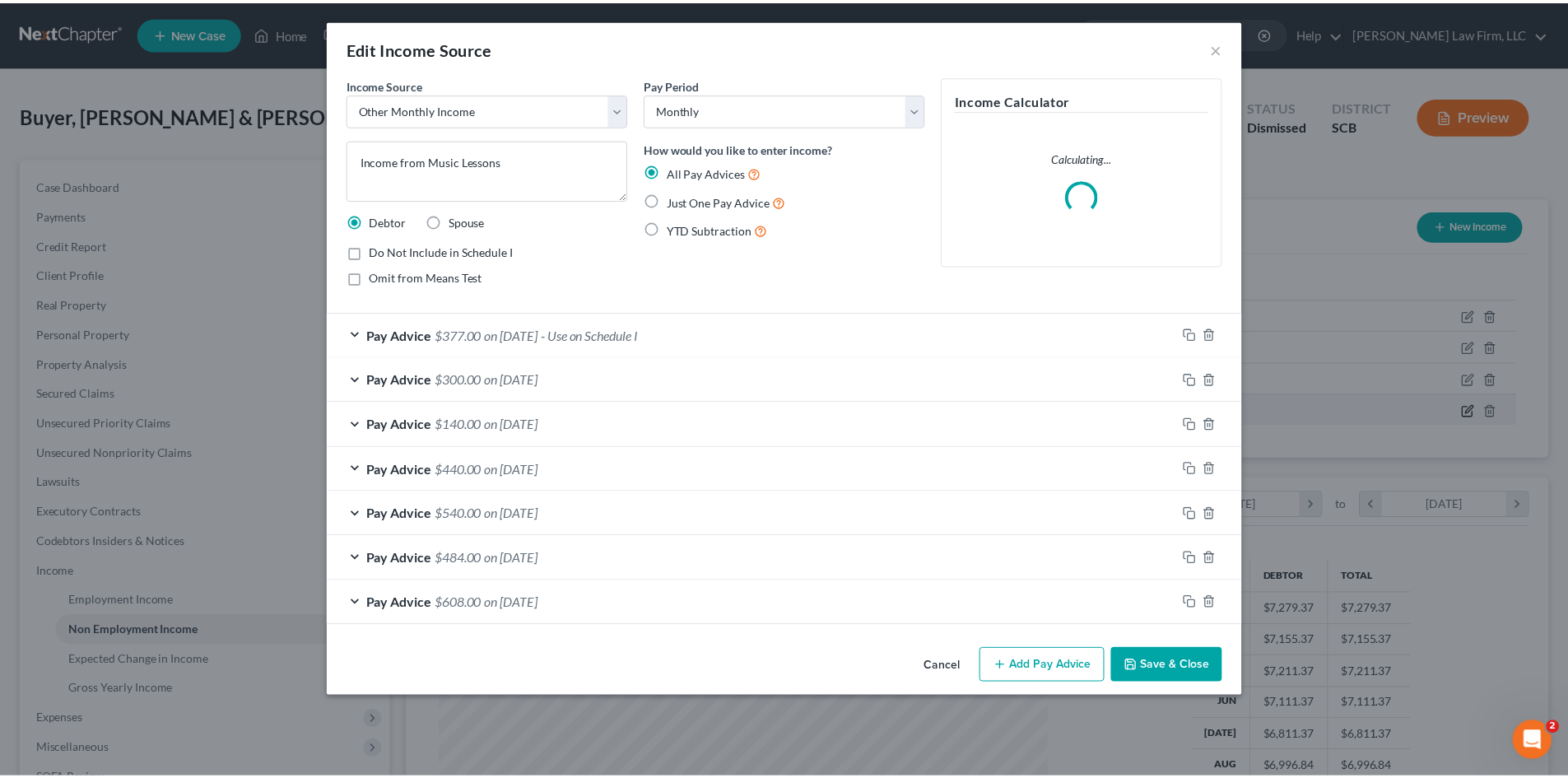
scroll to position [310, 652]
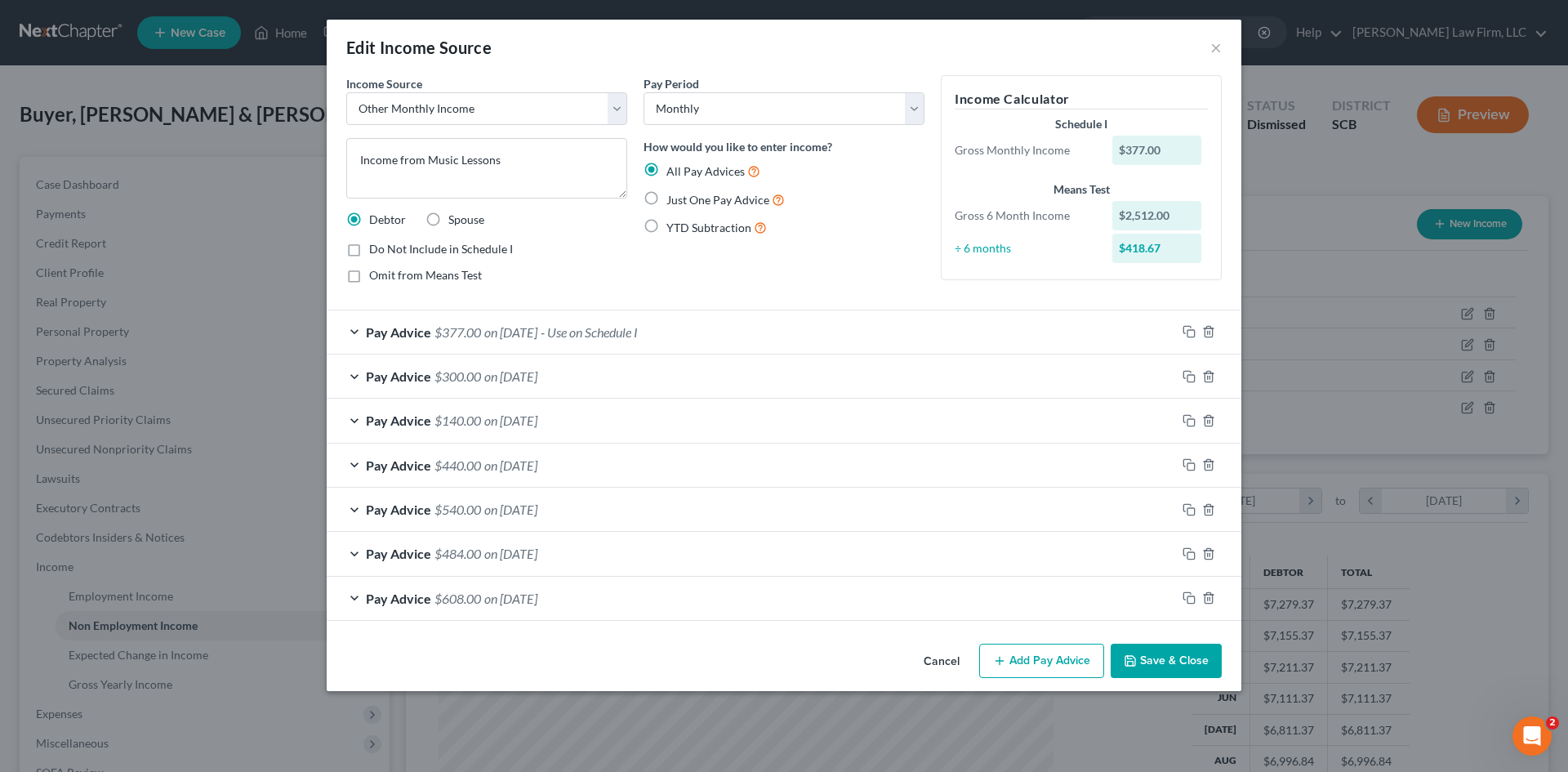
click at [455, 391] on div "Pay Advice $300.00 on [DATE]" at bounding box center [751, 376] width 849 height 43
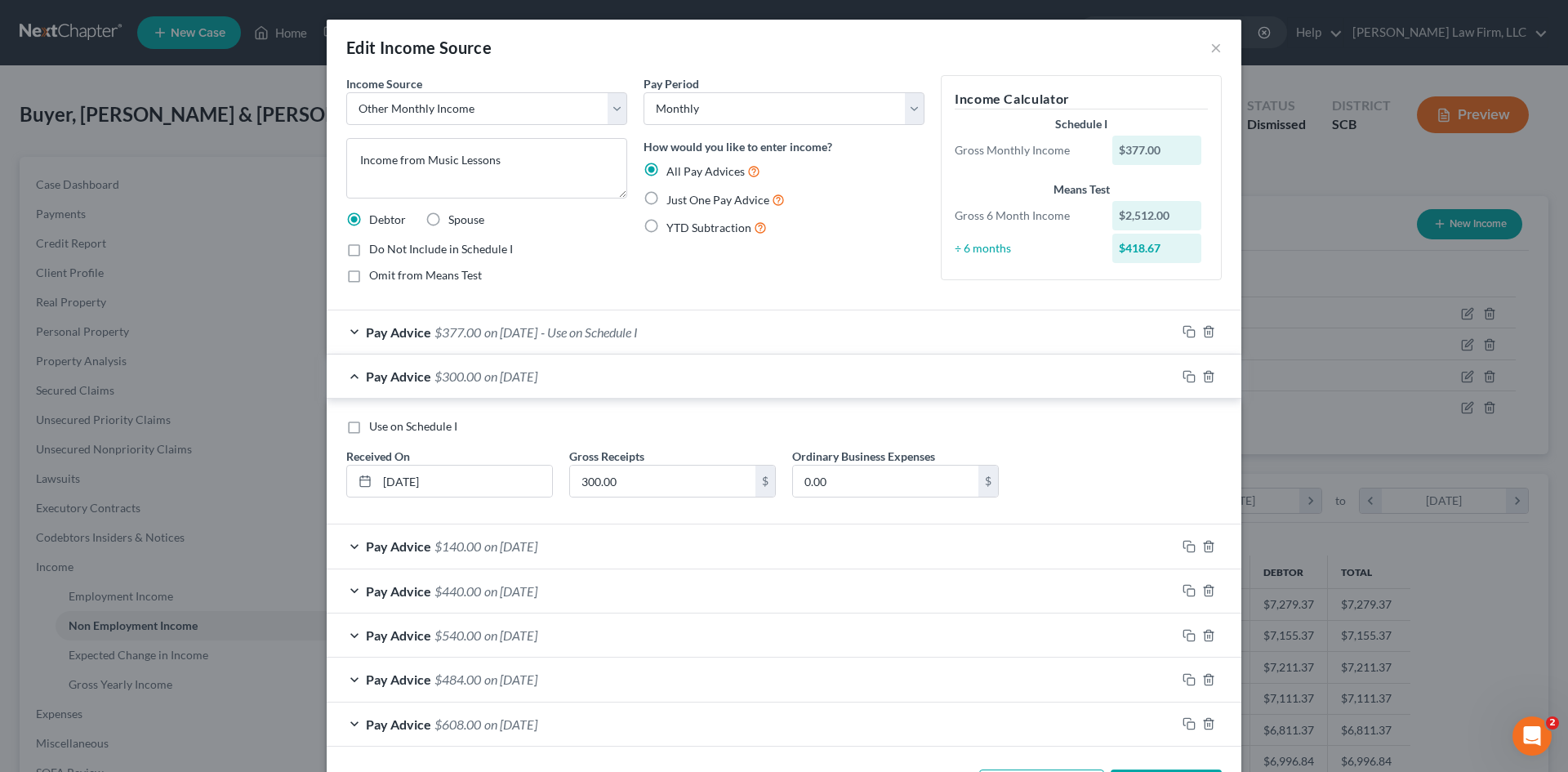
click at [456, 390] on div "Pay Advice $300.00 on [DATE]" at bounding box center [751, 376] width 849 height 43
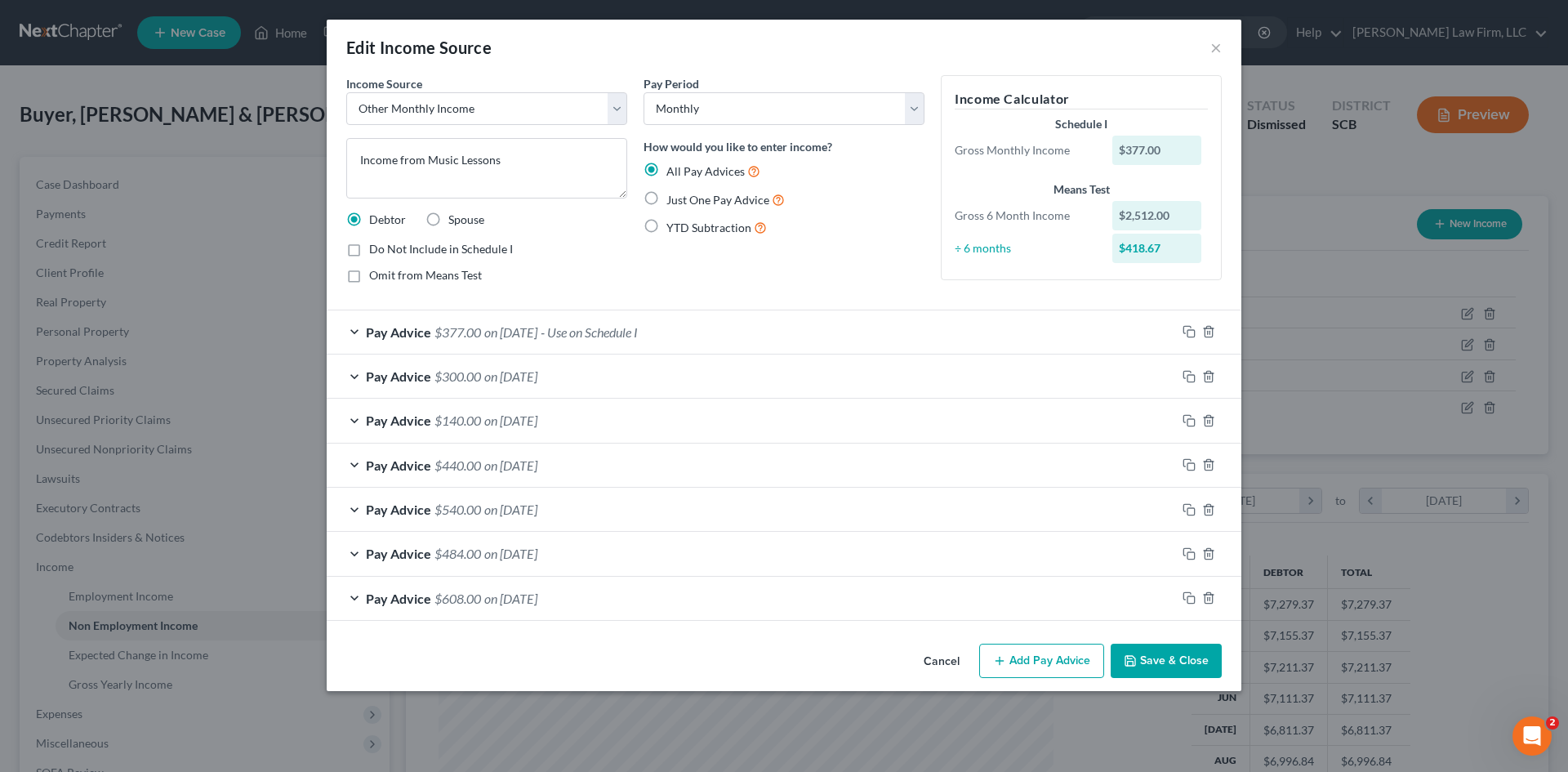
click at [1162, 656] on button "Save & Close" at bounding box center [1166, 660] width 111 height 34
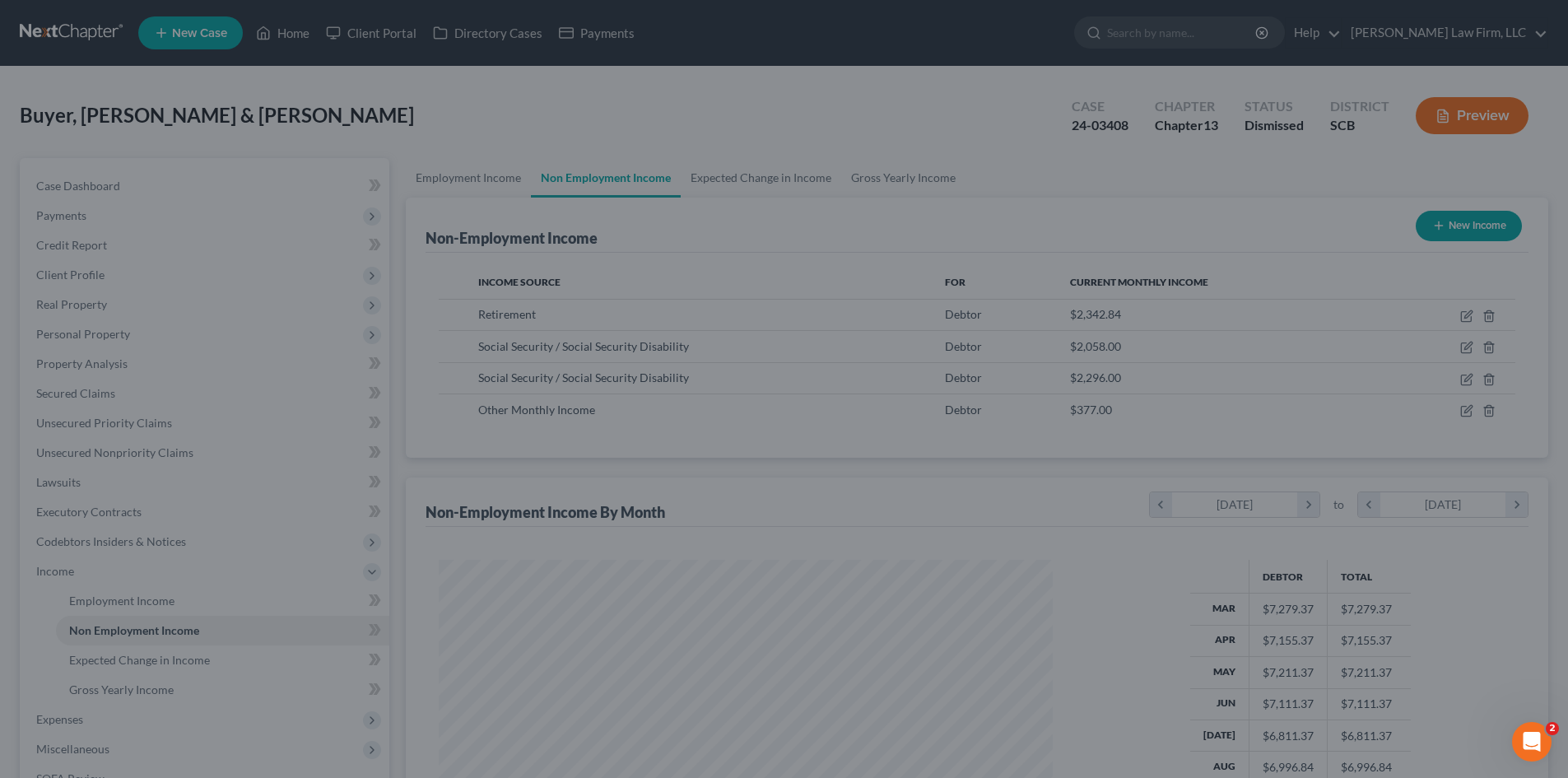
scroll to position [822872, 822244]
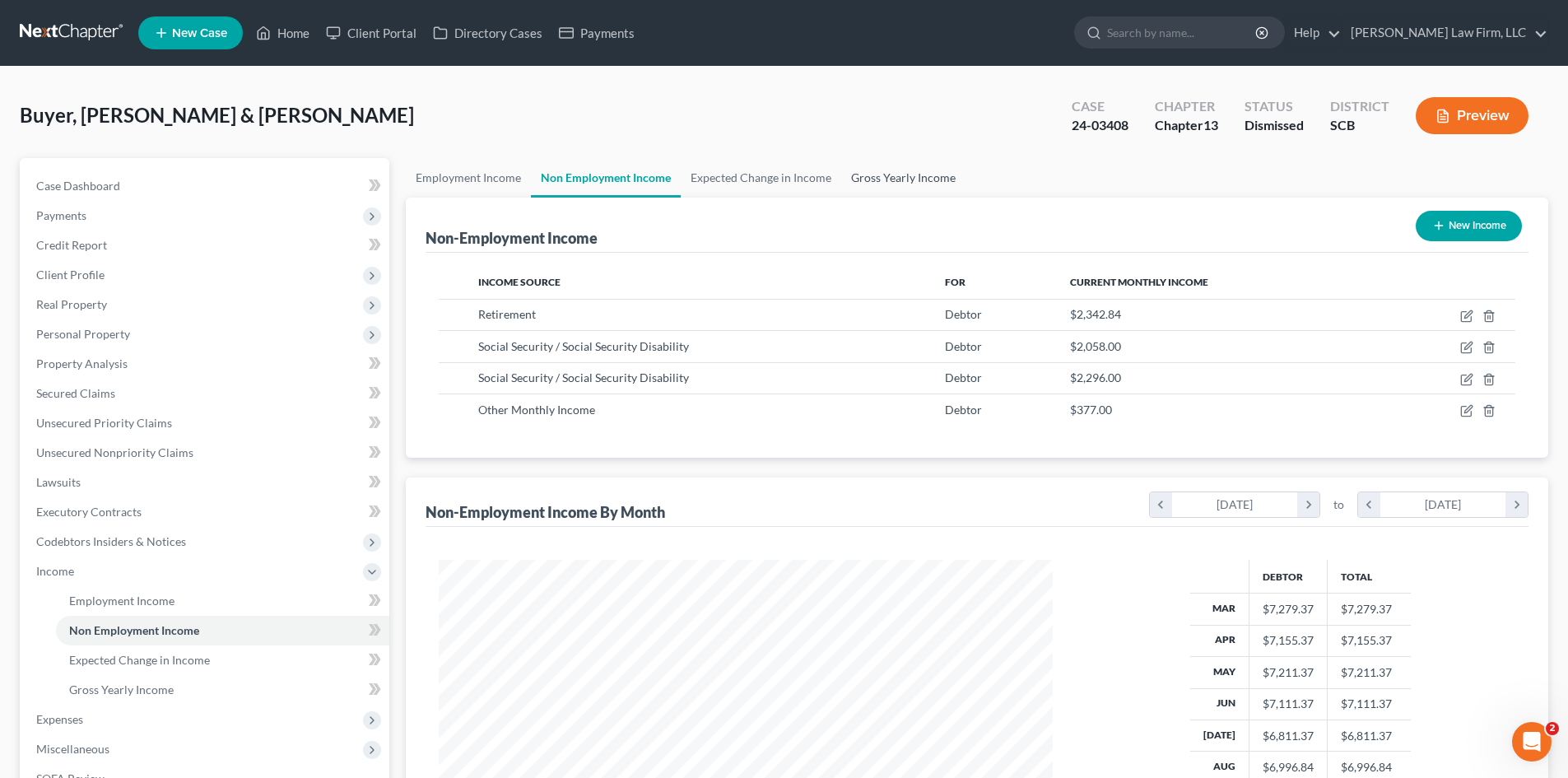
click at [907, 174] on link "Gross Yearly Income" at bounding box center [903, 177] width 125 height 39
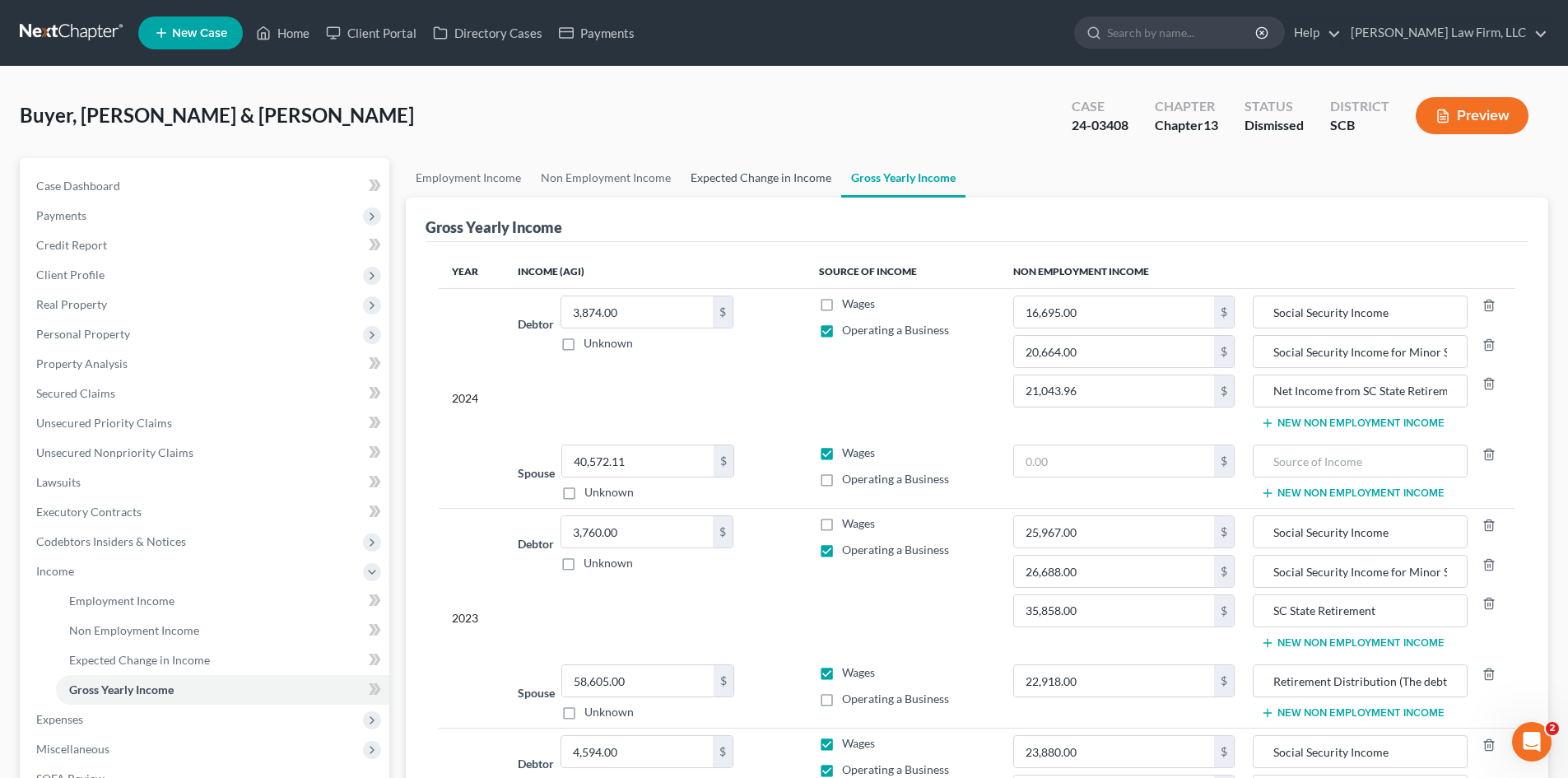
click at [776, 178] on link "Expected Change in Income" at bounding box center [761, 177] width 161 height 39
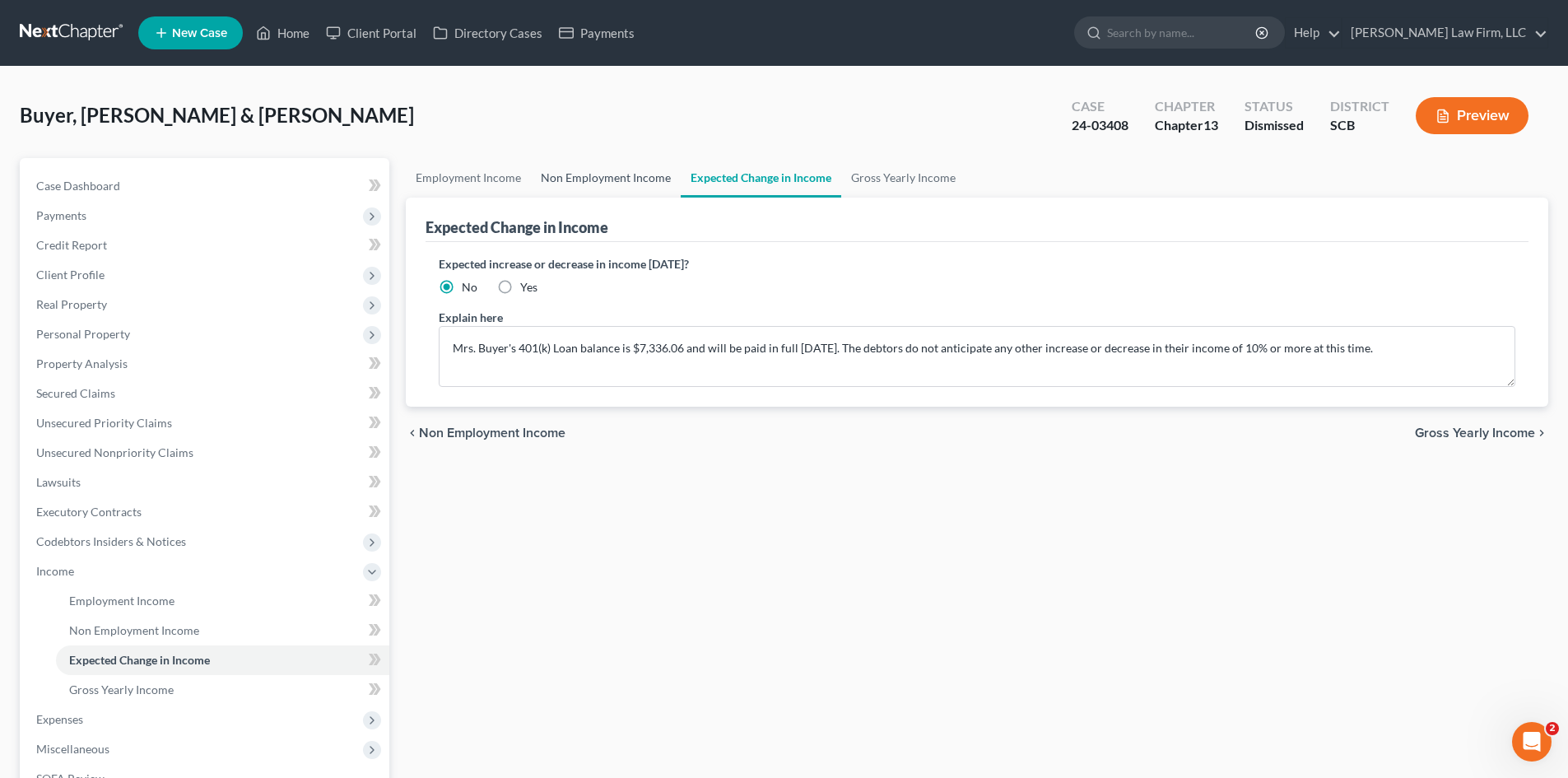
click at [644, 185] on link "Non Employment Income" at bounding box center [605, 177] width 150 height 39
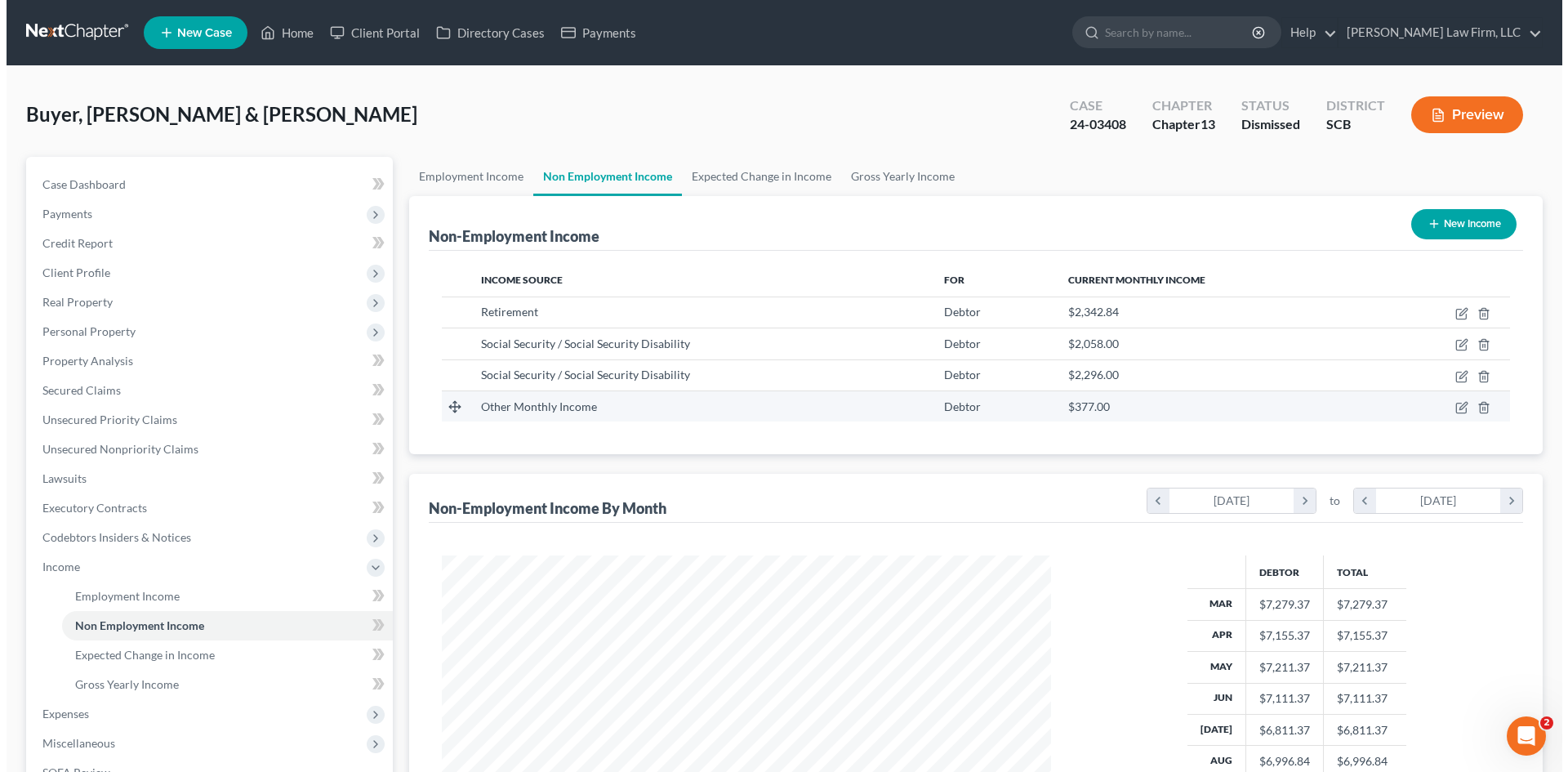
scroll to position [305, 642]
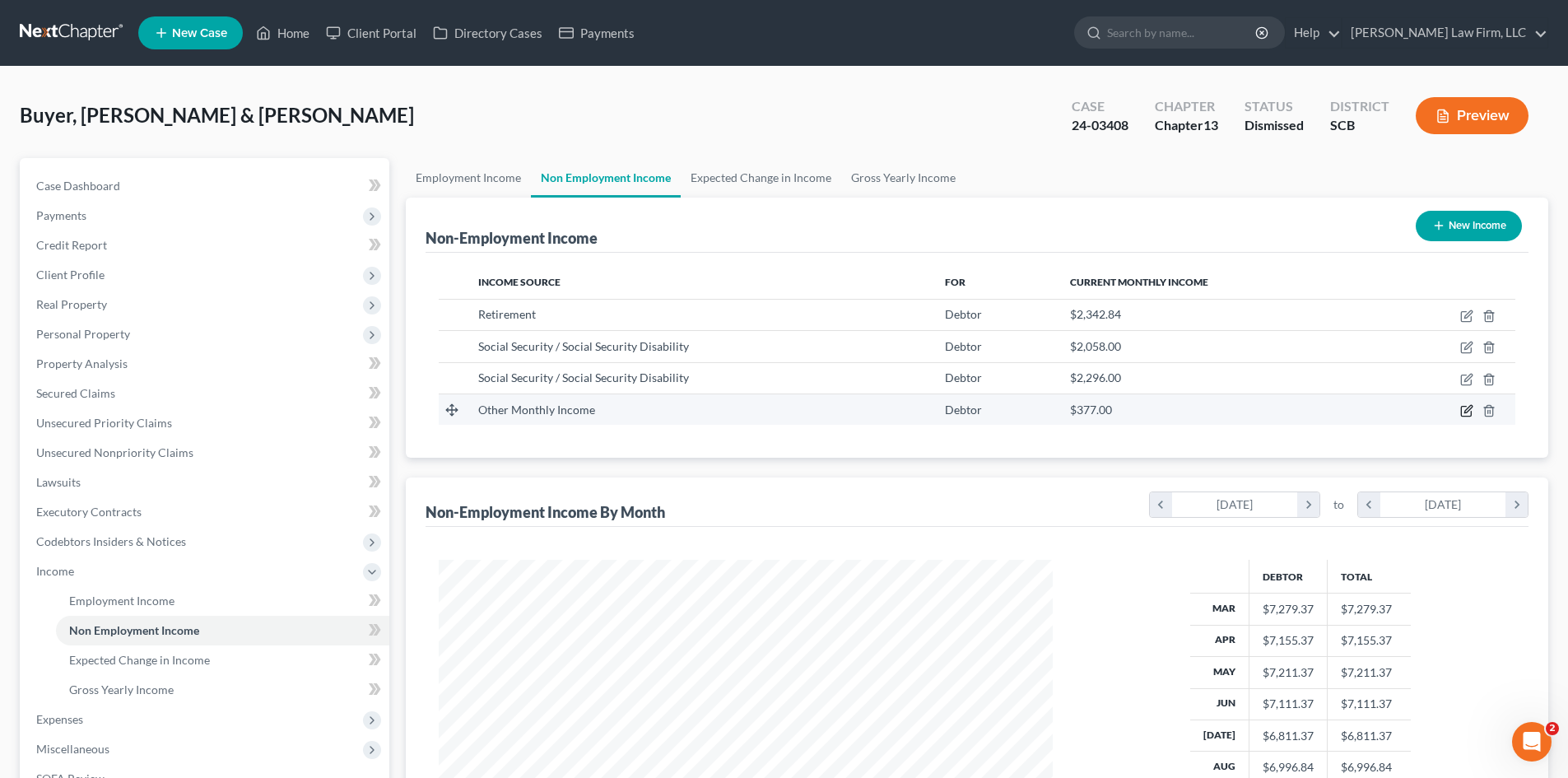
click at [1468, 415] on icon "button" at bounding box center [1467, 411] width 13 height 13
select select "13"
select select "0"
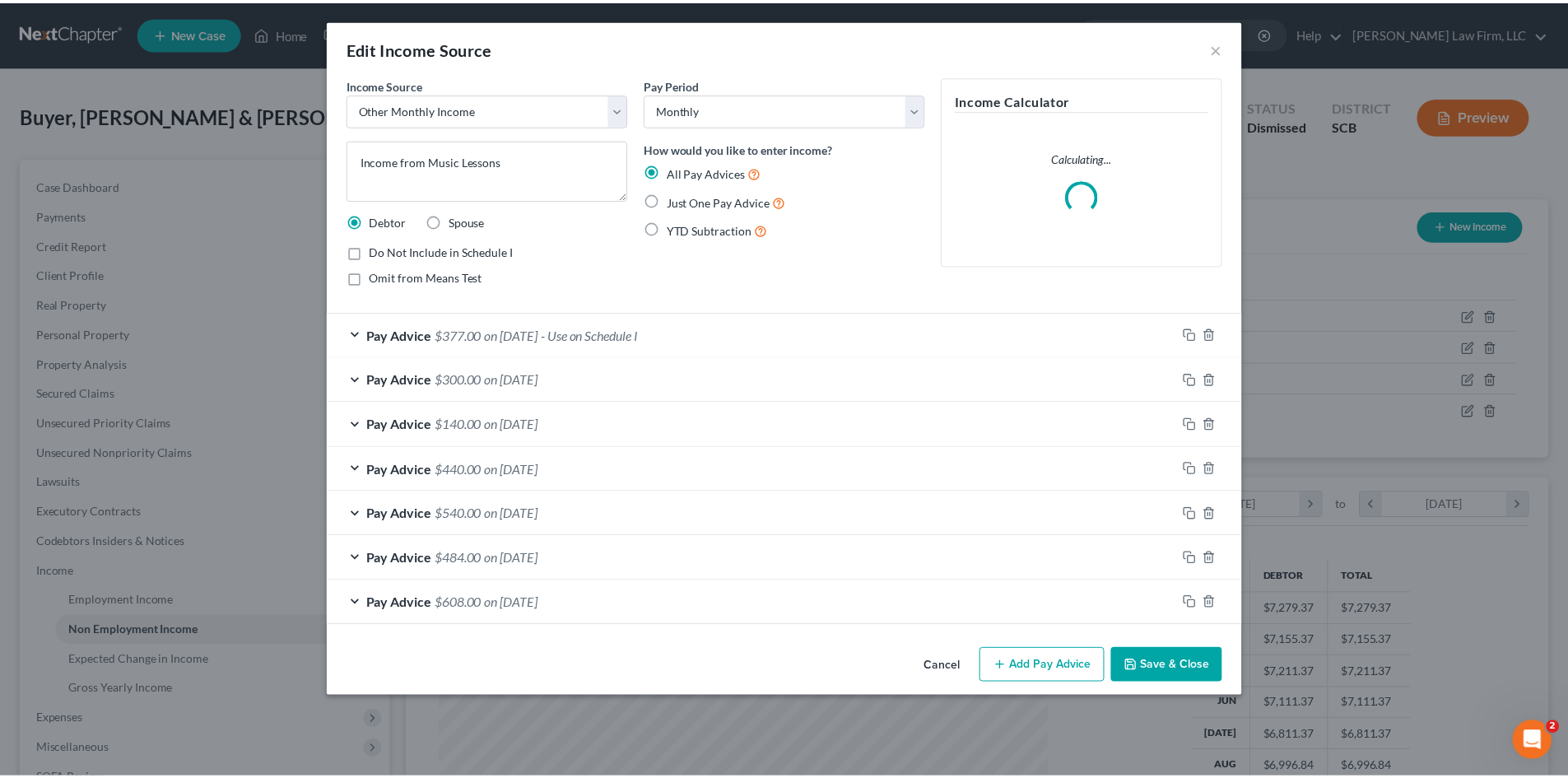
scroll to position [310, 652]
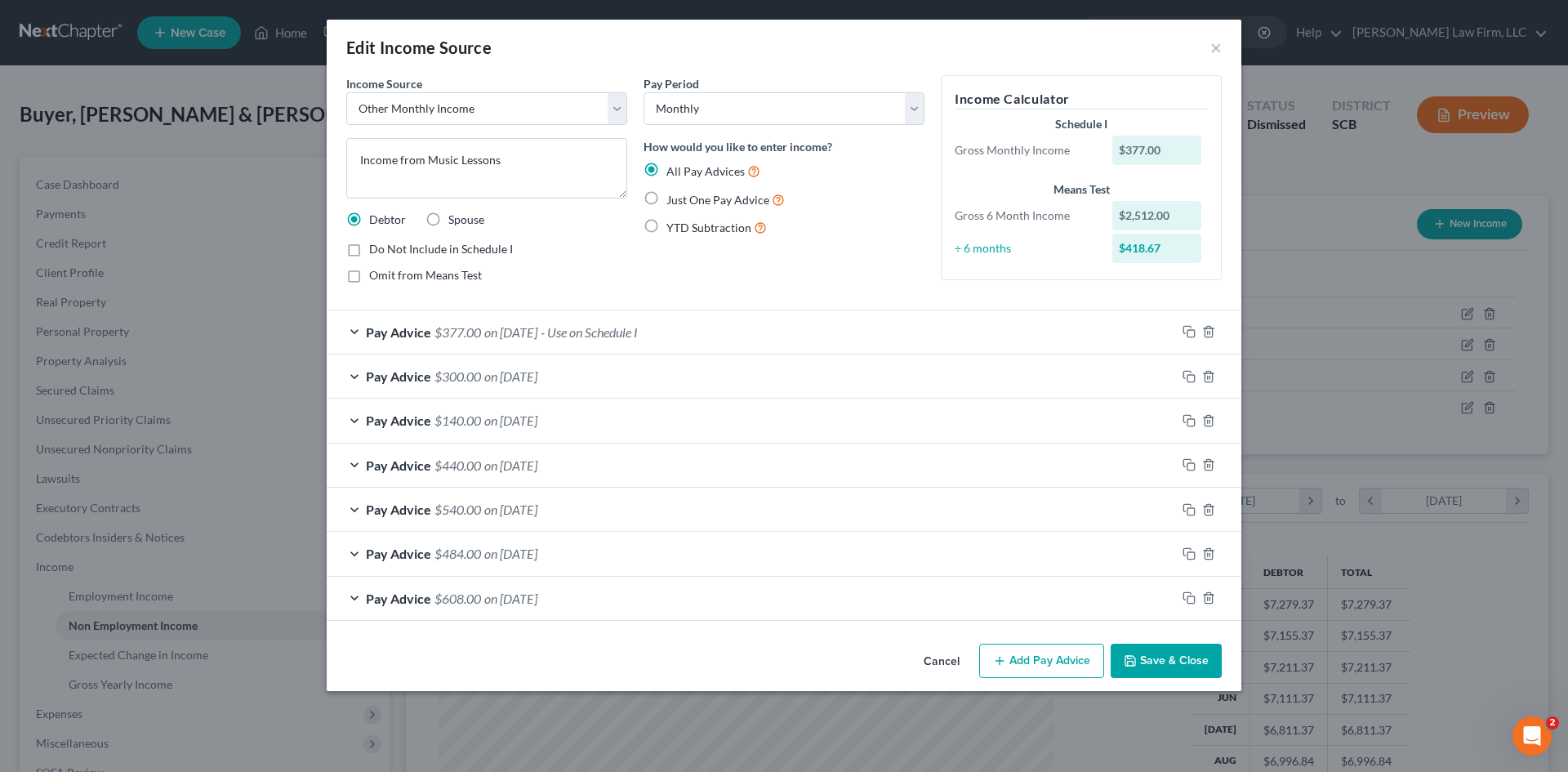
click at [1189, 667] on button "Save & Close" at bounding box center [1166, 660] width 111 height 34
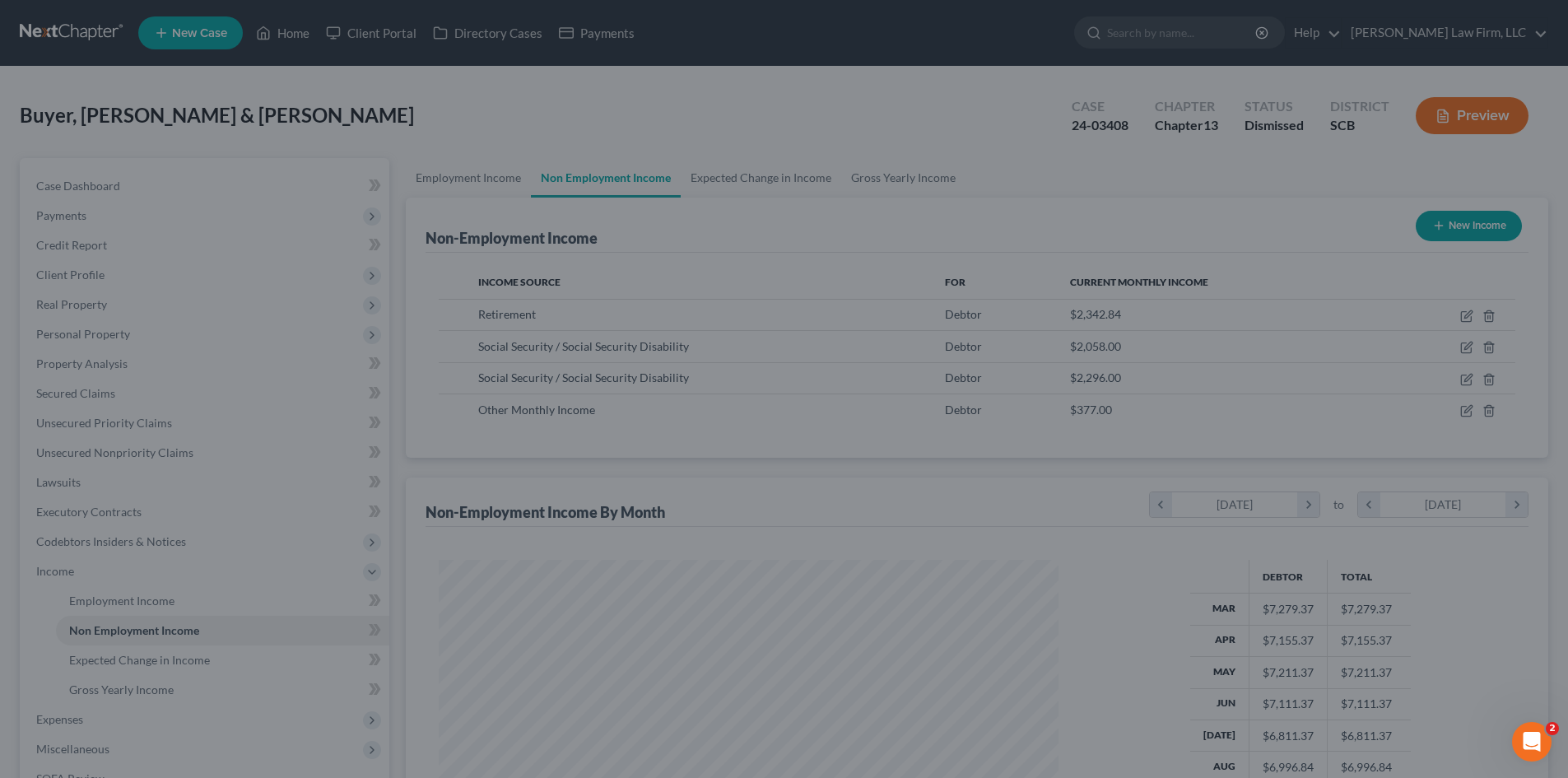
scroll to position [822872, 822244]
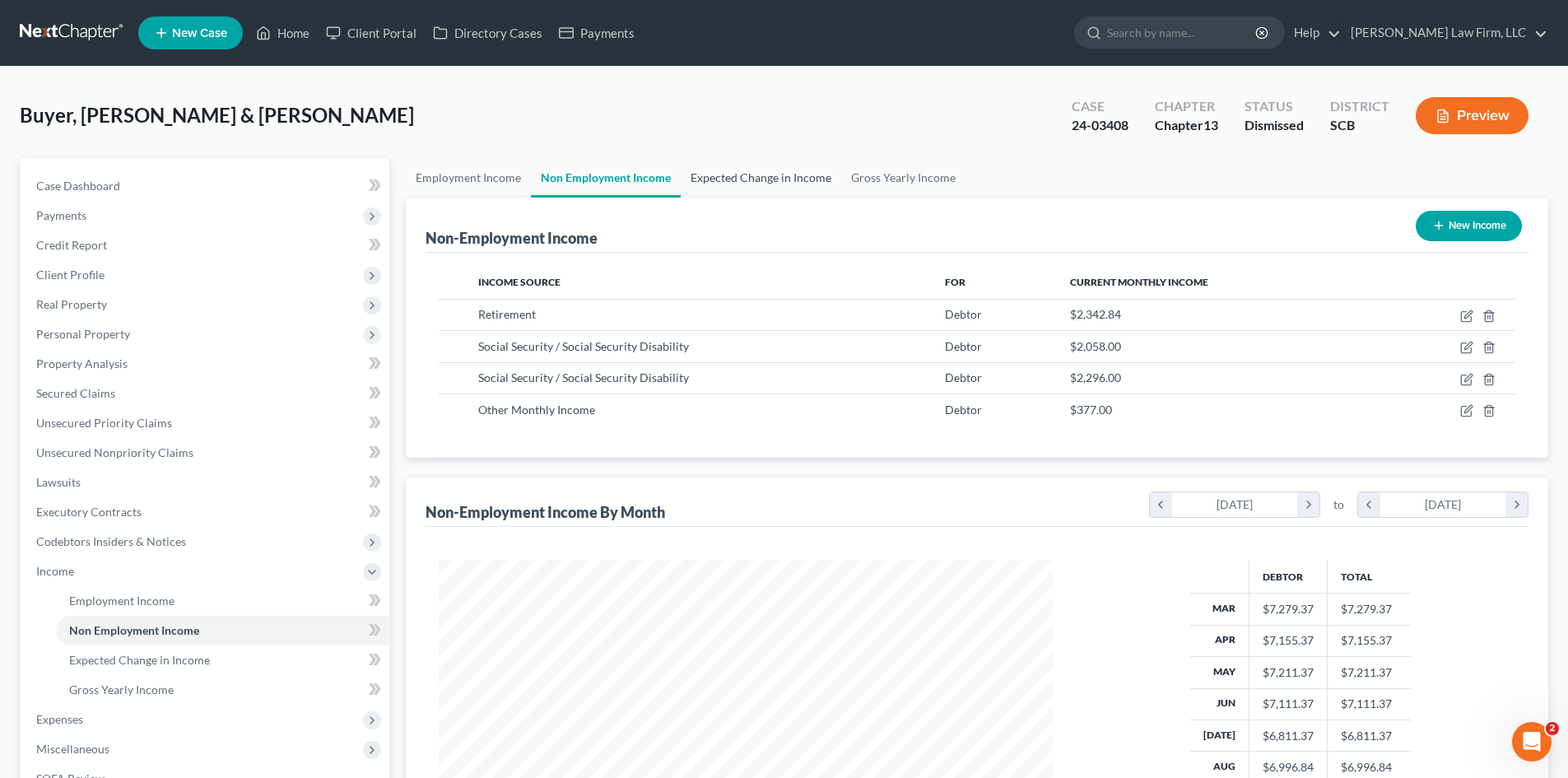
click at [733, 175] on link "Expected Change in Income" at bounding box center [761, 177] width 161 height 39
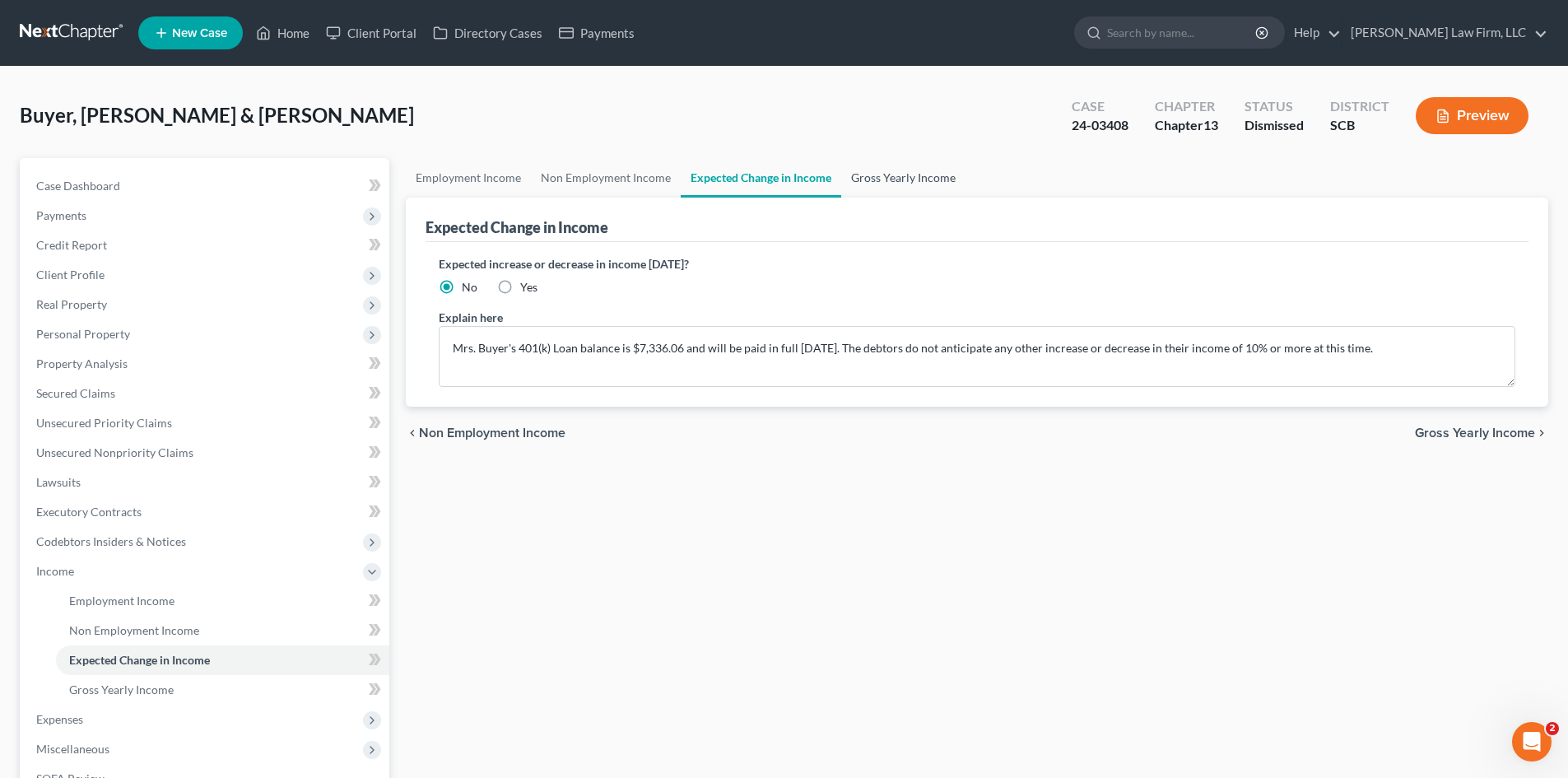
click at [941, 182] on link "Gross Yearly Income" at bounding box center [903, 177] width 125 height 39
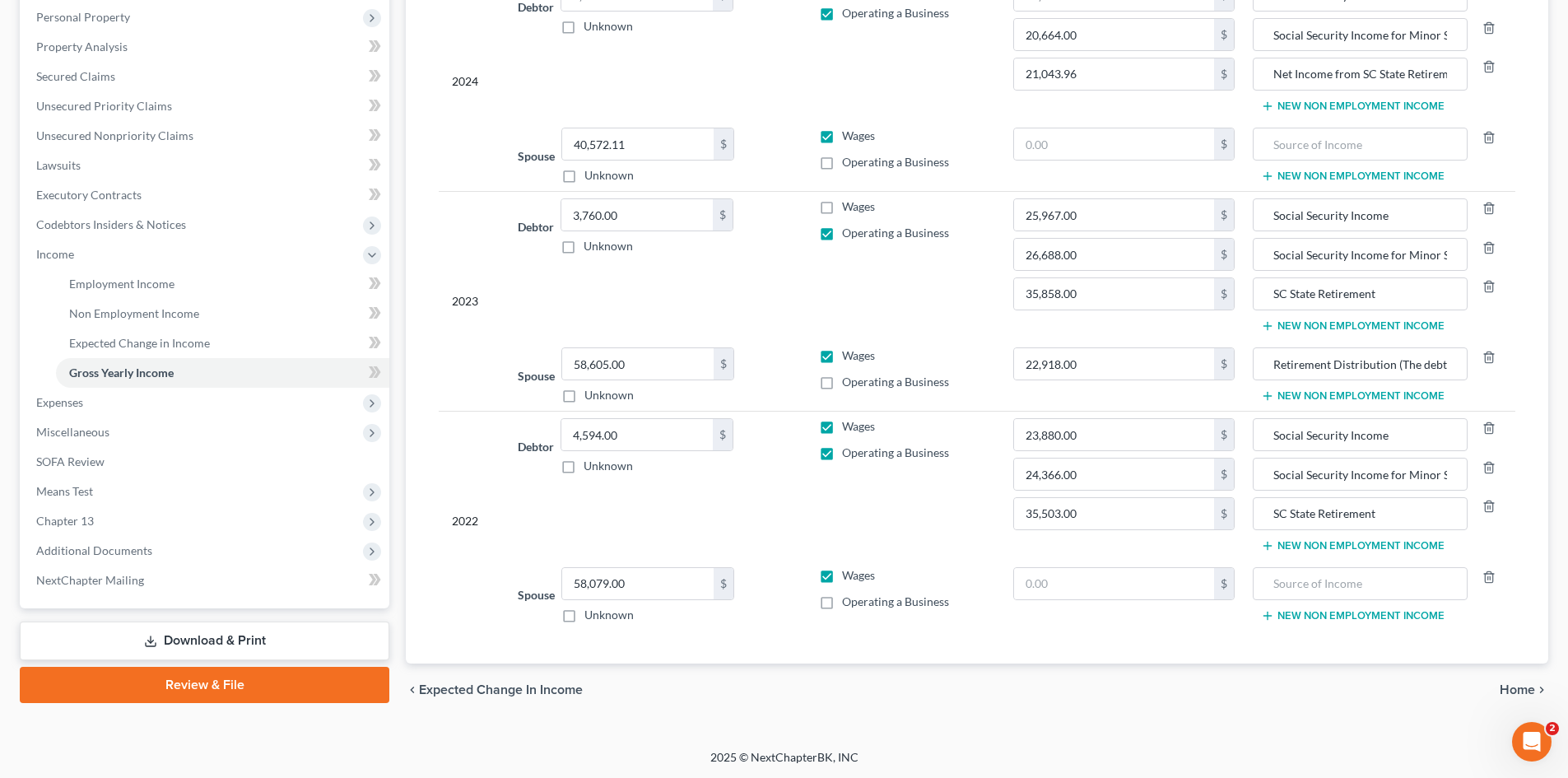
scroll to position [318, 0]
click at [107, 397] on span "Expenses" at bounding box center [207, 401] width 366 height 29
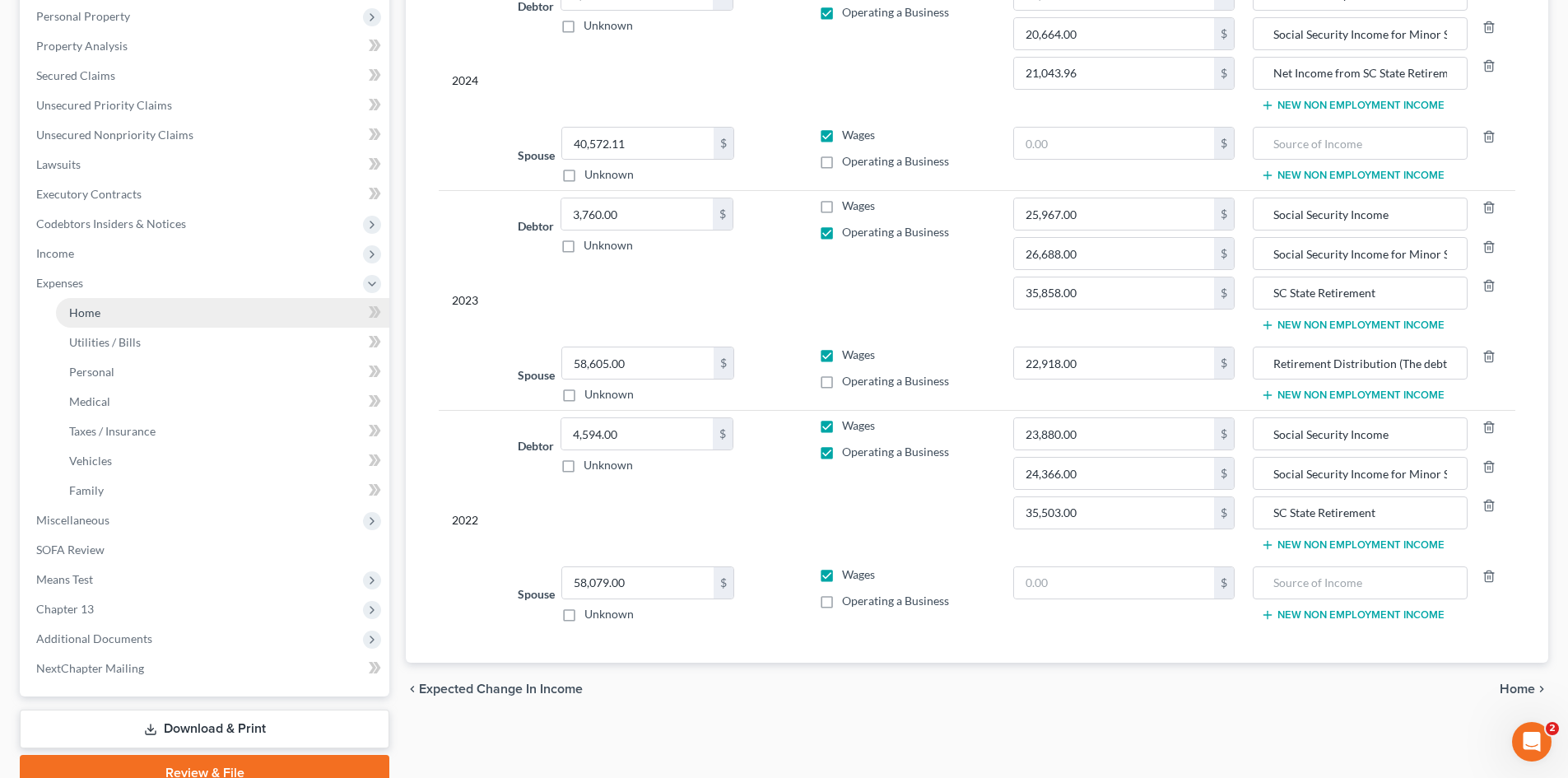
click at [102, 318] on link "Home" at bounding box center [222, 312] width 334 height 29
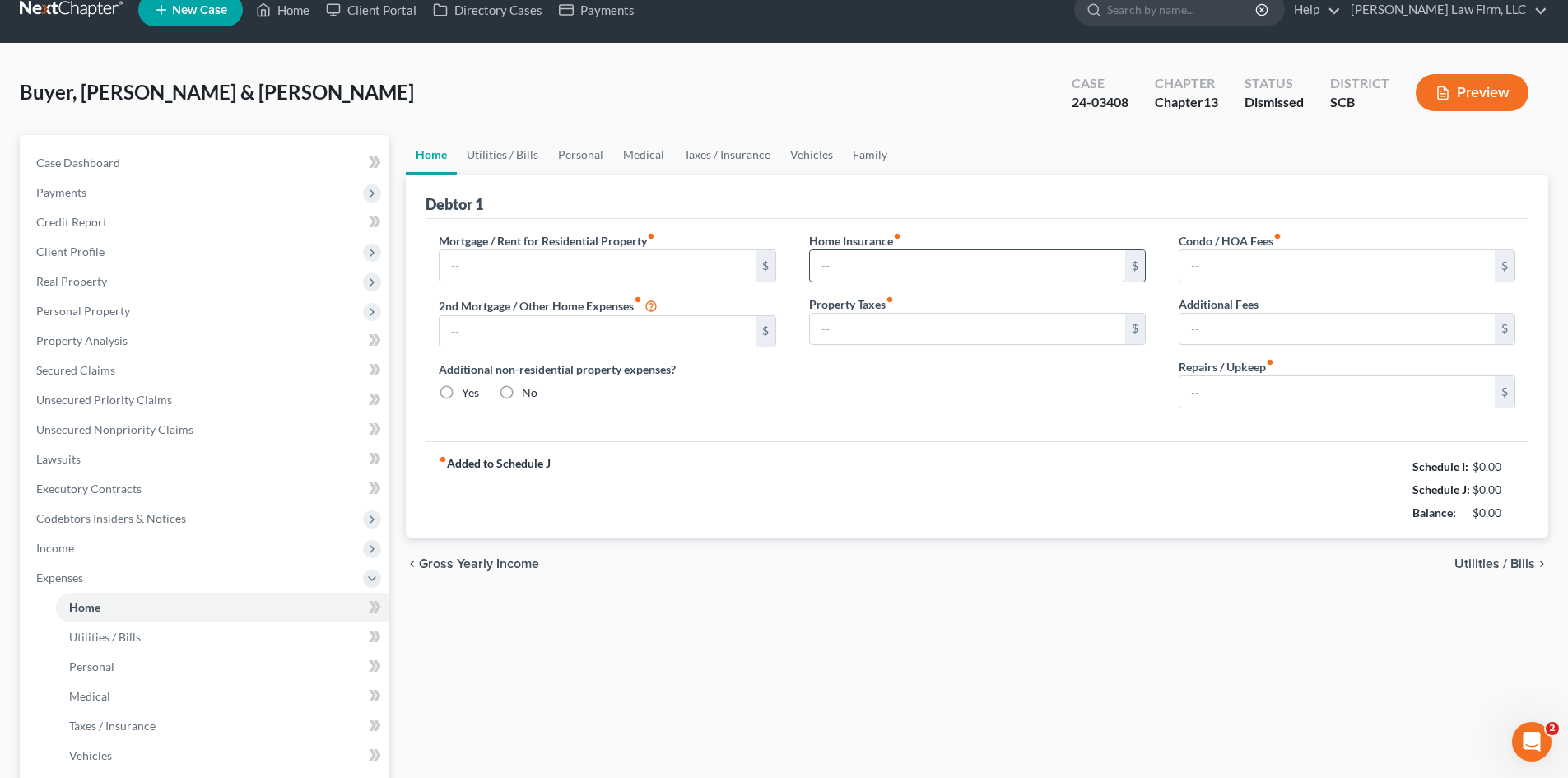
type input "0.00"
radio input "true"
type input "0.00"
type input "66.67"
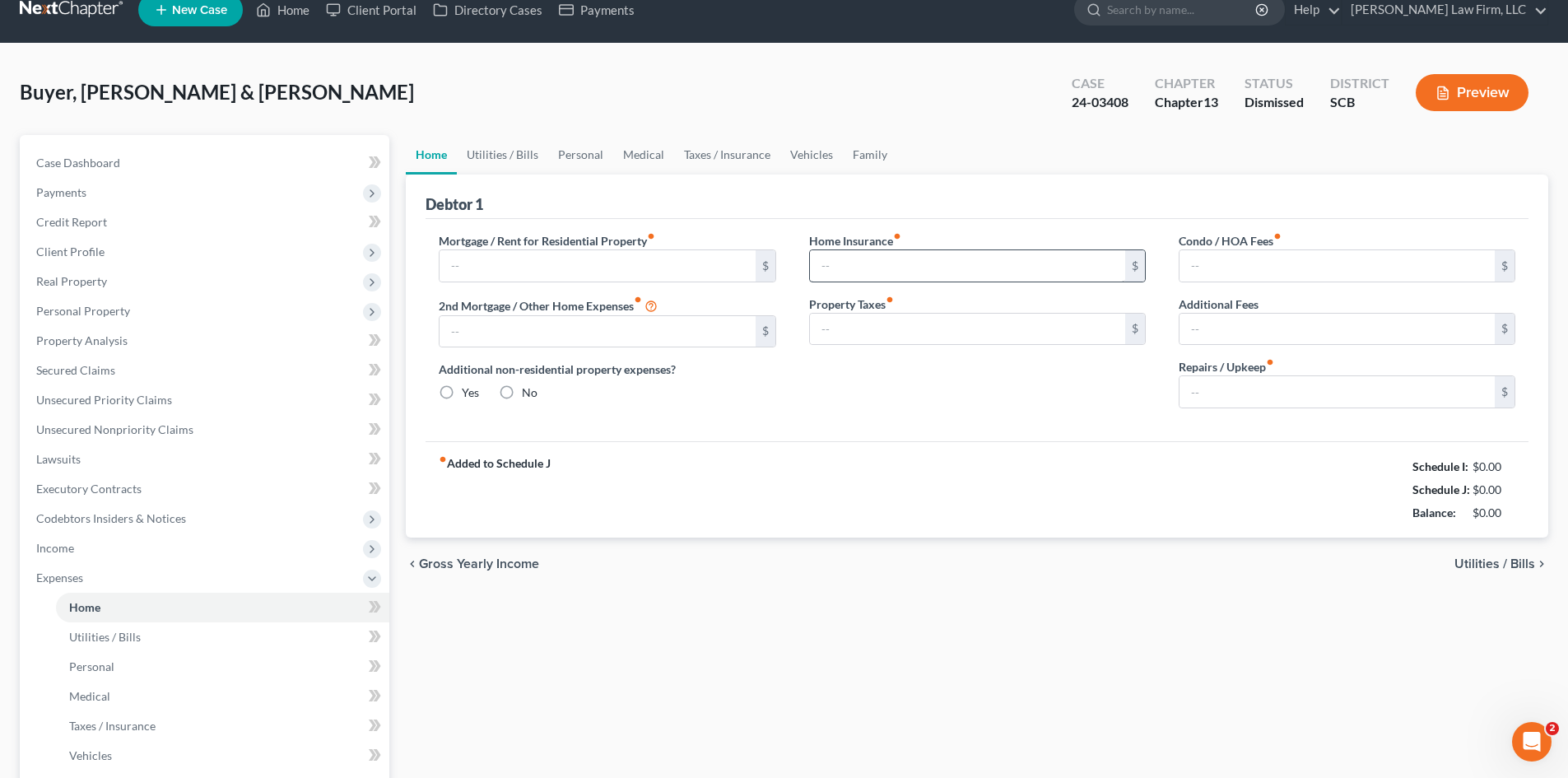
type input "0.00"
type input "200.00"
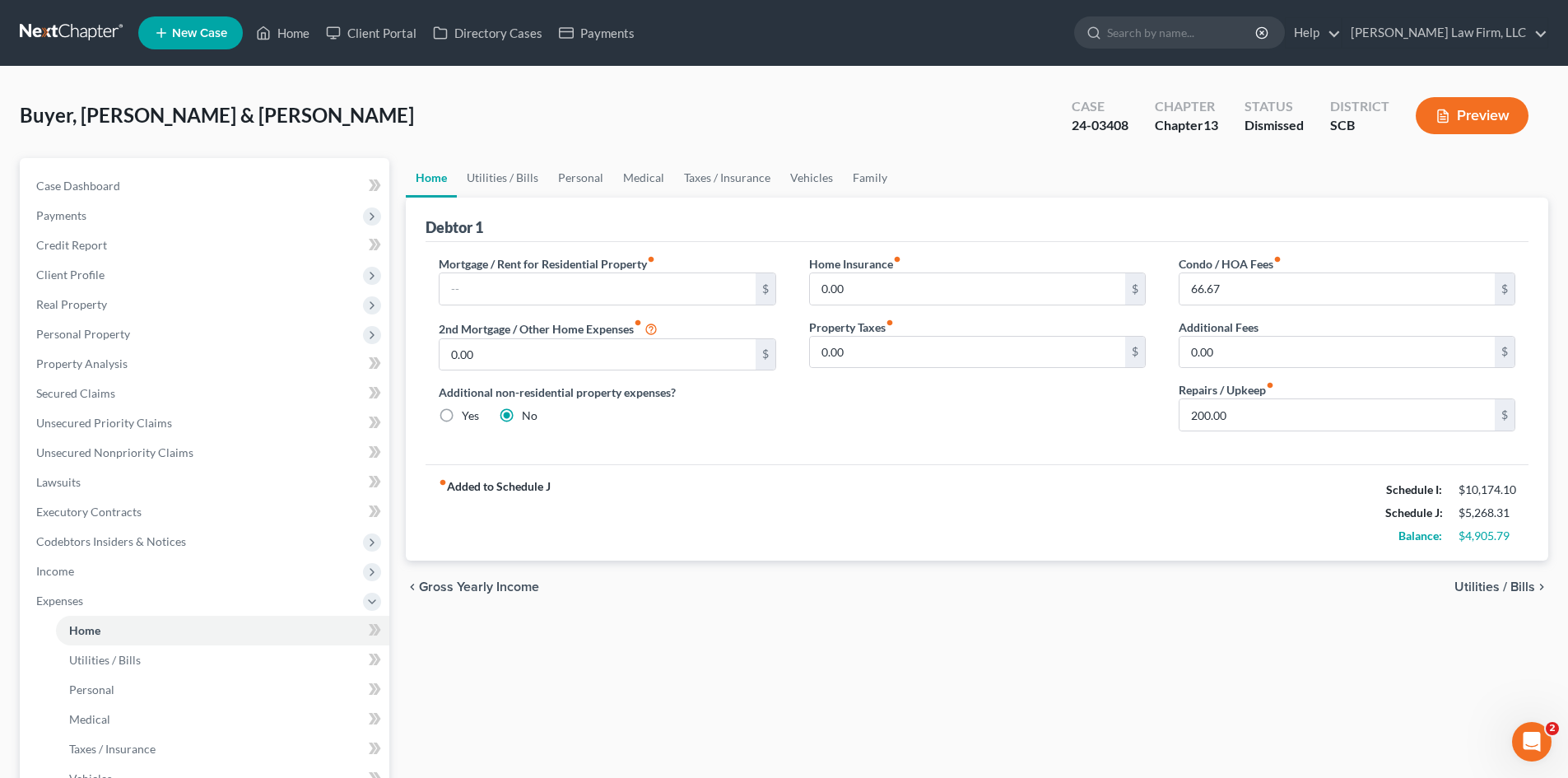
click at [1468, 127] on button "Preview" at bounding box center [1471, 115] width 113 height 37
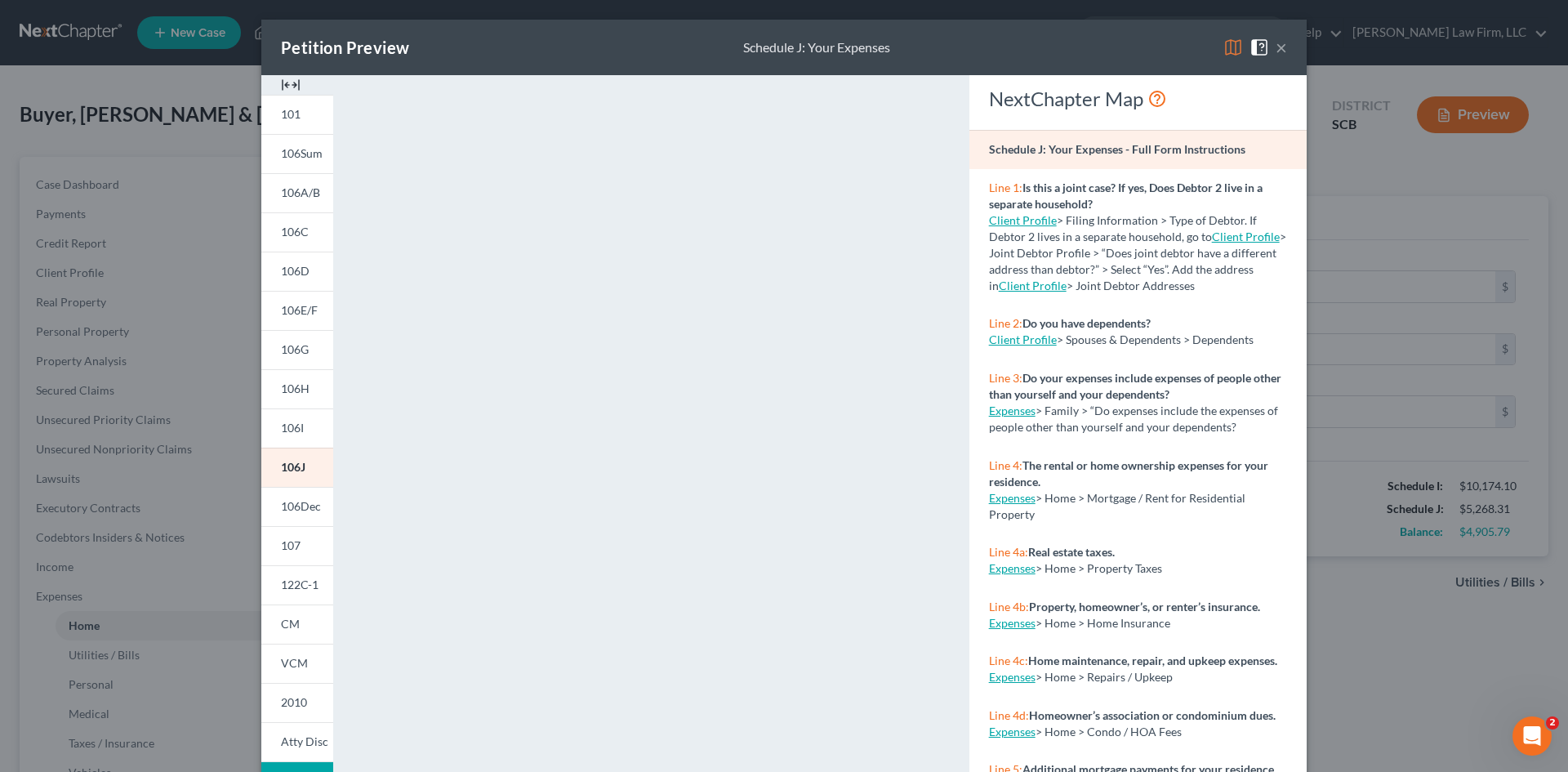
drag, startPoint x: 1274, startPoint y: 55, endPoint x: 1262, endPoint y: 60, distance: 13.0
click at [1276, 55] on button "×" at bounding box center [1282, 47] width 12 height 20
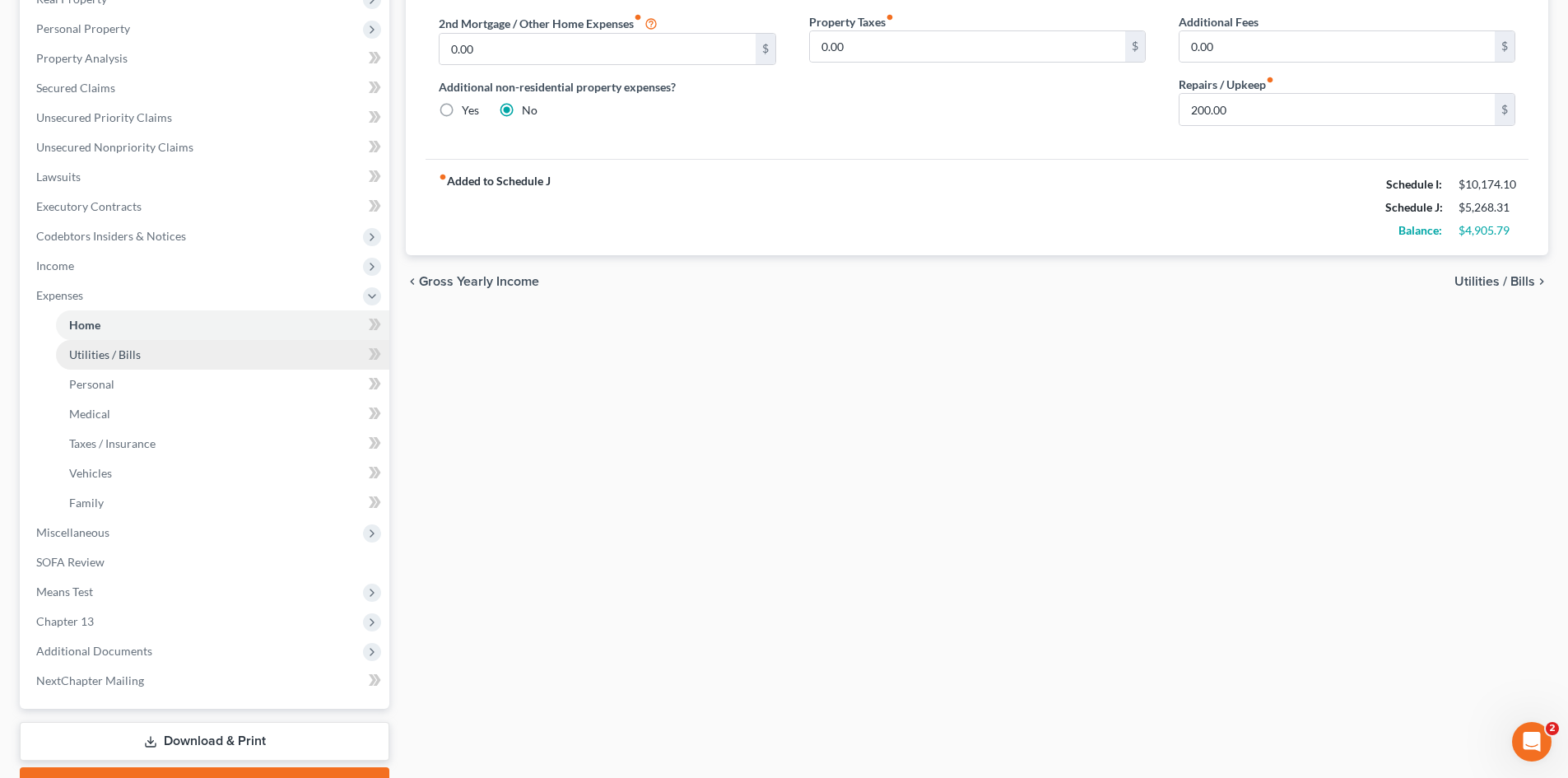
scroll to position [330, 0]
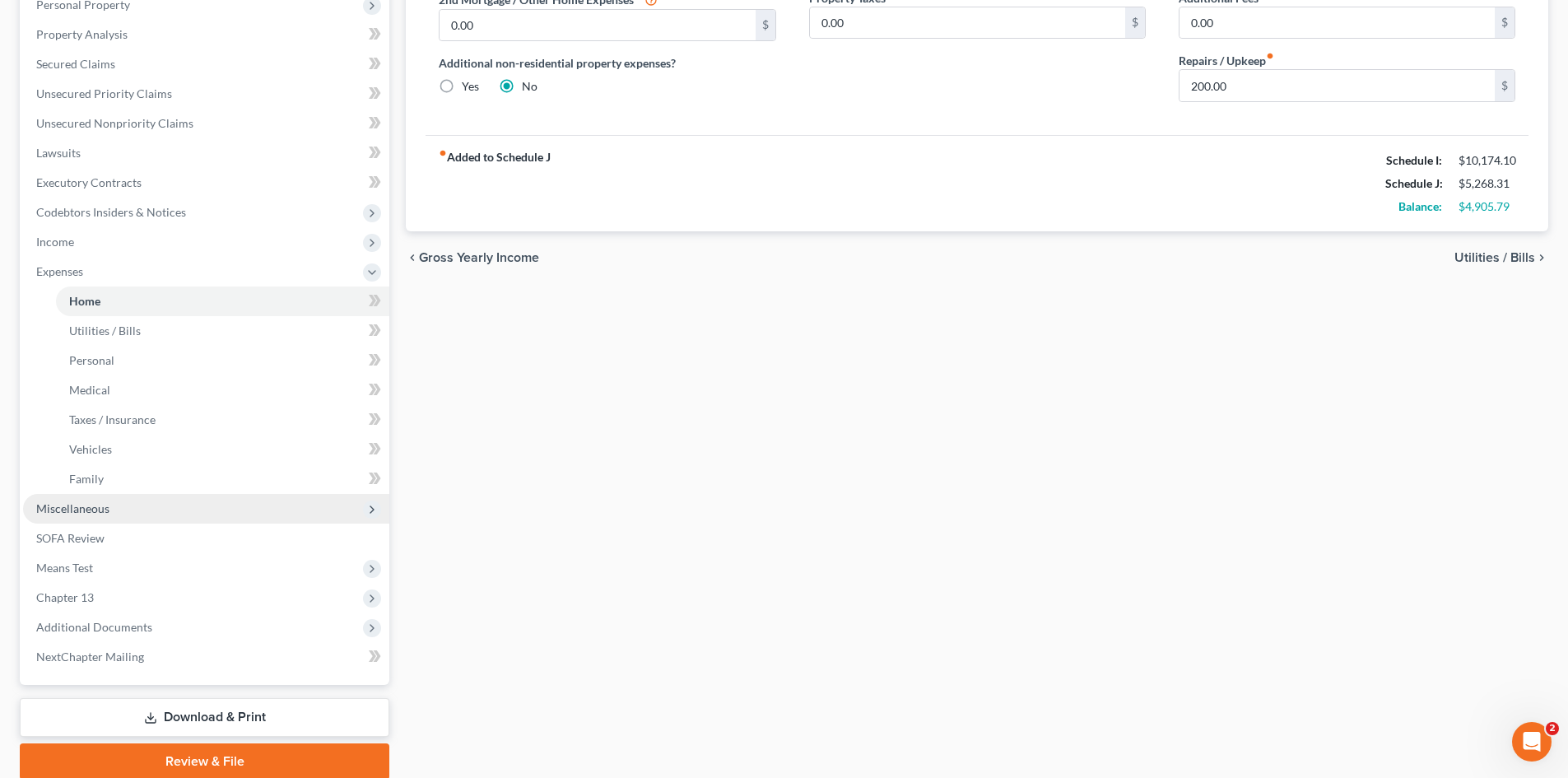
click at [88, 514] on span "Miscellaneous" at bounding box center [73, 508] width 74 height 14
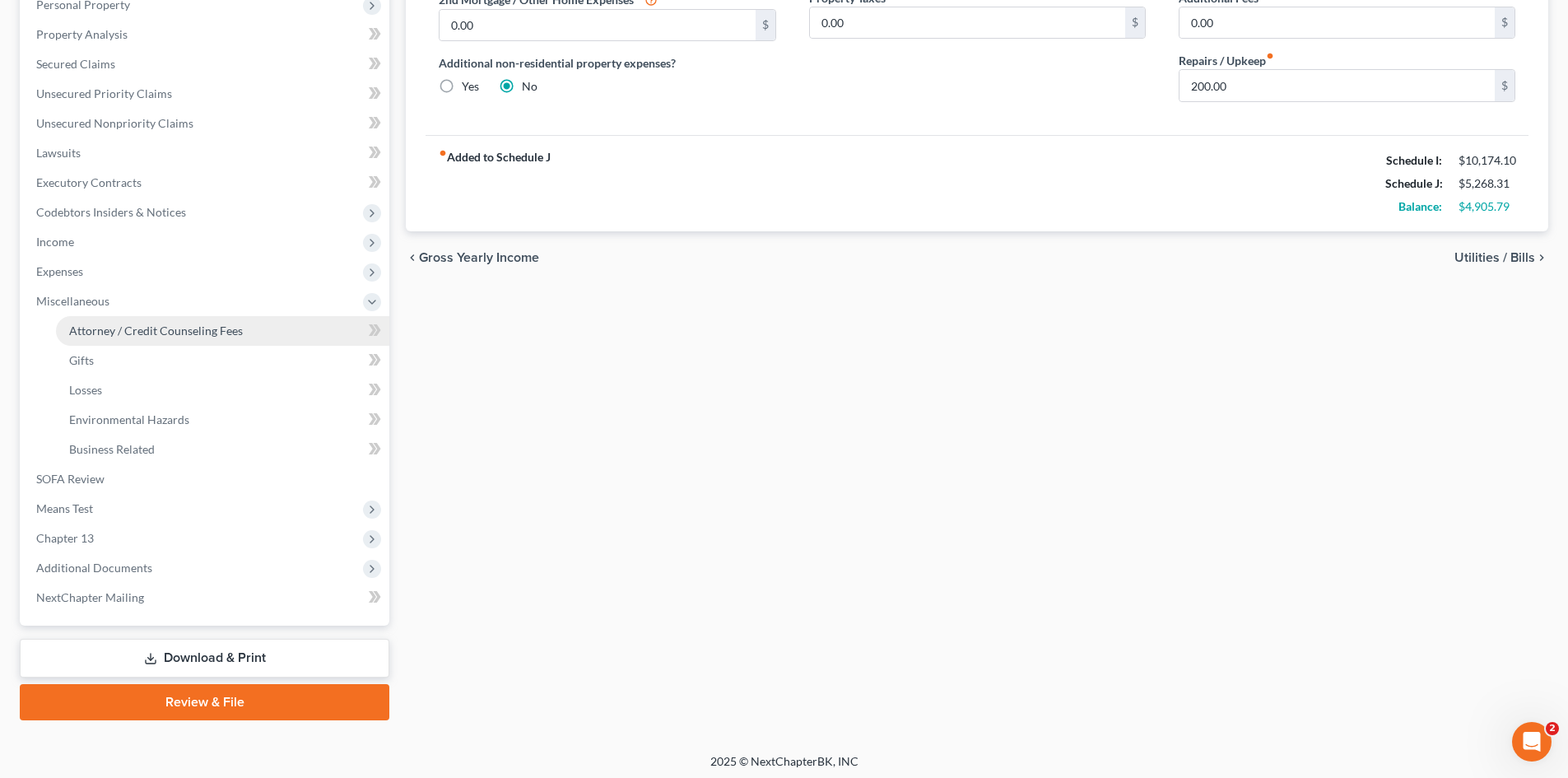
click at [130, 337] on link "Attorney / Credit Counseling Fees" at bounding box center [222, 330] width 334 height 29
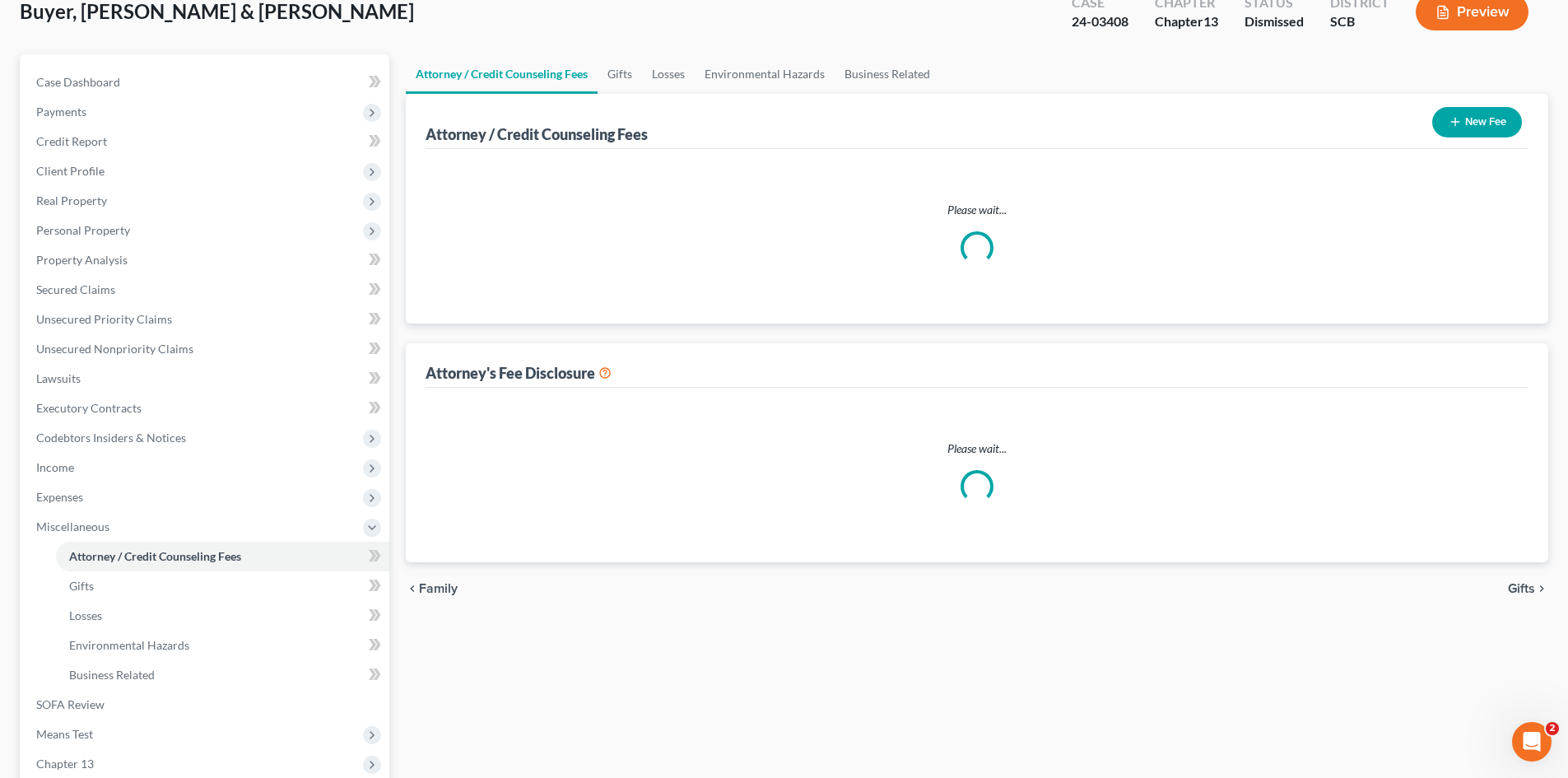
select select "0"
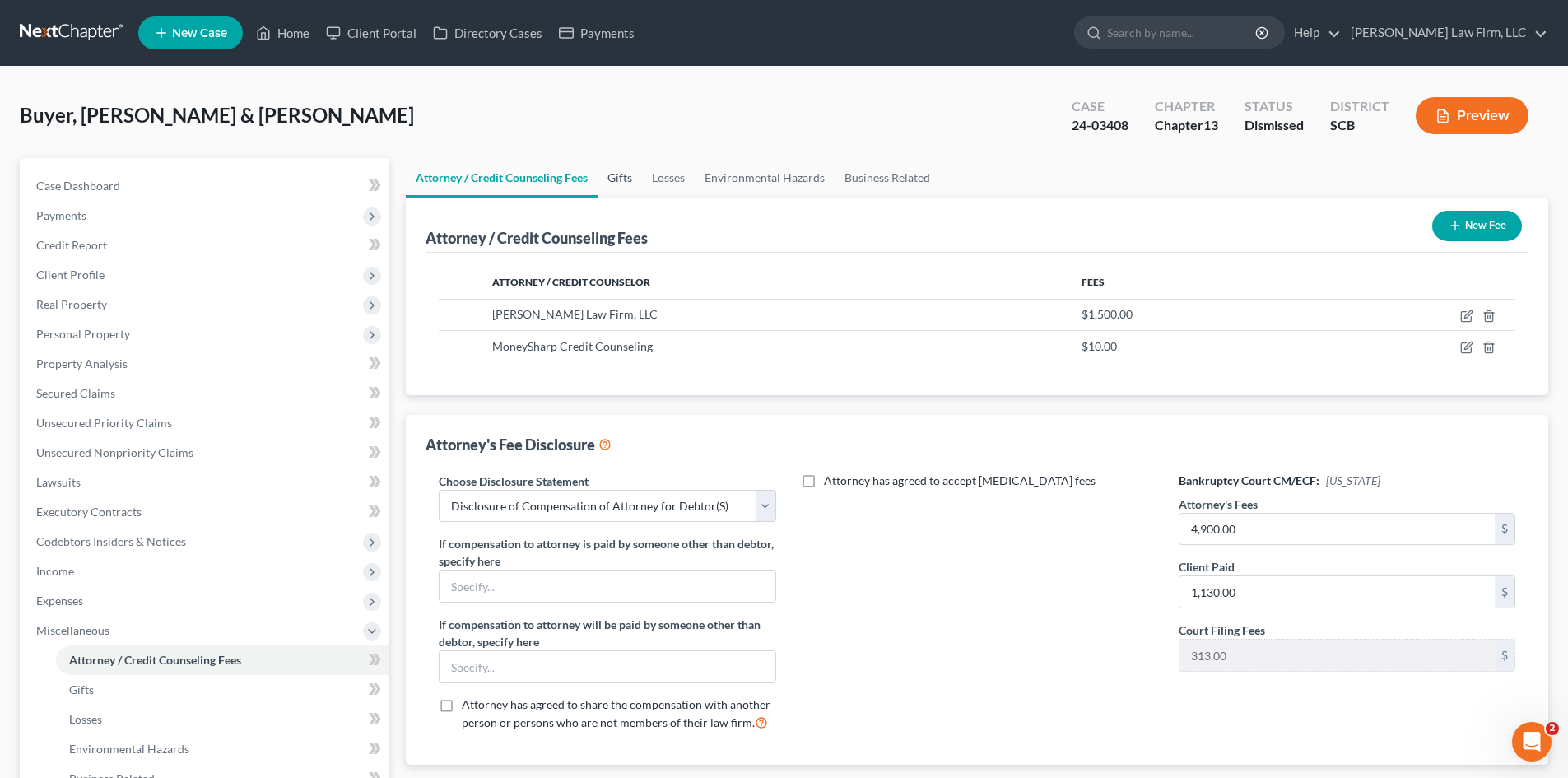
click at [628, 182] on link "Gifts" at bounding box center [619, 177] width 44 height 39
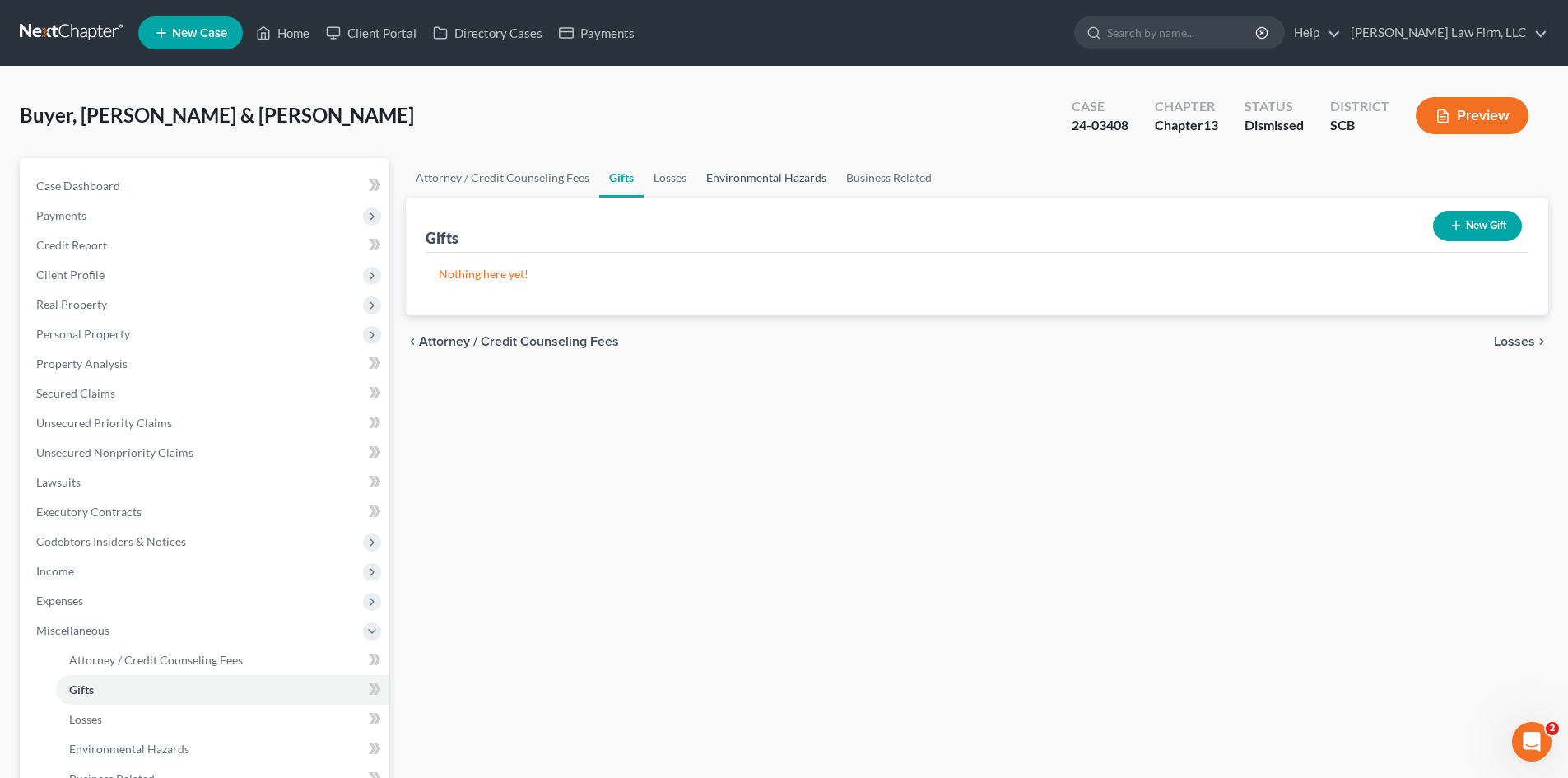
click at [779, 177] on link "Environmental Hazards" at bounding box center [765, 177] width 140 height 39
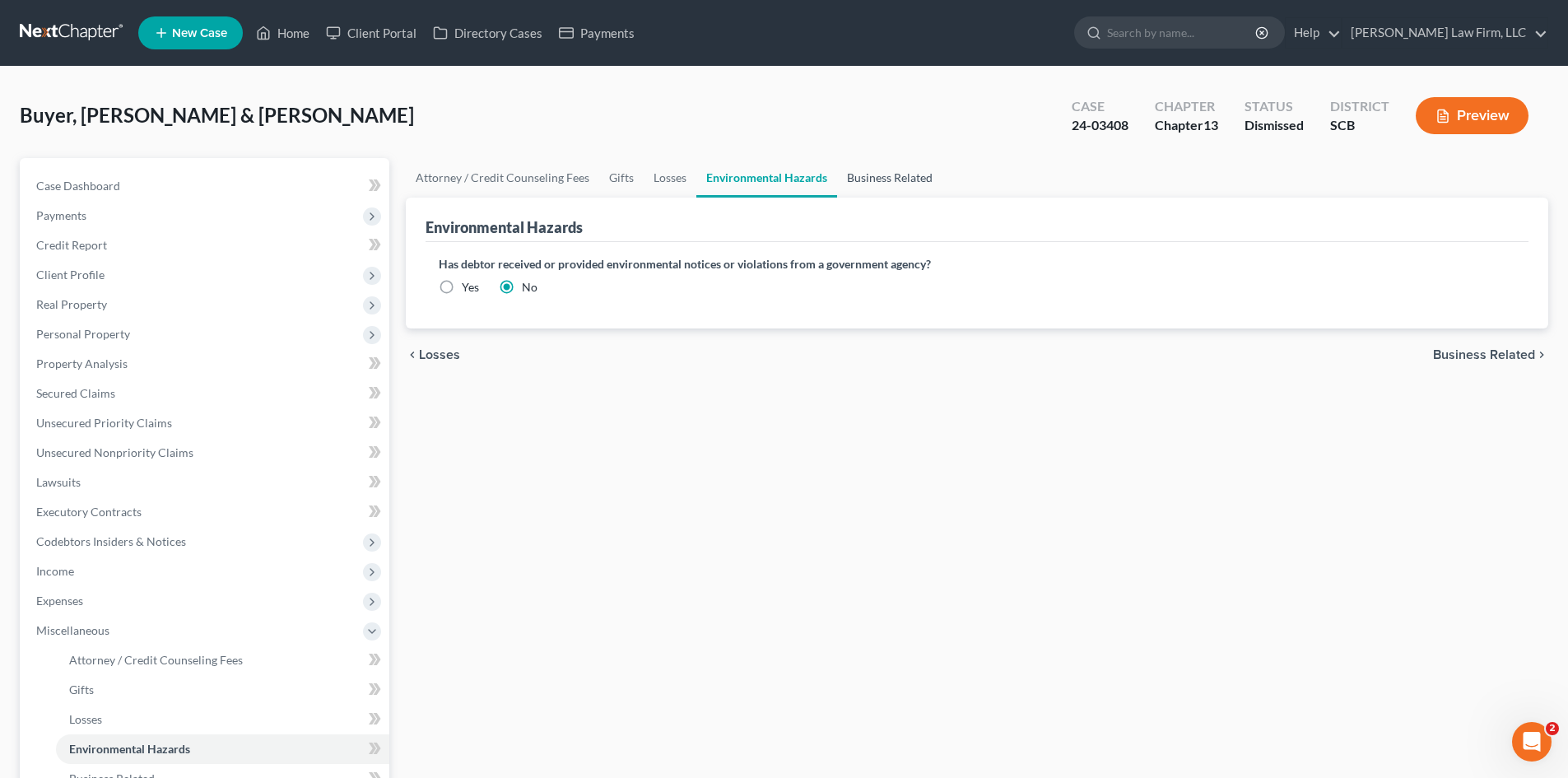
click at [927, 173] on link "Business Related" at bounding box center [890, 177] width 105 height 39
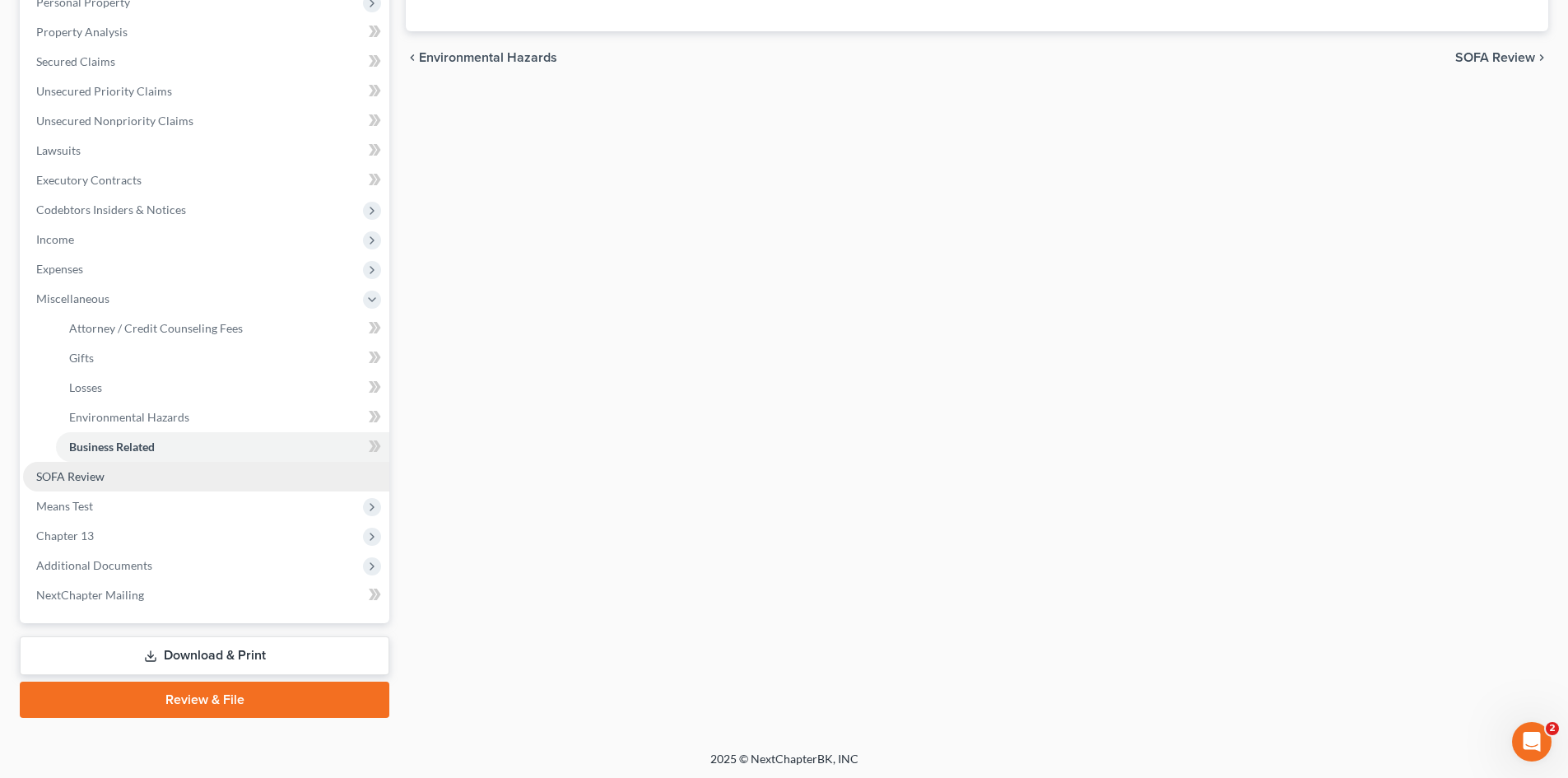
scroll to position [335, 0]
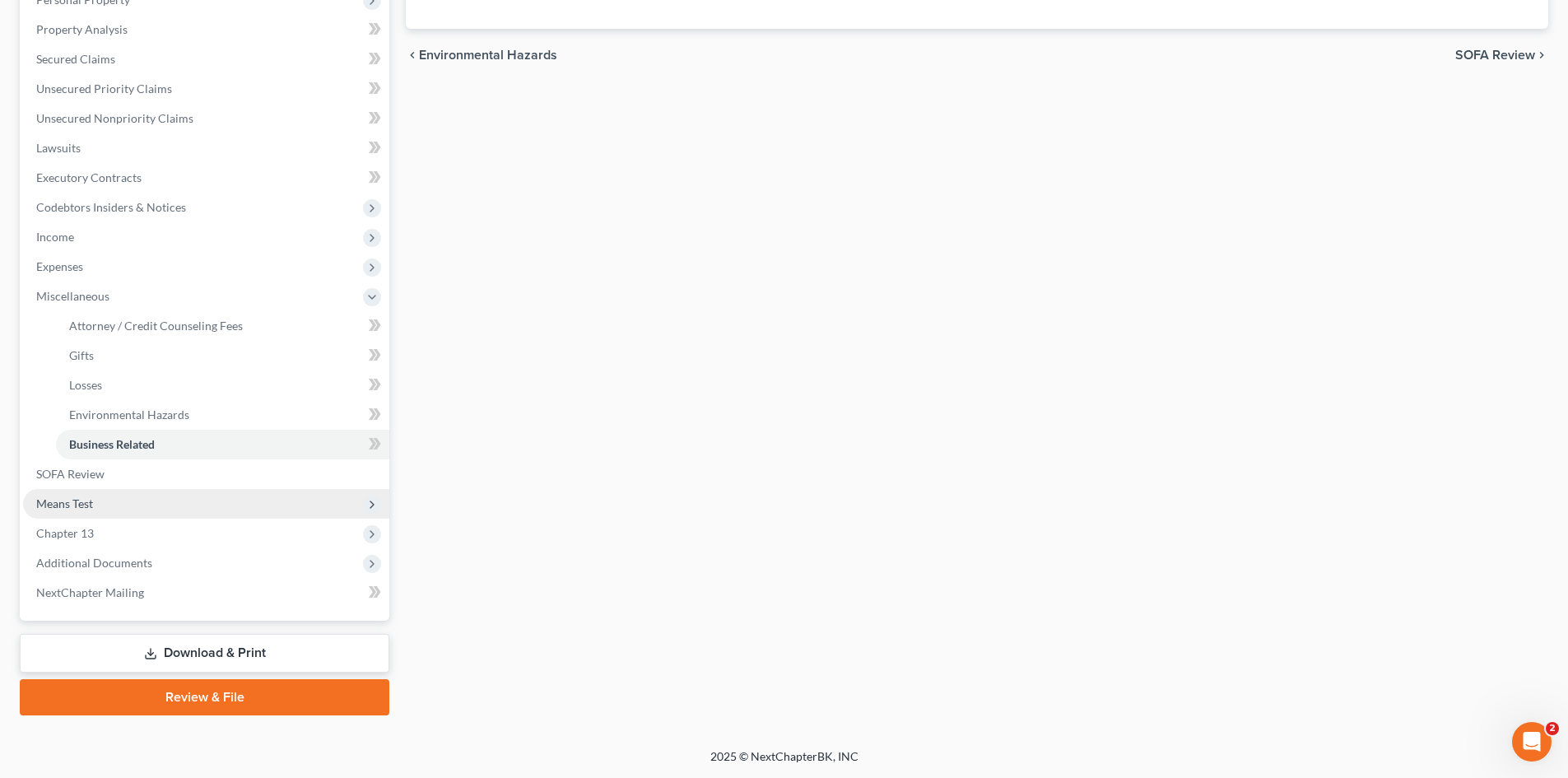
click at [62, 514] on span "Means Test" at bounding box center [207, 503] width 366 height 29
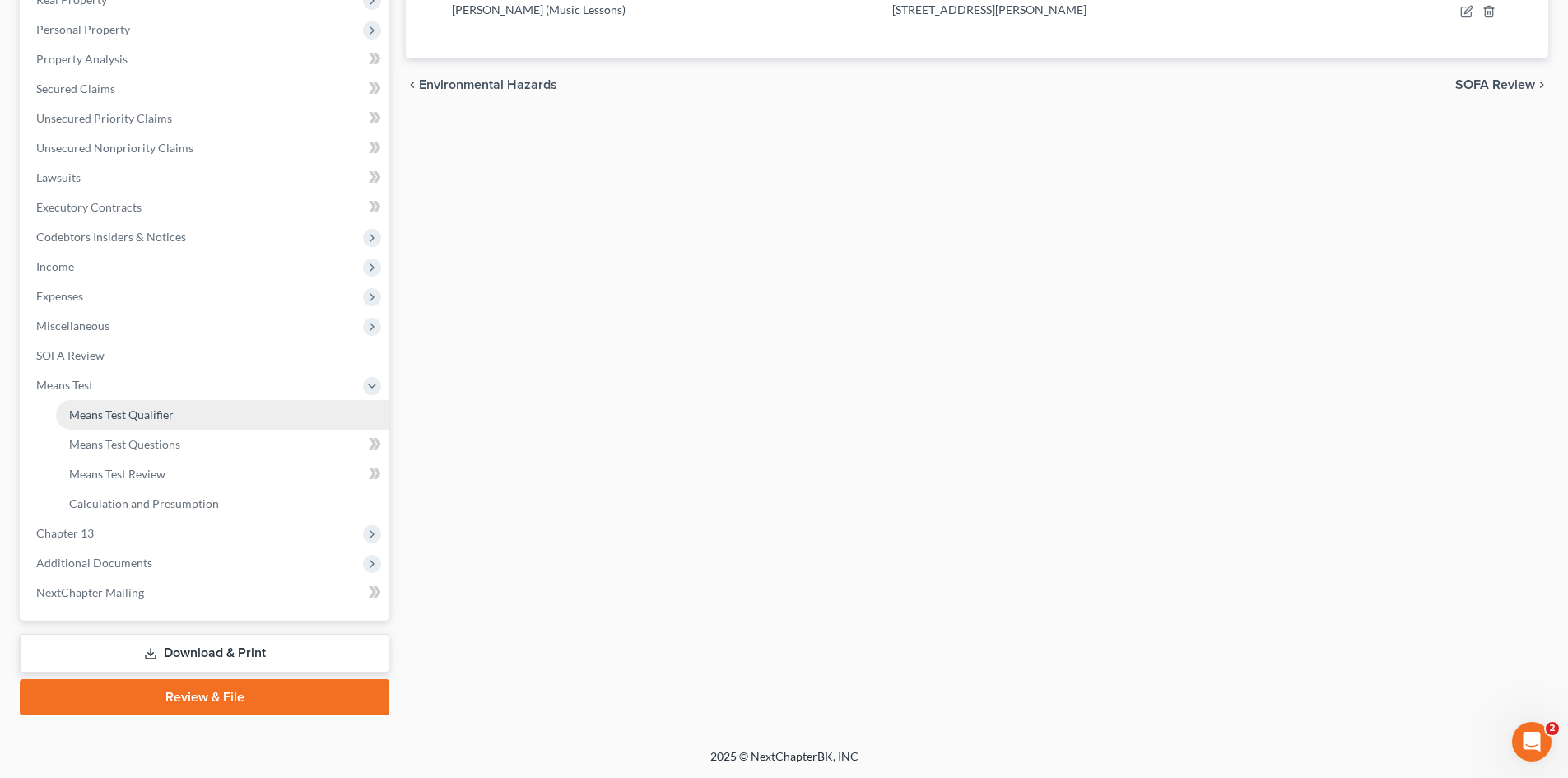
click at [70, 420] on span "Means Test Qualifier" at bounding box center [121, 414] width 105 height 14
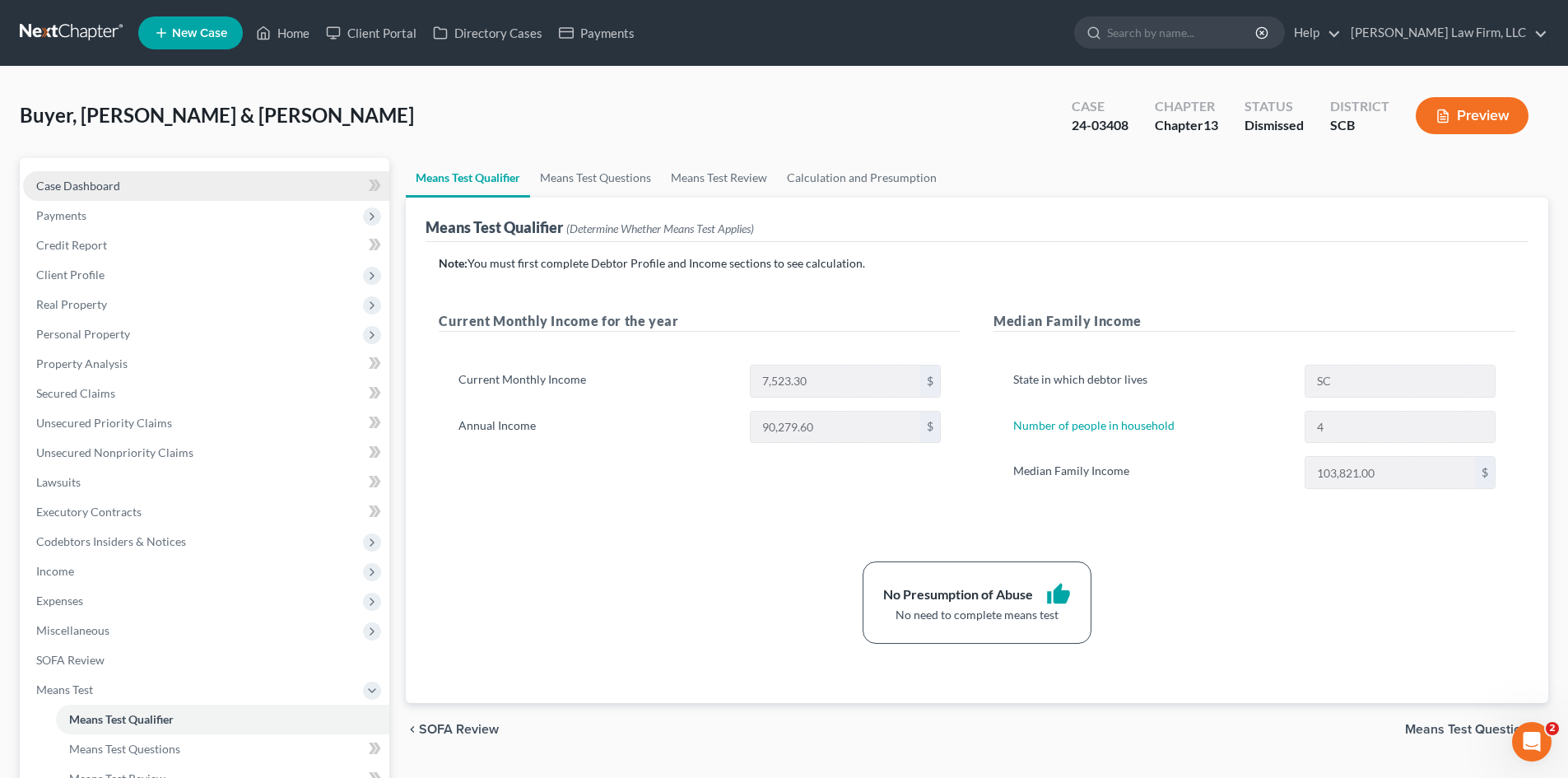
click at [93, 192] on span "Case Dashboard" at bounding box center [78, 186] width 84 height 14
select select "0"
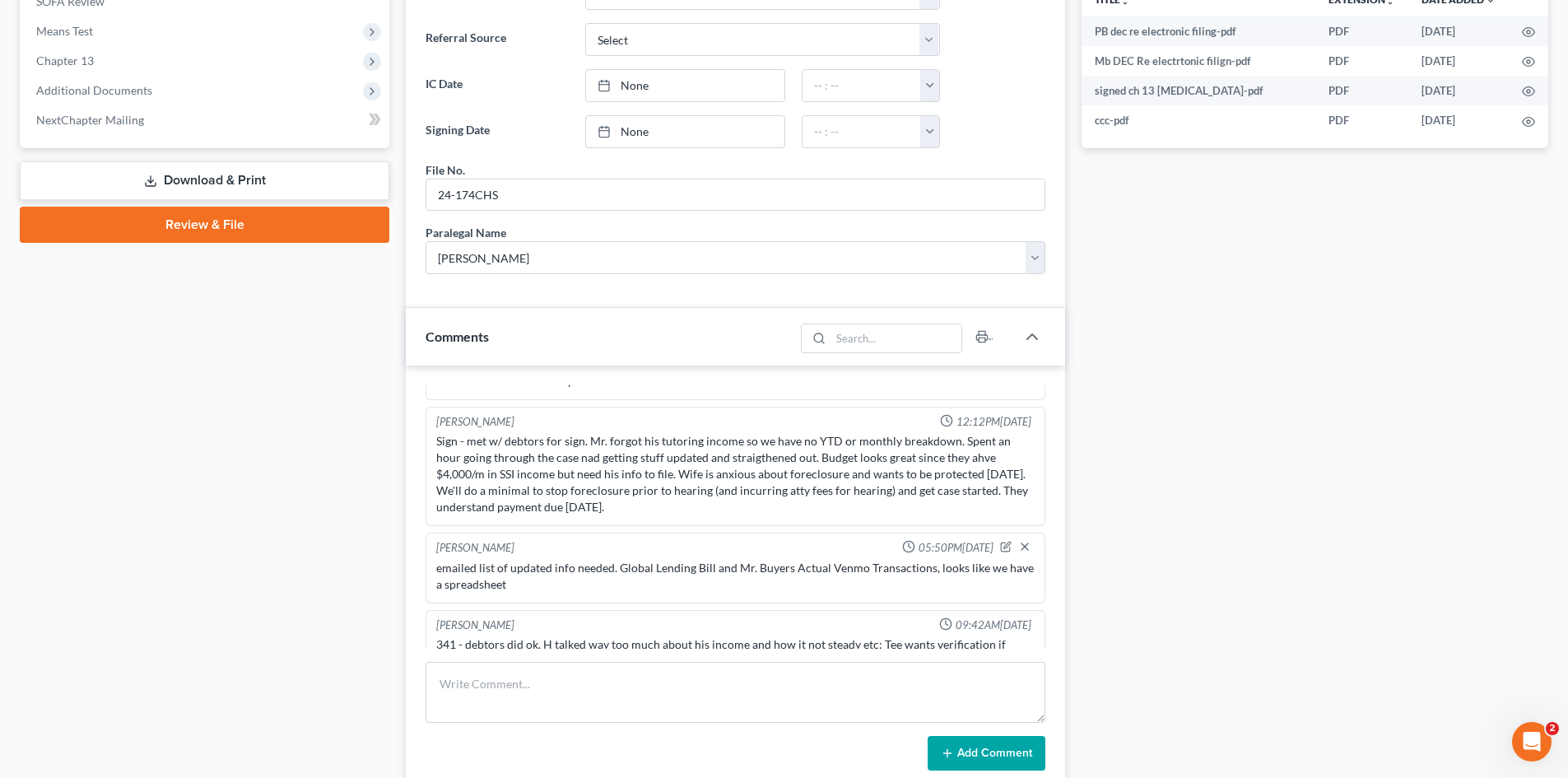
scroll to position [18, 0]
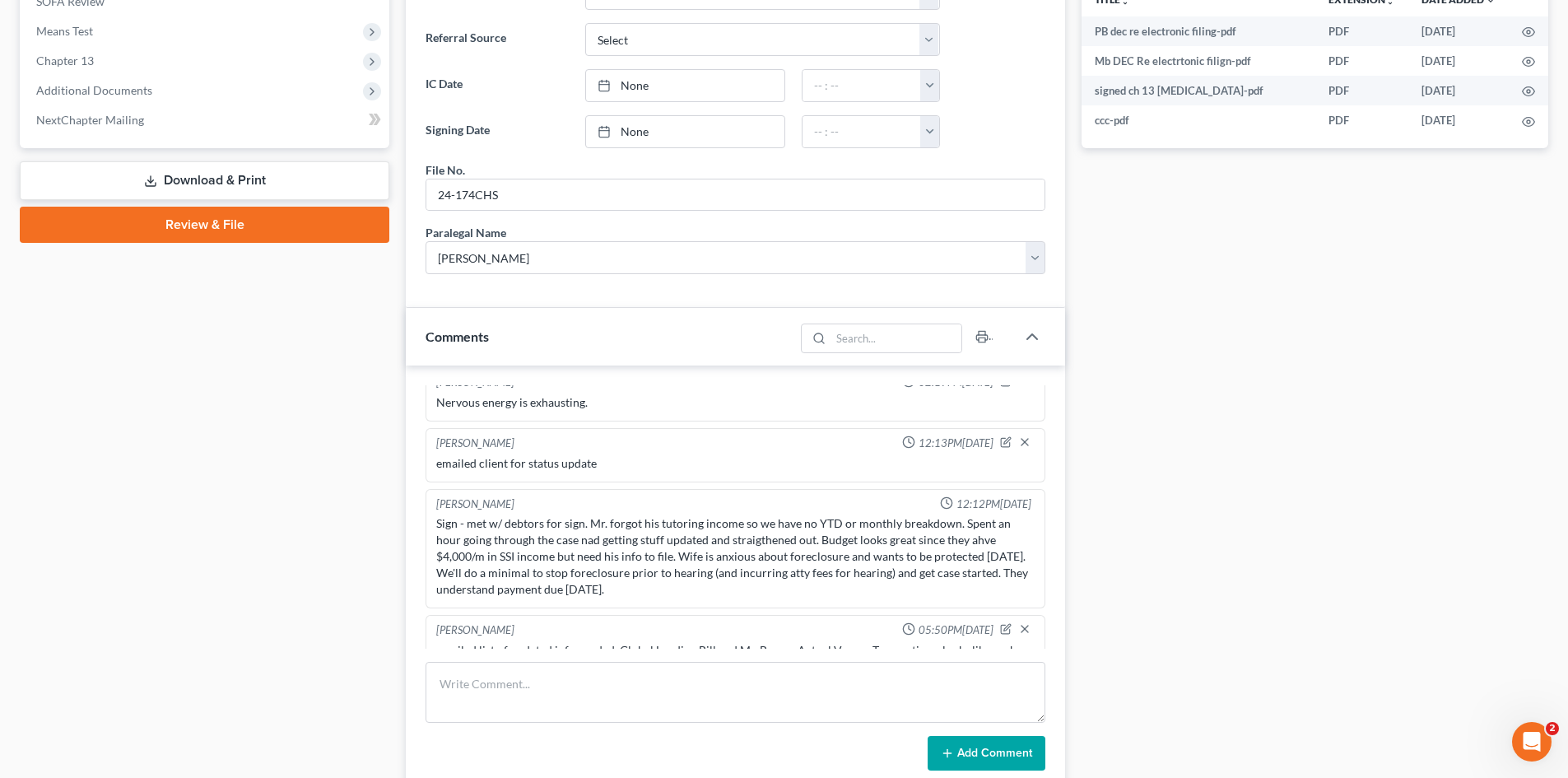
drag, startPoint x: 668, startPoint y: 448, endPoint x: 641, endPoint y: 452, distance: 27.3
click at [641, 452] on div "[PERSON_NAME] 12:13PM[DATE] emailed client for status update" at bounding box center [735, 455] width 620 height 54
click at [668, 448] on div "[PERSON_NAME] 12:13PM[DATE]" at bounding box center [735, 444] width 605 height 17
click at [632, 474] on div "emailed client for status update" at bounding box center [735, 463] width 605 height 23
click at [1343, 547] on div "Docs Tasks Events Timer 0% Completed Nothing here yet! Recorded mortgages and d…" at bounding box center [1315, 360] width 483 height 1720
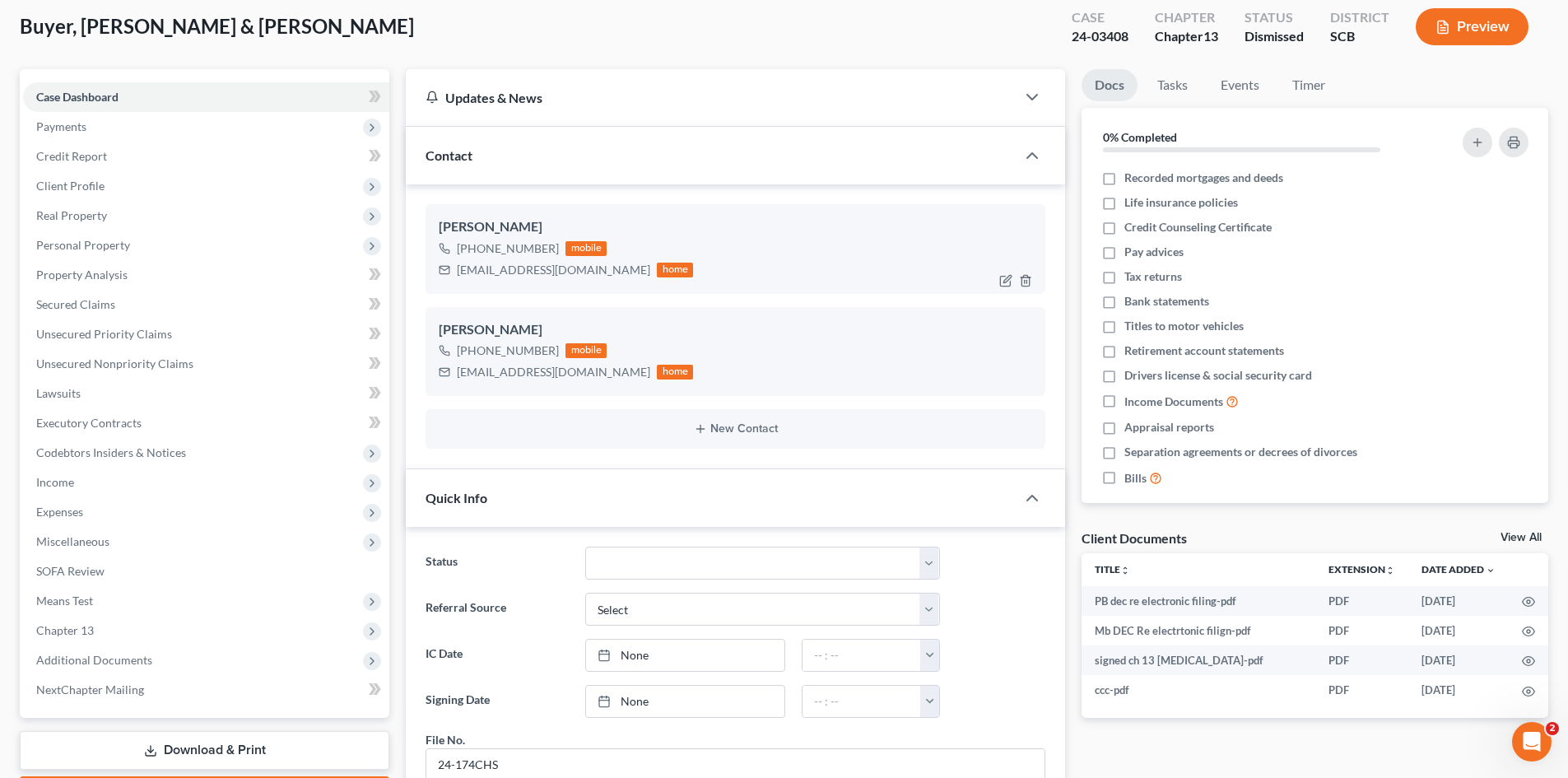
scroll to position [0, 0]
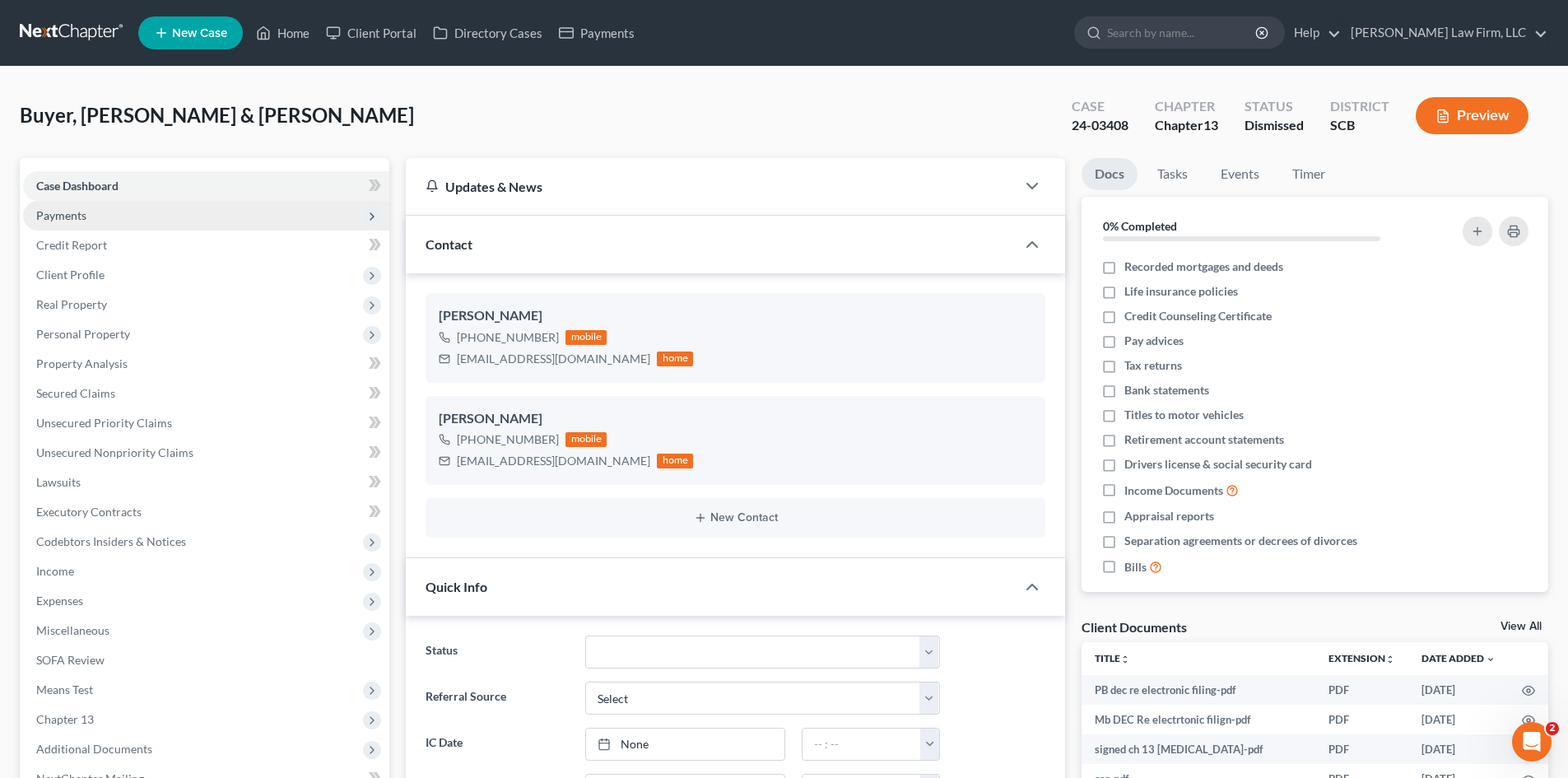
click at [75, 219] on span "Payments" at bounding box center [61, 215] width 50 height 14
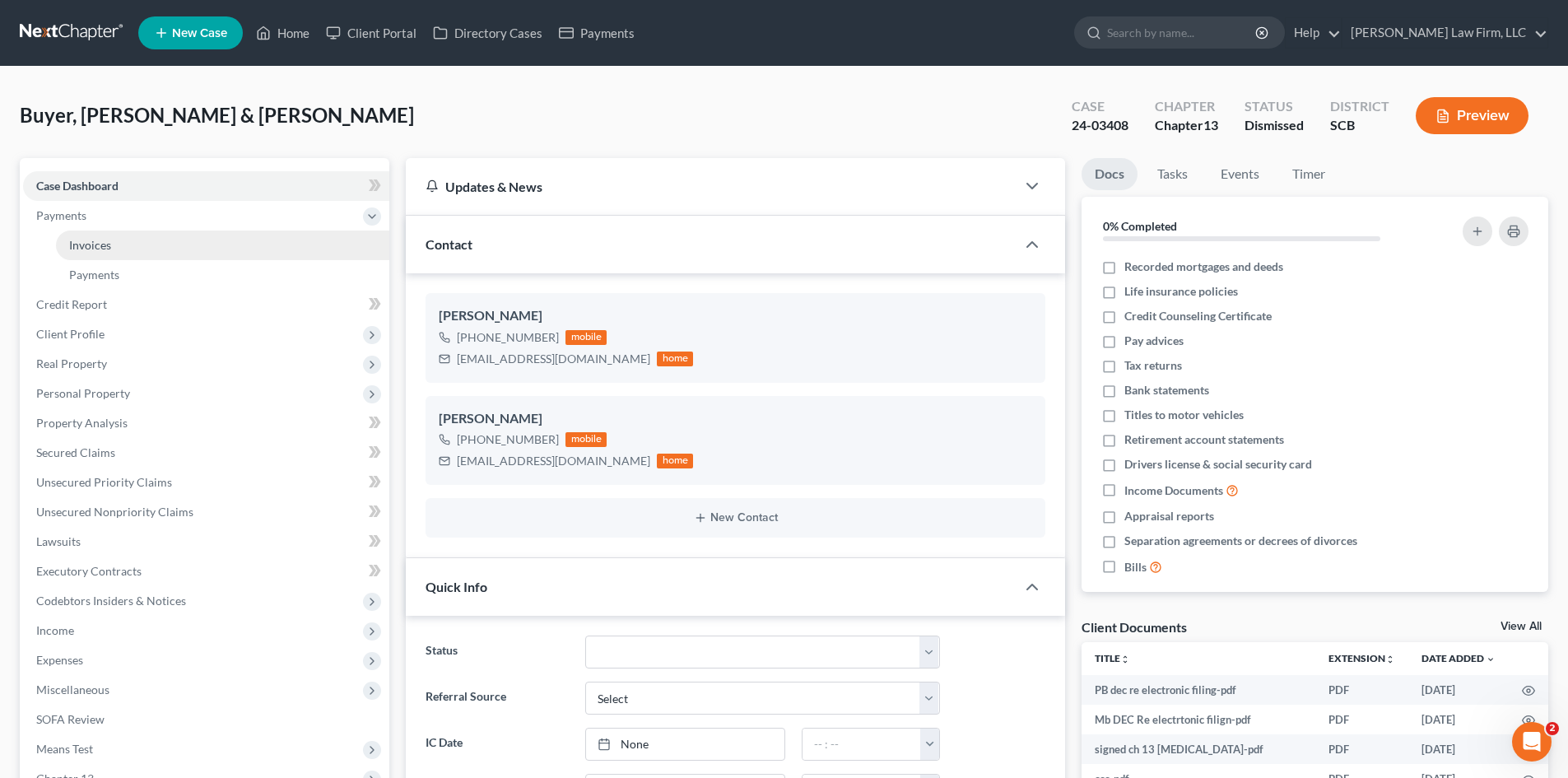
click at [99, 235] on link "Invoices" at bounding box center [222, 245] width 334 height 29
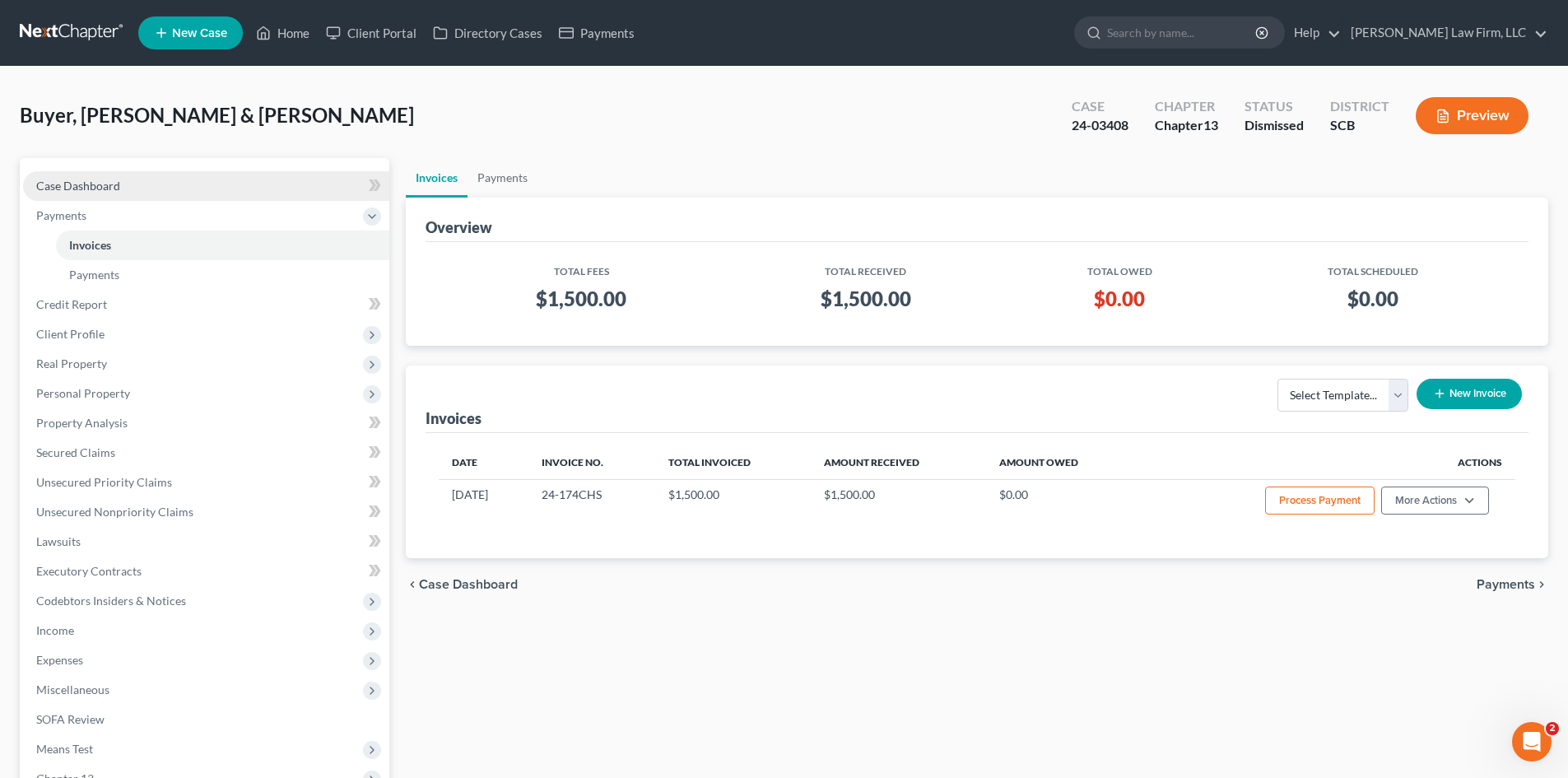
click at [58, 188] on span "Case Dashboard" at bounding box center [78, 186] width 84 height 14
select select "0"
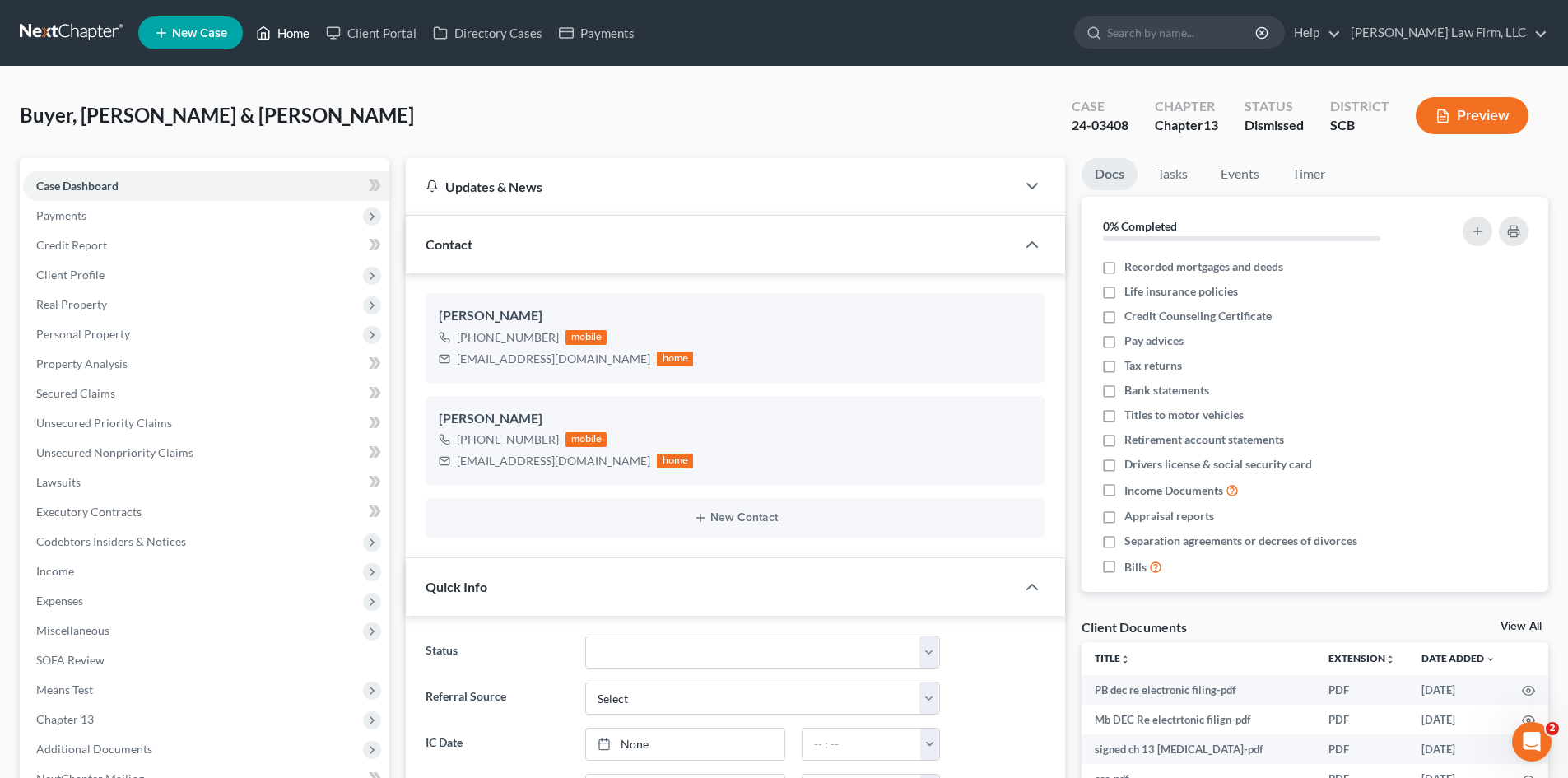
click at [286, 34] on link "Home" at bounding box center [283, 33] width 70 height 29
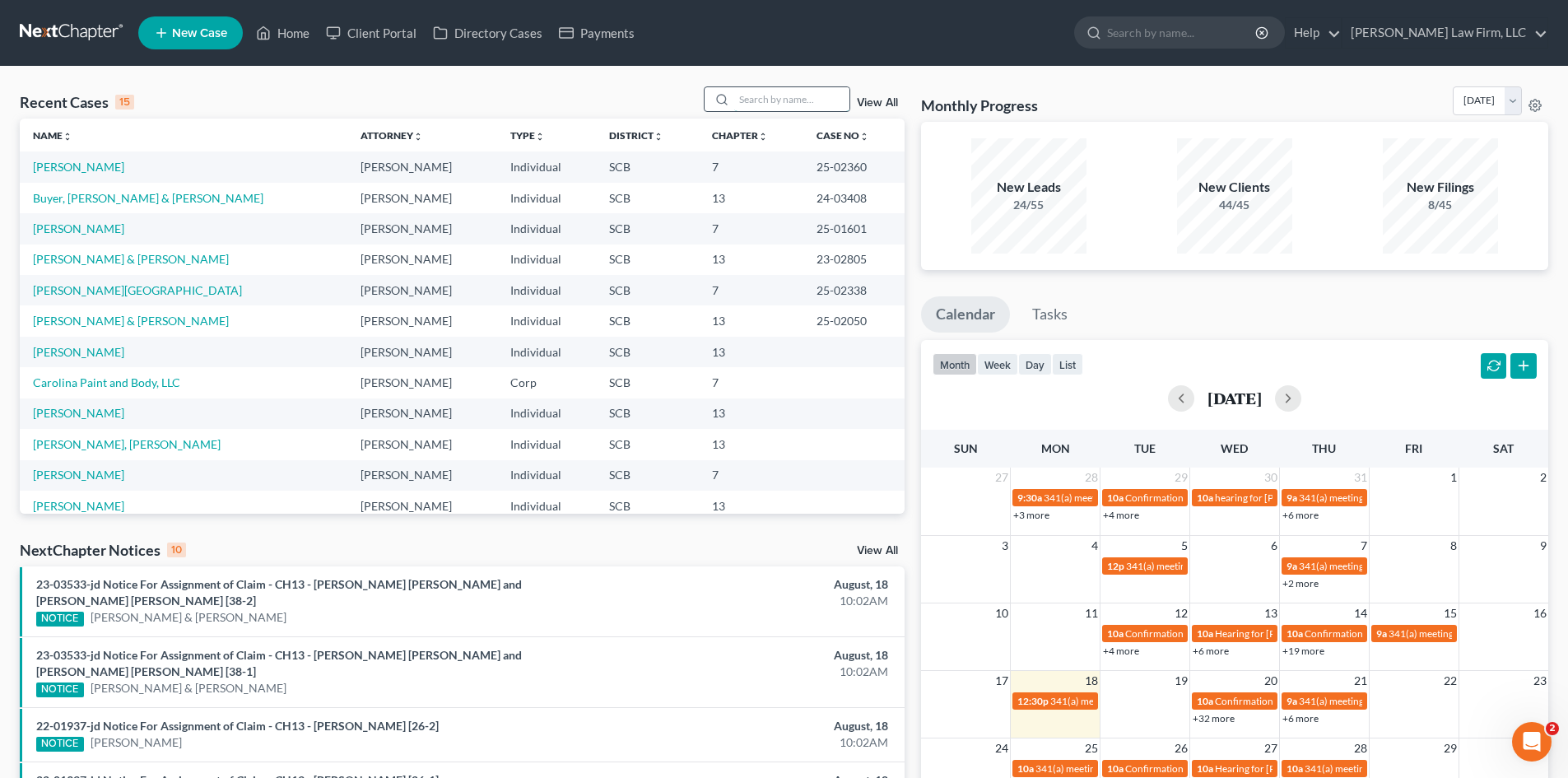
click at [766, 95] on input "search" at bounding box center [792, 99] width 115 height 24
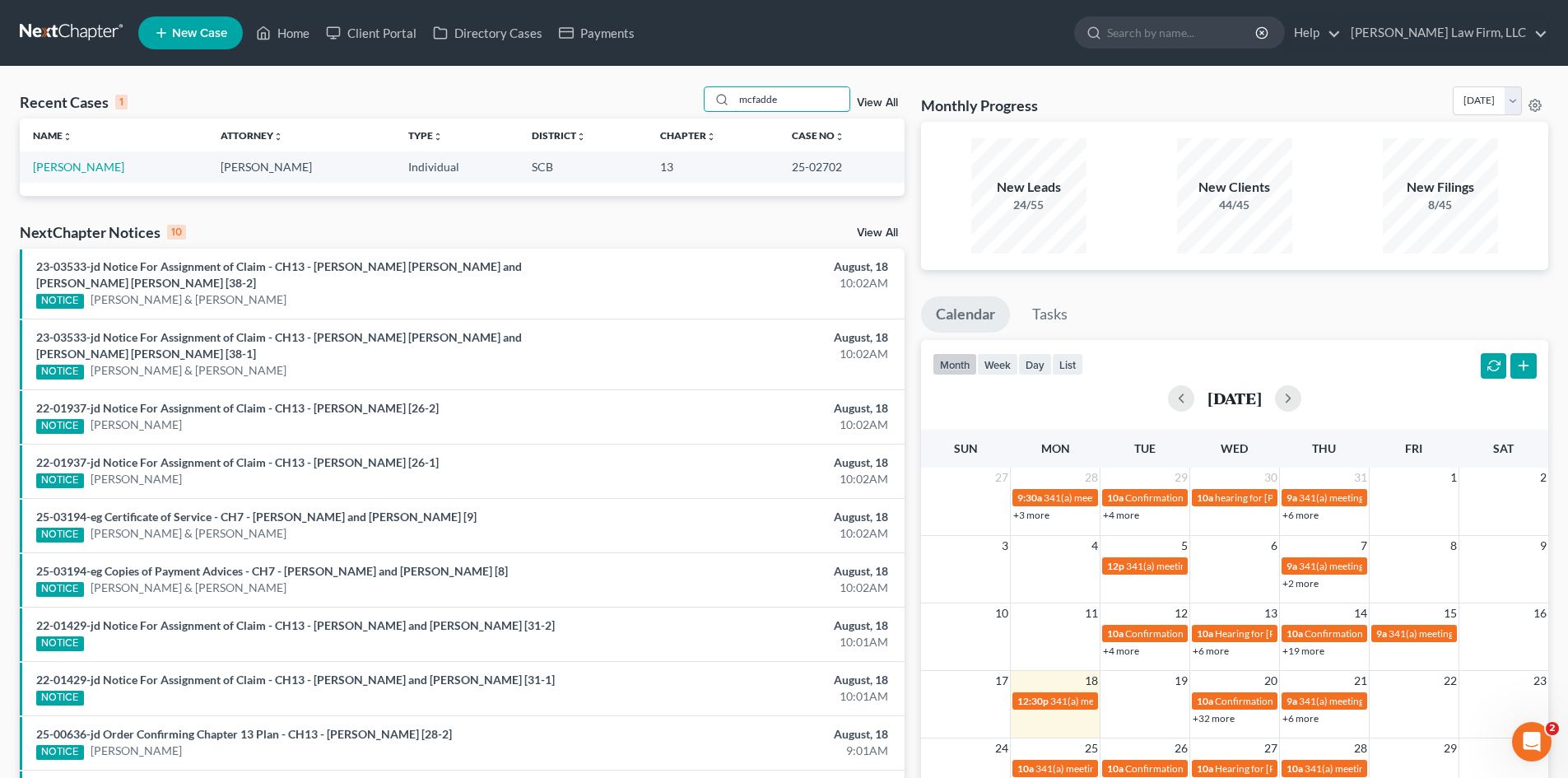
type input "mcfadde"
click at [90, 175] on td "[PERSON_NAME]" at bounding box center [114, 166] width 187 height 30
click at [93, 166] on link "[PERSON_NAME]" at bounding box center [78, 166] width 91 height 14
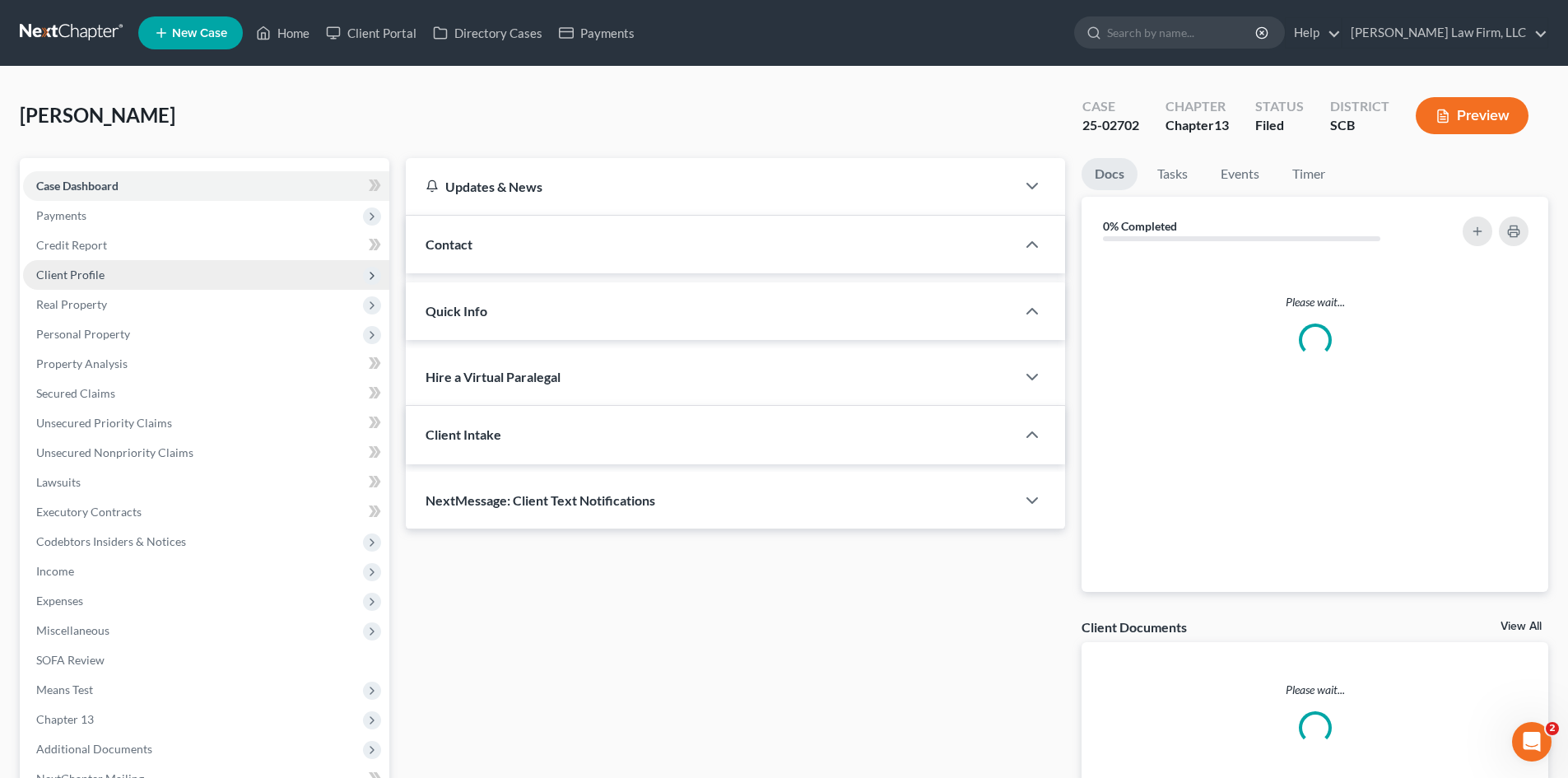
select select "0"
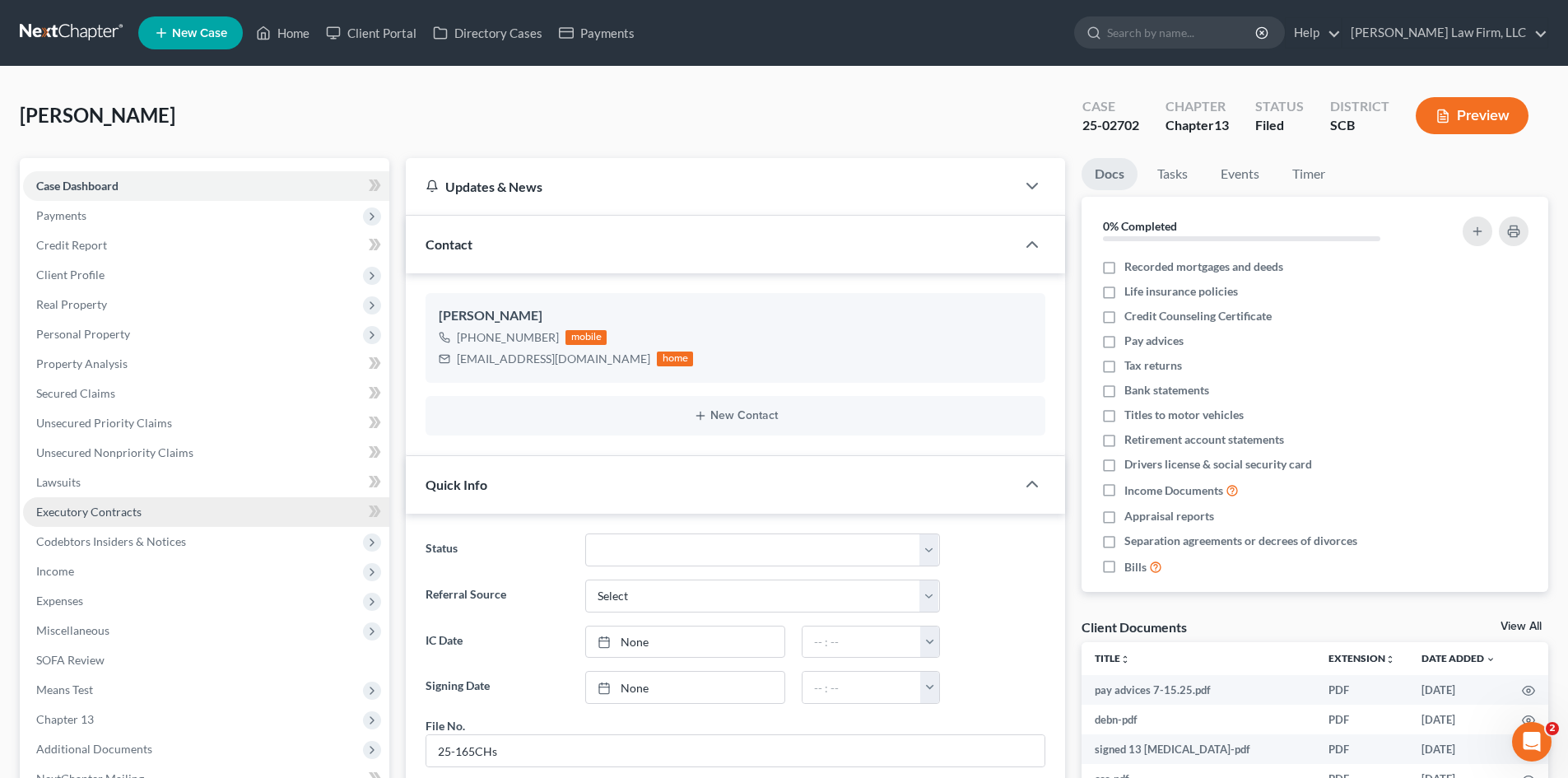
drag, startPoint x: 75, startPoint y: 515, endPoint x: 74, endPoint y: 500, distance: 15.0
click at [75, 516] on span "Executory Contracts" at bounding box center [89, 511] width 105 height 14
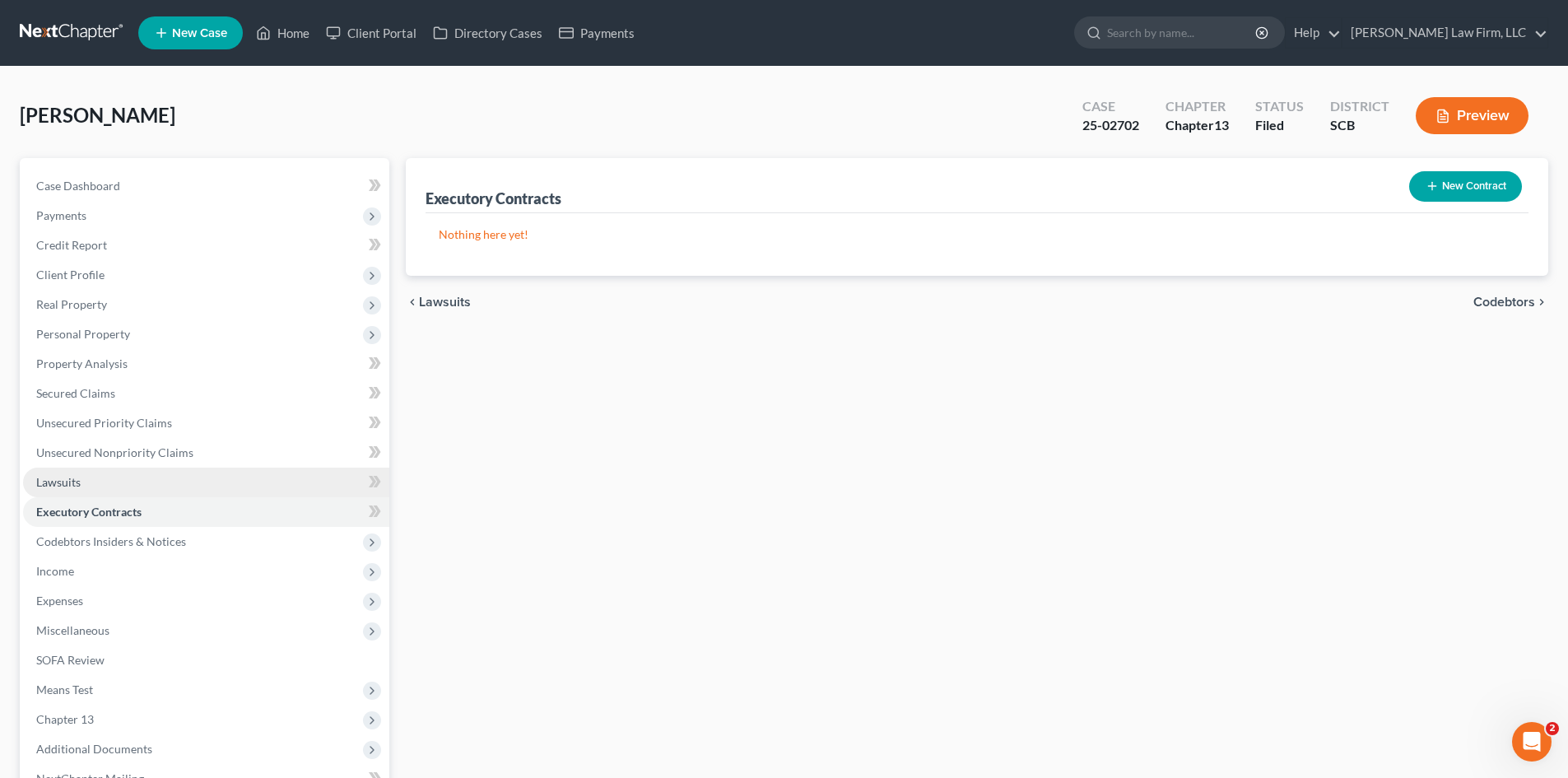
click at [67, 484] on span "Lawsuits" at bounding box center [58, 482] width 44 height 14
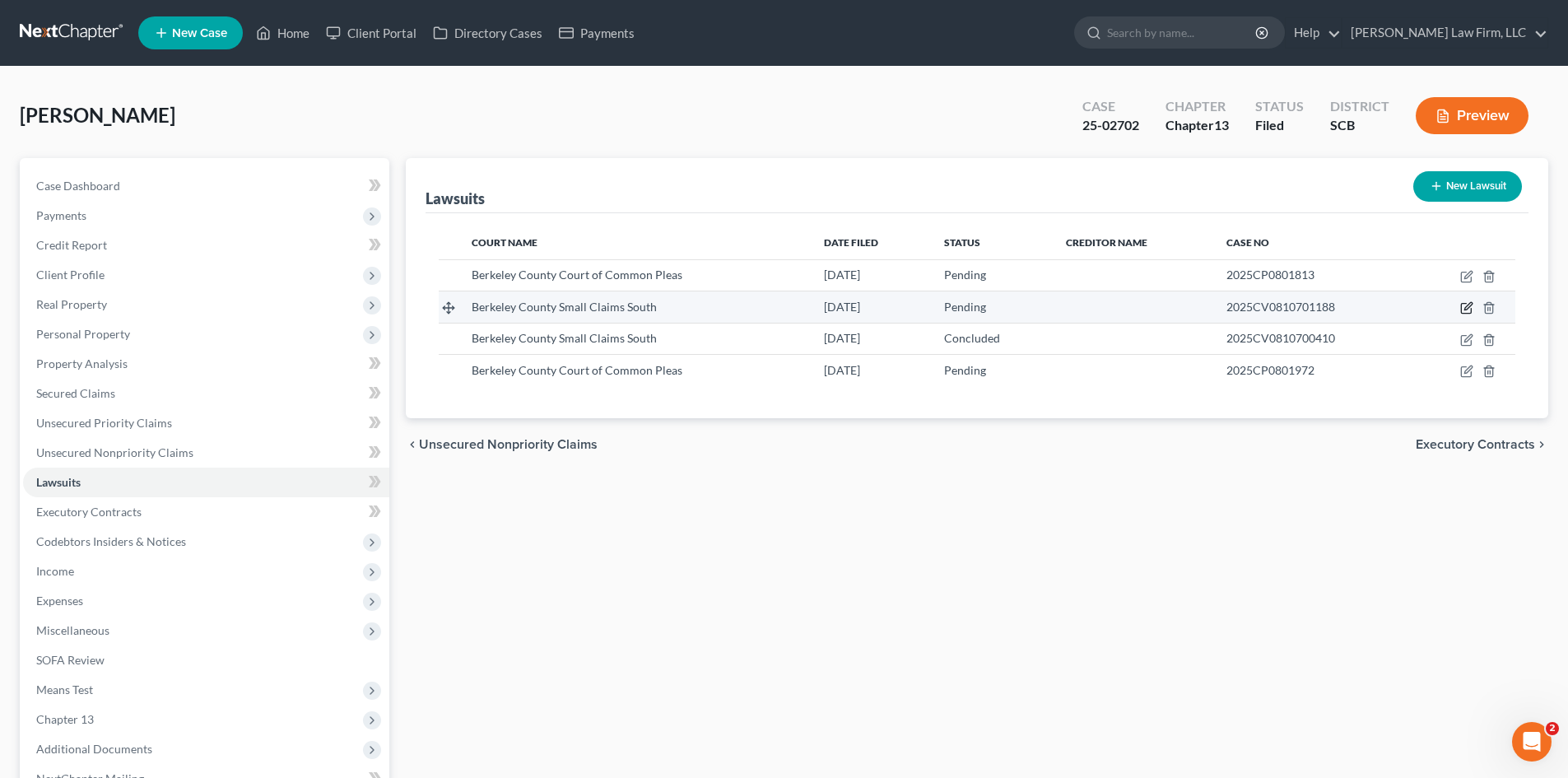
click at [1463, 305] on icon "button" at bounding box center [1467, 308] width 13 height 13
select select "42"
select select "0"
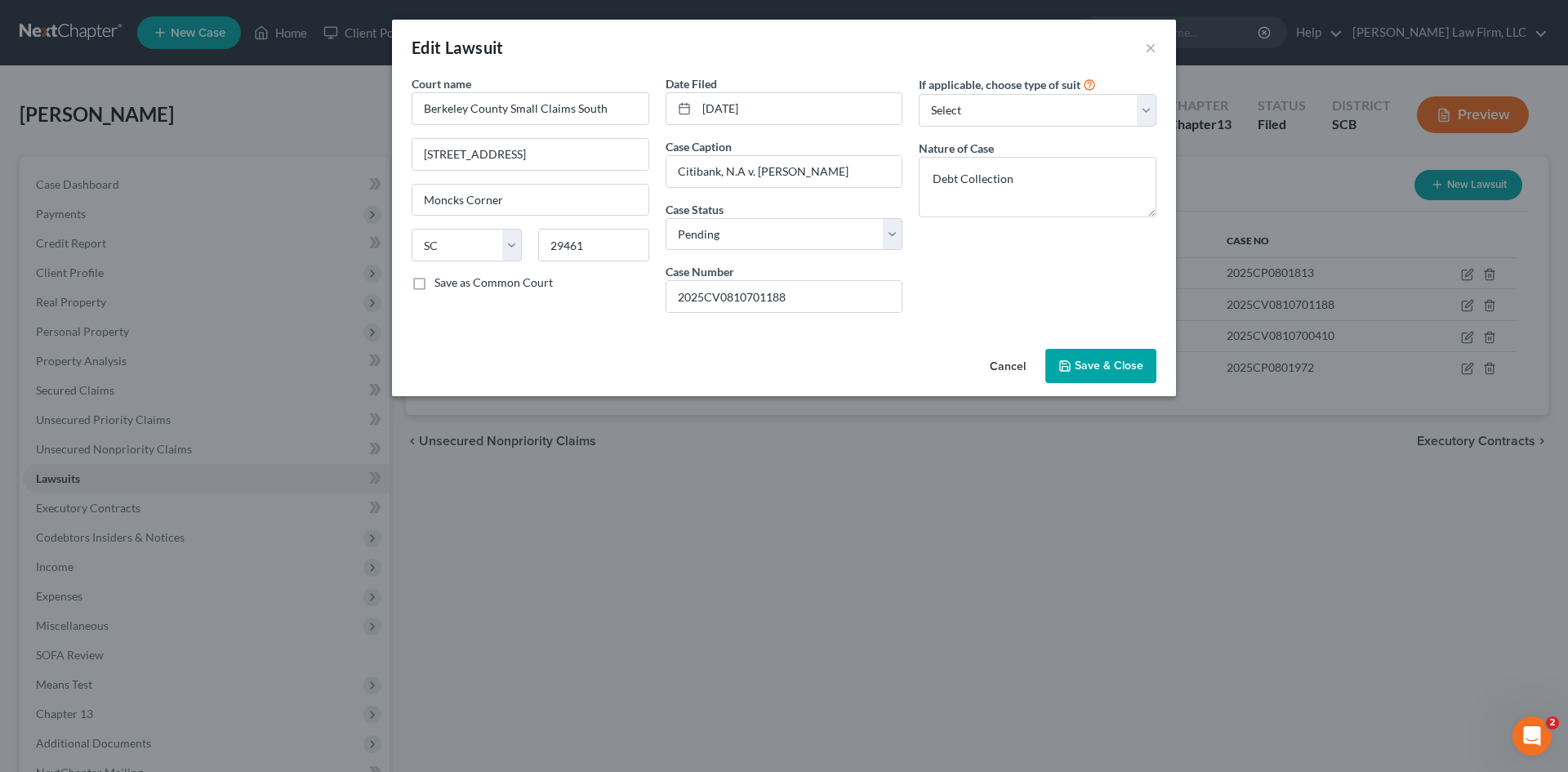
drag, startPoint x: 1075, startPoint y: 370, endPoint x: 724, endPoint y: 450, distance: 360.0
click at [1076, 370] on button "Save & Close" at bounding box center [1102, 365] width 111 height 34
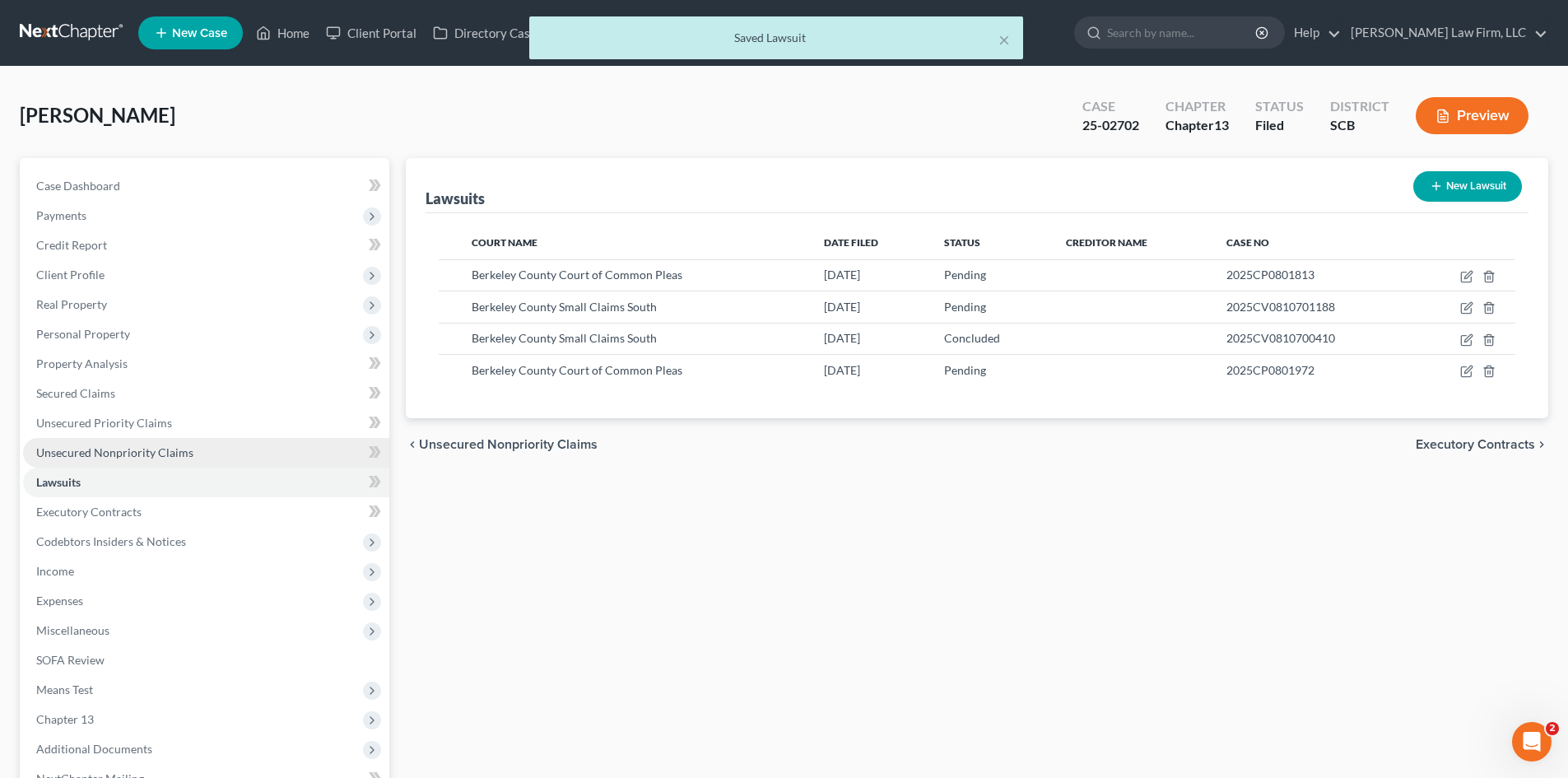
click at [97, 449] on span "Unsecured Nonpriority Claims" at bounding box center [115, 452] width 157 height 14
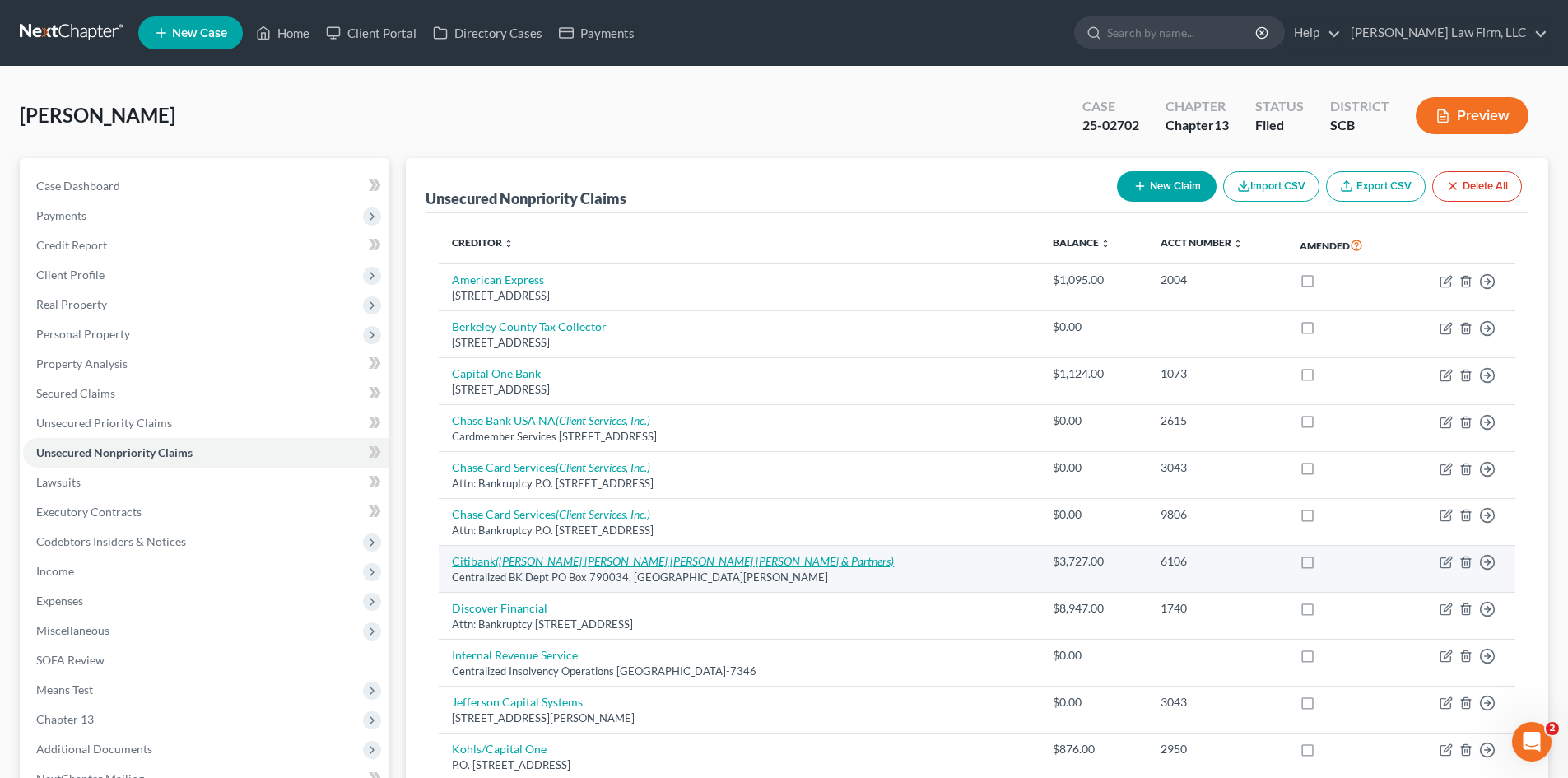
click at [680, 558] on icon "([PERSON_NAME] [PERSON_NAME] [PERSON_NAME] [PERSON_NAME] & Partners)" at bounding box center [694, 560] width 398 height 14
select select "26"
select select "2"
select select "0"
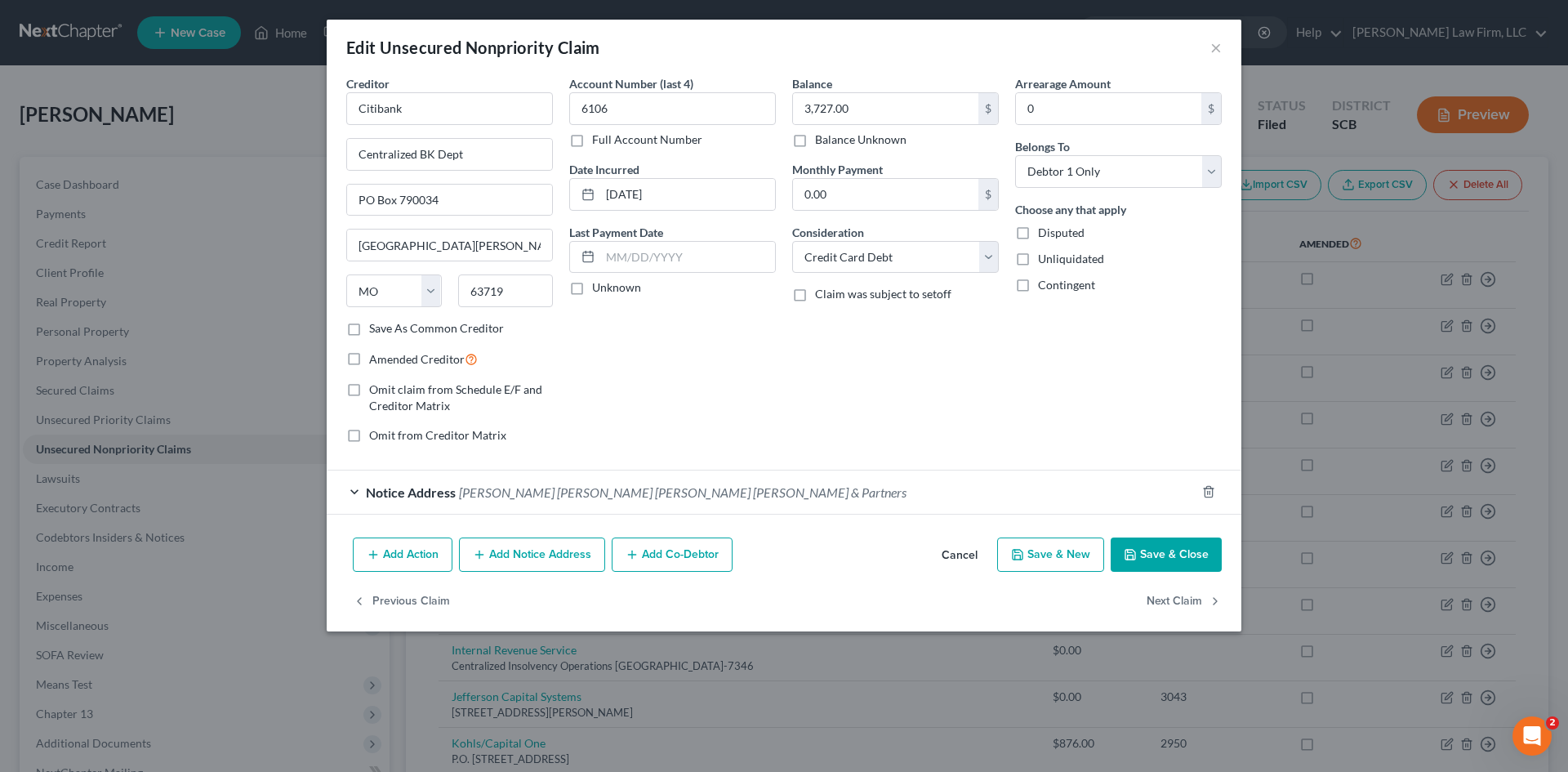
click at [1180, 563] on button "Save & Close" at bounding box center [1166, 554] width 111 height 34
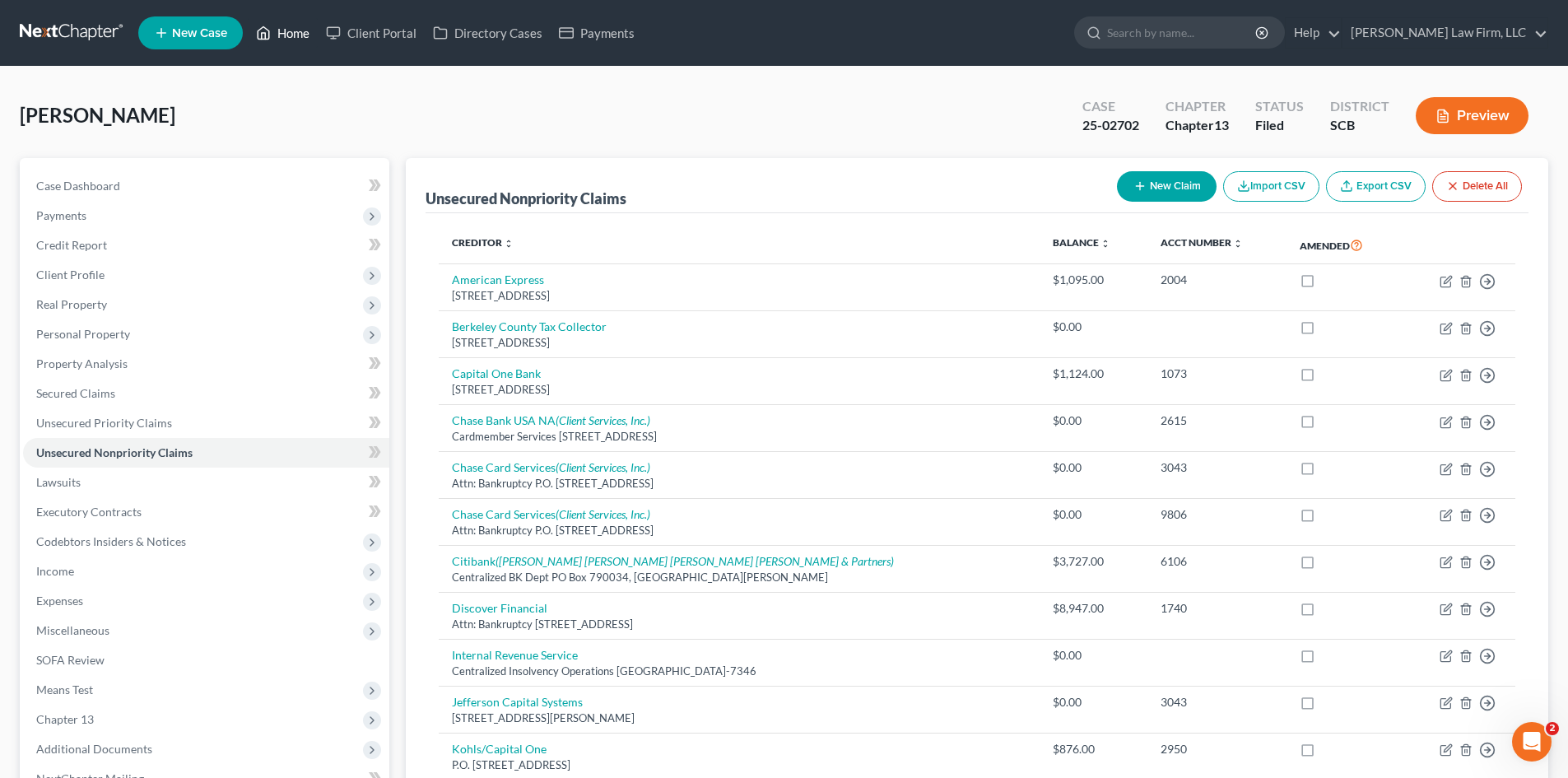
drag, startPoint x: 285, startPoint y: 36, endPoint x: 233, endPoint y: 24, distance: 53.4
click at [285, 36] on link "Home" at bounding box center [283, 33] width 70 height 29
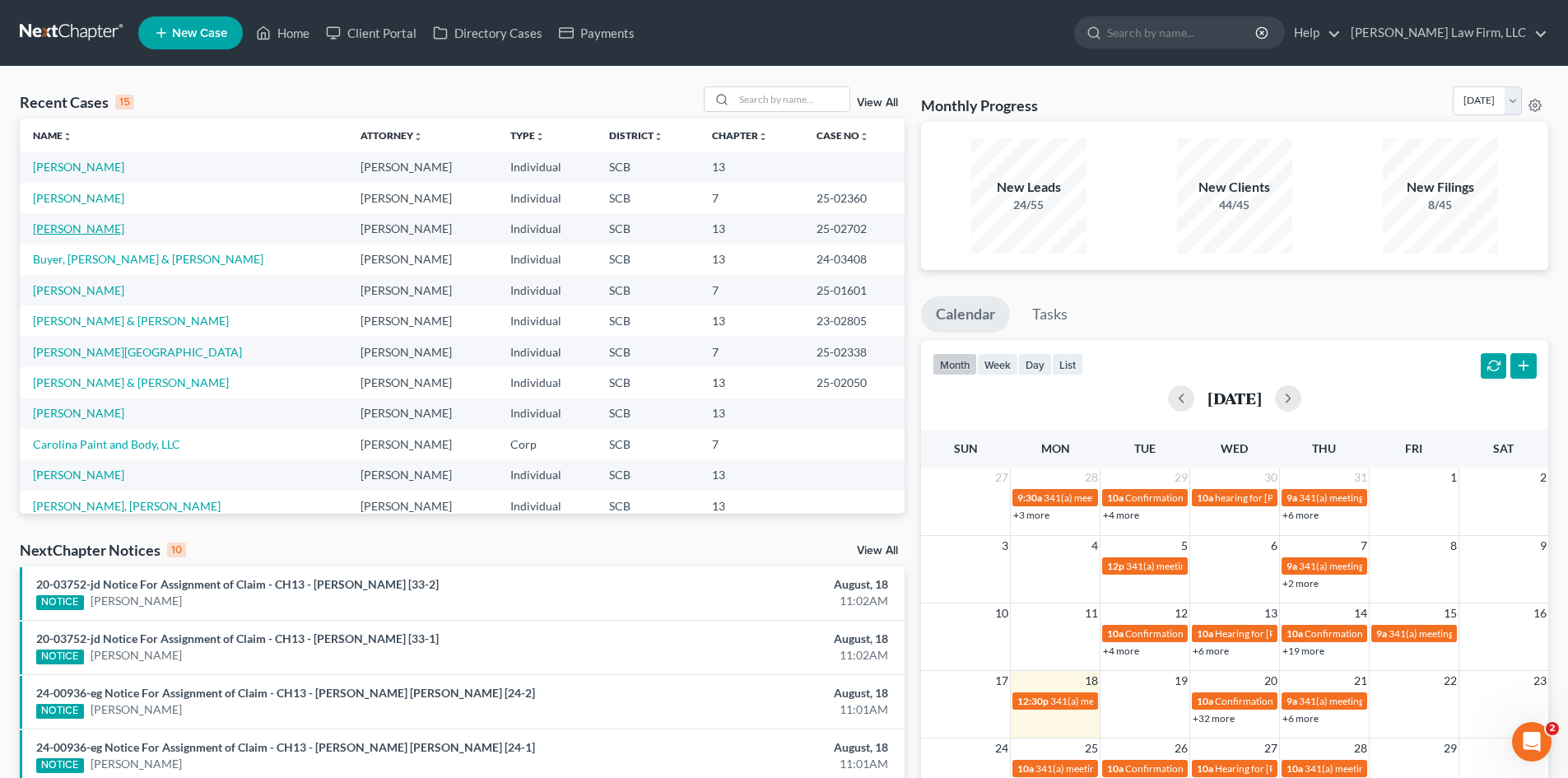
click at [102, 226] on link "[PERSON_NAME]" at bounding box center [78, 228] width 91 height 14
select select "2"
select select "0"
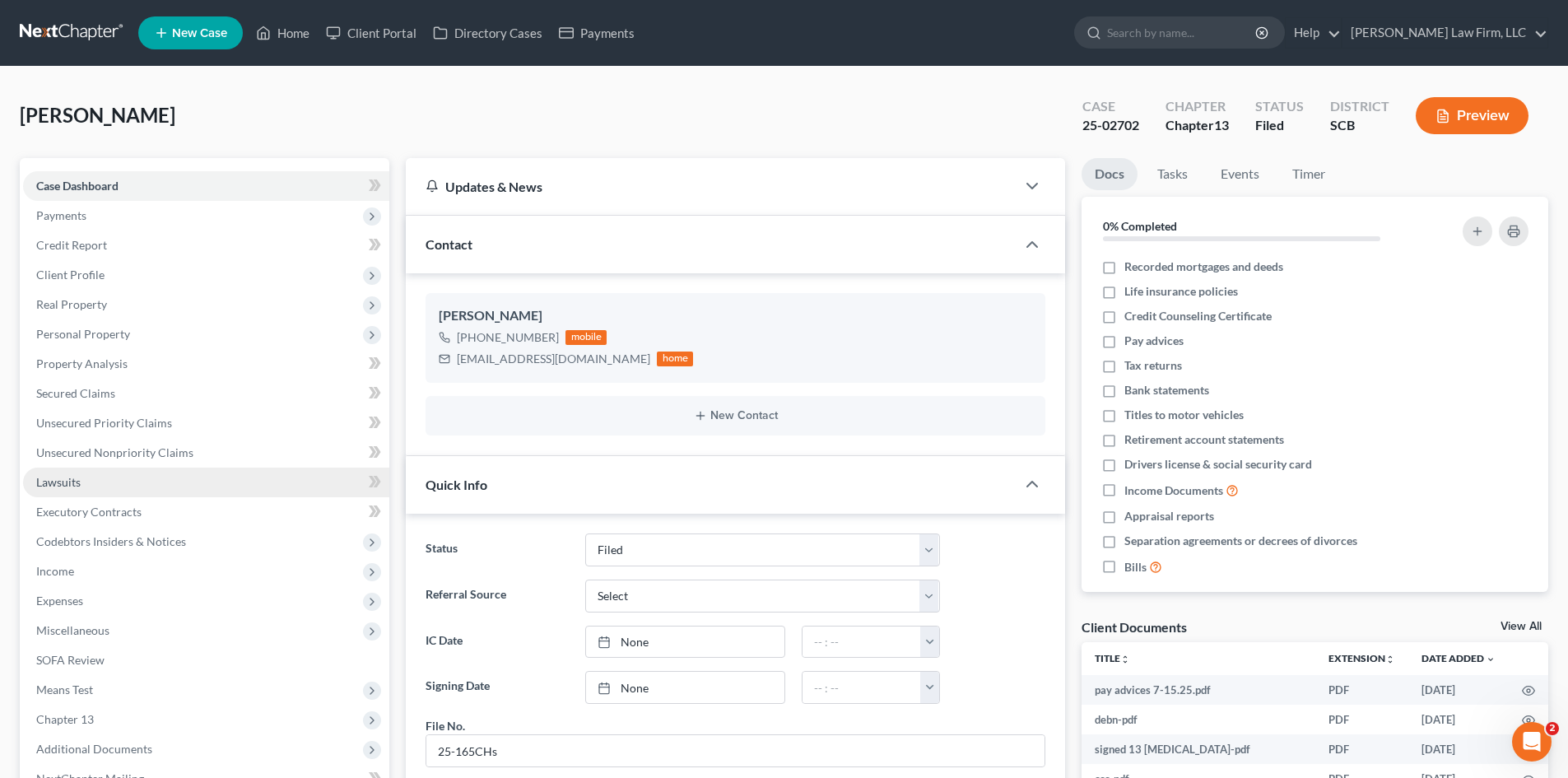
click at [75, 481] on span "Lawsuits" at bounding box center [58, 482] width 44 height 14
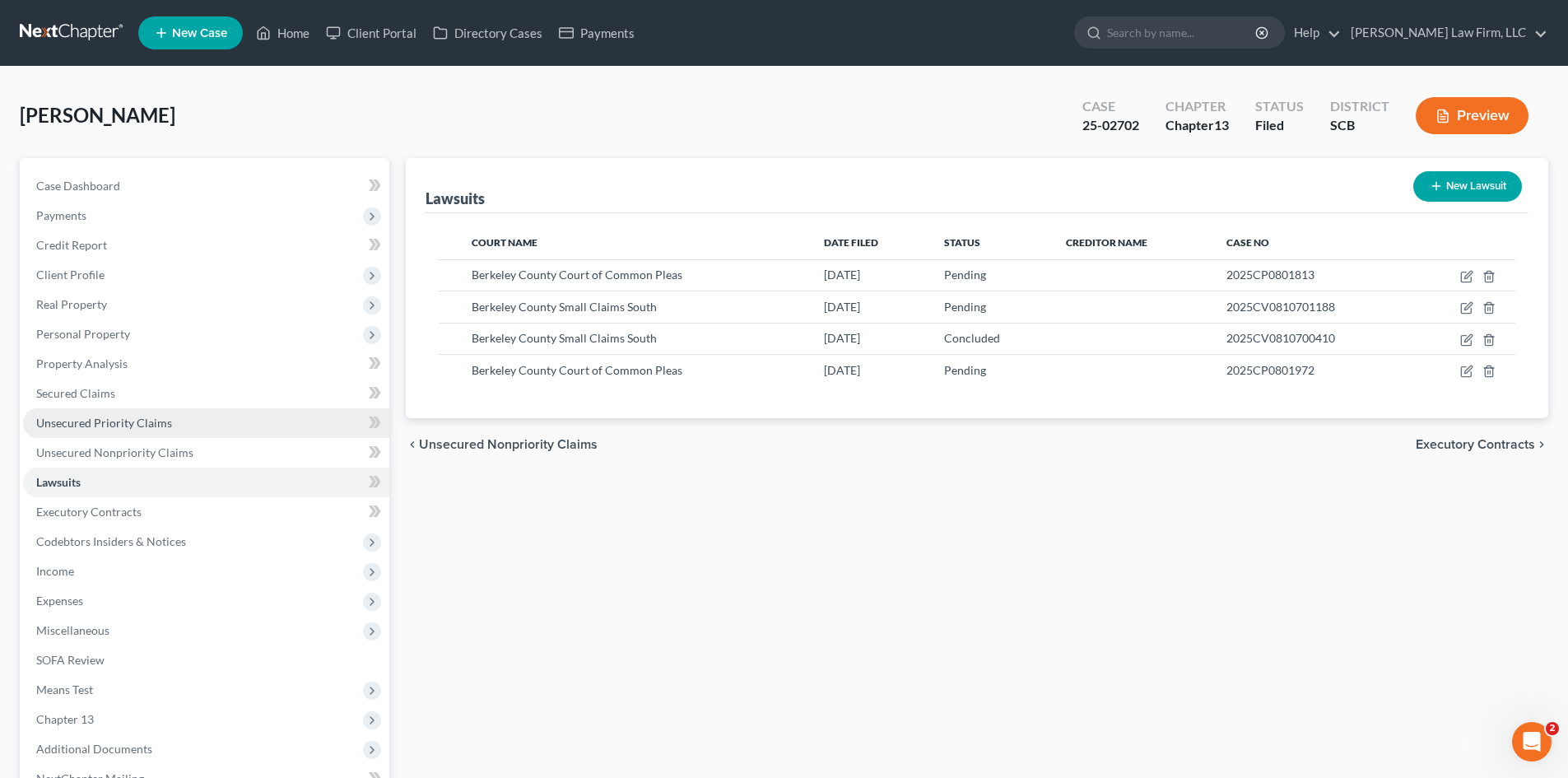
click at [99, 417] on span "Unsecured Priority Claims" at bounding box center [104, 422] width 135 height 14
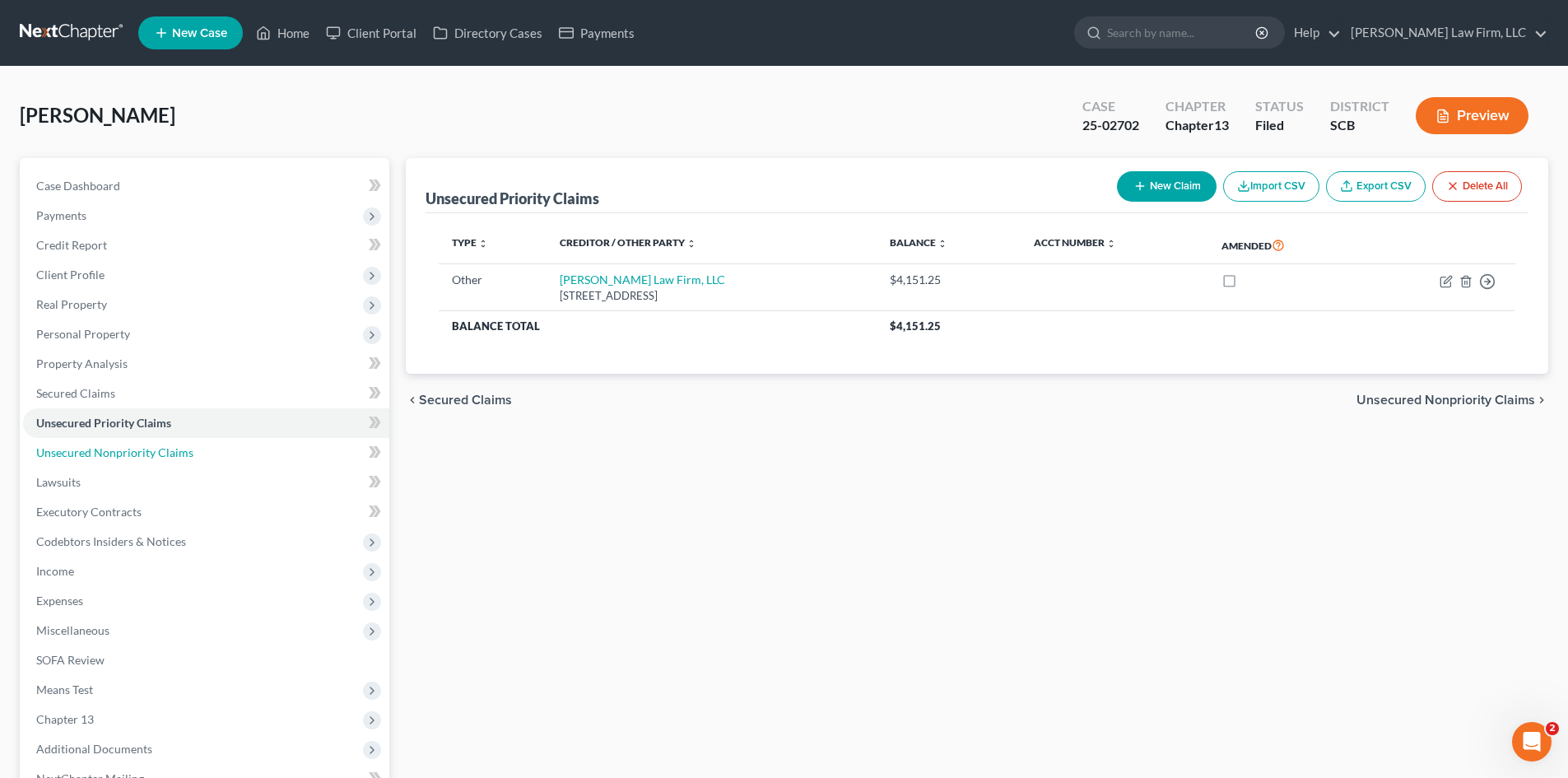
click at [100, 447] on span "Unsecured Nonpriority Claims" at bounding box center [115, 452] width 157 height 14
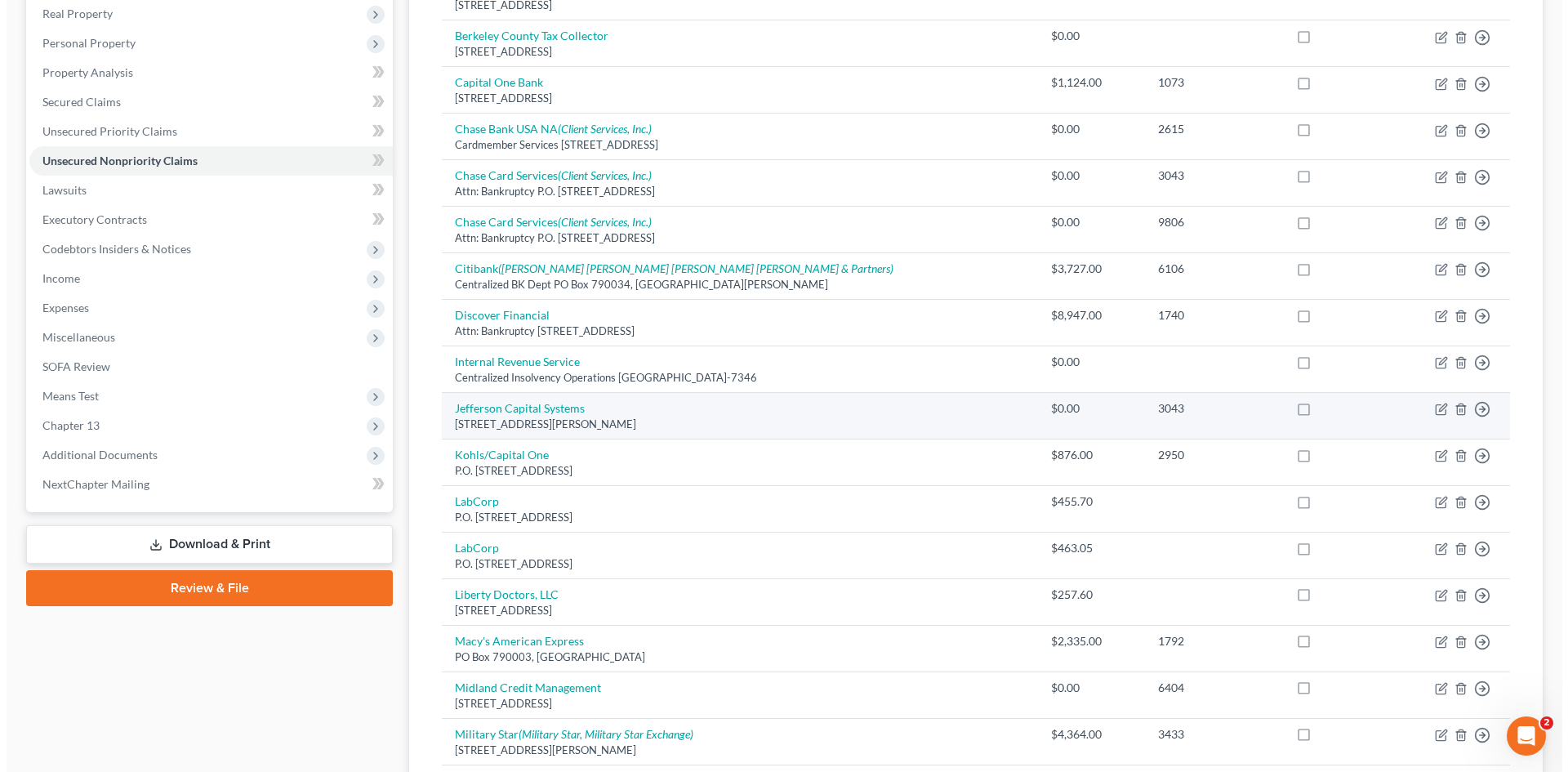
scroll to position [327, 0]
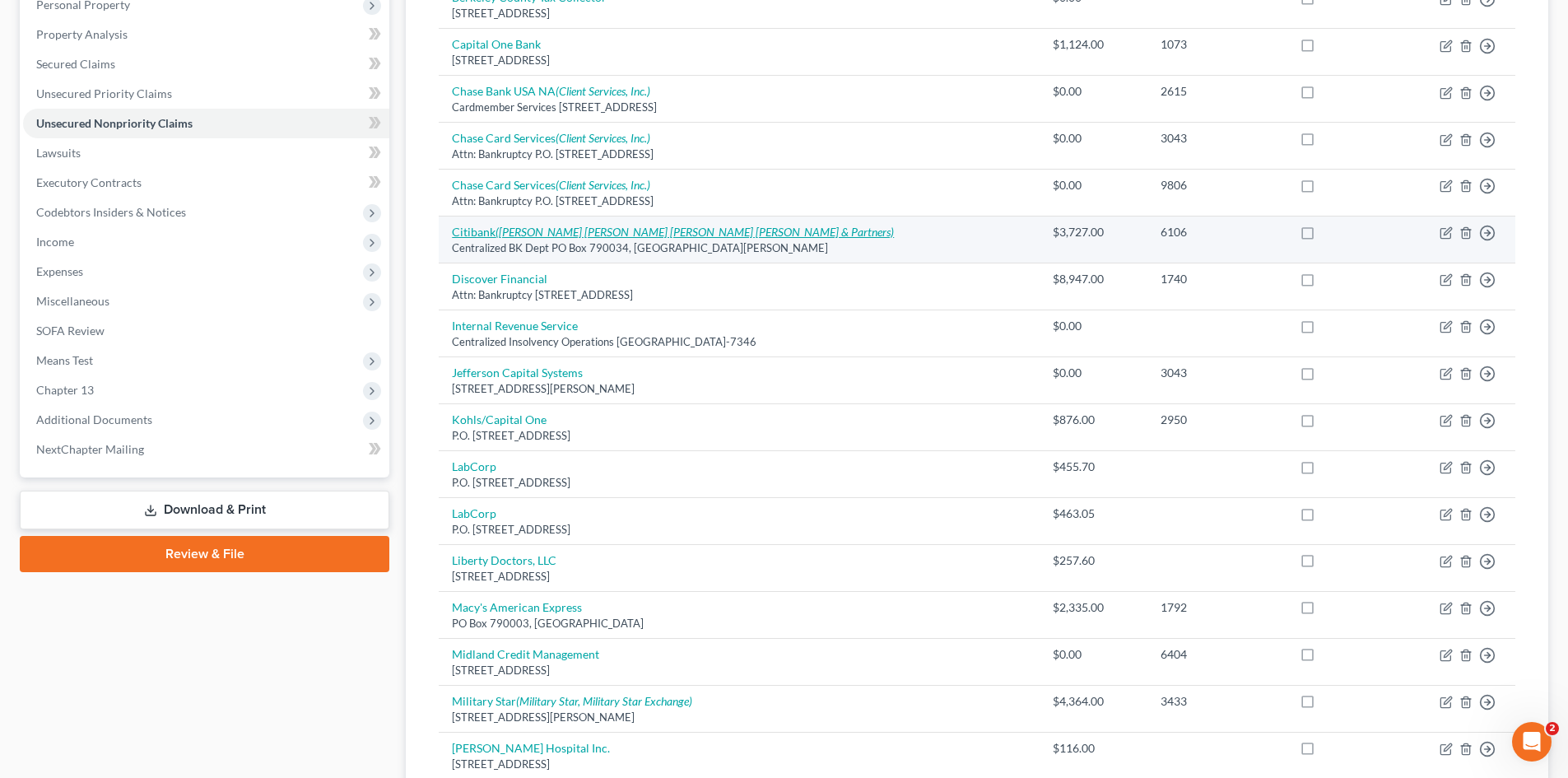
click at [539, 232] on icon "([PERSON_NAME] [PERSON_NAME] [PERSON_NAME] [PERSON_NAME] & Partners)" at bounding box center [694, 232] width 398 height 14
select select "26"
select select "2"
select select "0"
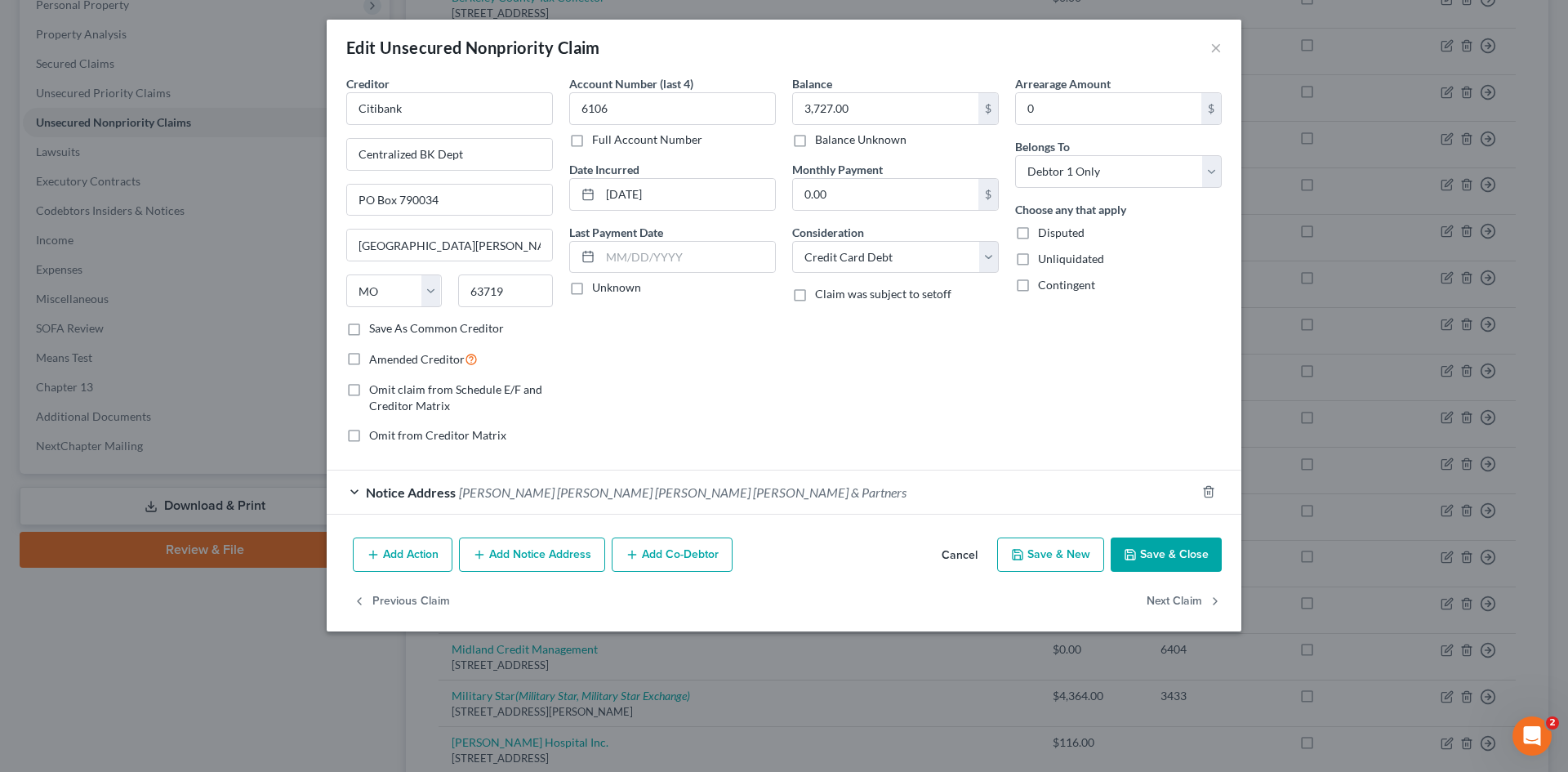
click at [632, 500] on div "Notice Address [PERSON_NAME] [PERSON_NAME] [PERSON_NAME] [PERSON_NAME] & Partne…" at bounding box center [761, 492] width 869 height 43
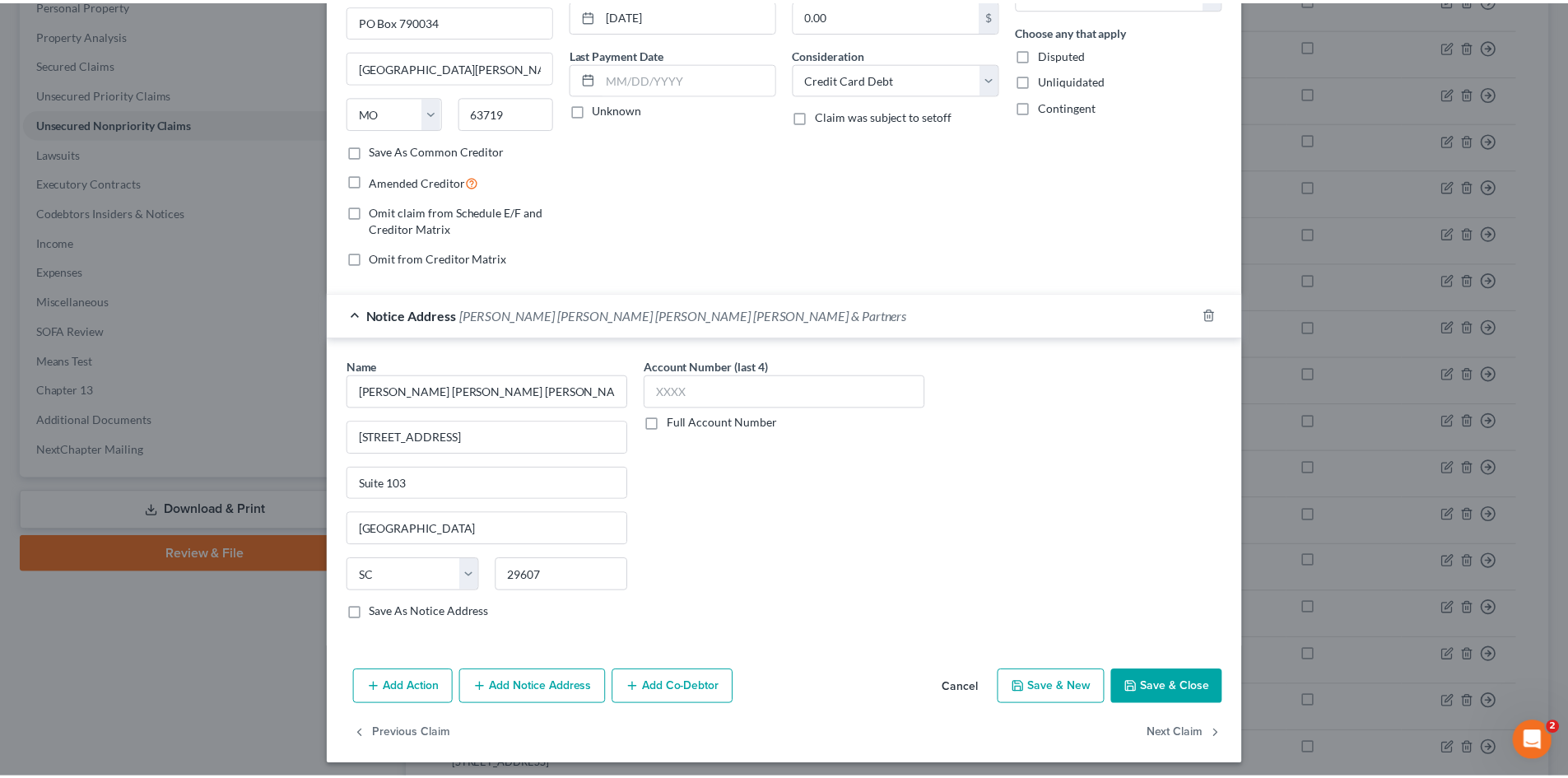
scroll to position [187, 0]
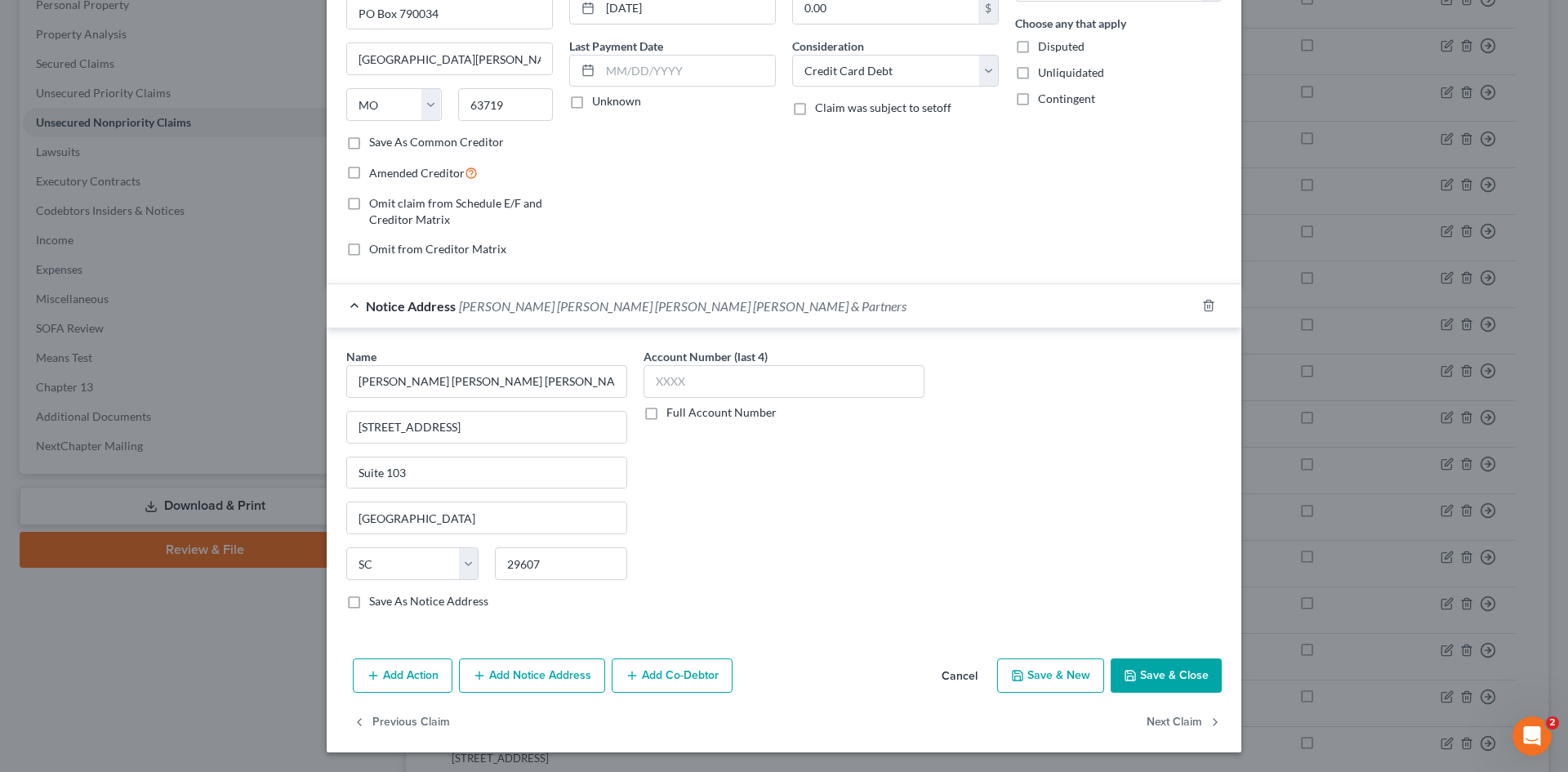
click at [1158, 666] on button "Save & Close" at bounding box center [1166, 675] width 111 height 34
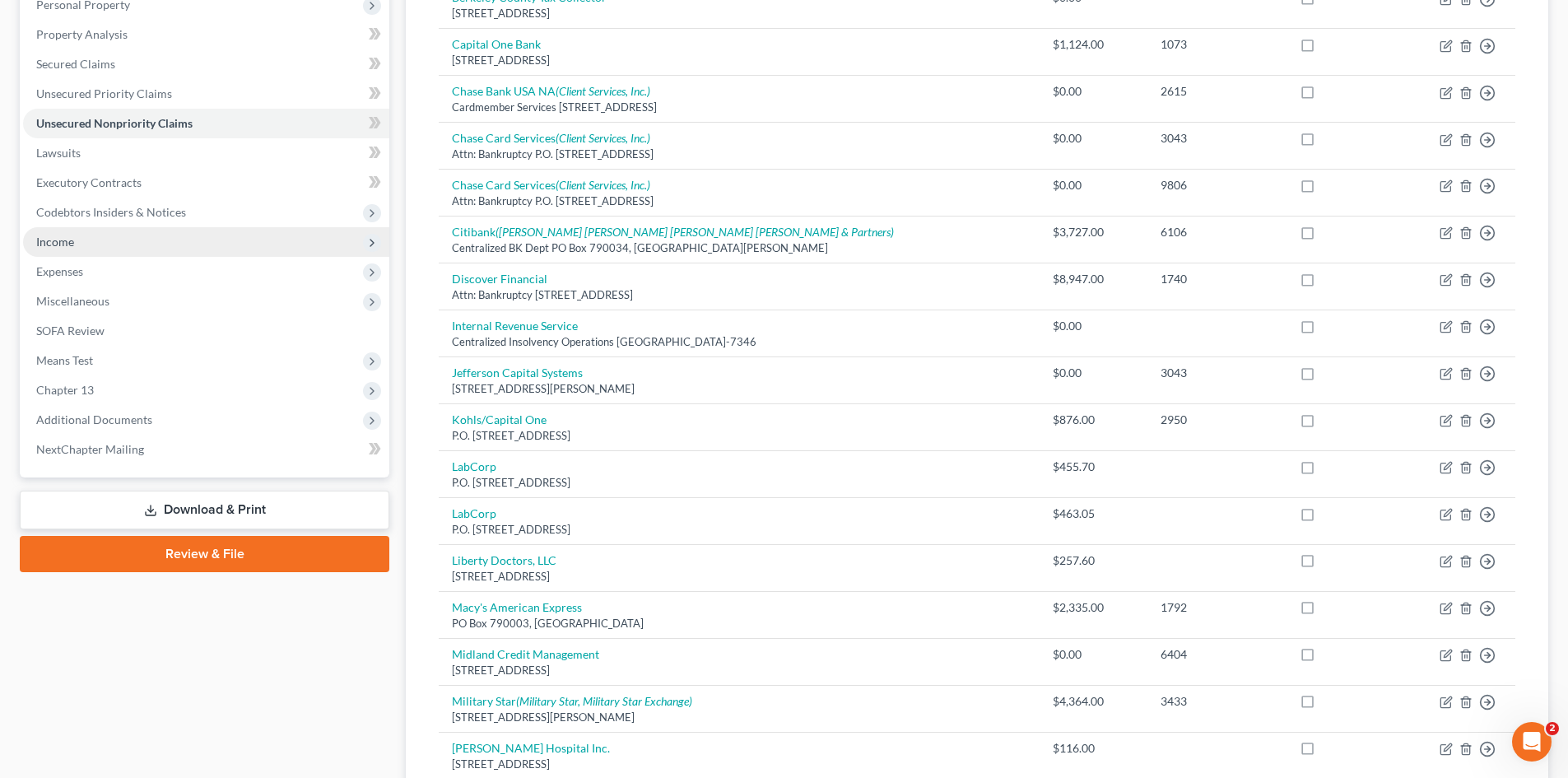
scroll to position [165, 0]
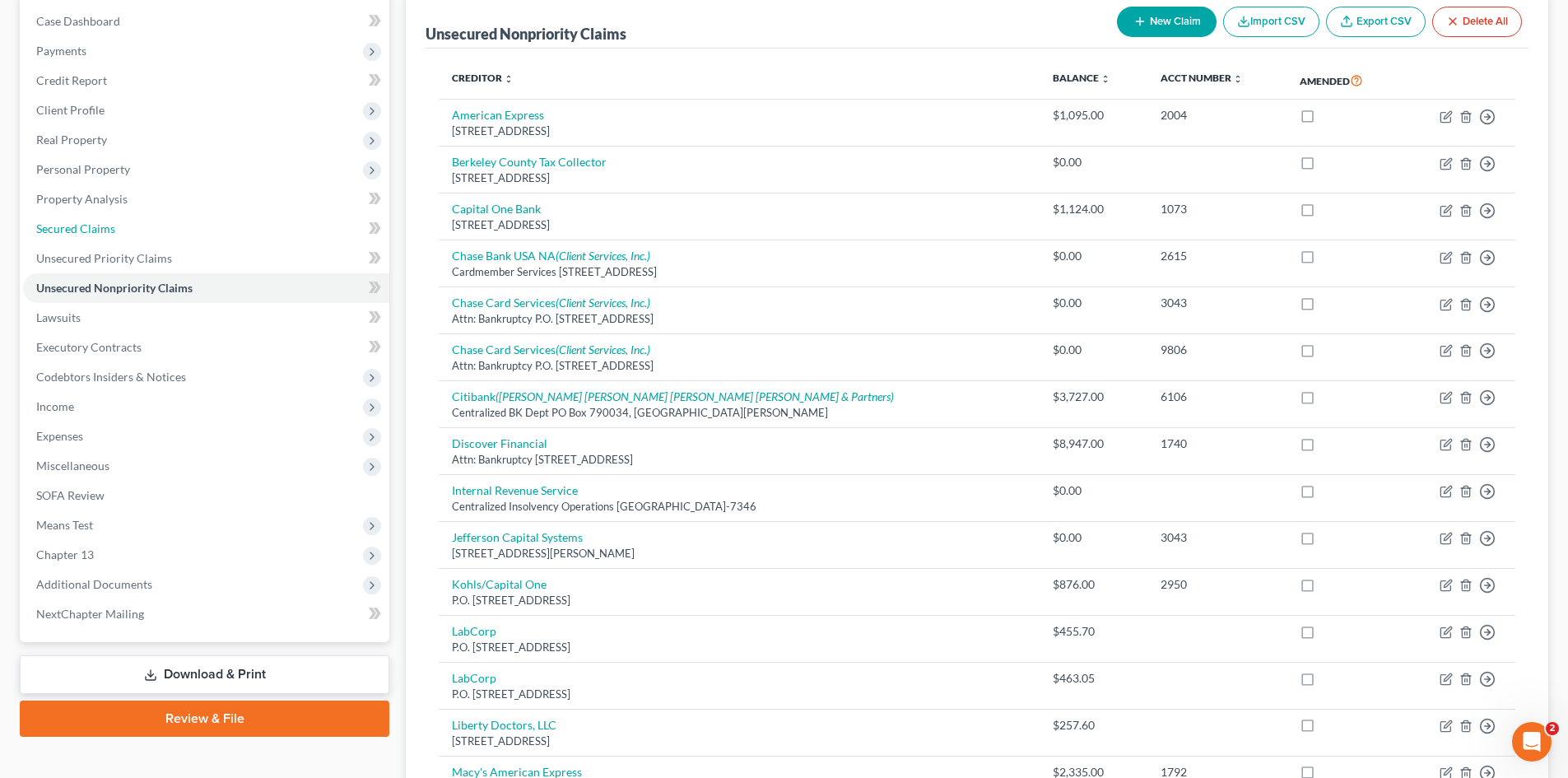
drag, startPoint x: 38, startPoint y: 223, endPoint x: 429, endPoint y: 181, distance: 393.2
click at [38, 223] on span "Secured Claims" at bounding box center [75, 228] width 79 height 14
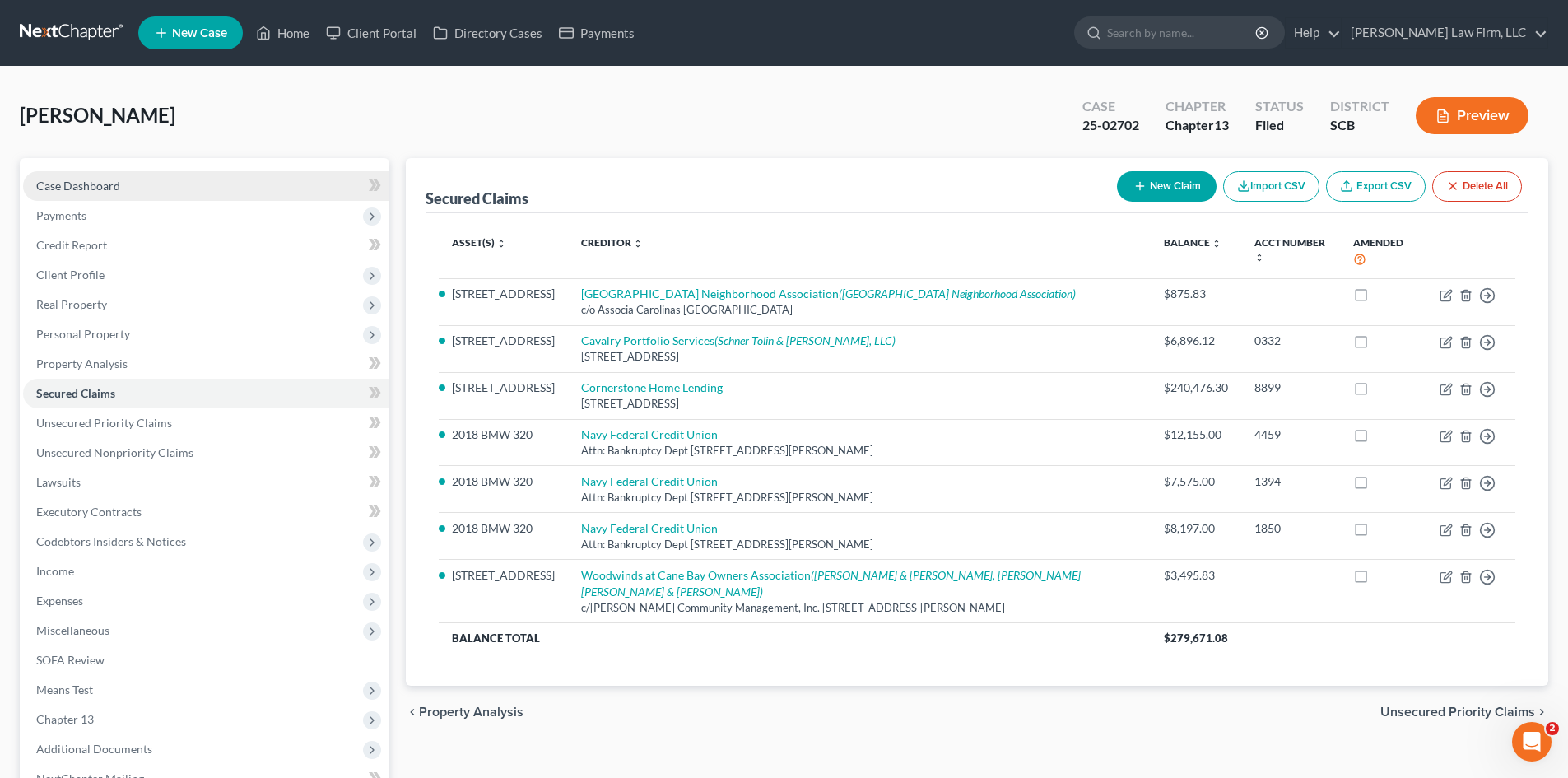
click at [105, 185] on span "Case Dashboard" at bounding box center [78, 186] width 84 height 14
select select "0"
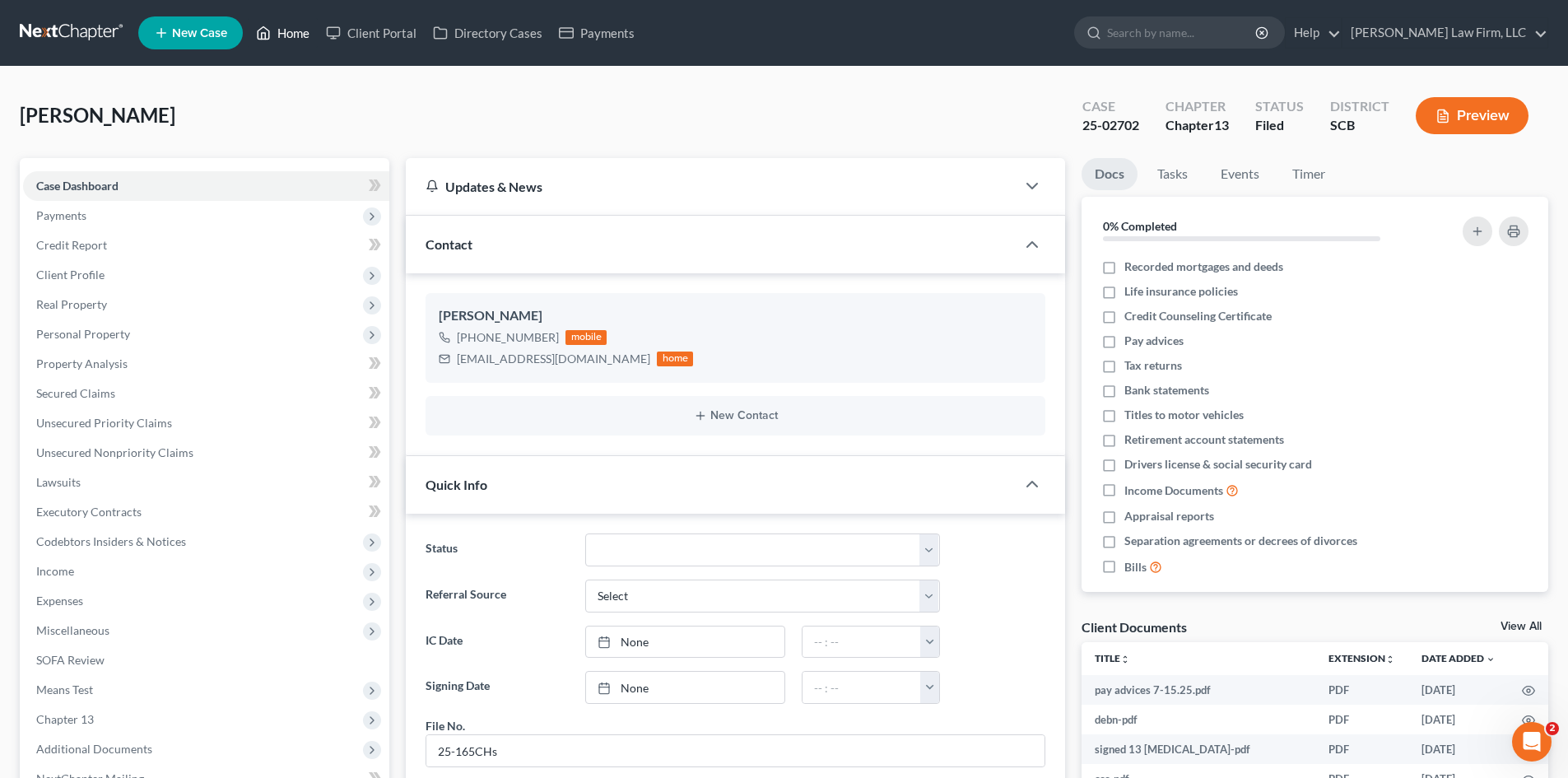
drag, startPoint x: 288, startPoint y: 34, endPoint x: 14, endPoint y: 134, distance: 291.7
click at [288, 34] on link "Home" at bounding box center [283, 33] width 70 height 29
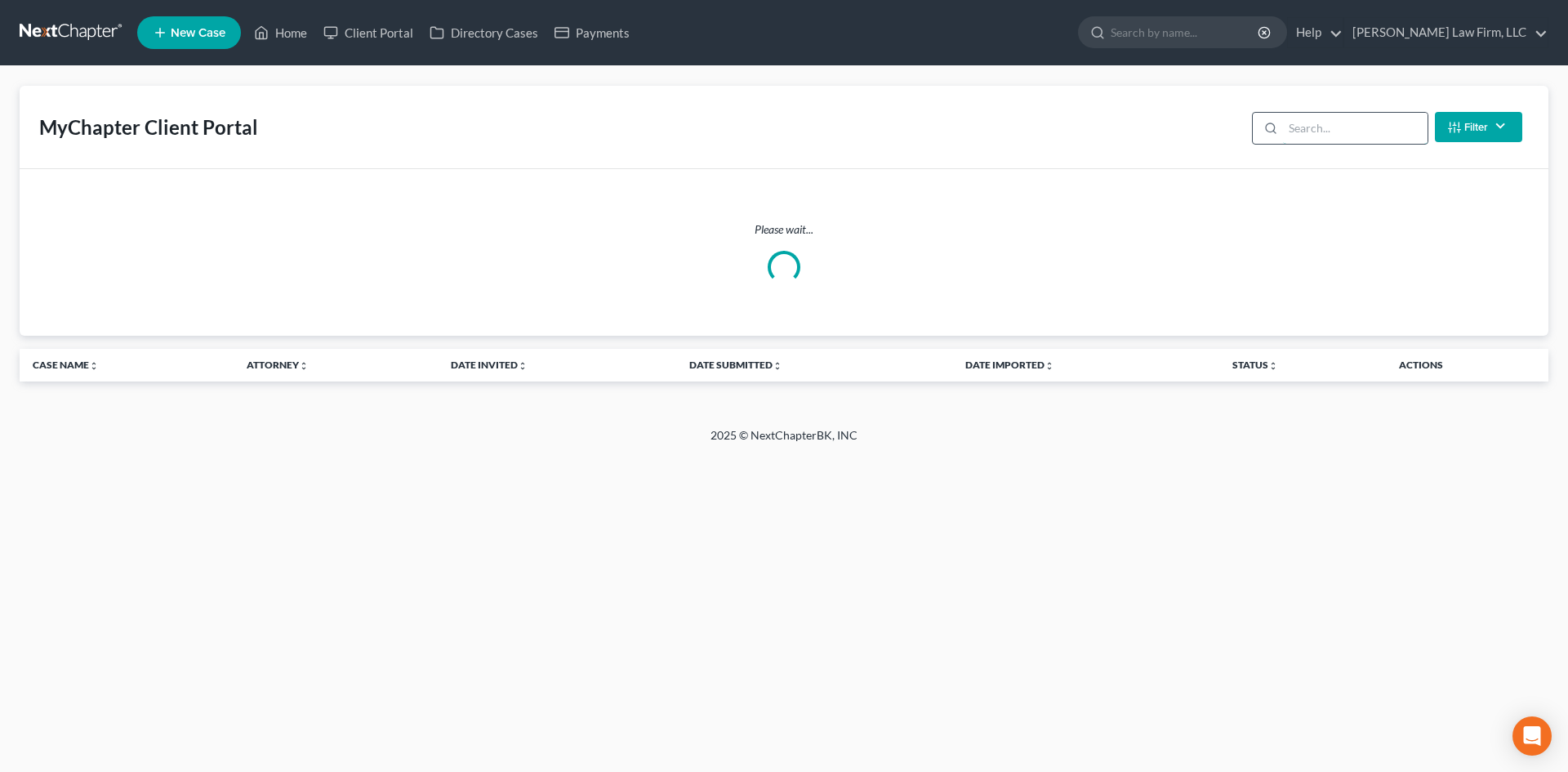
click at [1309, 136] on input "search" at bounding box center [1356, 128] width 144 height 31
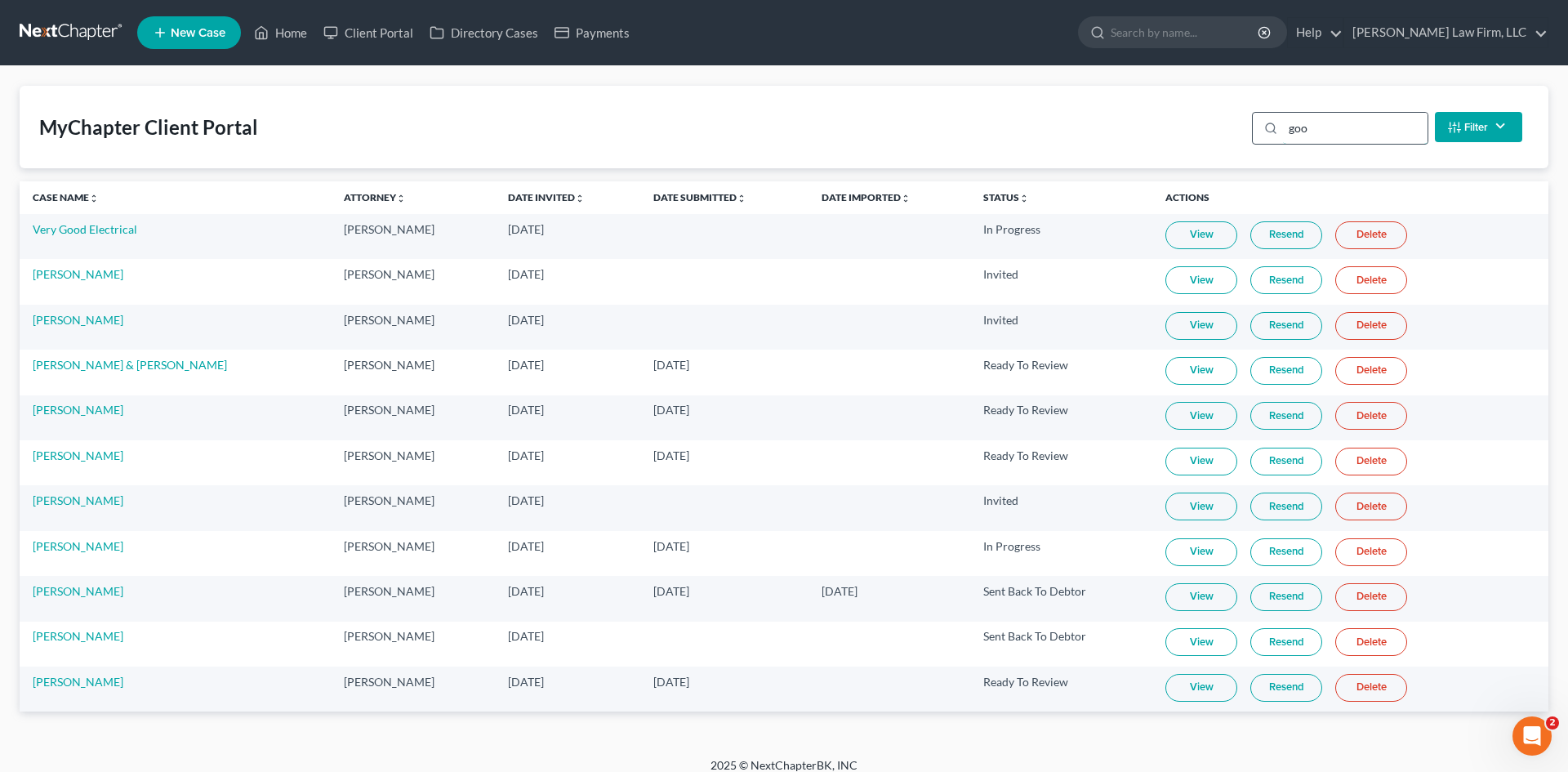
type input "good"
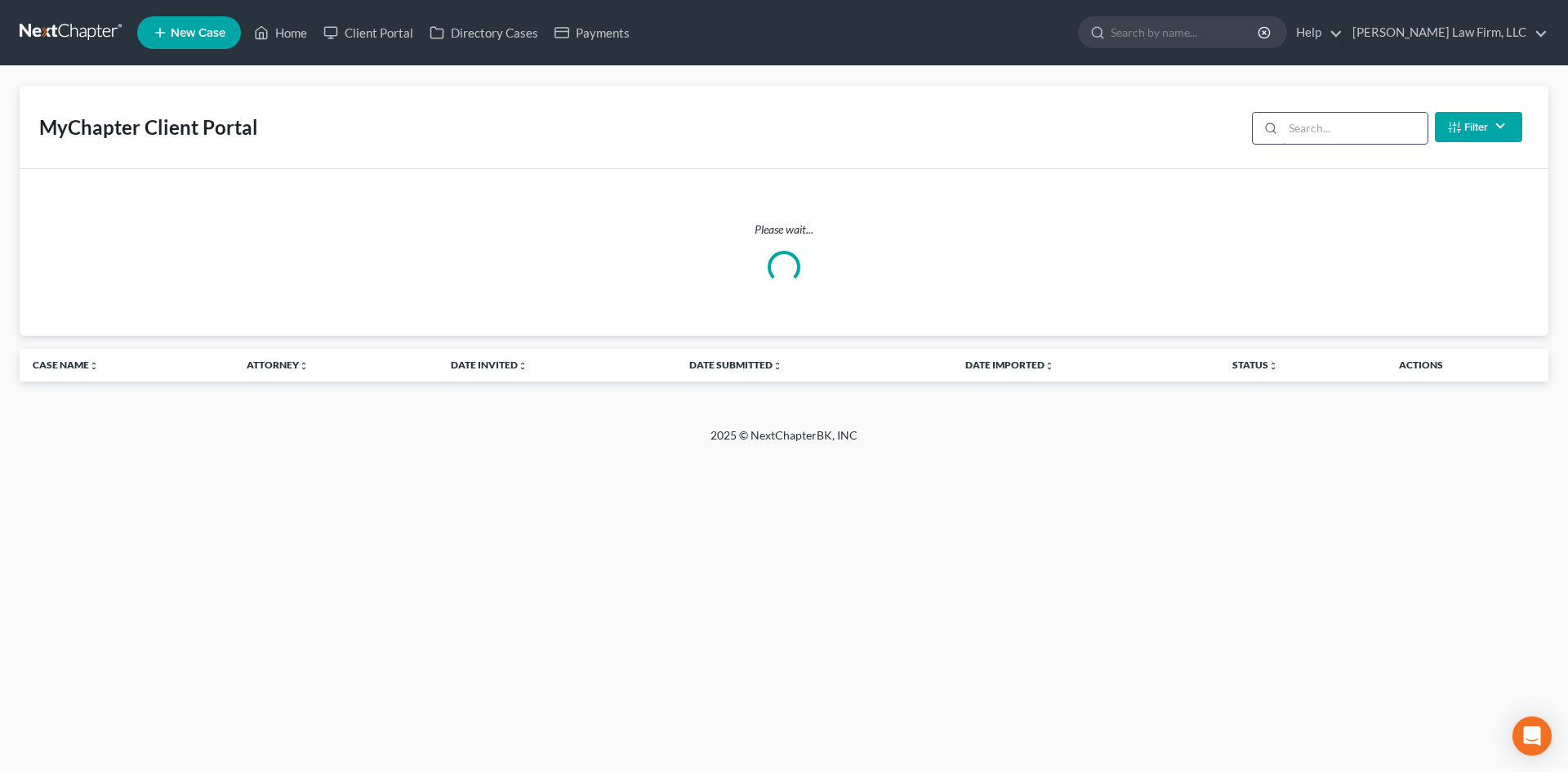
click at [1330, 127] on input "search" at bounding box center [1356, 128] width 144 height 31
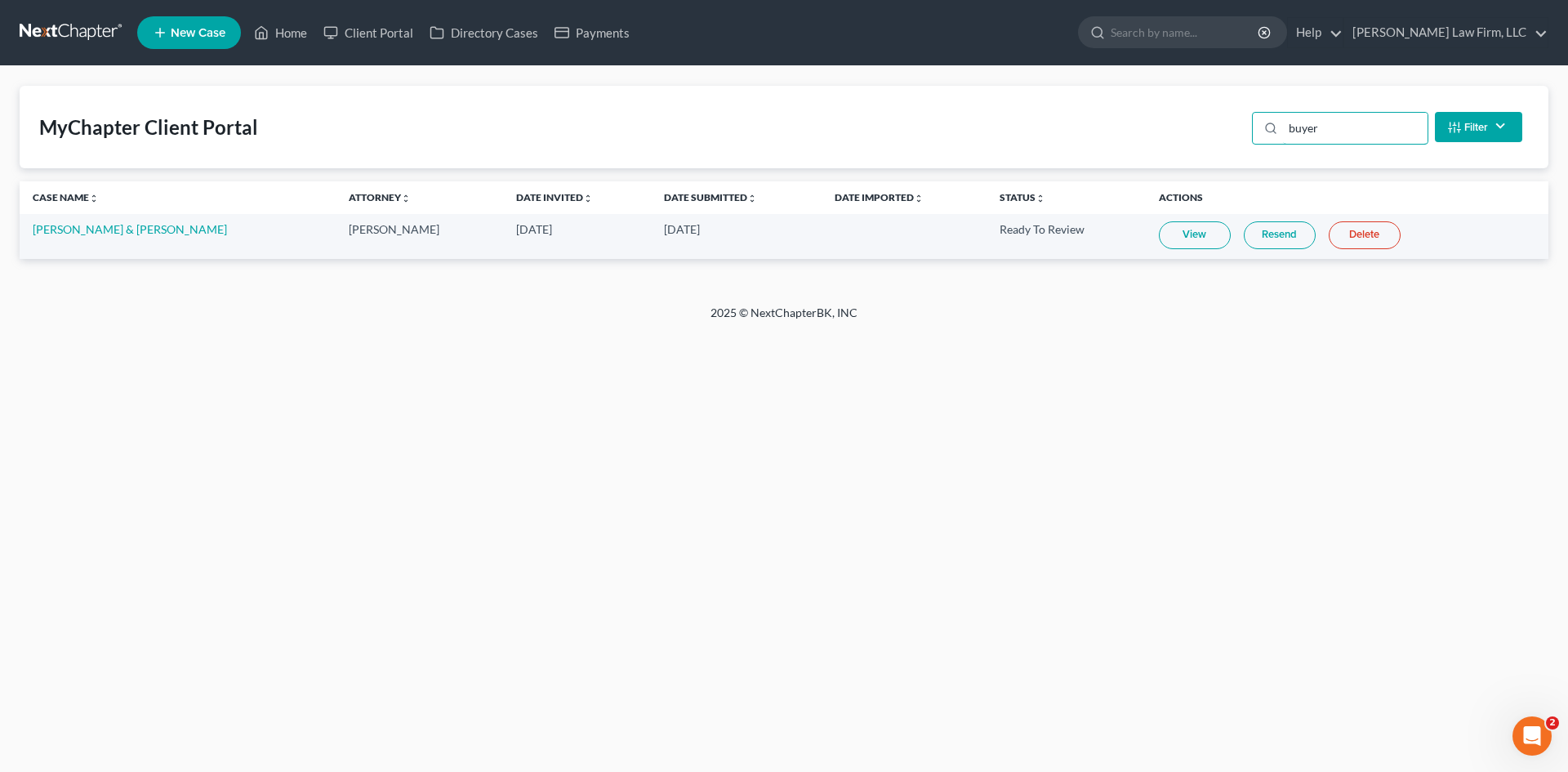
type input "buyer"
click at [1200, 234] on link "View" at bounding box center [1194, 235] width 72 height 27
